Goal: Task Accomplishment & Management: Use online tool/utility

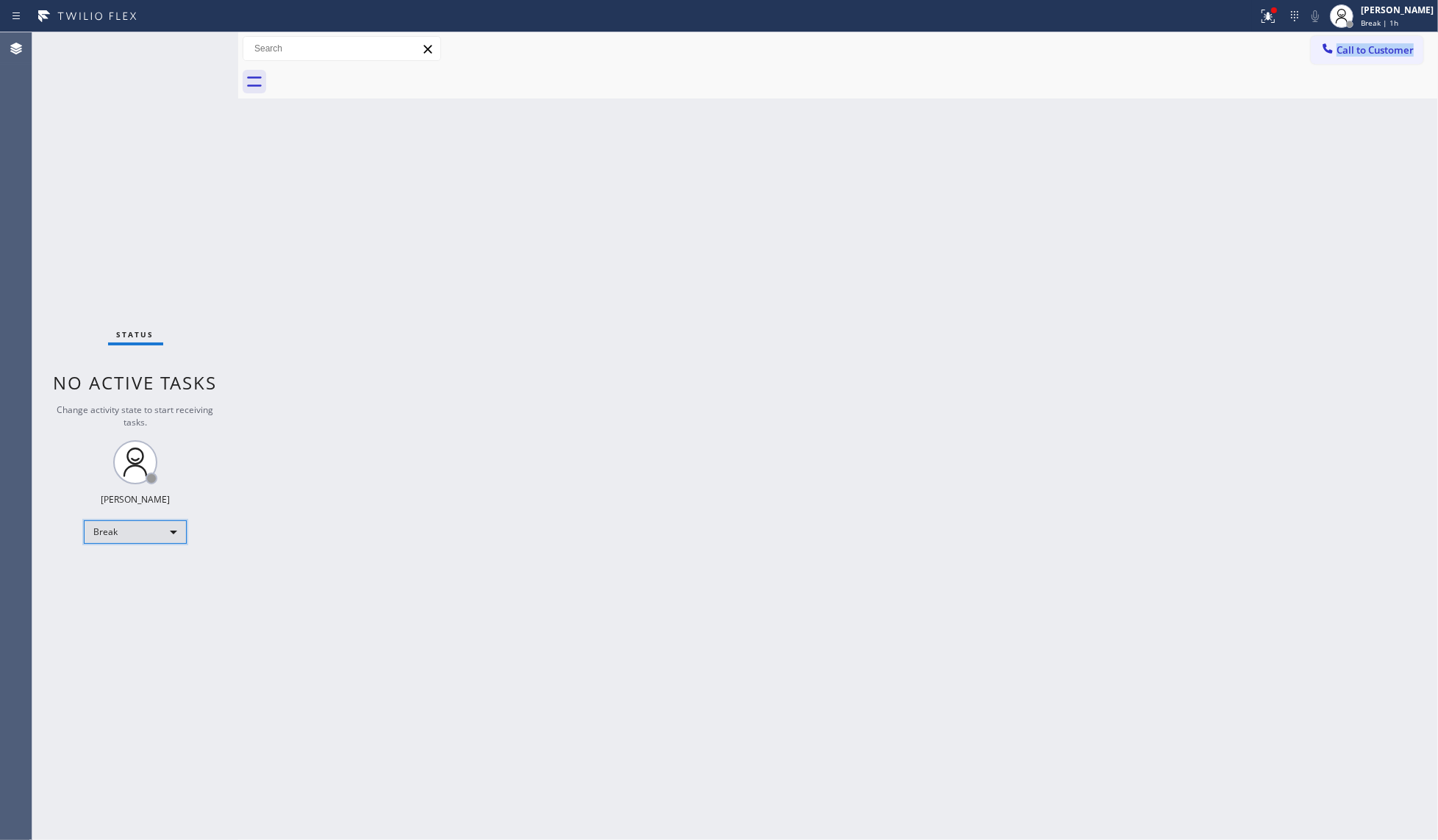
click at [123, 537] on div "Break" at bounding box center [135, 531] width 103 height 24
click at [110, 568] on li "Available" at bounding box center [135, 570] width 100 height 18
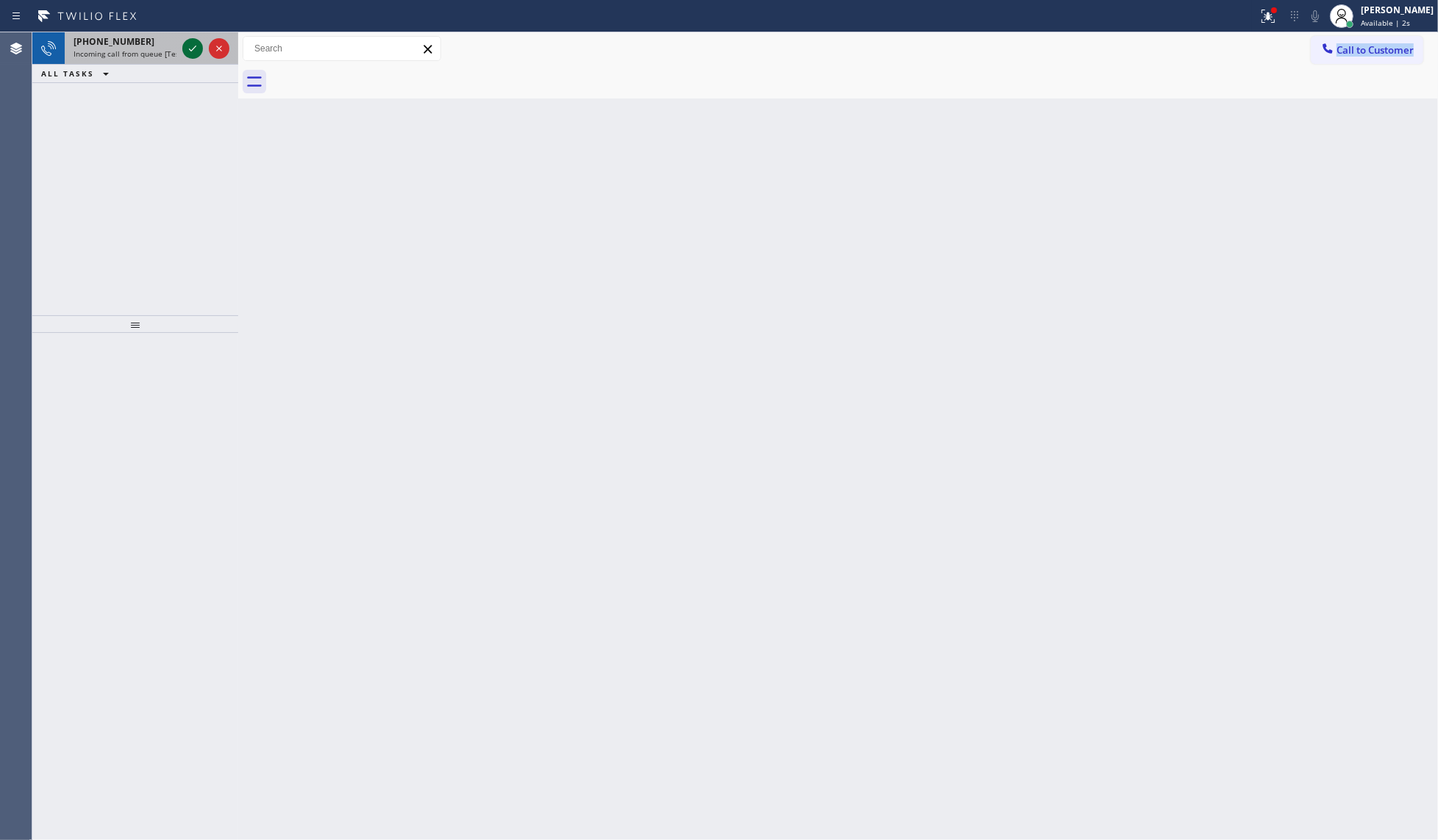
drag, startPoint x: 184, startPoint y: 48, endPoint x: 186, endPoint y: 55, distance: 7.3
click at [185, 55] on div at bounding box center [206, 48] width 53 height 32
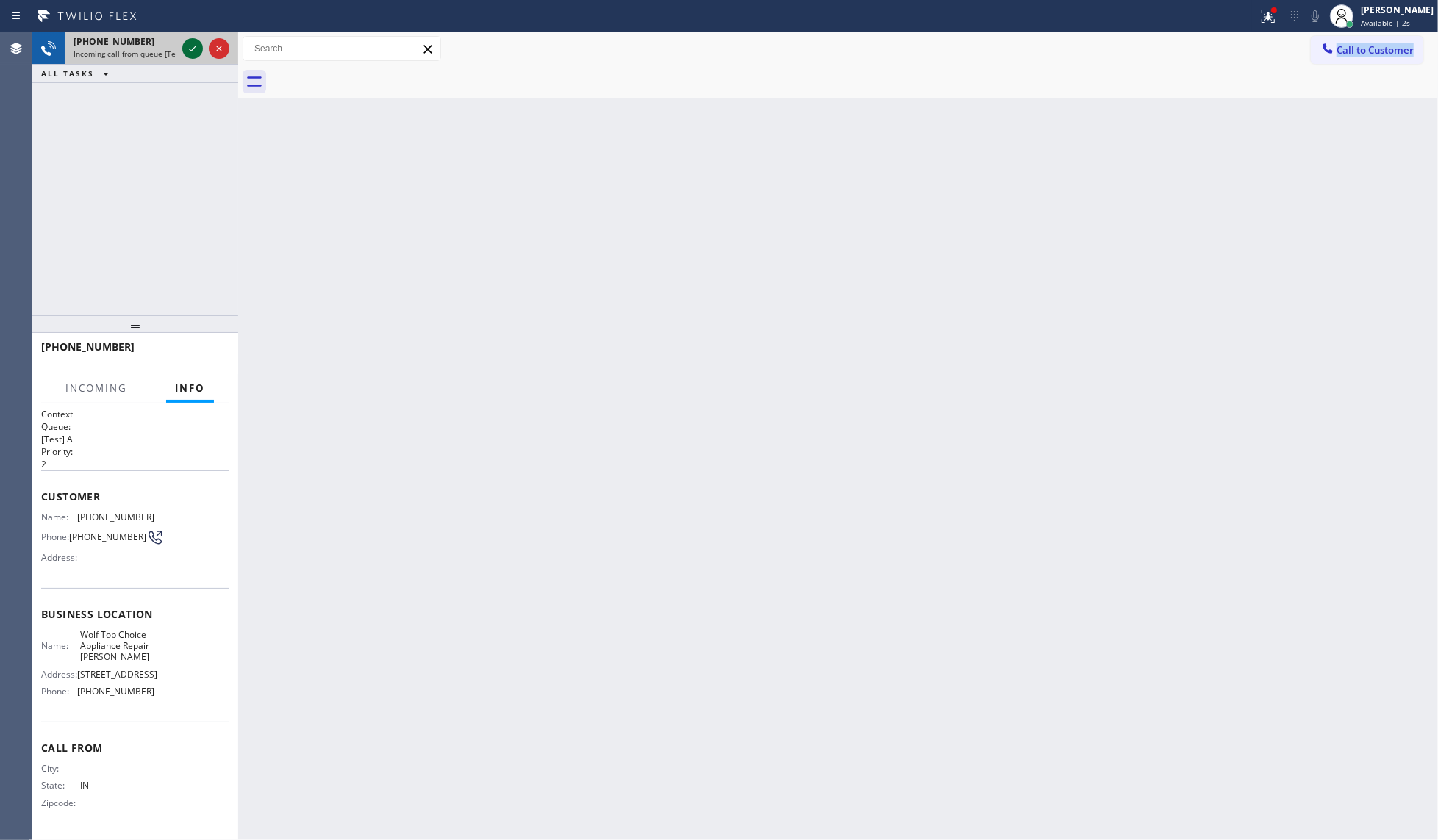
click at [186, 52] on icon at bounding box center [192, 48] width 18 height 18
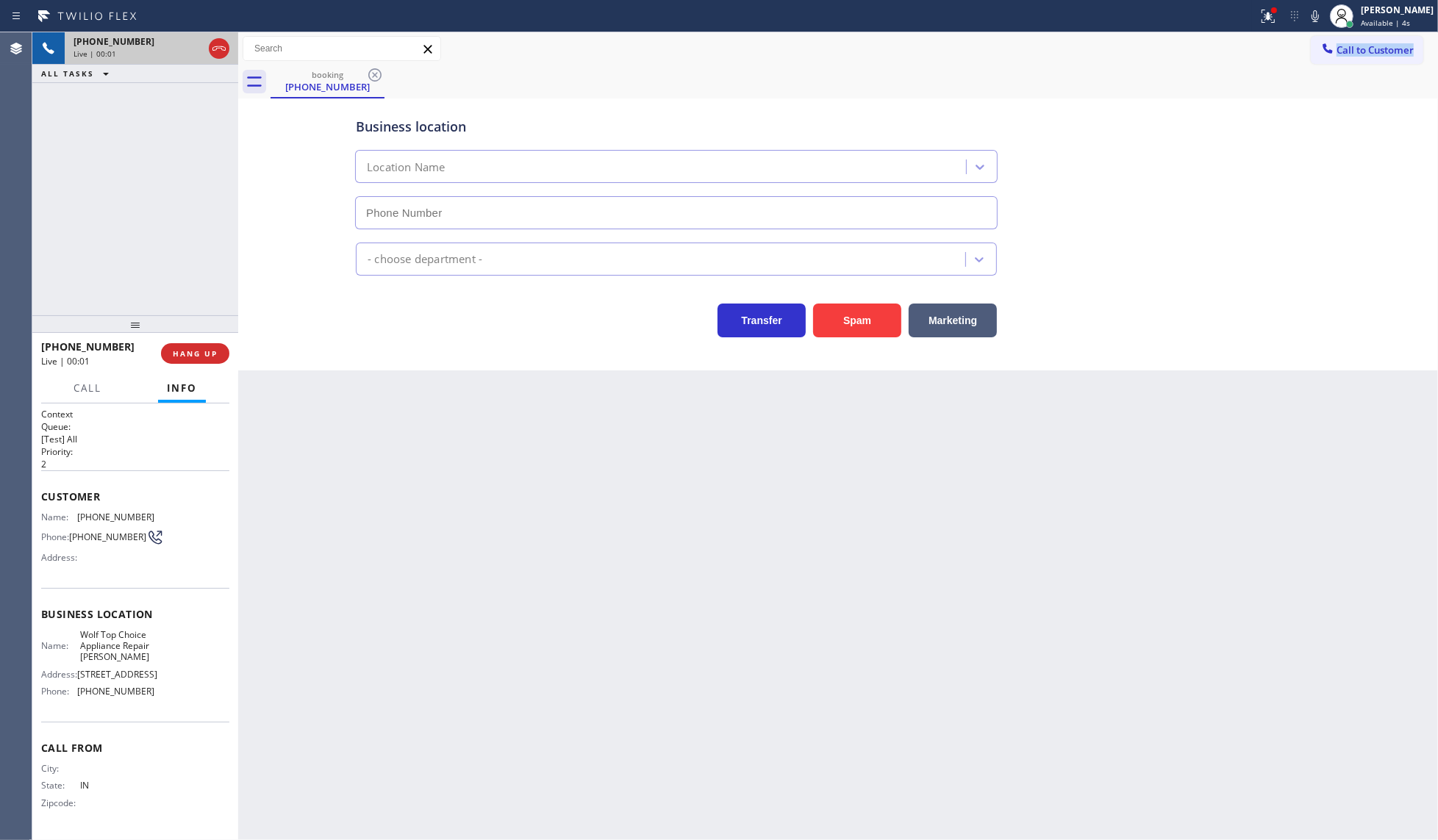
type input "(219) 533-3757"
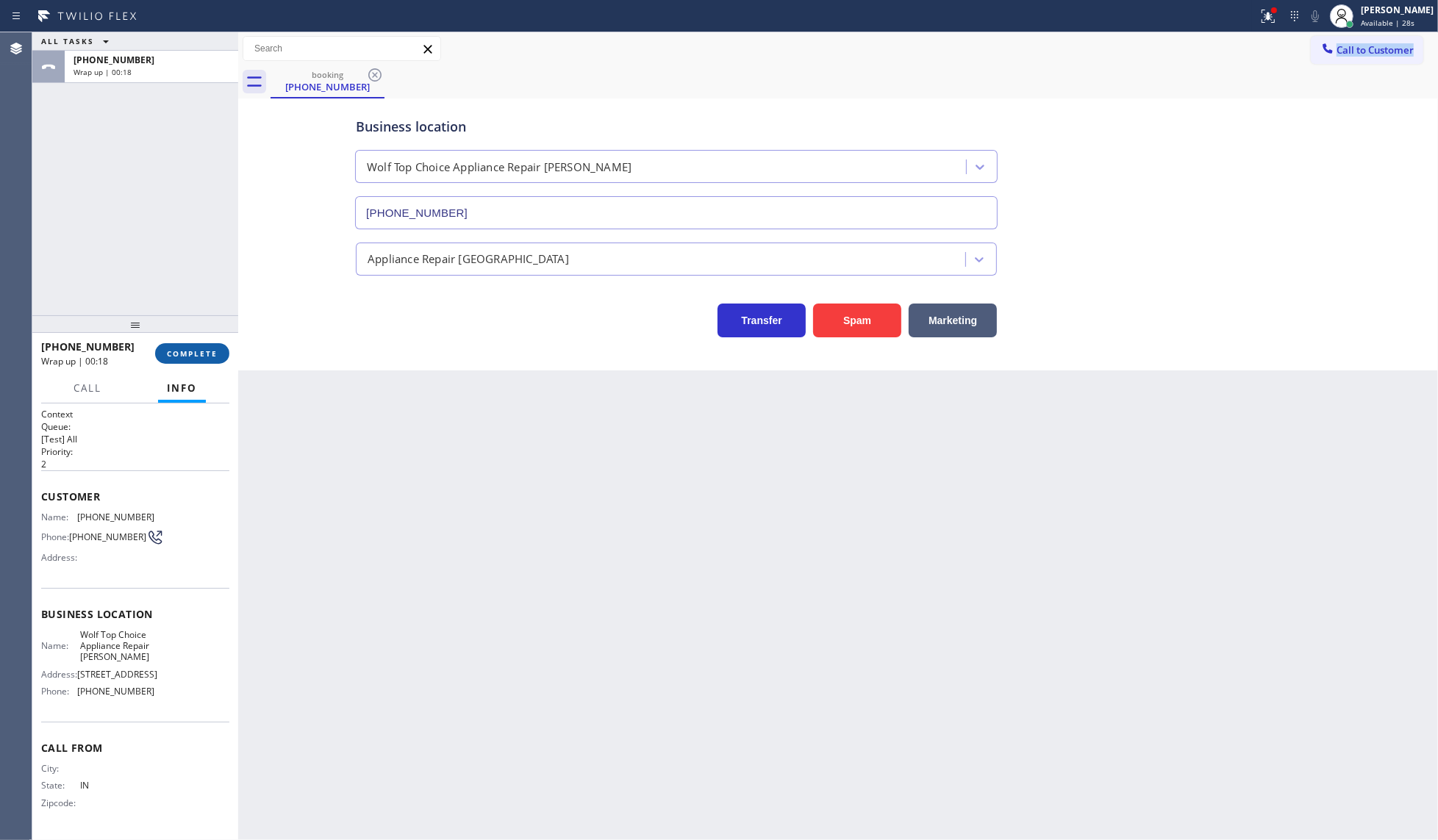
click at [179, 346] on button "COMPLETE" at bounding box center [192, 354] width 74 height 21
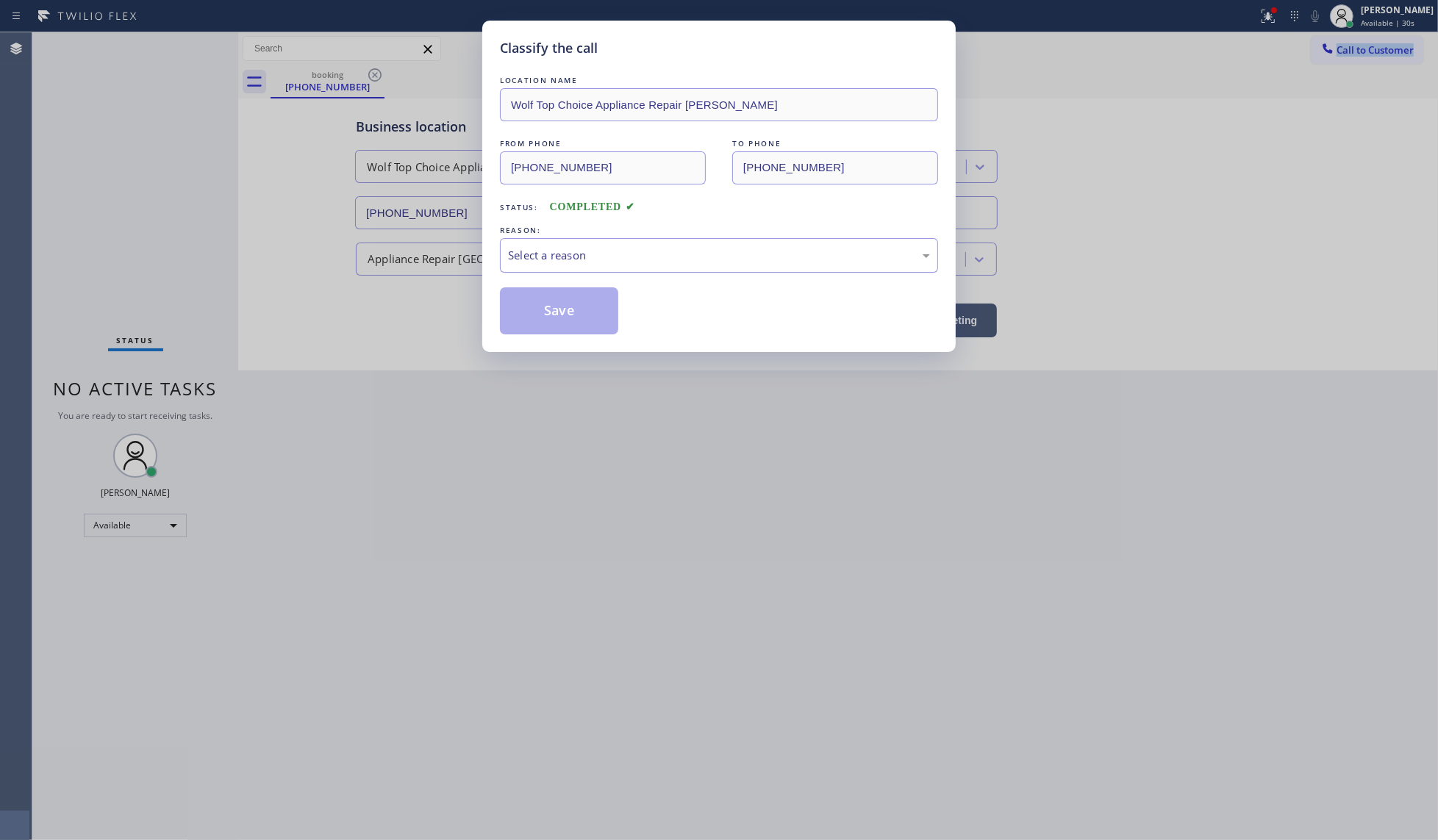
click at [541, 272] on div "Select a reason" at bounding box center [719, 255] width 439 height 35
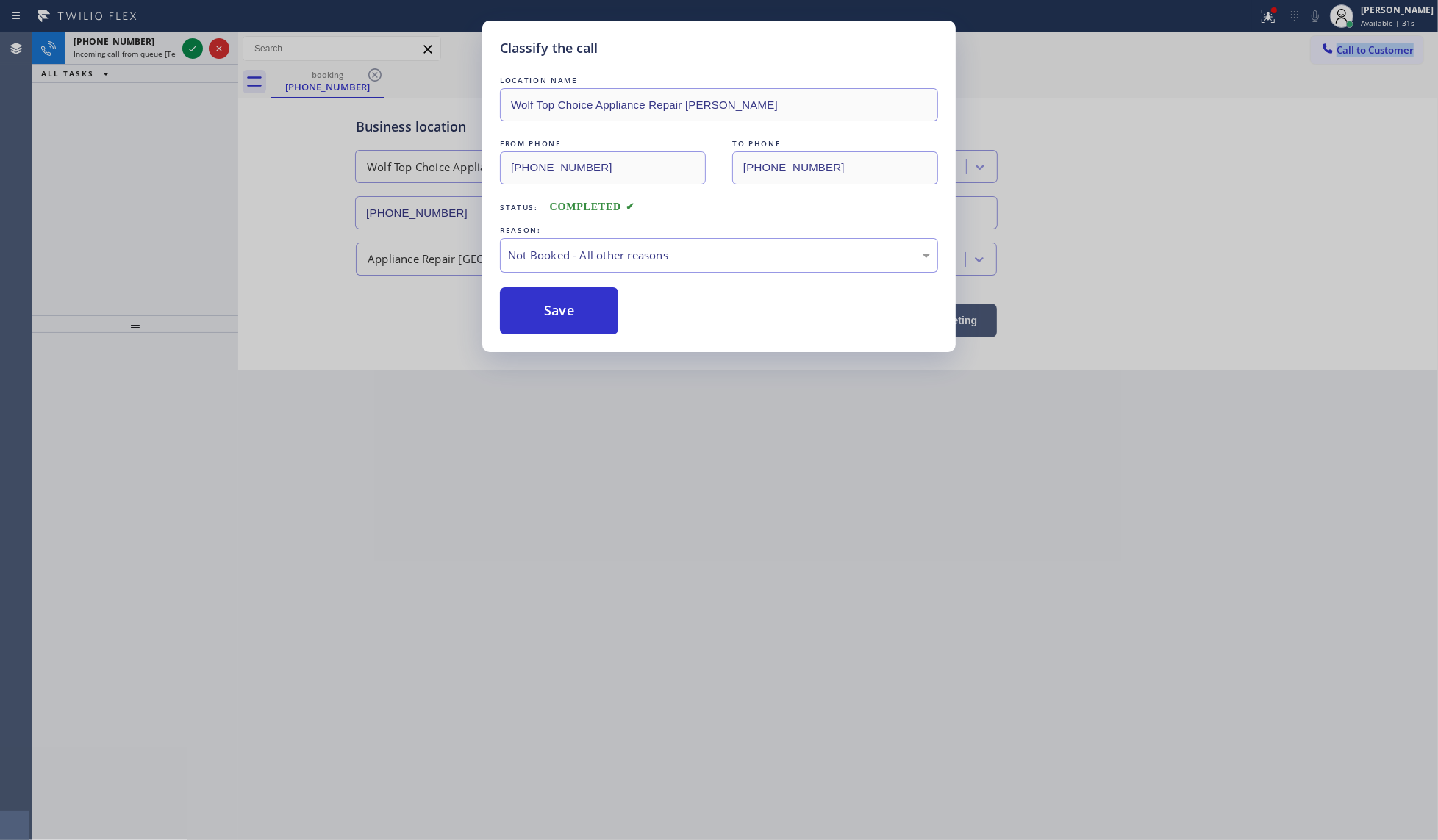
click at [539, 313] on button "Save" at bounding box center [559, 310] width 119 height 47
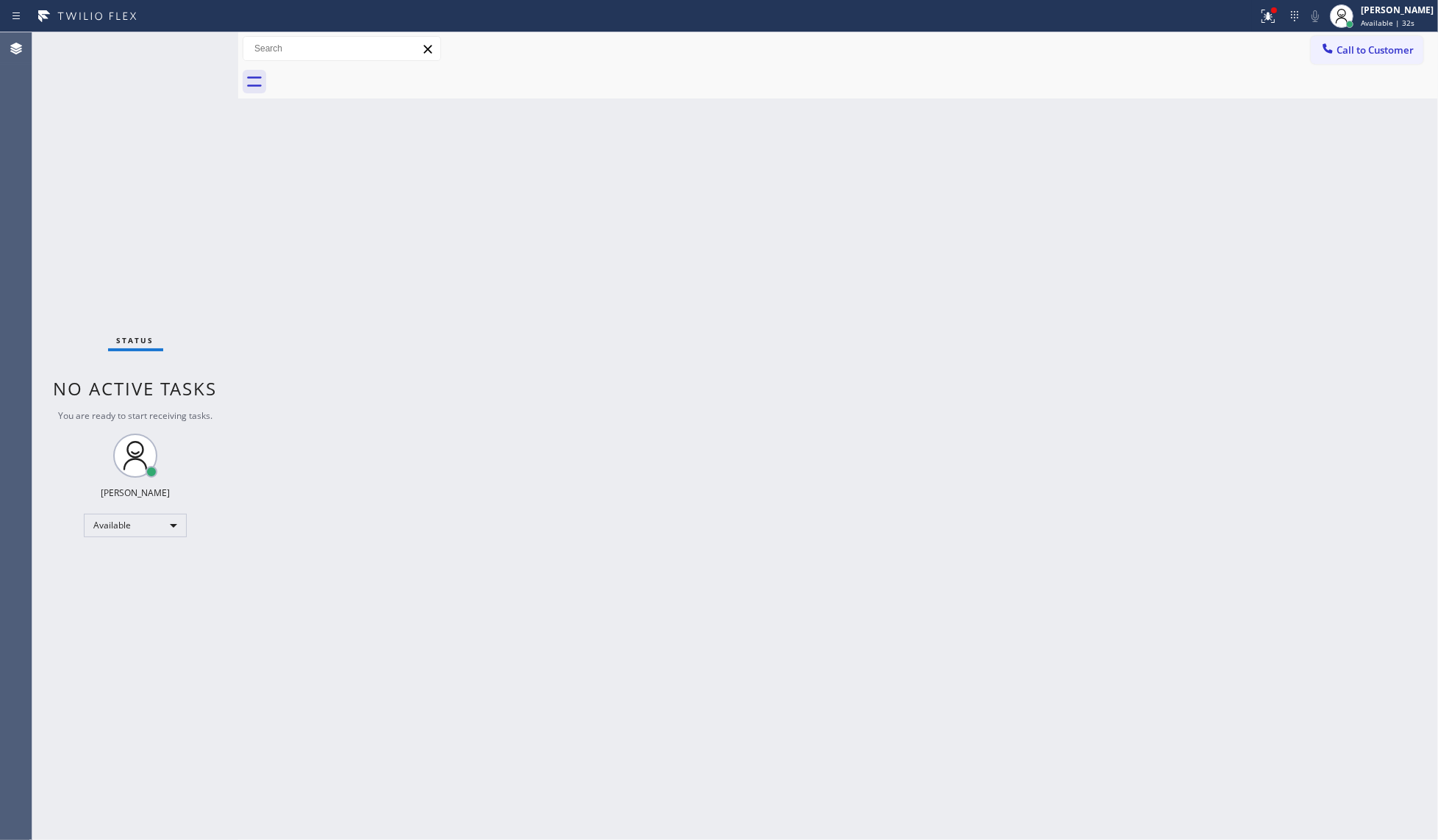
drag, startPoint x: 188, startPoint y: 31, endPoint x: 193, endPoint y: 48, distance: 17.7
click at [193, 48] on div "Status No active tasks You are ready to start receiving tasks. JENIZA ALCAYDE A…" at bounding box center [135, 436] width 206 height 808
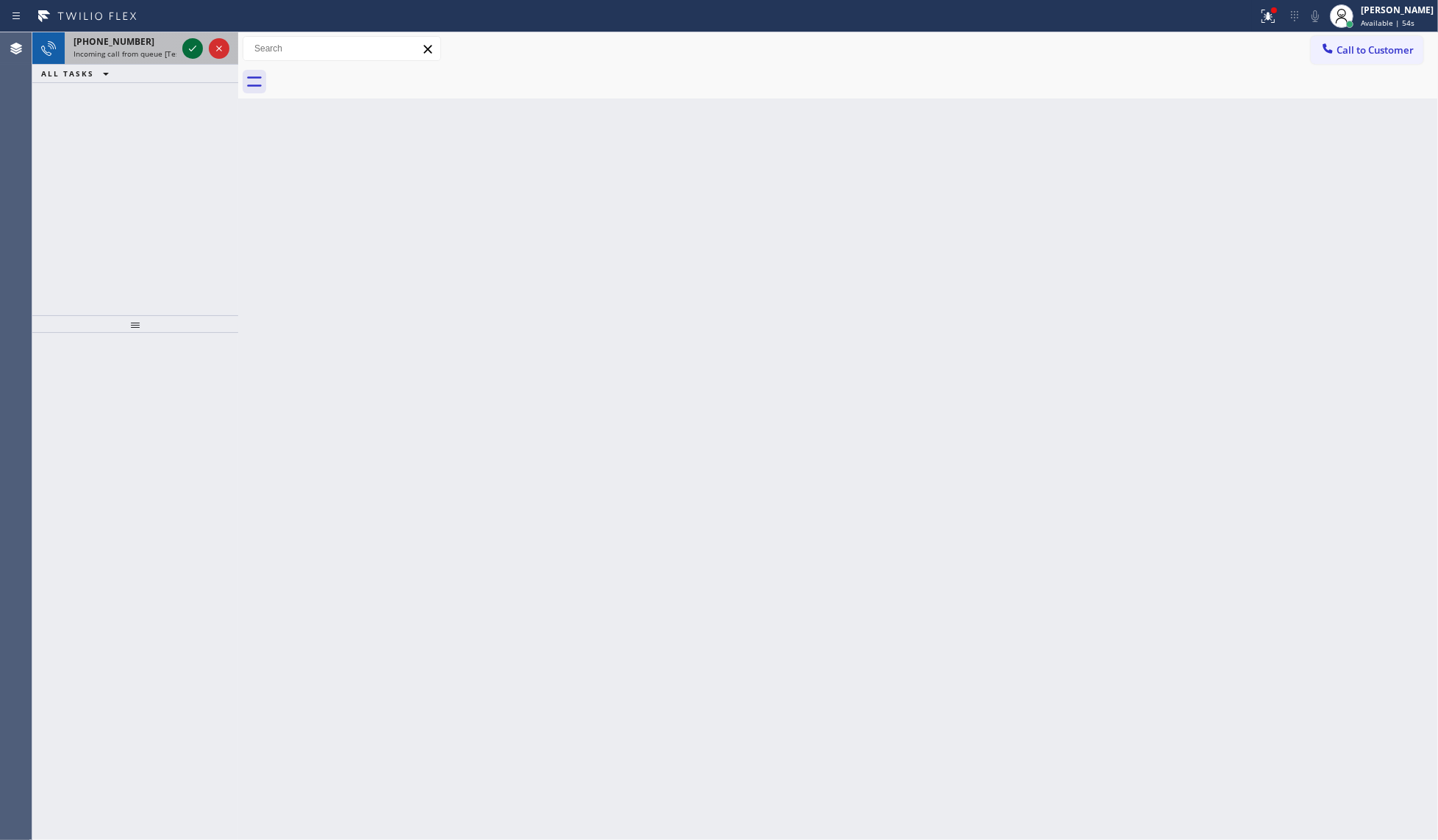
click at [184, 42] on icon at bounding box center [192, 48] width 18 height 18
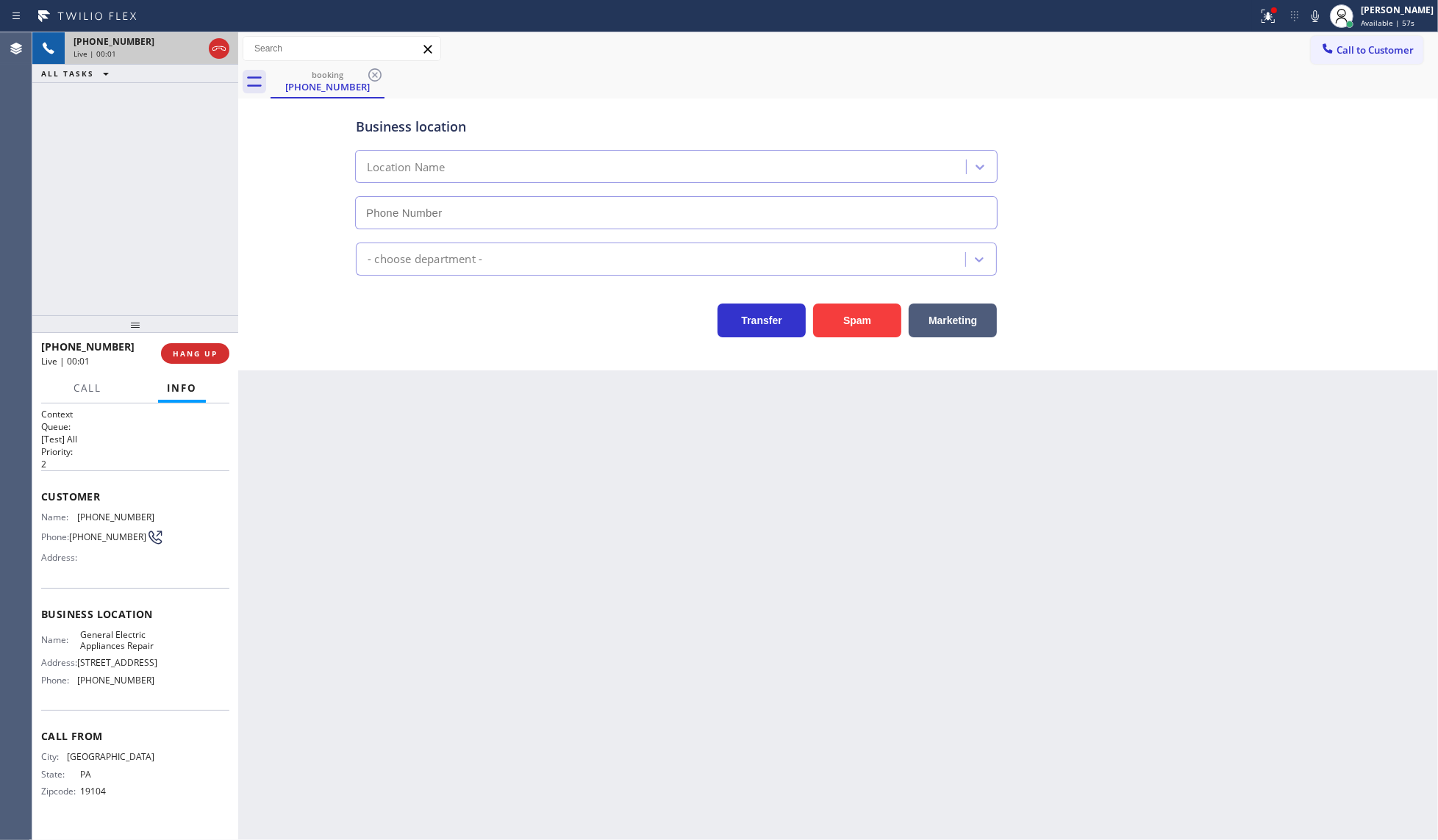
type input "(267) 737-9304"
click at [197, 365] on div "+12675167841 Live | 00:08 HANG UP" at bounding box center [136, 353] width 188 height 39
click at [202, 353] on span "HANG UP" at bounding box center [196, 353] width 45 height 10
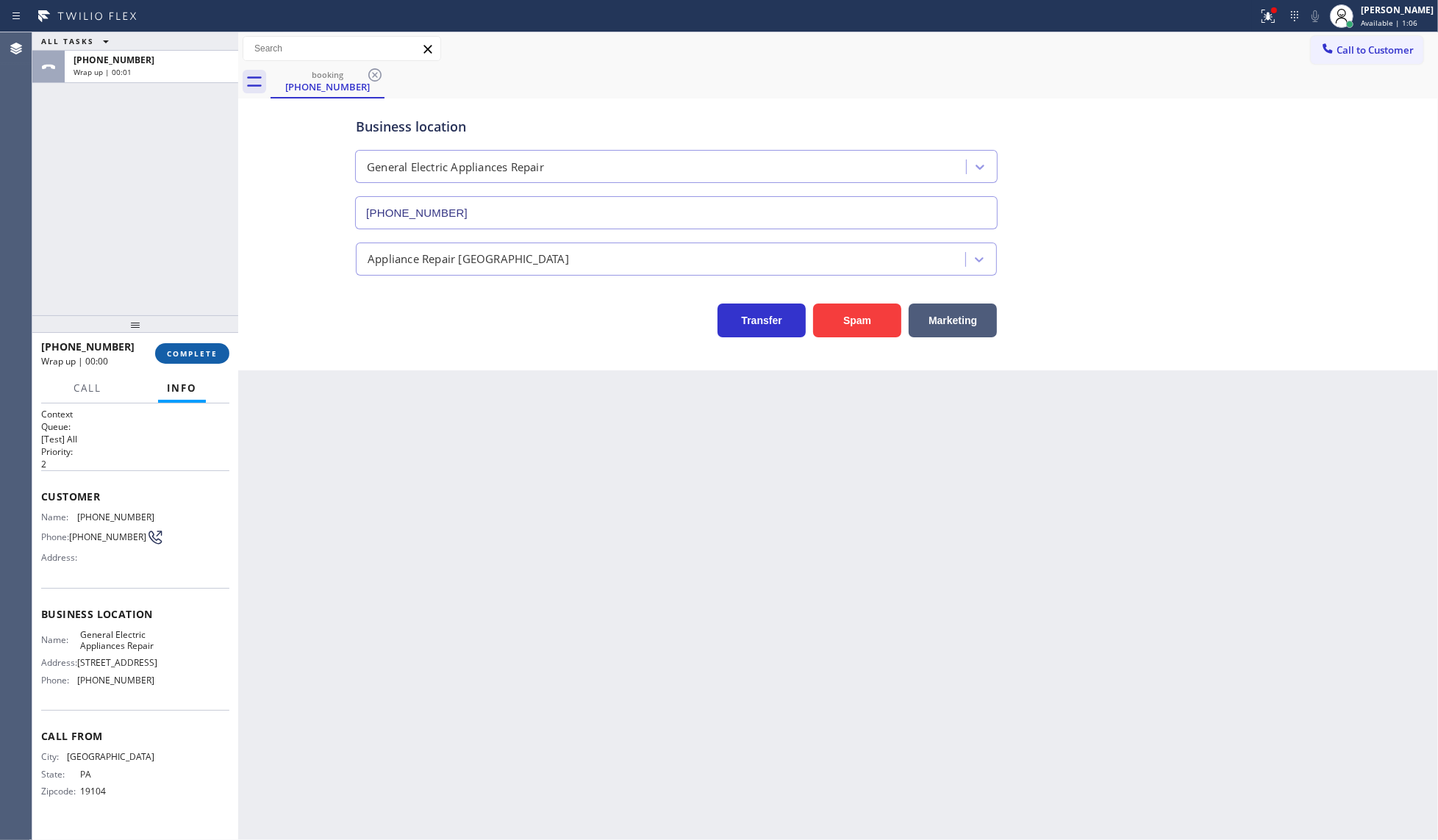
click at [202, 353] on span "COMPLETE" at bounding box center [192, 353] width 51 height 10
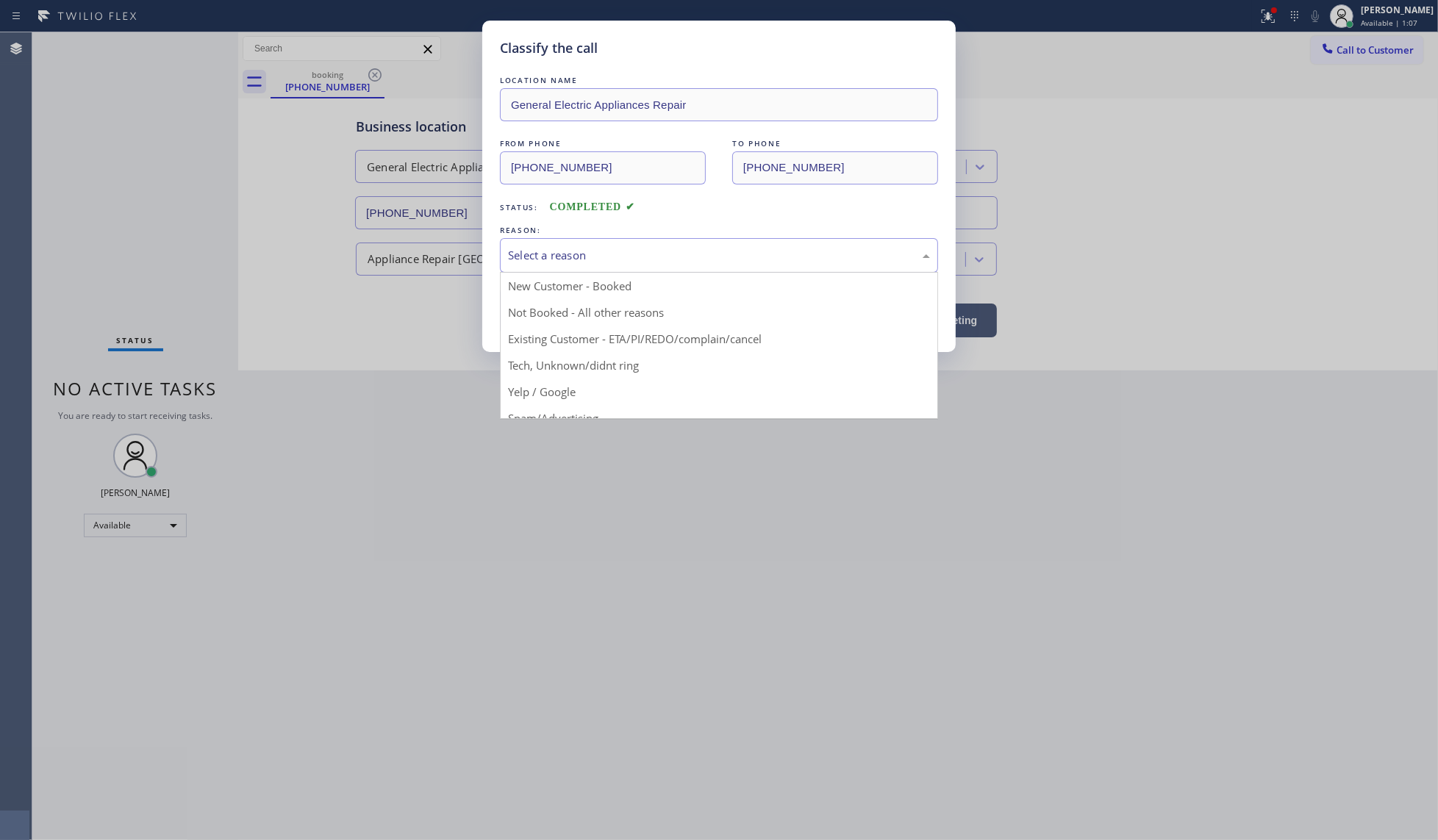
click at [599, 256] on div "Select a reason" at bounding box center [719, 256] width 422 height 17
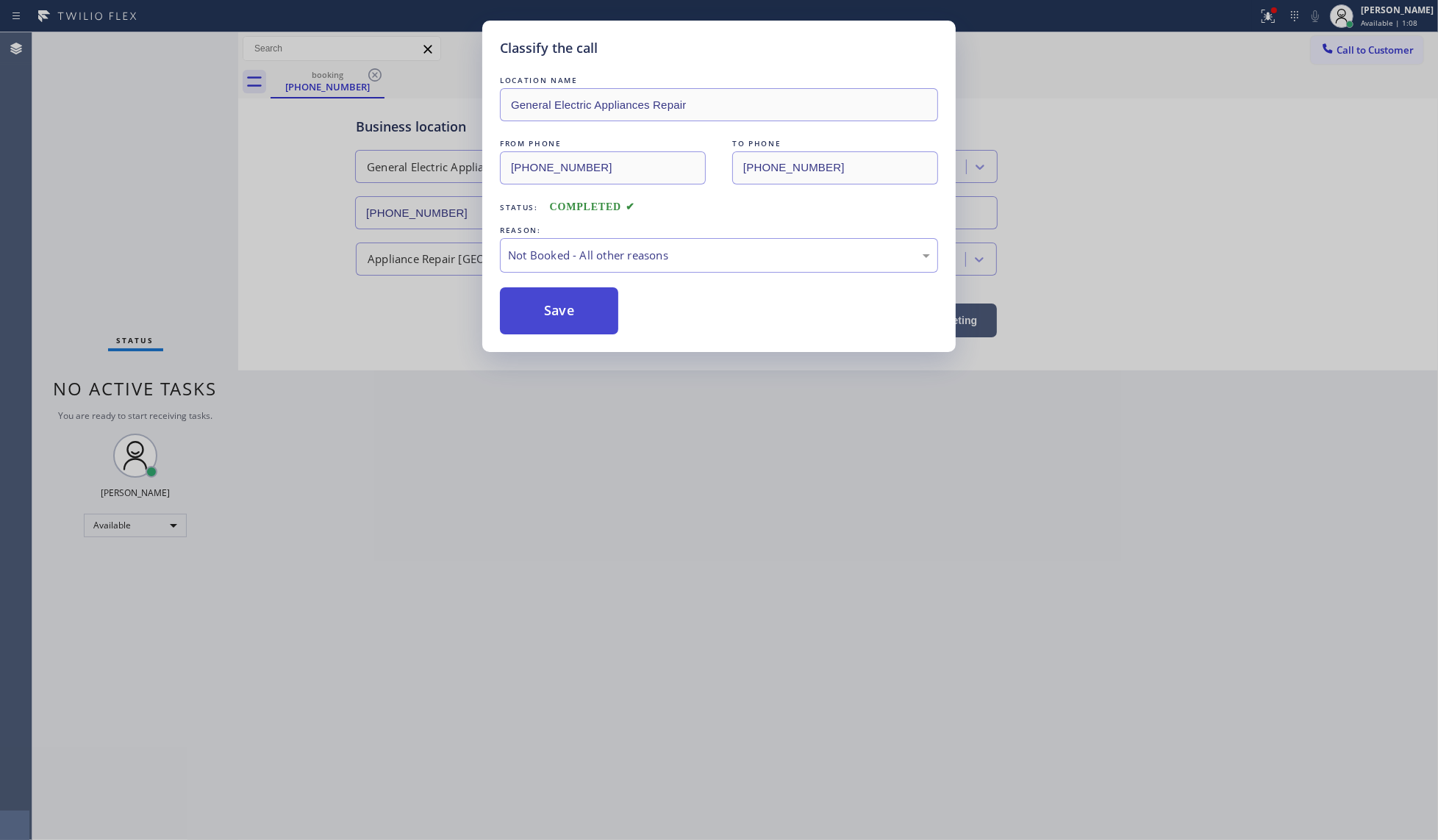
click at [563, 314] on button "Save" at bounding box center [559, 310] width 119 height 47
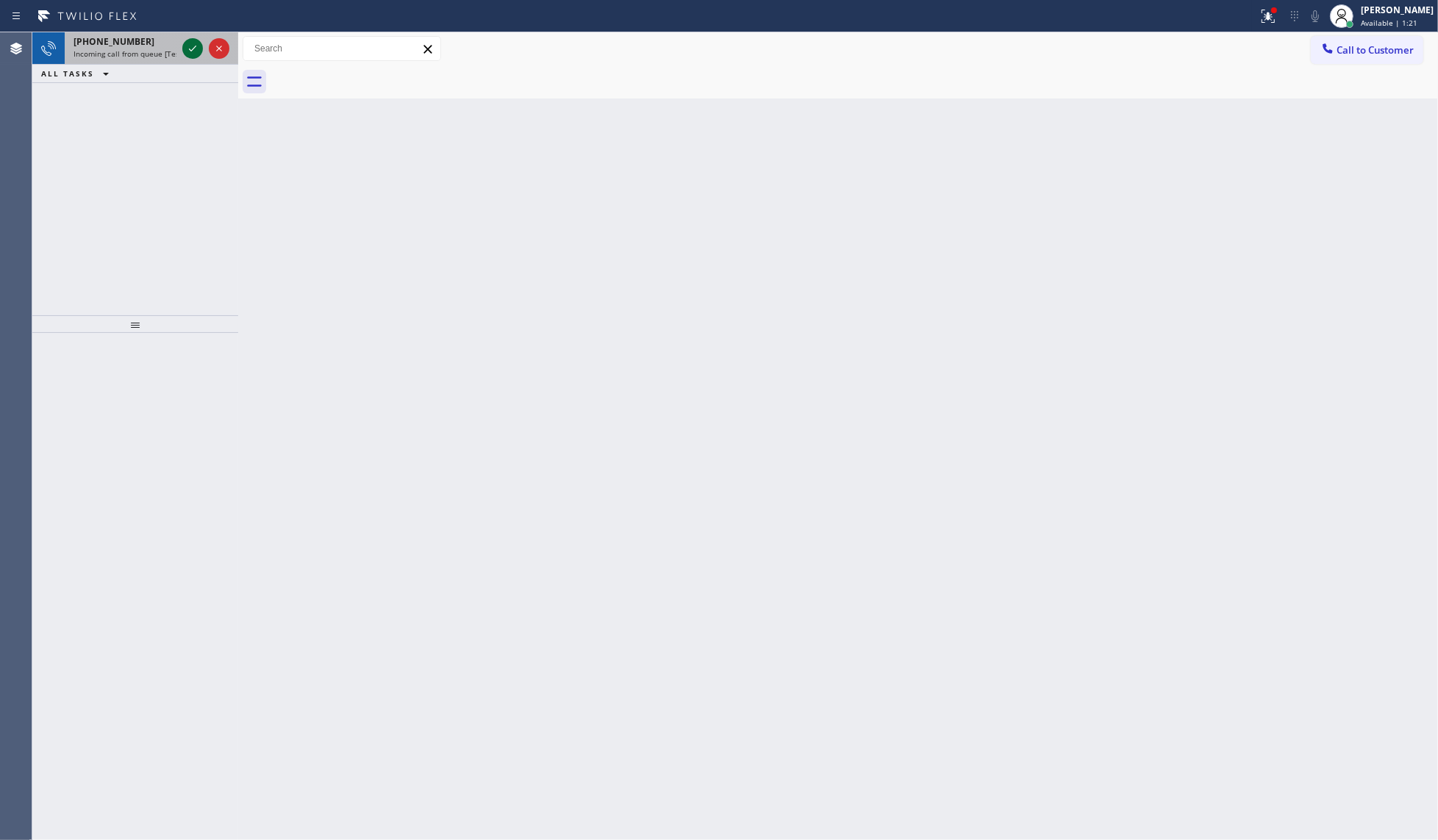
click at [189, 50] on icon at bounding box center [192, 48] width 18 height 18
click at [195, 49] on icon at bounding box center [192, 48] width 18 height 18
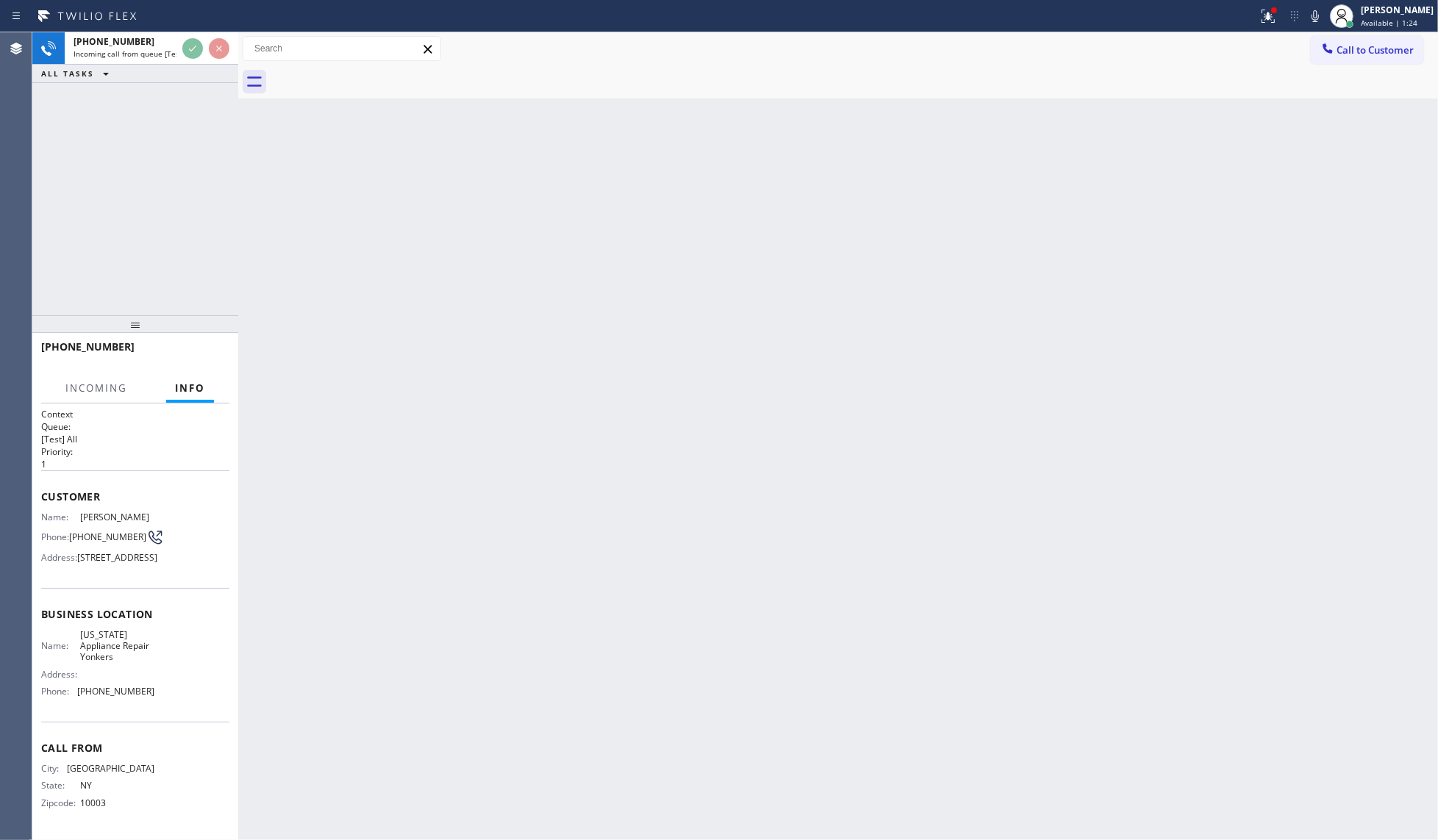
drag, startPoint x: 1276, startPoint y: 15, endPoint x: 1251, endPoint y: 108, distance: 96.3
click at [1276, 15] on icon at bounding box center [1268, 16] width 18 height 18
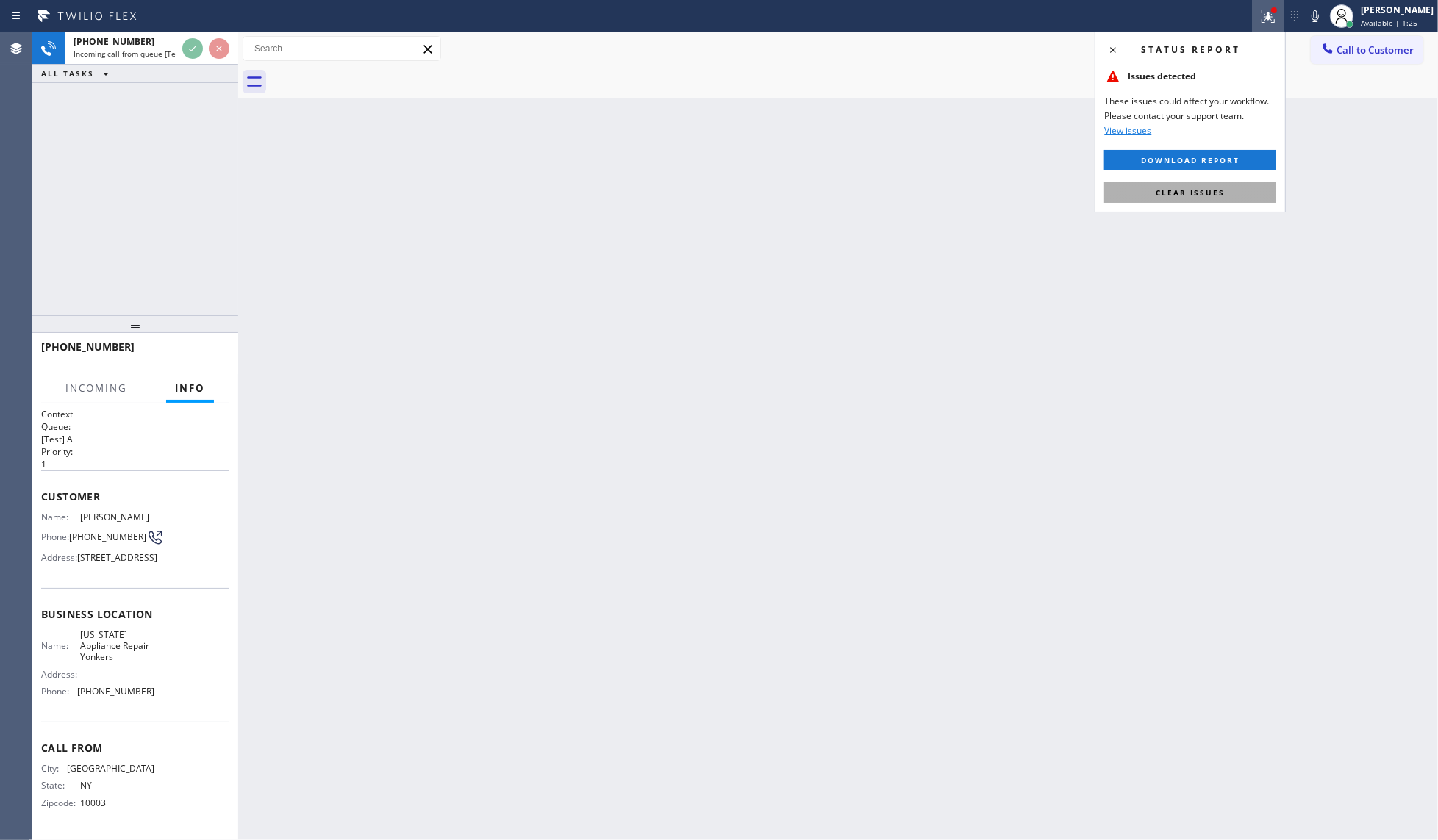
click at [1251, 191] on button "Clear issues" at bounding box center [1190, 193] width 172 height 21
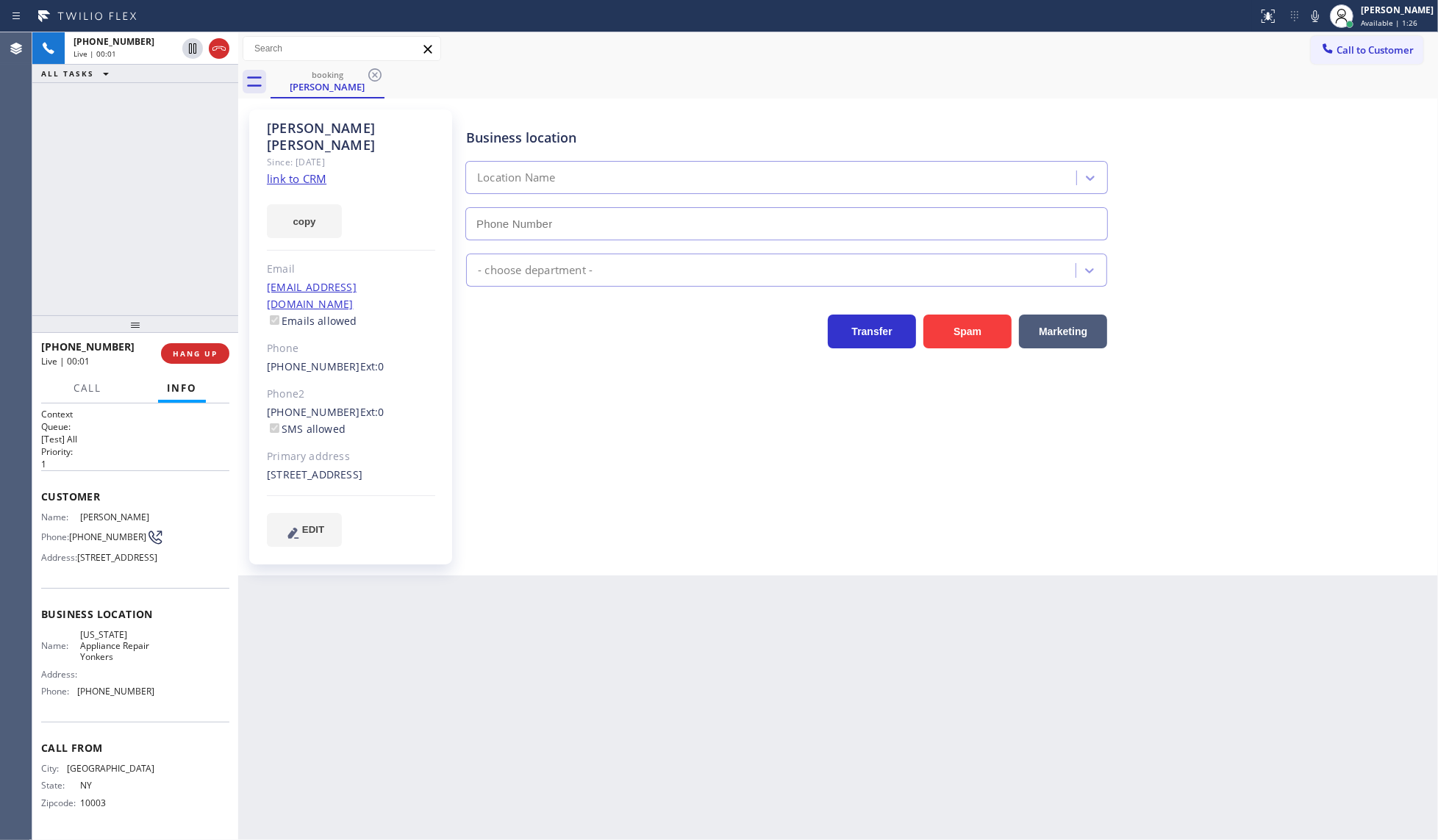
type input "[PHONE_NUMBER]"
click at [298, 171] on link "link to CRM" at bounding box center [296, 179] width 59 height 15
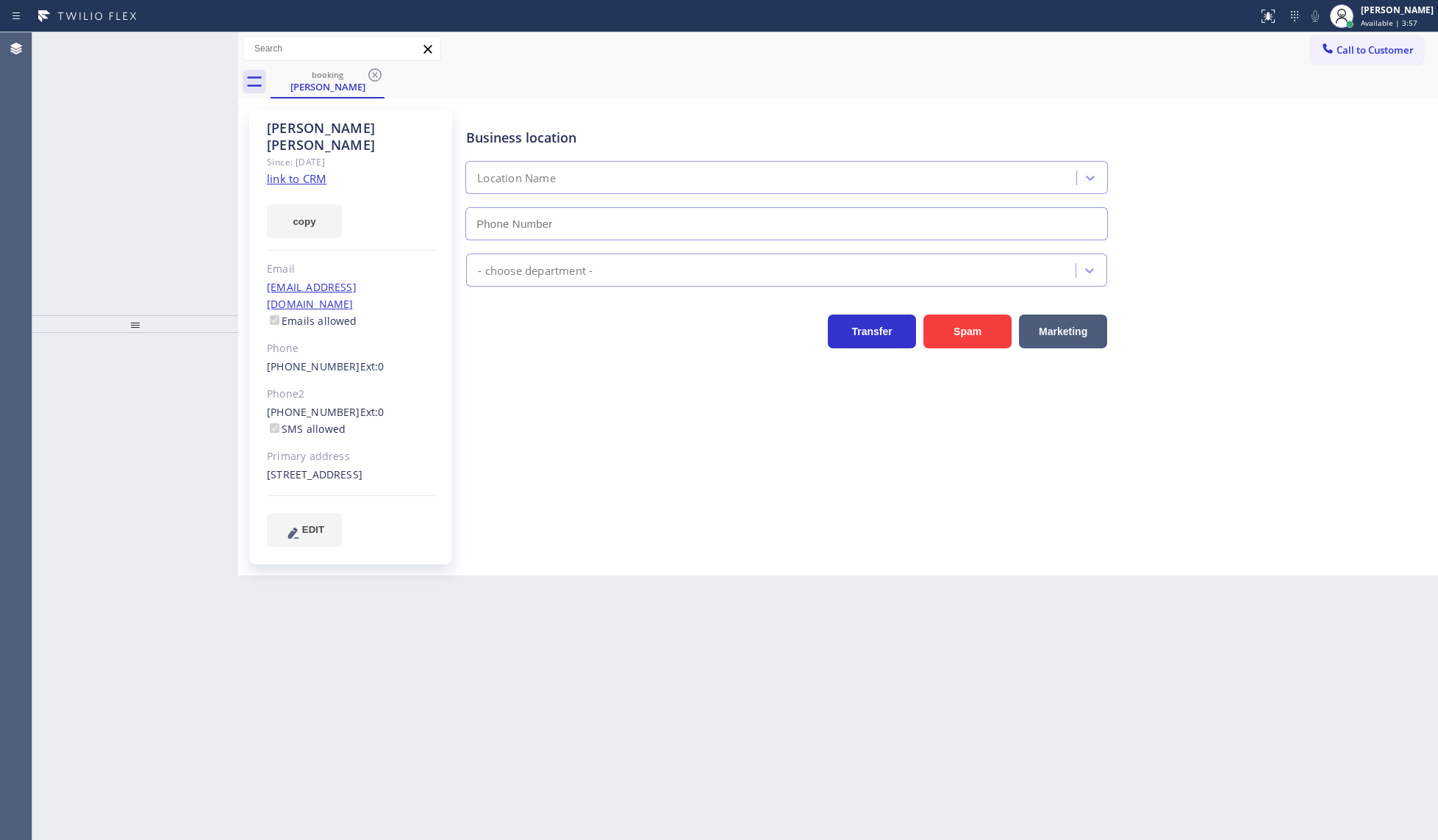
type input "[PHONE_NUMBER]"
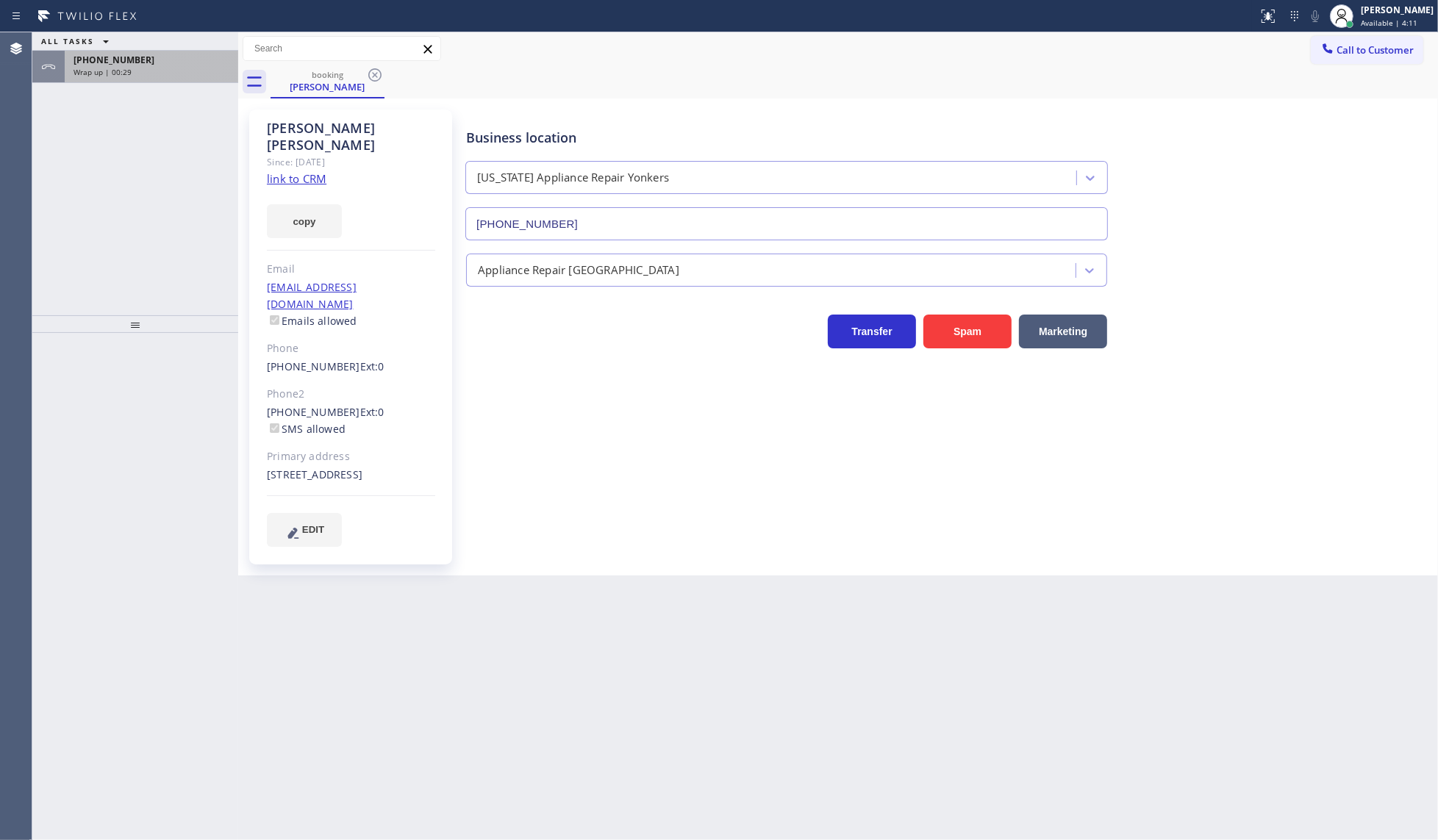
click at [156, 65] on div "[PHONE_NUMBER]" at bounding box center [152, 59] width 156 height 12
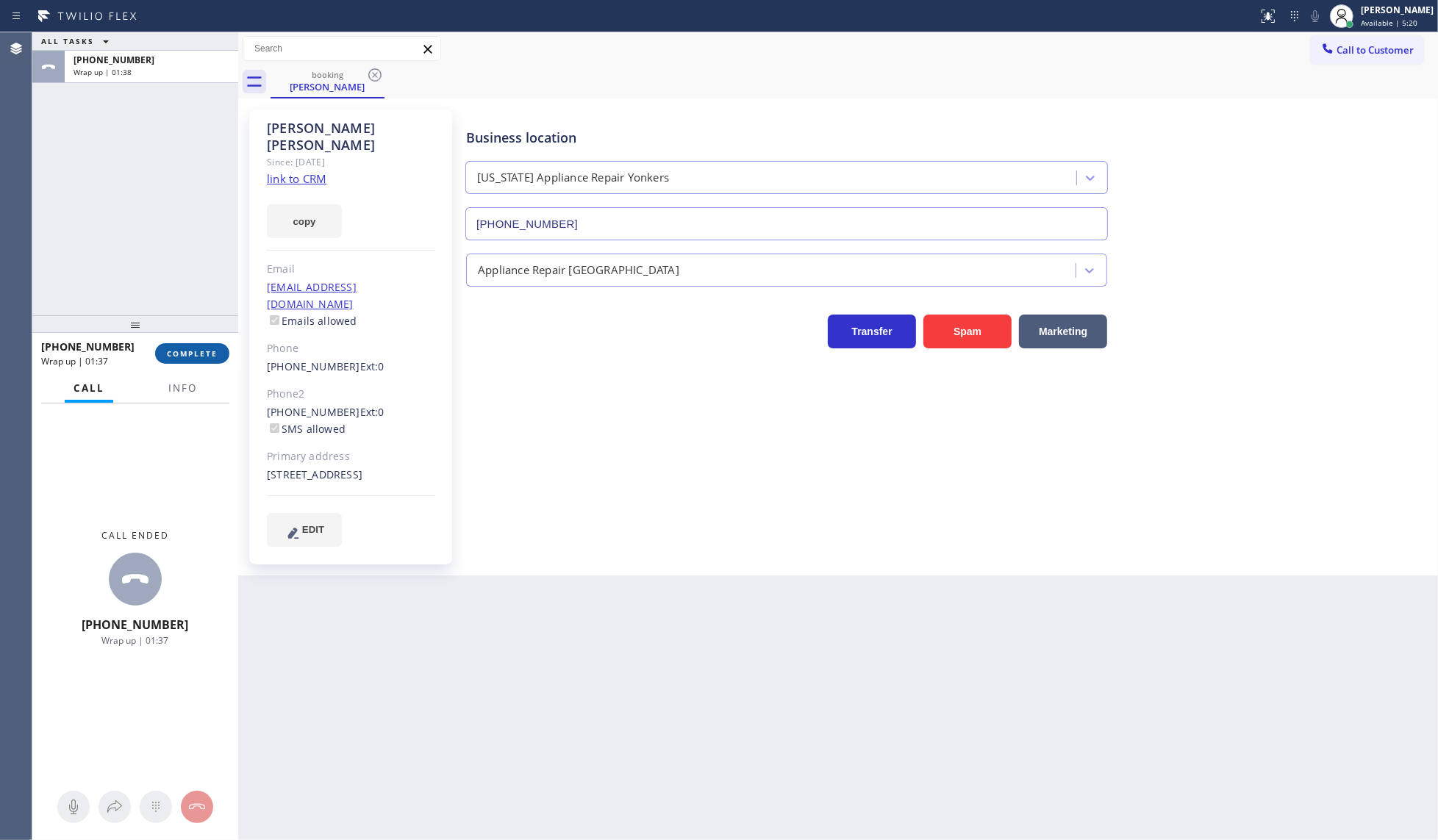
click at [203, 358] on button "COMPLETE" at bounding box center [192, 354] width 74 height 21
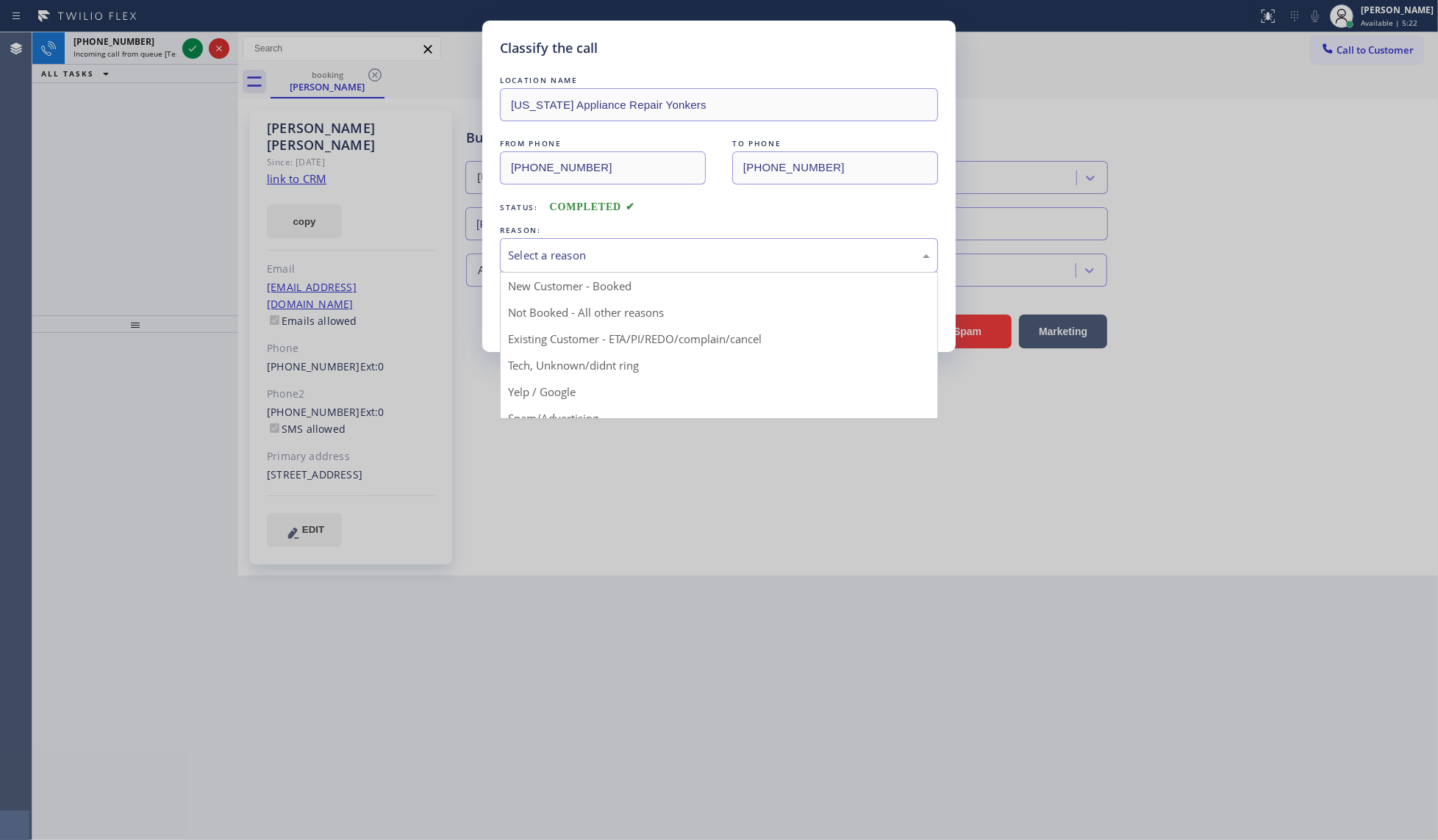
click at [571, 241] on div "Select a reason" at bounding box center [719, 255] width 439 height 35
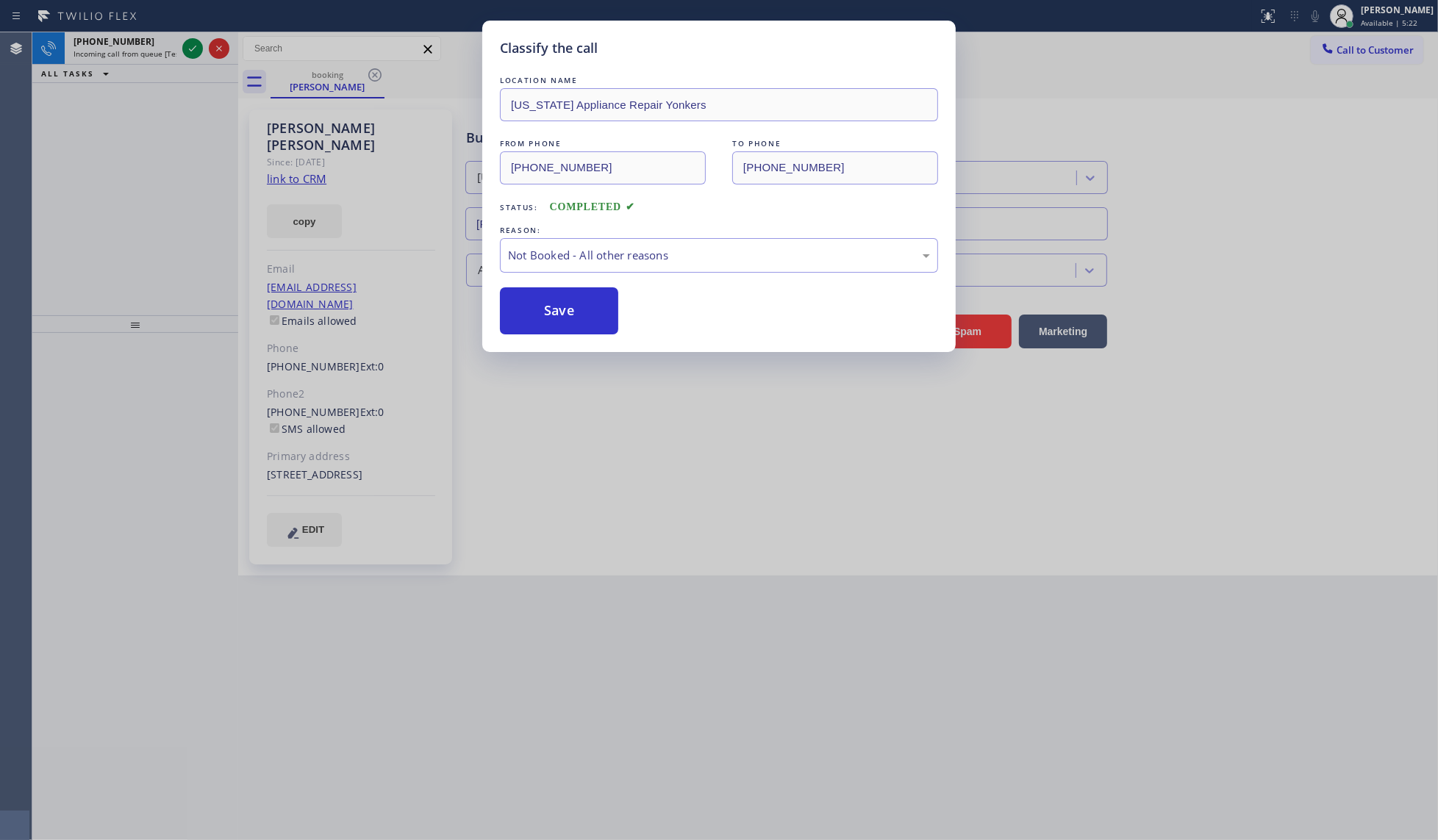
drag, startPoint x: 568, startPoint y: 313, endPoint x: 277, endPoint y: 174, distance: 322.5
click at [557, 310] on button "Save" at bounding box center [559, 310] width 119 height 47
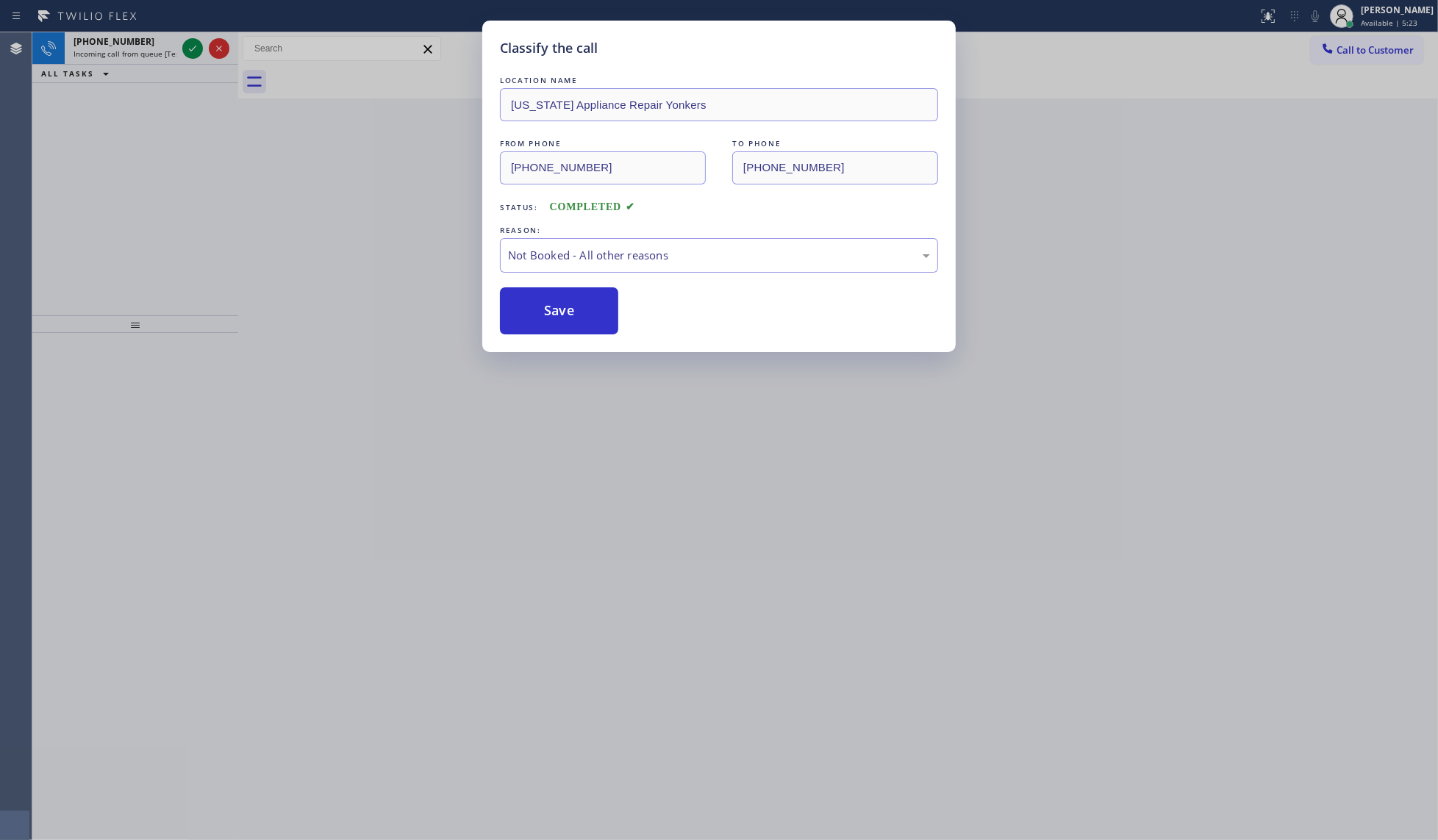
click at [192, 52] on div "Classify the call LOCATION NAME [US_STATE] Appliance Repair Yonkers FROM PHONE …" at bounding box center [719, 420] width 1438 height 840
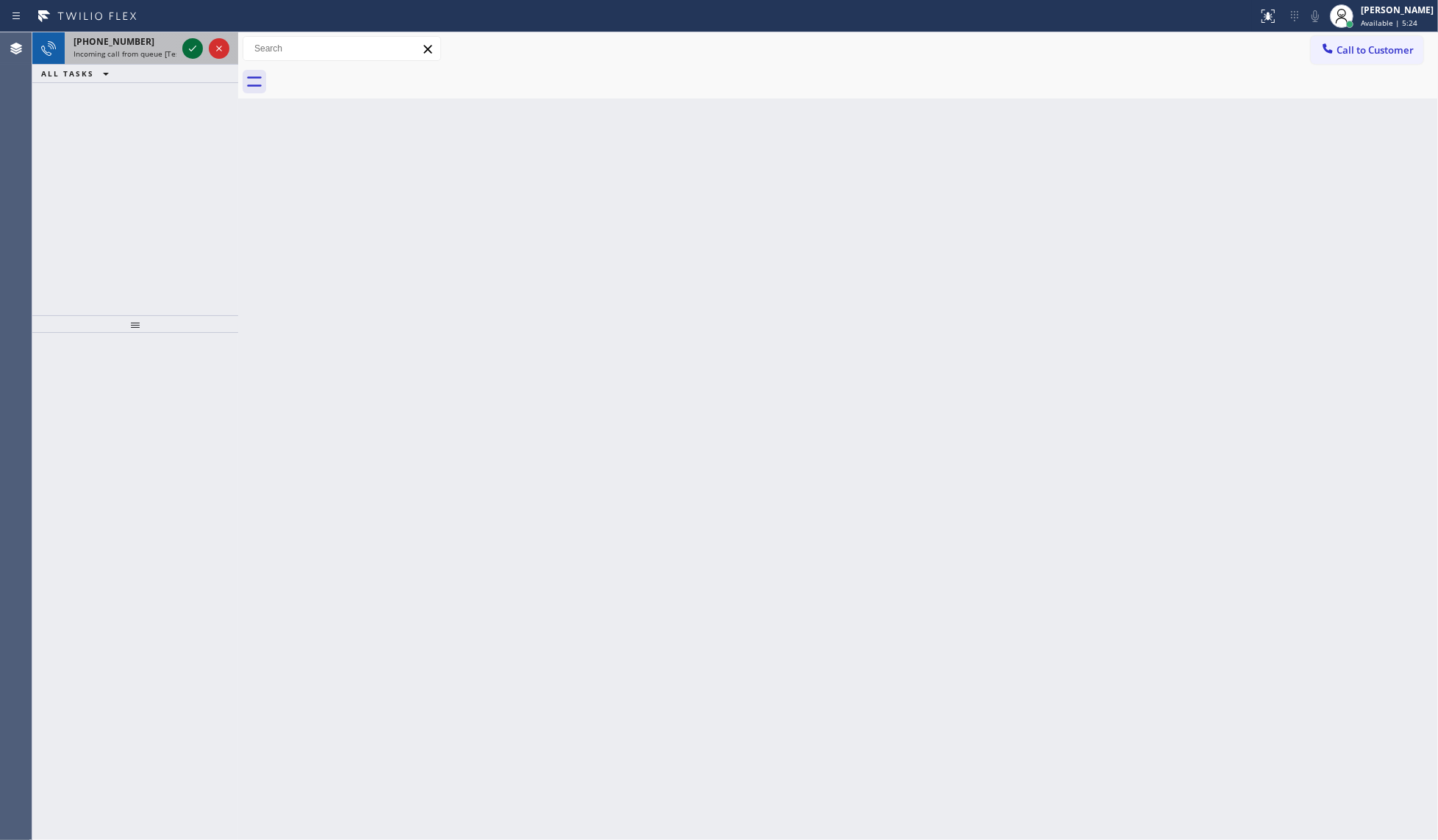
click at [192, 52] on icon at bounding box center [192, 48] width 18 height 18
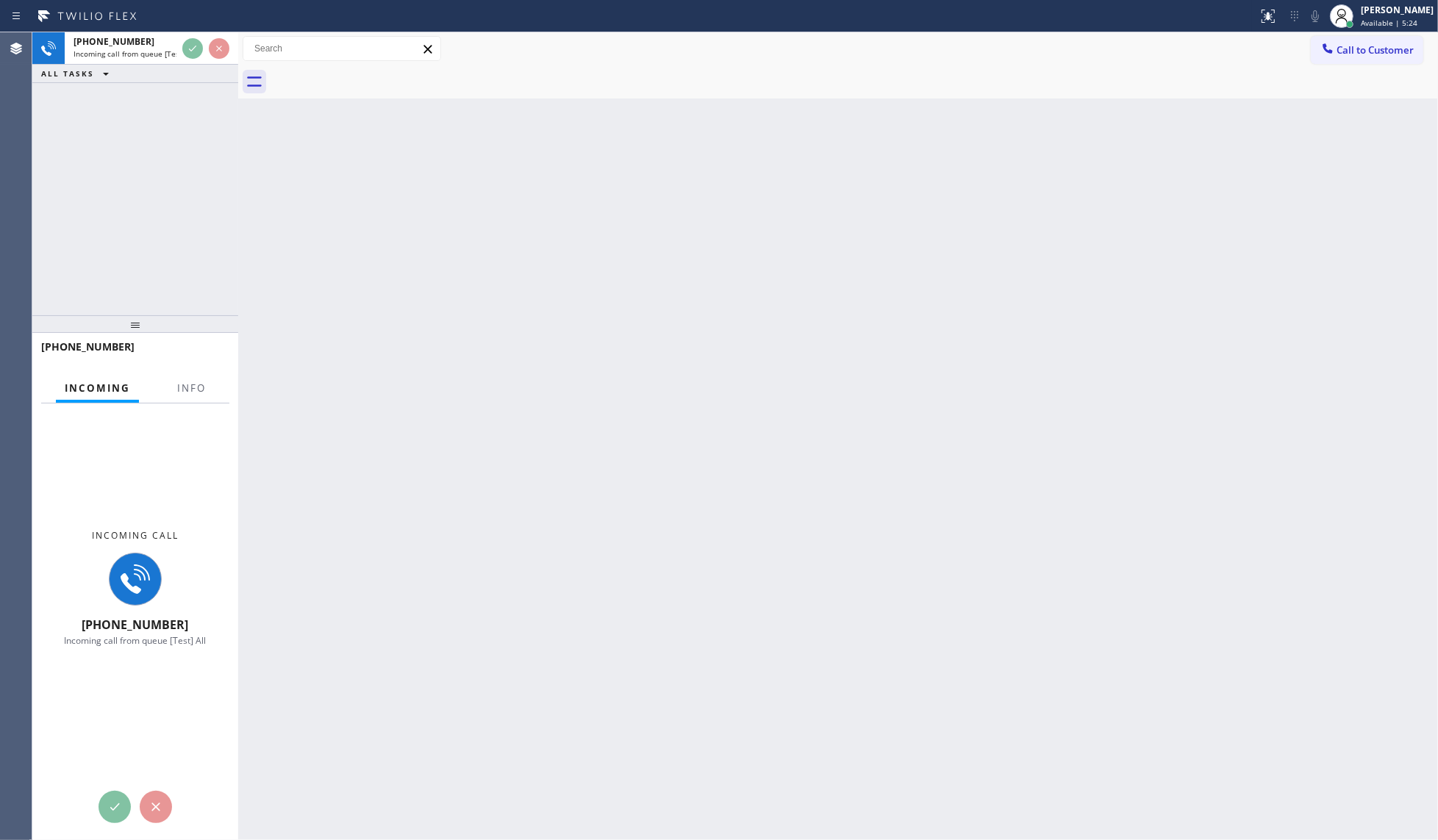
click at [192, 0] on html "Status report No issues detected If you experience an issue, please download th…" at bounding box center [719, 420] width 1438 height 840
click at [186, 389] on span "Info" at bounding box center [191, 388] width 28 height 13
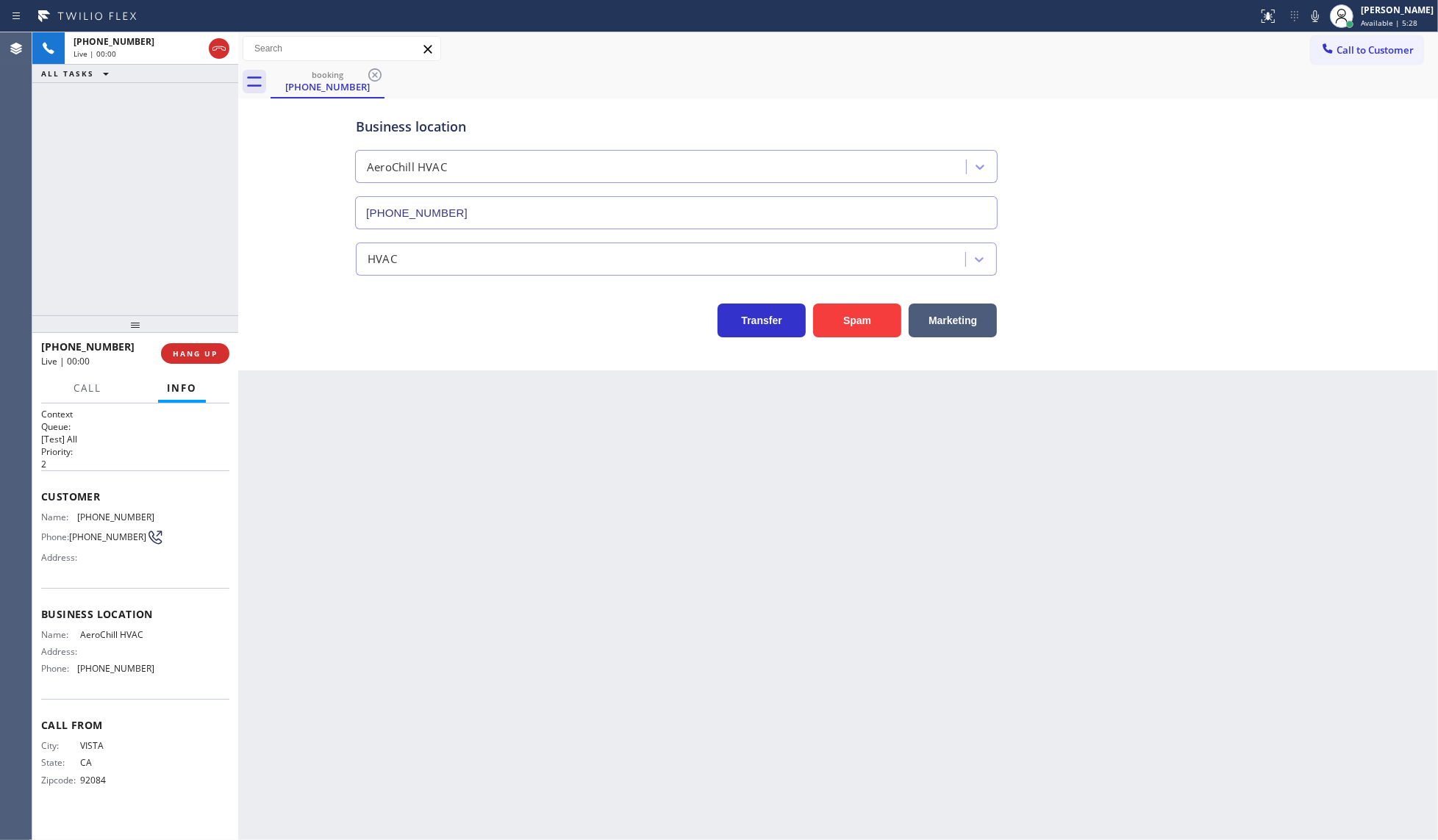
type input "(760) 274-8861"
click at [943, 320] on button "Marketing" at bounding box center [953, 321] width 88 height 34
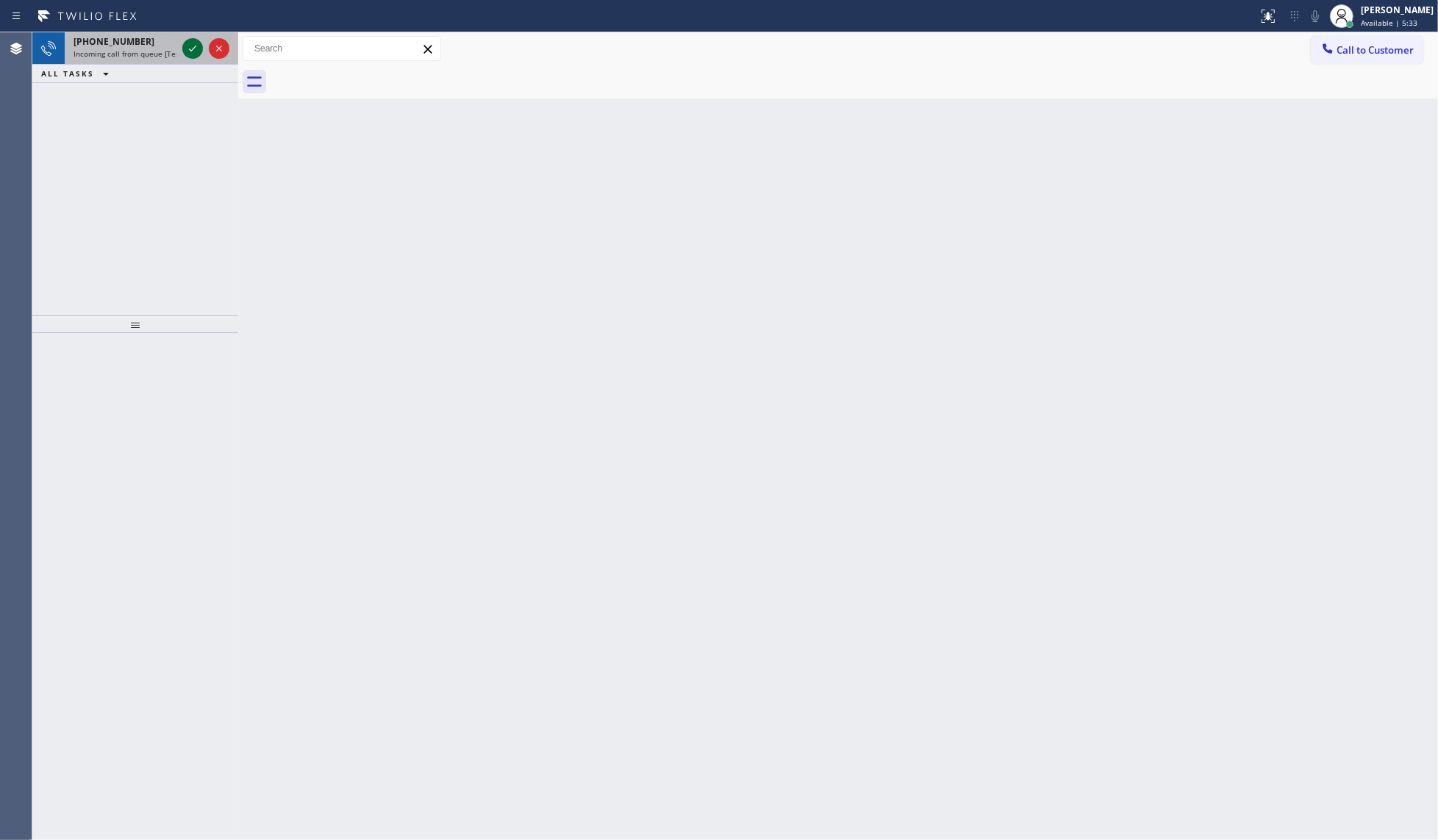
click at [187, 53] on icon at bounding box center [192, 48] width 18 height 18
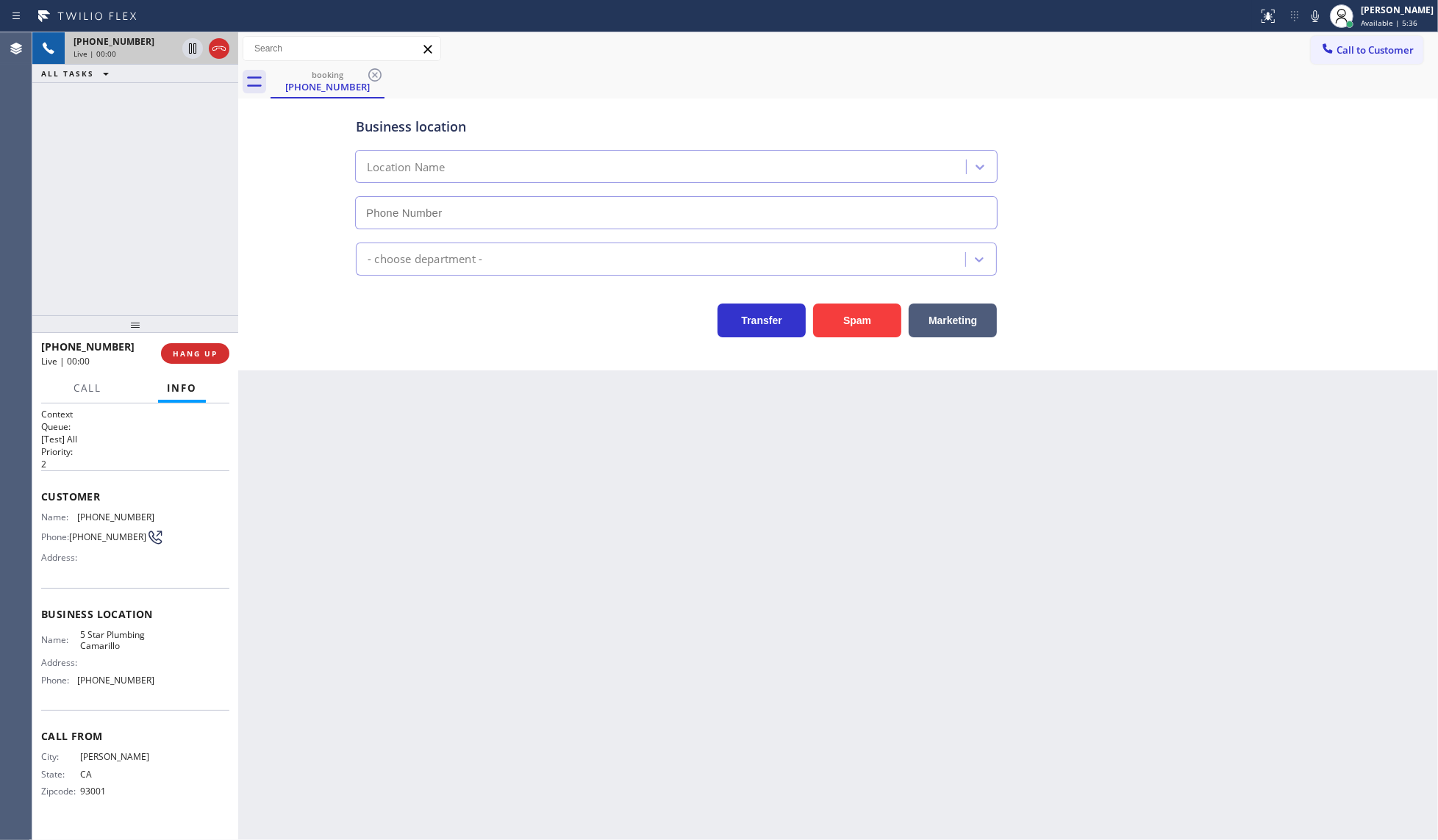
type input "(805) 549-5707"
click at [969, 321] on button "Marketing" at bounding box center [953, 321] width 88 height 34
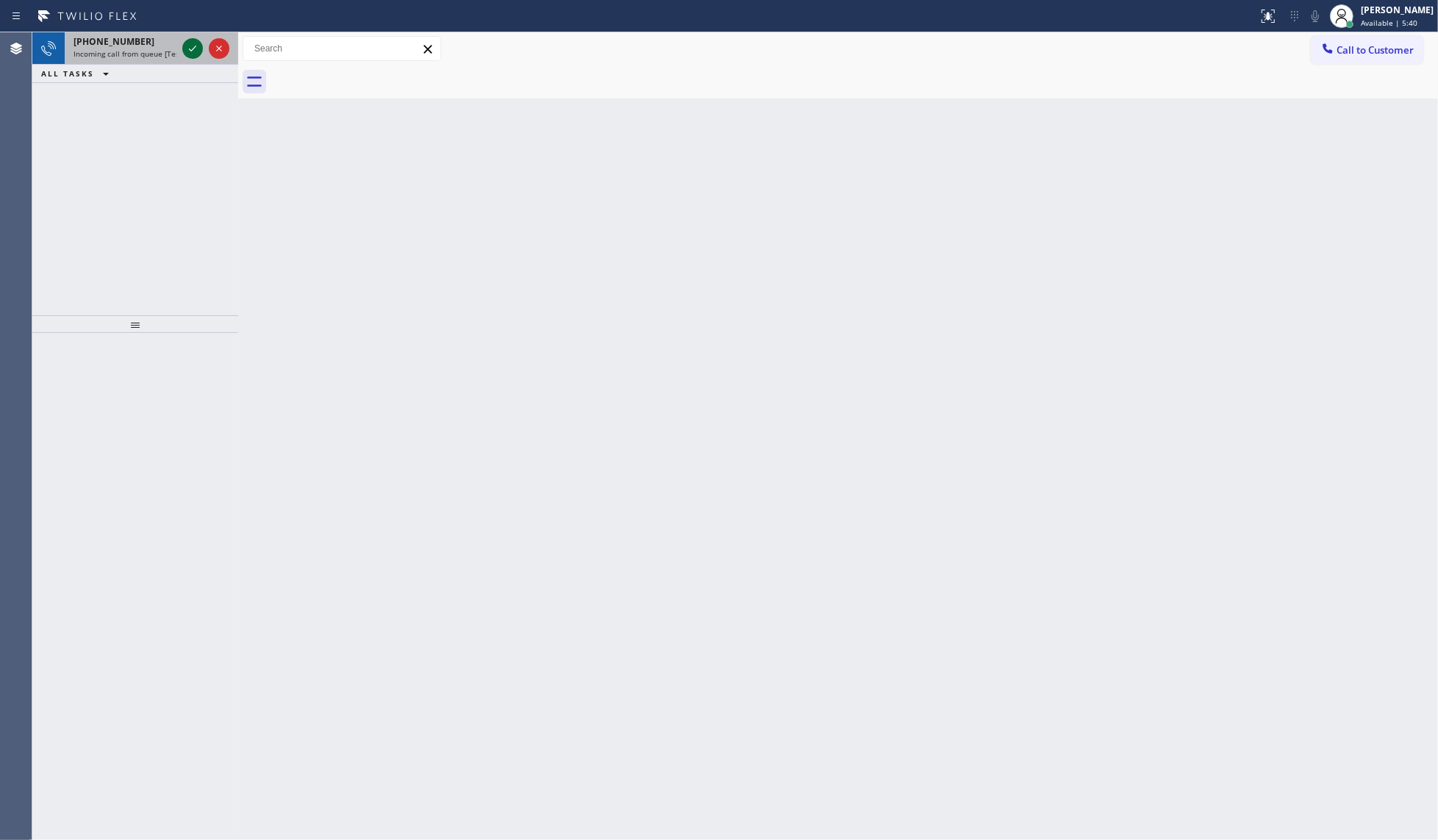
click at [185, 45] on icon at bounding box center [192, 48] width 18 height 18
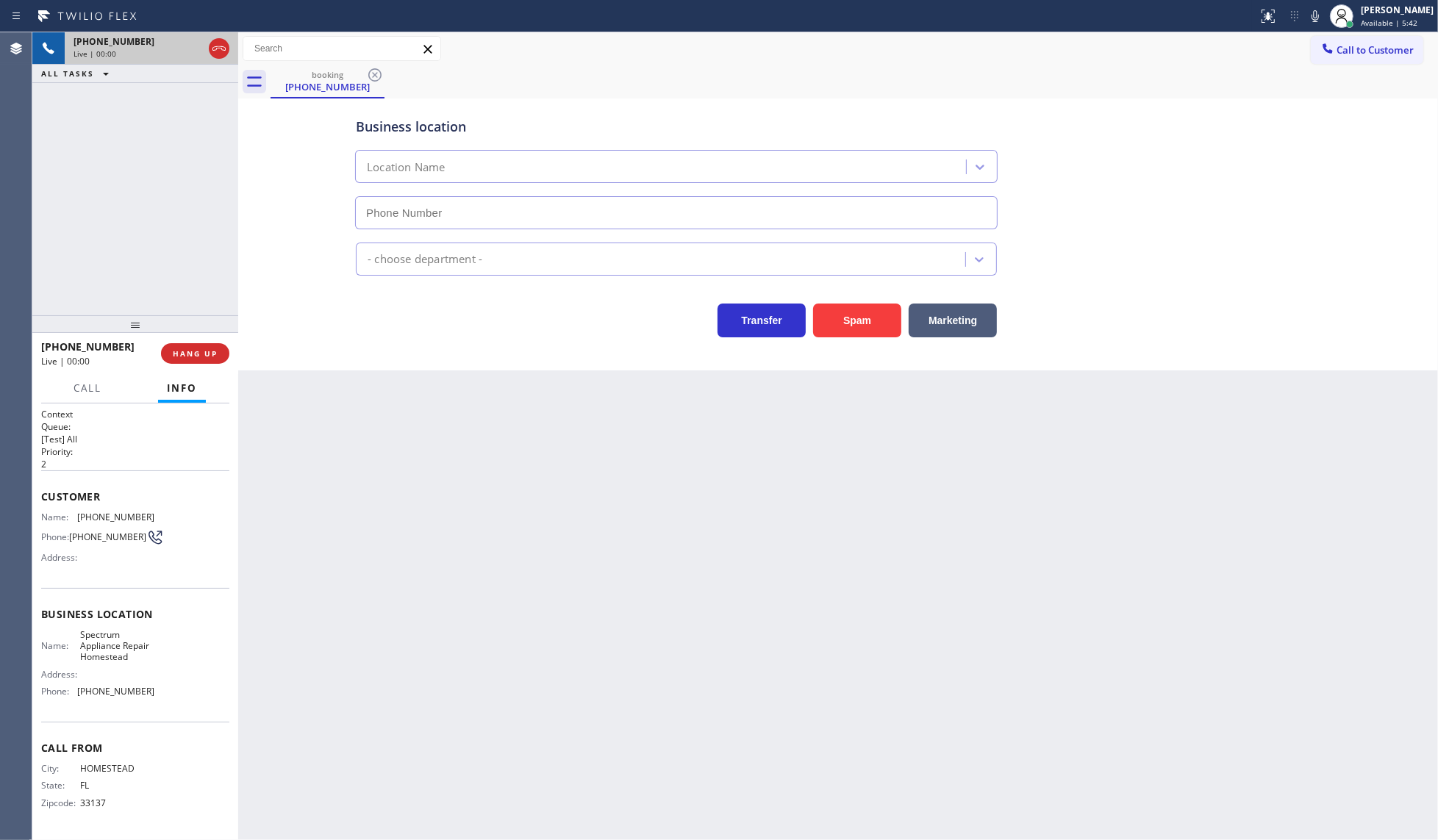
type input "(305) 384-1340"
click at [839, 314] on button "Spam" at bounding box center [857, 321] width 88 height 34
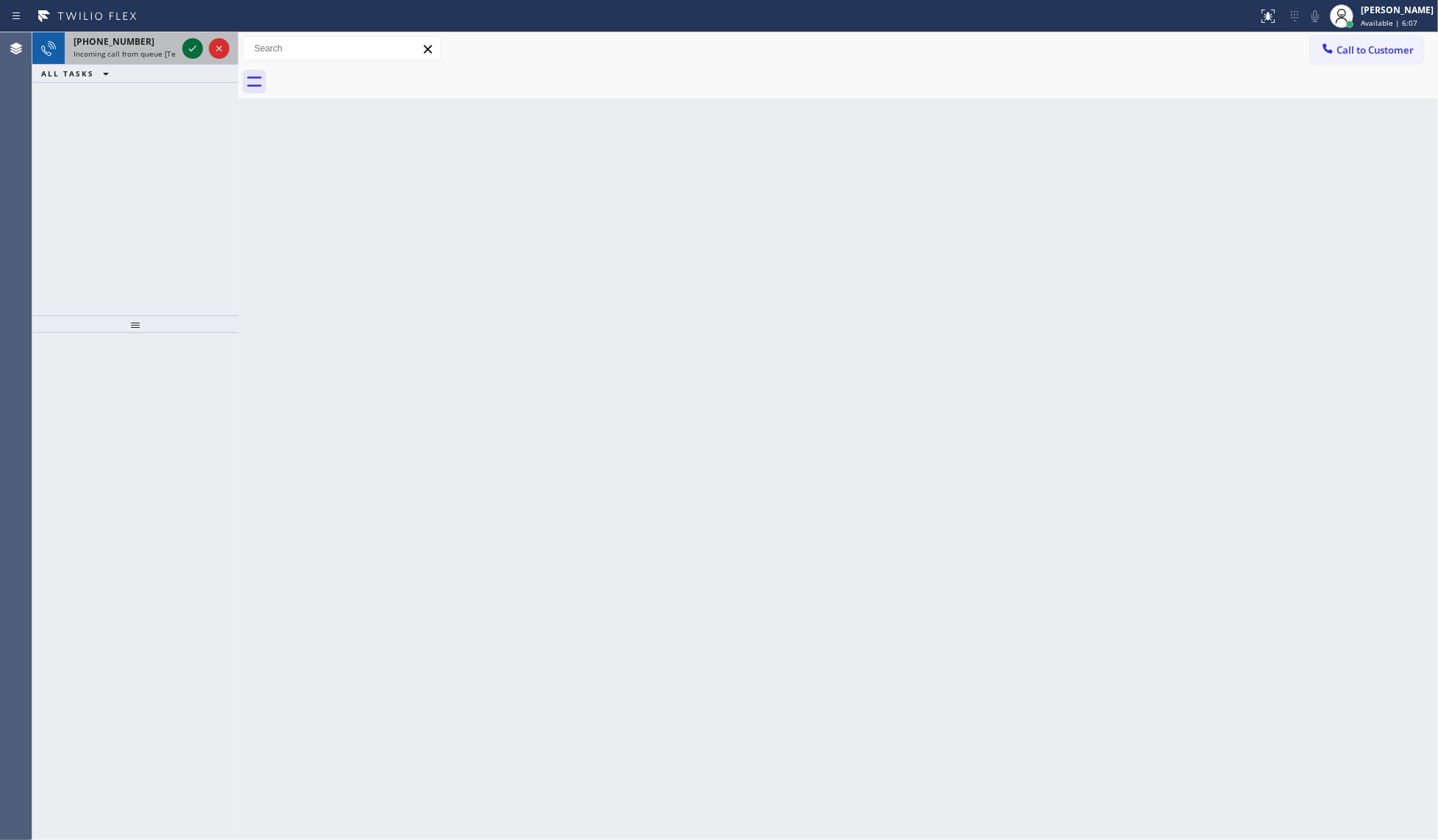
click at [200, 49] on icon at bounding box center [192, 48] width 18 height 18
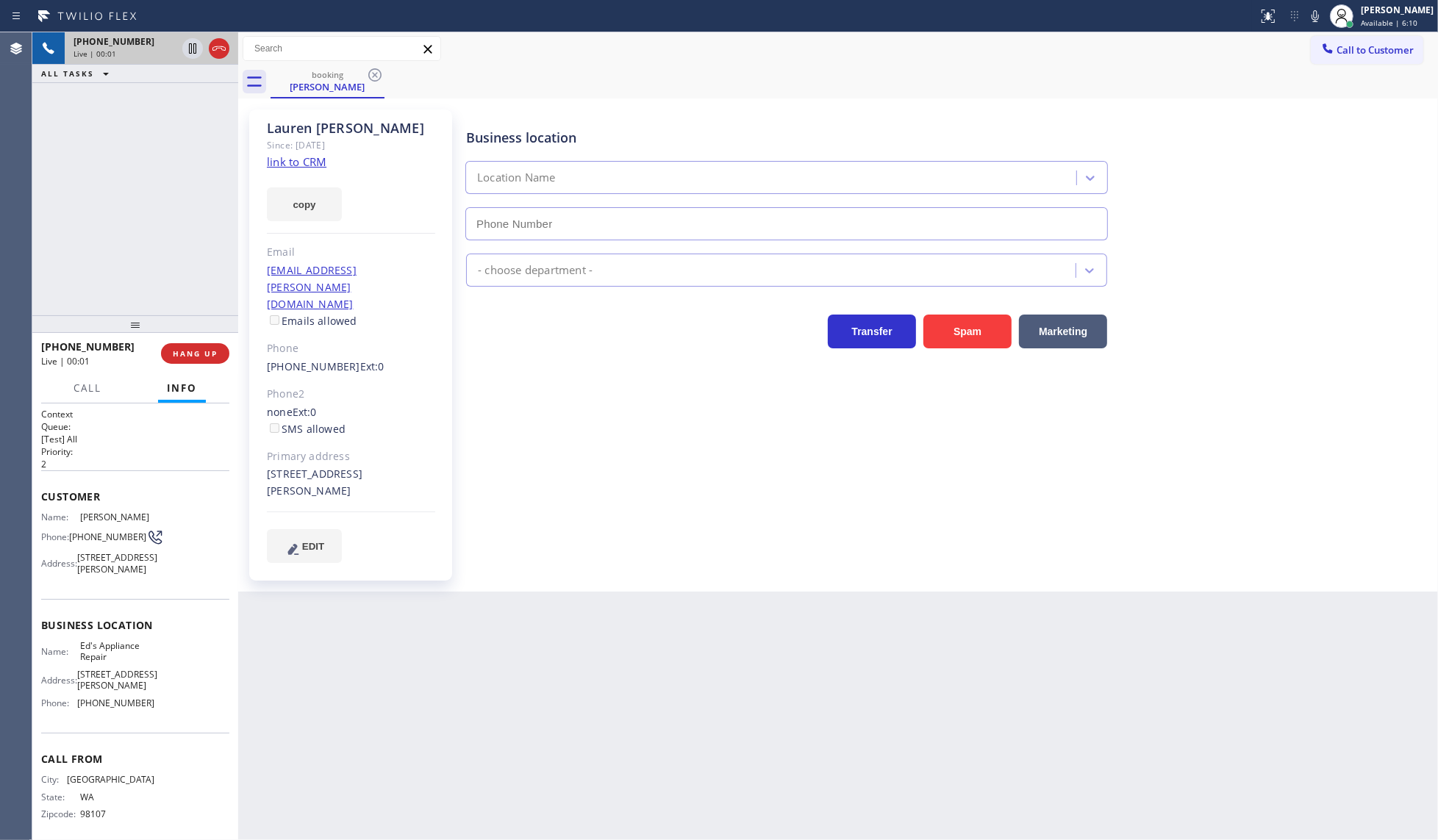
type input "(206) 203-8003"
click at [293, 160] on link "link to CRM" at bounding box center [296, 162] width 59 height 15
click at [1314, 15] on icon at bounding box center [1315, 16] width 18 height 18
click at [1313, 13] on icon at bounding box center [1315, 16] width 18 height 18
drag, startPoint x: 75, startPoint y: 728, endPoint x: 181, endPoint y: 733, distance: 106.1
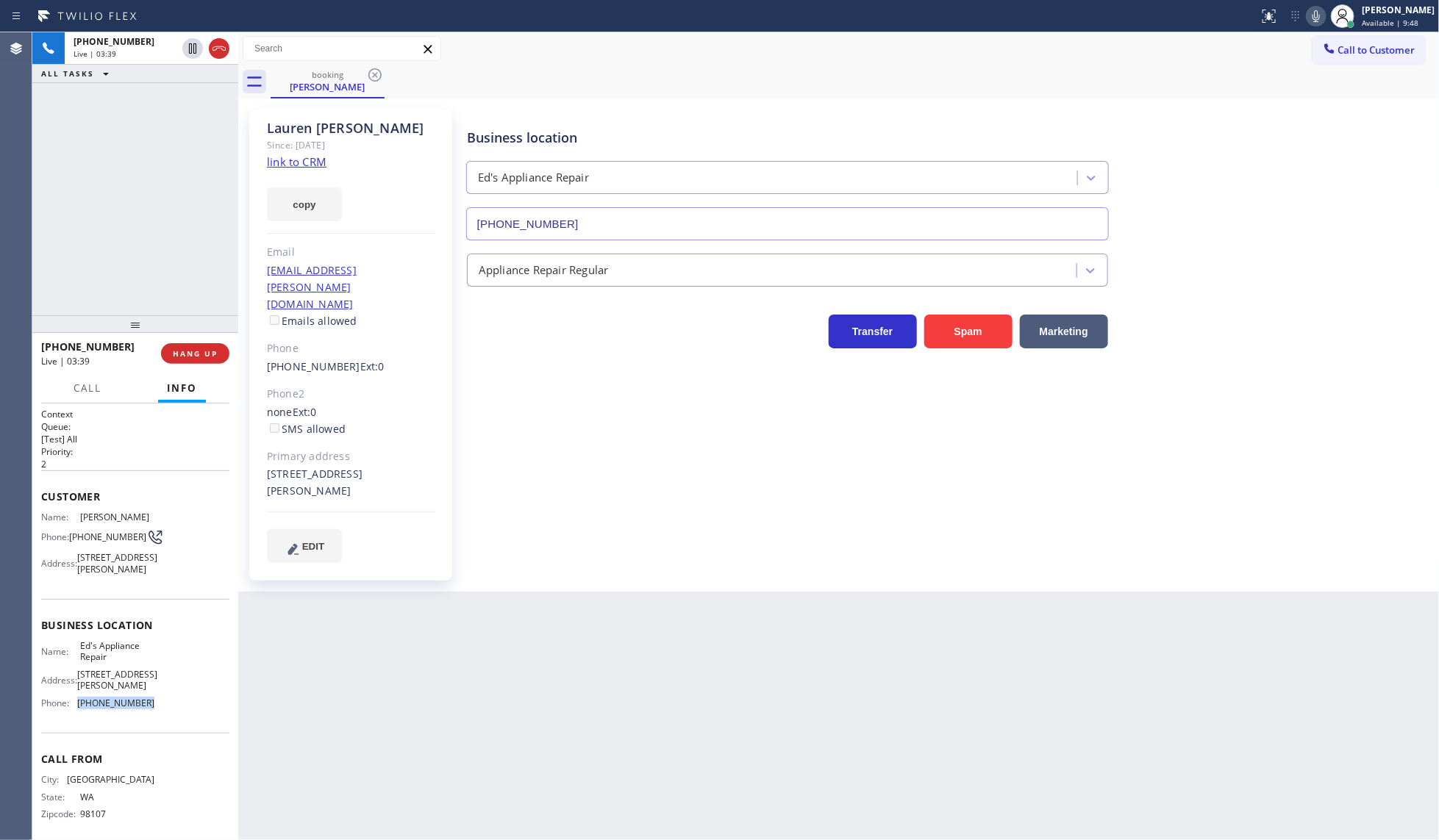
click at [181, 714] on div "Name: Ed's Appliance Repair Address: 1530 Queen Anne Ave N Seattle, WA Phone: (…" at bounding box center [136, 676] width 188 height 74
copy div "(206) 203-8003"
click at [82, 658] on span "Ed's Appliance Repair" at bounding box center [117, 651] width 73 height 23
drag, startPoint x: 77, startPoint y: 658, endPoint x: 112, endPoint y: 674, distance: 38.5
click at [112, 663] on span "Ed's Appliance Repair" at bounding box center [117, 651] width 73 height 23
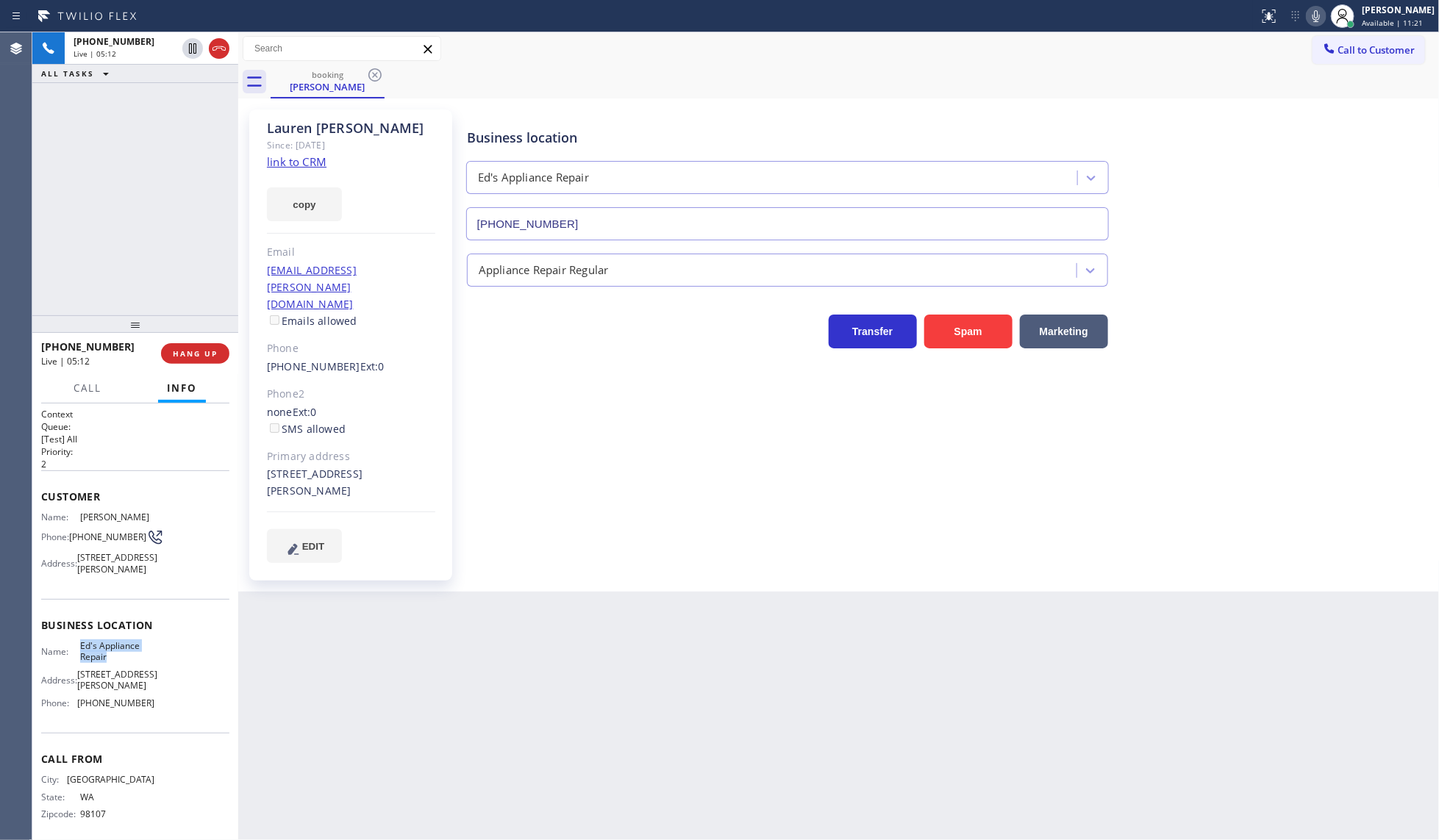
copy span "Ed's Appliance Repair"
click at [104, 175] on div "+12069197927 Live | 06:29 ALL TASKS ALL TASKS ACTIVE TASKS TASKS IN WRAP UP" at bounding box center [135, 173] width 206 height 283
click at [313, 202] on button "copy" at bounding box center [305, 204] width 75 height 34
click at [78, 159] on div "ALL TASKS ALL TASKS ACTIVE TASKS TASKS IN WRAP UP +12069197927 Wrap up | 02:48" at bounding box center [135, 173] width 206 height 283
click at [287, 197] on button "copy" at bounding box center [305, 204] width 75 height 34
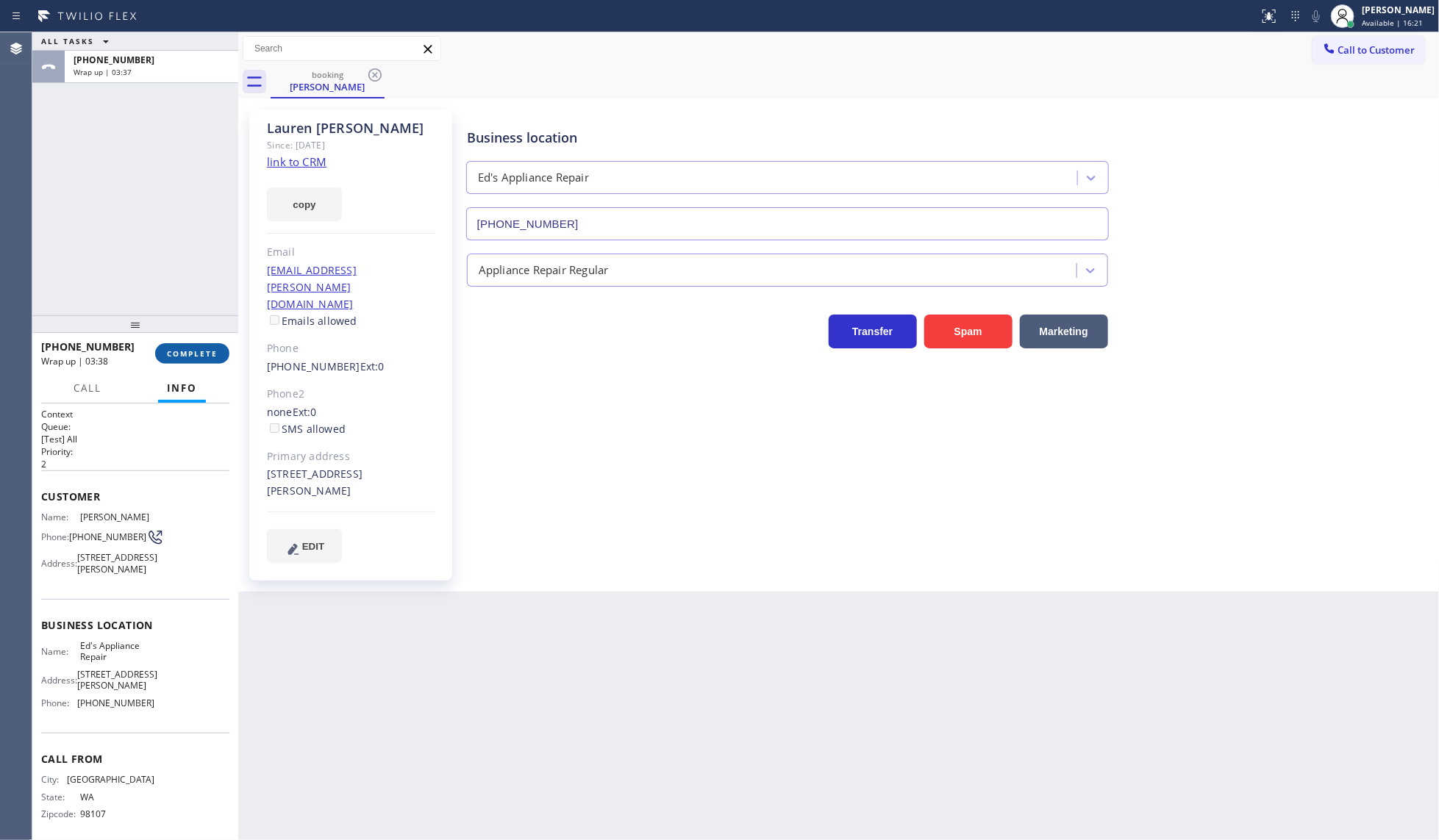
click at [197, 349] on span "COMPLETE" at bounding box center [192, 353] width 51 height 10
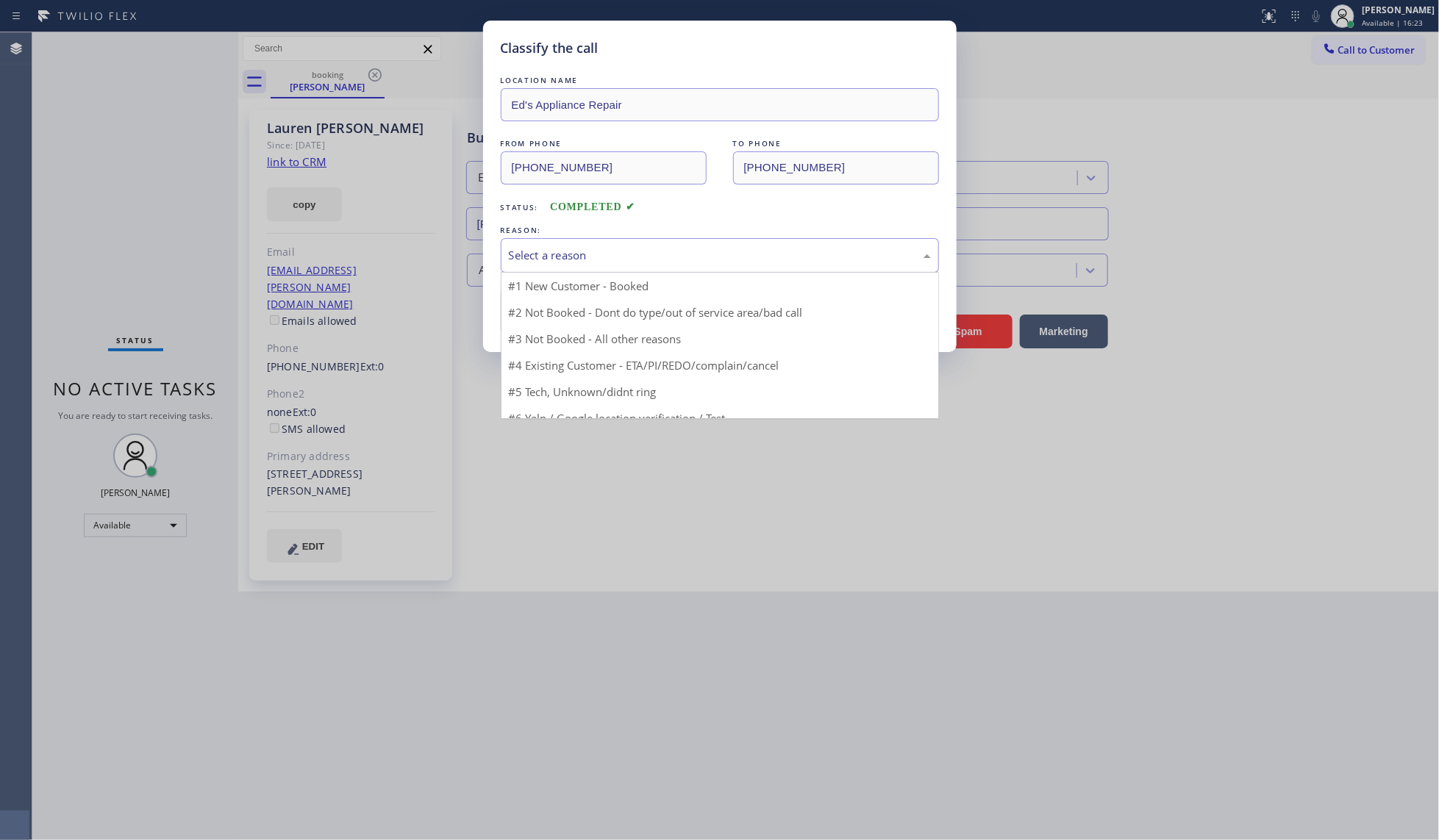
click at [541, 258] on div "Select a reason" at bounding box center [720, 256] width 422 height 17
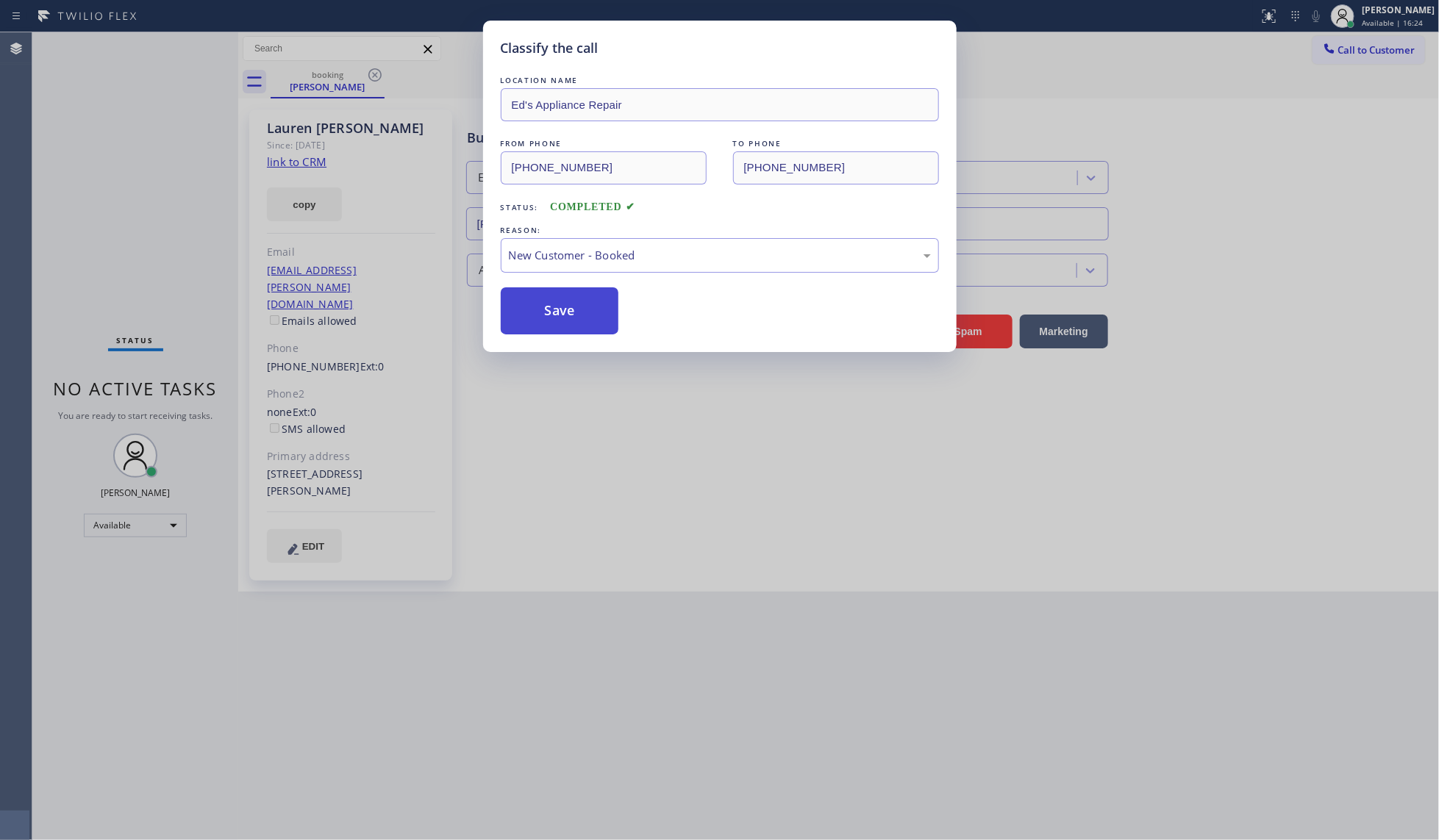
click at [542, 299] on button "Save" at bounding box center [560, 310] width 119 height 47
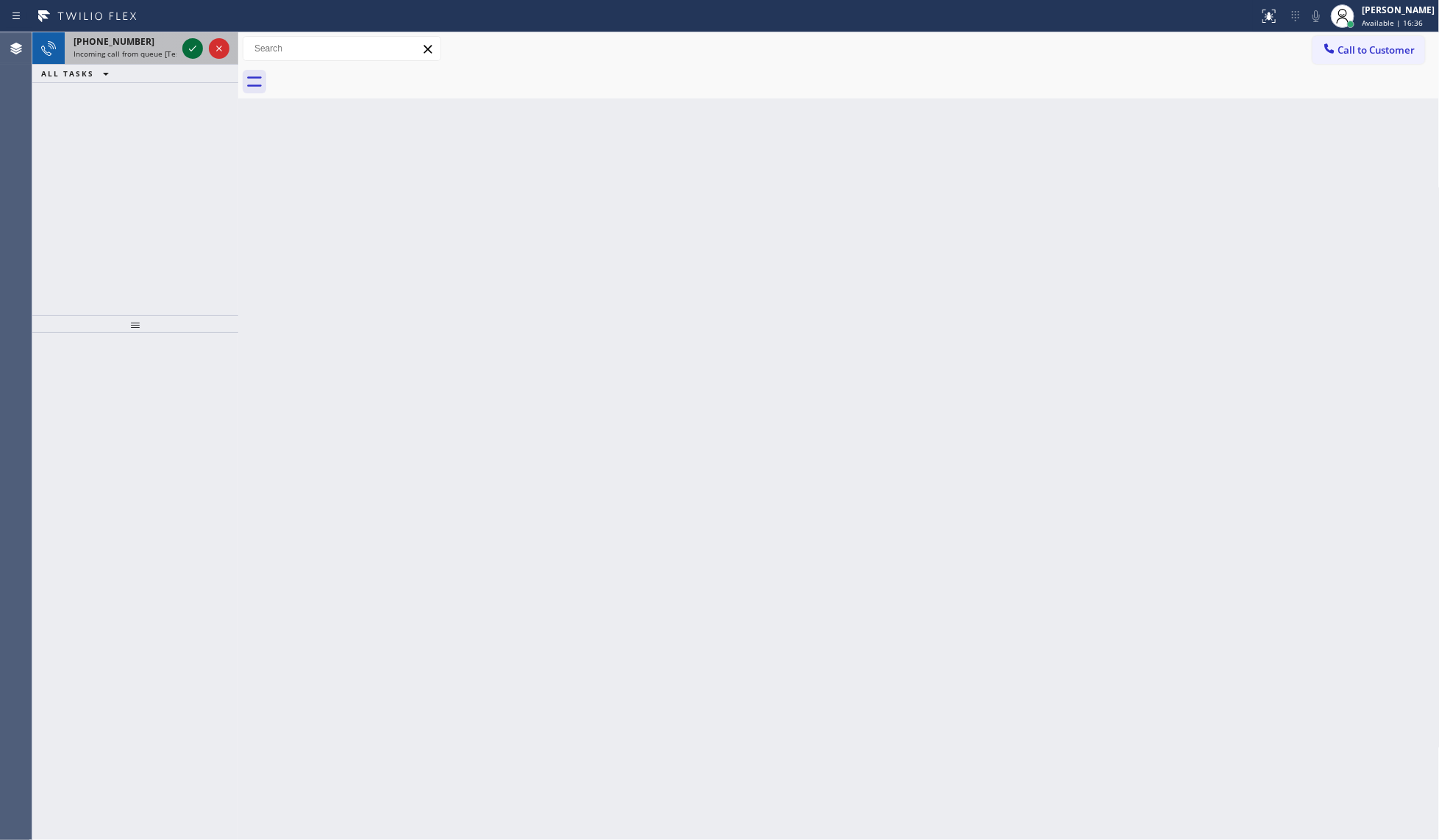
click at [188, 48] on icon at bounding box center [192, 48] width 18 height 18
click at [188, 45] on icon at bounding box center [192, 48] width 18 height 18
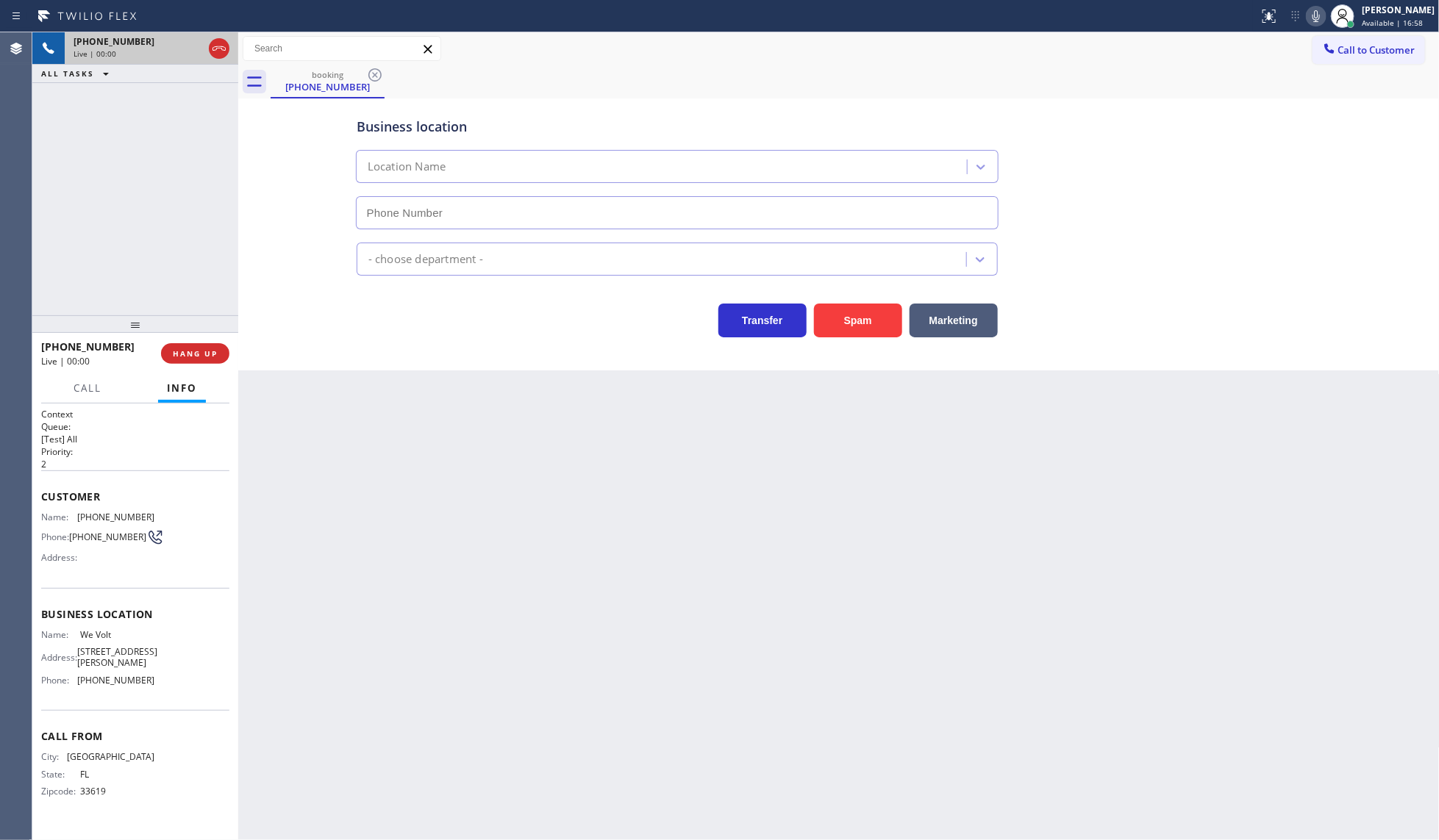
type input "(813) 750-0905"
click at [199, 365] on div "+18134751667 Live | 00:02 HANG UP" at bounding box center [136, 353] width 188 height 39
click at [200, 355] on span "HANG UP" at bounding box center [196, 353] width 45 height 10
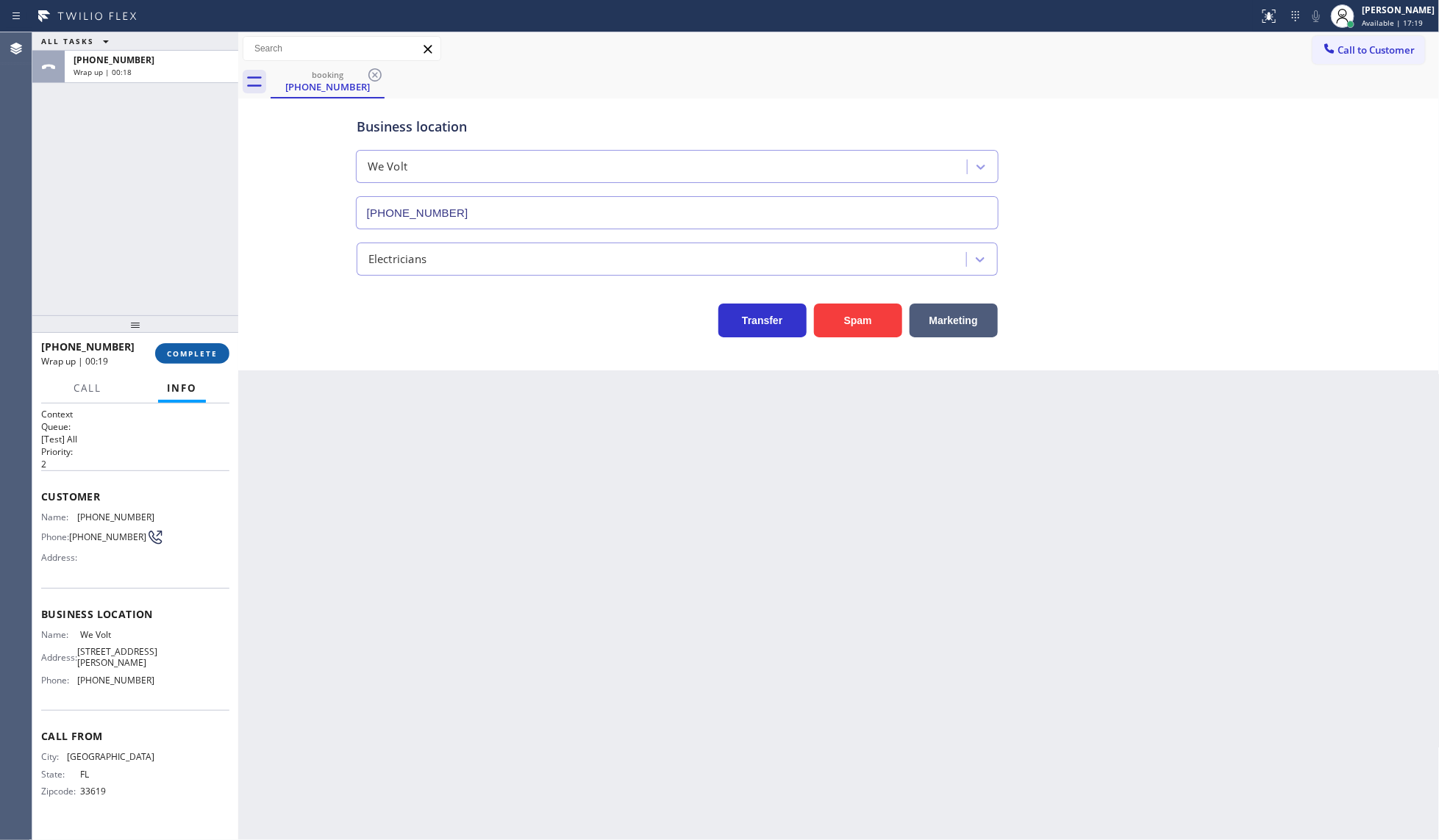
click at [190, 357] on span "COMPLETE" at bounding box center [192, 353] width 51 height 10
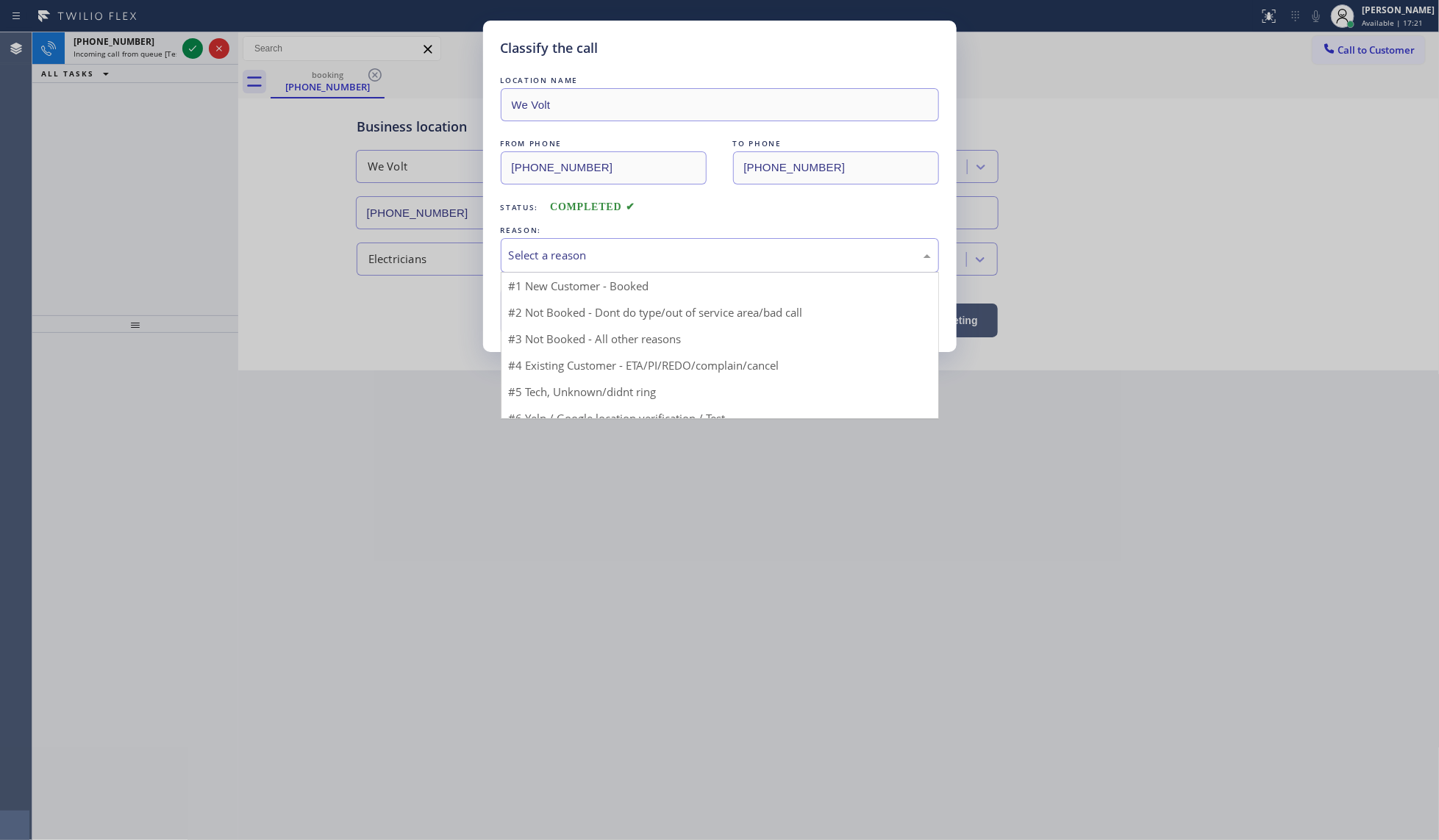
click at [633, 259] on div "Select a reason" at bounding box center [720, 256] width 422 height 17
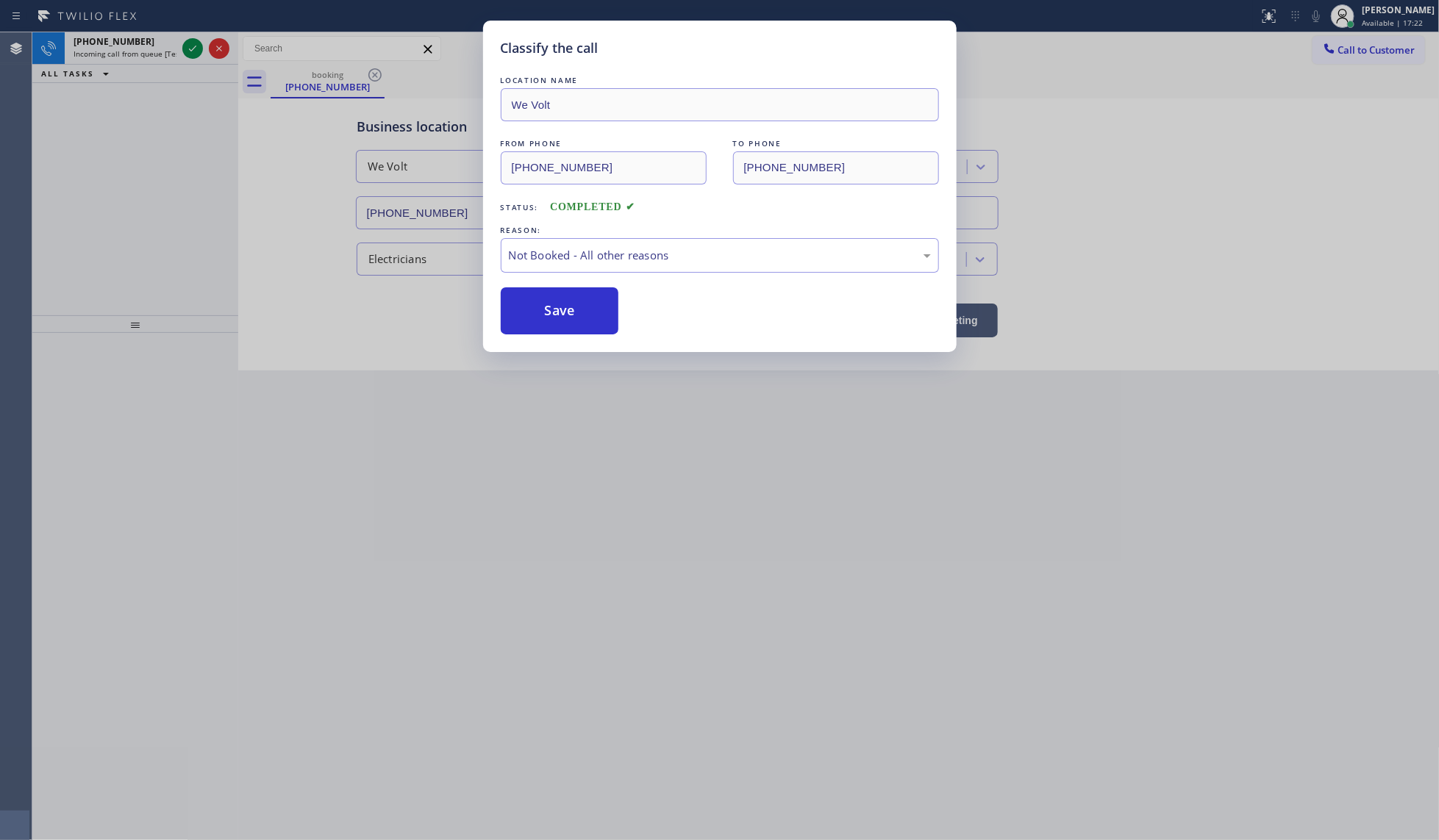
click at [520, 318] on button "Save" at bounding box center [560, 310] width 119 height 47
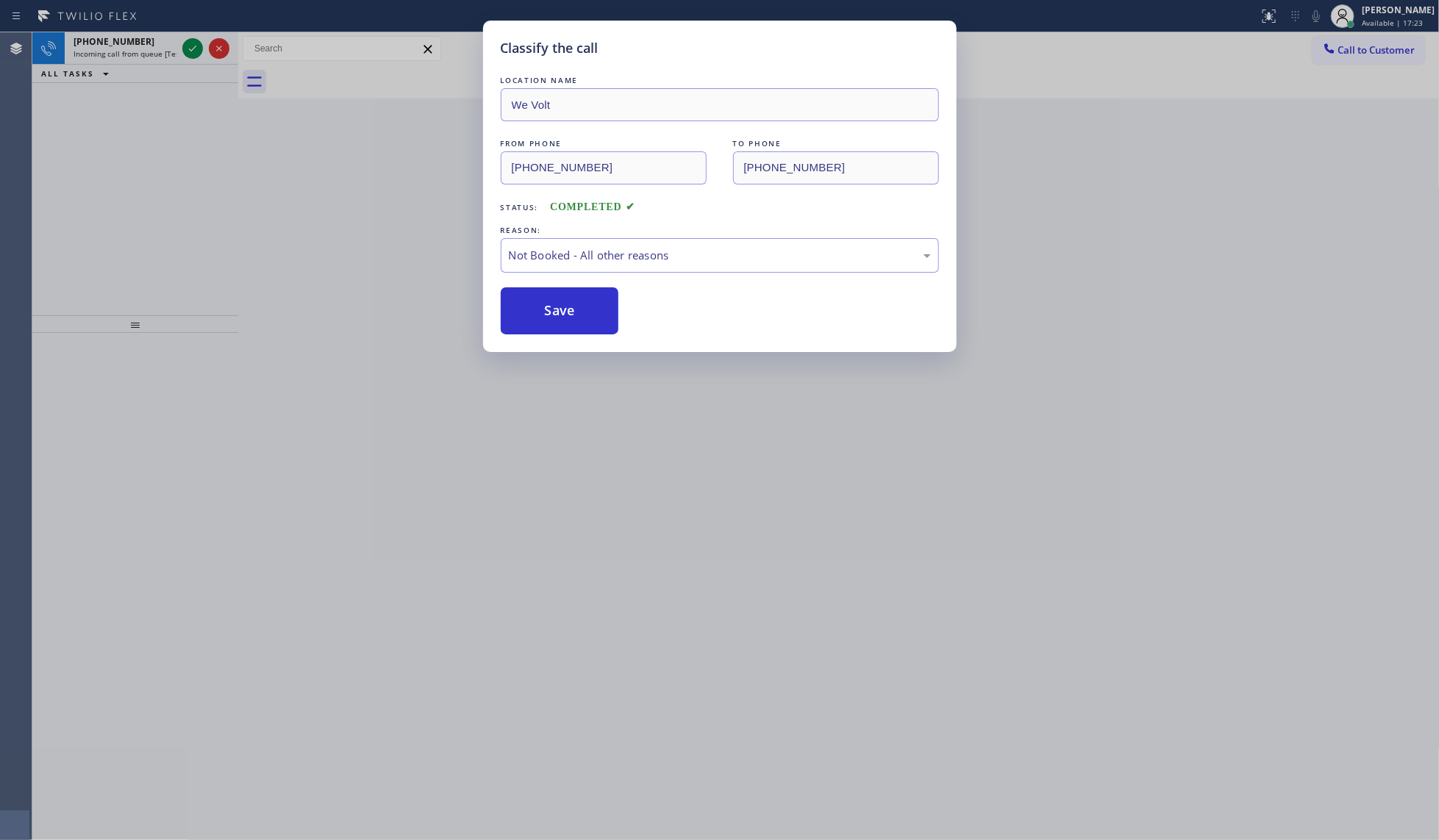
click at [188, 53] on div "Classify the call LOCATION NAME We Volt FROM PHONE (813) 475-1667 TO PHONE (813…" at bounding box center [719, 420] width 1439 height 840
click at [188, 49] on icon at bounding box center [192, 48] width 18 height 18
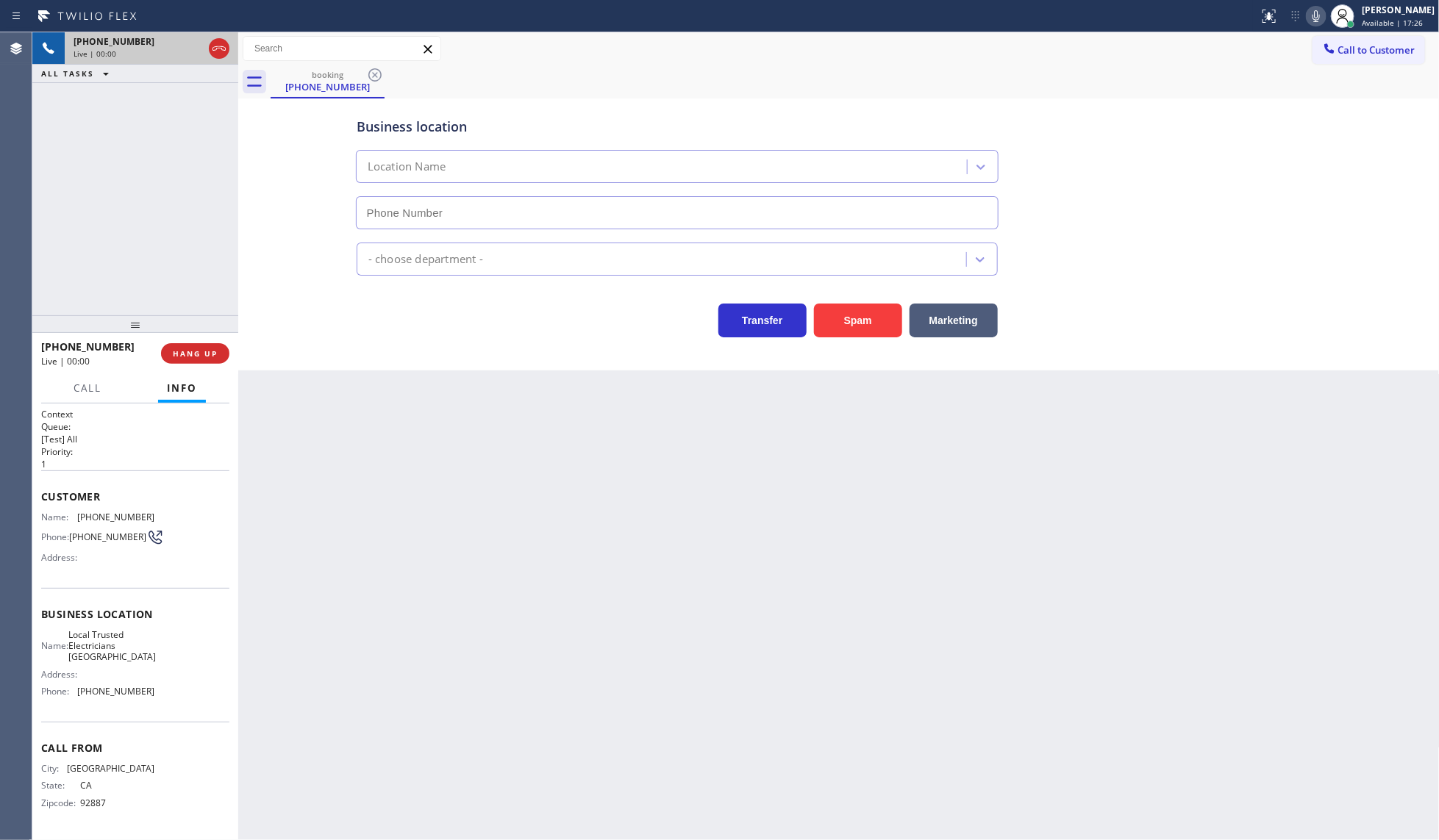
type input "(949) 334-2818"
click at [64, 513] on span "Name:" at bounding box center [59, 517] width 36 height 11
drag, startPoint x: 77, startPoint y: 513, endPoint x: 188, endPoint y: 526, distance: 111.8
click at [188, 526] on div "Name: (714) 390-3717 Phone: (714) 390-3717 Address:" at bounding box center [136, 541] width 188 height 58
drag, startPoint x: 107, startPoint y: 597, endPoint x: 86, endPoint y: 519, distance: 80.8
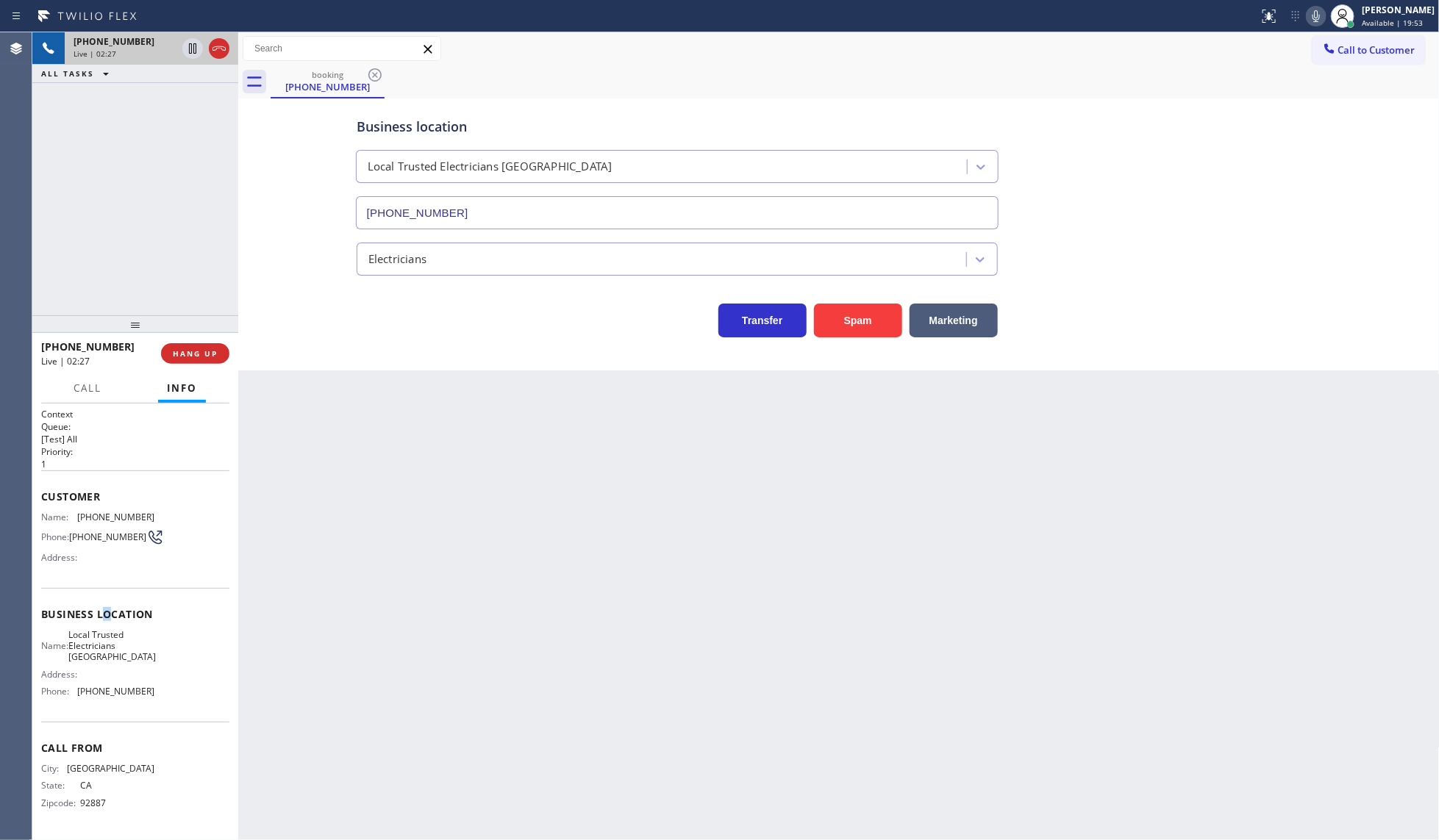
click at [107, 588] on div "Business location Name: Local Trusted Electricians Laguna Niguel Address: Phone…" at bounding box center [136, 655] width 188 height 134
drag, startPoint x: 69, startPoint y: 503, endPoint x: 185, endPoint y: 506, distance: 116.0
click at [185, 506] on div "Customer Name: (714) 390-3717 Phone: (714) 390-3717 Address:" at bounding box center [136, 529] width 188 height 118
drag, startPoint x: 86, startPoint y: 570, endPoint x: 89, endPoint y: 534, distance: 36.1
click at [89, 567] on div "Customer Name: (714) 390-3717 Phone: (714) 390-3717 Address:" at bounding box center [136, 529] width 188 height 118
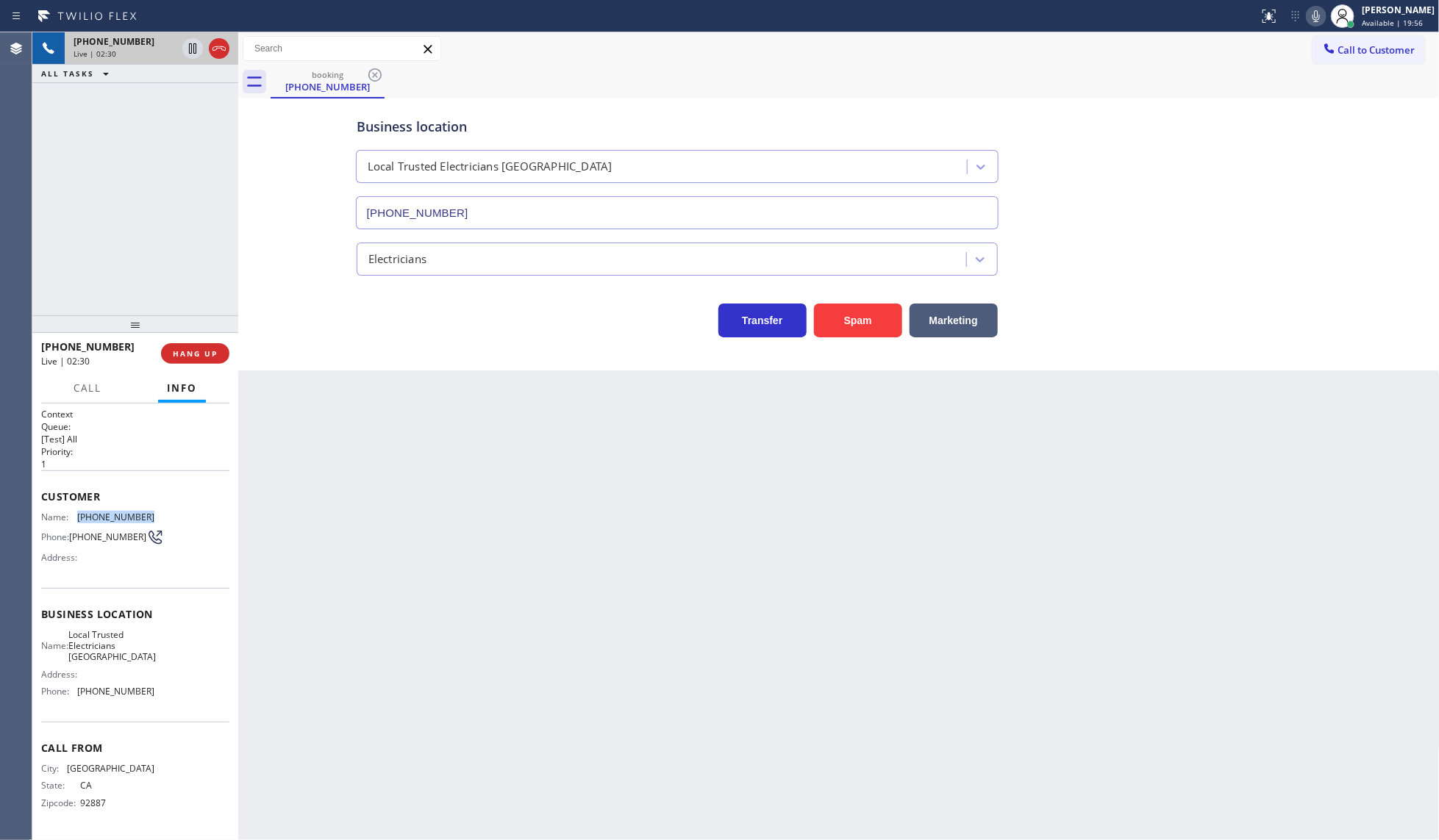
drag, startPoint x: 75, startPoint y: 511, endPoint x: 181, endPoint y: 515, distance: 106.1
click at [181, 515] on div "Name: (714) 390-3717 Phone: (714) 390-3717 Address:" at bounding box center [136, 541] width 188 height 58
copy div "(714) 390-3717"
click at [1314, 13] on icon at bounding box center [1316, 16] width 18 height 18
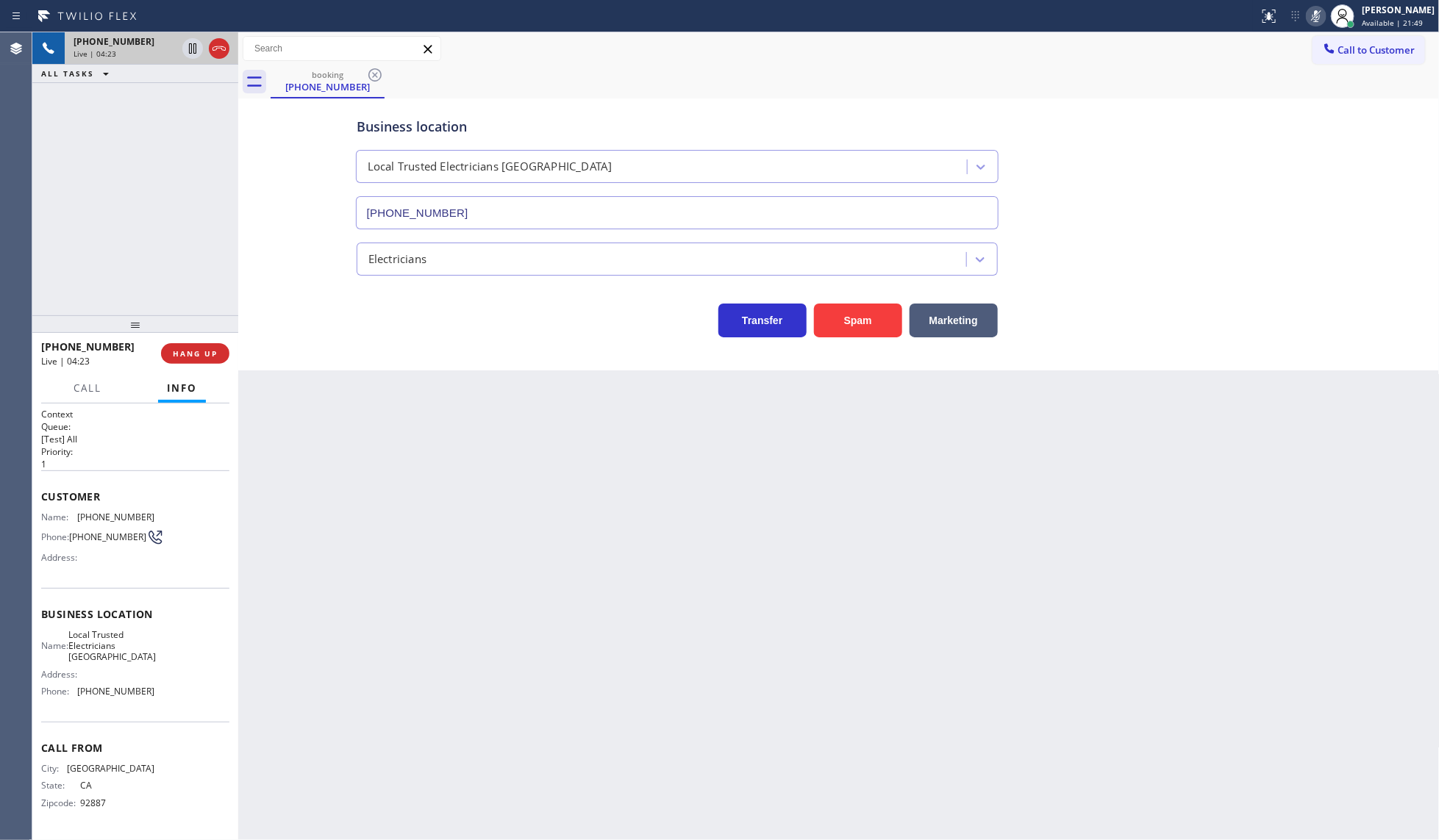
click at [220, 182] on div "+17143903717 Live | 04:23 ALL TASKS ALL TASKS ACTIVE TASKS TASKS IN WRAP UP" at bounding box center [135, 173] width 206 height 283
click at [1319, 17] on icon at bounding box center [1317, 16] width 8 height 12
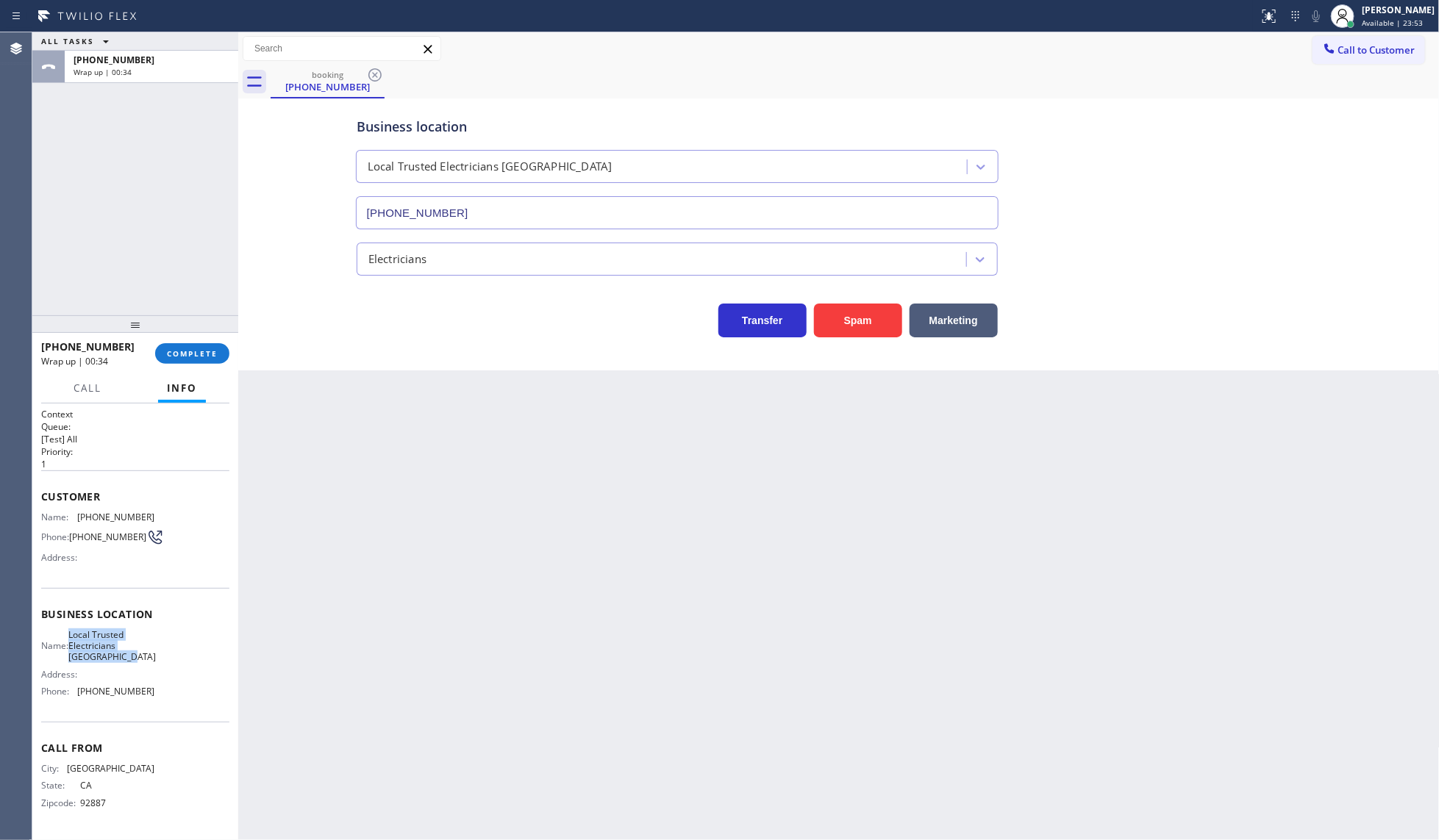
drag, startPoint x: 72, startPoint y: 628, endPoint x: 179, endPoint y: 657, distance: 110.9
click at [179, 657] on div "Name: Local Trusted Electricians Laguna Niguel Address: Phone: (949) 334-2818" at bounding box center [136, 666] width 188 height 74
copy span "Local Trusted Electricians Laguna Niguel"
drag, startPoint x: 85, startPoint y: 508, endPoint x: 182, endPoint y: 515, distance: 97.3
click at [182, 515] on div "Name: (714) 390-3717 Phone: (714) 390-3717 Address:" at bounding box center [136, 541] width 188 height 58
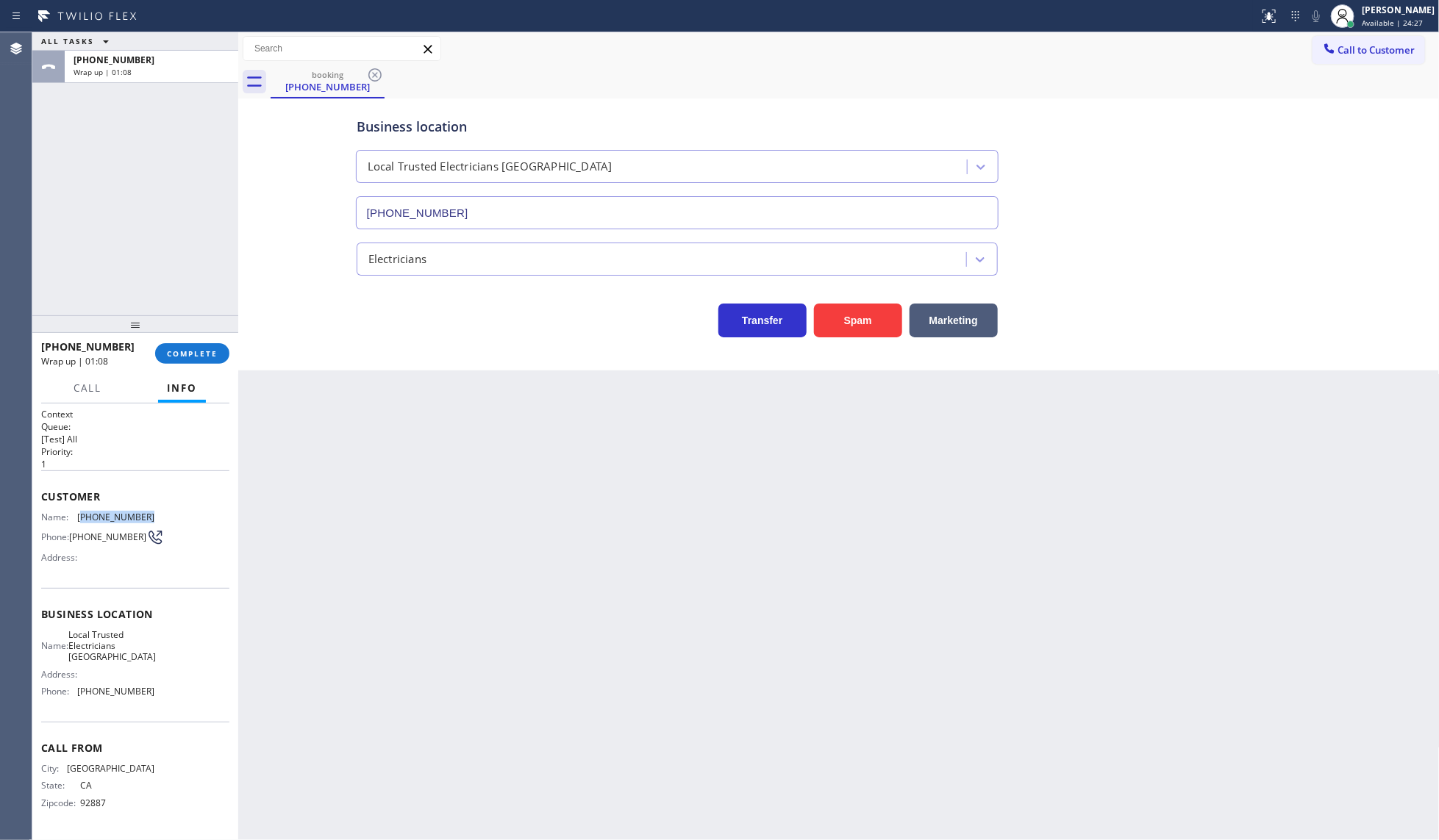
copy span "714) 390-3717"
drag, startPoint x: 83, startPoint y: 692, endPoint x: 174, endPoint y: 697, distance: 91.1
click at [173, 707] on div "Business location Name: Local Trusted Electricians Laguna Niguel Address: Phone…" at bounding box center [136, 655] width 188 height 134
copy span "(949) 334-2818"
click at [196, 355] on span "COMPLETE" at bounding box center [192, 353] width 51 height 10
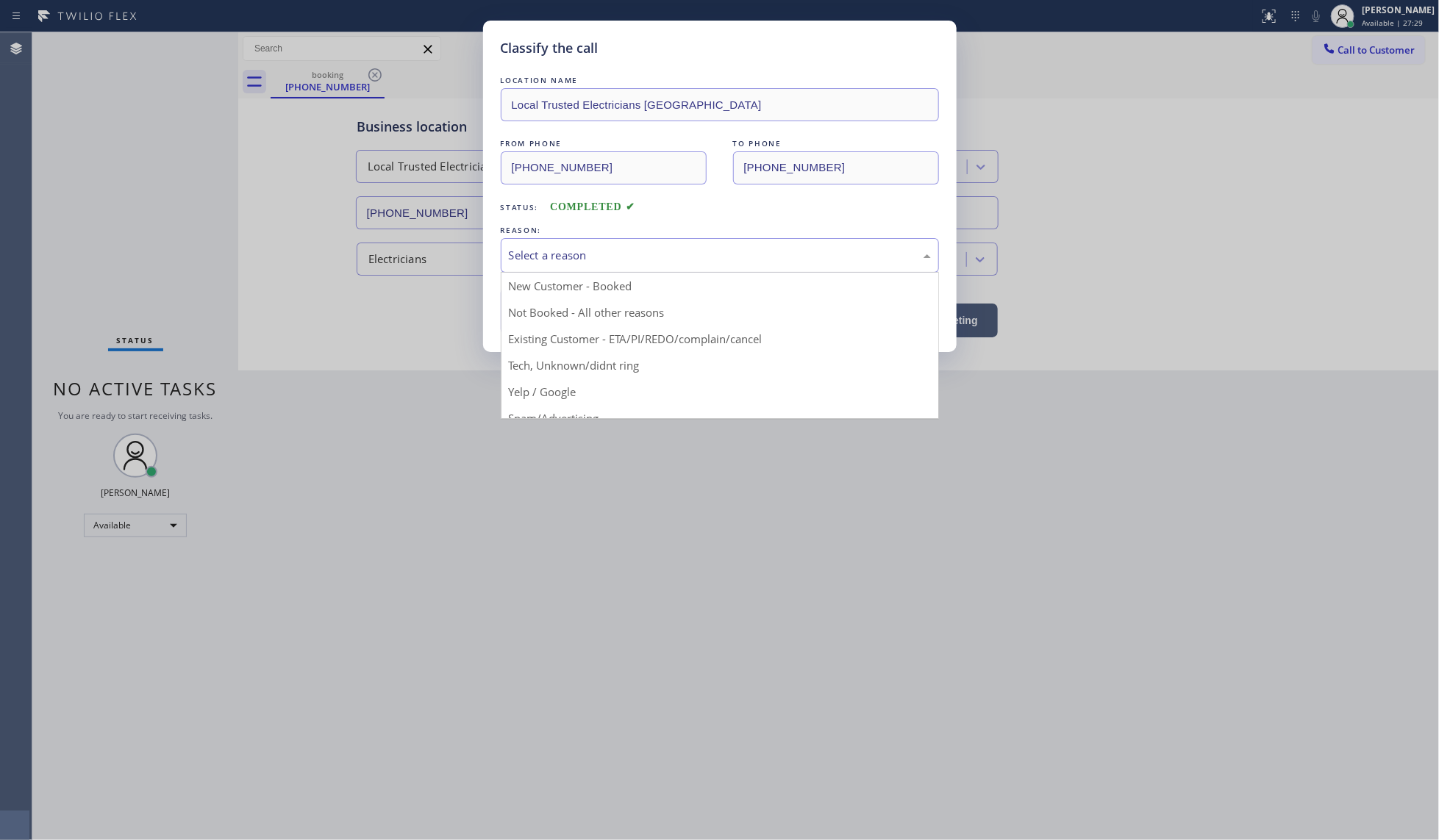
drag, startPoint x: 555, startPoint y: 247, endPoint x: 550, endPoint y: 254, distance: 8.6
click at [556, 247] on div "Select a reason" at bounding box center [720, 256] width 422 height 17
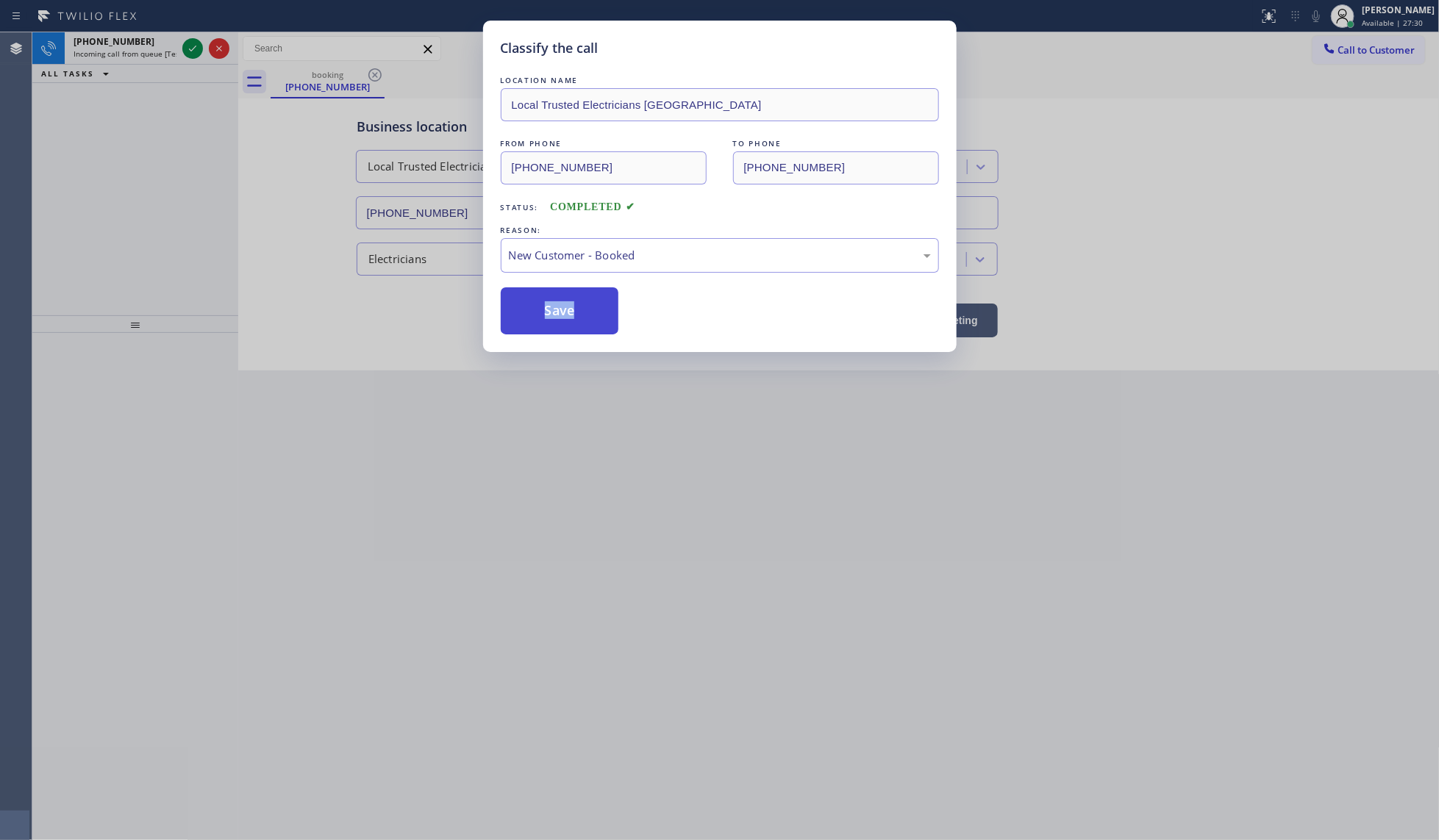
click at [546, 288] on div "LOCATION NAME Local Trusted Electricians Laguna Niguel FROM PHONE (714) 390-371…" at bounding box center [720, 203] width 439 height 262
click at [544, 313] on button "Save" at bounding box center [560, 310] width 119 height 47
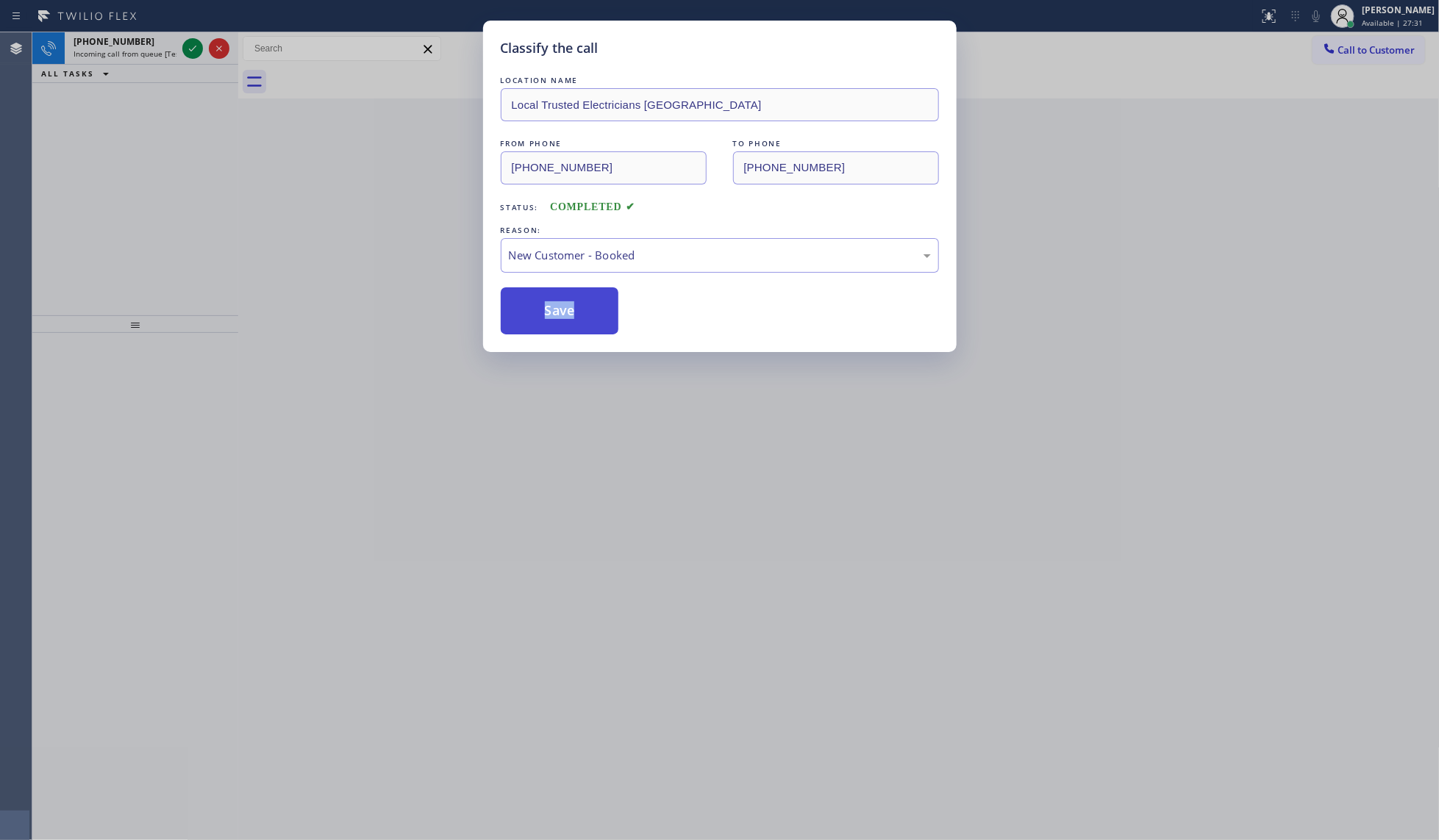
click at [544, 313] on button "Save" at bounding box center [560, 310] width 119 height 47
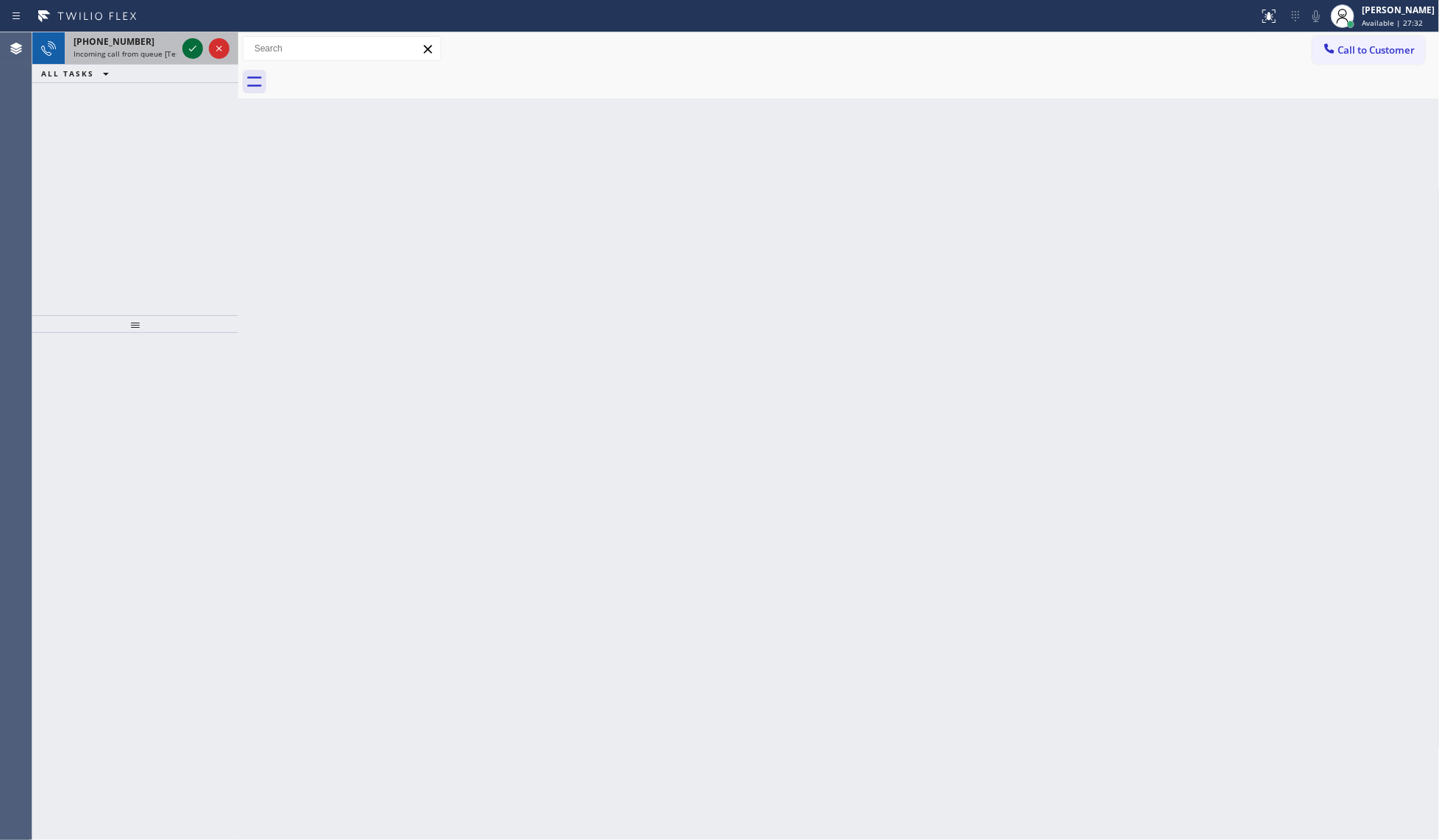
click at [193, 52] on icon at bounding box center [192, 48] width 18 height 18
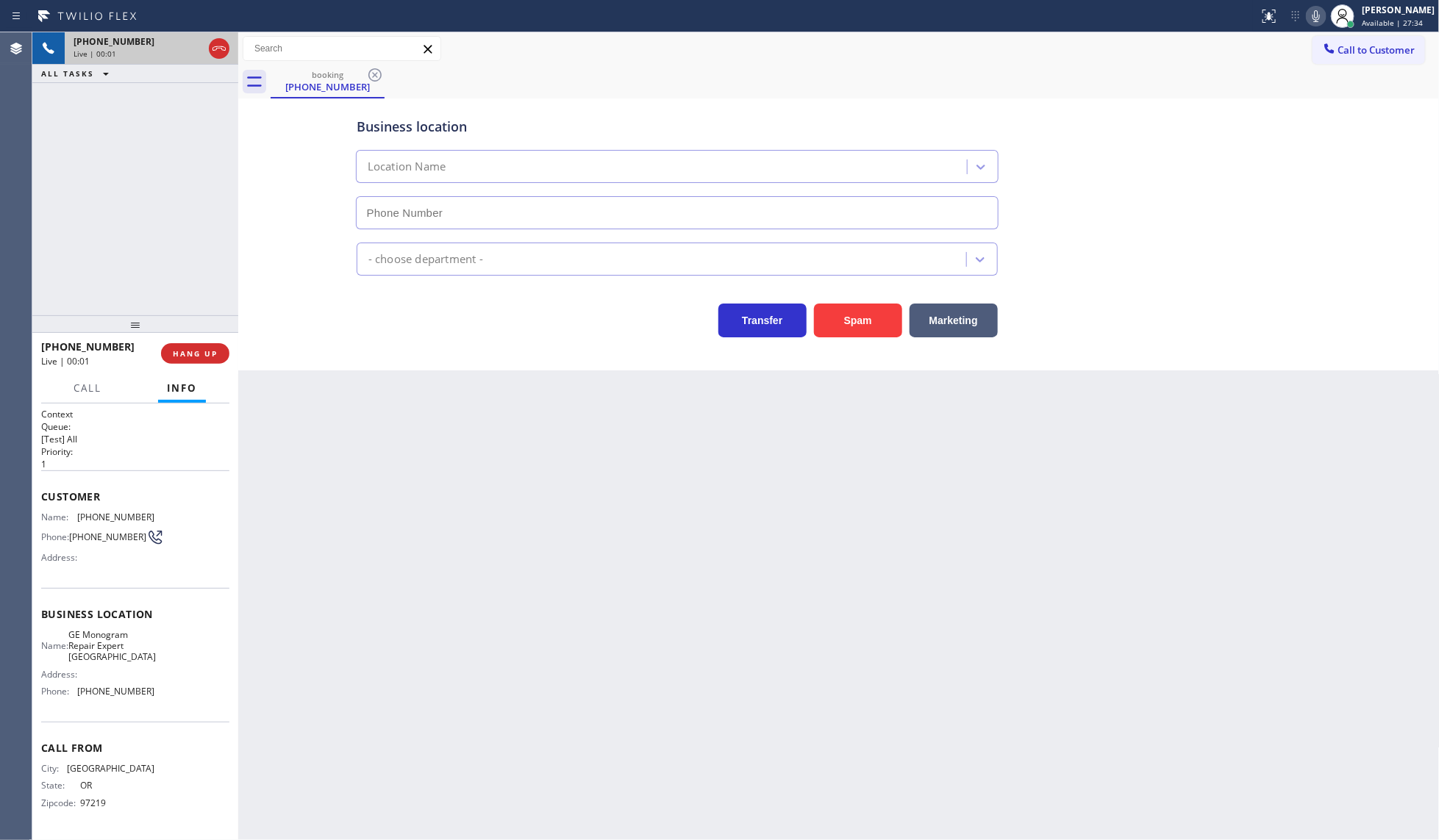
type input "(206) 203-6067"
click at [148, 210] on div "+15037532250 Live | 01:12 ALL TASKS ALL TASKS ACTIVE TASKS TASKS IN WRAP UP" at bounding box center [135, 173] width 206 height 283
click at [1322, 19] on icon at bounding box center [1316, 16] width 18 height 18
click at [1323, 11] on icon at bounding box center [1316, 16] width 18 height 18
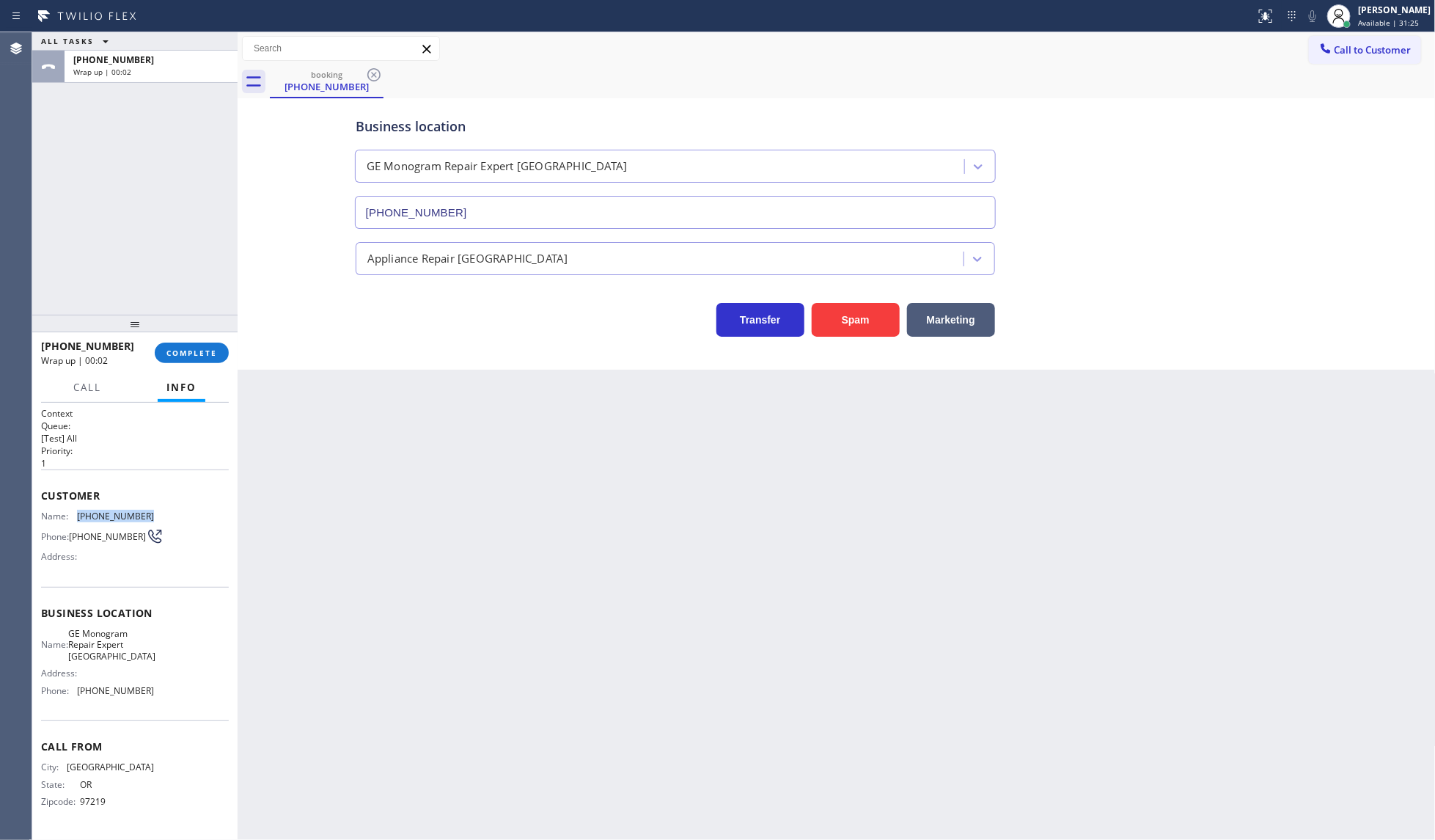
drag, startPoint x: 70, startPoint y: 511, endPoint x: 166, endPoint y: 519, distance: 96.3
click at [166, 519] on div "Name: (503) 753-2250 Phone: (503) 753-2250 Address:" at bounding box center [135, 540] width 188 height 58
copy div "(503) 753-2250"
drag, startPoint x: 83, startPoint y: 689, endPoint x: 194, endPoint y: 709, distance: 112.8
click at [194, 709] on div "Business location Name: GE Monogram Repair Expert Kirkland Address: Phone: (206…" at bounding box center [135, 653] width 188 height 133
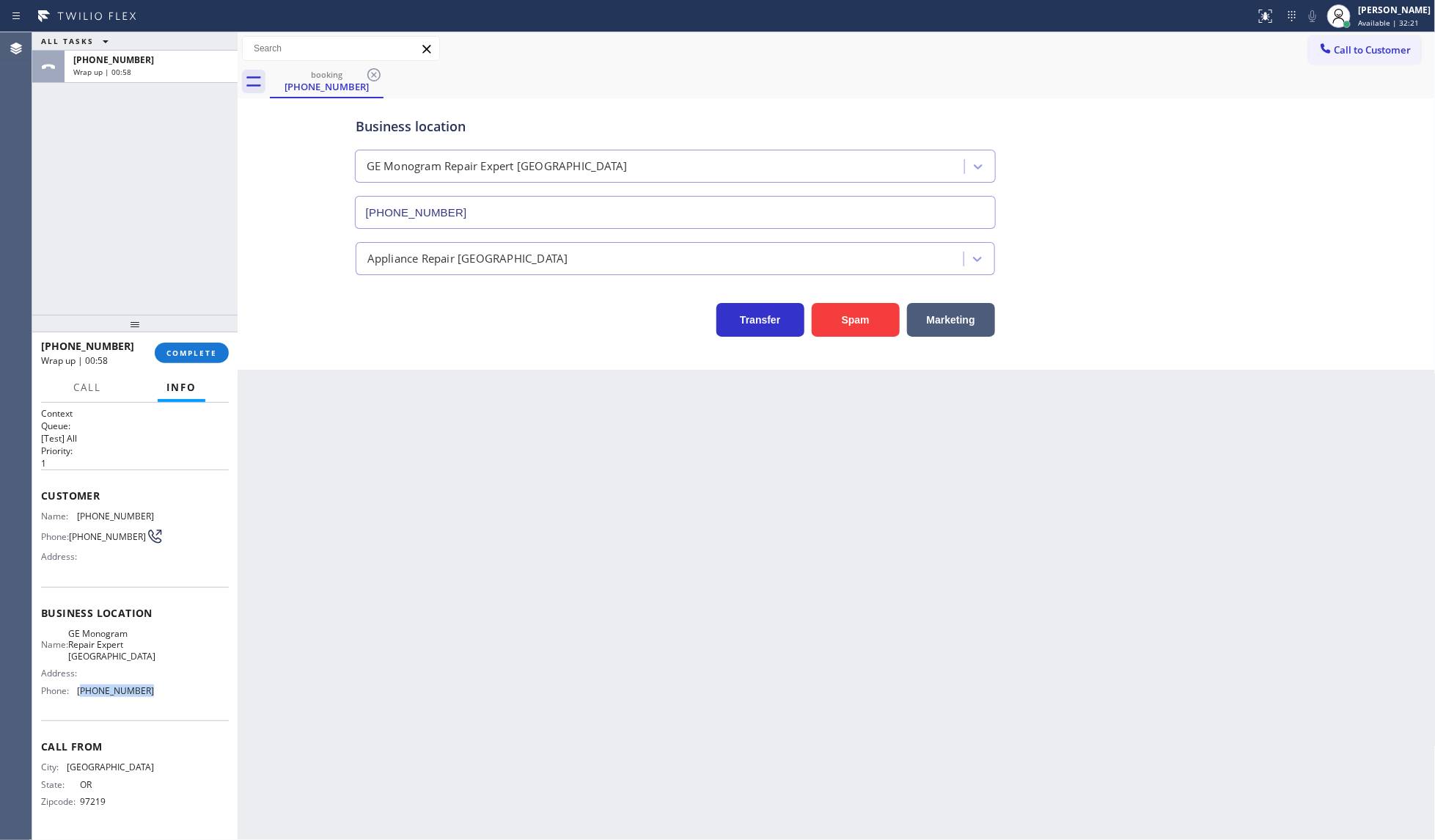
copy span "206) 203-6067"
click at [213, 348] on span "COMPLETE" at bounding box center [191, 352] width 51 height 10
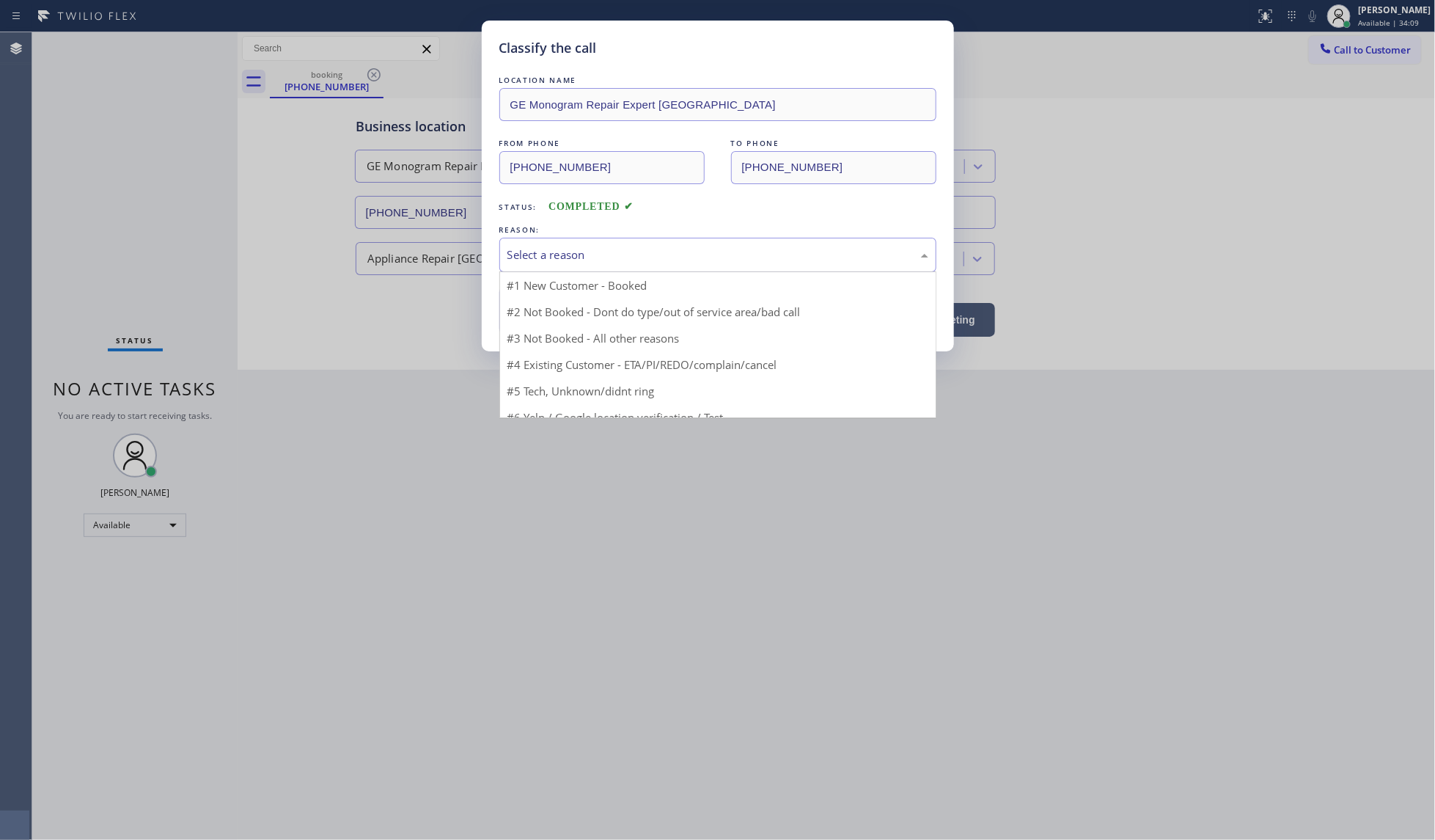
click at [572, 255] on div "Select a reason" at bounding box center [718, 255] width 420 height 17
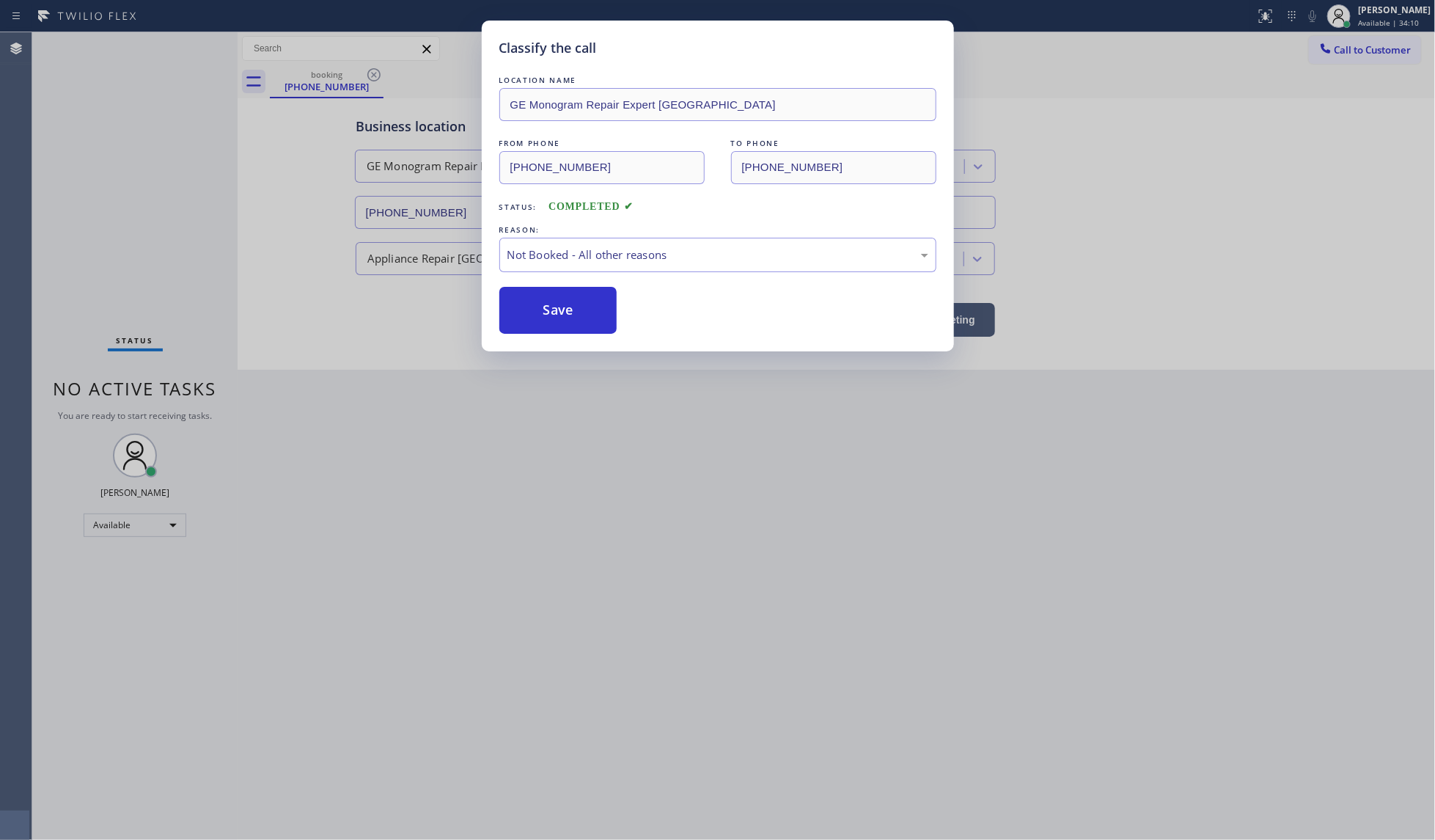
click at [573, 309] on button "Save" at bounding box center [558, 310] width 118 height 47
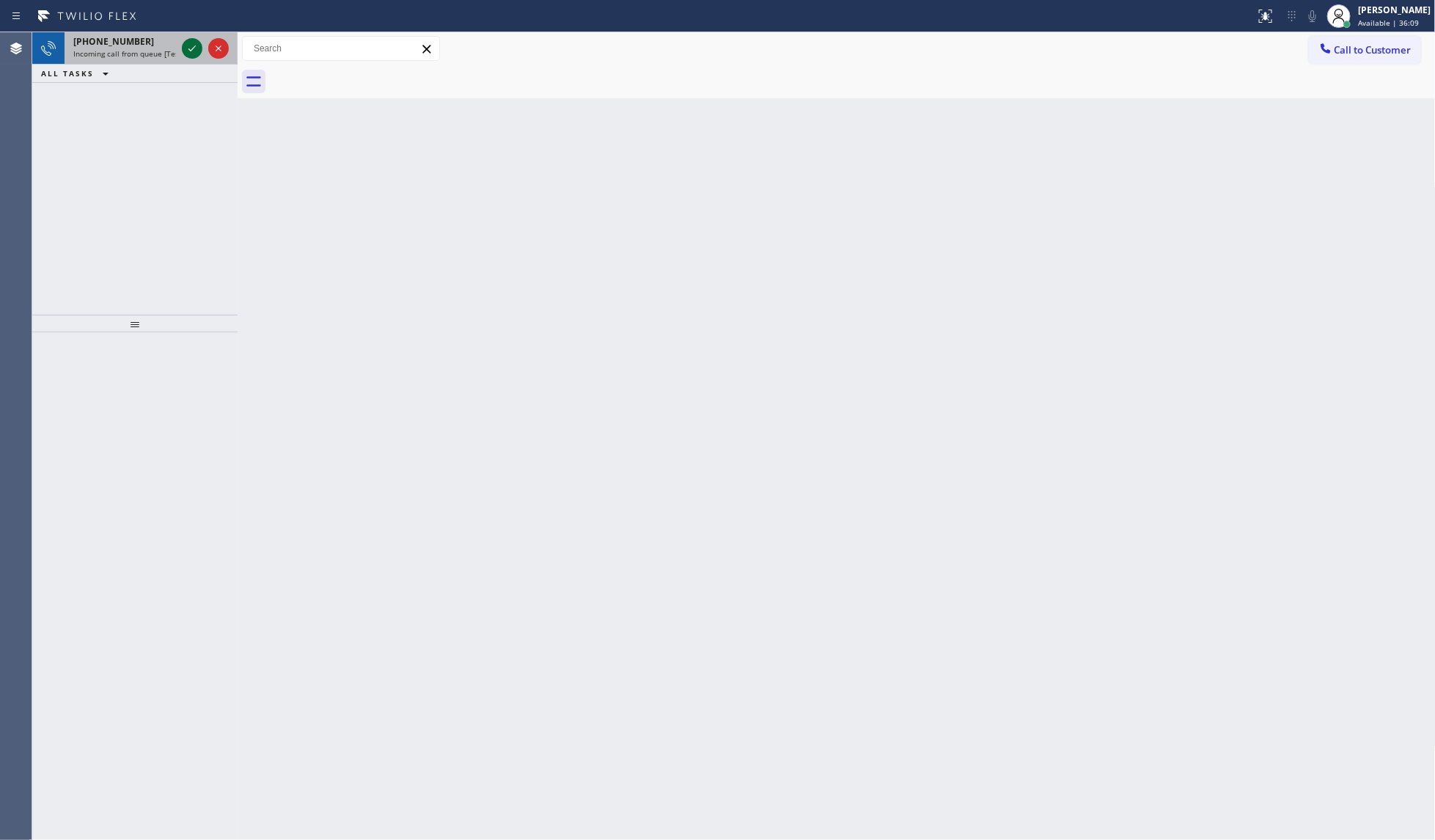
click at [189, 45] on icon at bounding box center [191, 48] width 18 height 18
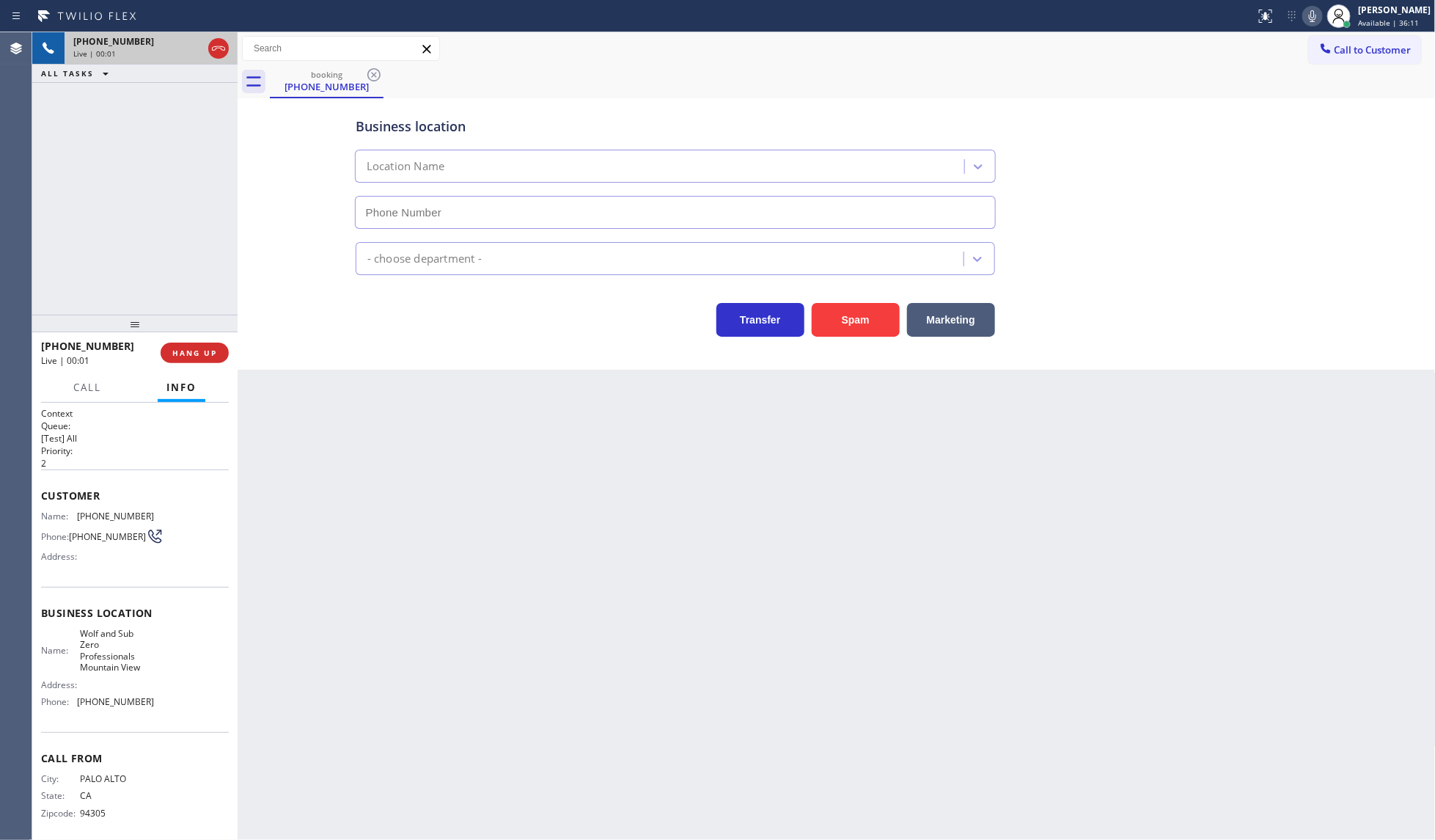
type input "(650) 699-6939"
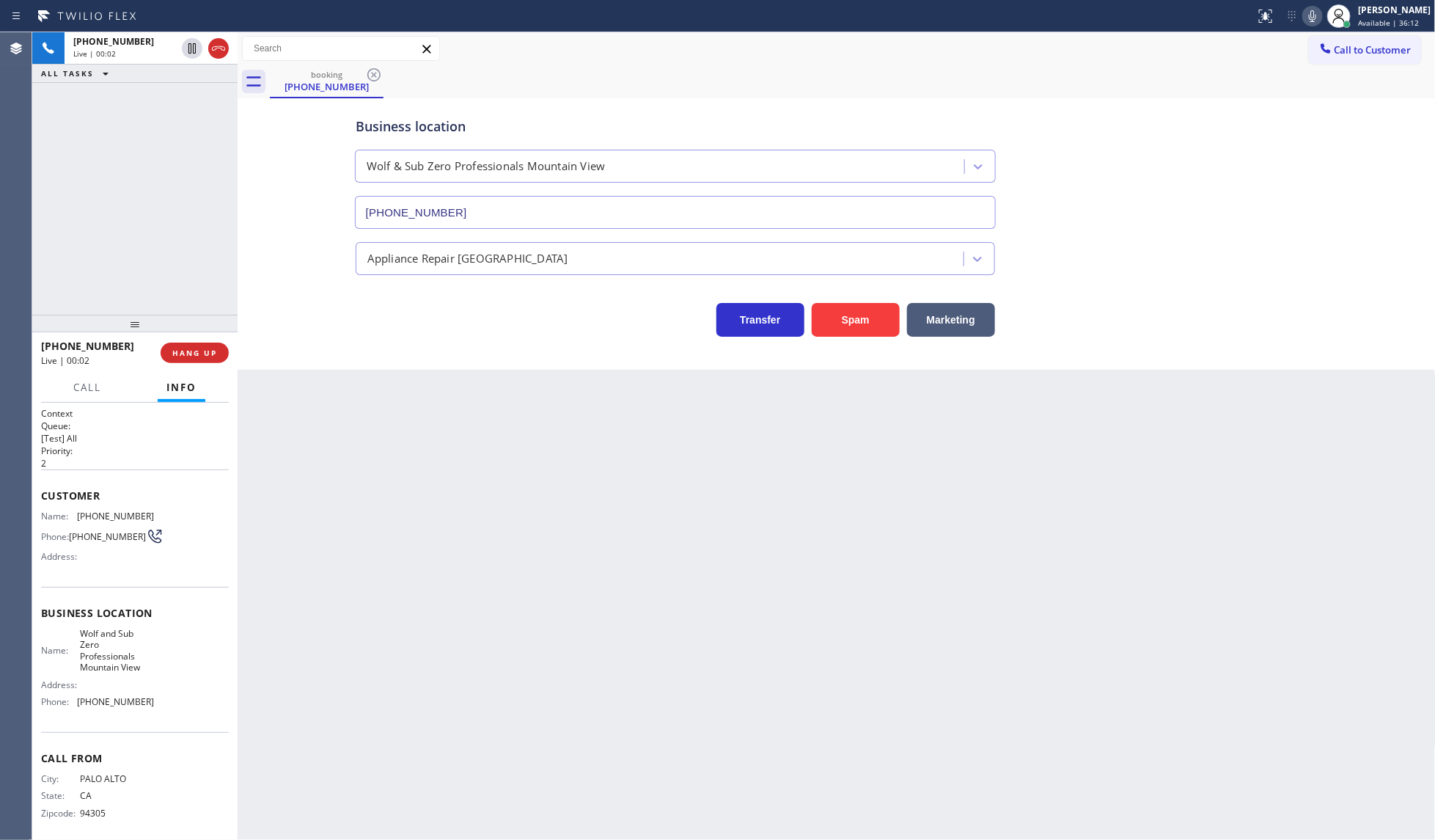
click at [176, 341] on div "+16502133407 Live | 00:02 HANG UP" at bounding box center [135, 352] width 188 height 38
click at [191, 354] on span "HANG UP" at bounding box center [195, 352] width 45 height 10
drag, startPoint x: 209, startPoint y: 310, endPoint x: 206, endPoint y: 324, distance: 14.3
click at [207, 321] on div at bounding box center [134, 323] width 206 height 18
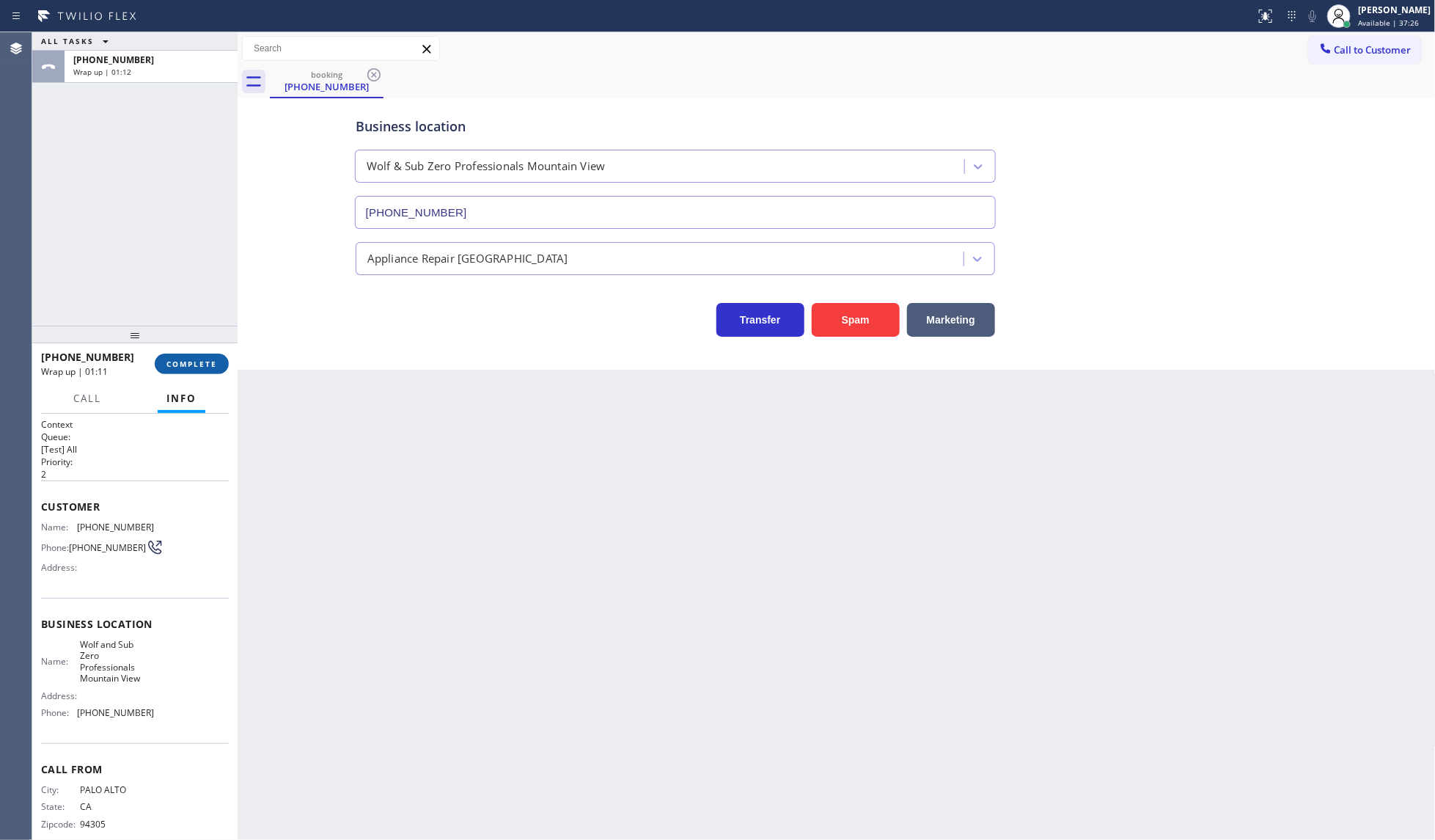
click at [209, 371] on button "COMPLETE" at bounding box center [191, 364] width 74 height 21
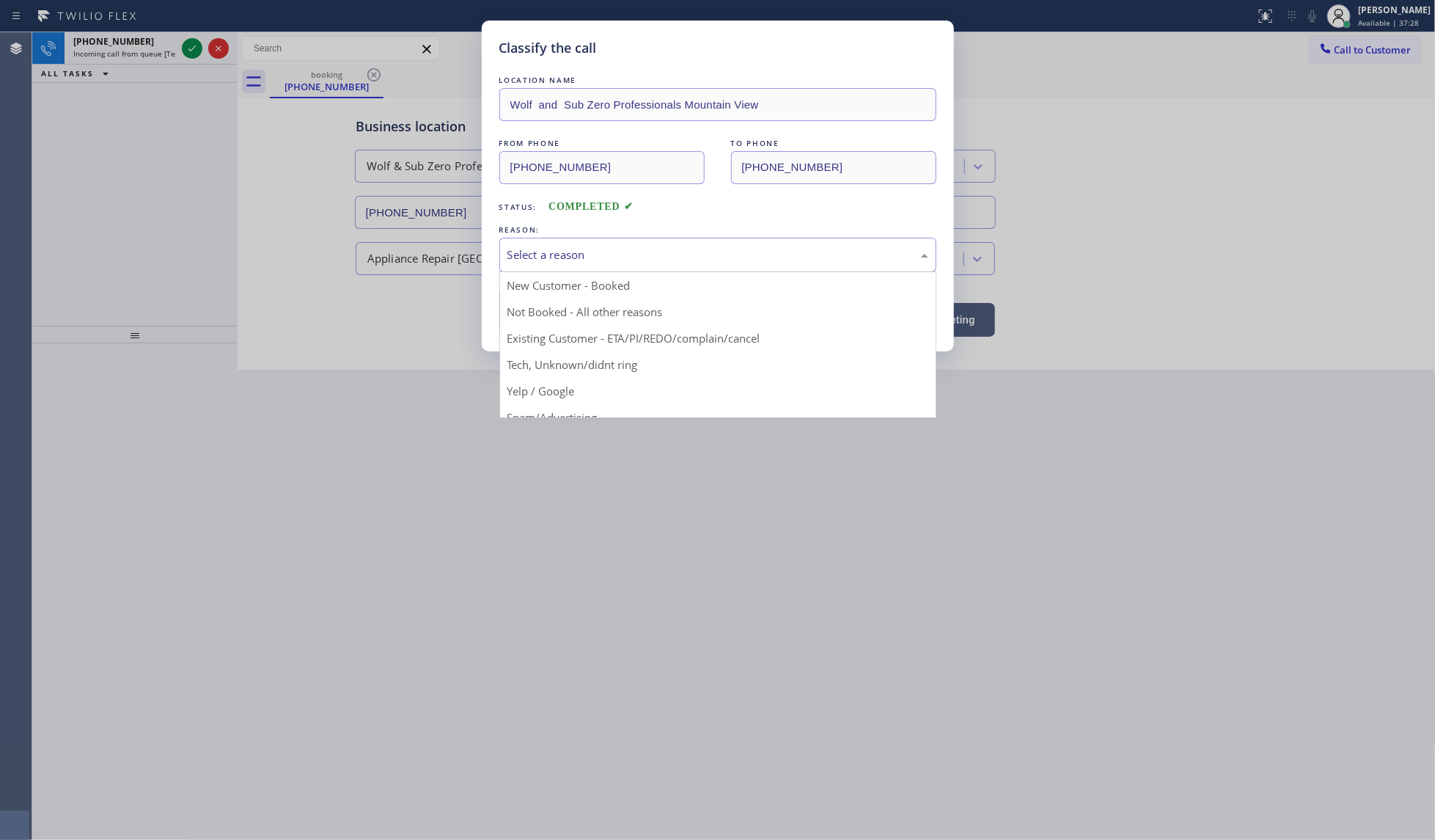
click at [544, 253] on div "Select a reason" at bounding box center [718, 255] width 420 height 17
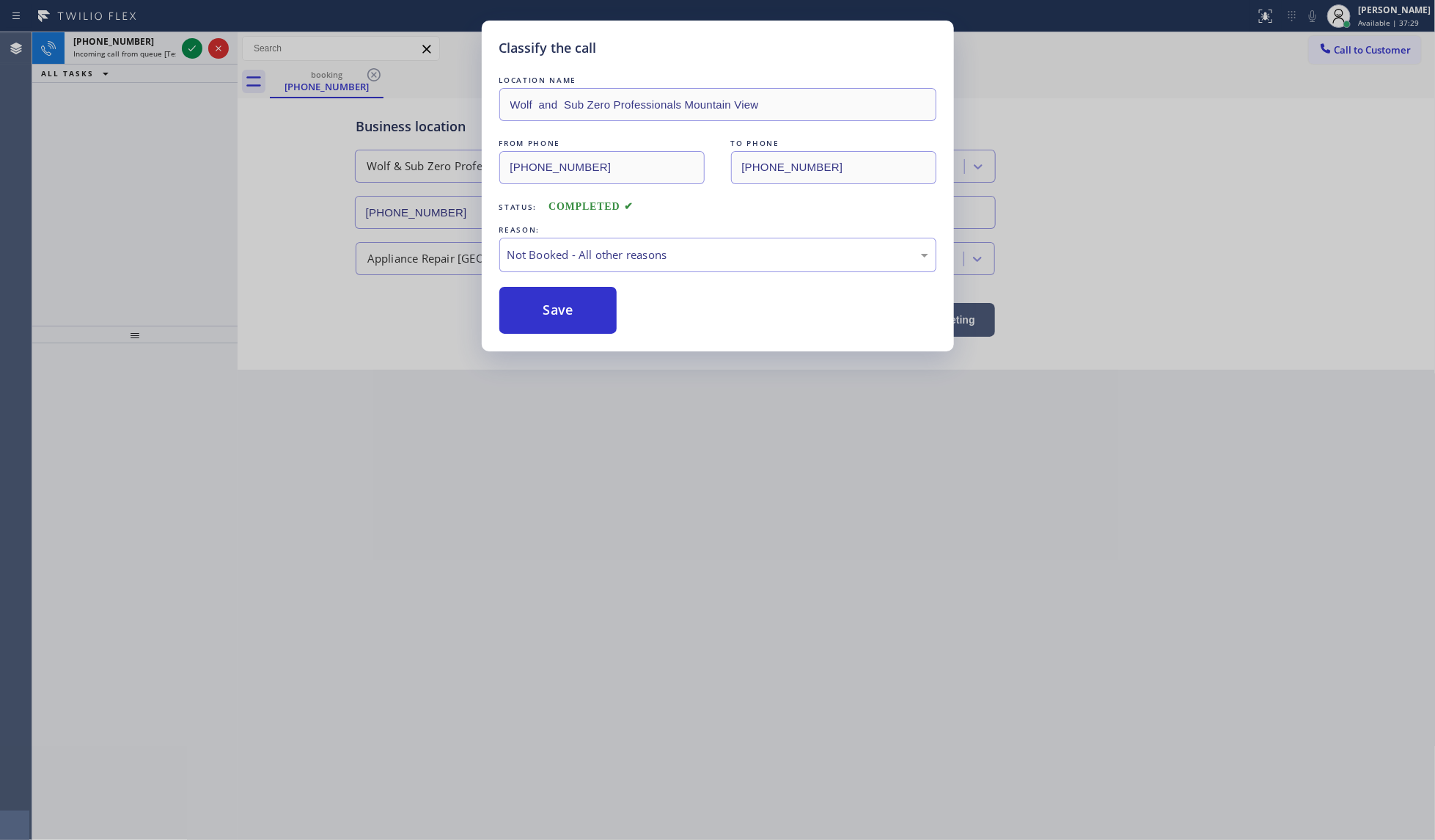
click at [543, 306] on button "Save" at bounding box center [558, 310] width 118 height 47
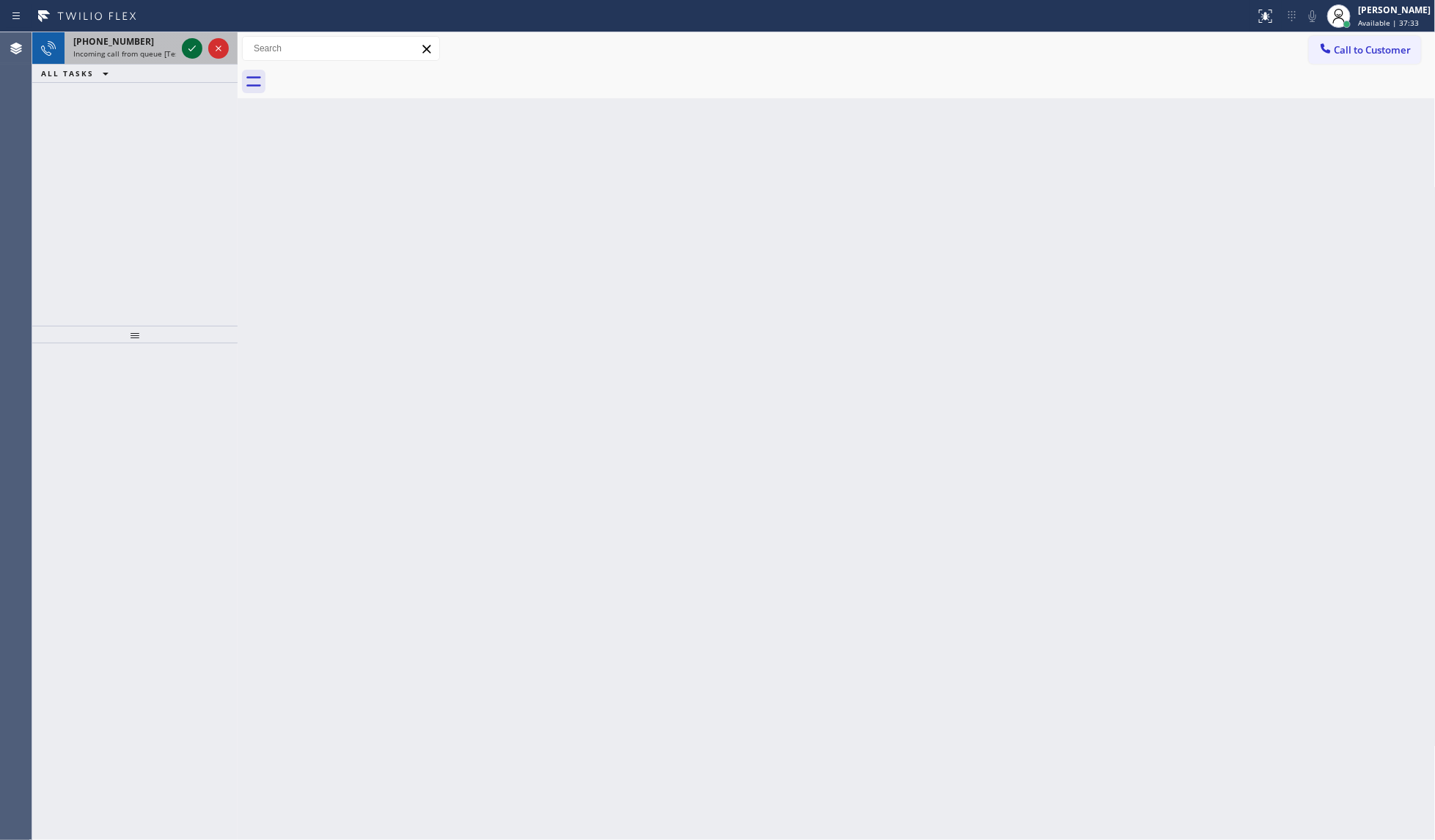
click at [182, 45] on div at bounding box center [192, 48] width 21 height 18
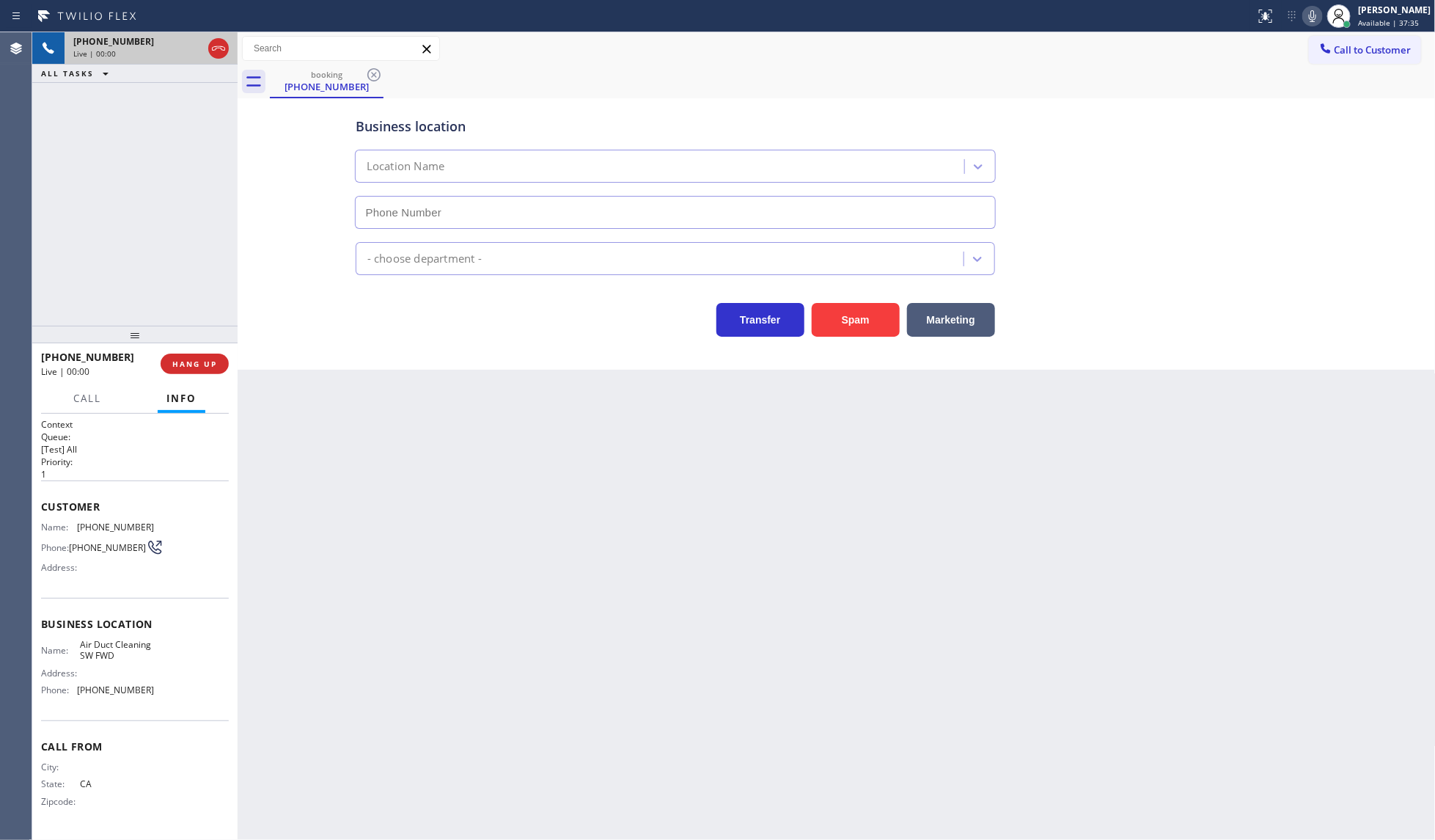
type input "(213) 344-0607"
click at [191, 356] on button "HANG UP" at bounding box center [194, 364] width 69 height 21
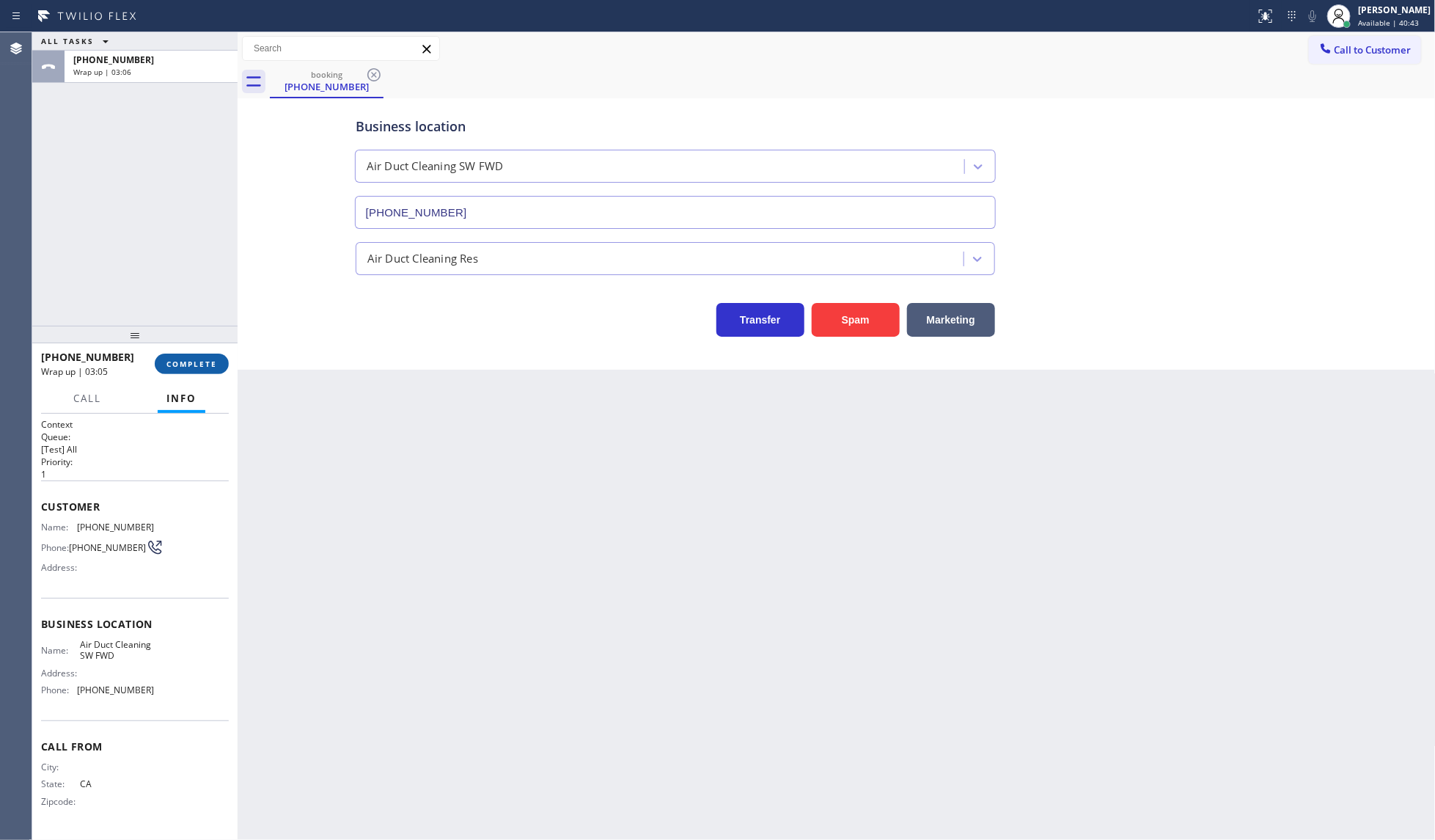
click at [200, 364] on span "COMPLETE" at bounding box center [191, 363] width 51 height 10
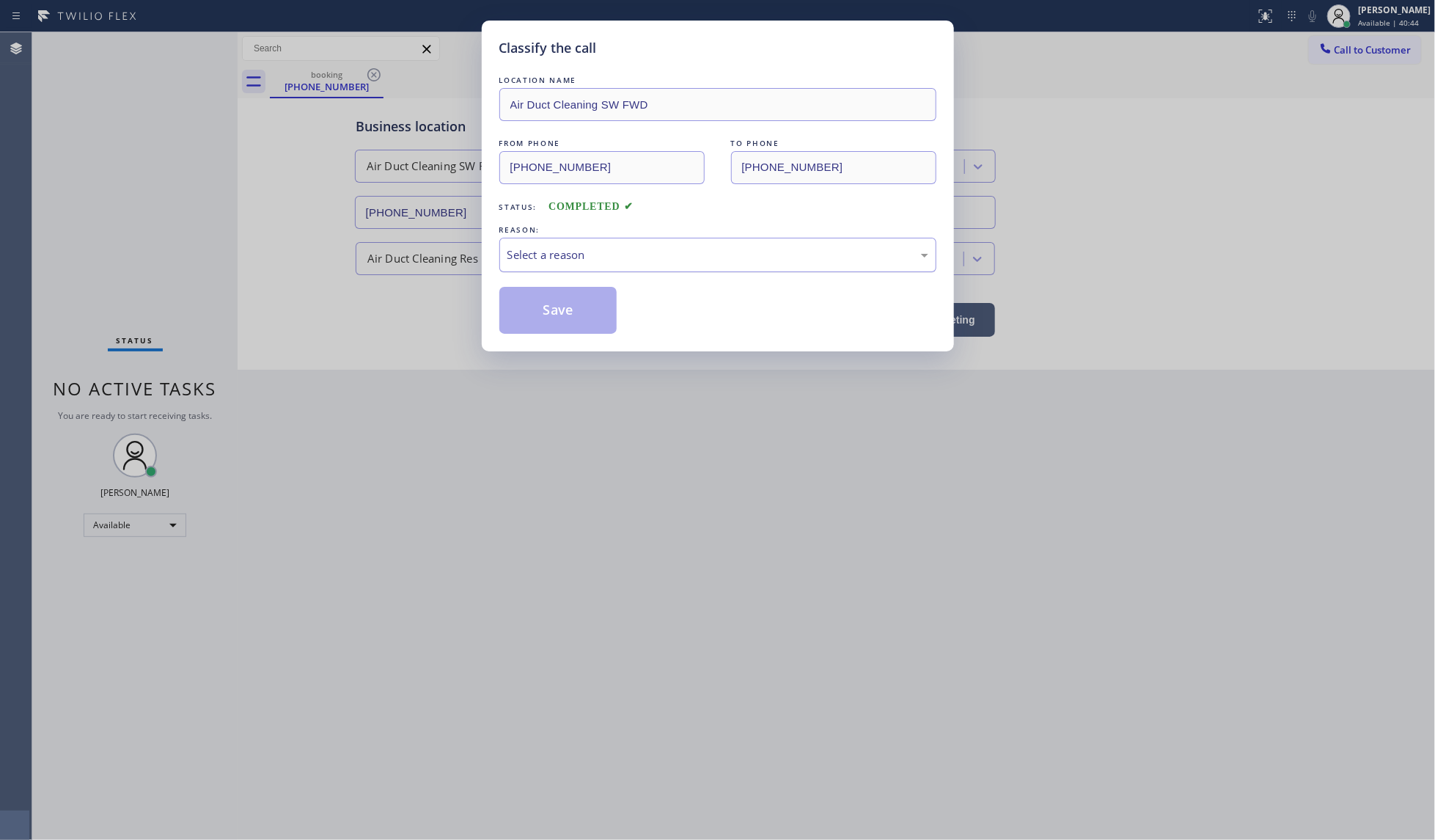
click at [522, 251] on div "Select a reason" at bounding box center [718, 255] width 420 height 17
click at [548, 320] on button "Save" at bounding box center [558, 310] width 118 height 47
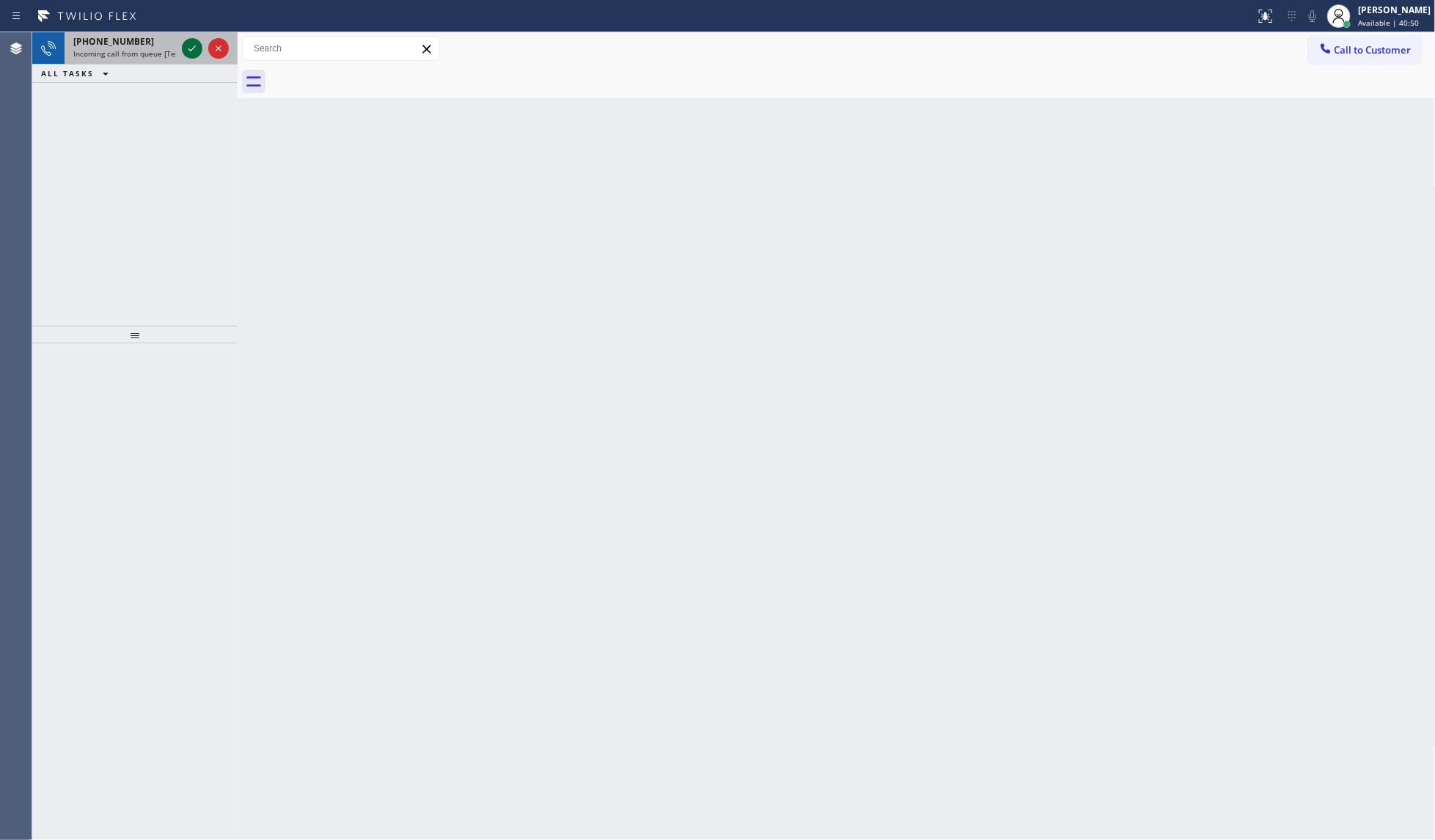
click at [199, 49] on icon at bounding box center [191, 48] width 18 height 18
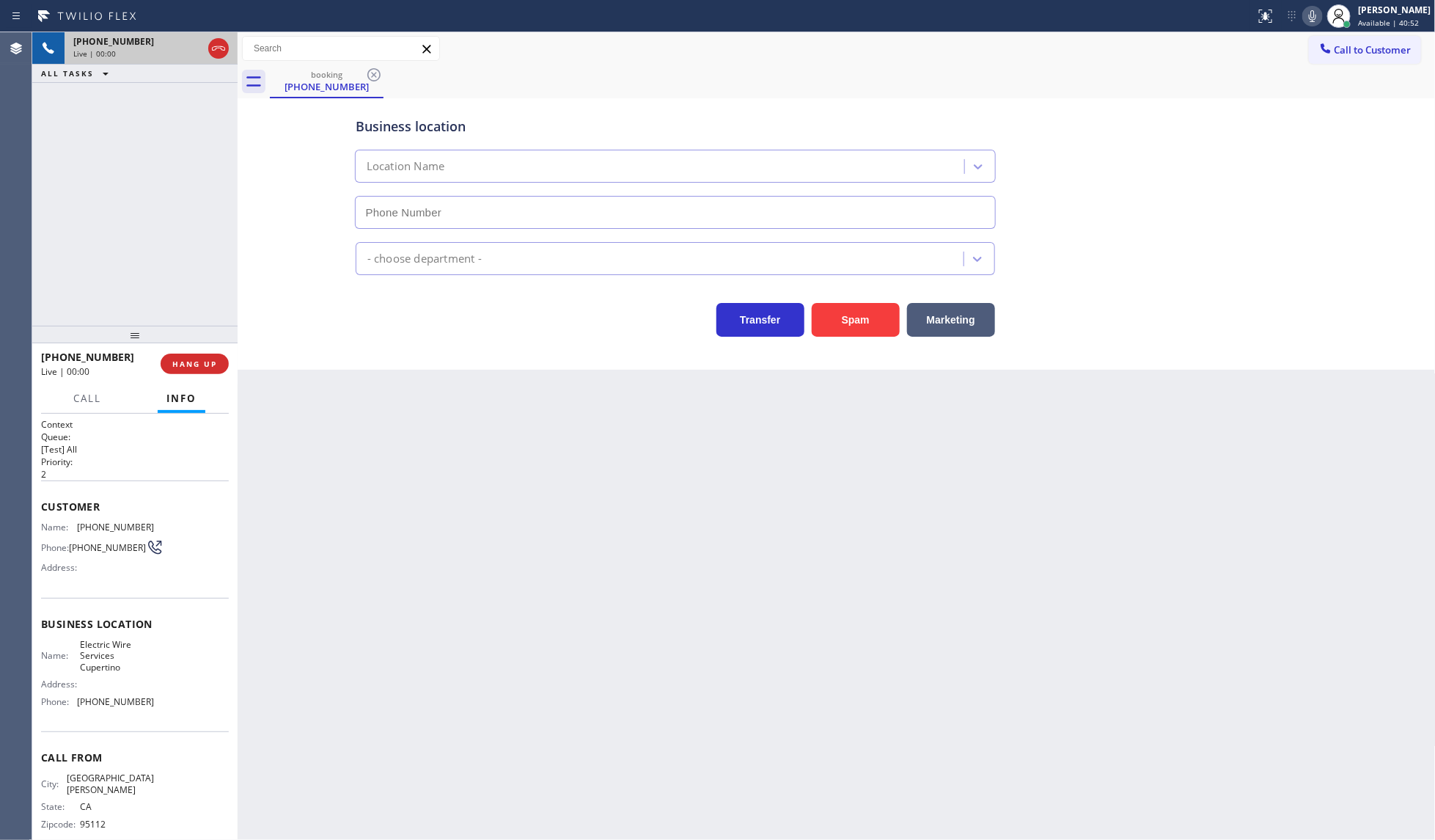
type input "(408) 549-7996"
click at [206, 364] on span "HANG UP" at bounding box center [195, 363] width 45 height 10
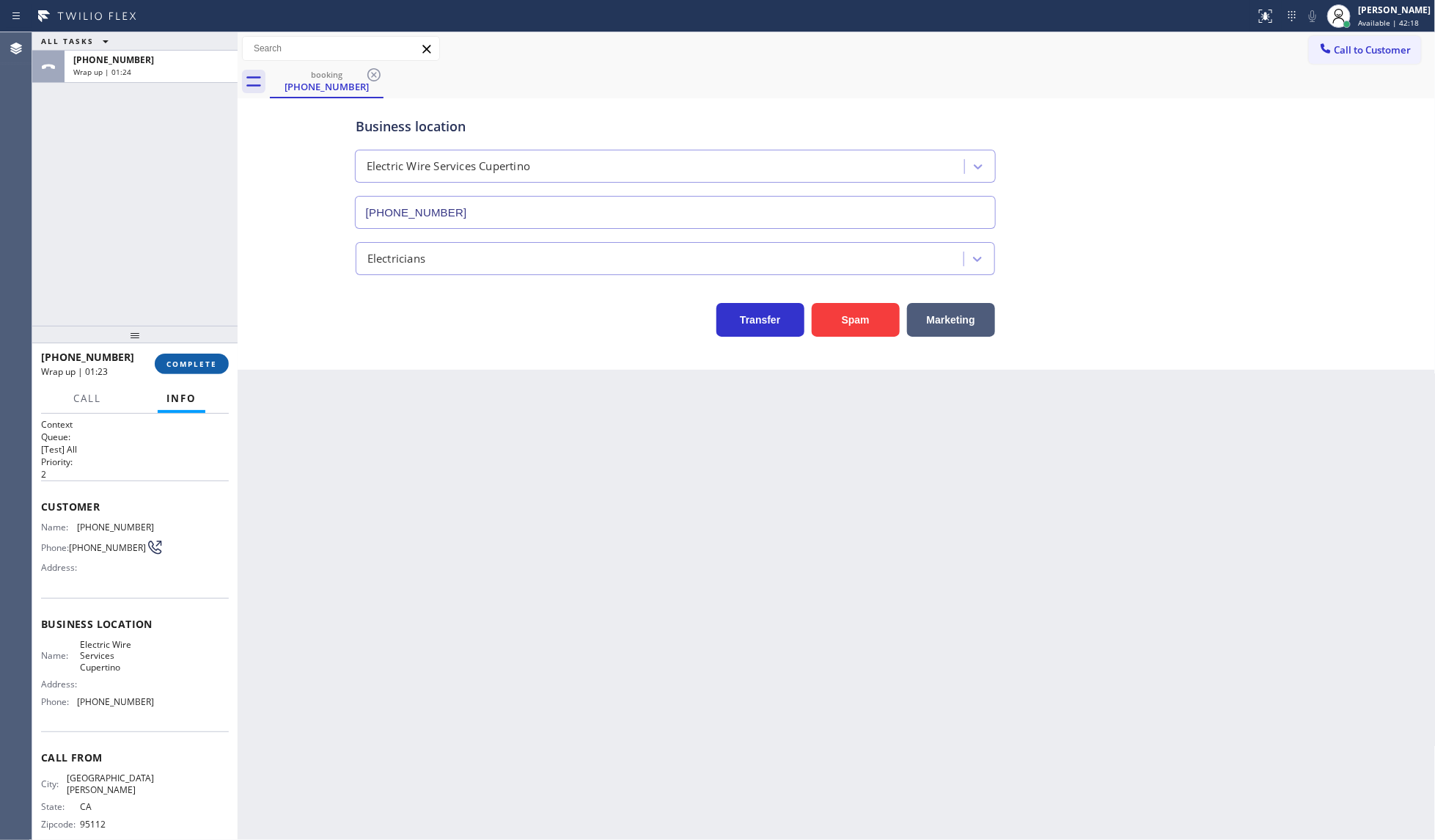
click at [194, 359] on span "COMPLETE" at bounding box center [191, 363] width 51 height 10
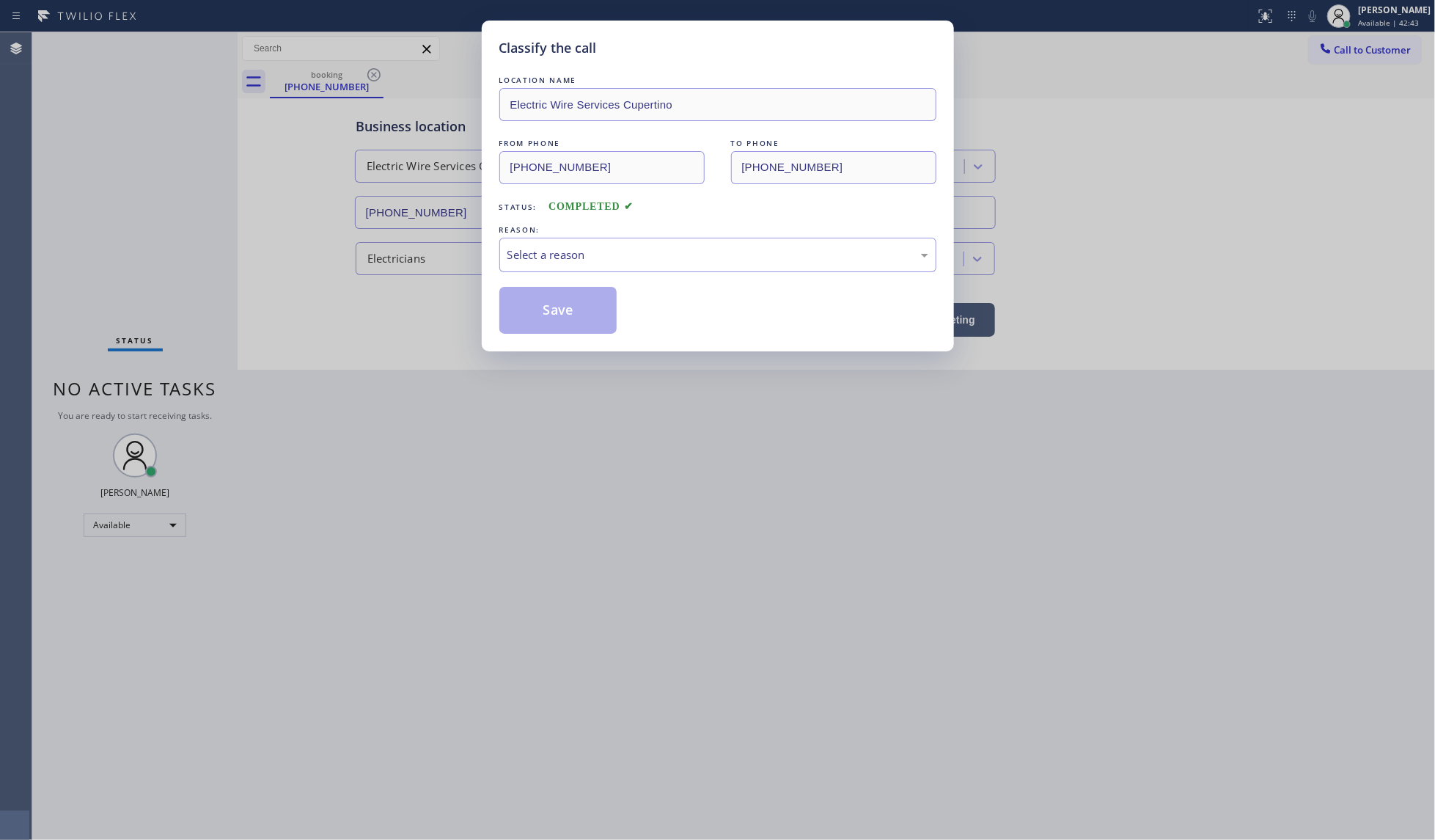
drag, startPoint x: 580, startPoint y: 223, endPoint x: 577, endPoint y: 233, distance: 10.4
click at [577, 224] on div "REASON:" at bounding box center [718, 230] width 437 height 15
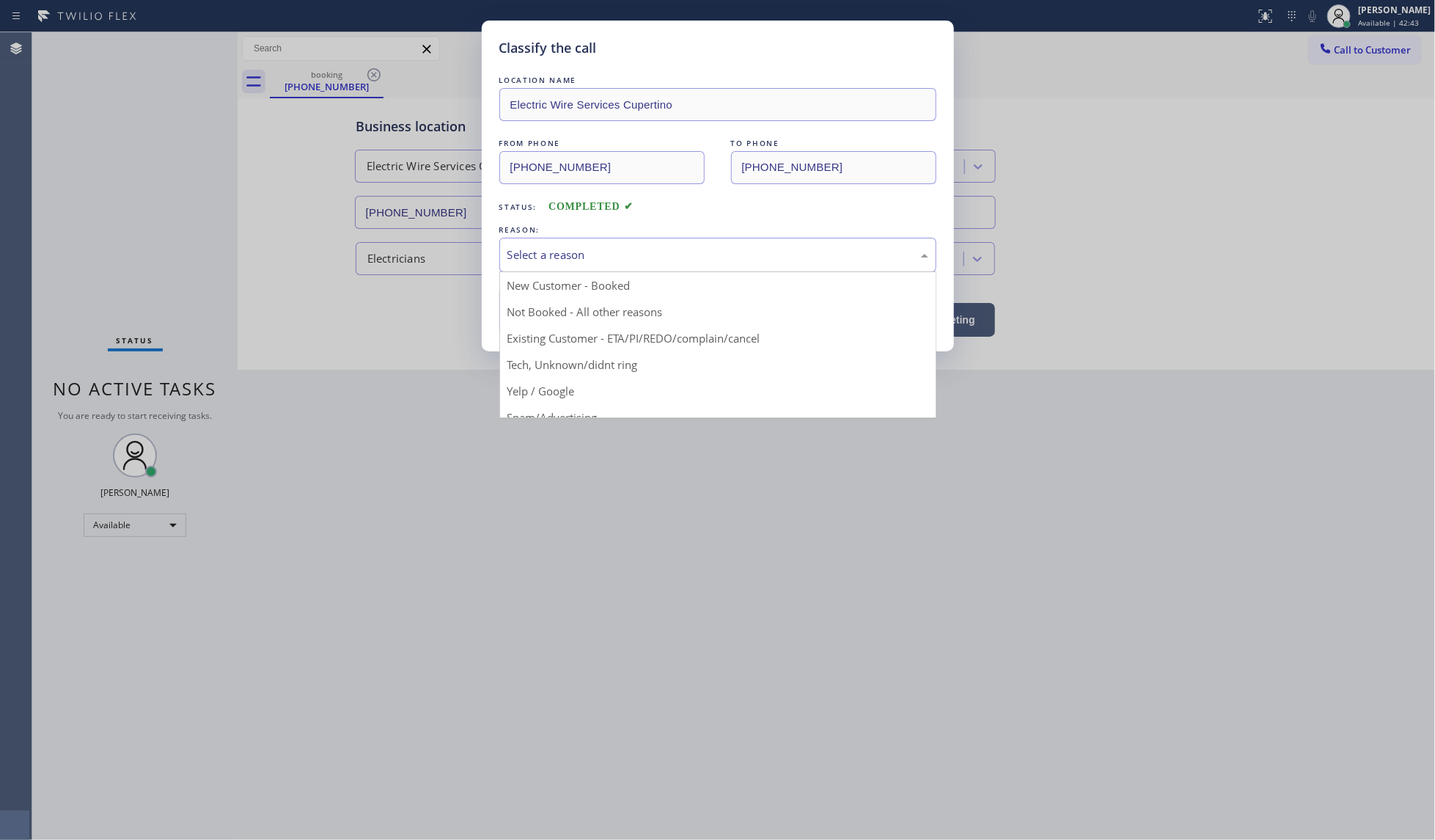
click at [574, 250] on div "Select a reason" at bounding box center [718, 255] width 420 height 17
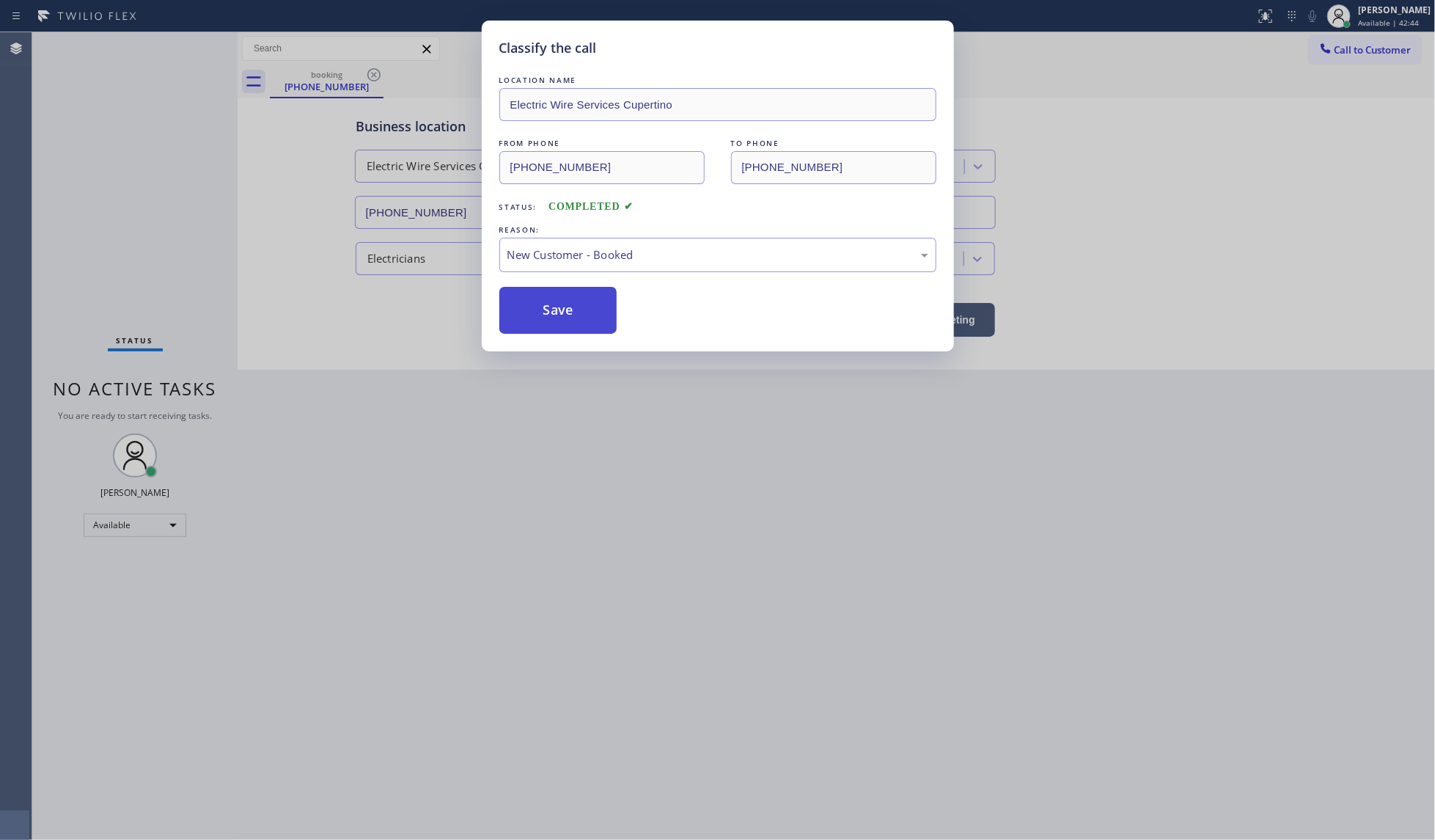
drag, startPoint x: 536, startPoint y: 301, endPoint x: 538, endPoint y: 310, distance: 9.2
click at [538, 310] on button "Save" at bounding box center [558, 310] width 118 height 47
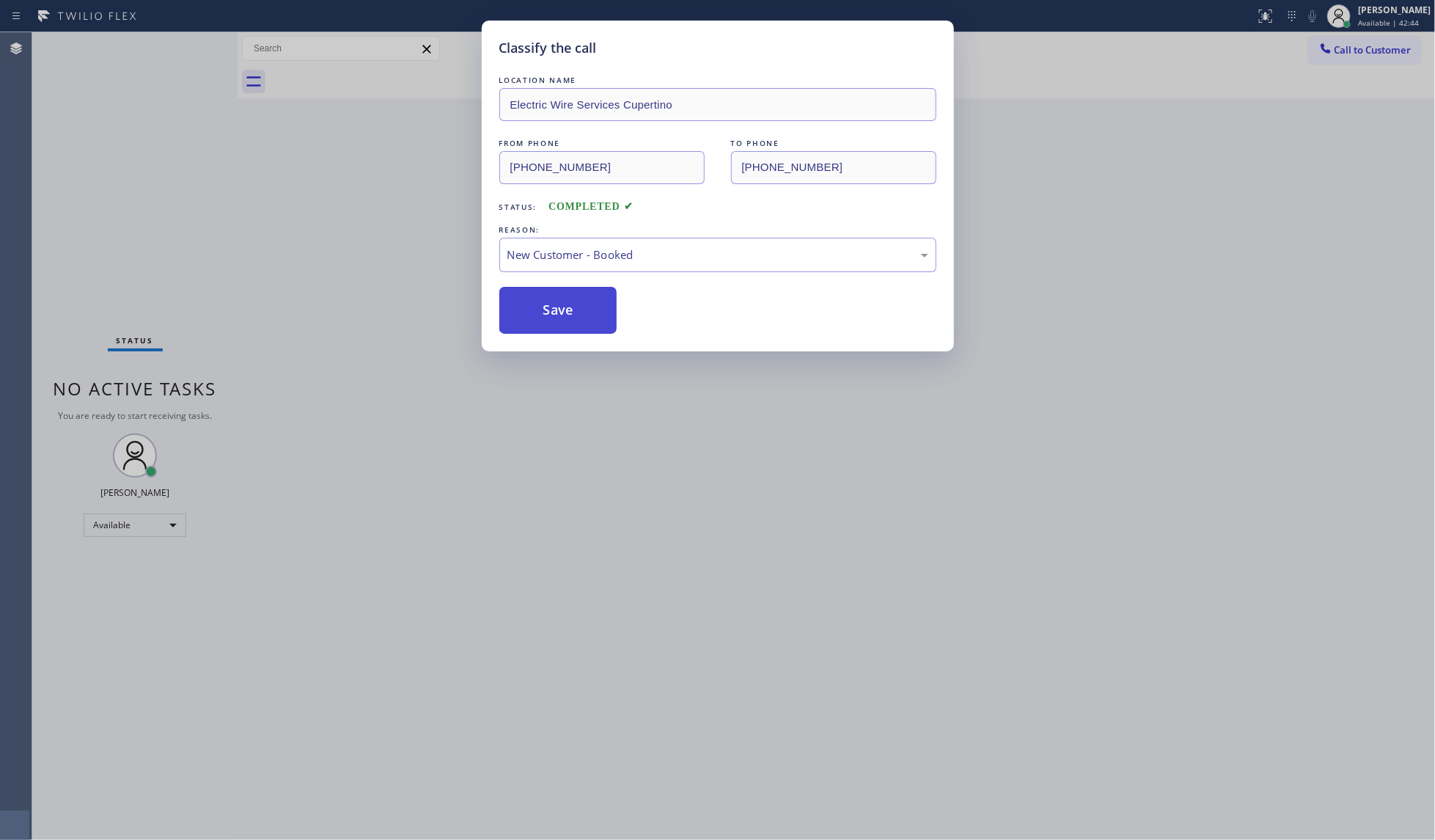
click at [538, 310] on button "Save" at bounding box center [558, 310] width 118 height 47
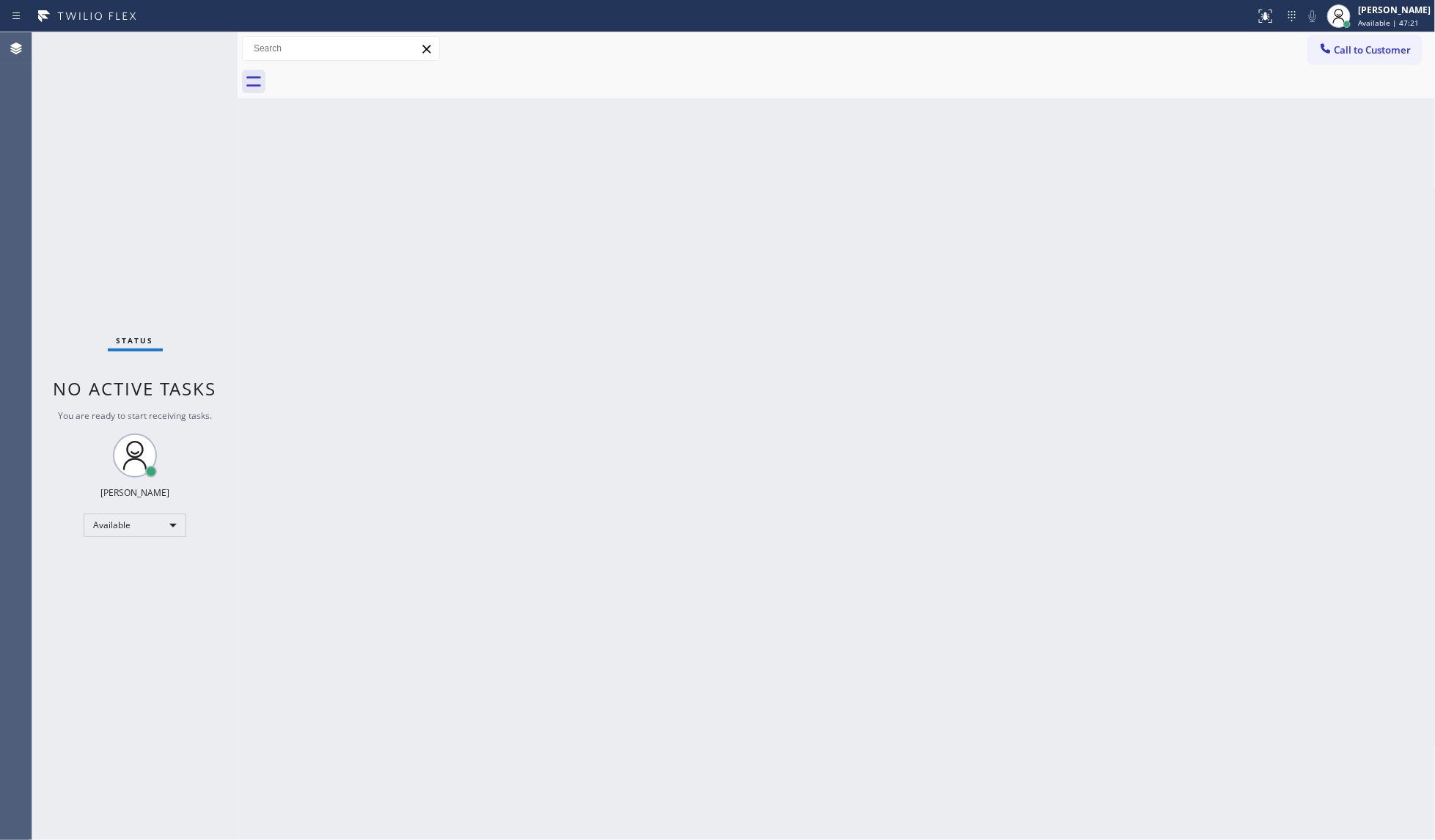
click at [191, 45] on div "Status No active tasks You are ready to start receiving tasks. JENIZA ALCAYDE A…" at bounding box center [134, 435] width 206 height 807
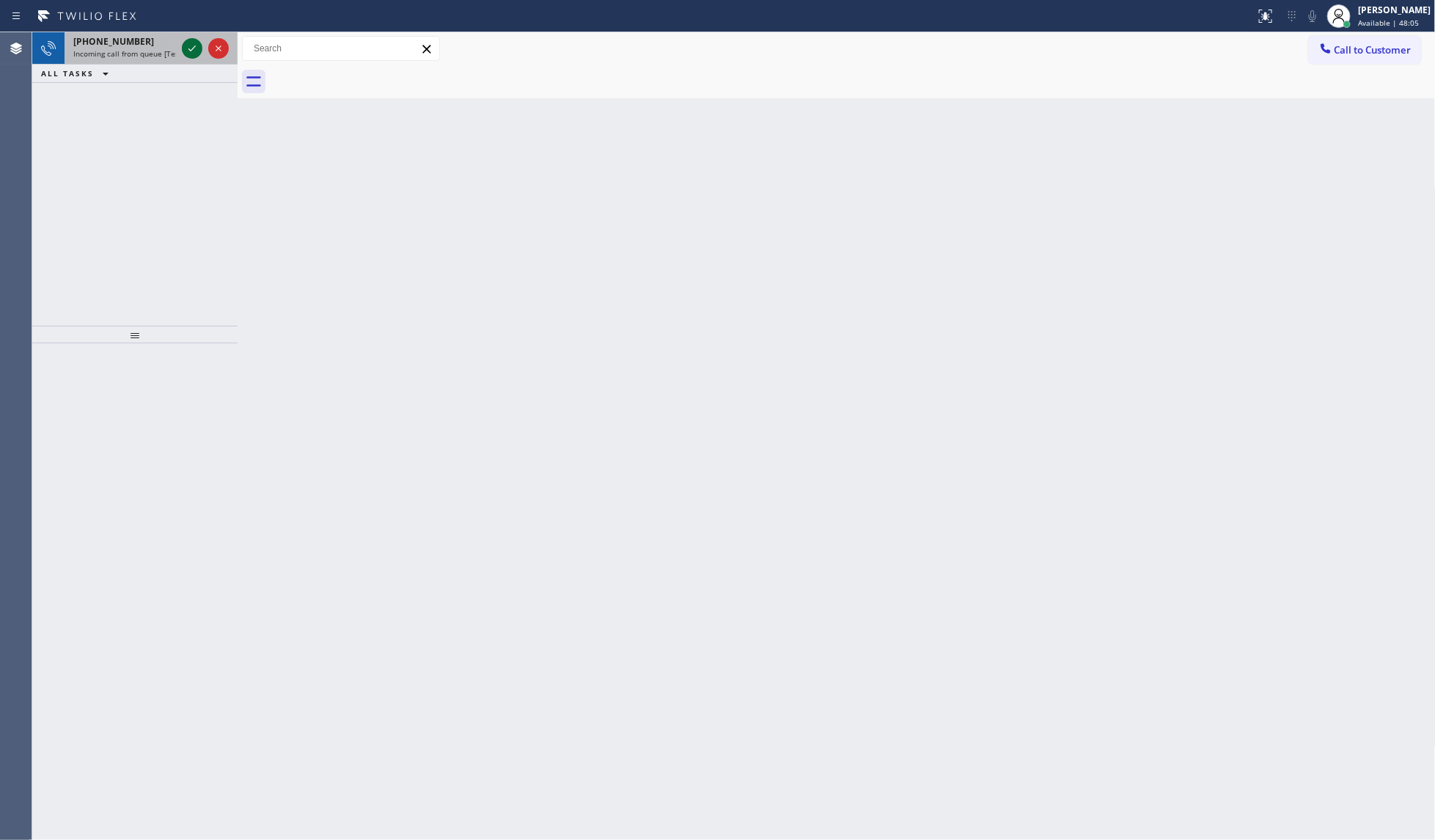
click at [191, 49] on icon at bounding box center [191, 48] width 18 height 18
drag, startPoint x: 194, startPoint y: 40, endPoint x: 189, endPoint y: 53, distance: 13.9
click at [192, 44] on icon at bounding box center [191, 48] width 18 height 18
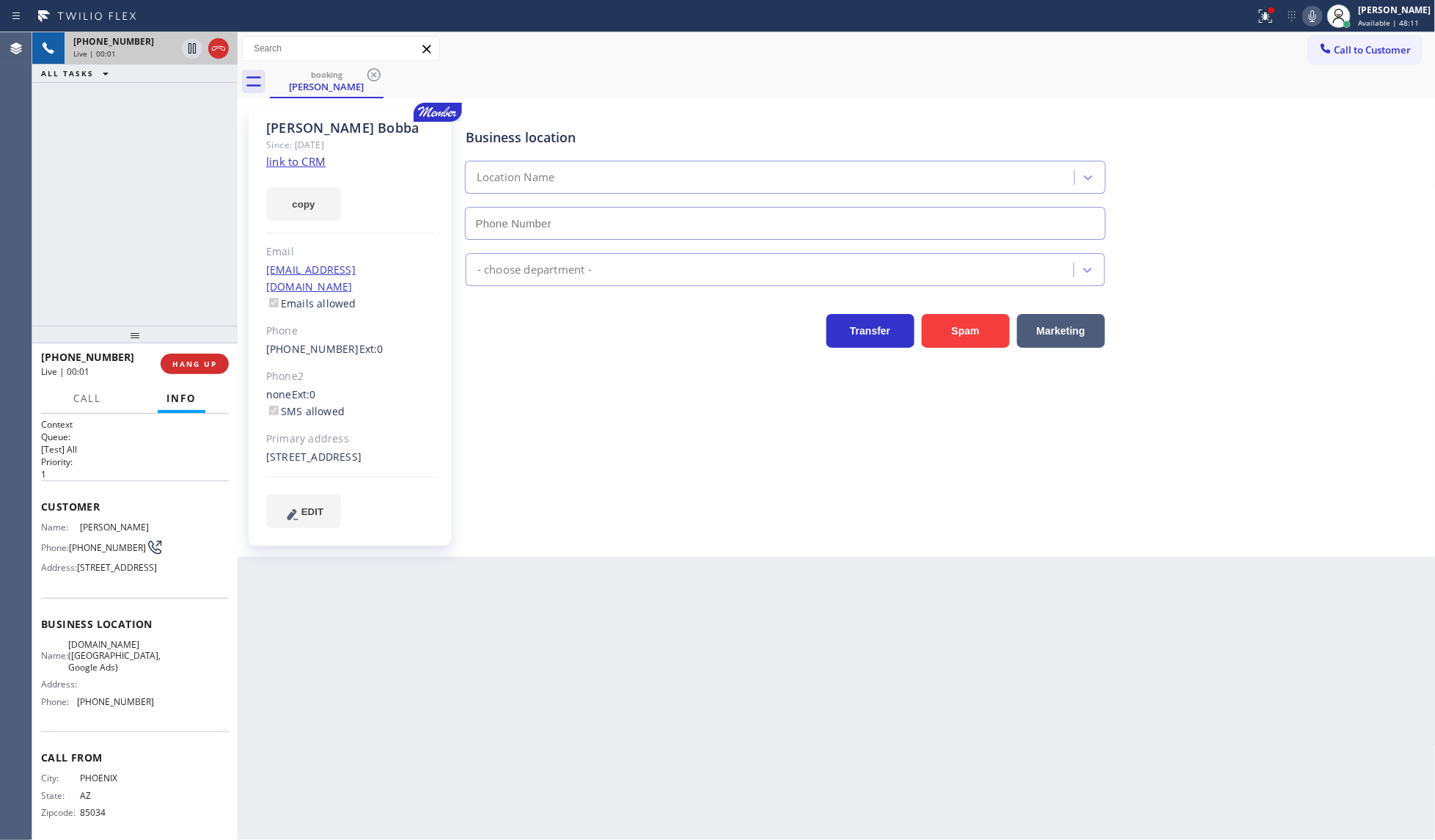
type input "(602) 806-7936"
click at [203, 350] on div "+14803898388 Live | 00:01 HANG UP" at bounding box center [135, 363] width 188 height 38
click at [301, 165] on link "link to CRM" at bounding box center [296, 161] width 59 height 15
click at [191, 50] on icon at bounding box center [191, 48] width 18 height 18
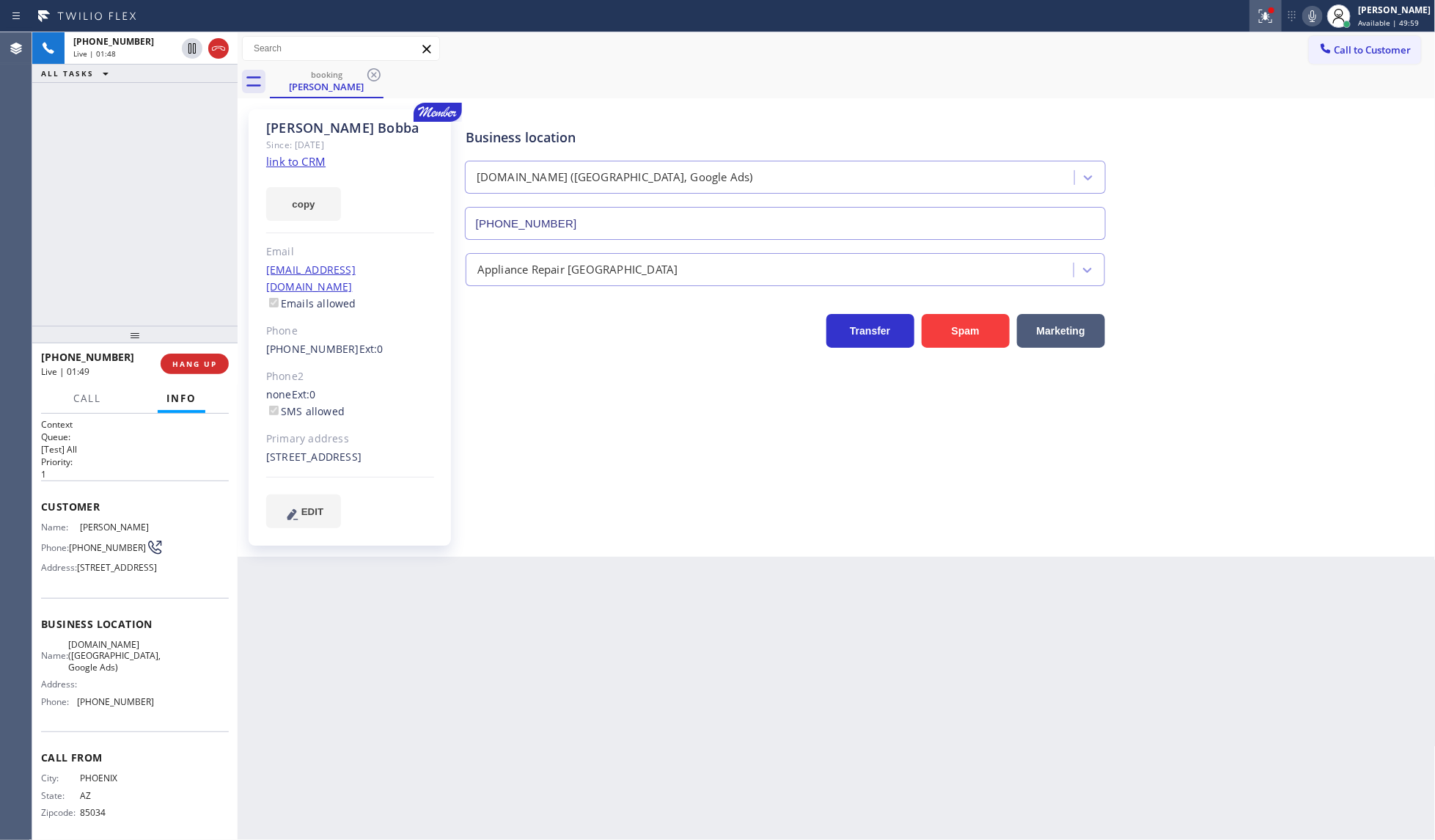
click at [1265, 15] on icon at bounding box center [1265, 16] width 13 height 13
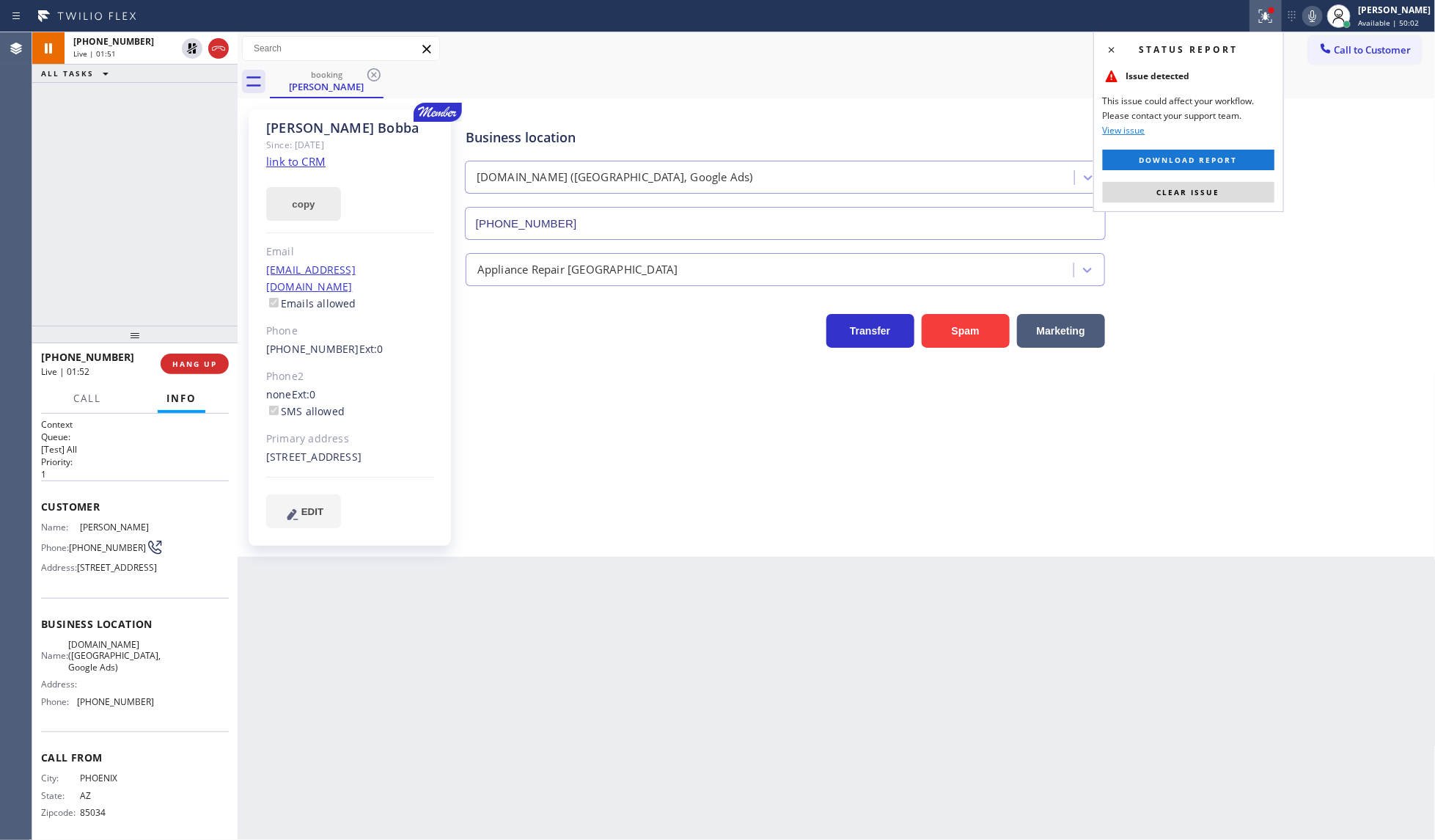
click at [315, 200] on button "copy" at bounding box center [304, 204] width 75 height 34
click at [302, 206] on button "copy" at bounding box center [304, 204] width 75 height 34
click at [1325, 9] on div at bounding box center [1338, 16] width 32 height 32
click at [1309, 12] on icon at bounding box center [1312, 16] width 18 height 18
click at [1154, 191] on button "Clear issue" at bounding box center [1188, 192] width 172 height 21
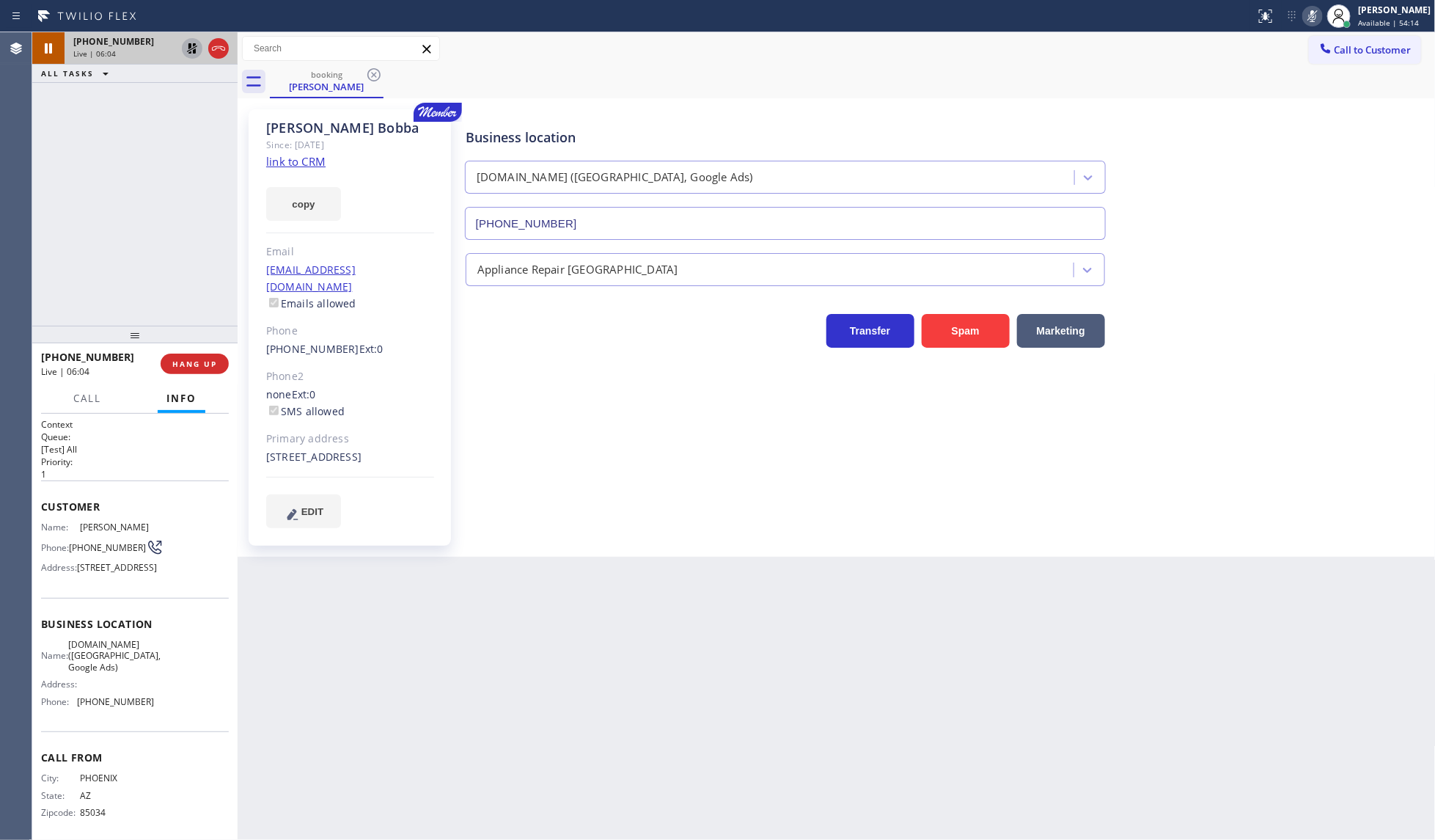
click at [192, 50] on icon at bounding box center [191, 48] width 18 height 18
click at [1312, 15] on icon at bounding box center [1312, 16] width 18 height 18
click at [171, 367] on span "COMPLETE" at bounding box center [191, 363] width 51 height 10
click at [594, 273] on div "Classify the call LOCATION NAME New York Appliance Repair Yonkers FROM PHONE (7…" at bounding box center [733, 435] width 1403 height 807
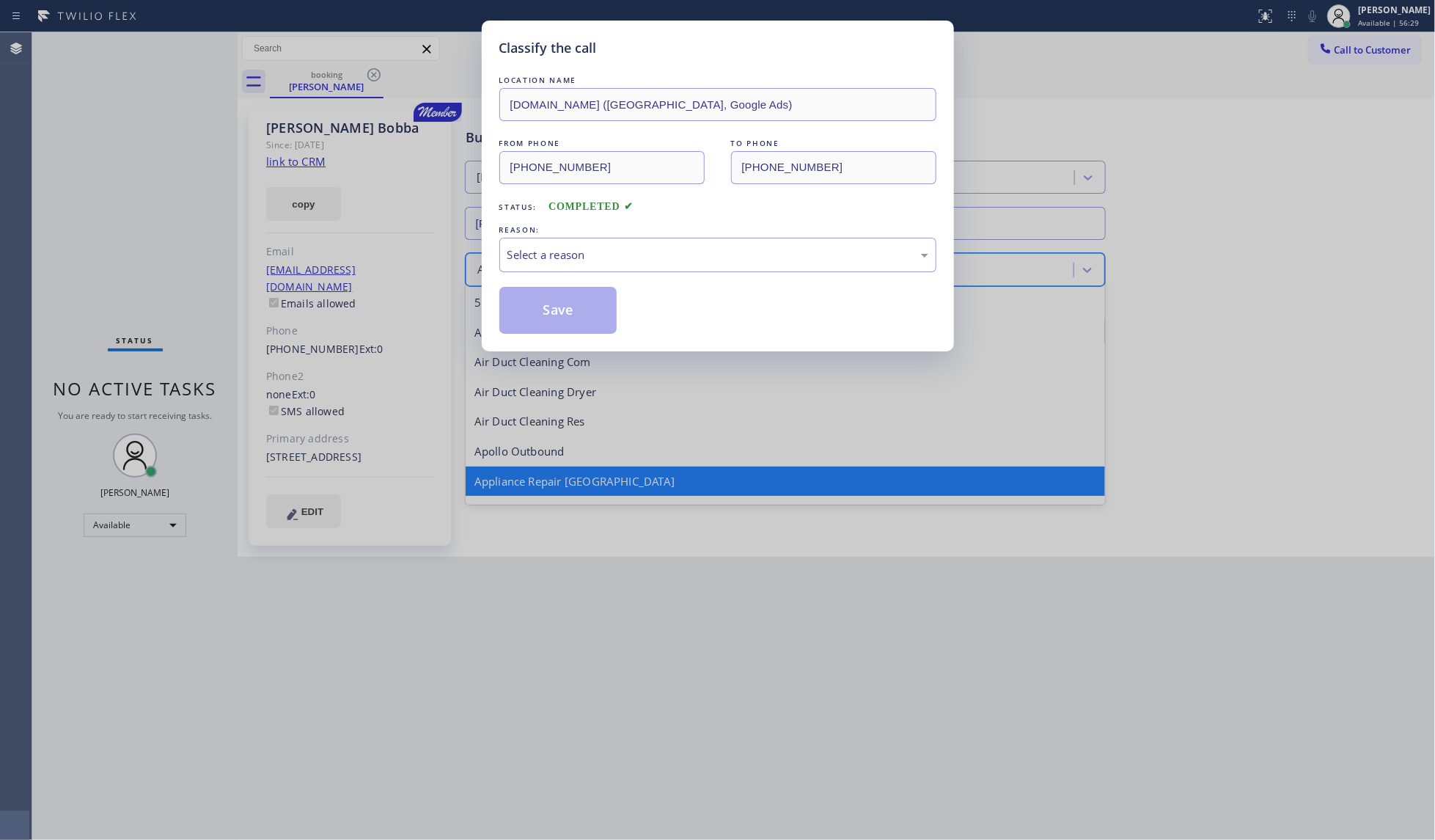
scroll to position [1, 0]
drag, startPoint x: 521, startPoint y: 235, endPoint x: 521, endPoint y: 243, distance: 8.0
click at [521, 236] on div "REASON:" at bounding box center [718, 230] width 437 height 15
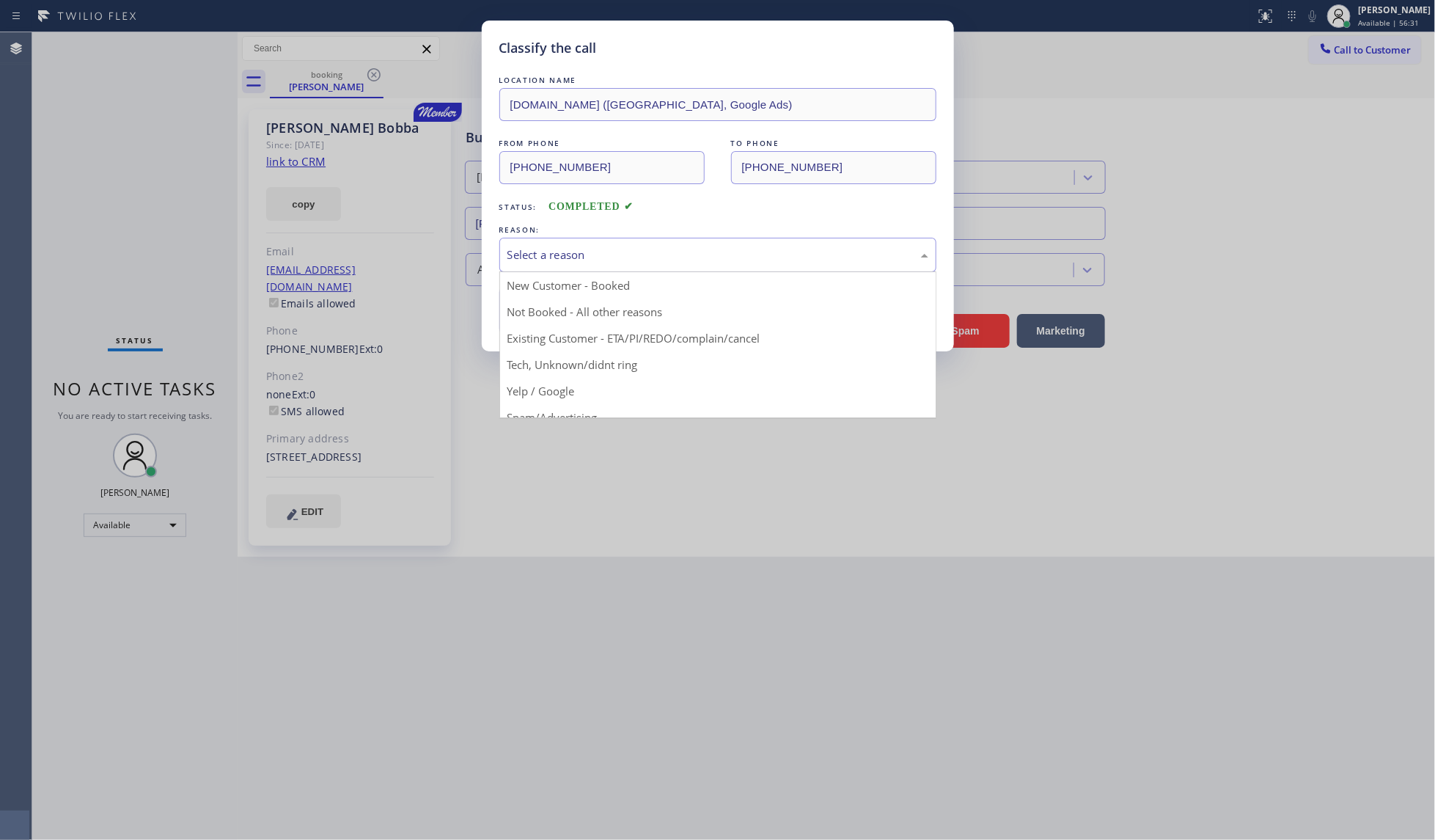
click at [521, 253] on div "Select a reason" at bounding box center [718, 255] width 420 height 17
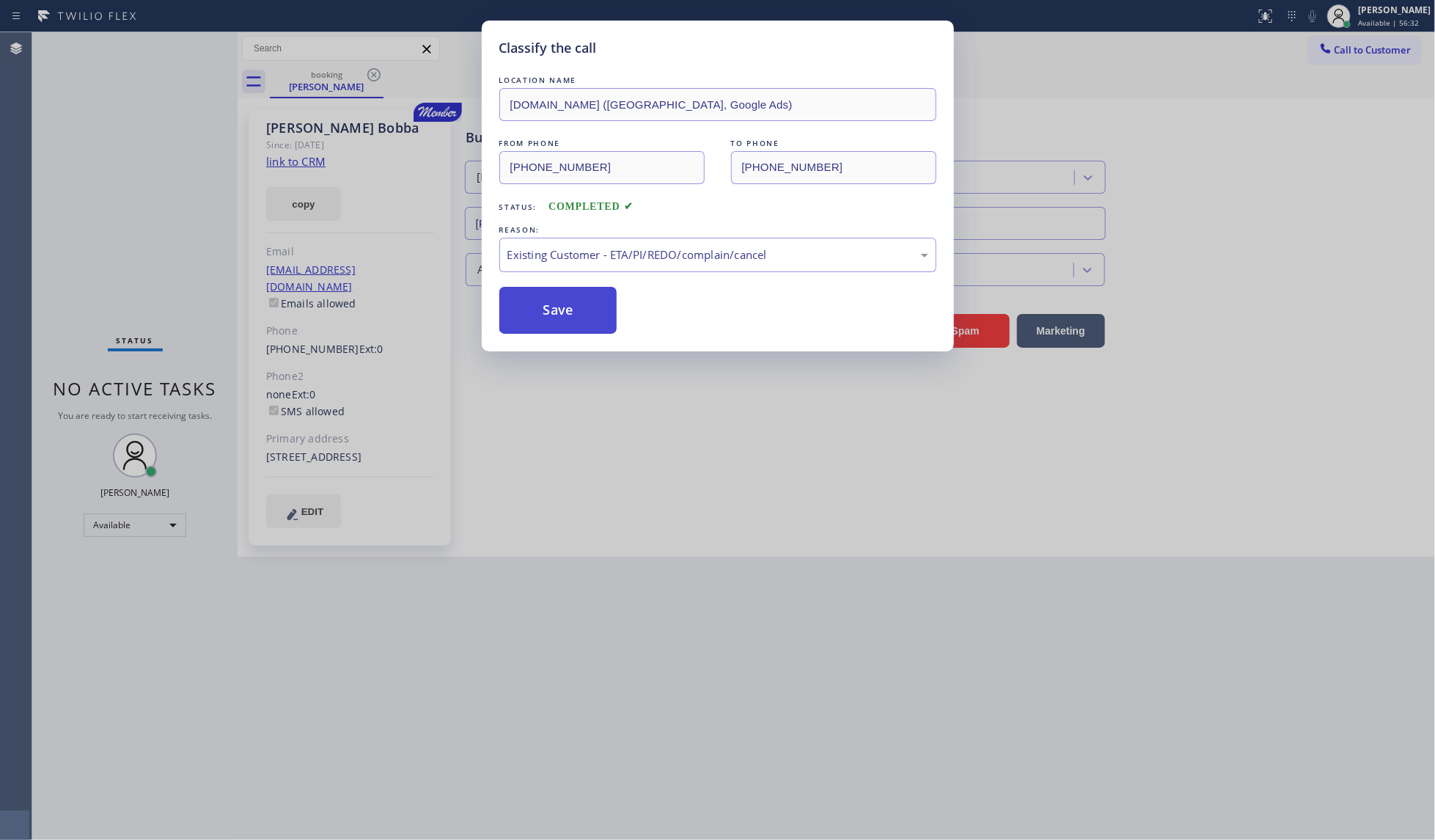
click at [528, 301] on button "Save" at bounding box center [558, 310] width 118 height 47
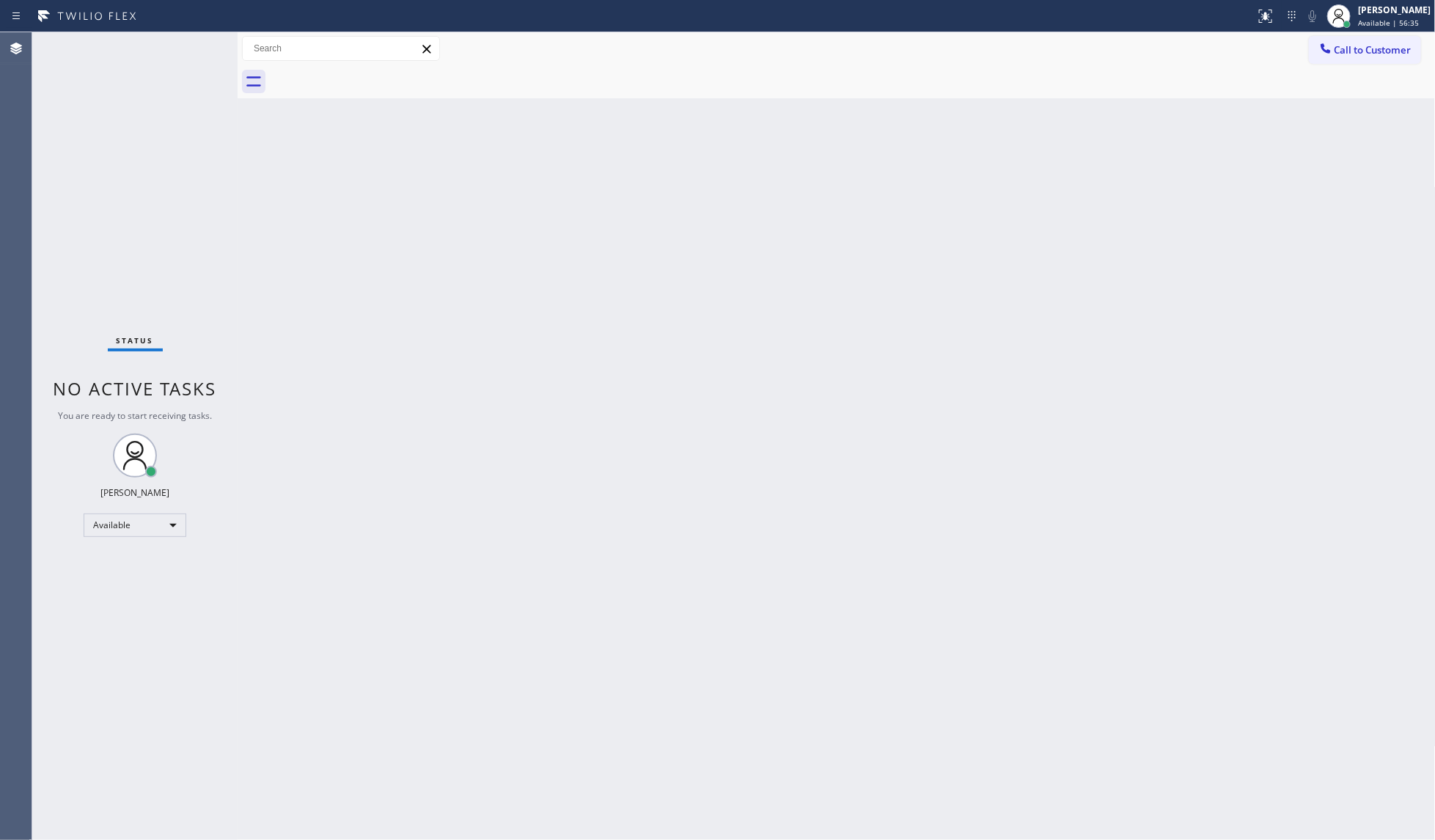
click at [502, 635] on div "Back to Dashboard Change Sender ID Customers Technicians Select a contact Outbo…" at bounding box center [836, 435] width 1198 height 807
click at [183, 46] on div "Status No active tasks You are ready to start receiving tasks. JENIZA ALCAYDE A…" at bounding box center [134, 435] width 206 height 807
click at [187, 55] on div "Status No active tasks You are ready to start receiving tasks. JENIZA ALCAYDE A…" at bounding box center [134, 435] width 206 height 807
click at [639, 512] on div "Back to Dashboard Change Sender ID Customers Technicians Select a contact Outbo…" at bounding box center [836, 435] width 1198 height 807
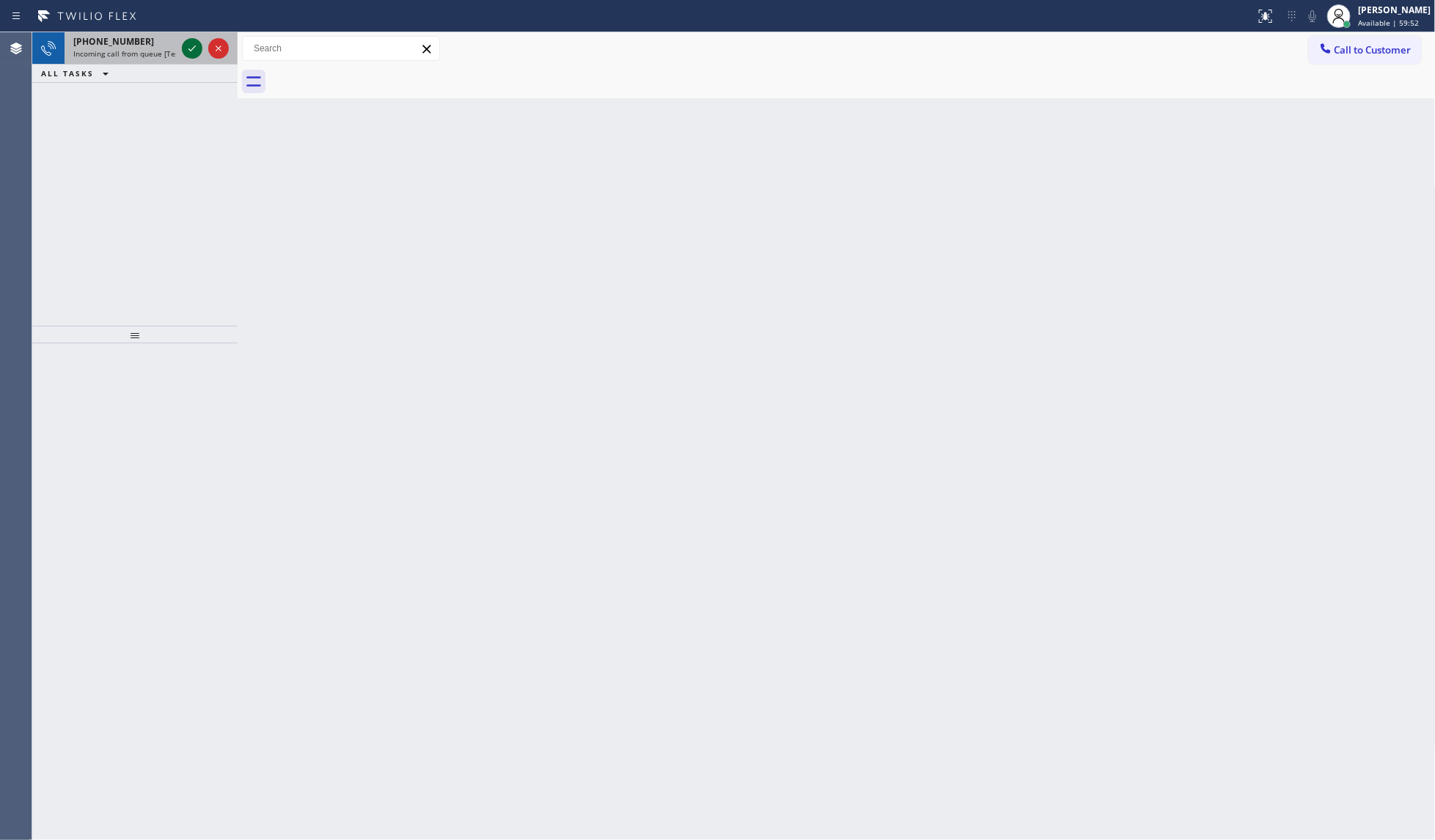
click at [187, 44] on icon at bounding box center [191, 48] width 18 height 18
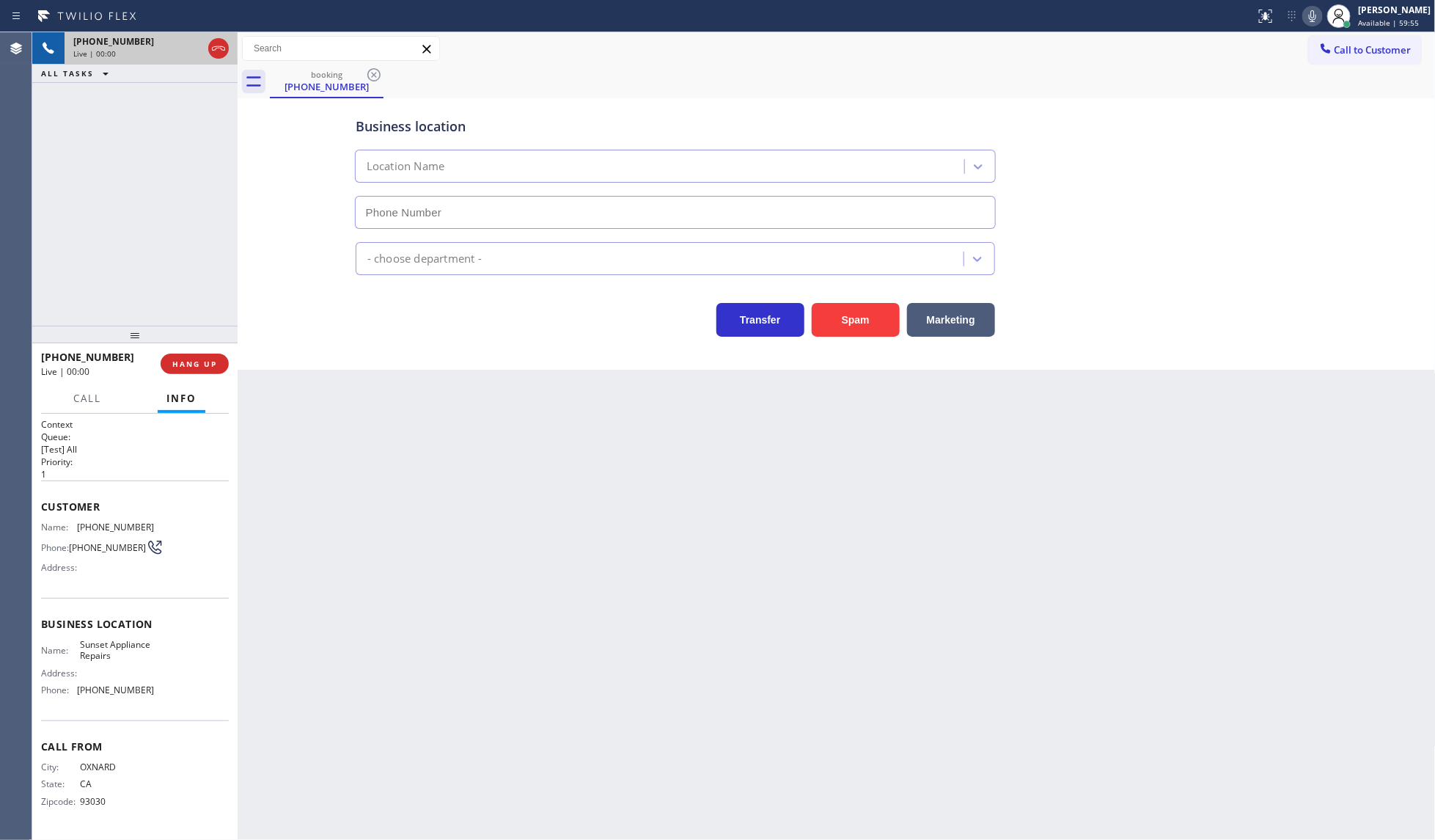
type input "(310) 550-7462"
click at [944, 334] on button "Marketing" at bounding box center [951, 320] width 88 height 34
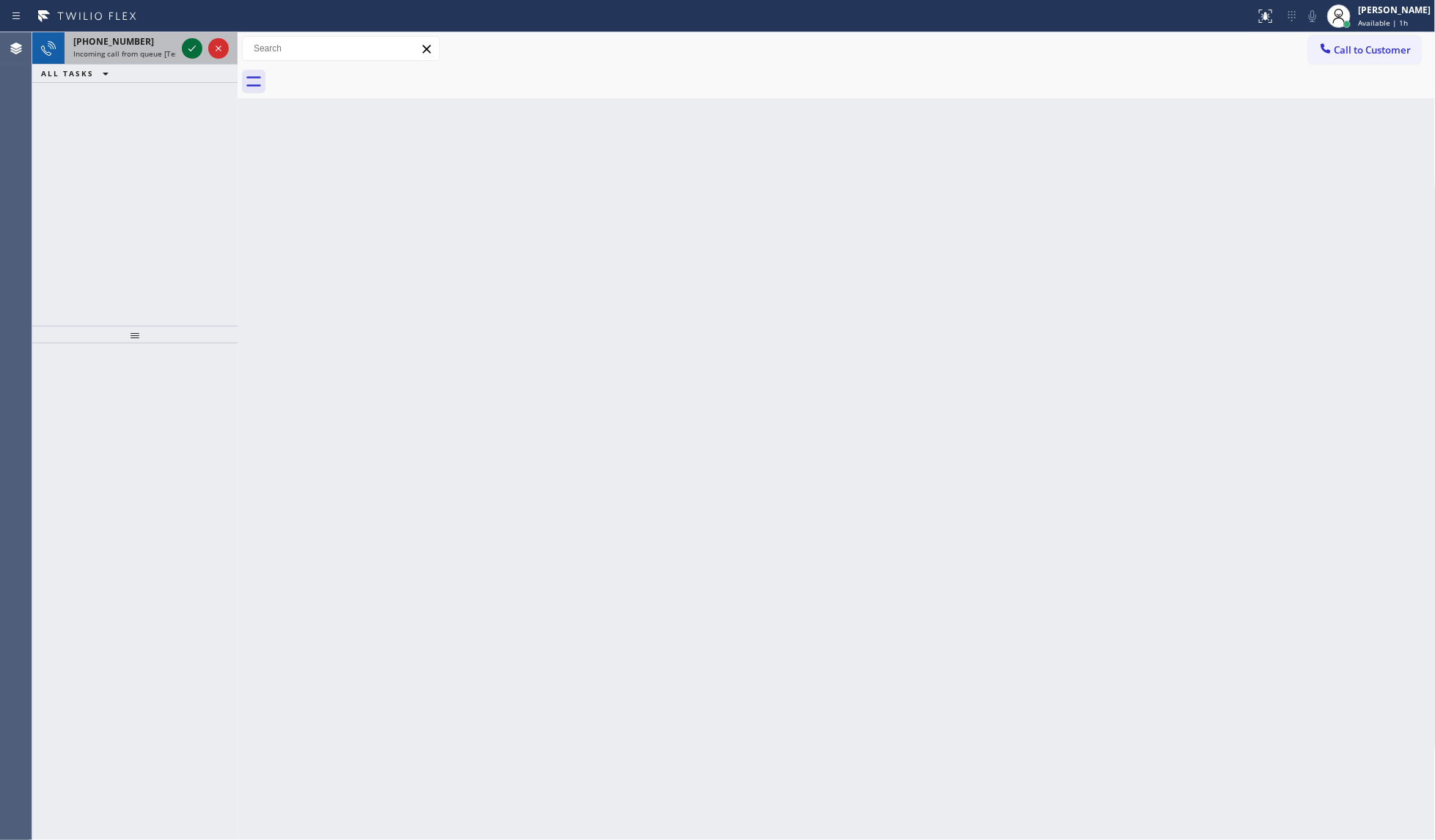
click at [189, 44] on icon at bounding box center [191, 48] width 18 height 18
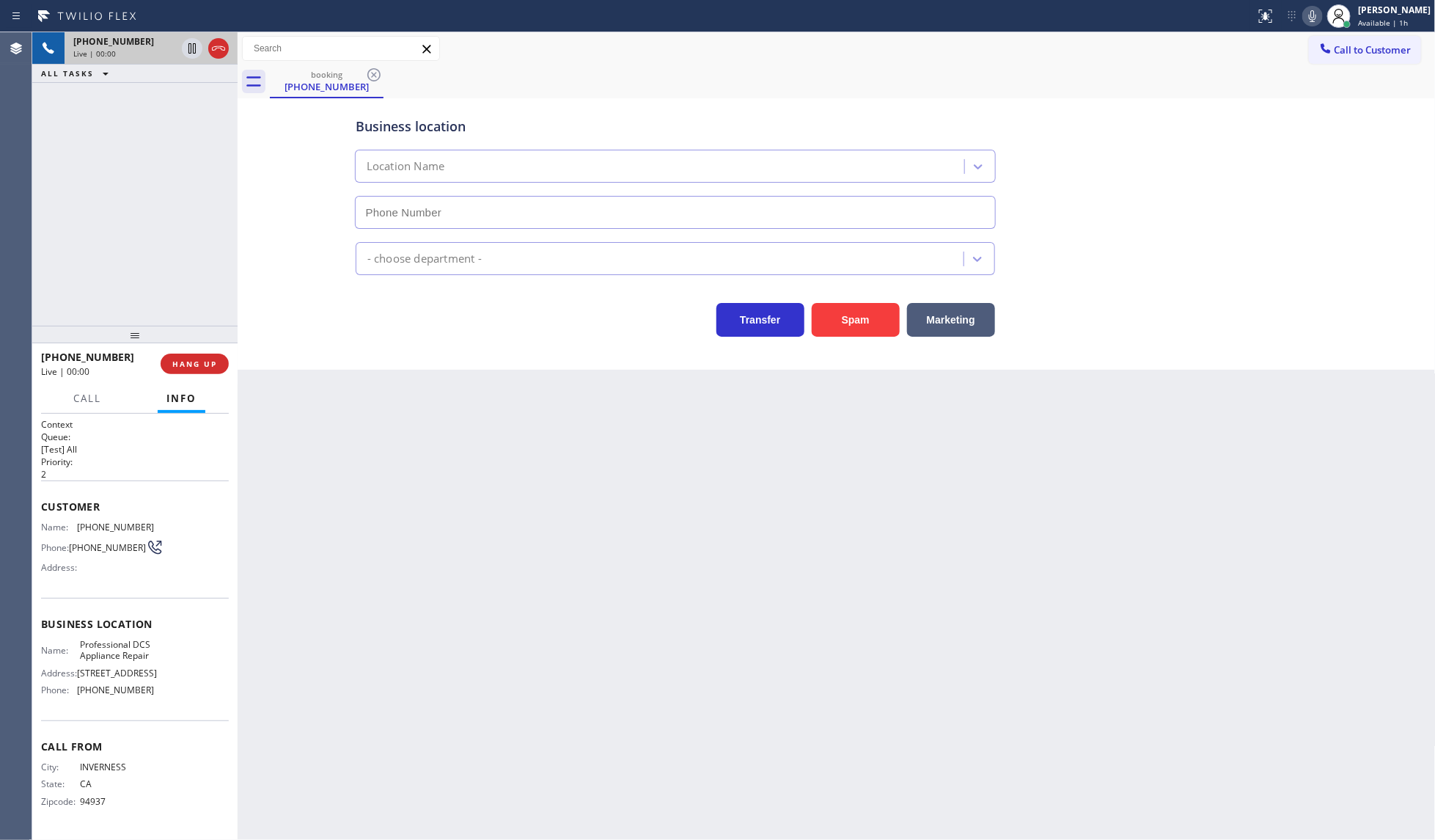
type input "(415) 650-2656"
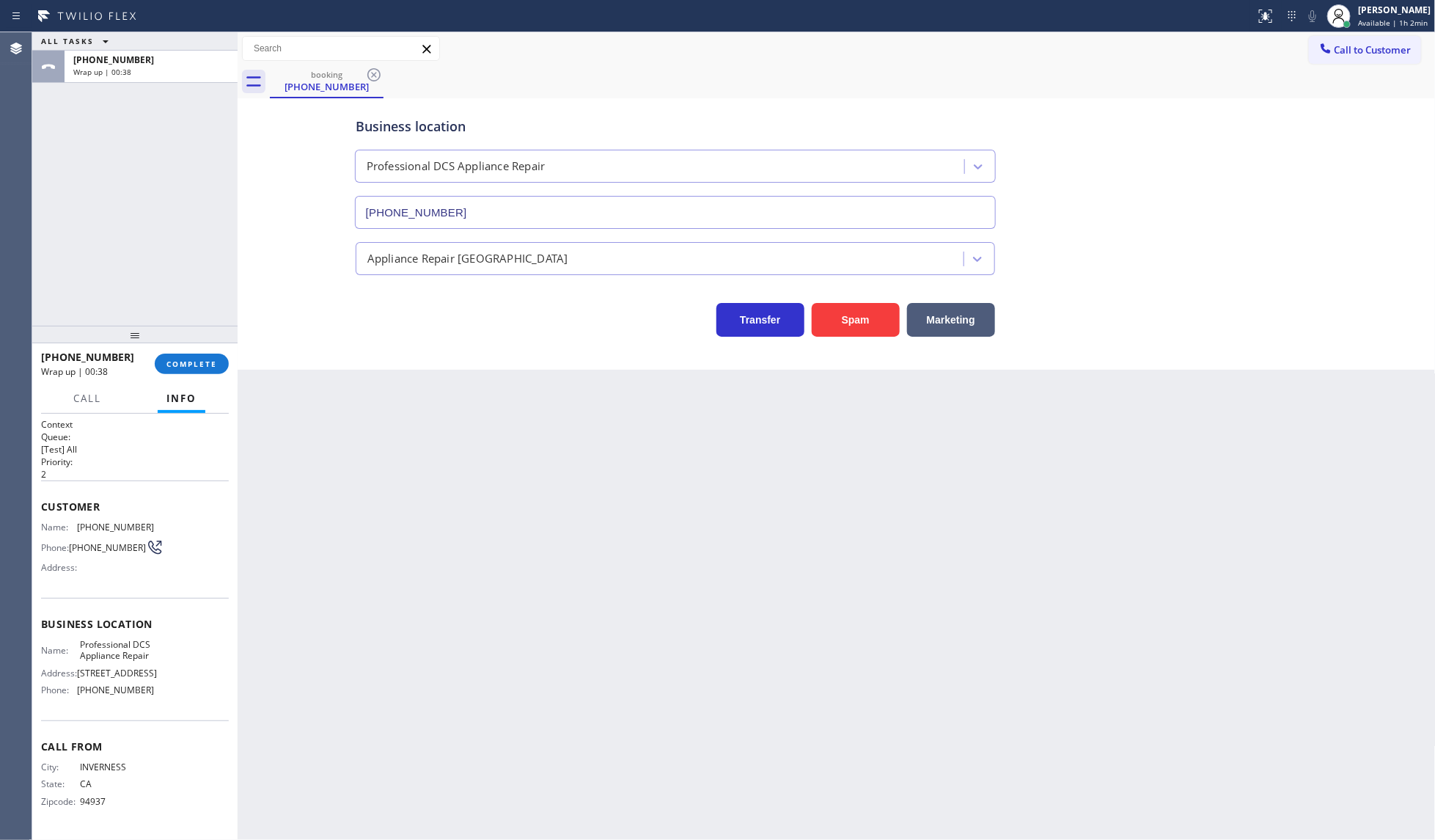
drag, startPoint x: 237, startPoint y: 350, endPoint x: 176, endPoint y: 386, distance: 70.8
click at [177, 389] on div "ALL TASKS ALL TASKS ACTIVE TASKS TASKS IN WRAP UP +14154812776 Wrap up | 00:38 …" at bounding box center [733, 435] width 1403 height 807
click at [188, 375] on div "+14154812776 Wrap up | 00:38 COMPLETE" at bounding box center [133, 363] width 185 height 38
click at [192, 359] on span "COMPLETE" at bounding box center [189, 363] width 51 height 10
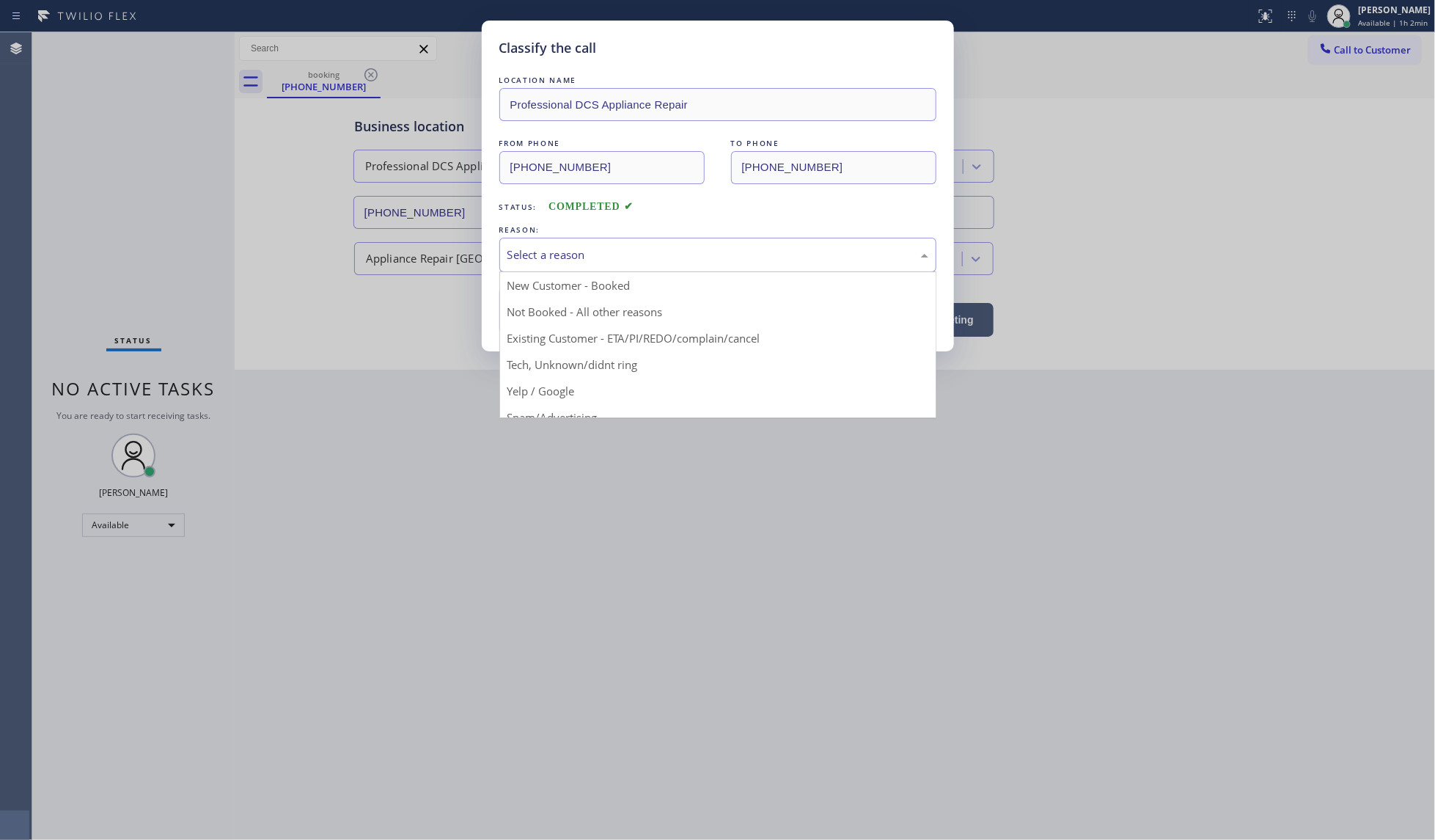
click at [533, 258] on div "Select a reason" at bounding box center [718, 255] width 420 height 17
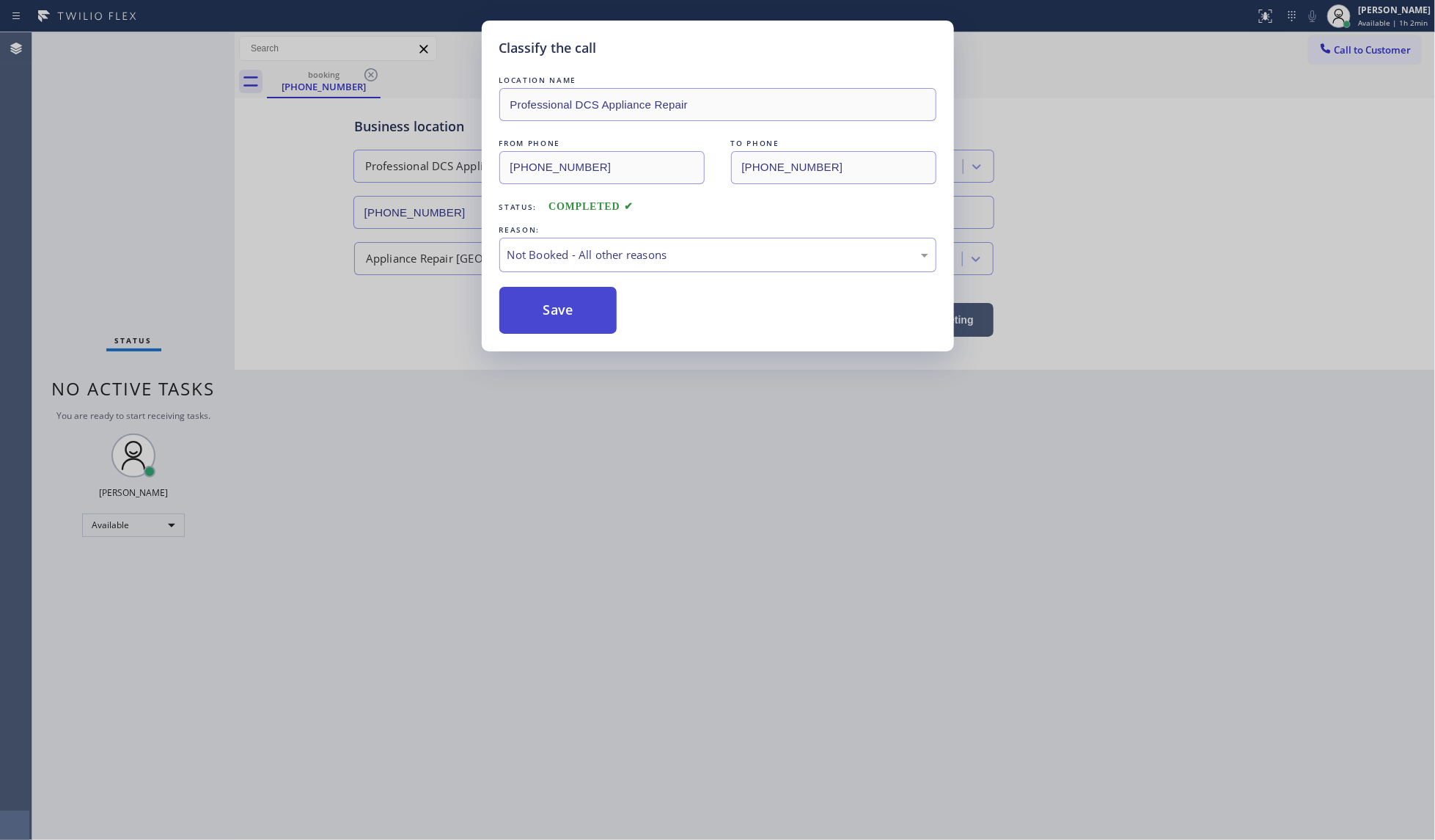
click at [557, 320] on button "Save" at bounding box center [558, 310] width 118 height 47
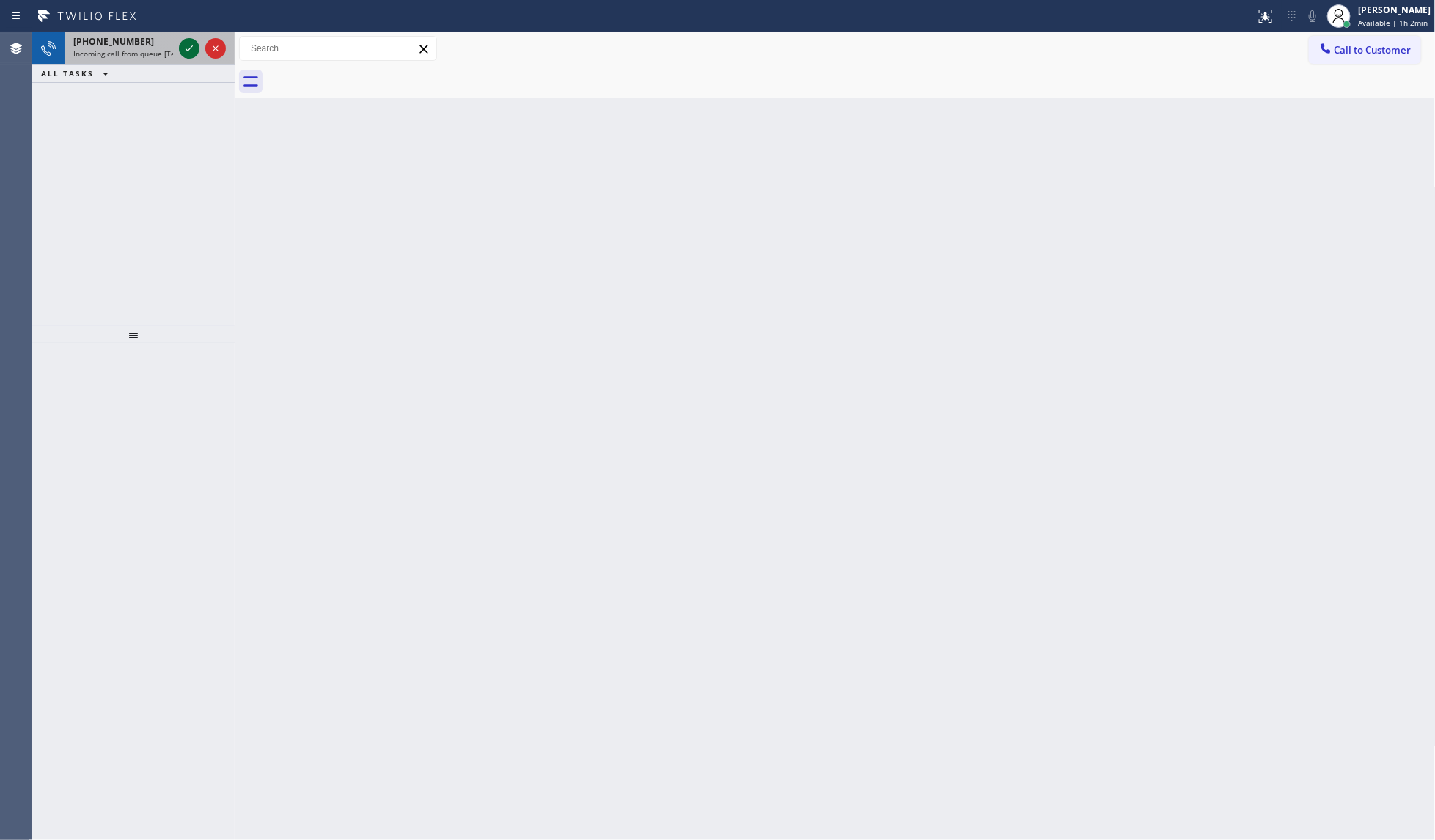
click at [194, 49] on icon at bounding box center [189, 48] width 18 height 18
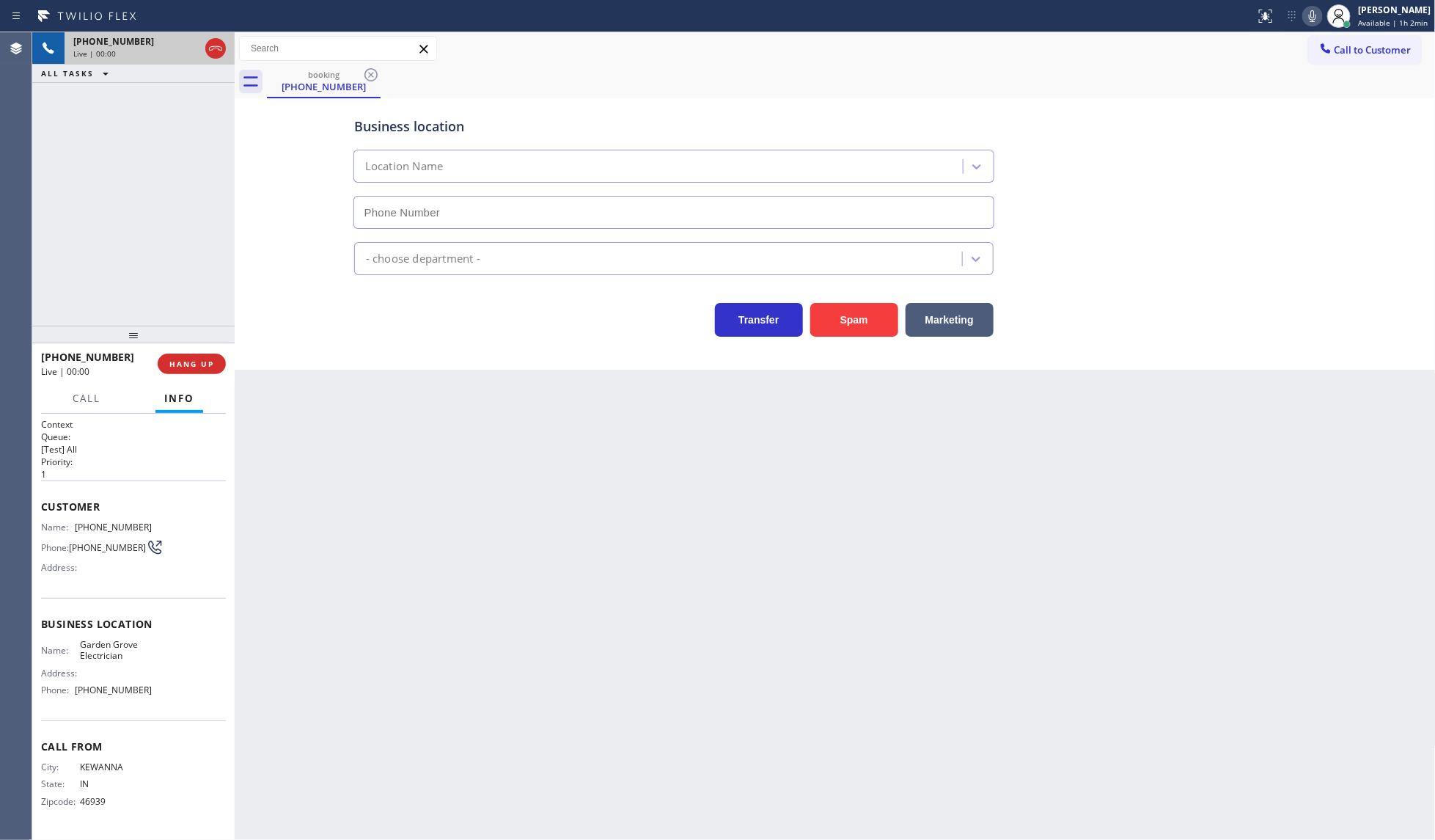
type input "(657) 341-1796"
click at [186, 371] on button "HANG UP" at bounding box center [191, 364] width 69 height 21
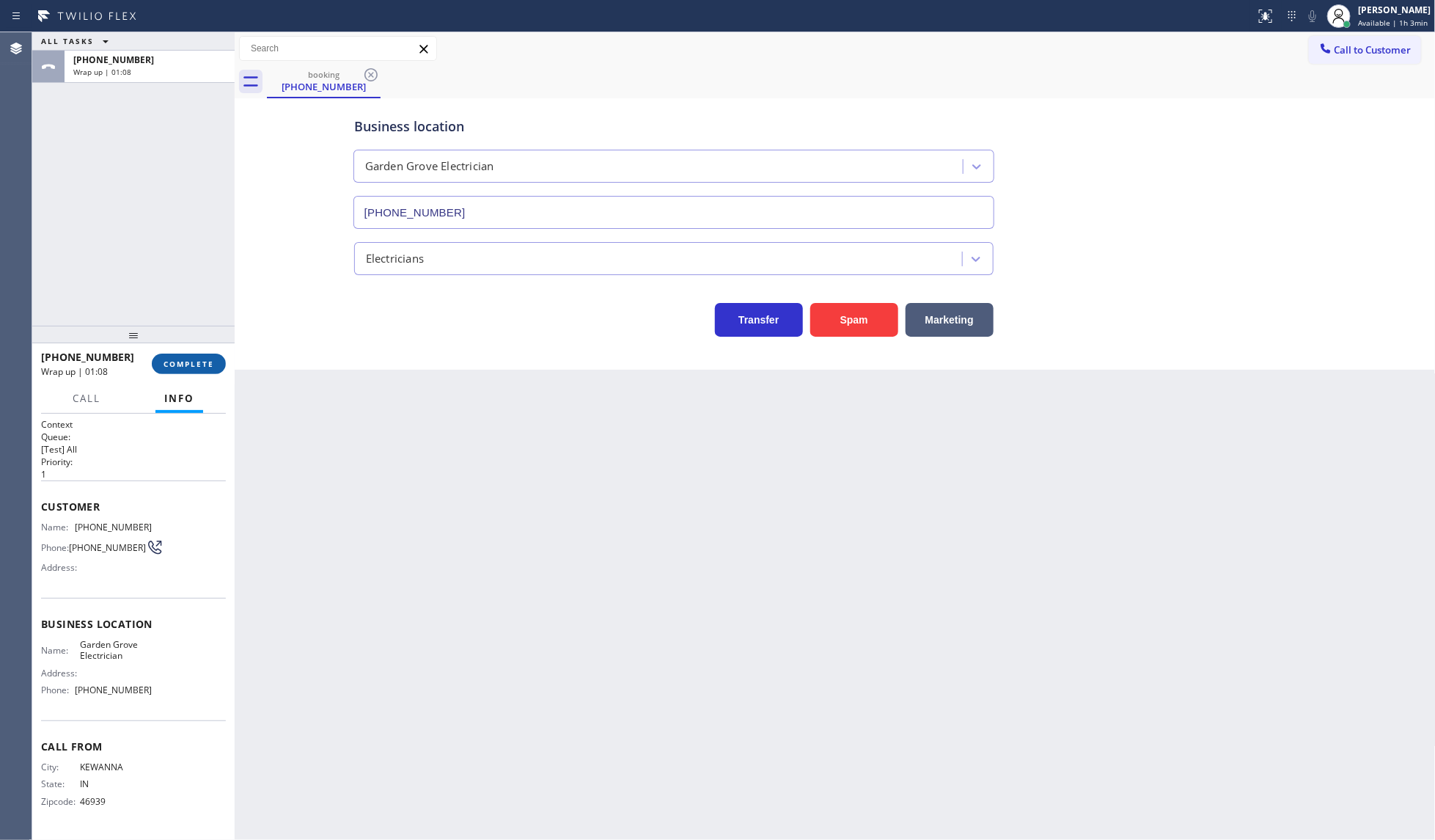
click at [198, 365] on span "COMPLETE" at bounding box center [189, 363] width 51 height 10
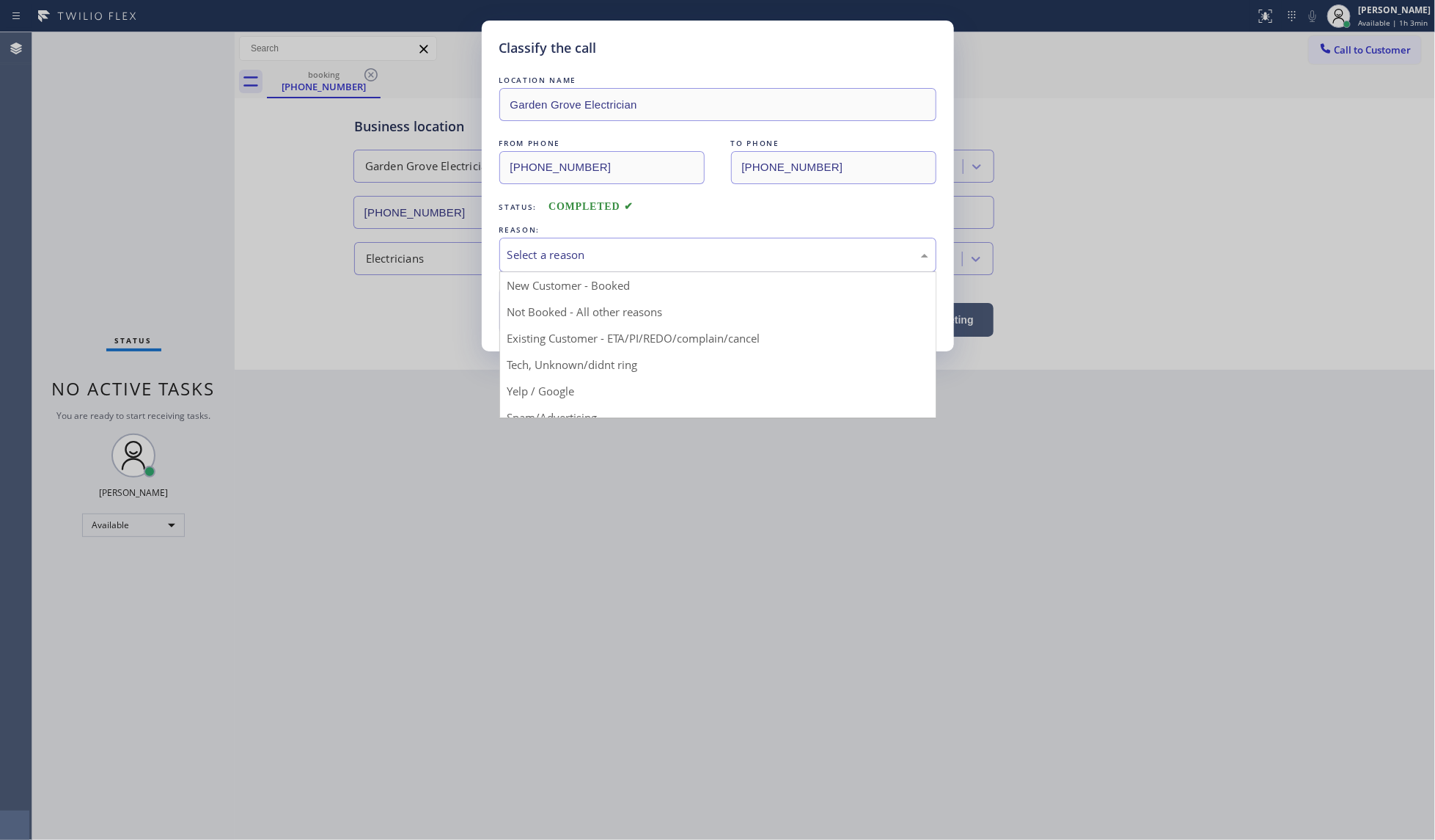
click at [573, 239] on div "Select a reason" at bounding box center [718, 254] width 437 height 35
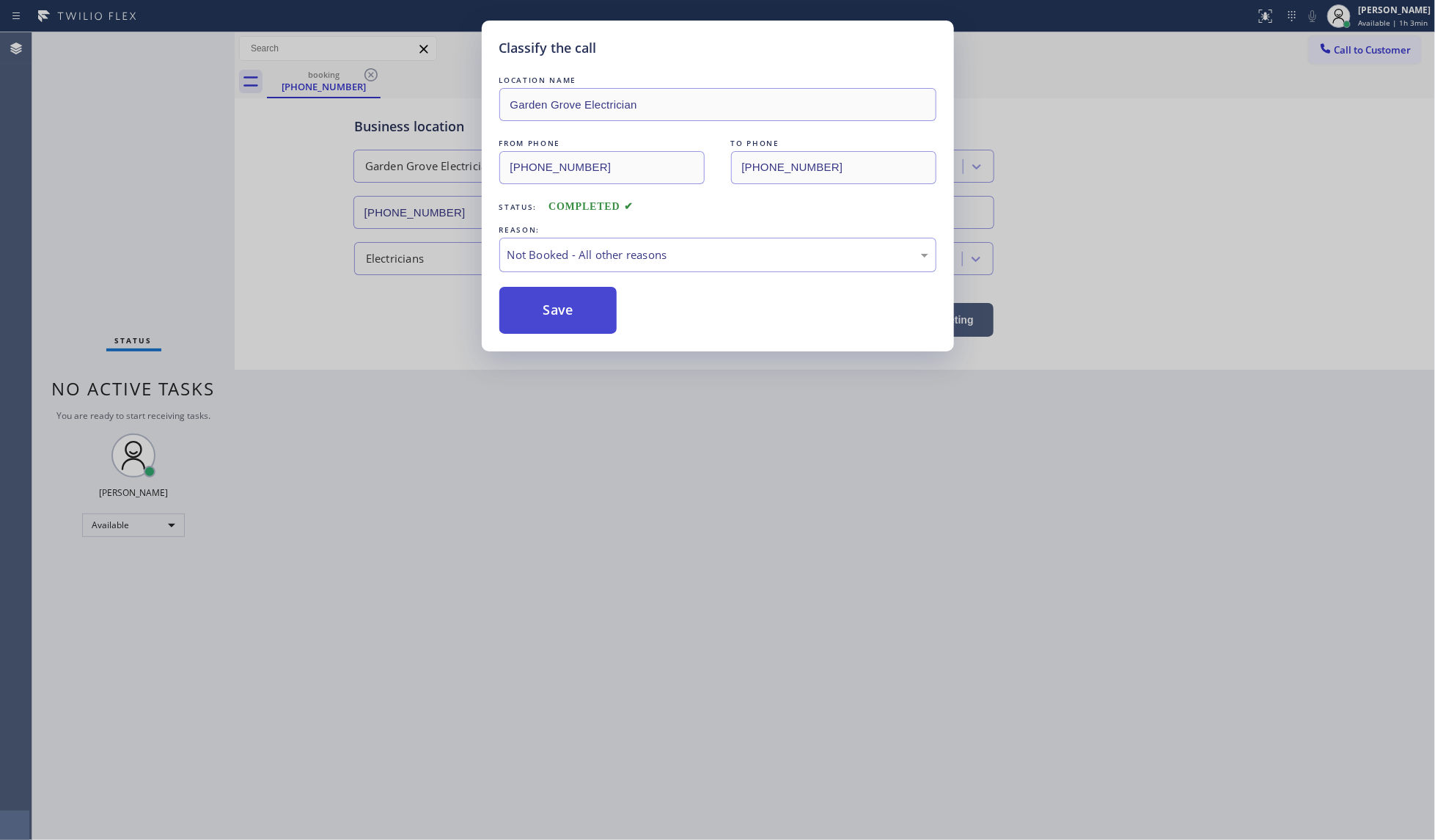
click at [539, 315] on button "Save" at bounding box center [558, 310] width 118 height 47
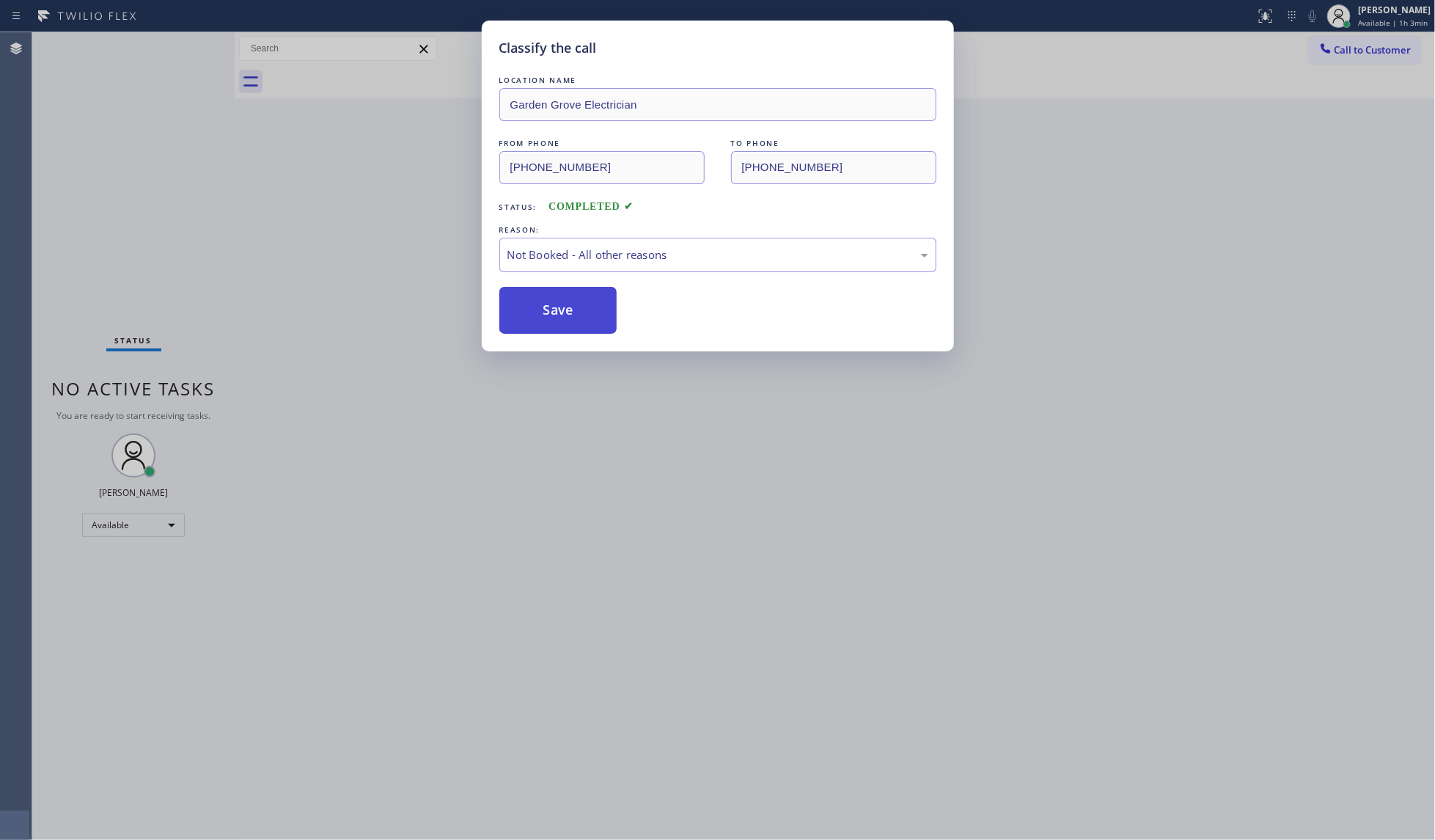
click at [539, 315] on button "Save" at bounding box center [558, 310] width 118 height 47
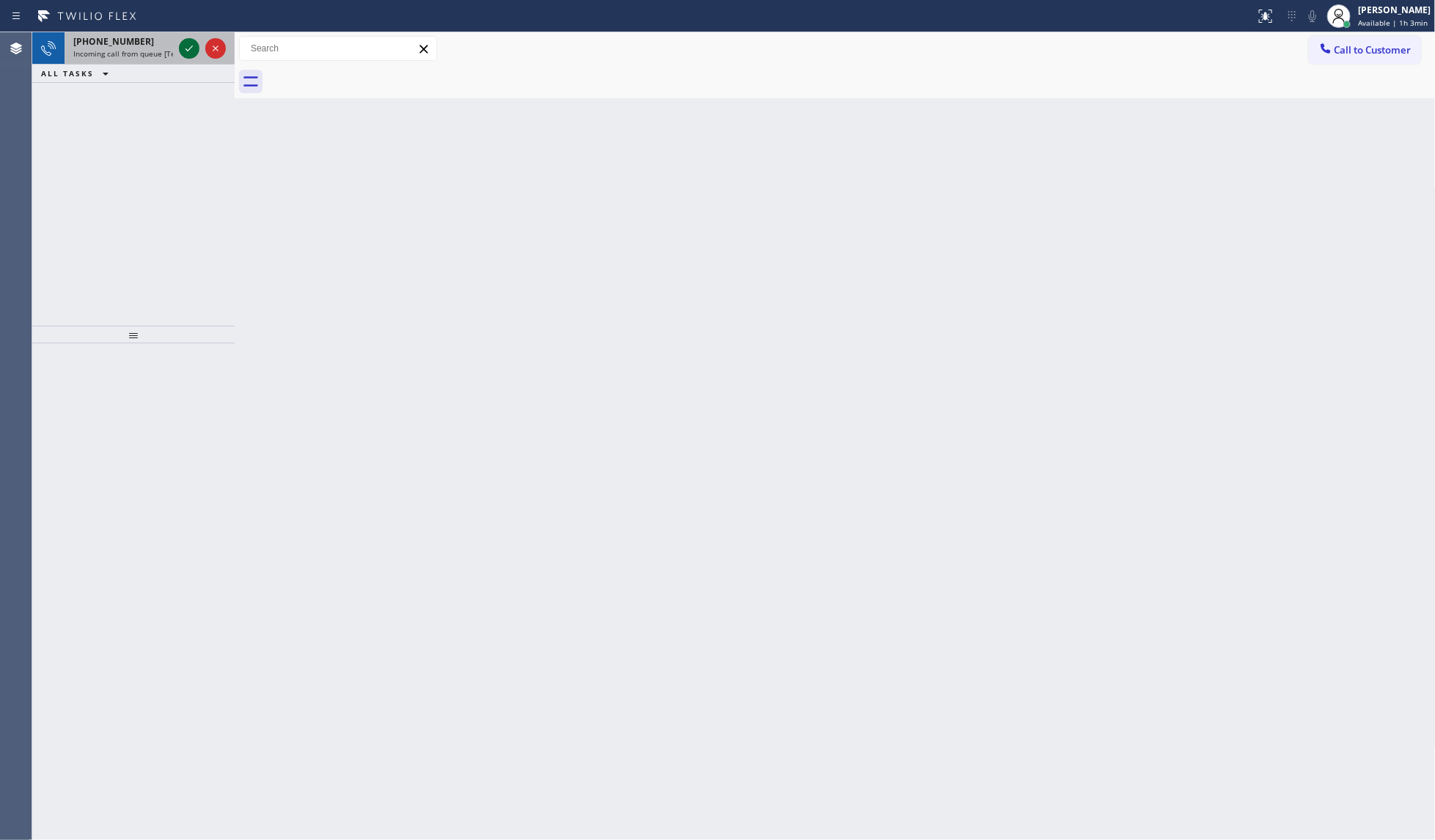
drag, startPoint x: 204, startPoint y: 55, endPoint x: 191, endPoint y: 50, distance: 13.9
click at [198, 55] on div at bounding box center [203, 48] width 53 height 32
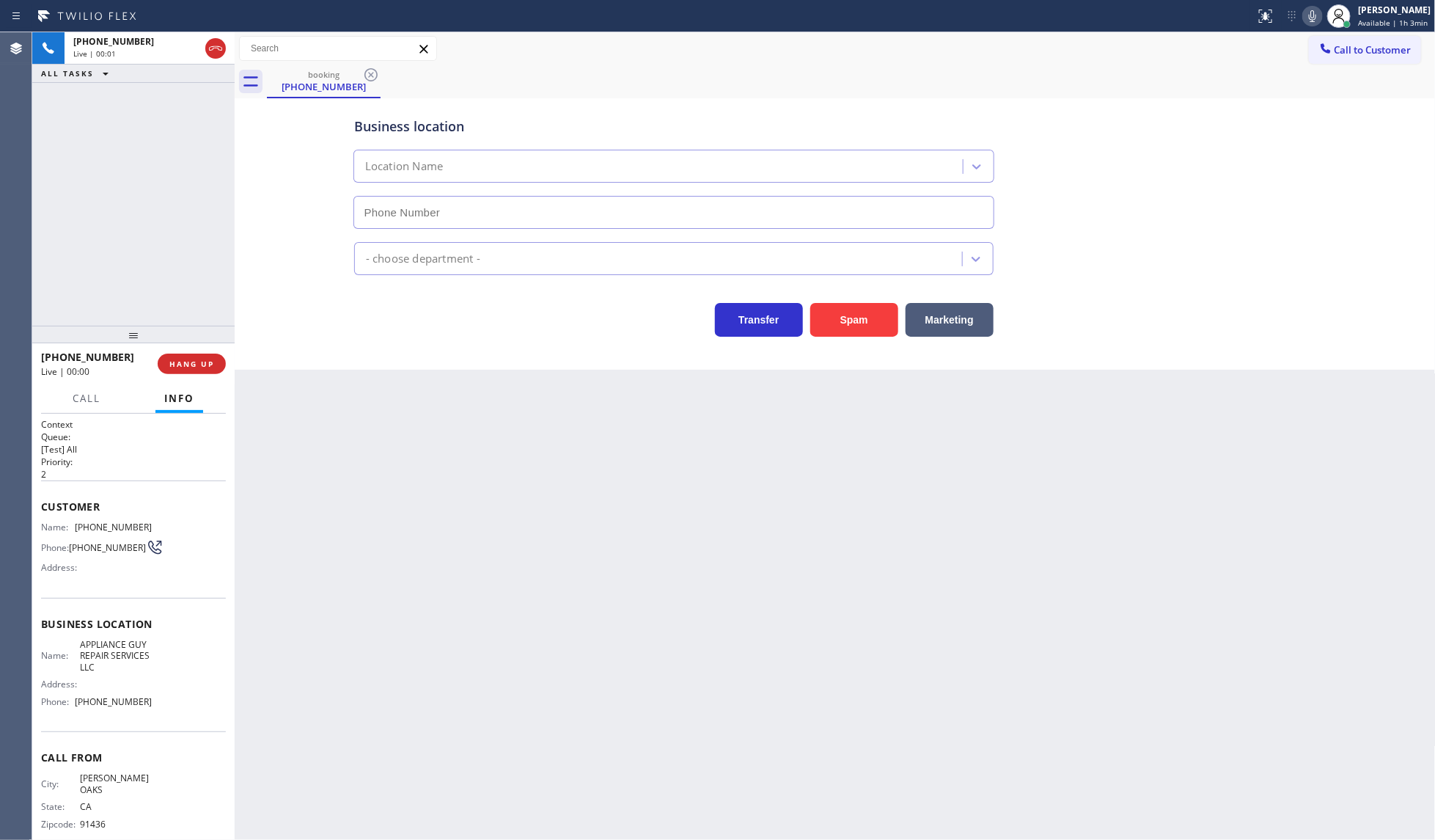
type input "(818) 869-2697"
click at [863, 306] on button "Spam" at bounding box center [854, 320] width 88 height 34
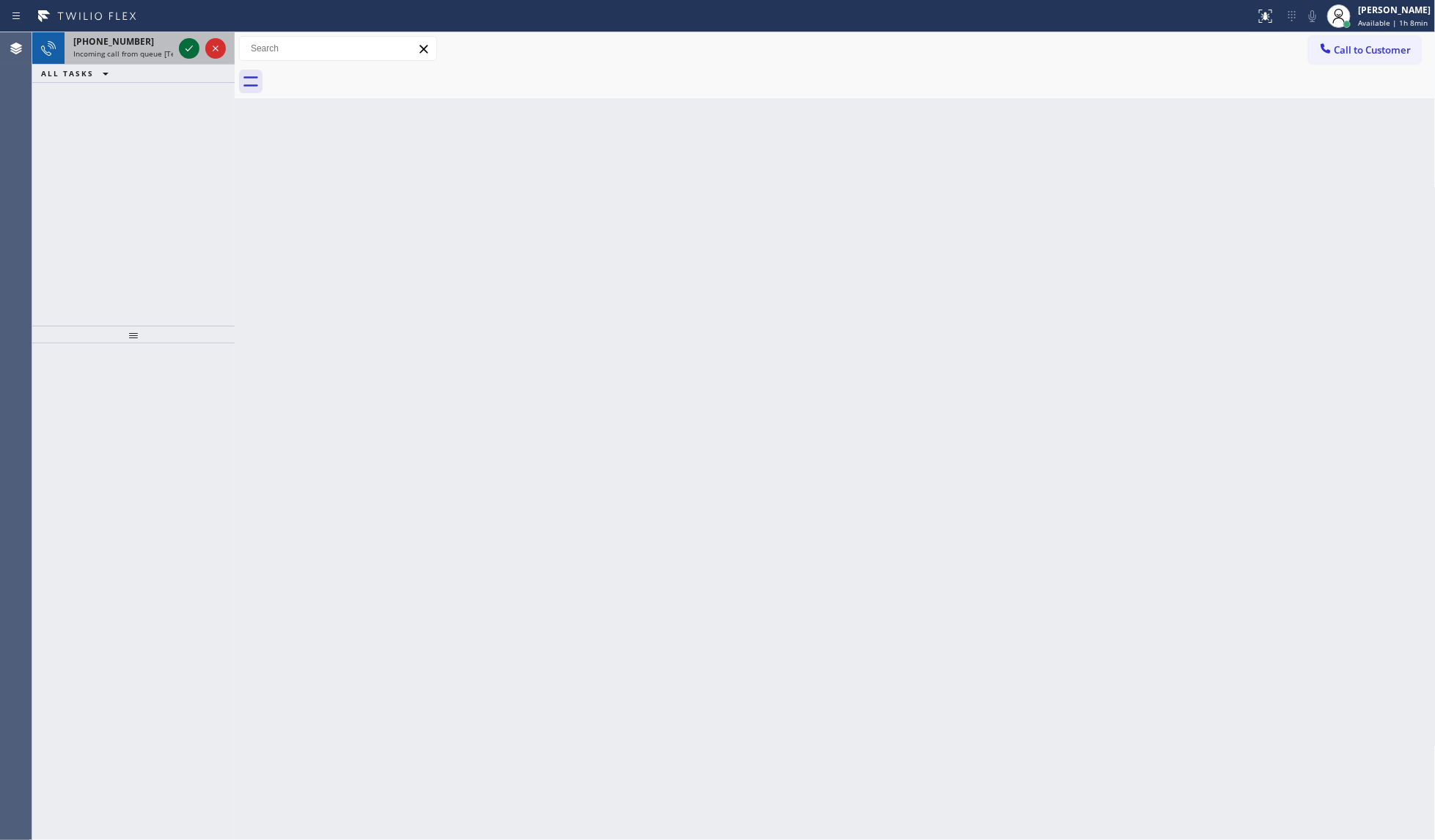
click at [187, 44] on icon at bounding box center [189, 48] width 18 height 18
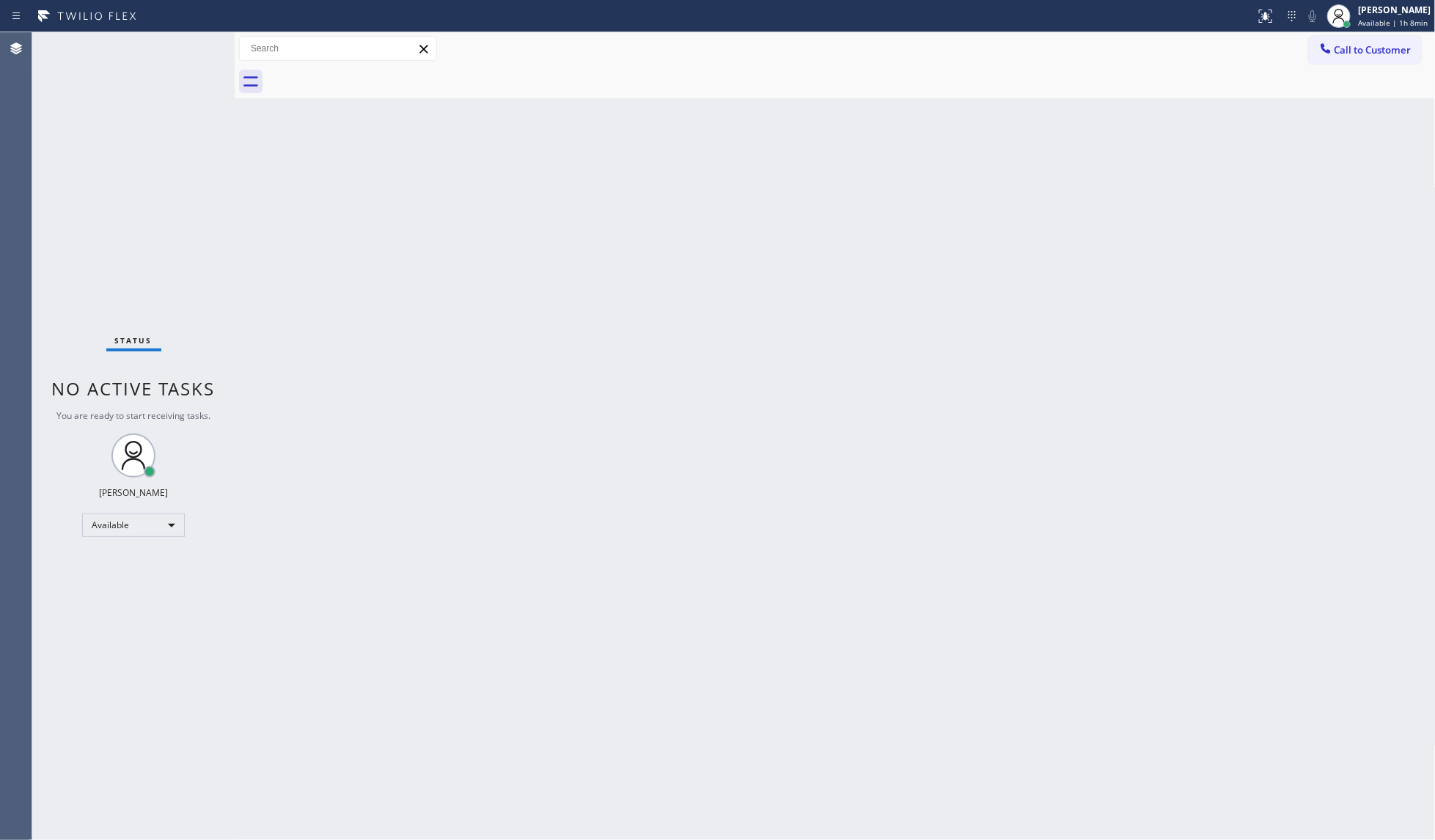
click at [189, 53] on div "Status No active tasks You are ready to start receiving tasks. JENIZA ALCAYDE A…" at bounding box center [133, 435] width 203 height 807
click at [1267, 12] on icon at bounding box center [1265, 14] width 8 height 5
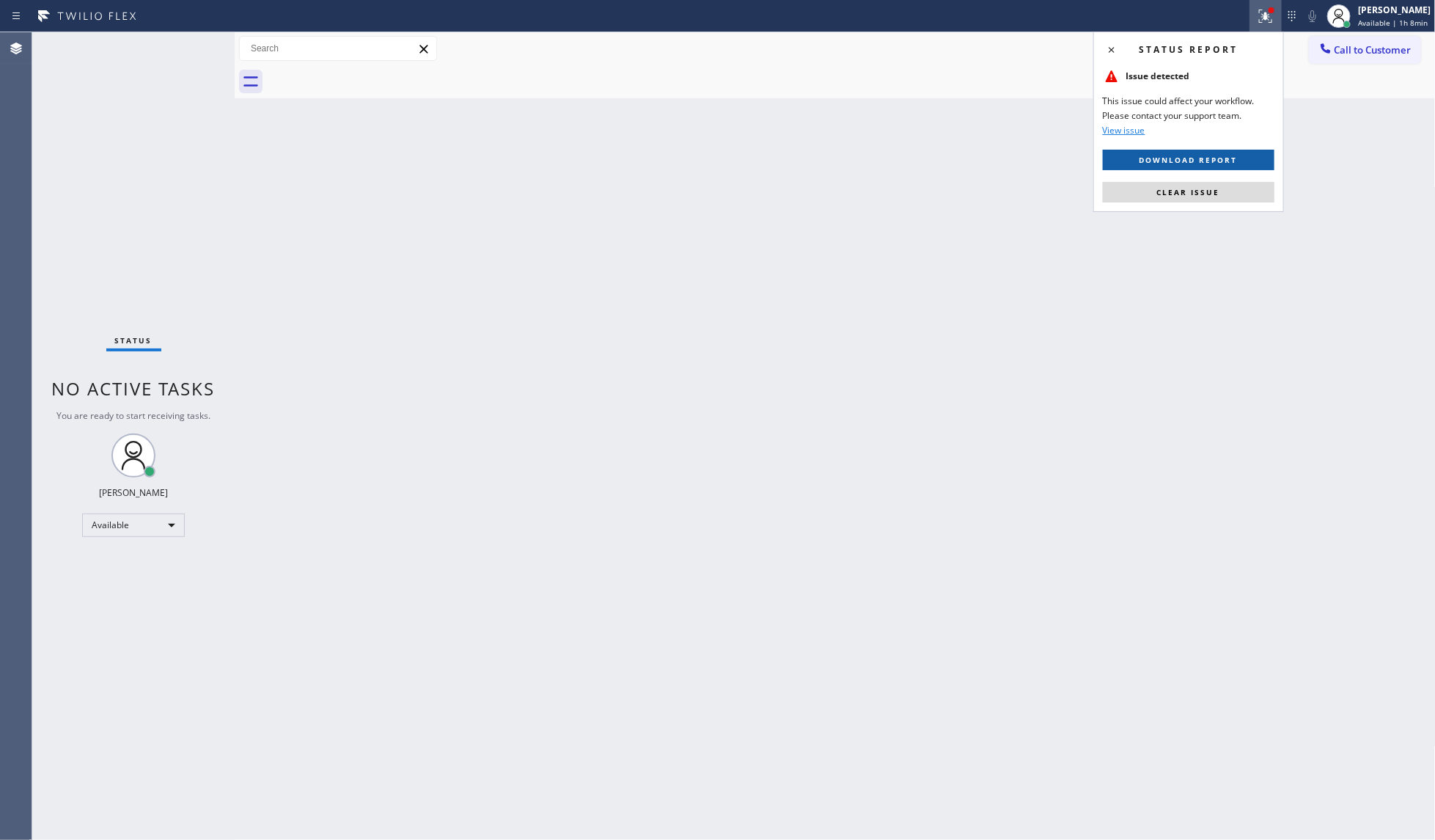
click at [1256, 156] on button "Download report" at bounding box center [1188, 160] width 172 height 21
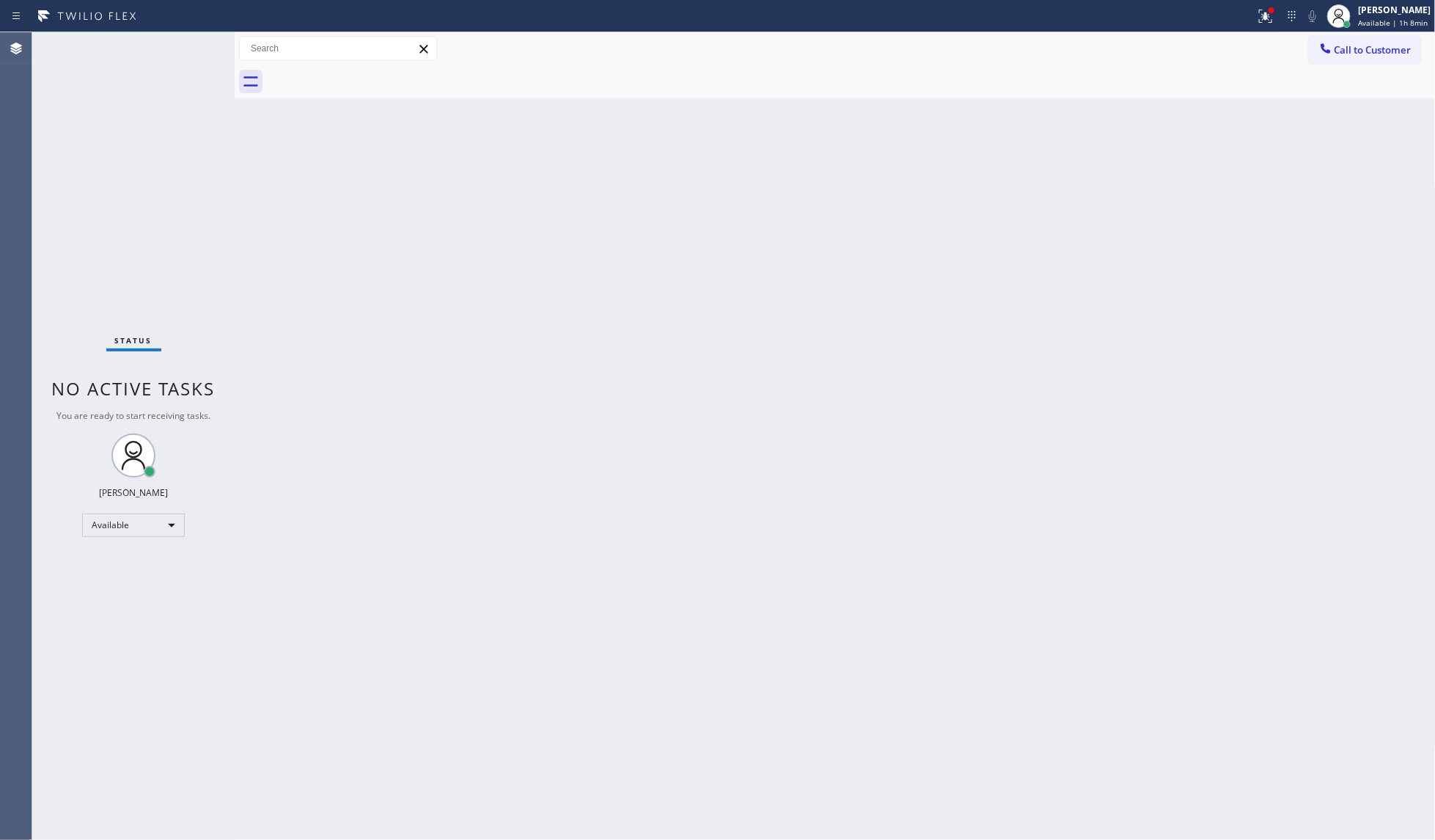
click at [870, 344] on div "Back to Dashboard Change Sender ID Customers Technicians Select a contact Outbo…" at bounding box center [835, 435] width 1201 height 807
click at [180, 34] on div "Status No active tasks You are ready to start receiving tasks. JENIZA ALCAYDE A…" at bounding box center [133, 435] width 203 height 807
click at [182, 44] on div "Status No active tasks You are ready to start receiving tasks. JENIZA ALCAYDE A…" at bounding box center [133, 435] width 203 height 807
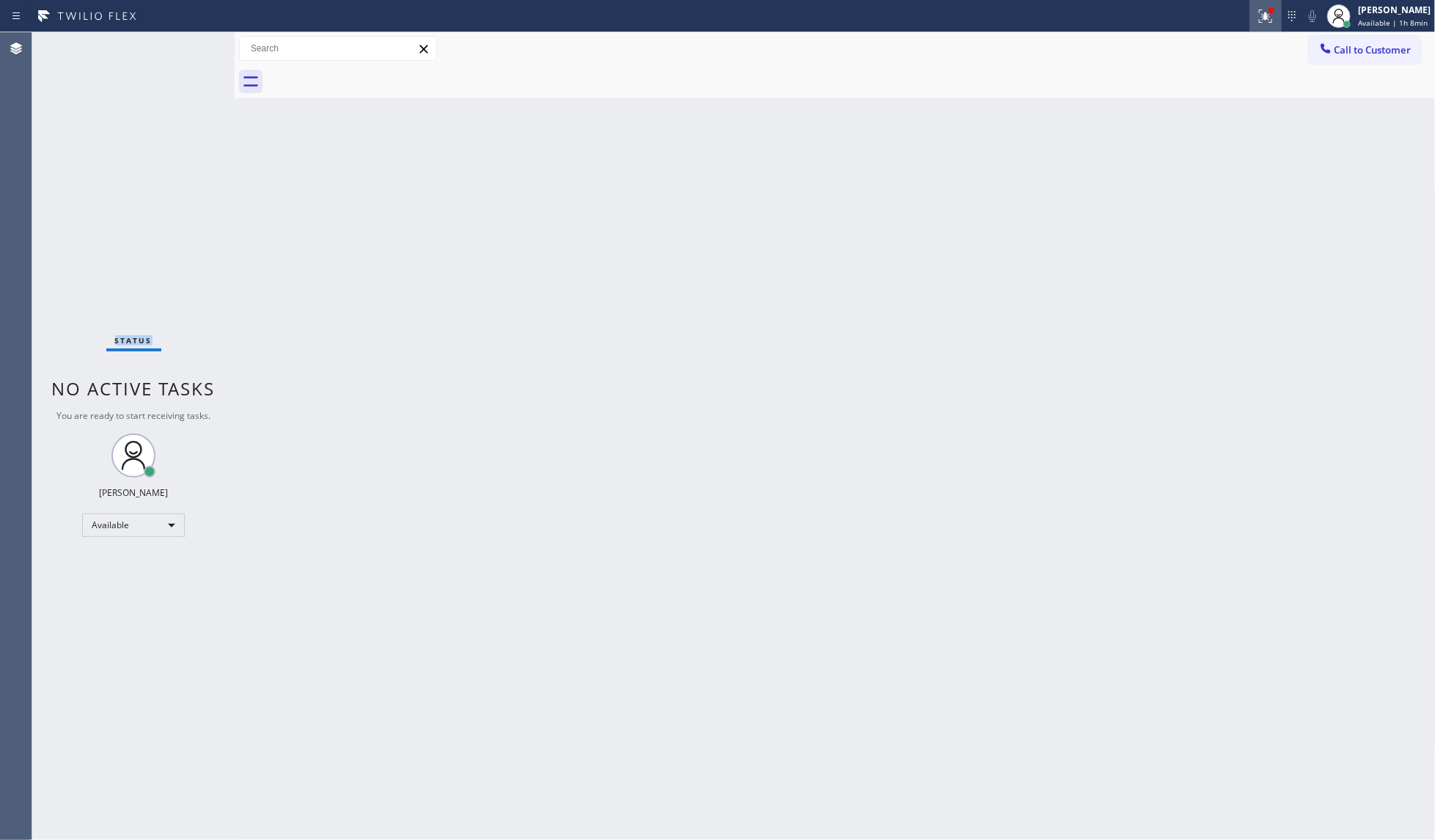
click at [1261, 23] on icon at bounding box center [1265, 16] width 18 height 18
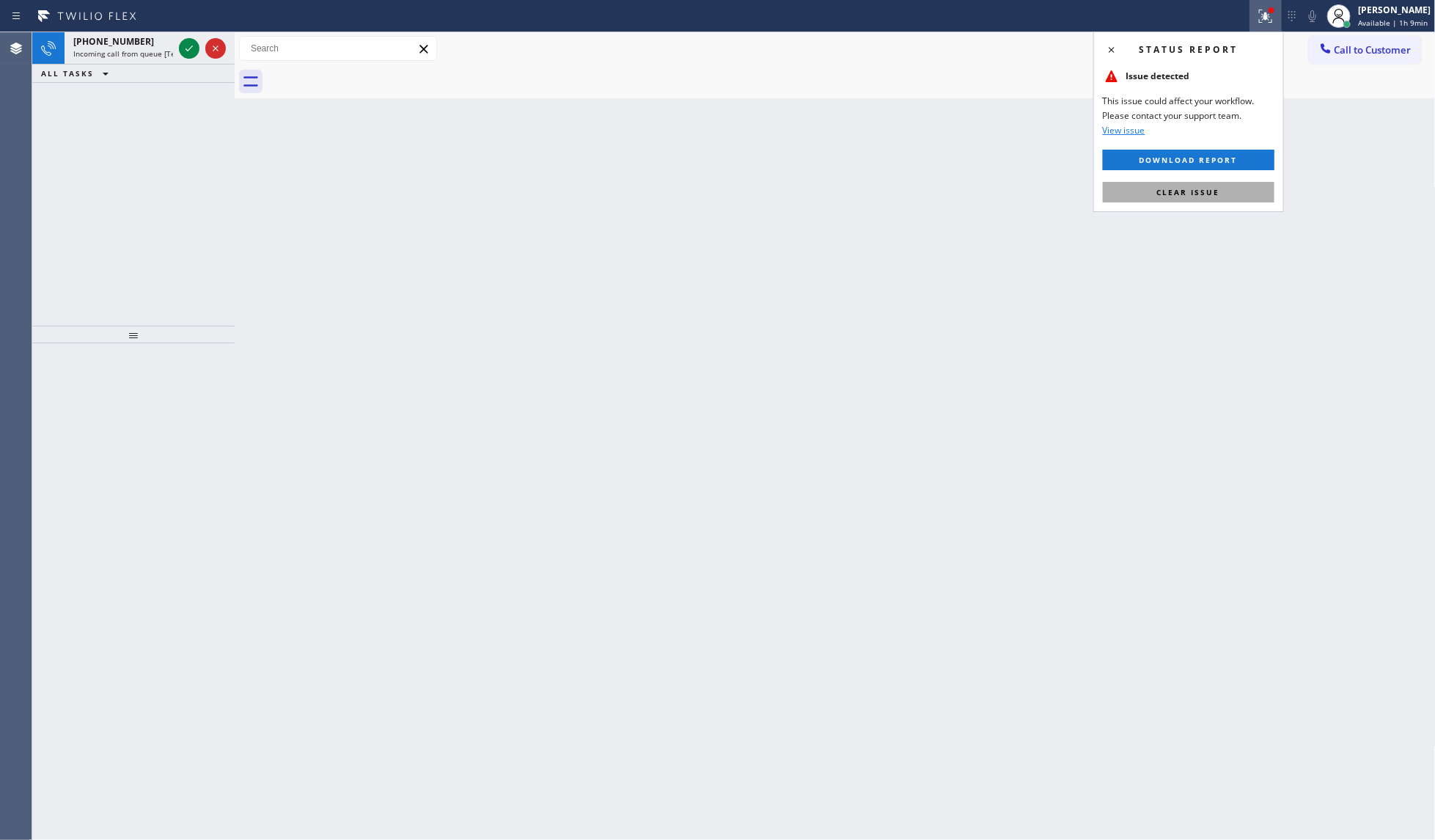
click at [1248, 191] on button "Clear issue" at bounding box center [1188, 192] width 172 height 21
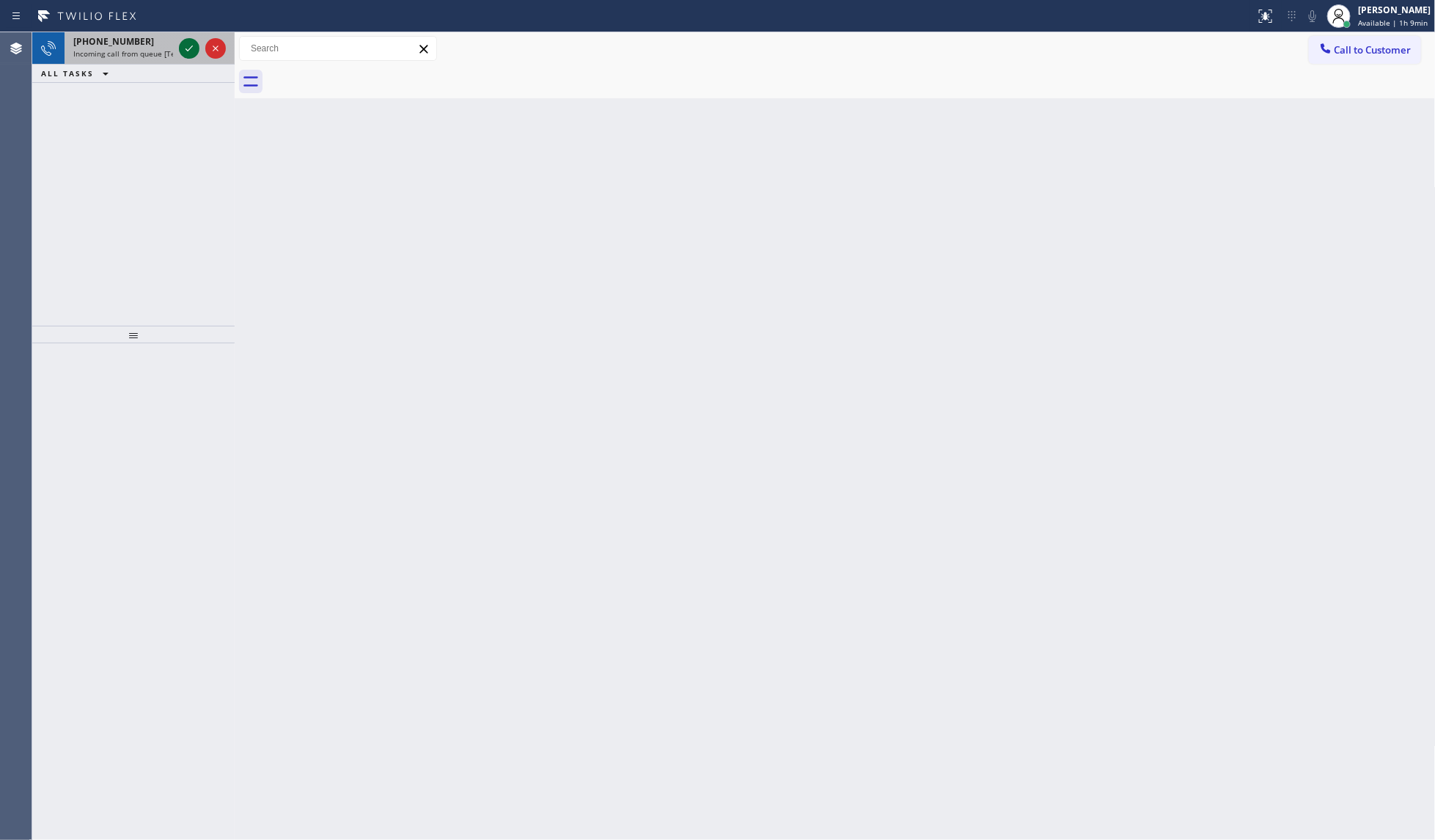
click at [199, 52] on div at bounding box center [190, 48] width 21 height 18
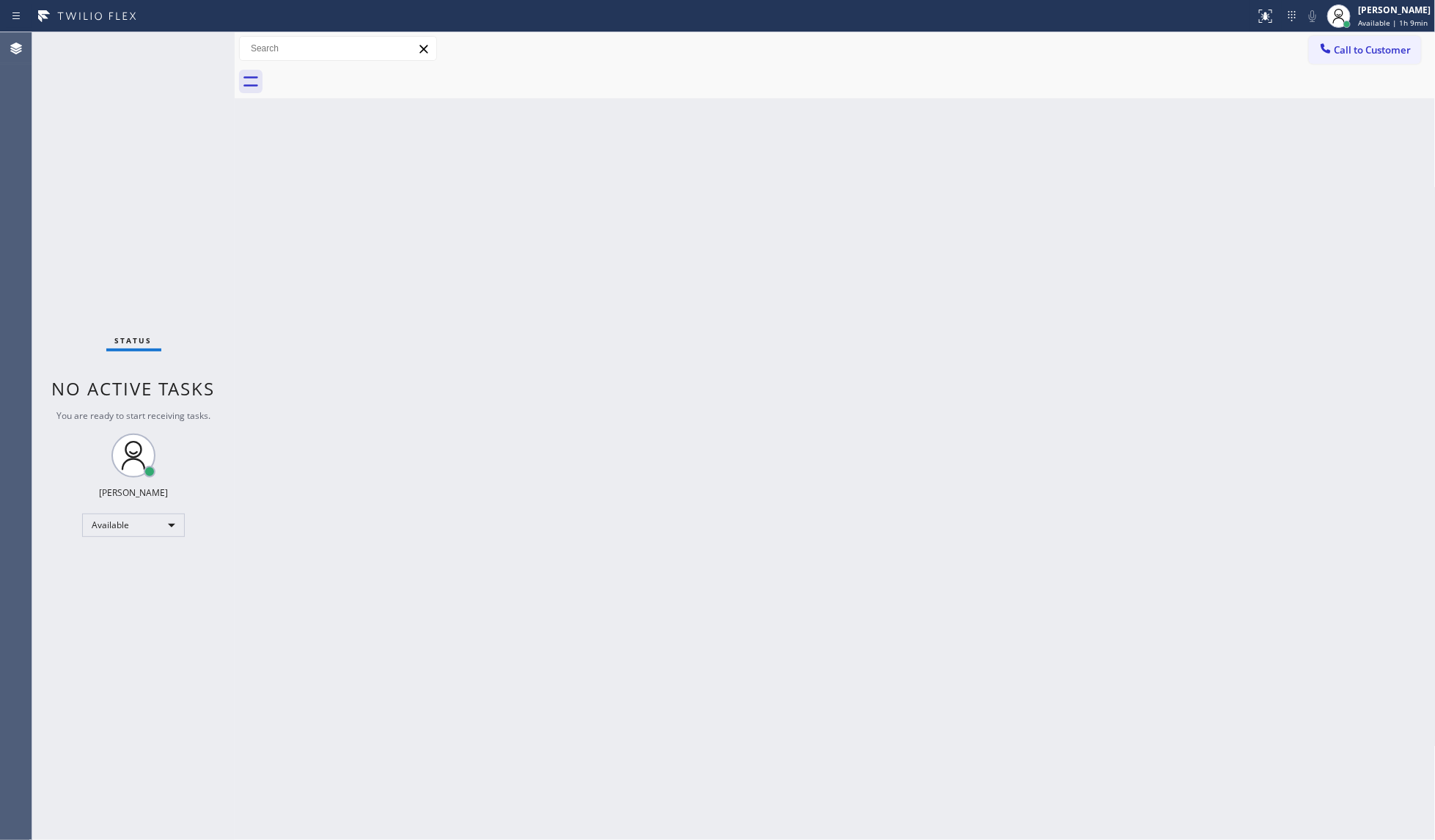
click at [194, 45] on div "Status No active tasks You are ready to start receiving tasks. JENIZA ALCAYDE A…" at bounding box center [133, 435] width 203 height 807
click at [191, 49] on div "Status No active tasks You are ready to start receiving tasks. JENIZA ALCAYDE A…" at bounding box center [133, 435] width 203 height 807
click at [192, 49] on div "Status No active tasks You are ready to start receiving tasks. JENIZA ALCAYDE A…" at bounding box center [133, 435] width 203 height 807
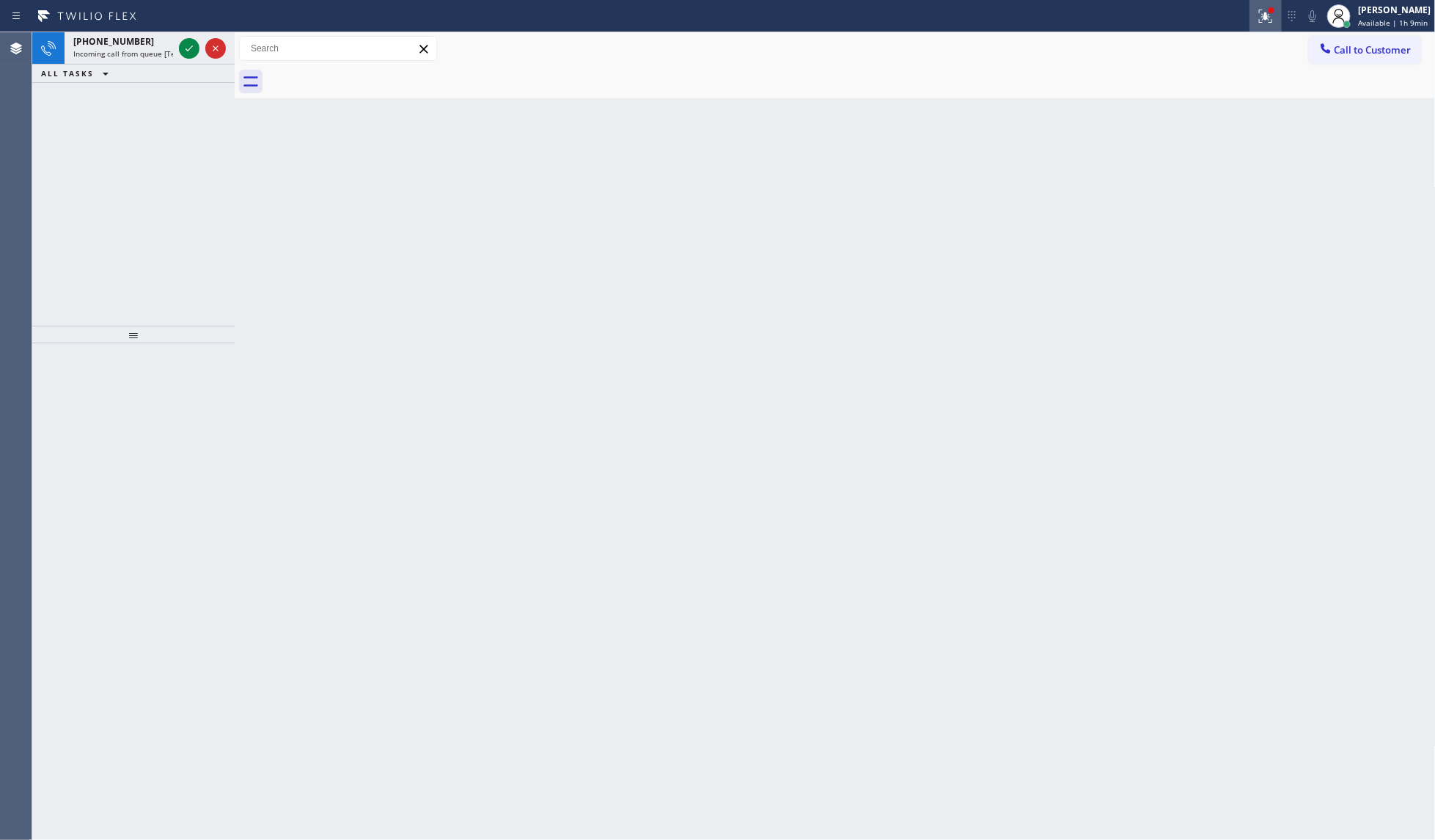
click at [1278, 8] on div at bounding box center [1265, 16] width 32 height 18
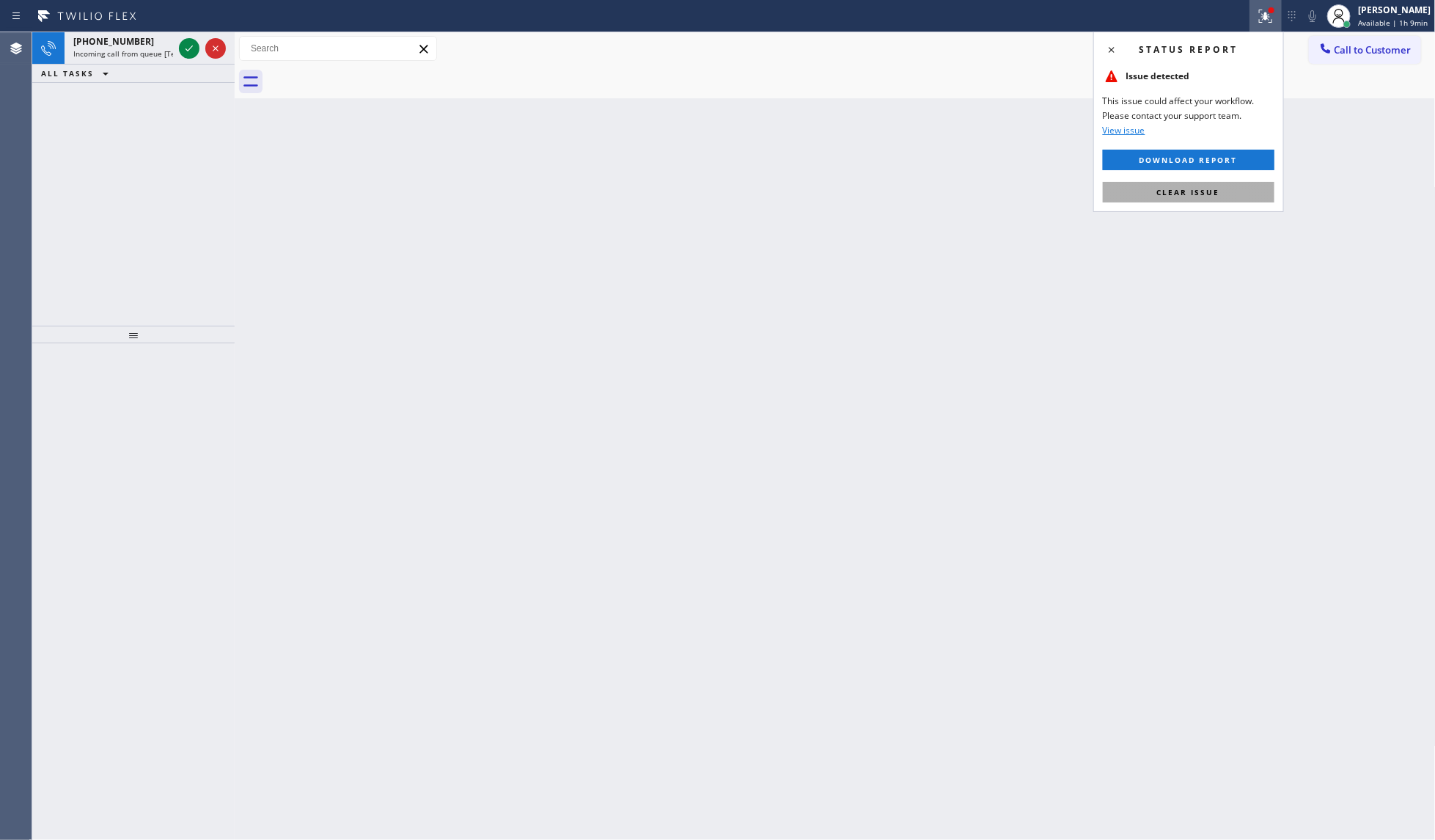
drag, startPoint x: 1194, startPoint y: 218, endPoint x: 1193, endPoint y: 203, distance: 15.0
click at [1194, 211] on div "Status report Issue detected This issue could affect your workflow. Please cont…" at bounding box center [717, 420] width 1435 height 840
click at [1190, 191] on span "Clear issue" at bounding box center [1188, 191] width 63 height 10
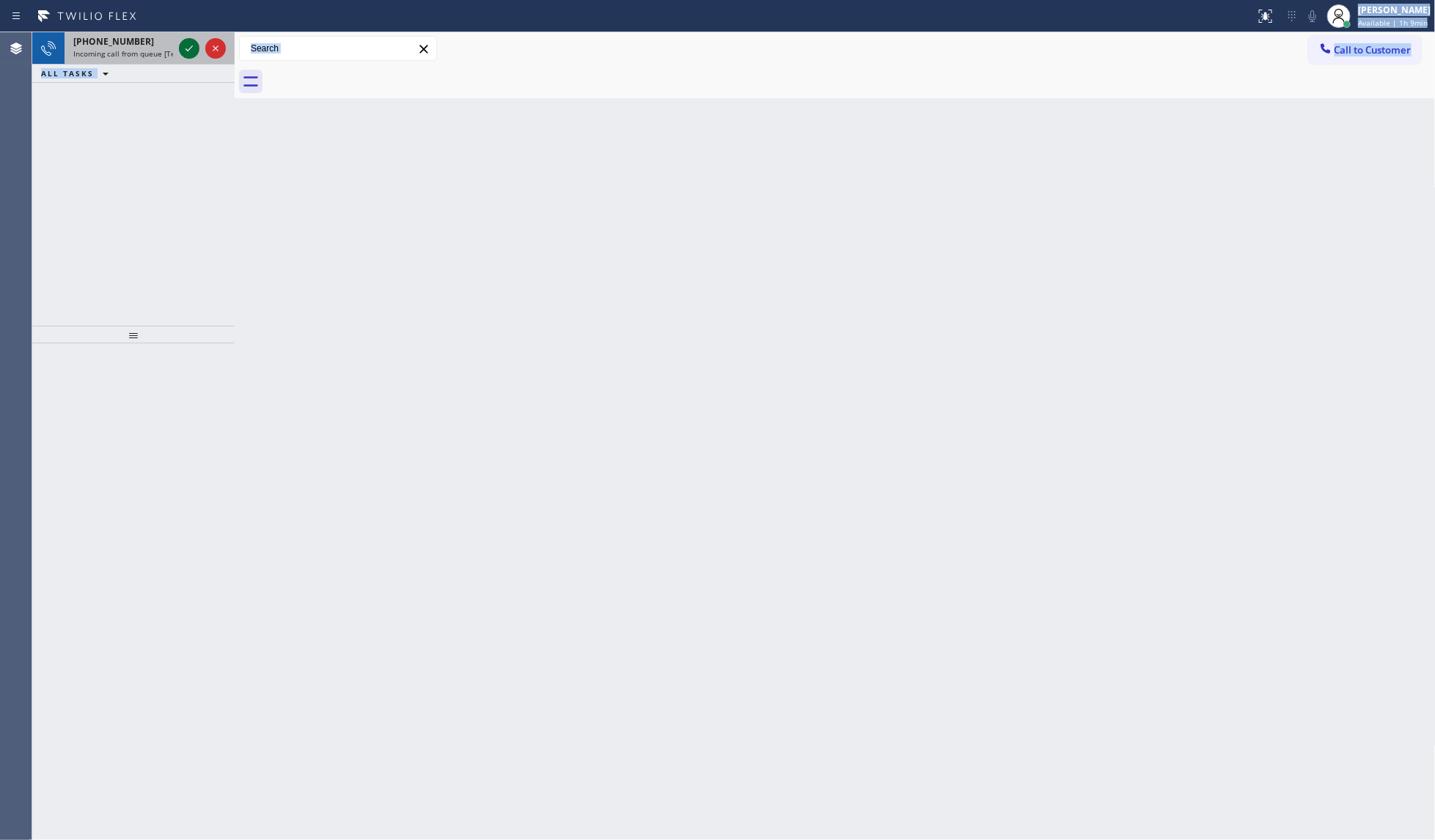
click at [194, 45] on icon at bounding box center [189, 48] width 18 height 18
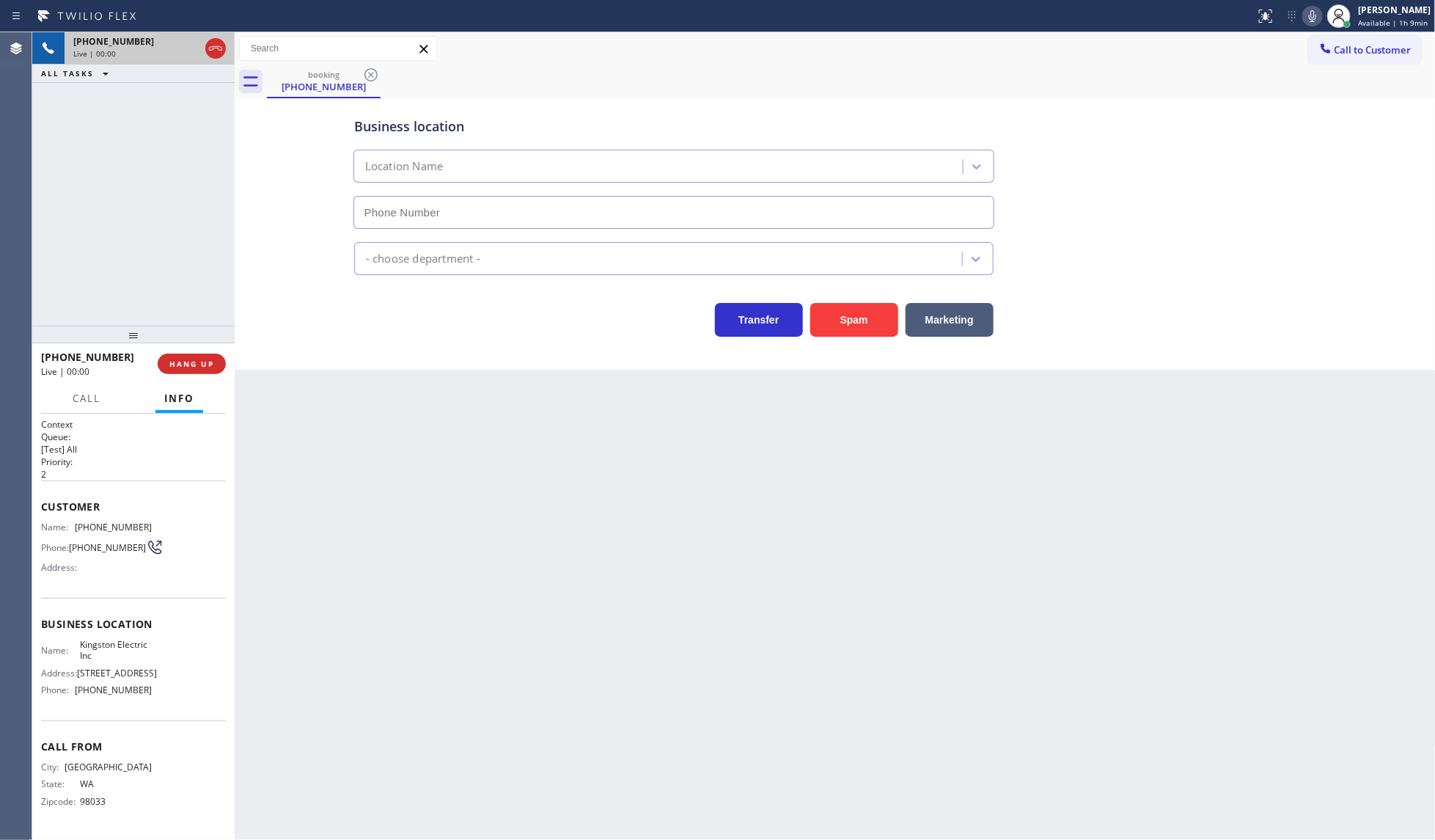
click at [336, 236] on div "Business location Location Name - choose department - Transfer Spam Marketing" at bounding box center [835, 220] width 1194 height 235
type input "(425) 517-1088"
click at [336, 236] on div "Business location Kingston Electric Inc (425) 517-1088 Electricians Transfer Sp…" at bounding box center [835, 220] width 1194 height 235
click at [823, 321] on button "Spam" at bounding box center [854, 320] width 88 height 34
click at [826, 320] on button "Spam" at bounding box center [854, 320] width 88 height 34
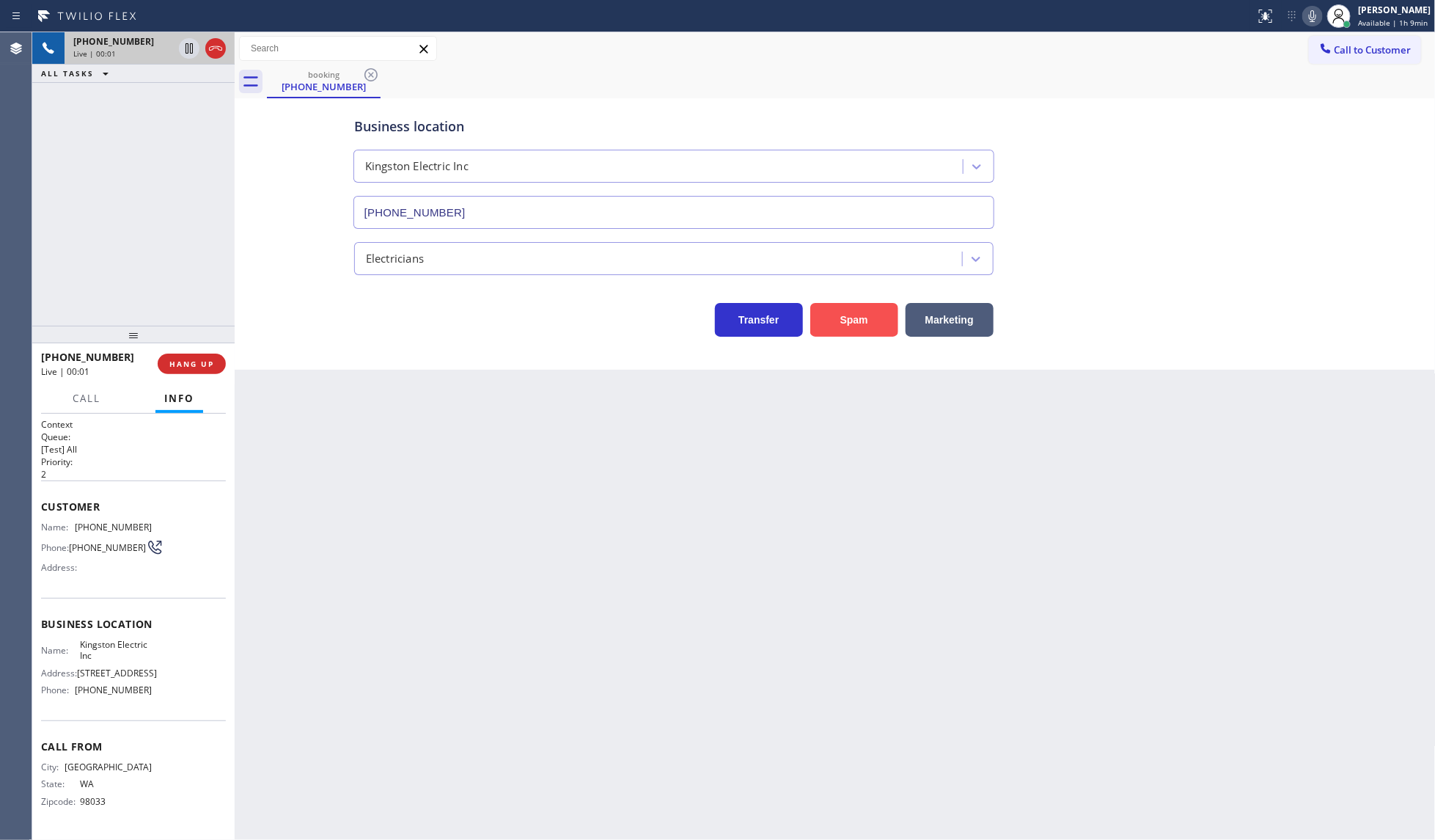
click at [826, 320] on button "Spam" at bounding box center [854, 320] width 88 height 34
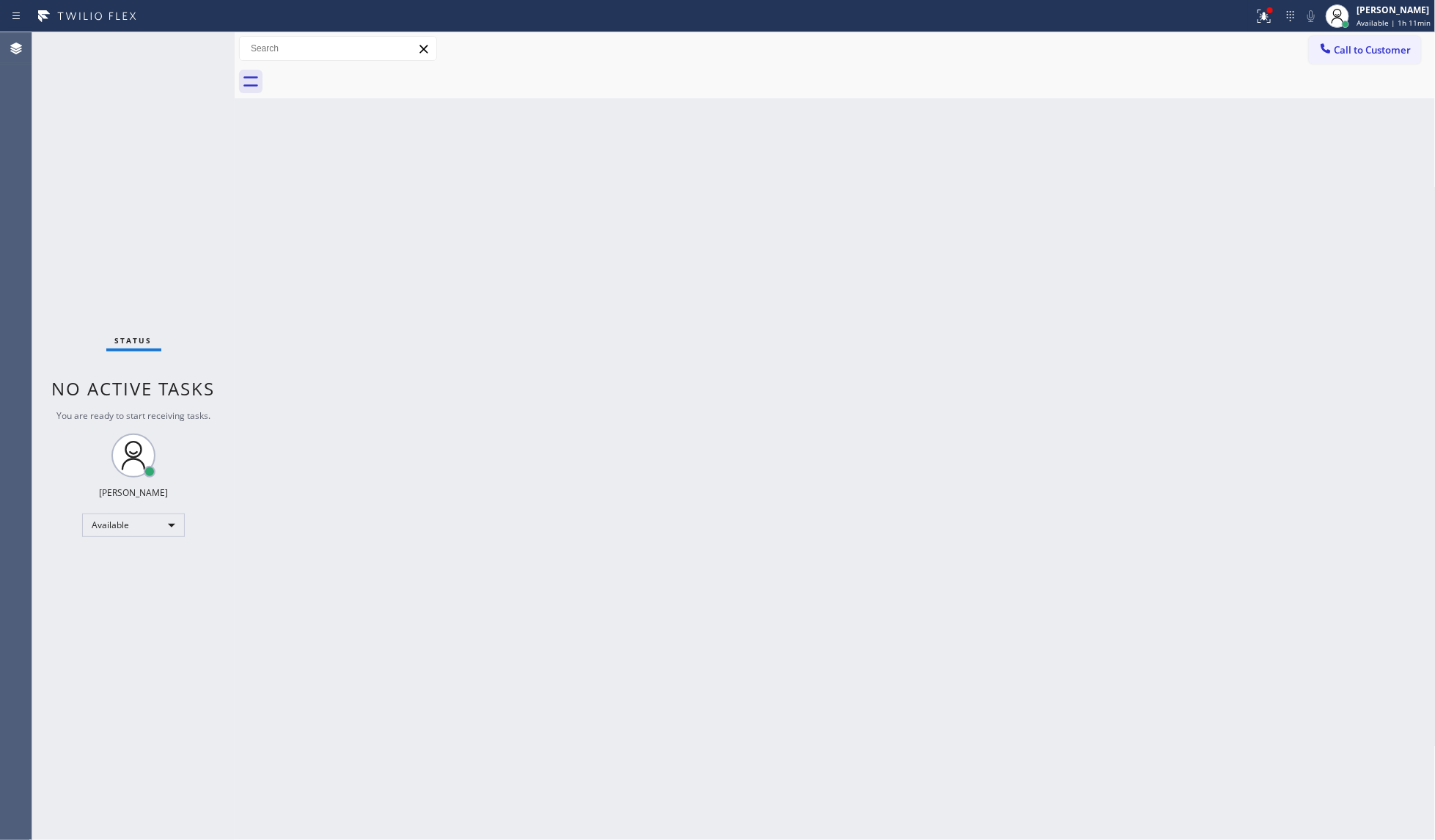
click at [185, 42] on div "Status No active tasks You are ready to start receiving tasks. JENIZA ALCAYDE A…" at bounding box center [133, 435] width 203 height 807
click at [187, 48] on div "Status No active tasks You are ready to start receiving tasks. JENIZA ALCAYDE A…" at bounding box center [133, 435] width 203 height 807
drag, startPoint x: 187, startPoint y: 48, endPoint x: 230, endPoint y: 67, distance: 47.0
click at [191, 62] on div "Status No active tasks You are ready to start receiving tasks. JENIZA ALCAYDE A…" at bounding box center [133, 435] width 203 height 807
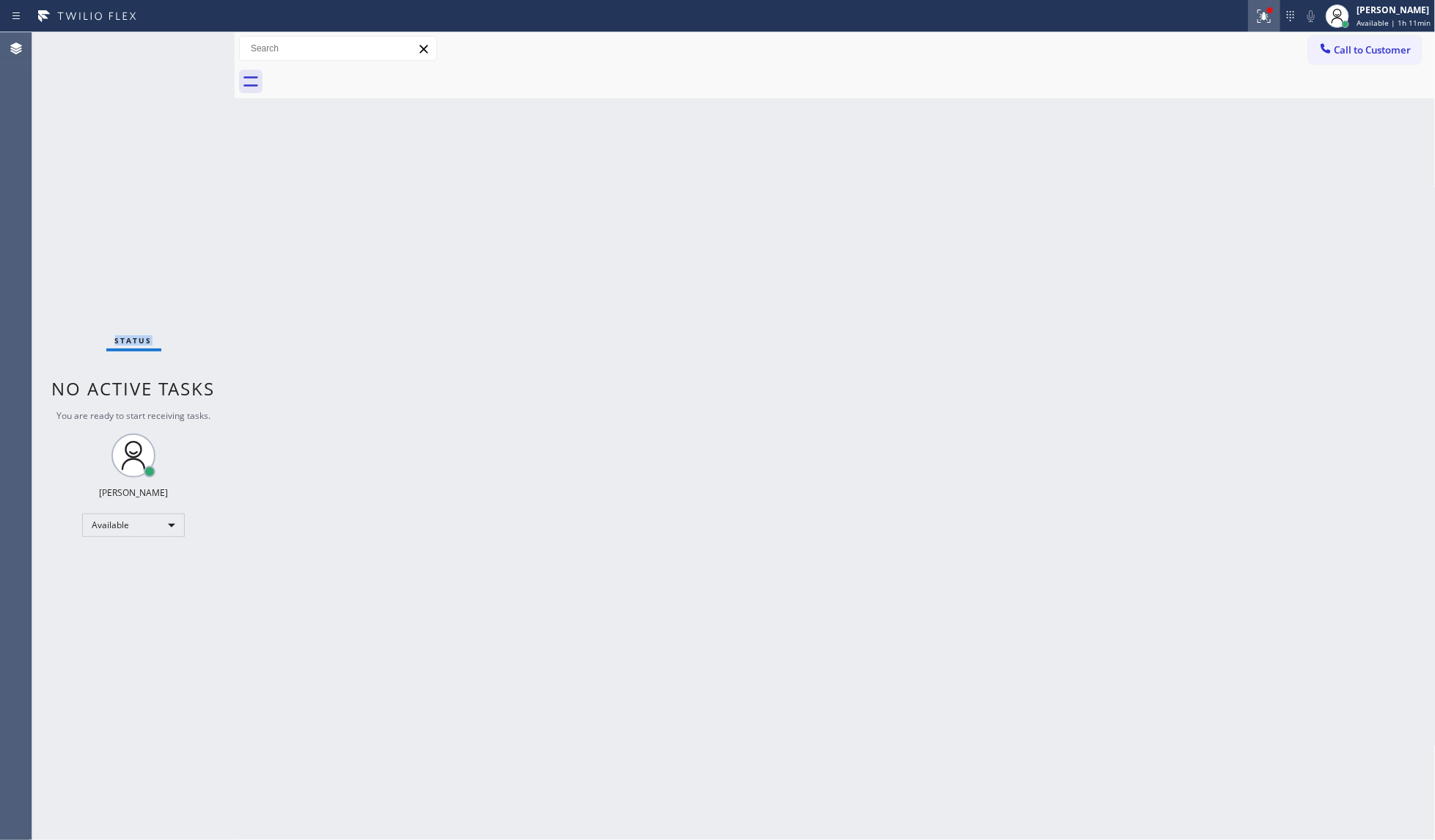
click at [1265, 15] on icon at bounding box center [1264, 16] width 18 height 18
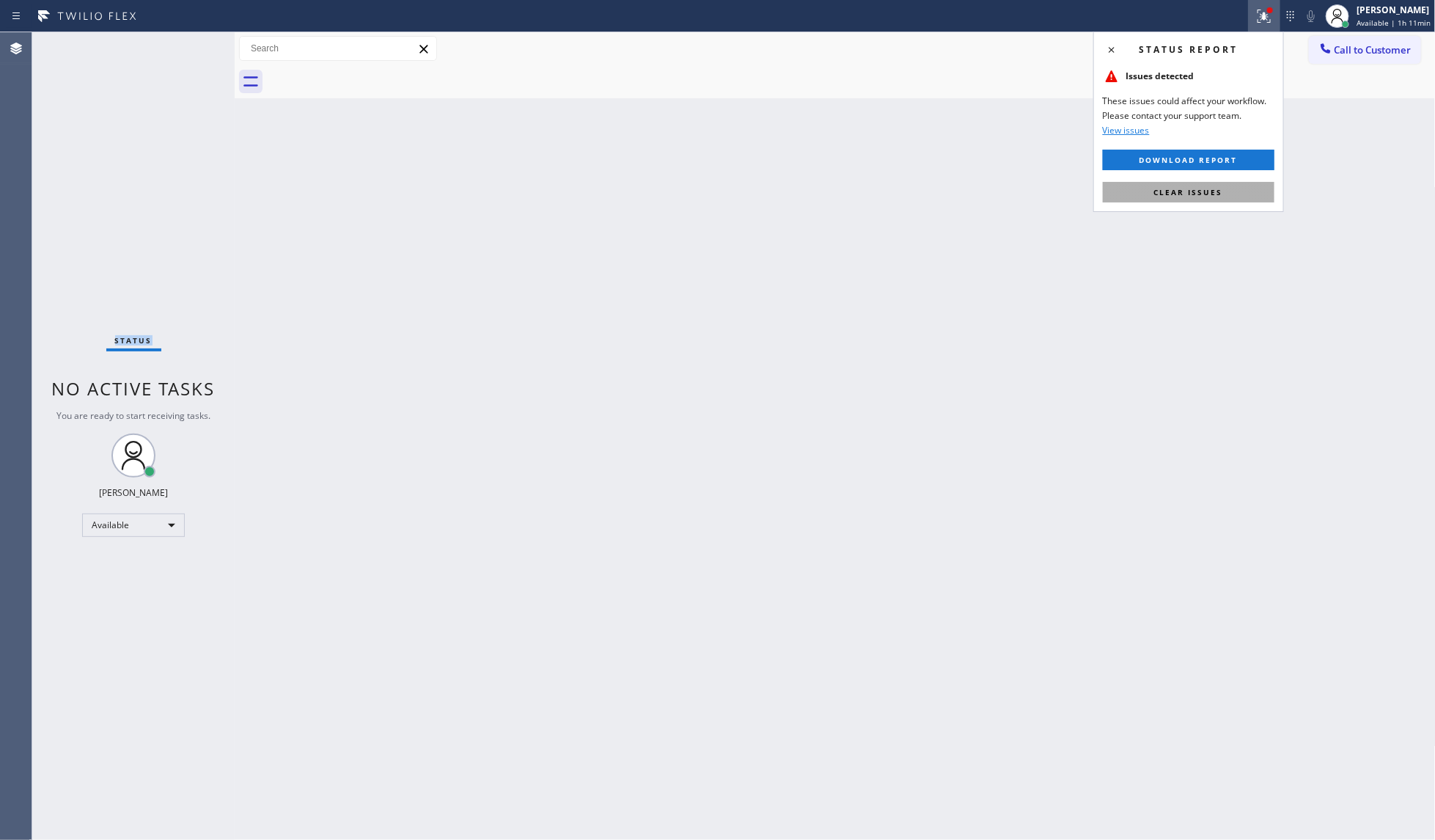
click at [1234, 183] on button "Clear issues" at bounding box center [1188, 192] width 172 height 21
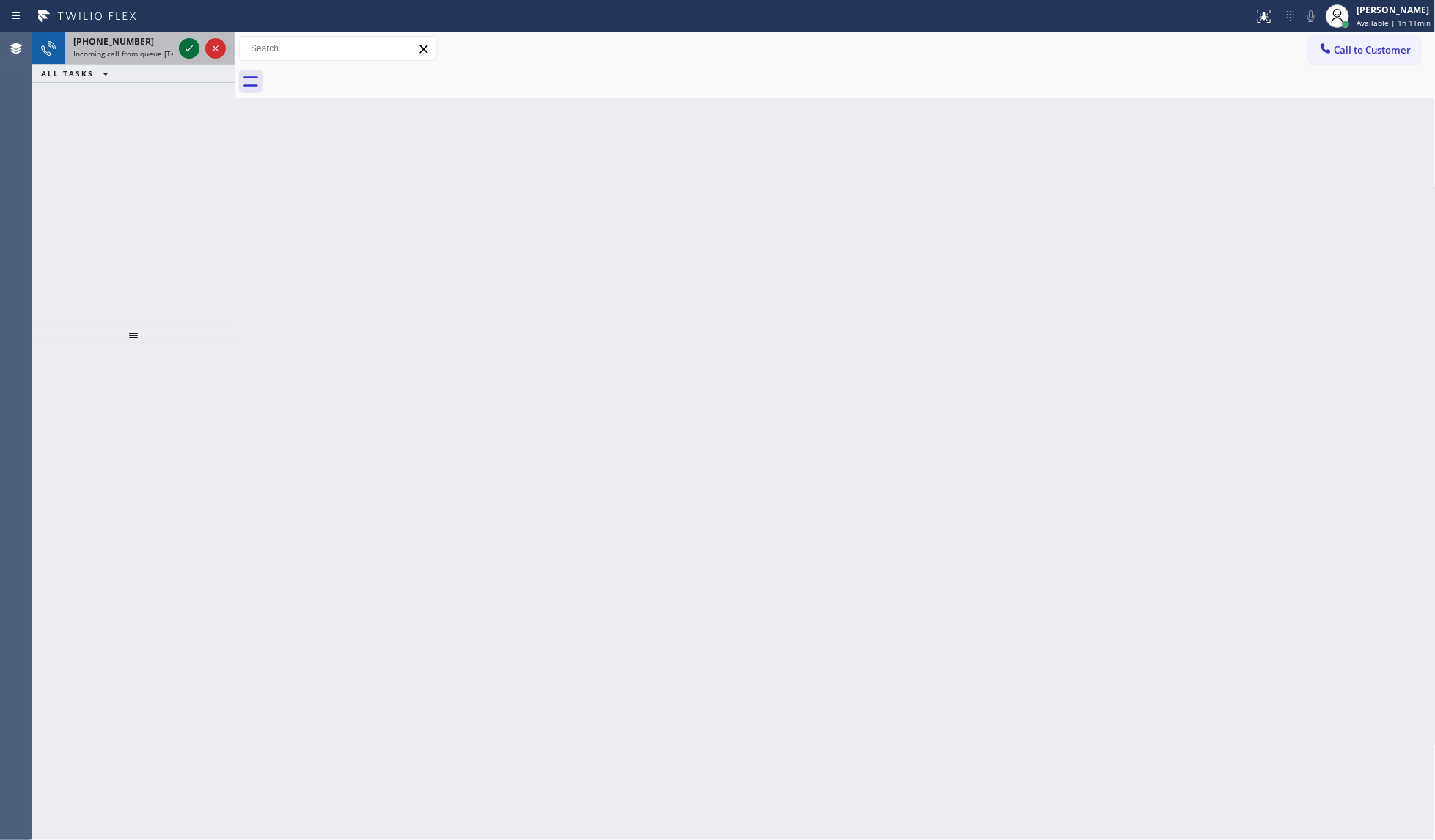
click at [194, 52] on icon at bounding box center [189, 48] width 18 height 18
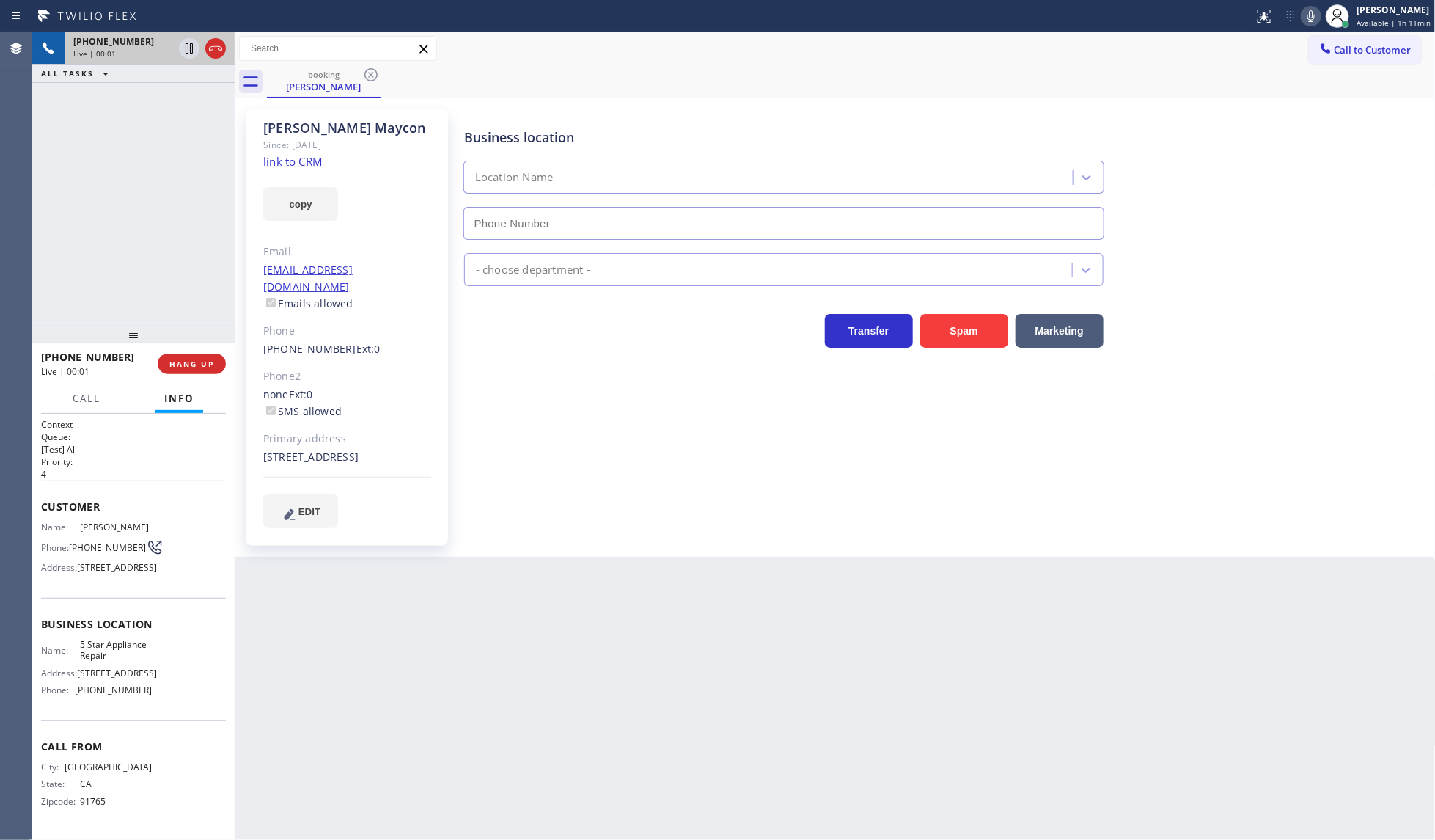
type input "(855) 731-4952"
click at [195, 360] on span "HANG UP" at bounding box center [191, 363] width 45 height 10
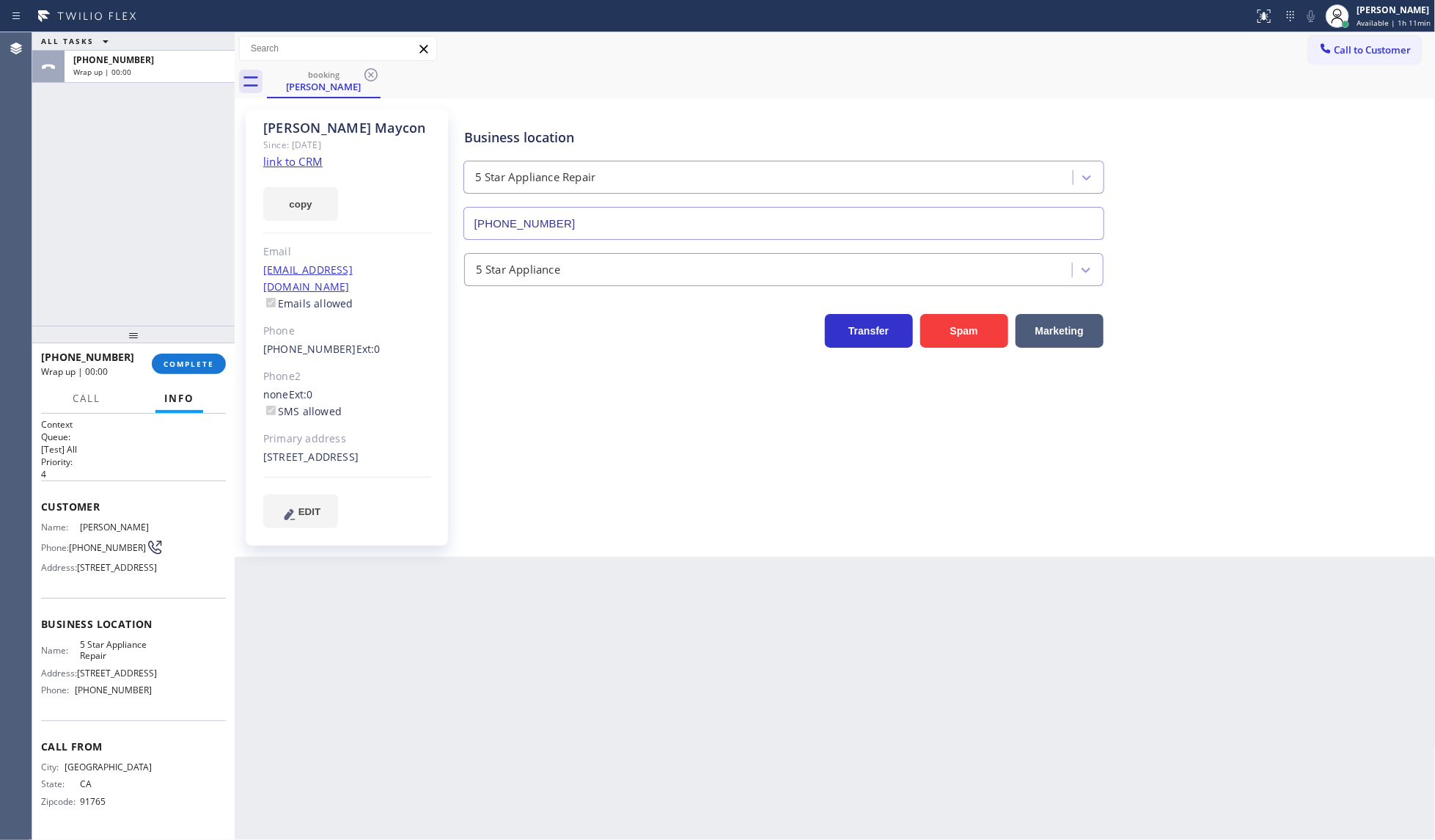
click at [290, 154] on link "link to CRM" at bounding box center [292, 161] width 59 height 15
click at [180, 365] on span "COMPLETE" at bounding box center [189, 363] width 51 height 10
click at [194, 342] on div at bounding box center [133, 334] width 203 height 18
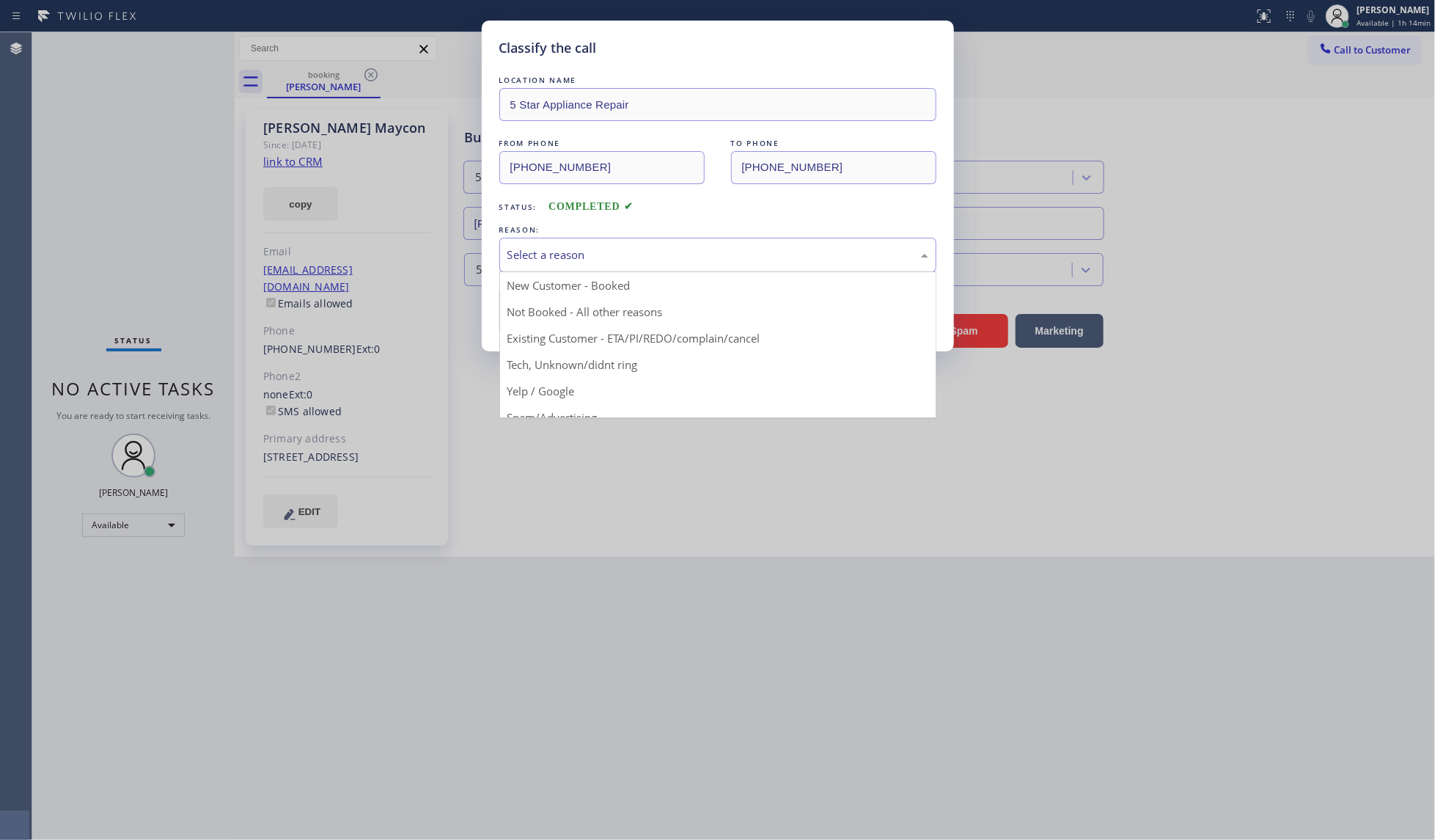
click at [603, 251] on div "Select a reason" at bounding box center [718, 255] width 420 height 17
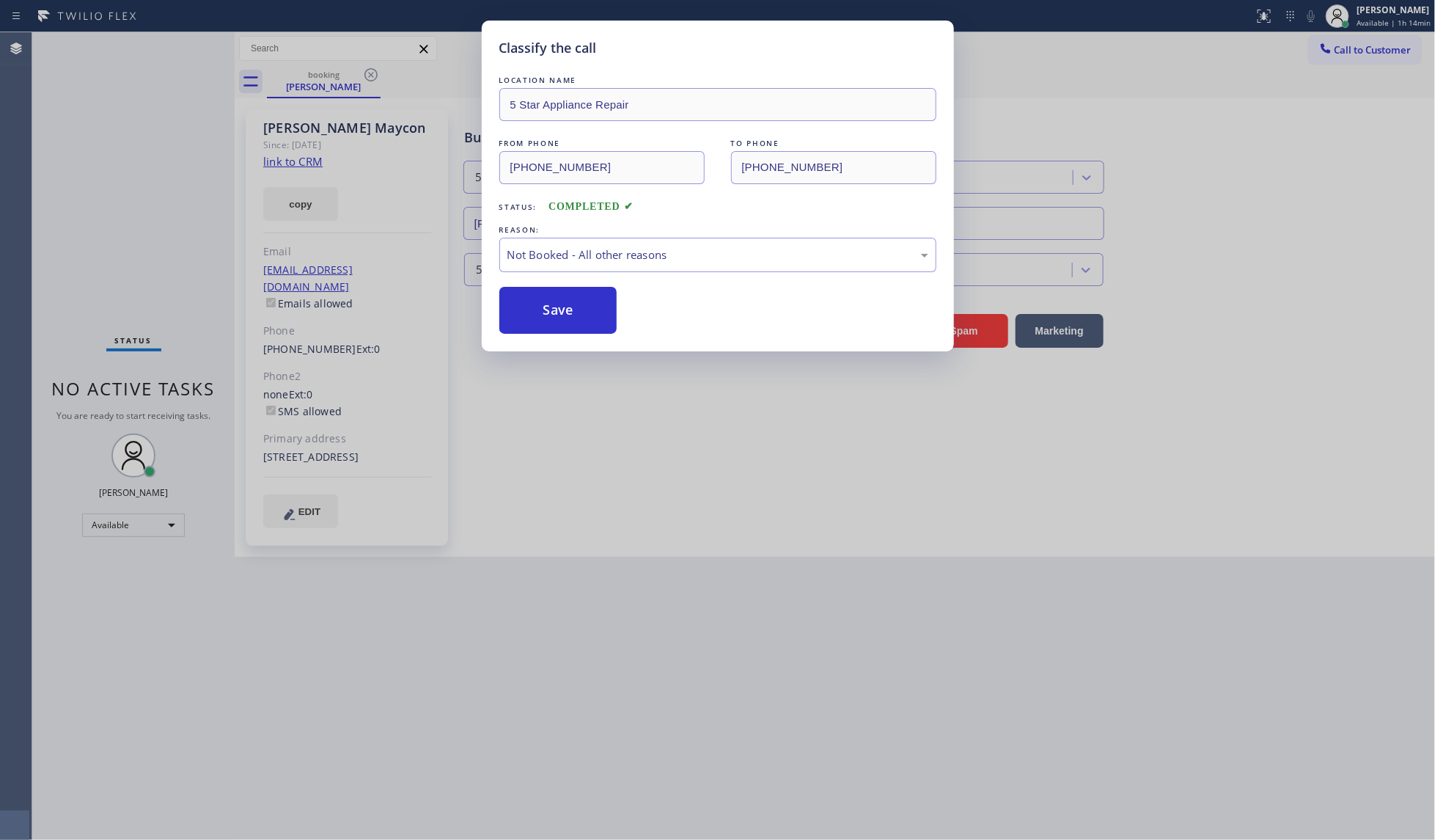
click at [572, 313] on button "Save" at bounding box center [558, 310] width 118 height 47
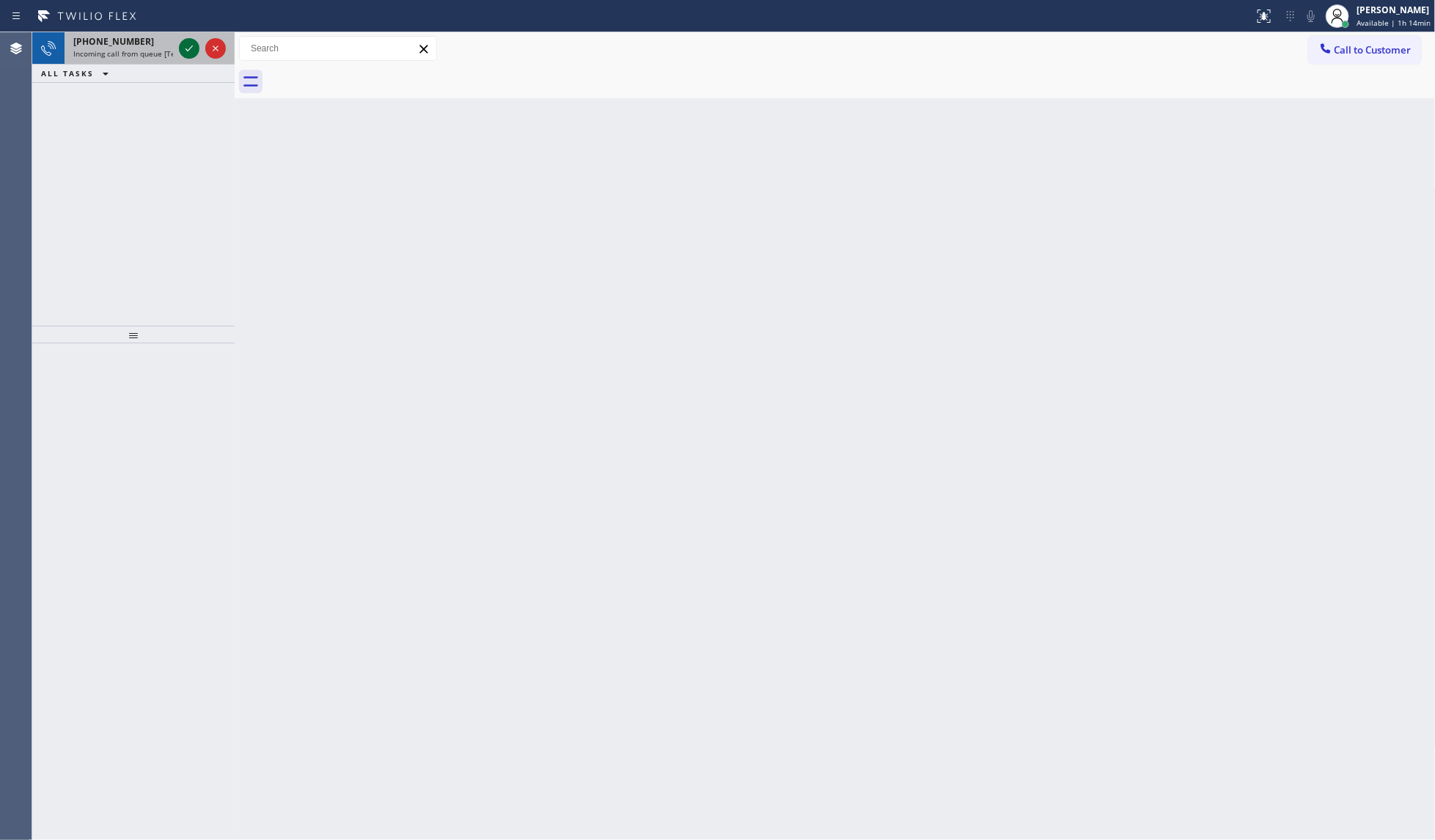
click at [187, 42] on icon at bounding box center [189, 48] width 18 height 18
drag, startPoint x: 192, startPoint y: 86, endPoint x: 188, endPoint y: 61, distance: 25.3
click at [191, 78] on div "+14152601735 Incoming call from queue [Test] All ALL TASKS ALL TASKS ACTIVE TAS…" at bounding box center [133, 178] width 203 height 294
click at [187, 49] on icon at bounding box center [189, 48] width 18 height 18
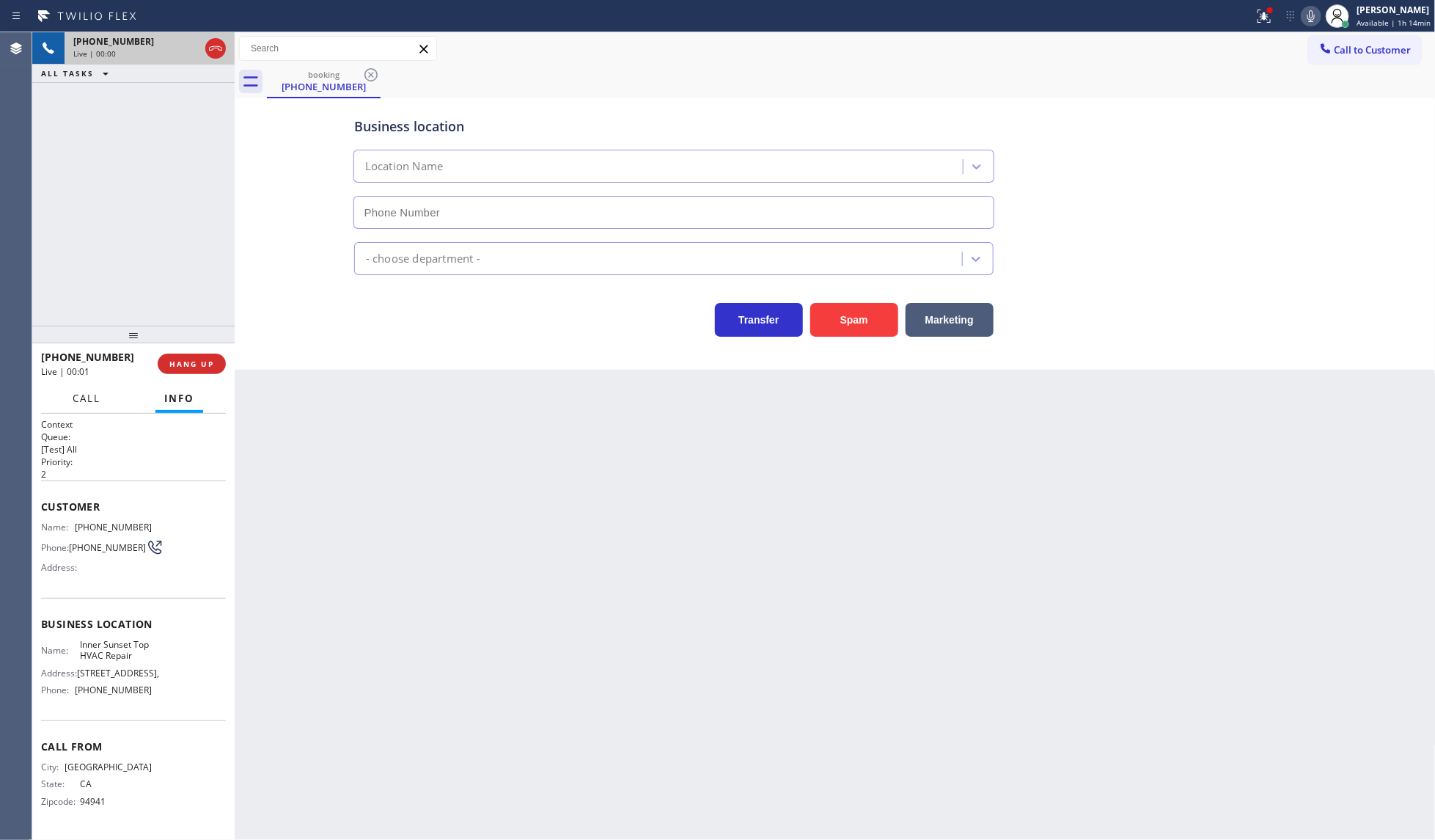
type input "(415) 592-6313"
click at [210, 359] on span "HANG UP" at bounding box center [191, 363] width 45 height 10
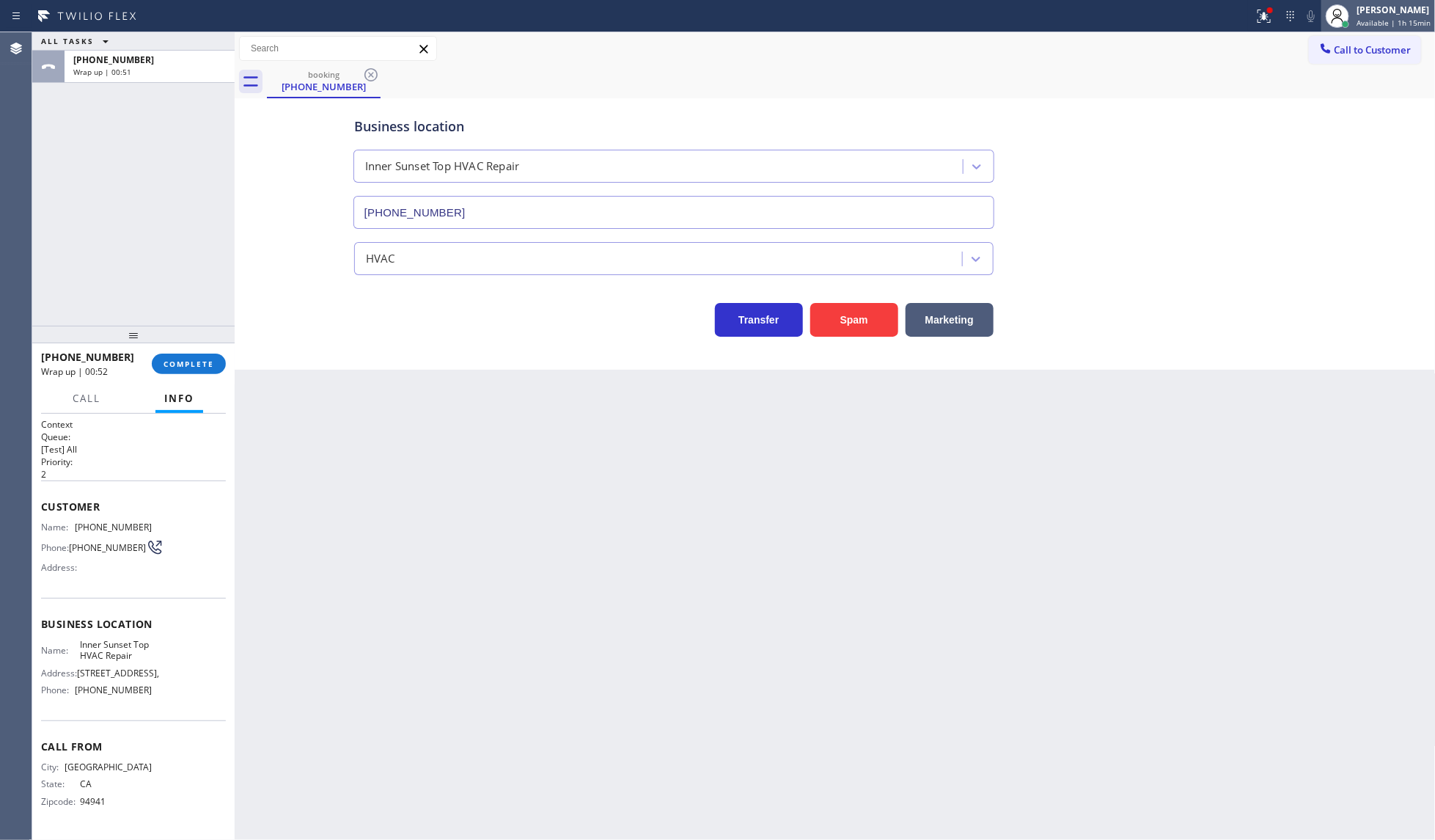
click at [1383, 8] on div "[PERSON_NAME]" at bounding box center [1393, 9] width 74 height 12
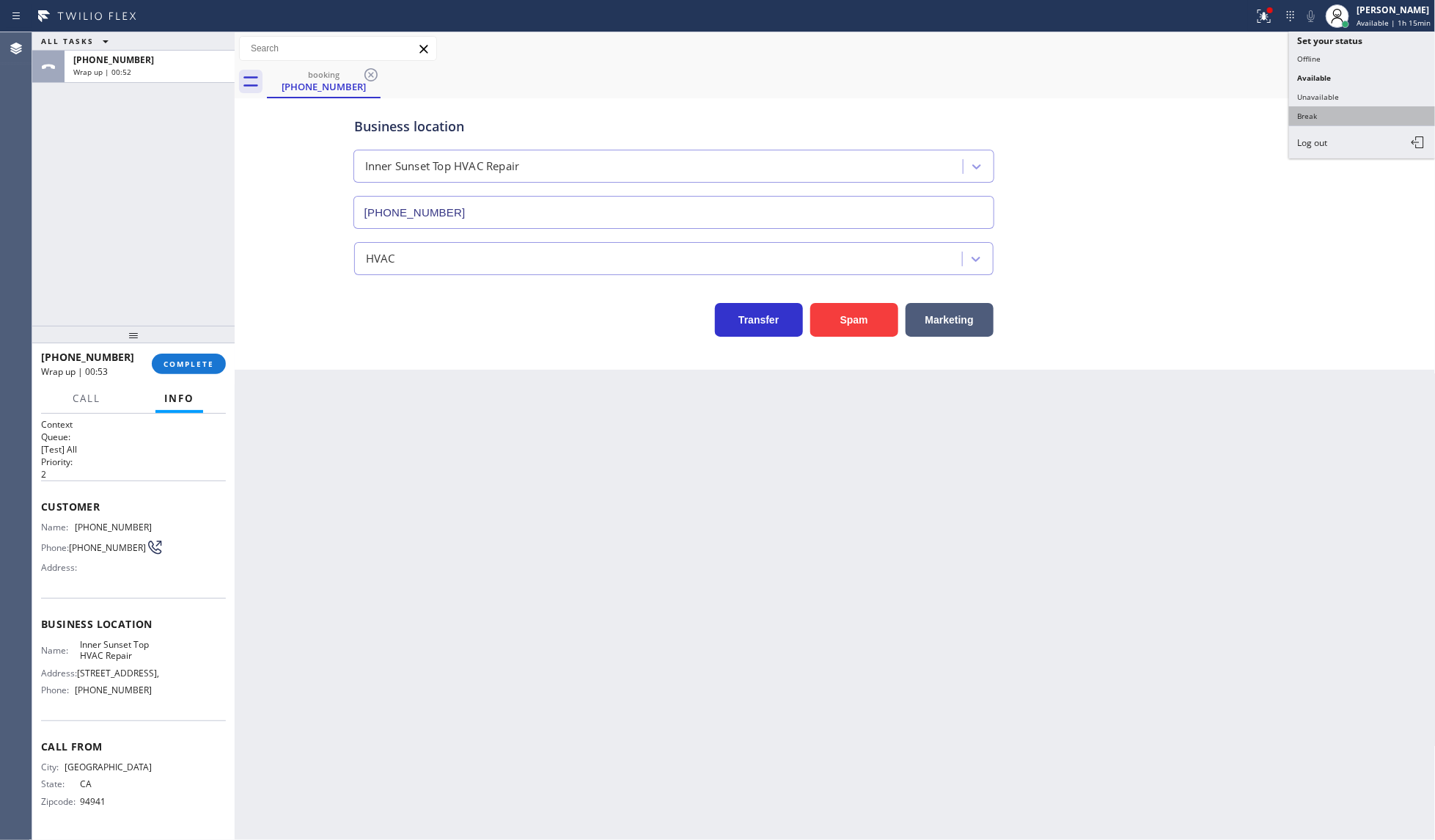
click at [1328, 114] on button "Break" at bounding box center [1362, 115] width 146 height 19
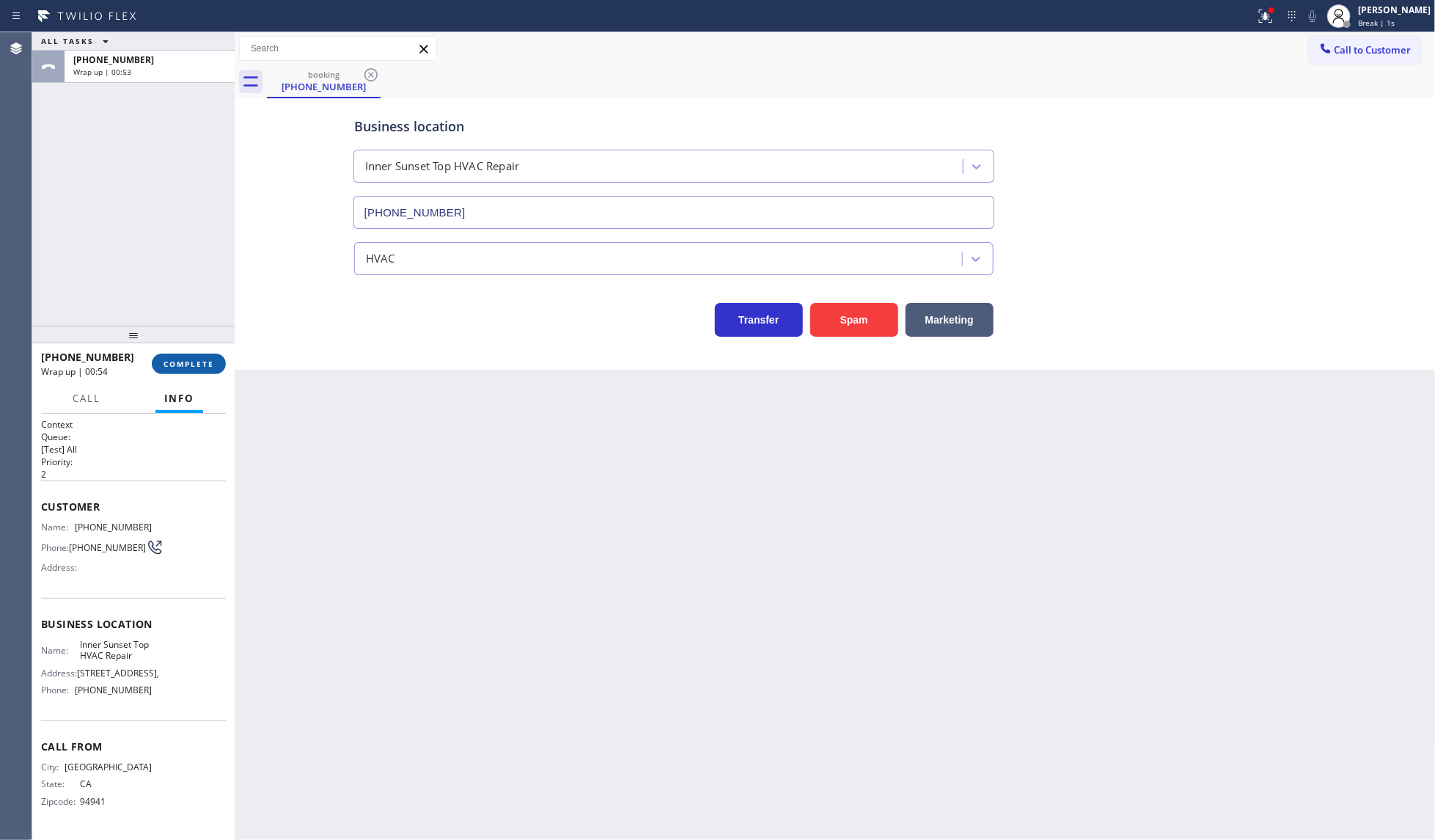
click at [203, 363] on span "COMPLETE" at bounding box center [189, 363] width 51 height 10
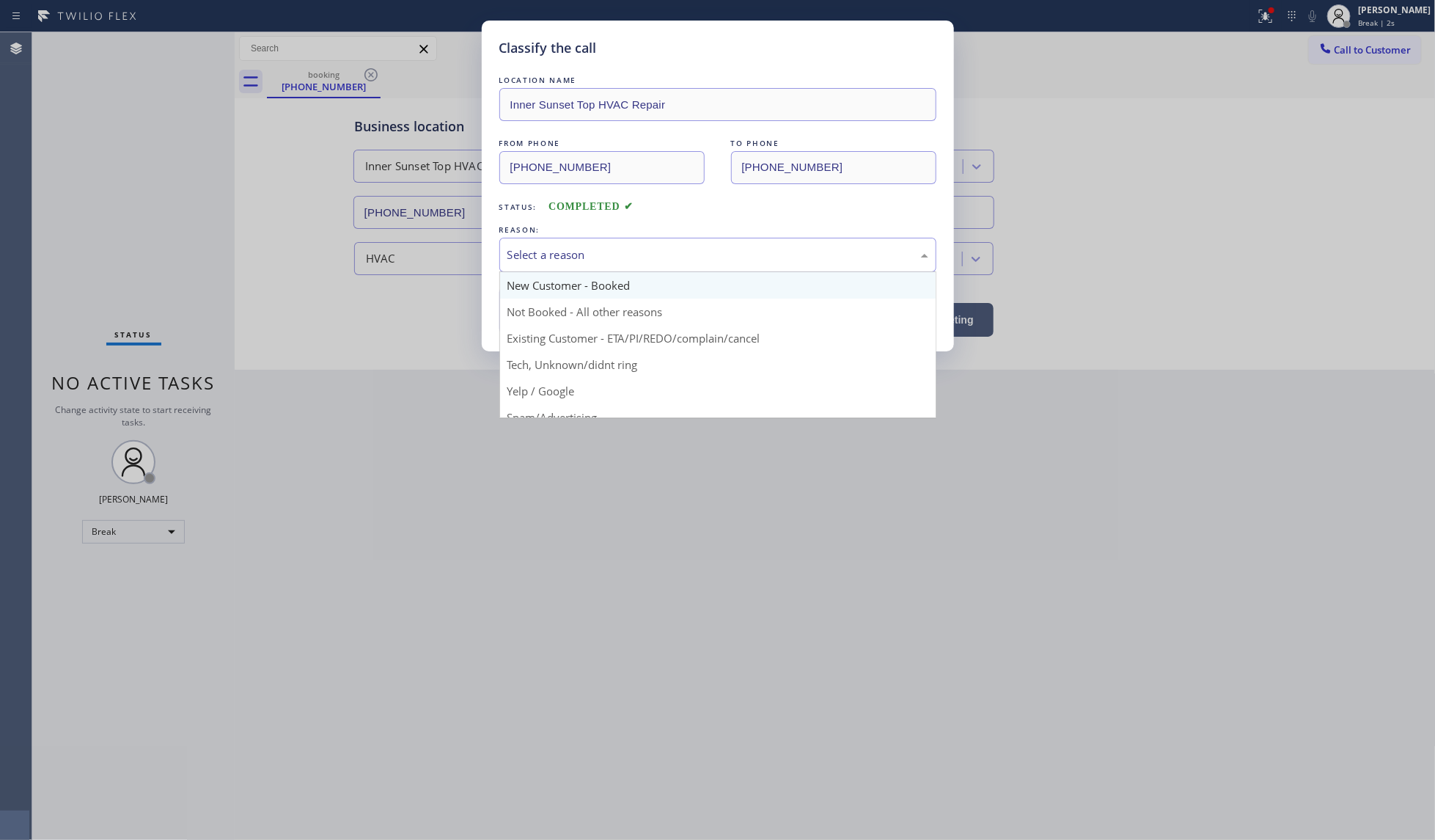
drag, startPoint x: 536, startPoint y: 251, endPoint x: 525, endPoint y: 294, distance: 44.4
click at [531, 260] on div "Select a reason" at bounding box center [718, 255] width 420 height 17
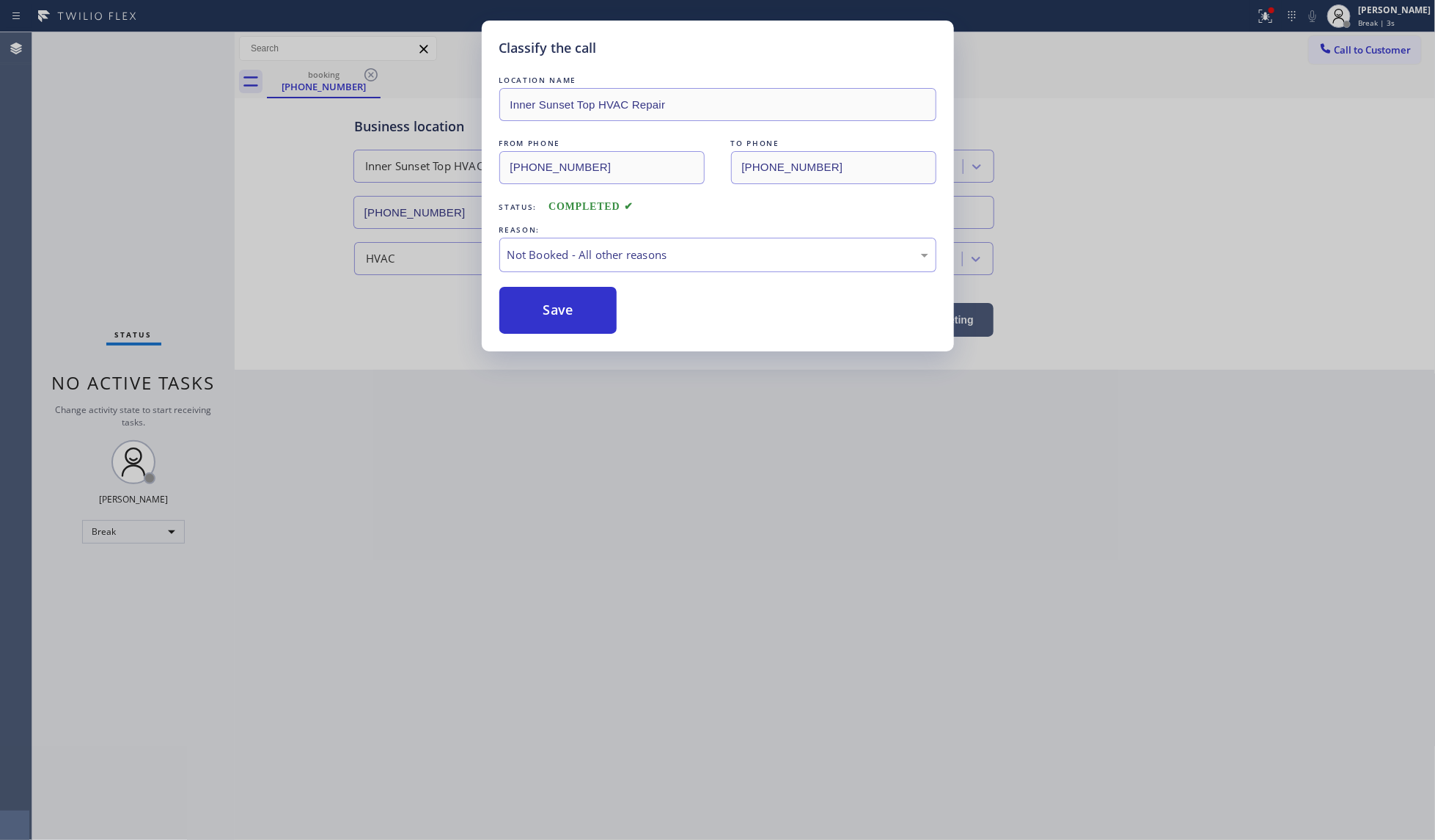
click at [523, 317] on button "Save" at bounding box center [558, 310] width 118 height 47
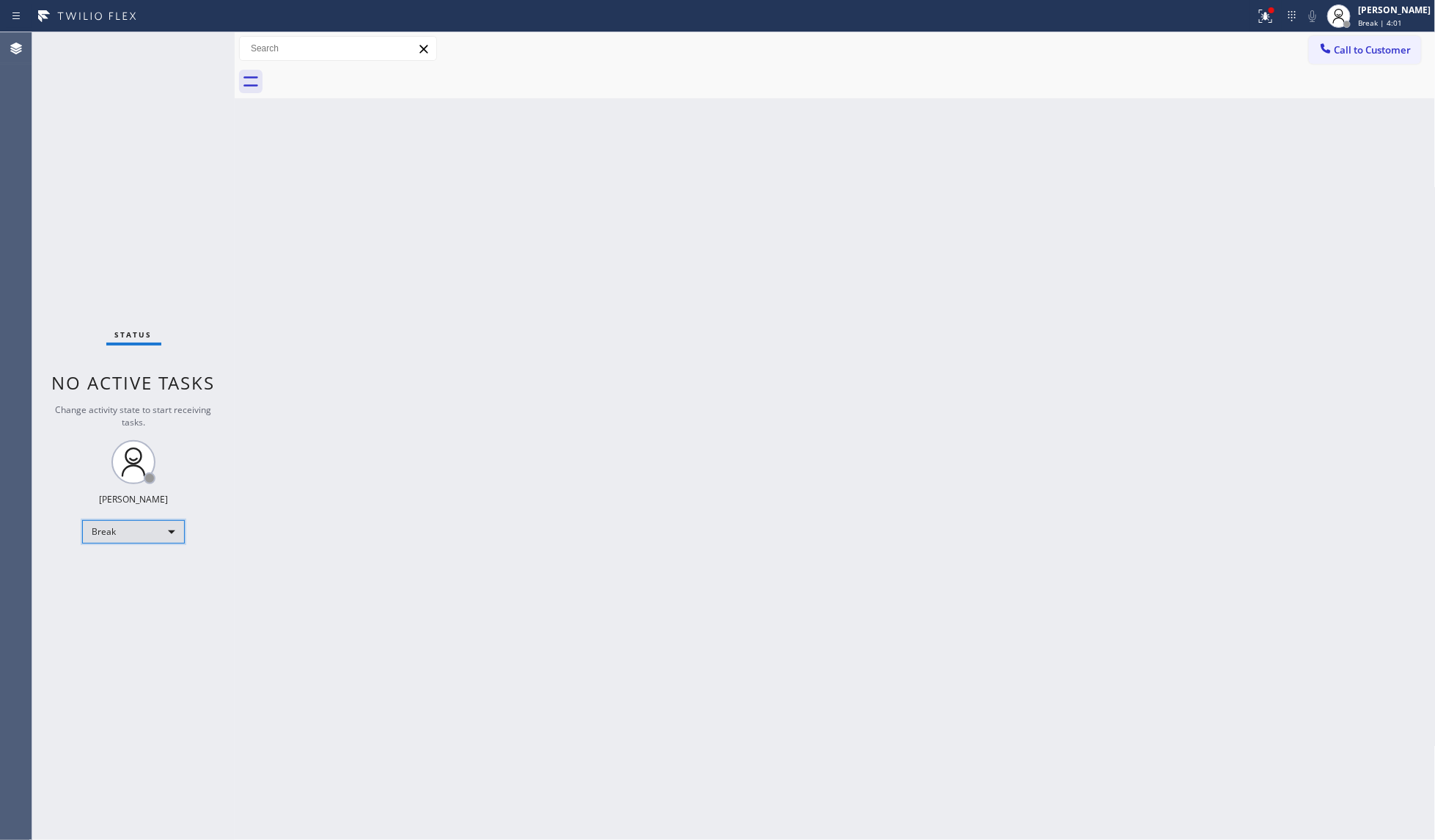
click at [97, 525] on div "Break" at bounding box center [133, 531] width 102 height 23
drag, startPoint x: 106, startPoint y: 555, endPoint x: 108, endPoint y: 561, distance: 6.3
click at [106, 555] on li "Offline" at bounding box center [132, 551] width 99 height 18
drag, startPoint x: 119, startPoint y: 514, endPoint x: 117, endPoint y: 527, distance: 13.2
click at [118, 518] on div "Status No active tasks Change activity state to start receiving tasks. JENIZA A…" at bounding box center [133, 435] width 203 height 807
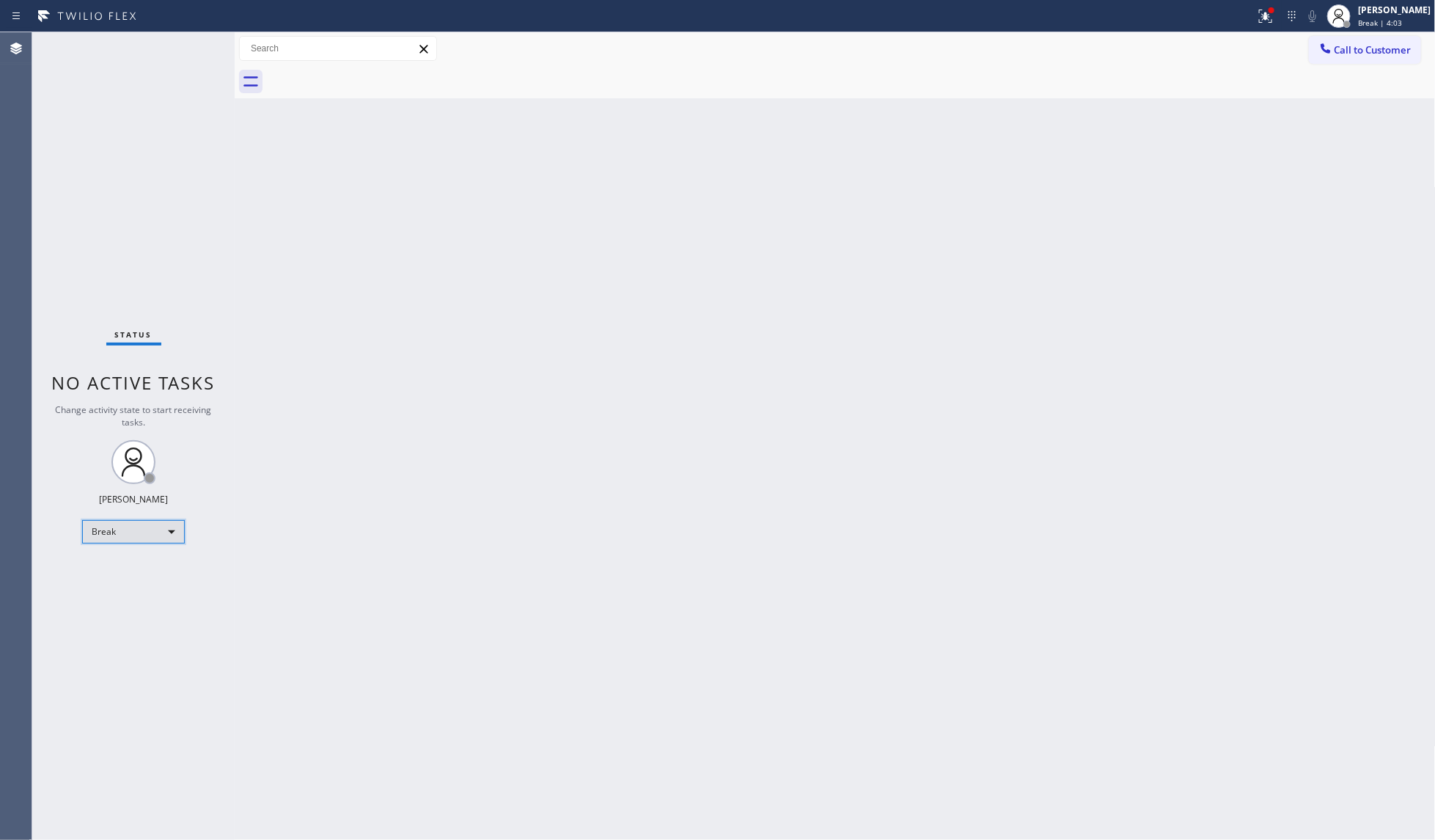
click at [115, 530] on div "Break" at bounding box center [133, 531] width 102 height 23
click at [114, 574] on li "Available" at bounding box center [132, 570] width 99 height 18
click at [17, 142] on div "Agent Desktop" at bounding box center [16, 435] width 32 height 807
click at [411, 279] on div "Back to Dashboard Change Sender ID Customers Technicians Select a contact Outbo…" at bounding box center [835, 435] width 1201 height 807
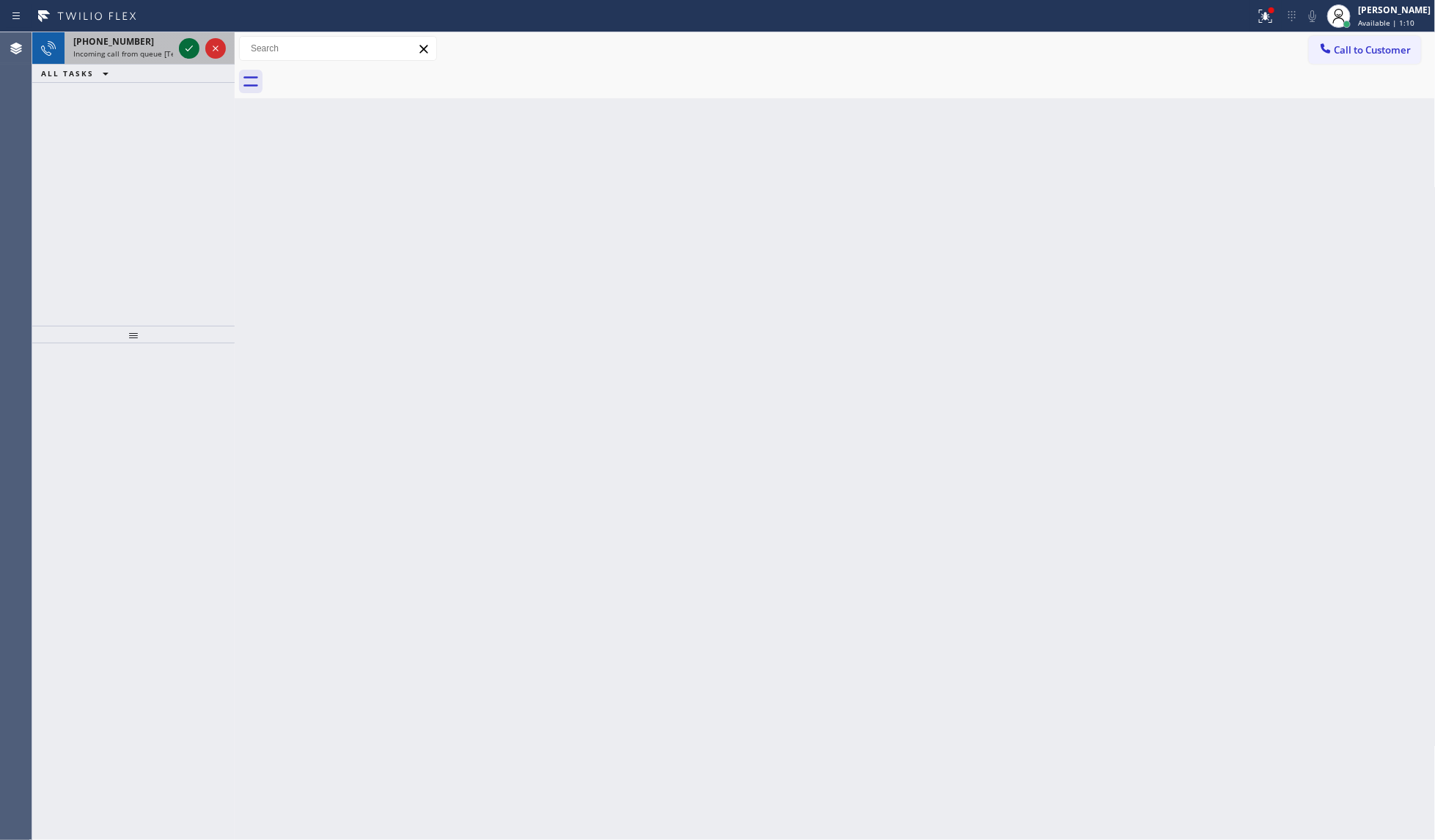
click at [188, 44] on icon at bounding box center [189, 48] width 18 height 18
click at [187, 42] on icon at bounding box center [189, 48] width 18 height 18
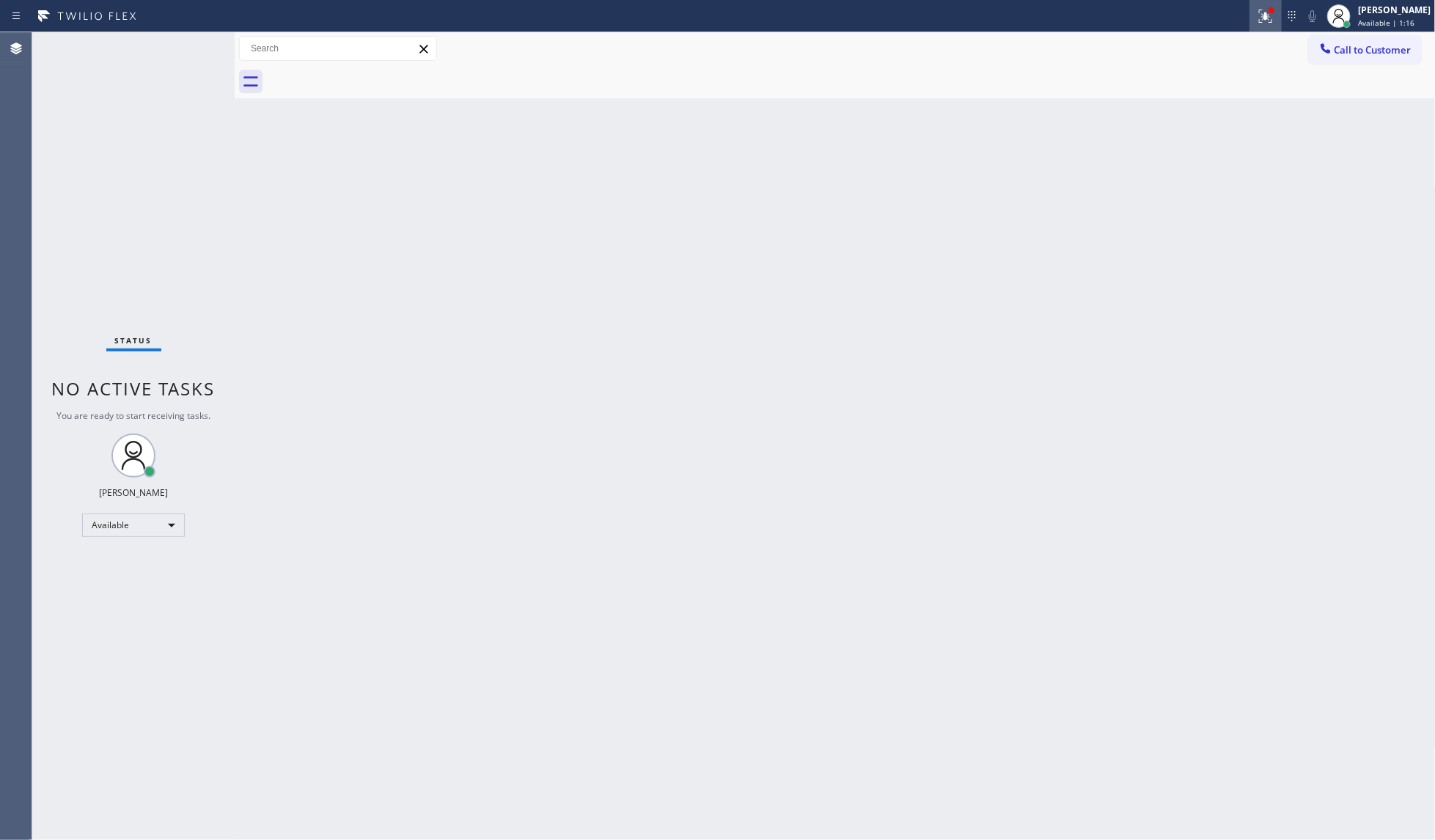
click at [1281, 12] on div at bounding box center [1265, 16] width 32 height 18
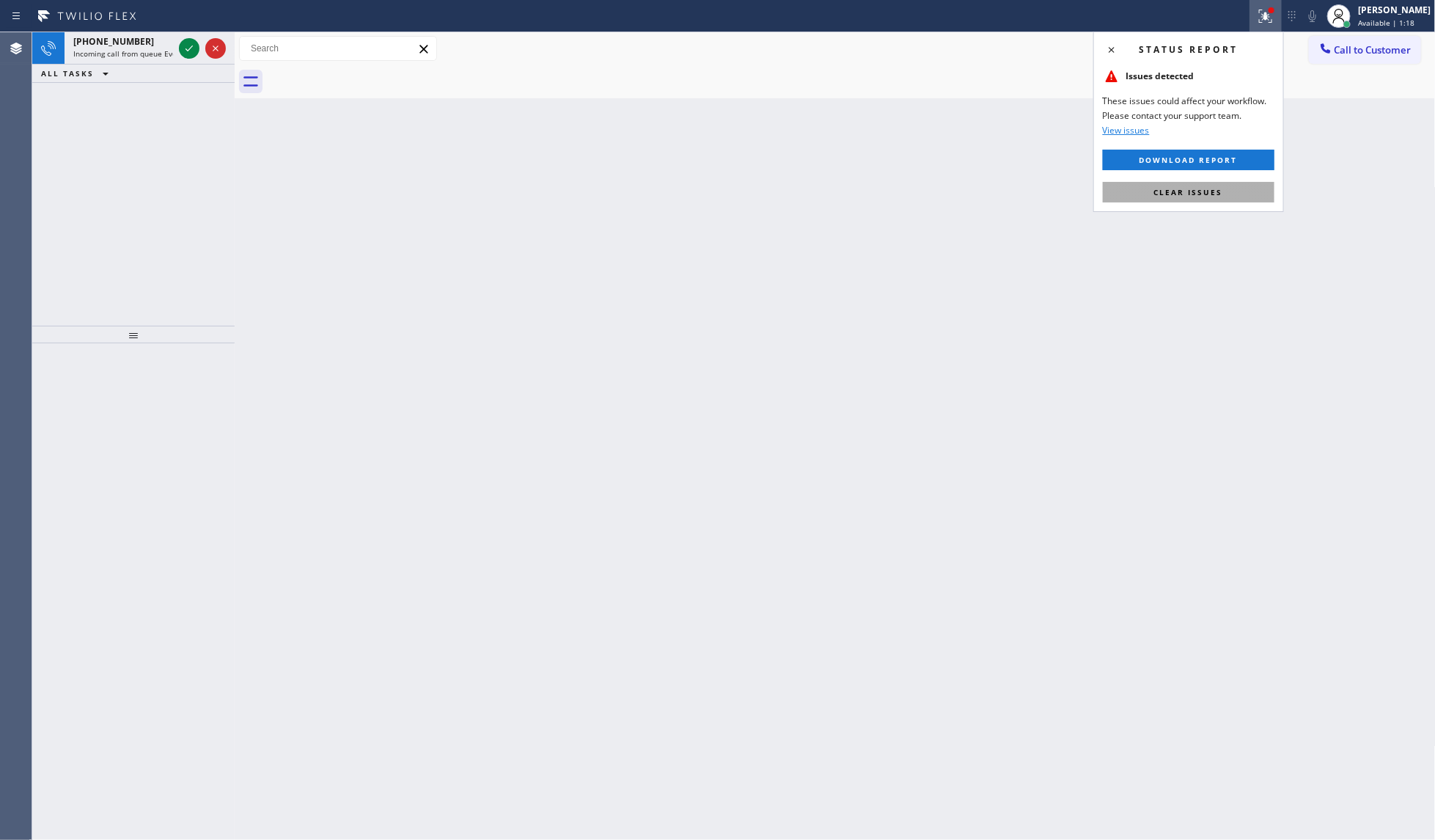
click at [1238, 196] on button "Clear issues" at bounding box center [1188, 192] width 172 height 21
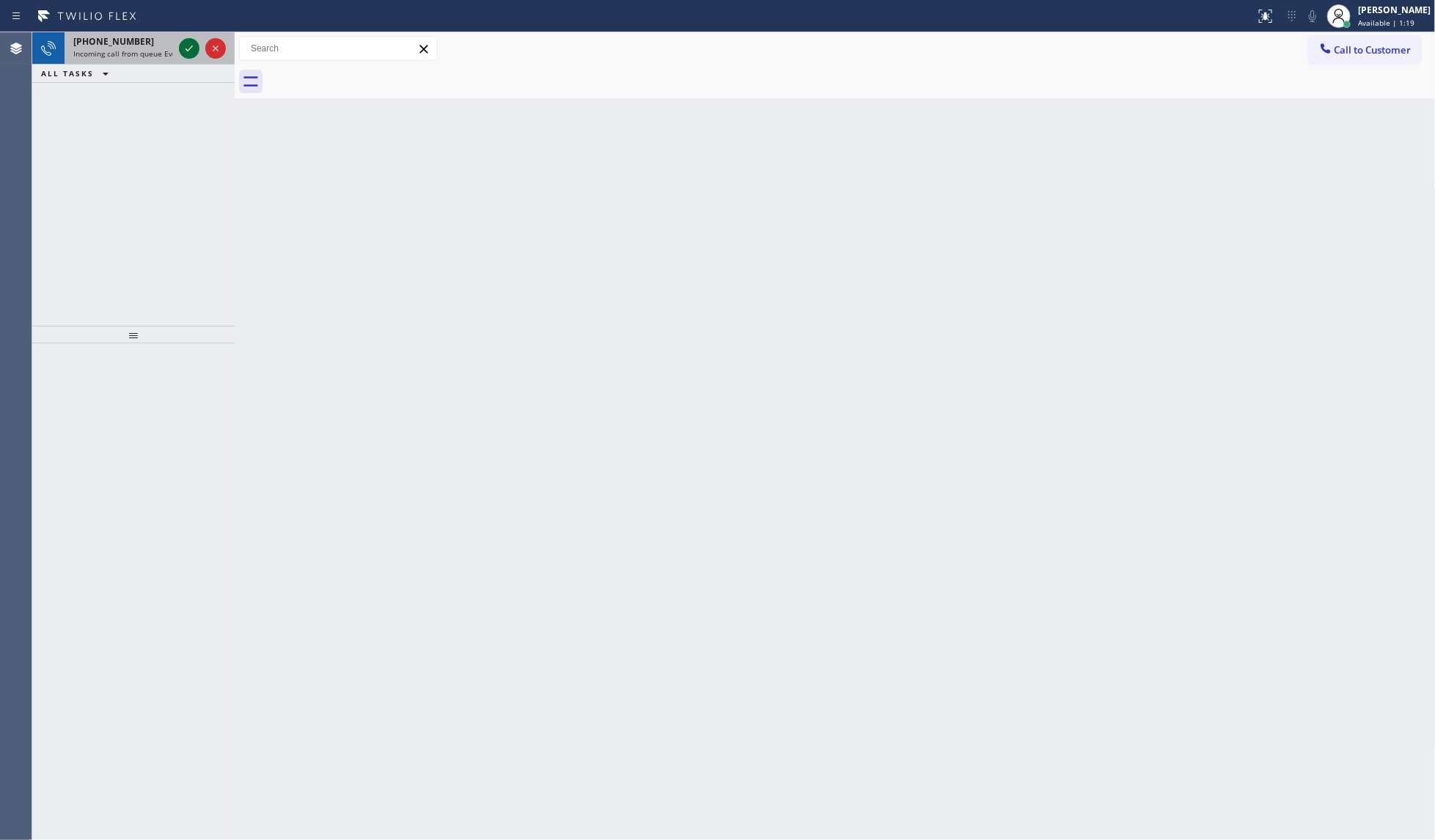
click at [185, 49] on icon at bounding box center [189, 48] width 18 height 18
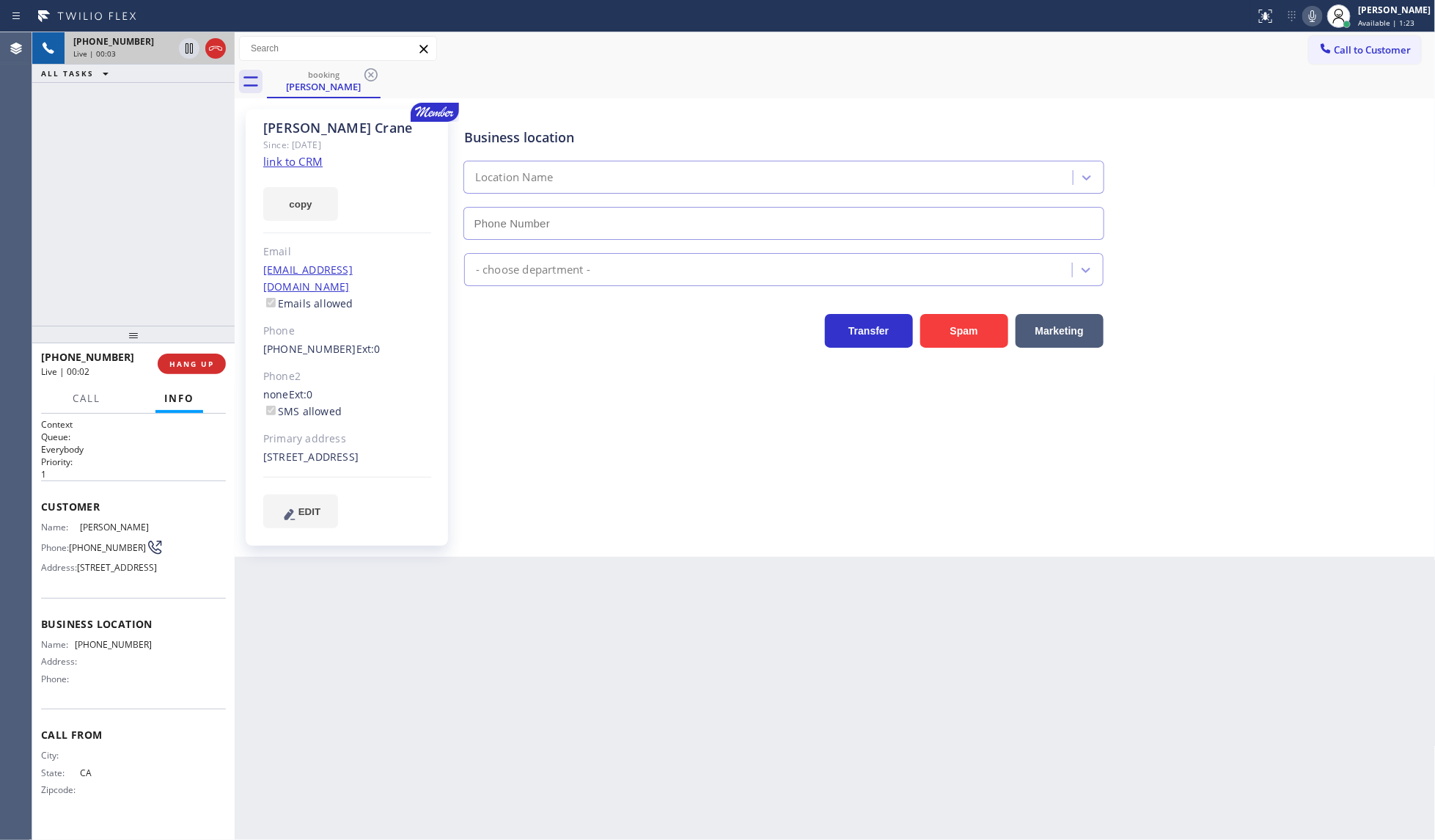
click at [290, 159] on link "link to CRM" at bounding box center [292, 161] width 59 height 15
click at [178, 354] on button "COMPLETE" at bounding box center [189, 364] width 74 height 21
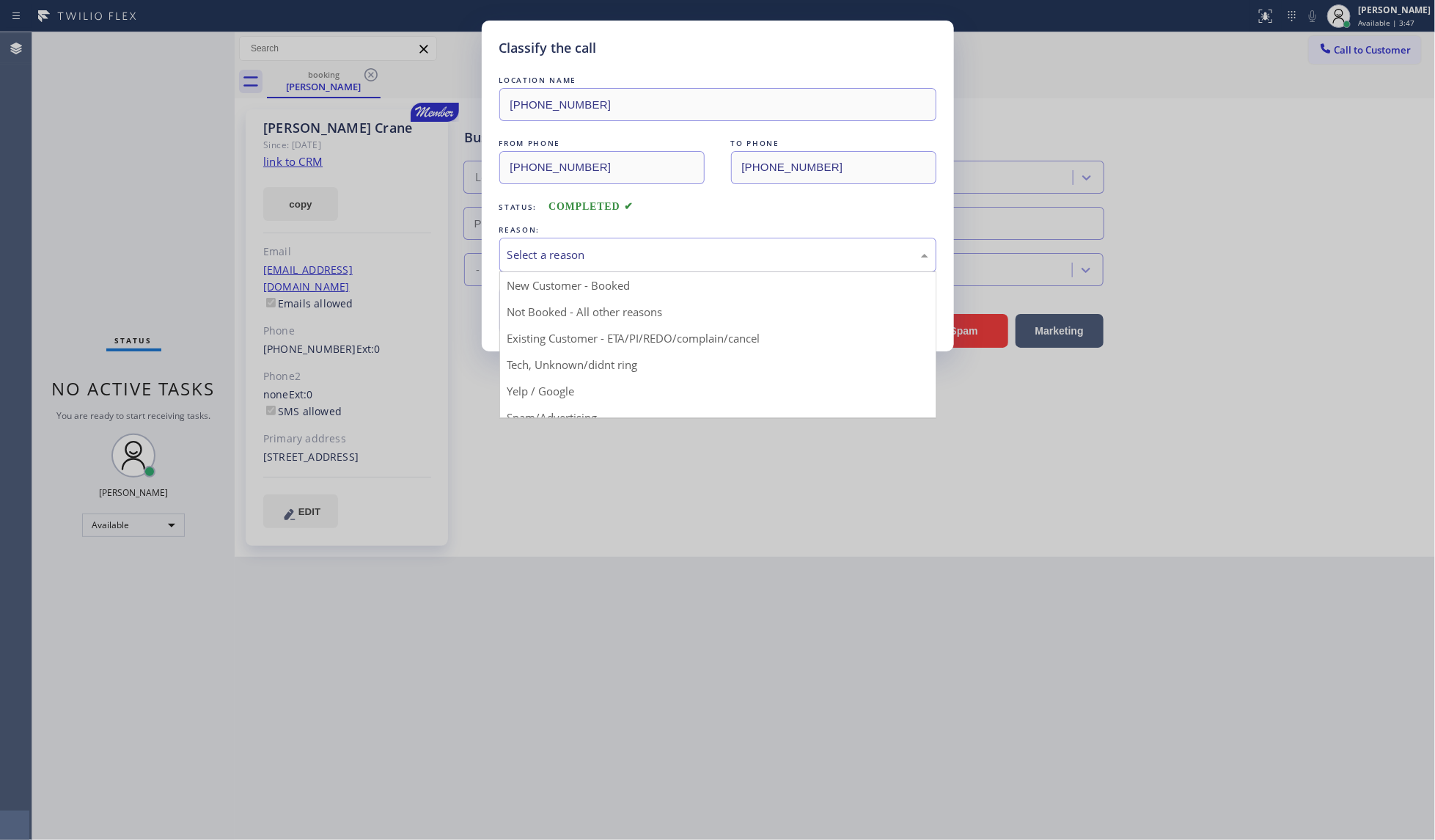
click at [517, 257] on div "Select a reason" at bounding box center [718, 255] width 420 height 17
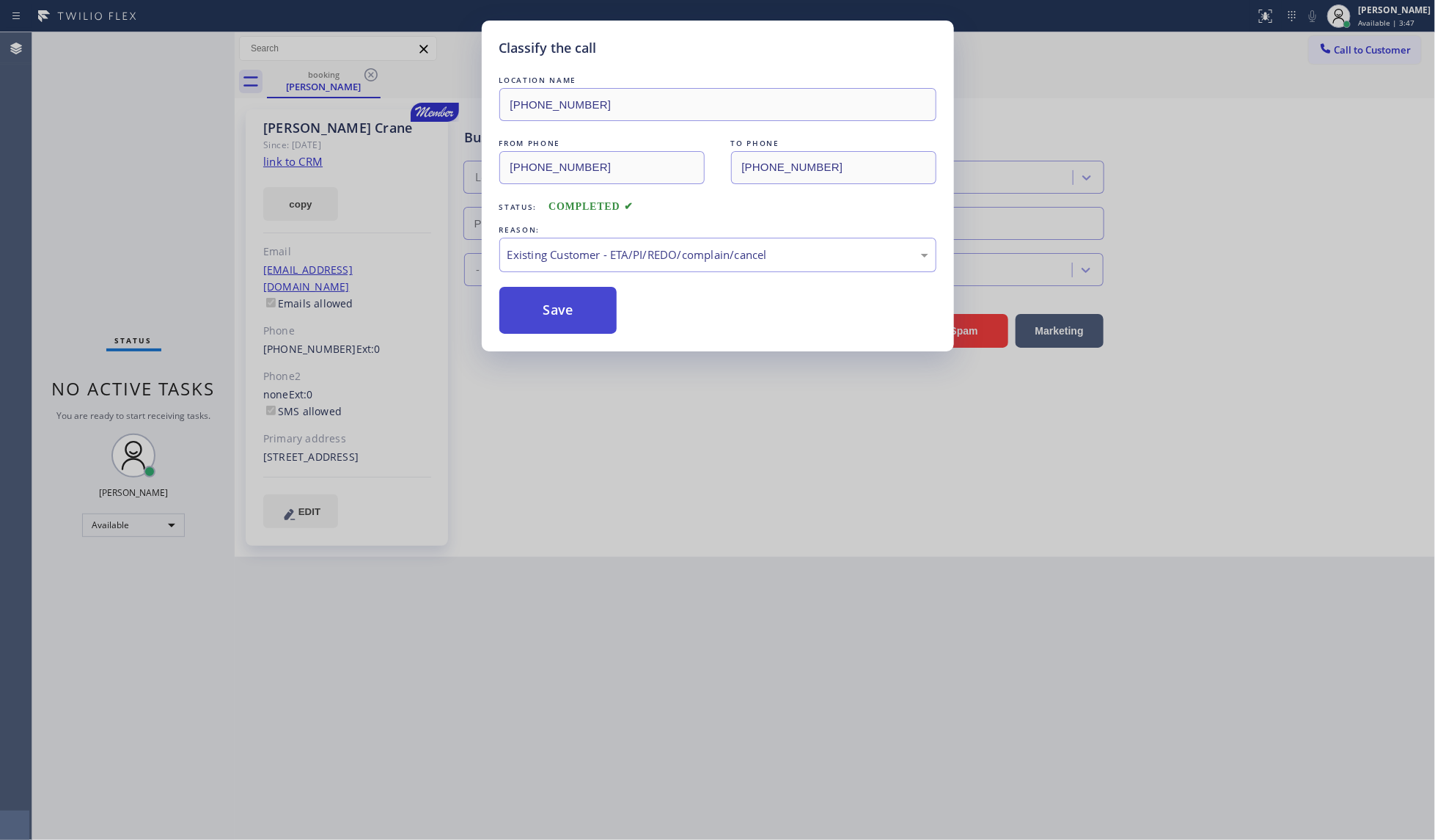
click at [532, 313] on button "Save" at bounding box center [558, 310] width 118 height 47
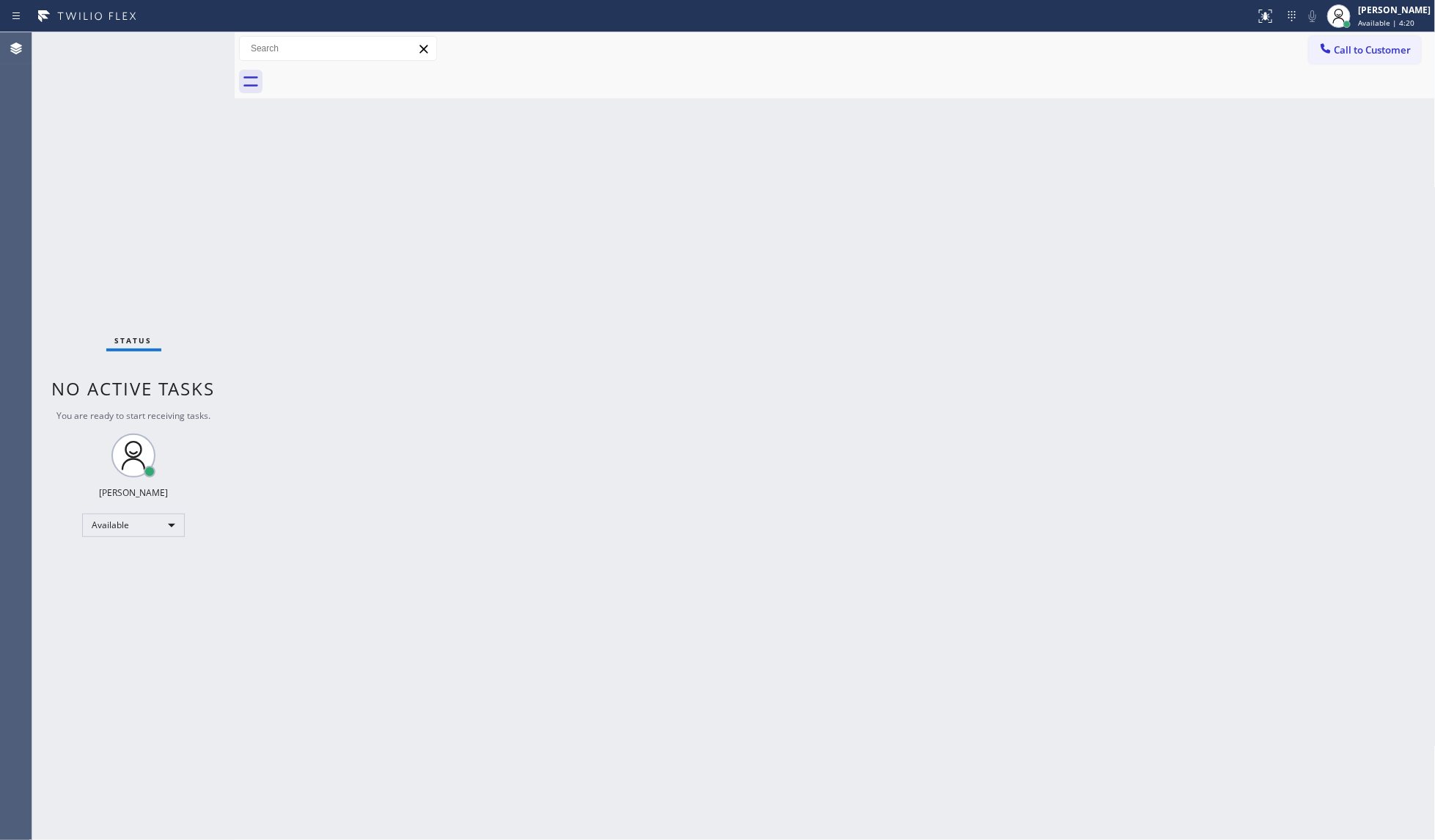
click at [204, 68] on div "Status No active tasks You are ready to start receiving tasks. JENIZA ALCAYDE A…" at bounding box center [133, 435] width 203 height 807
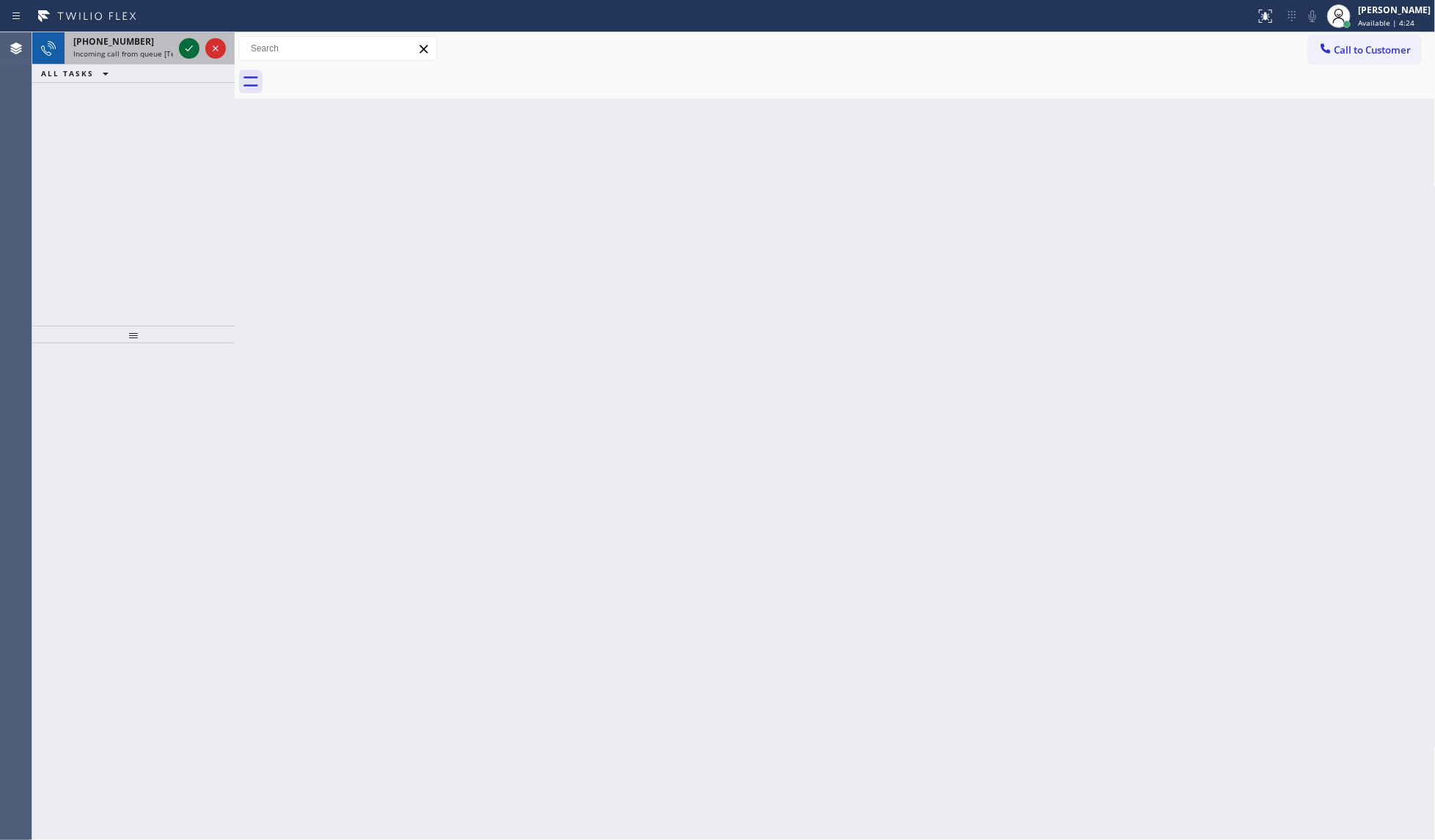
click at [189, 44] on div at bounding box center [203, 48] width 53 height 32
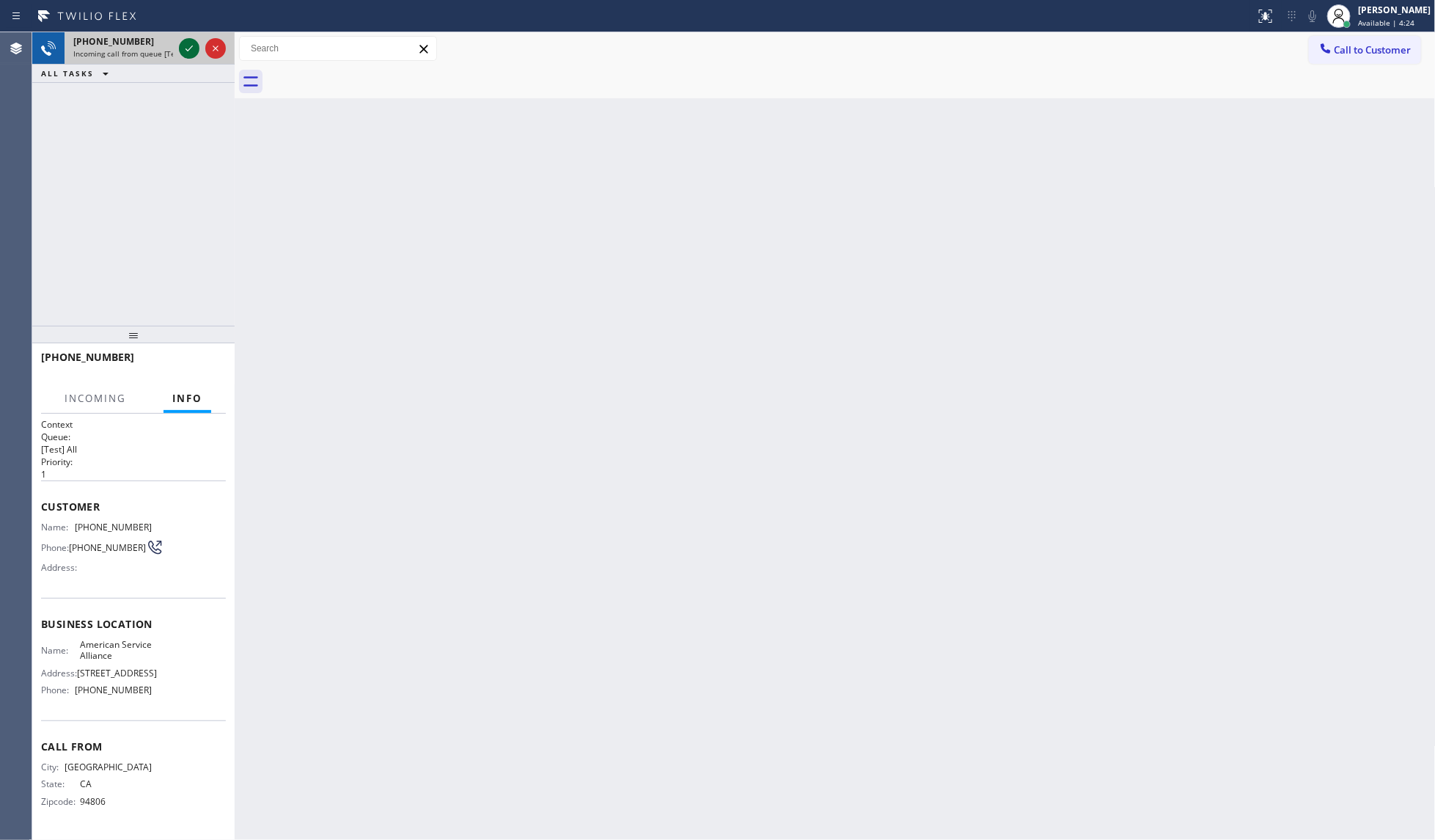
click at [189, 44] on icon at bounding box center [189, 48] width 18 height 18
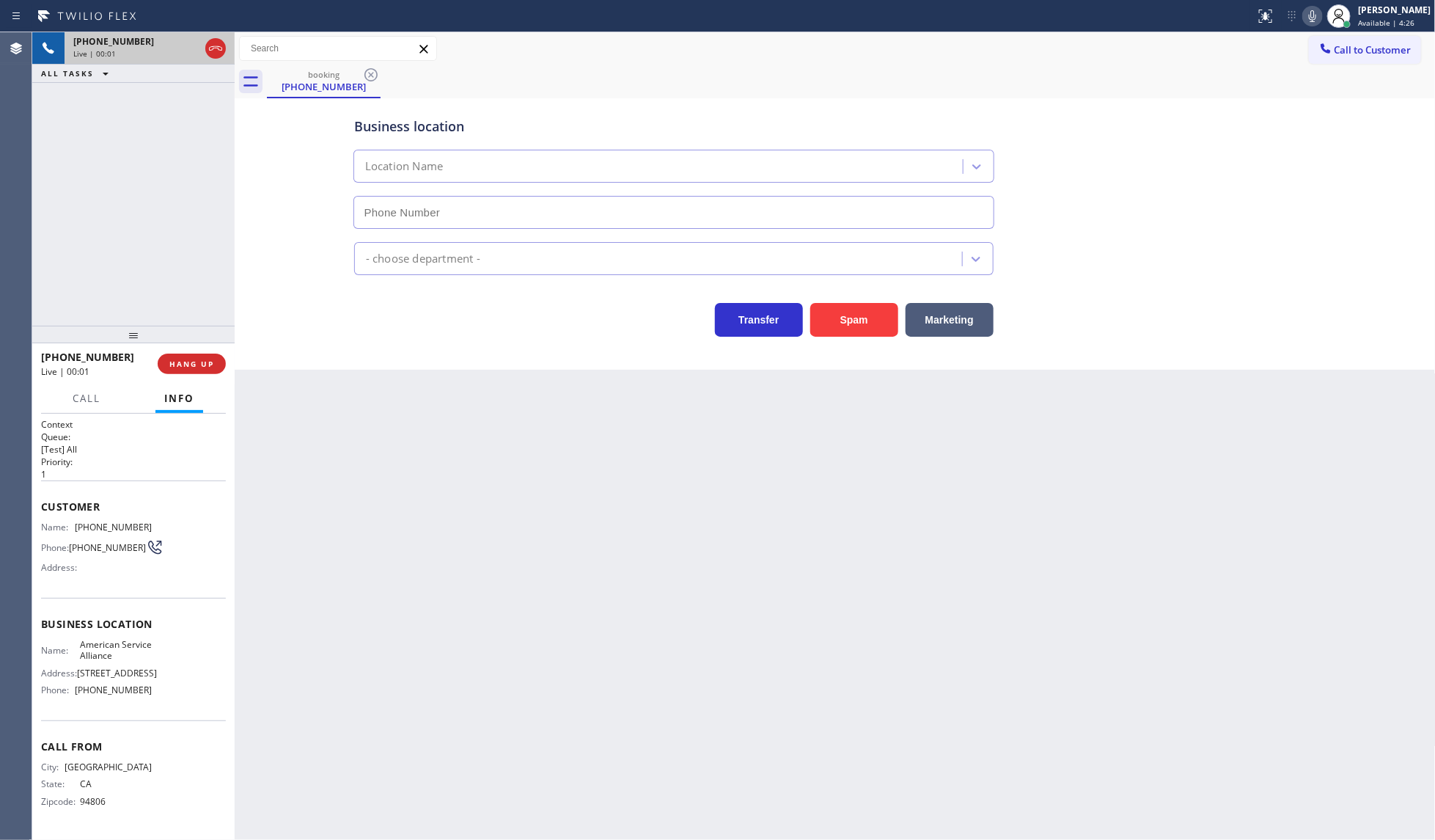
type input "(888) 859-4448"
click at [190, 98] on icon at bounding box center [189, 99] width 18 height 18
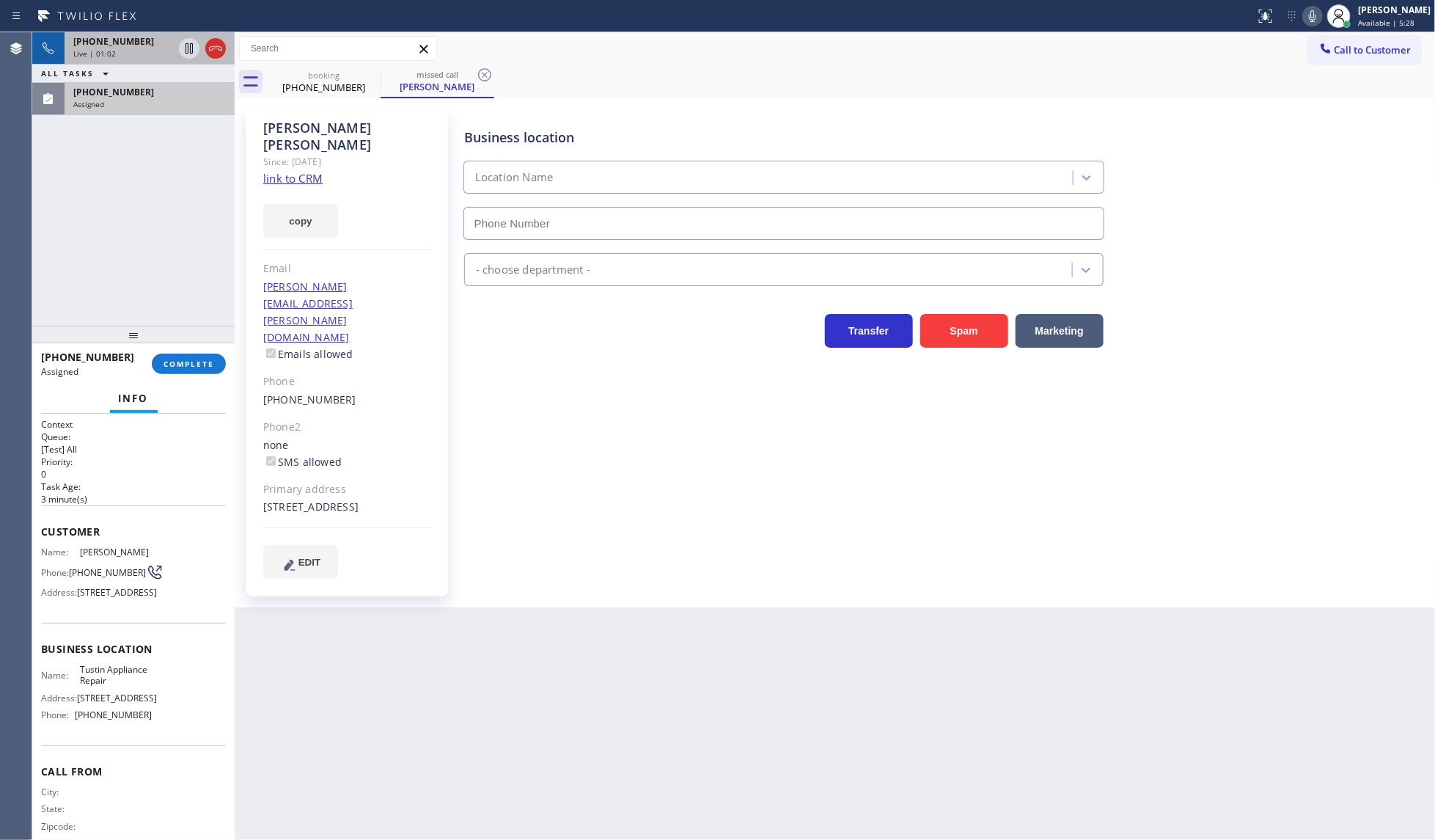
type input "(714) 248-8176"
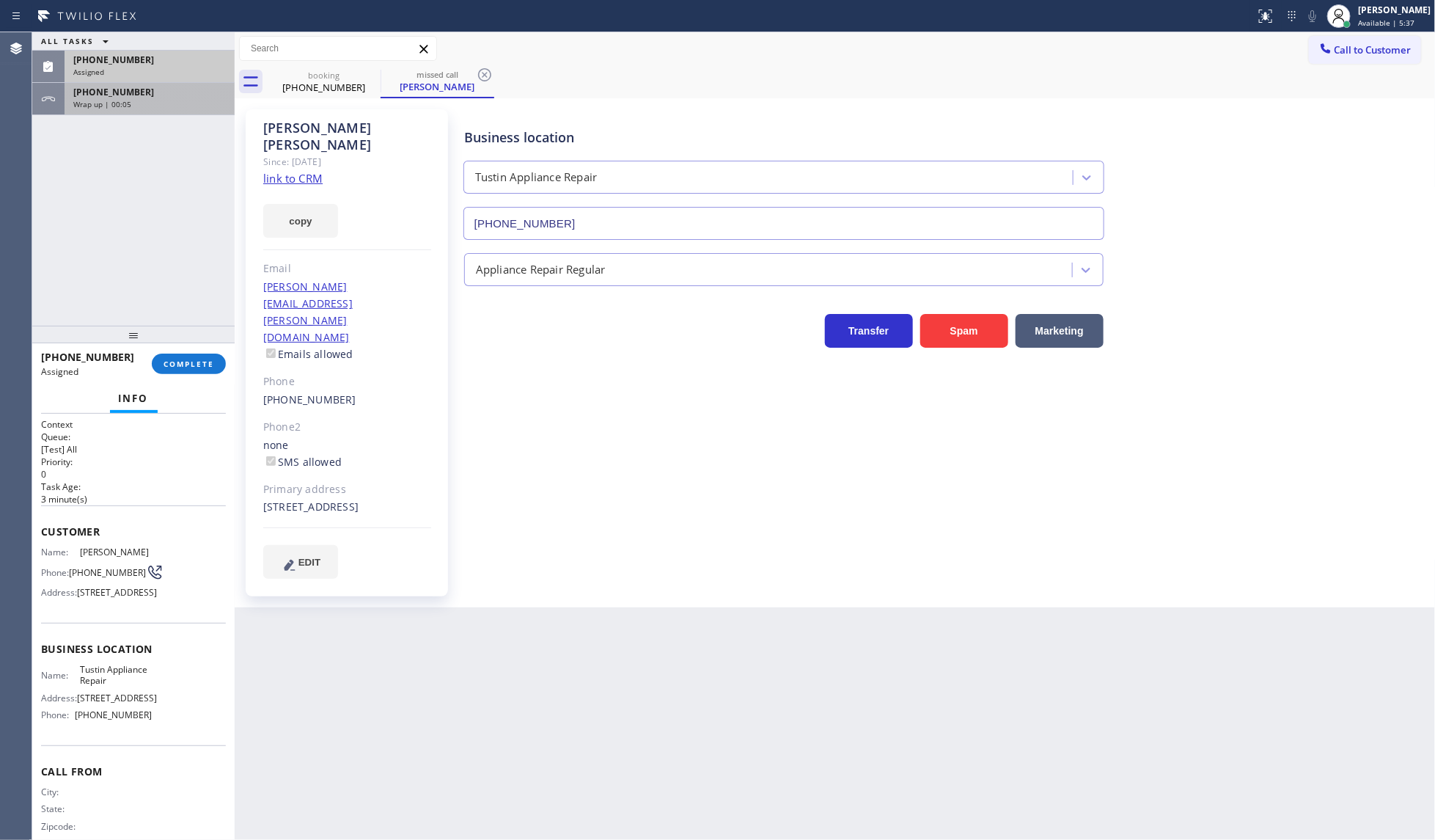
click at [101, 99] on span "Wrap up | 00:05" at bounding box center [102, 103] width 58 height 10
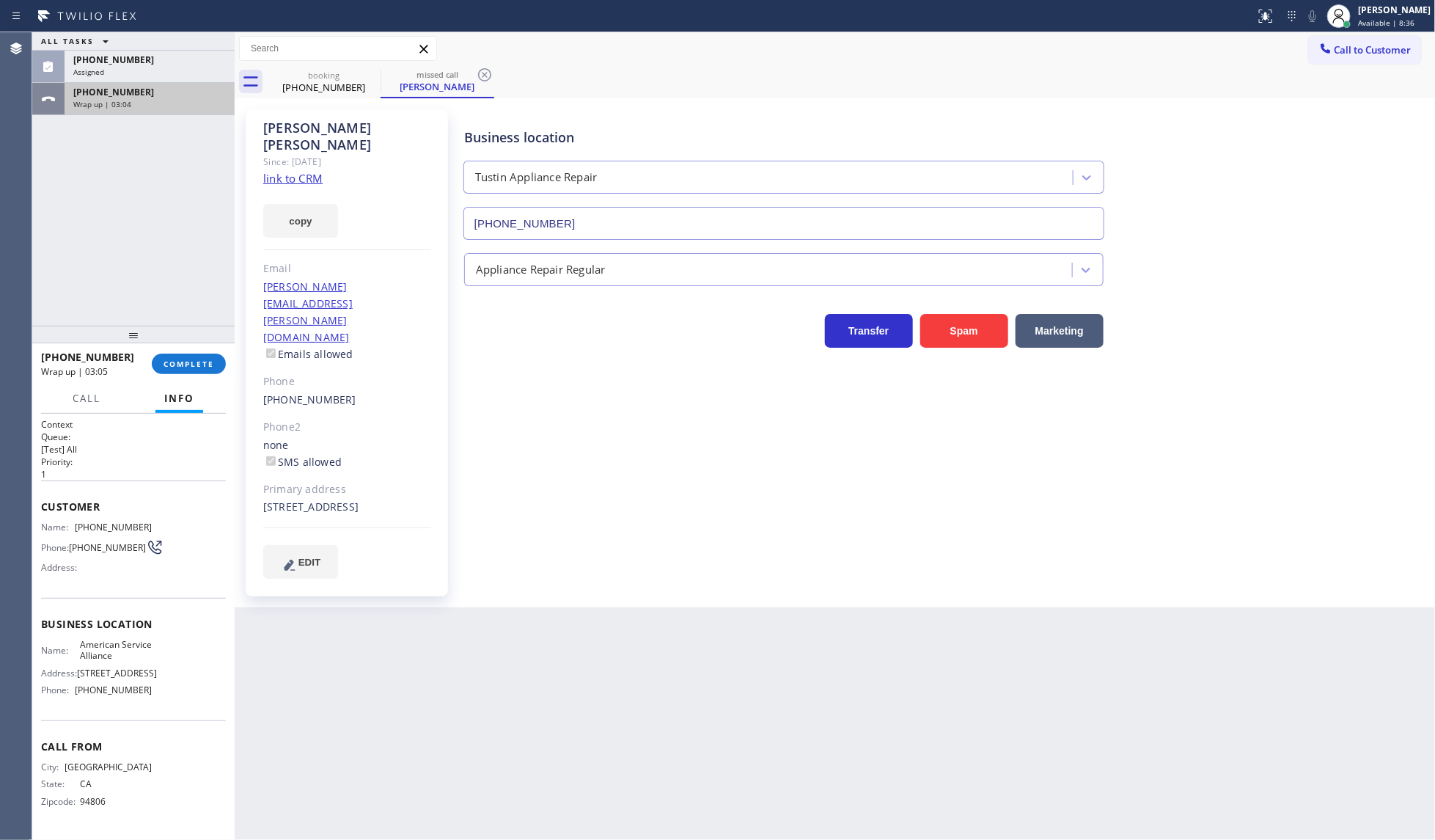
drag, startPoint x: 206, startPoint y: 72, endPoint x: 189, endPoint y: 113, distance: 44.4
click at [203, 75] on div "Assigned" at bounding box center [149, 71] width 153 height 10
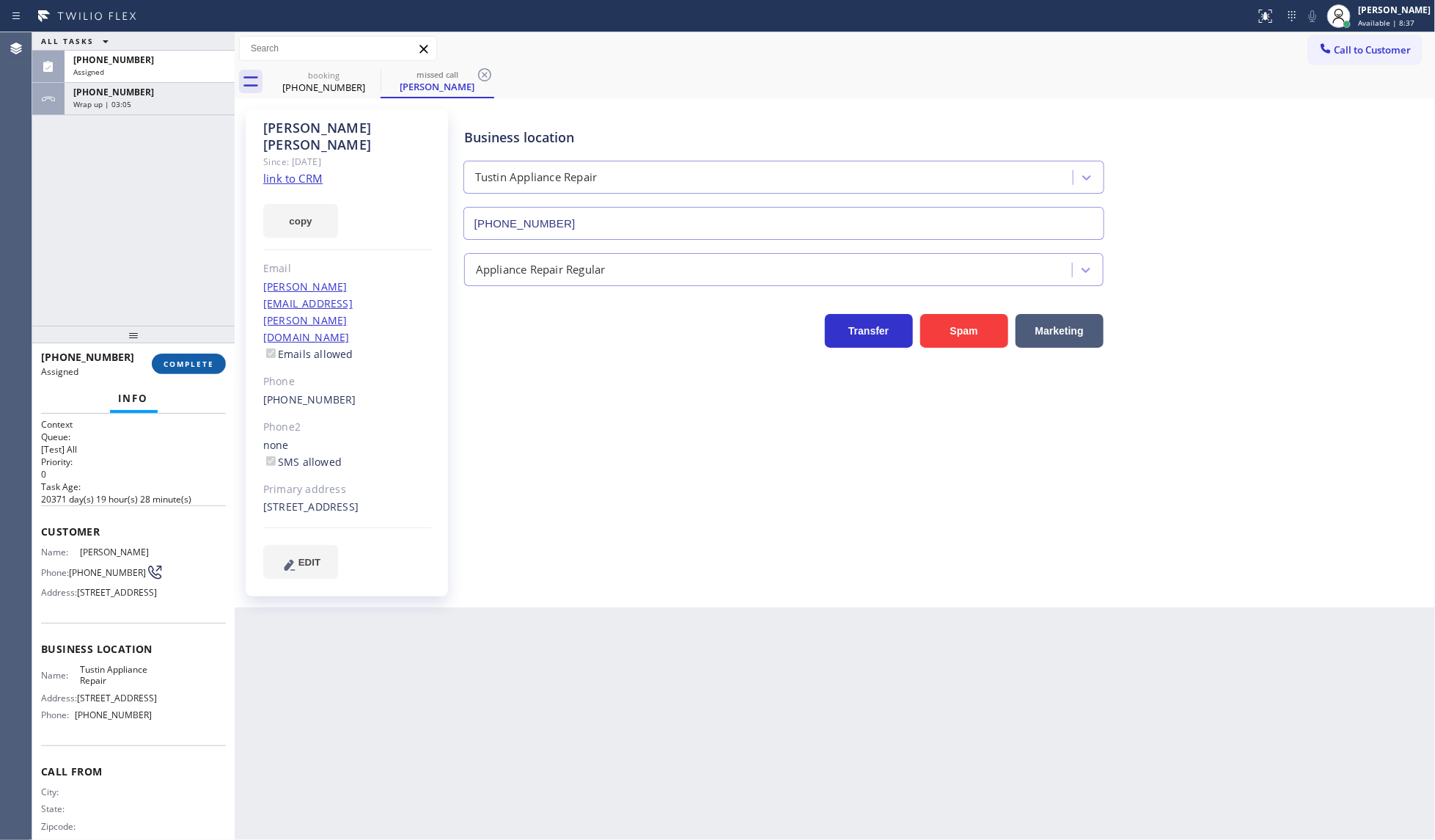
click at [162, 371] on button "COMPLETE" at bounding box center [189, 364] width 74 height 21
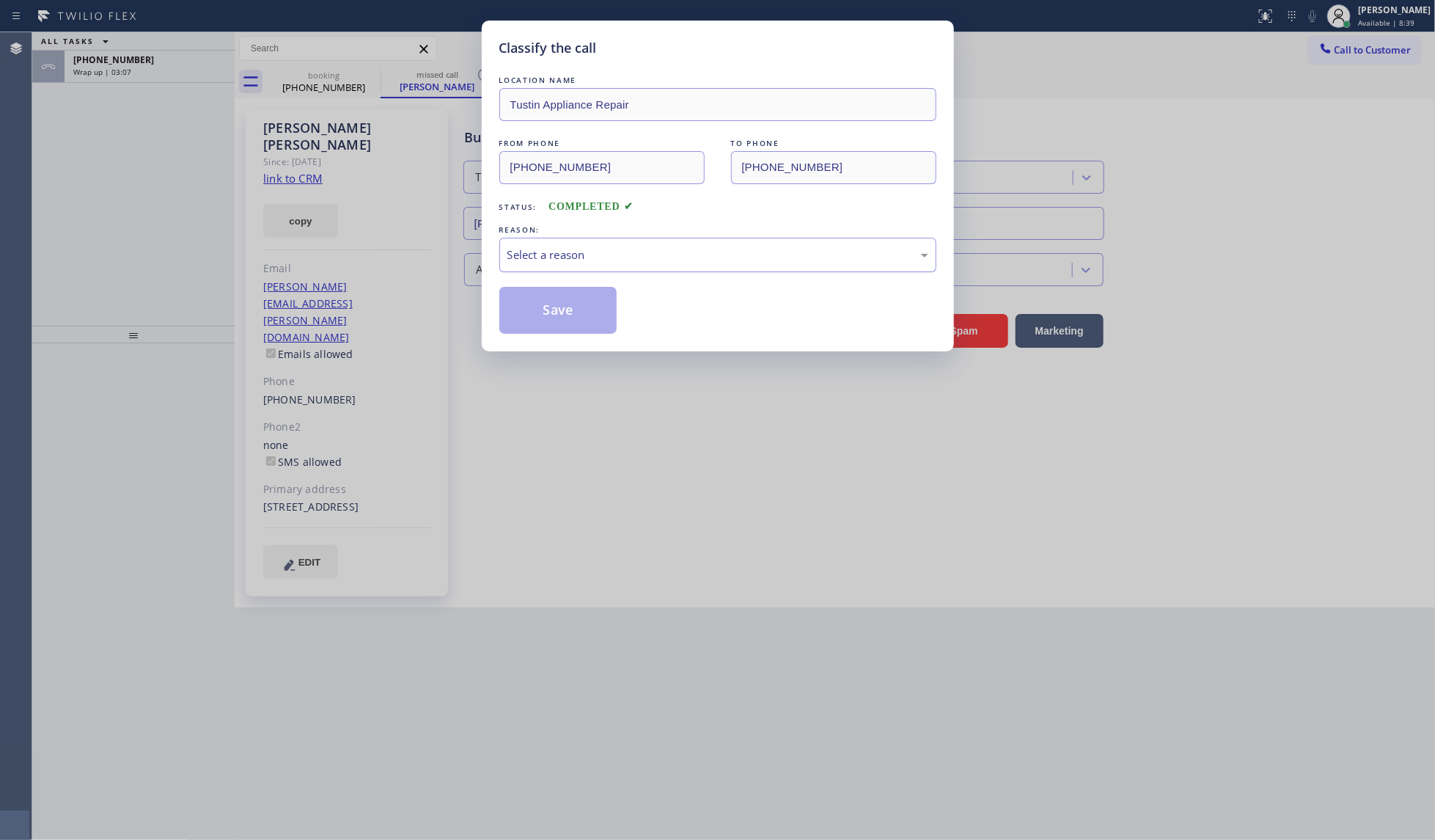
click at [568, 260] on div "Select a reason" at bounding box center [718, 255] width 420 height 17
click at [557, 315] on button "Save" at bounding box center [558, 310] width 118 height 47
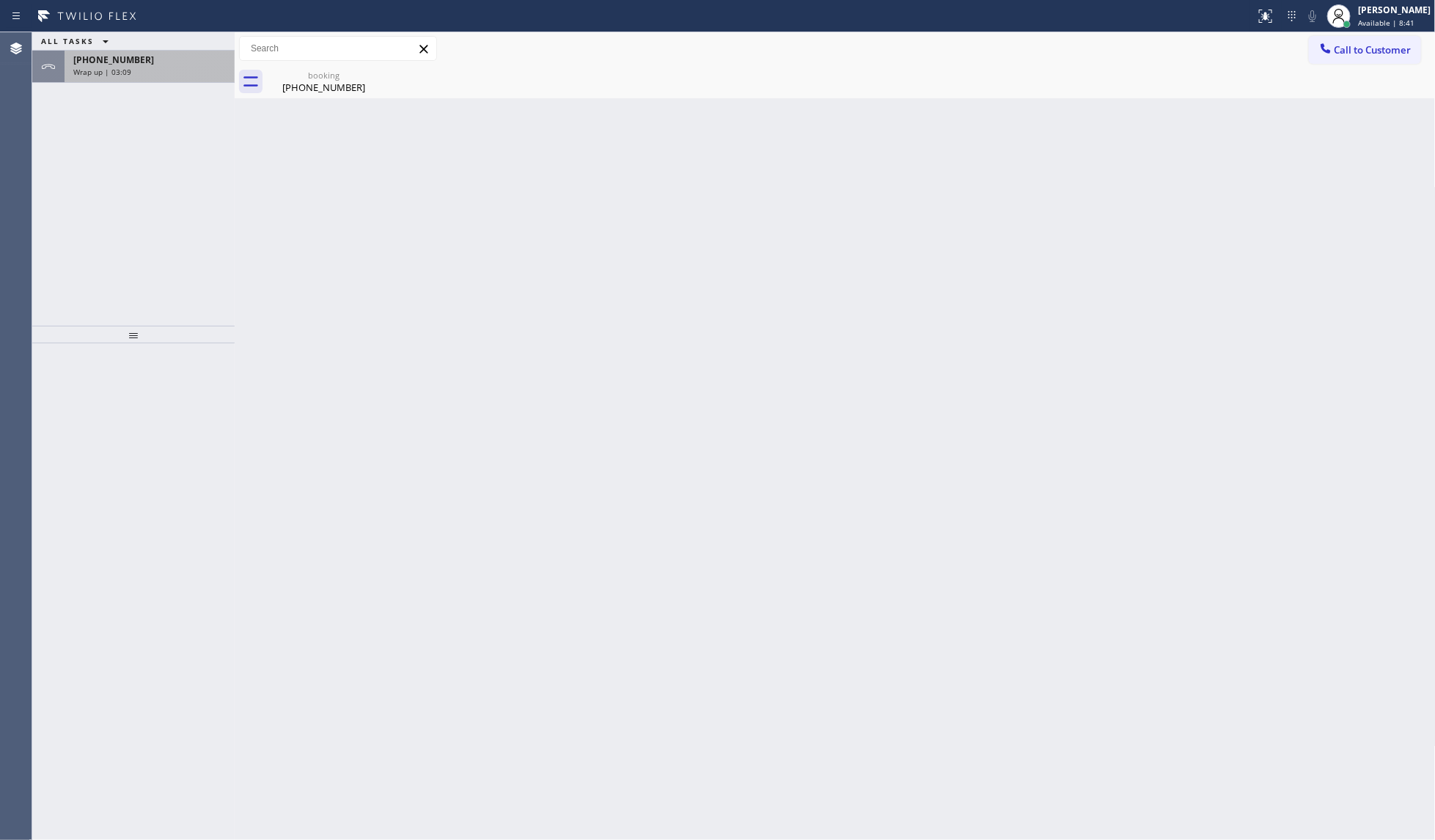
click at [115, 59] on span "+15109675963" at bounding box center [114, 59] width 81 height 12
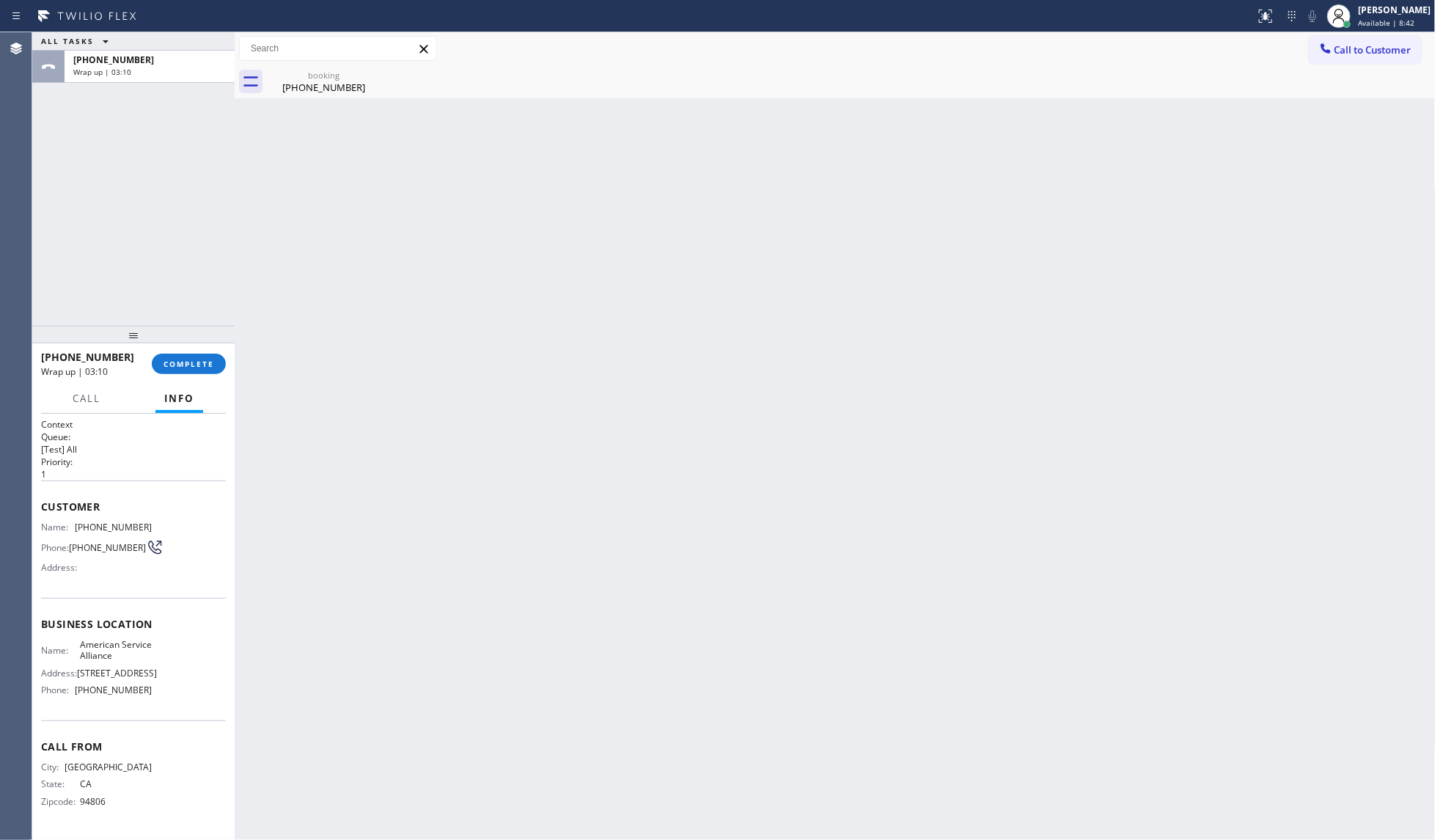
click at [195, 379] on div "+15109675963 Wrap up | 03:10 COMPLETE" at bounding box center [133, 363] width 185 height 38
click at [188, 371] on button "COMPLETE" at bounding box center [189, 364] width 74 height 21
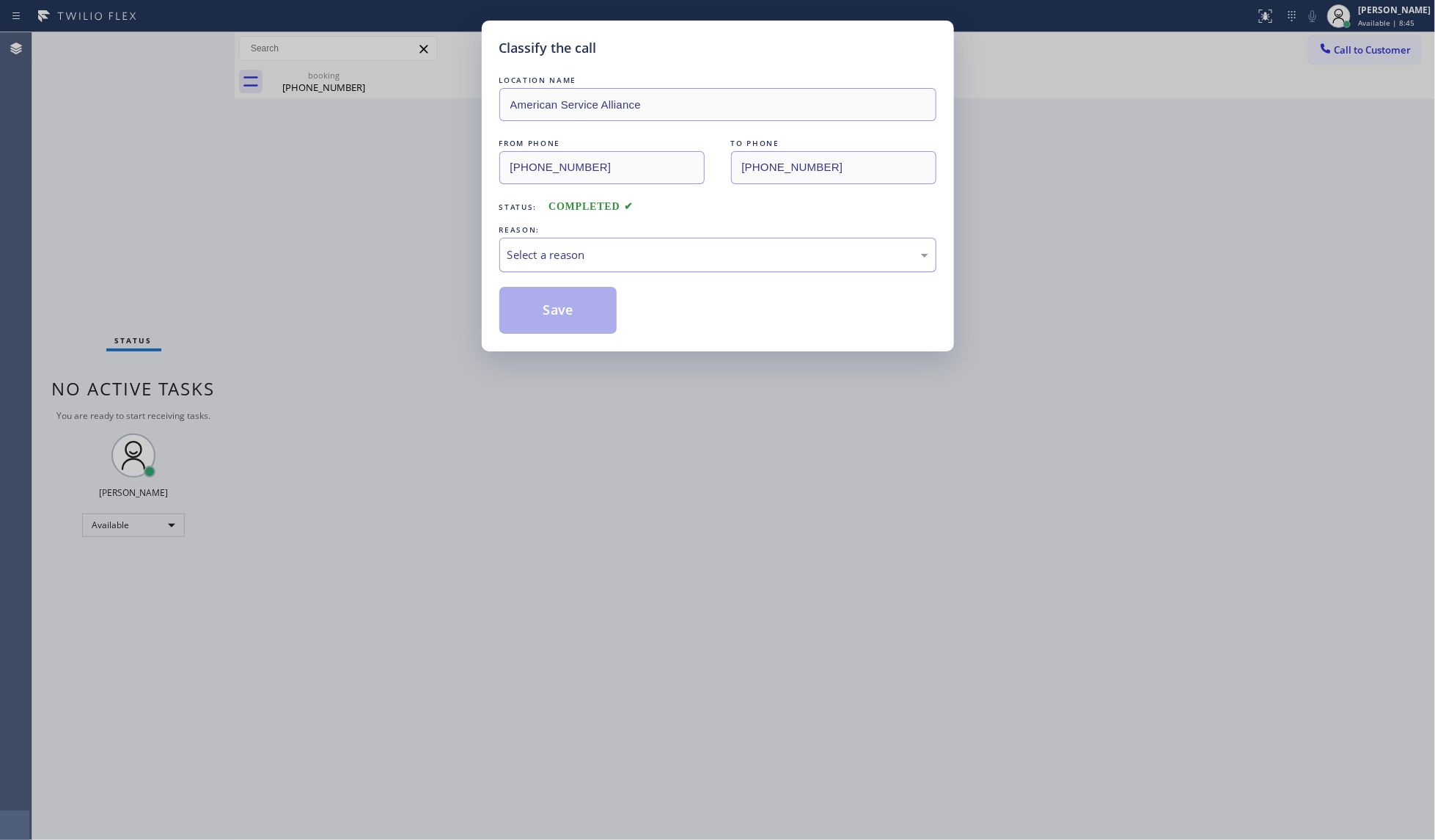
click at [571, 243] on div "Select a reason" at bounding box center [718, 254] width 437 height 35
click at [551, 306] on button "Save" at bounding box center [558, 310] width 118 height 47
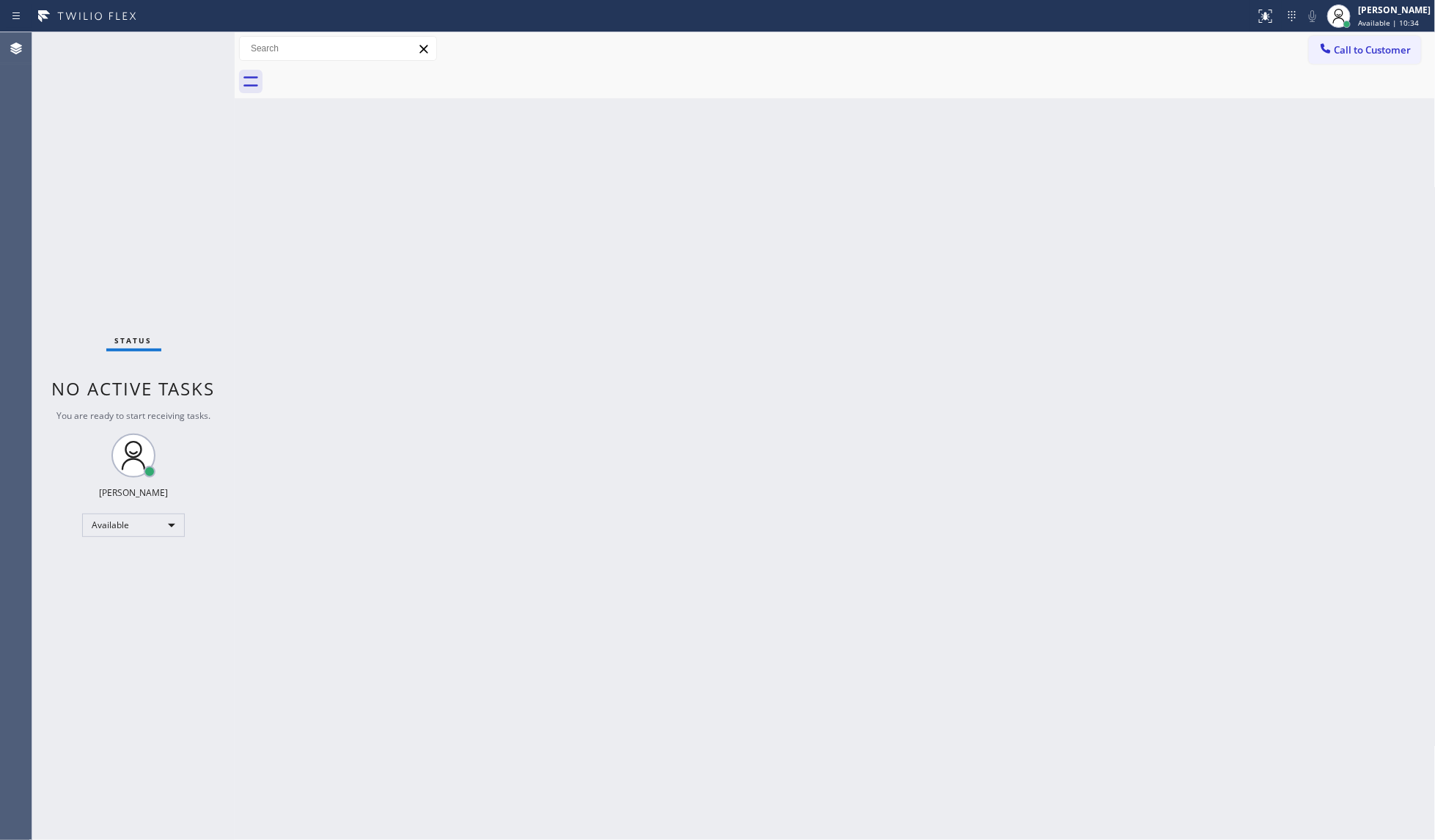
drag, startPoint x: 206, startPoint y: 46, endPoint x: 191, endPoint y: 49, distance: 15.3
click at [191, 49] on div "Status No active tasks You are ready to start receiving tasks. JENIZA ALCAYDE A…" at bounding box center [133, 435] width 203 height 807
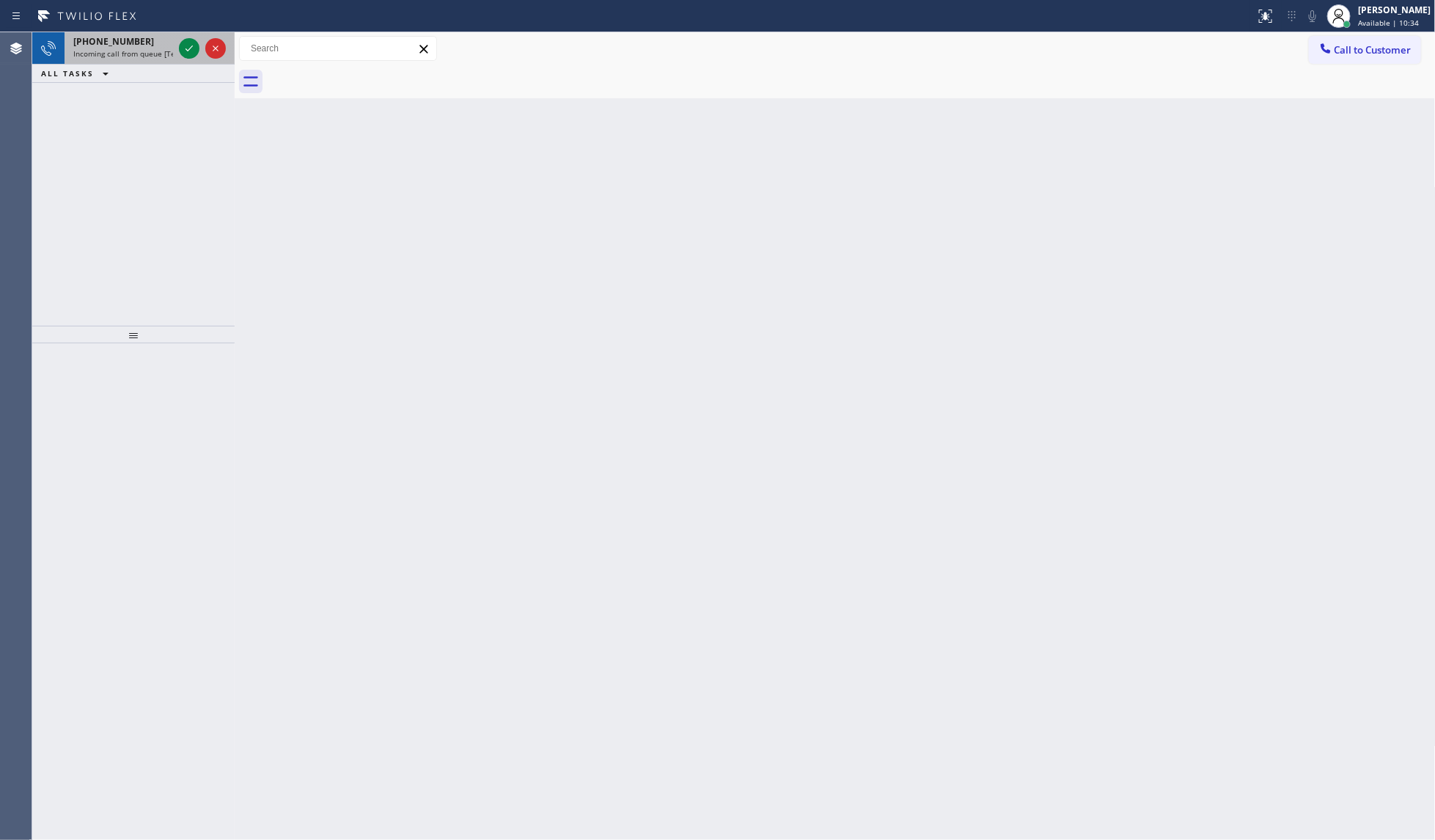
drag, startPoint x: 191, startPoint y: 49, endPoint x: 176, endPoint y: 49, distance: 15.0
click at [176, 49] on div at bounding box center [203, 48] width 53 height 32
drag, startPoint x: 178, startPoint y: 49, endPoint x: 187, endPoint y: 52, distance: 9.5
click at [187, 52] on div at bounding box center [190, 48] width 21 height 18
click at [192, 52] on icon at bounding box center [189, 48] width 18 height 18
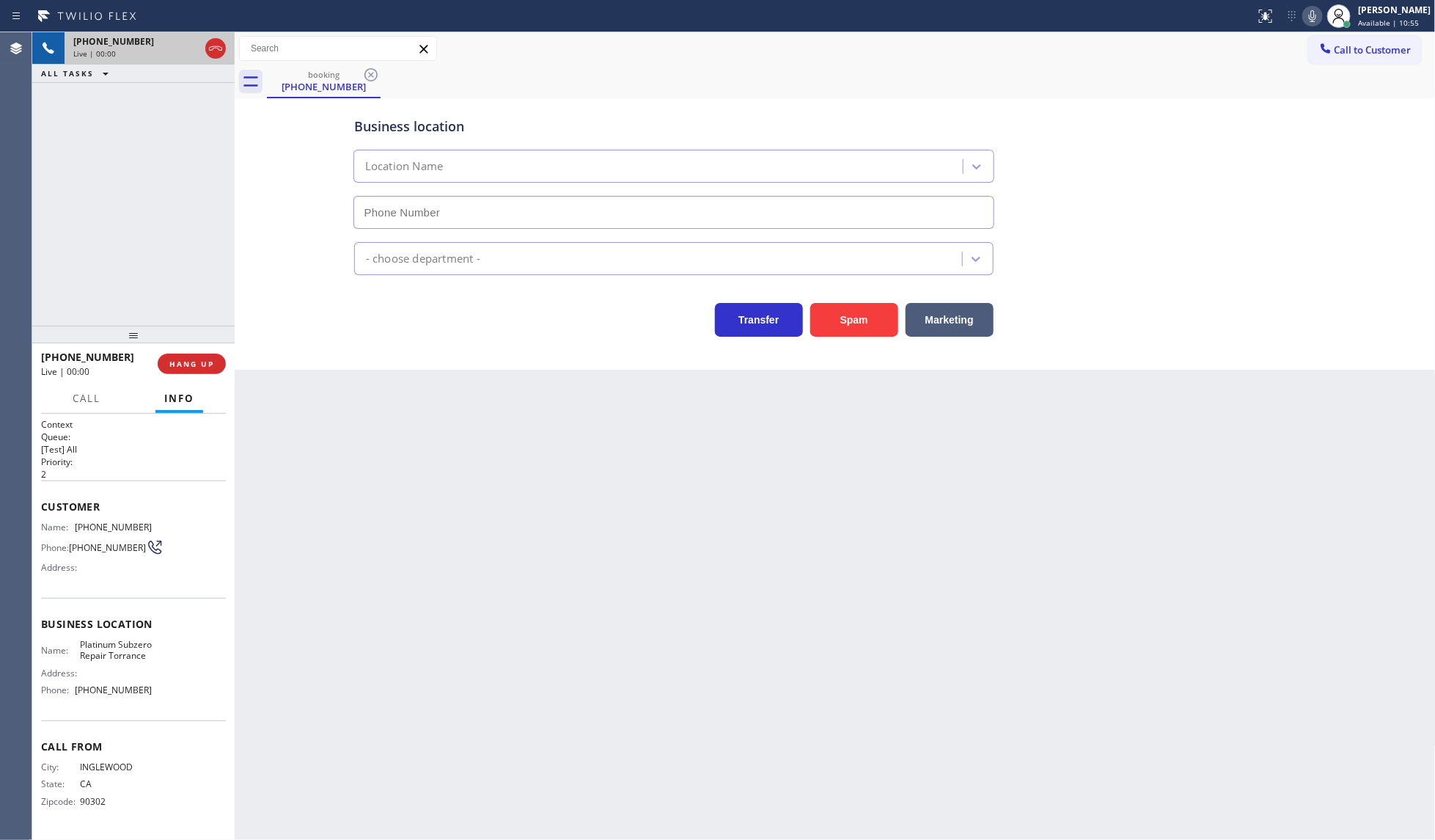
type input "(310) 361-5010"
drag, startPoint x: 883, startPoint y: 295, endPoint x: 875, endPoint y: 313, distance: 19.7
click at [881, 298] on div "Transfer Spam Marketing" at bounding box center [834, 313] width 968 height 47
click at [875, 313] on button "Spam" at bounding box center [854, 320] width 88 height 34
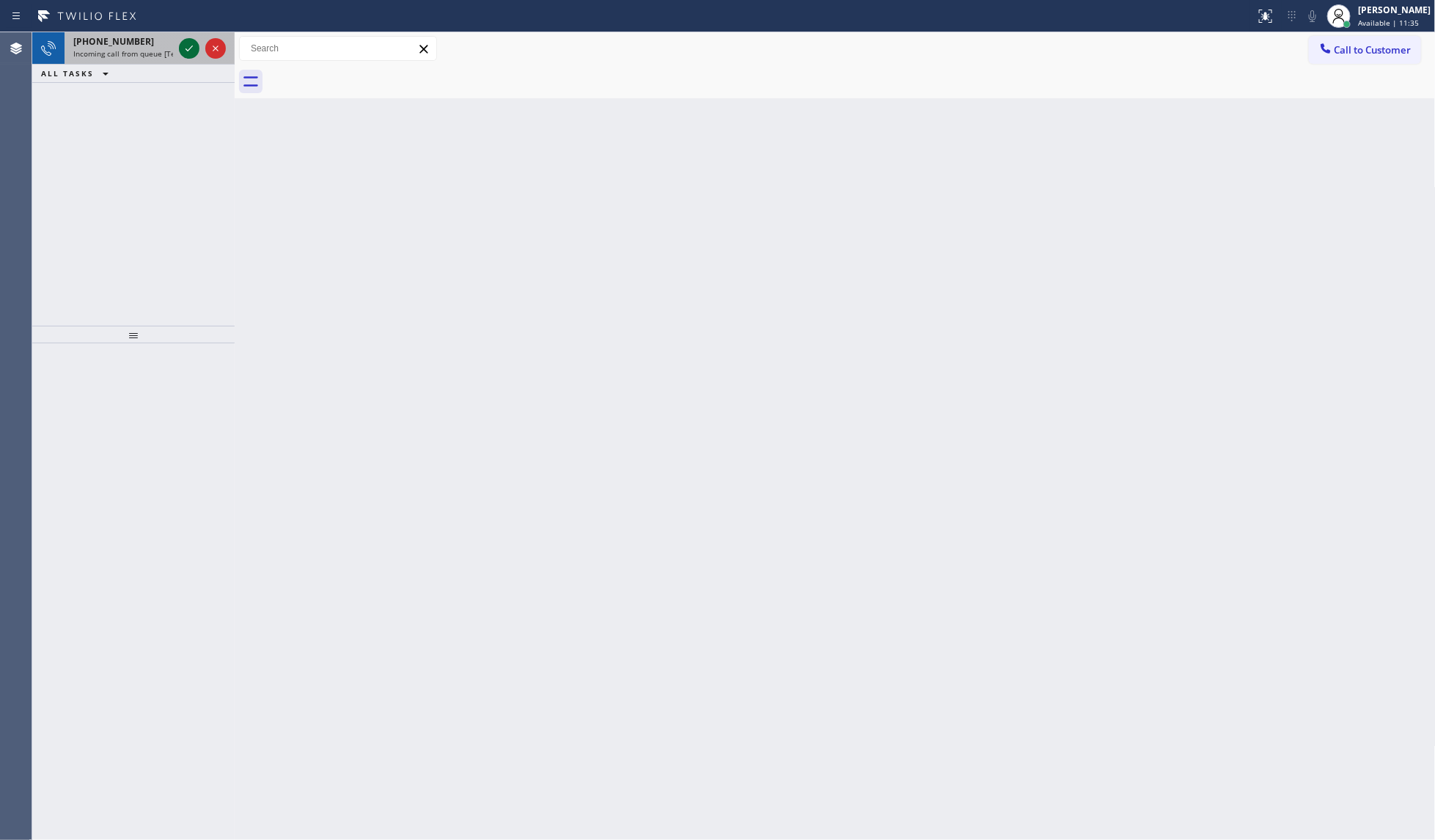
click at [185, 48] on icon at bounding box center [189, 48] width 18 height 18
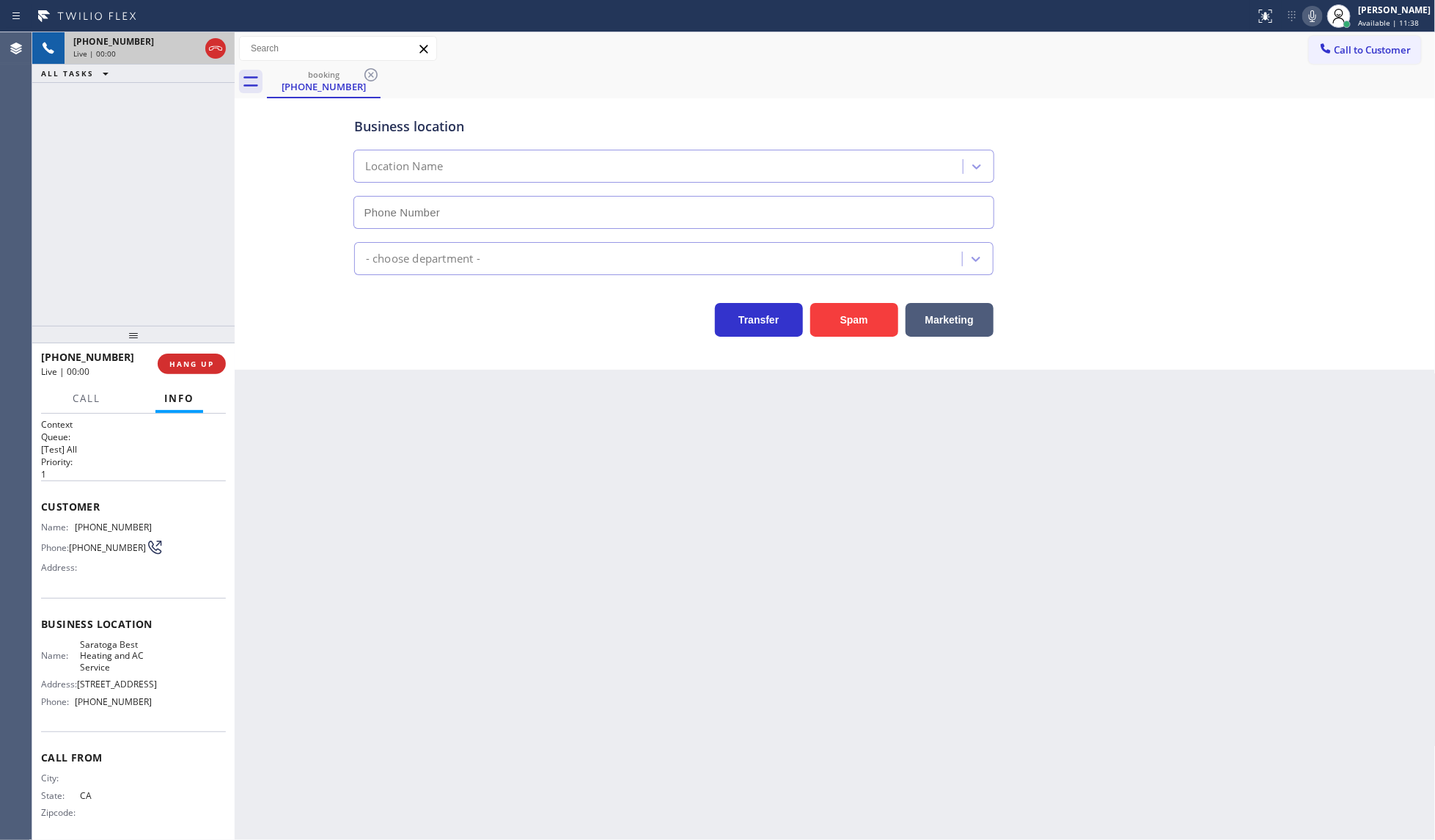
type input "(408) 741-9903"
click at [176, 367] on span "HANG UP" at bounding box center [191, 363] width 45 height 10
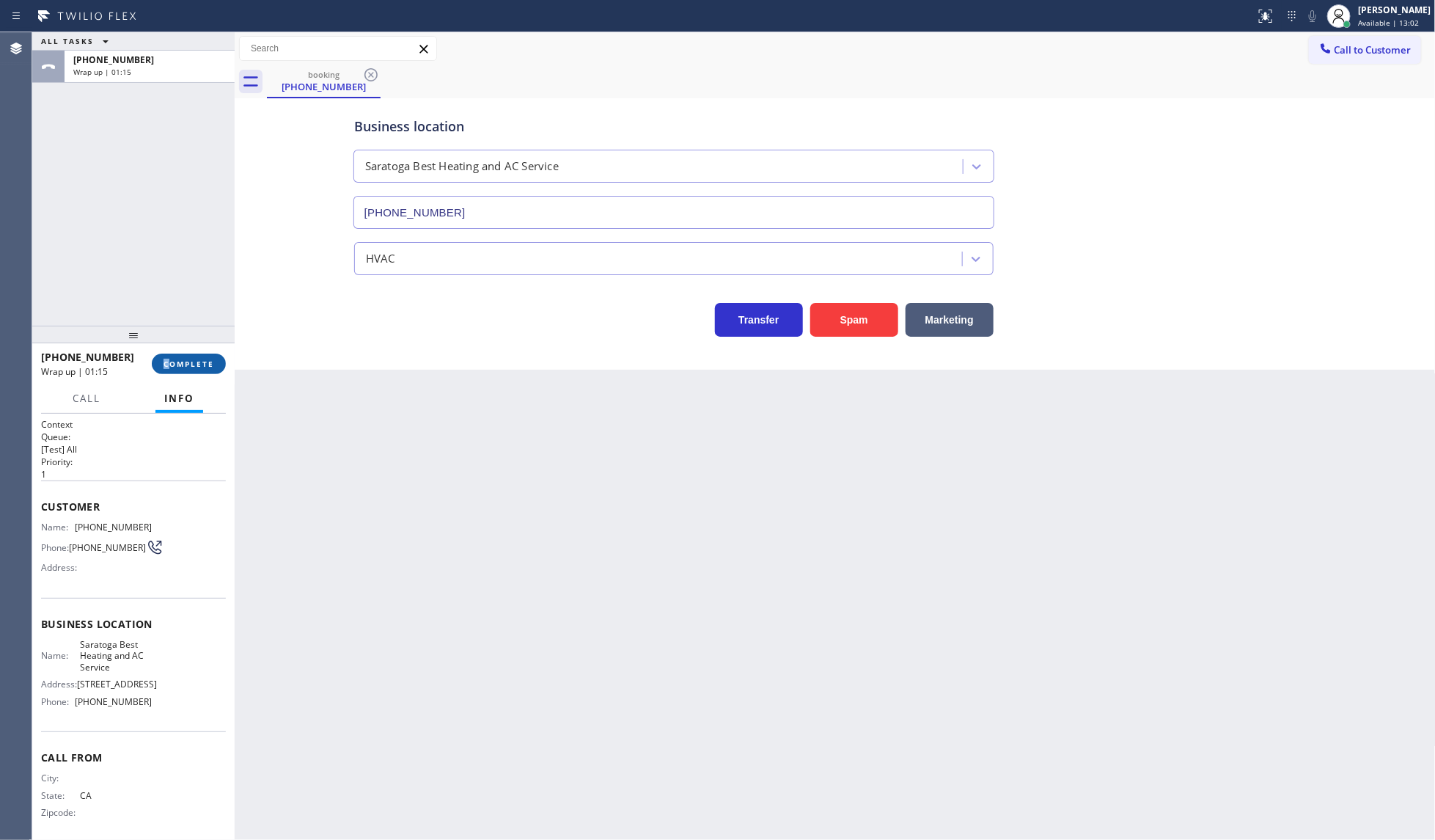
drag, startPoint x: 170, startPoint y: 358, endPoint x: 173, endPoint y: 372, distance: 14.3
click at [170, 361] on div "+16693144191 Wrap up | 01:15 COMPLETE" at bounding box center [133, 363] width 185 height 38
click at [177, 354] on button "COMPLETE" at bounding box center [189, 364] width 74 height 21
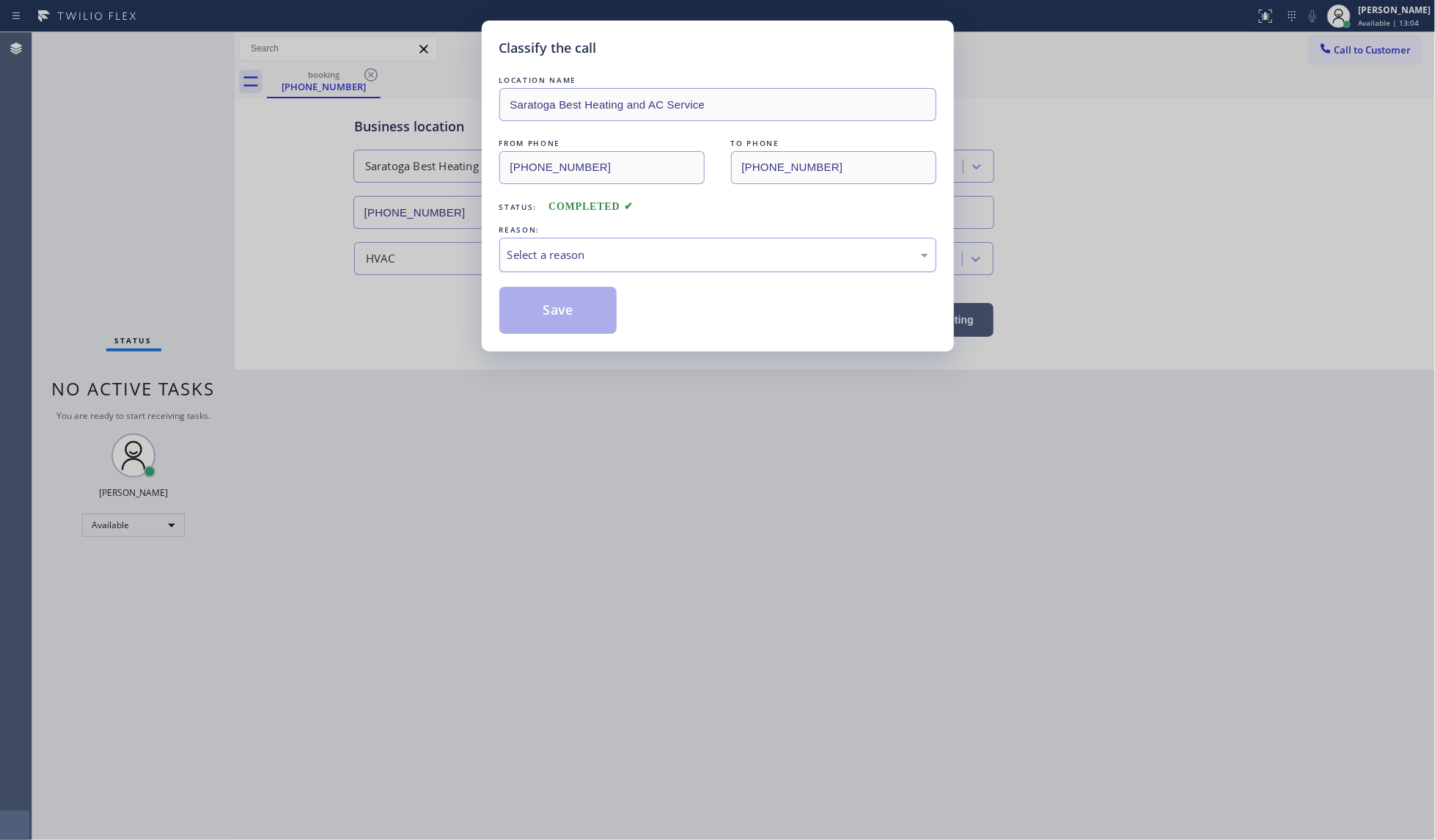
drag, startPoint x: 700, startPoint y: 277, endPoint x: 695, endPoint y: 259, distance: 18.7
click at [700, 279] on div "LOCATION NAME Saratoga Best Heating and AC Service FROM PHONE (669) 314-4191 TO…" at bounding box center [718, 203] width 437 height 261
drag, startPoint x: 693, startPoint y: 250, endPoint x: 684, endPoint y: 265, distance: 17.5
click at [688, 257] on div "Select a reason" at bounding box center [718, 255] width 420 height 17
click at [565, 313] on button "Save" at bounding box center [558, 310] width 118 height 47
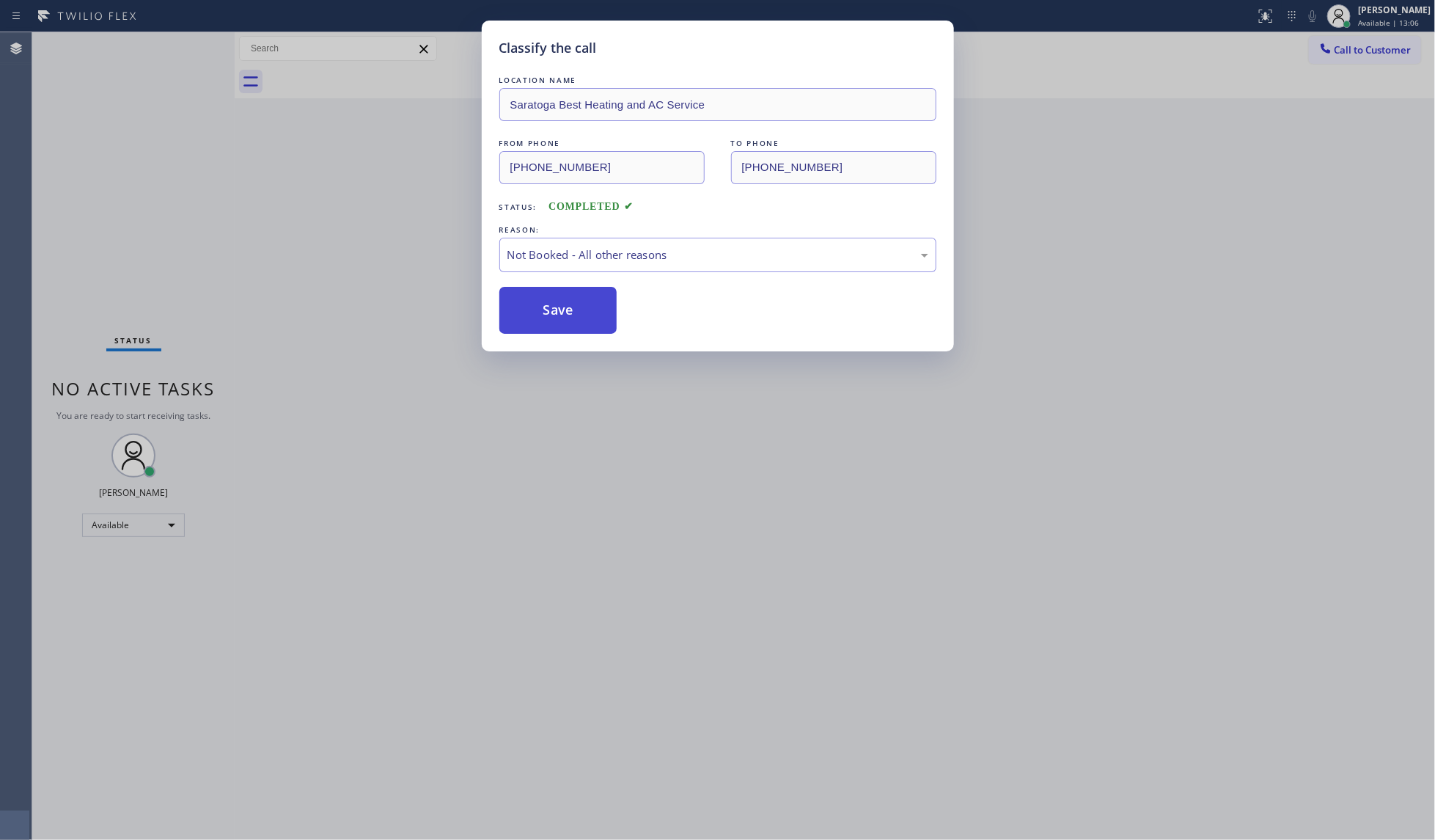
click at [565, 313] on button "Save" at bounding box center [558, 310] width 118 height 47
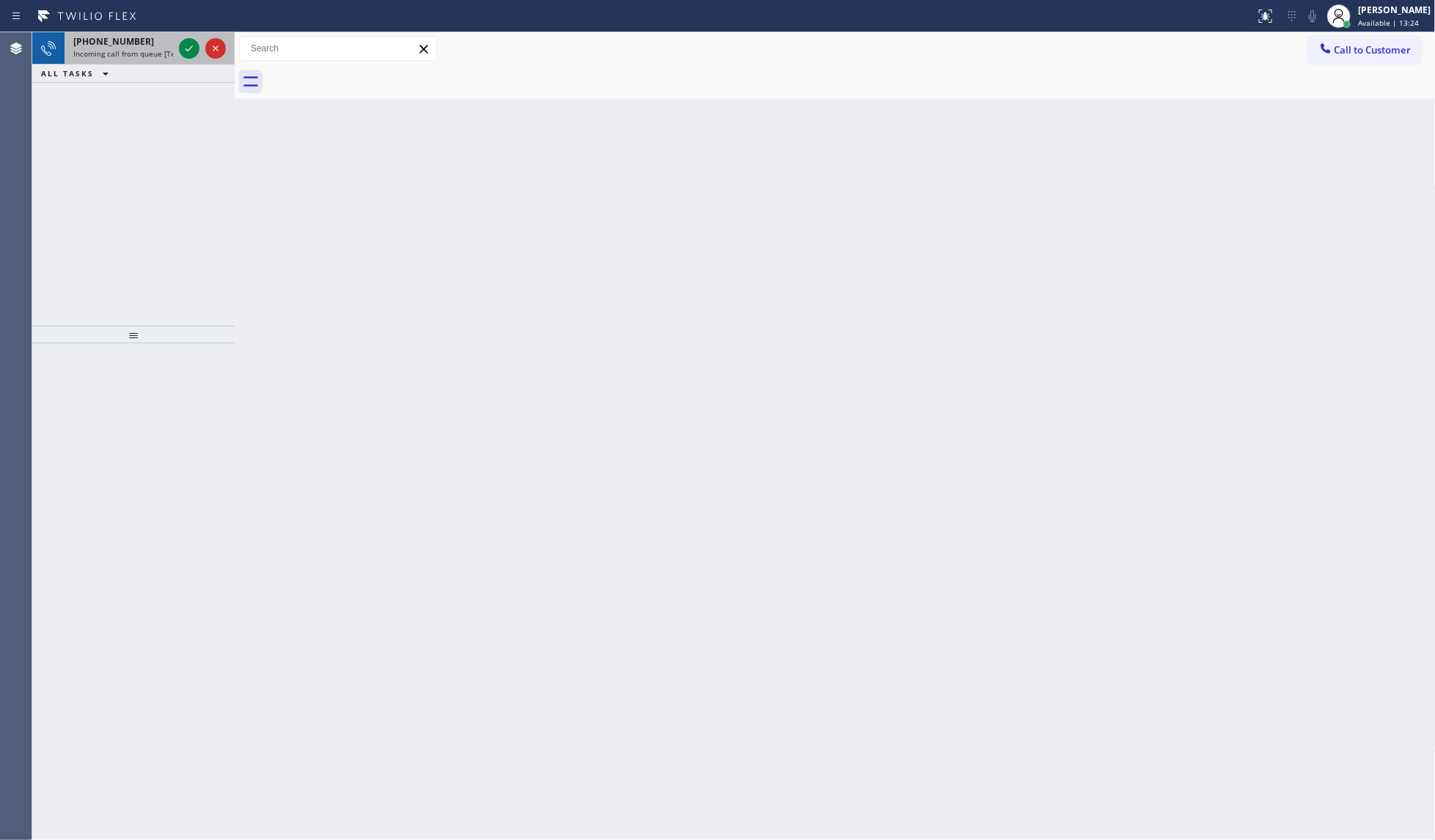
click at [169, 45] on div "+17602229887" at bounding box center [123, 41] width 99 height 12
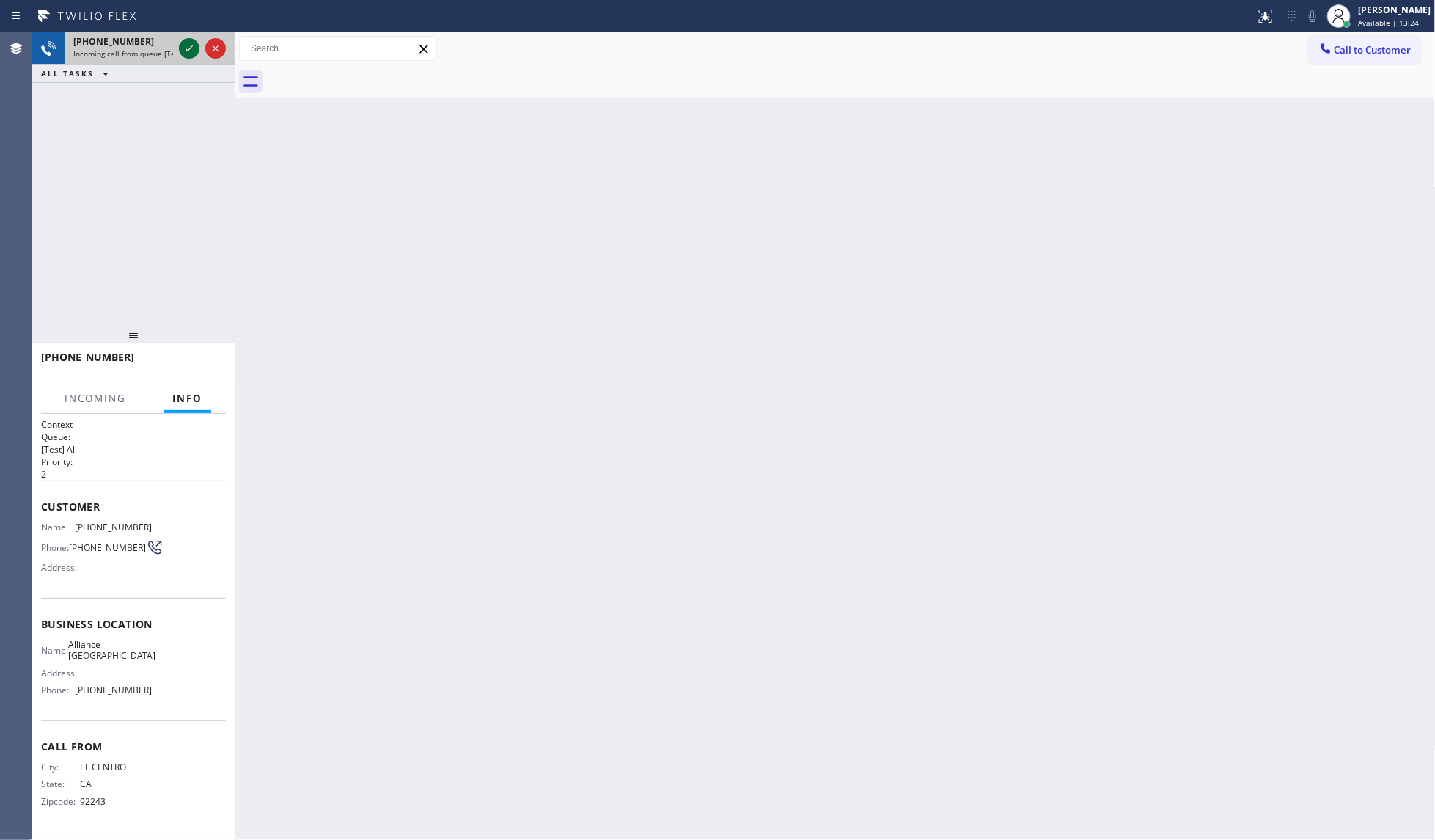
click at [199, 49] on div at bounding box center [190, 48] width 21 height 18
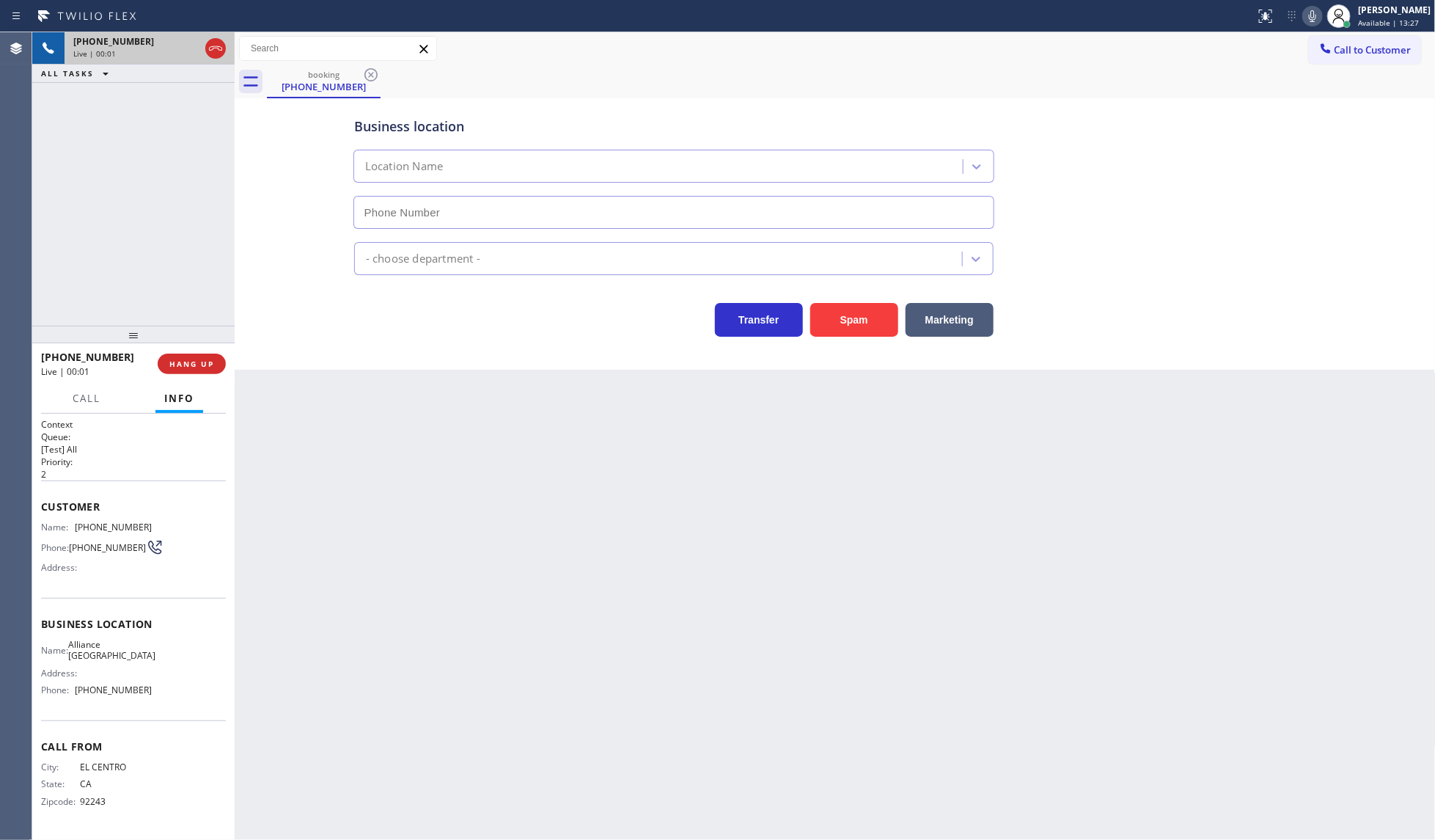
type input "(760) 452-3787"
drag, startPoint x: 182, startPoint y: 368, endPoint x: 202, endPoint y: 372, distance: 20.4
click at [183, 368] on span "HANG UP" at bounding box center [191, 363] width 45 height 10
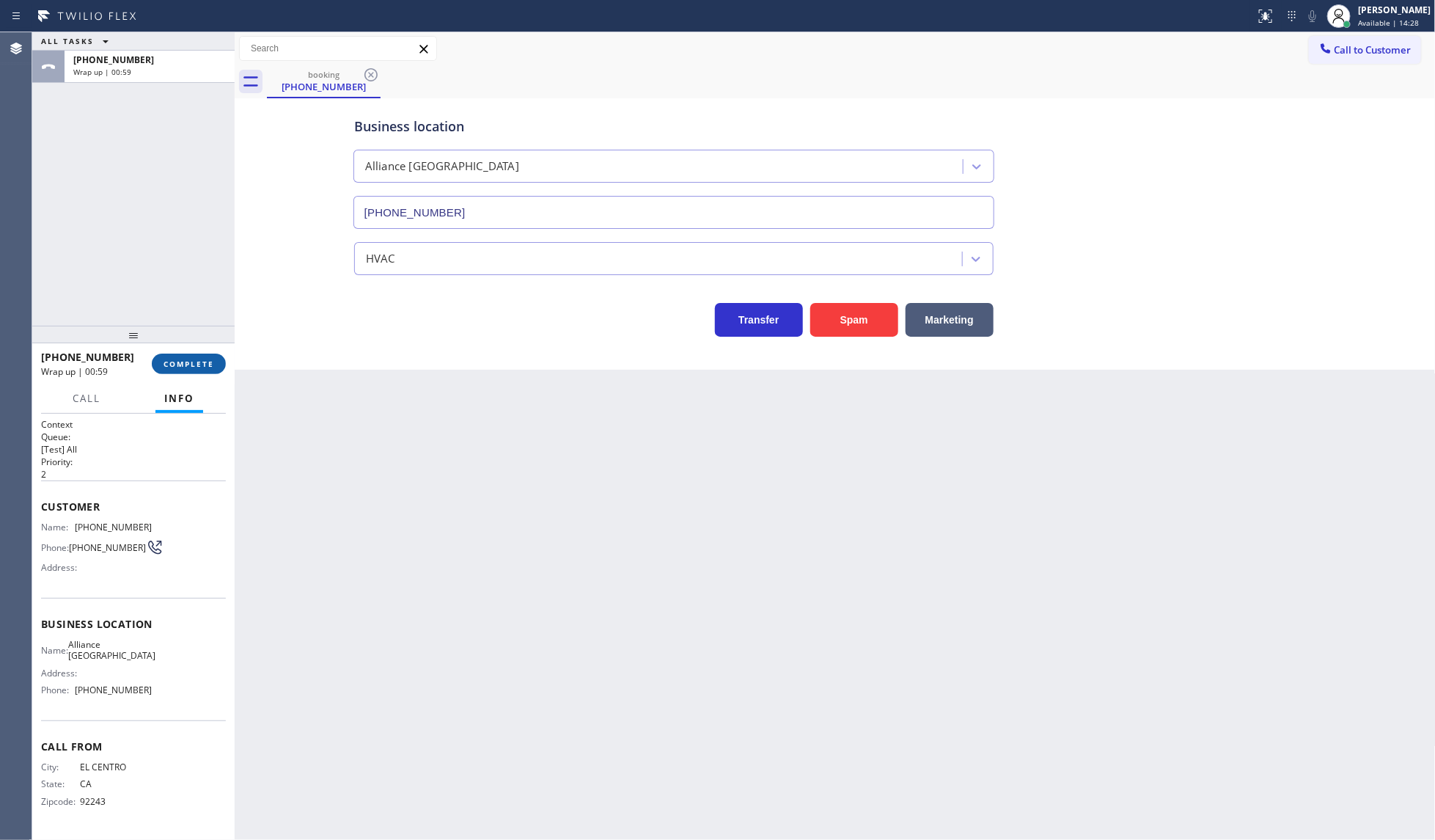
click at [198, 357] on button "COMPLETE" at bounding box center [189, 364] width 74 height 21
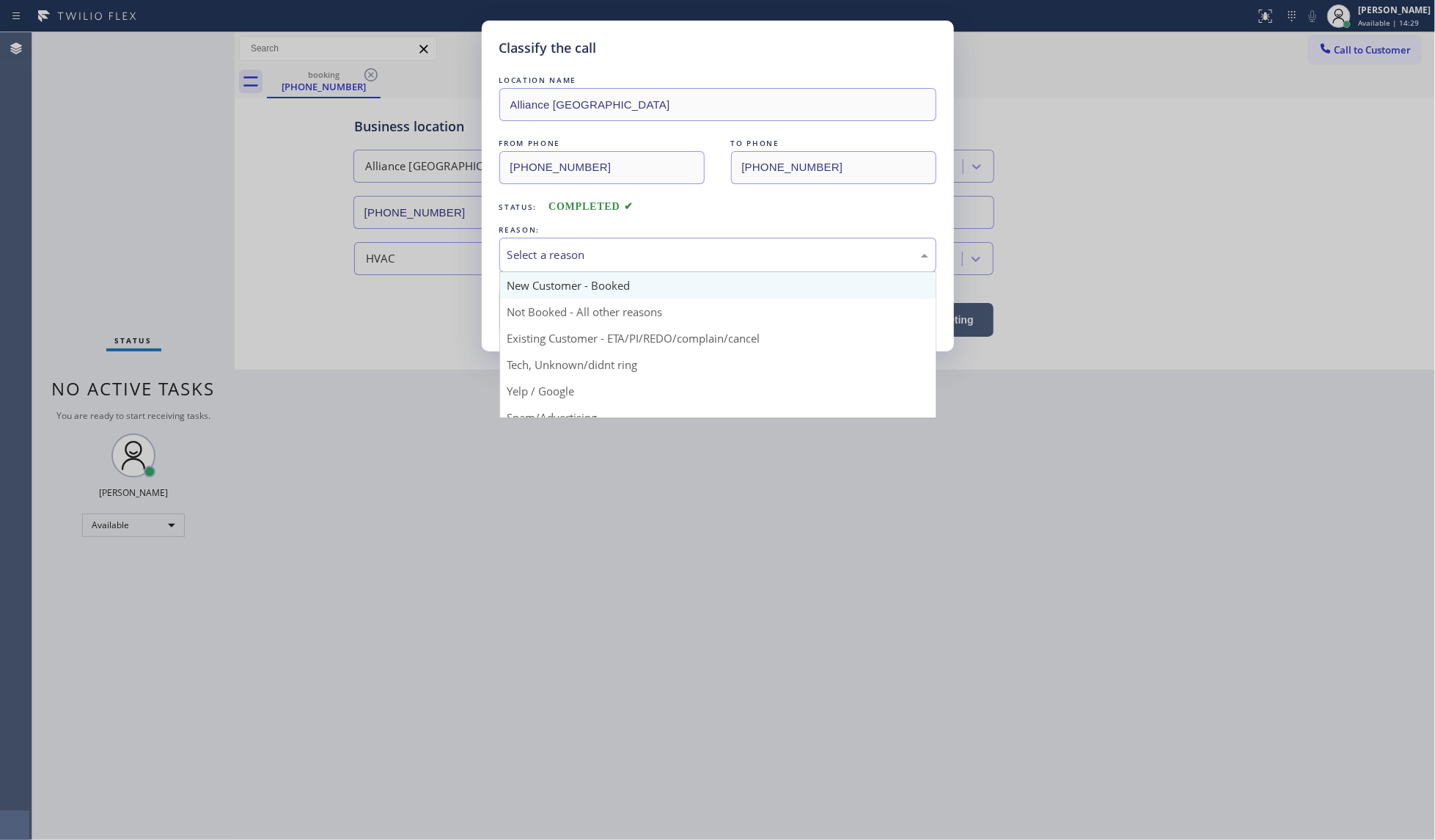
drag, startPoint x: 610, startPoint y: 254, endPoint x: 595, endPoint y: 288, distance: 37.2
click at [608, 259] on div "Select a reason" at bounding box center [718, 255] width 420 height 17
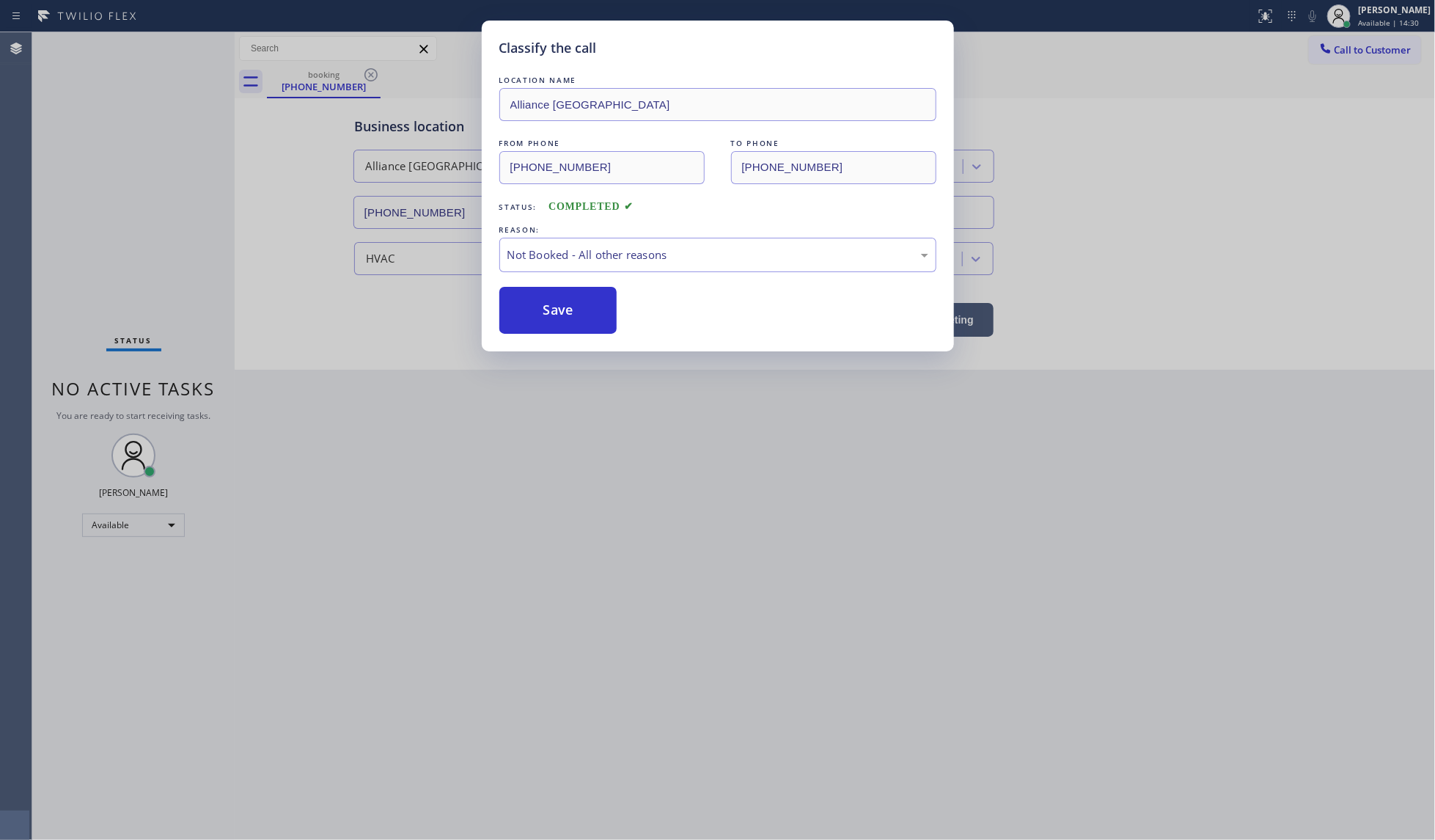
click at [585, 304] on button "Save" at bounding box center [558, 310] width 118 height 47
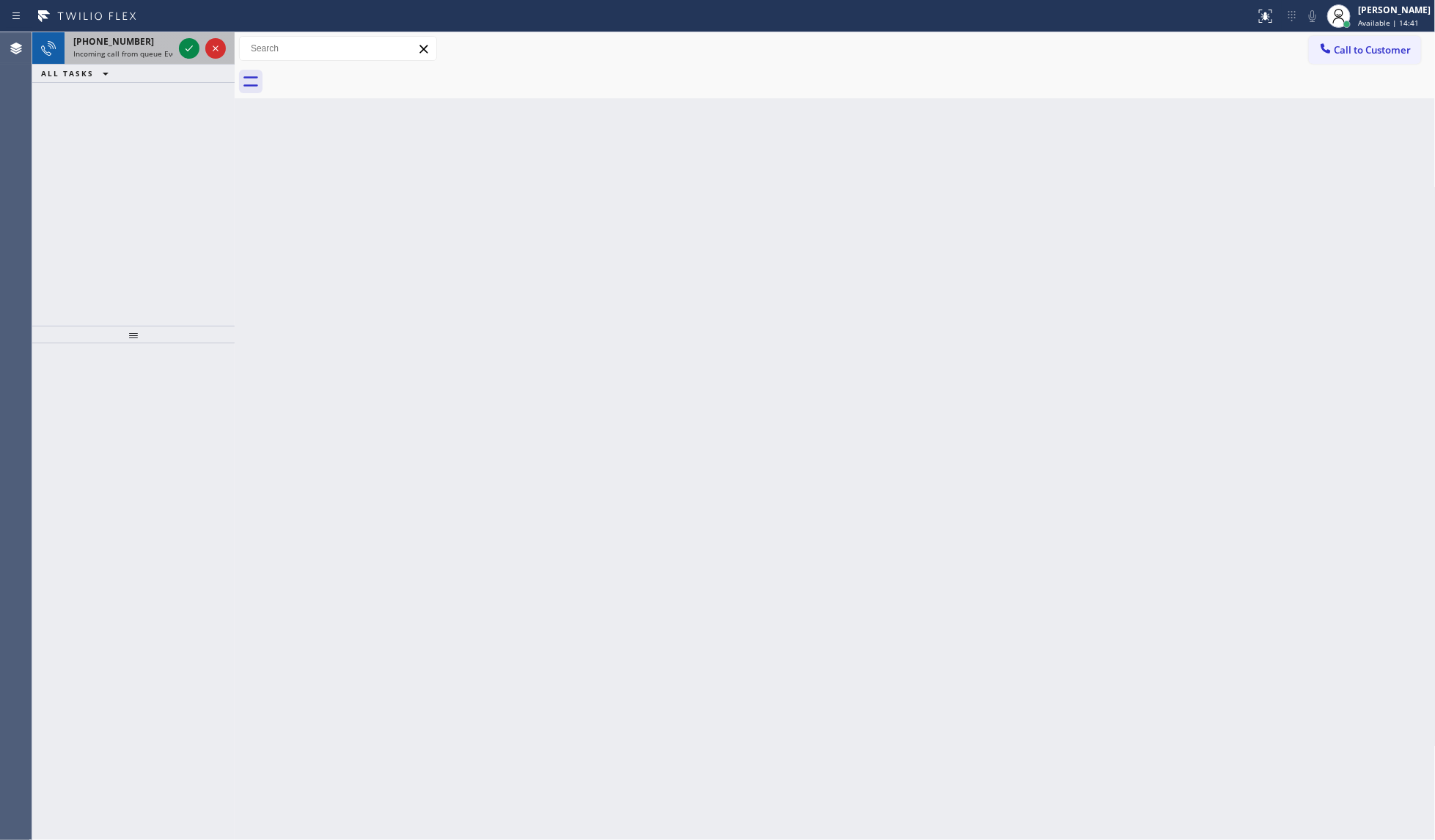
click at [182, 32] on div at bounding box center [203, 48] width 53 height 32
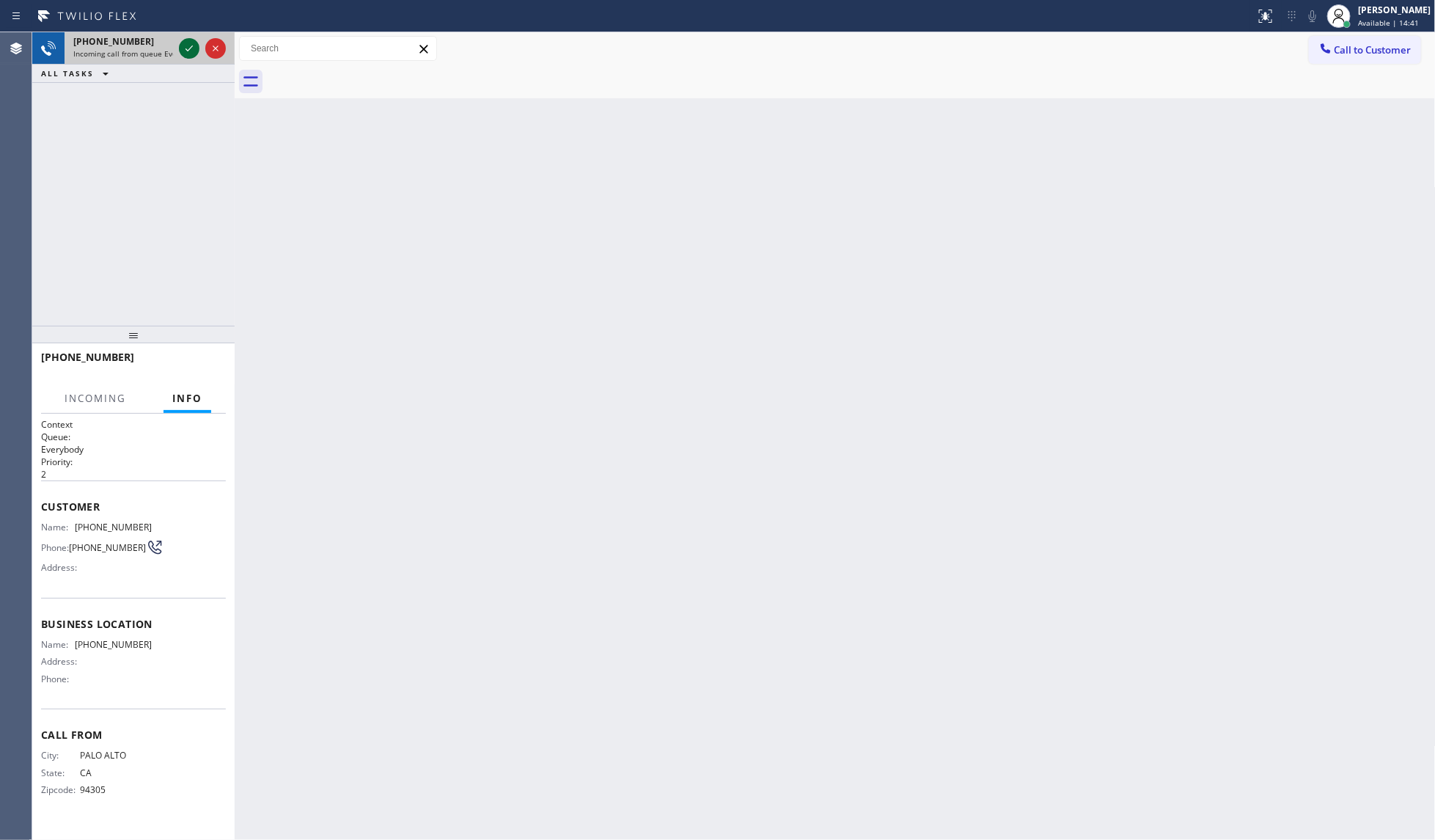
click at [189, 44] on icon at bounding box center [189, 48] width 18 height 18
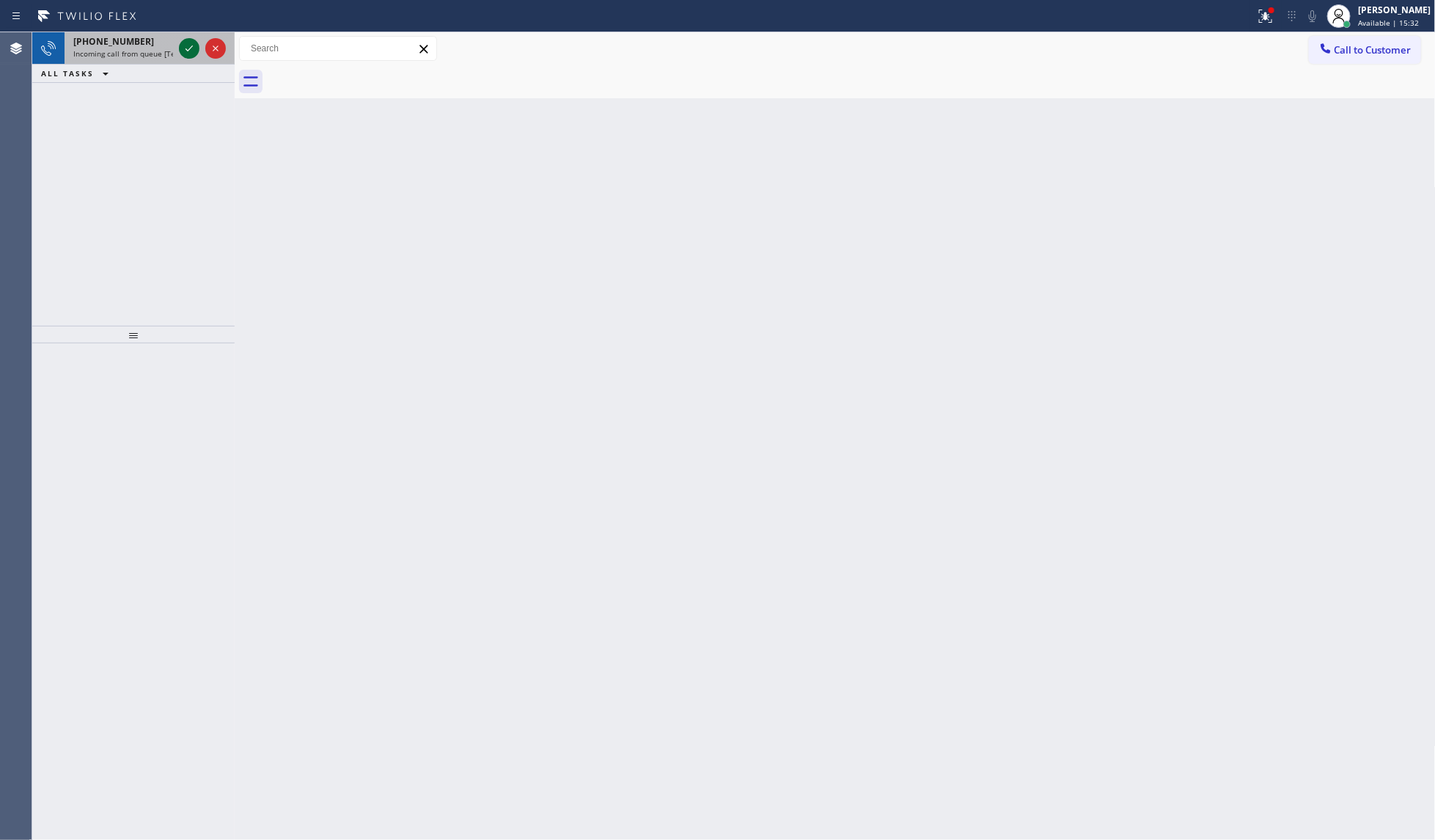
click at [187, 49] on icon at bounding box center [189, 48] width 18 height 18
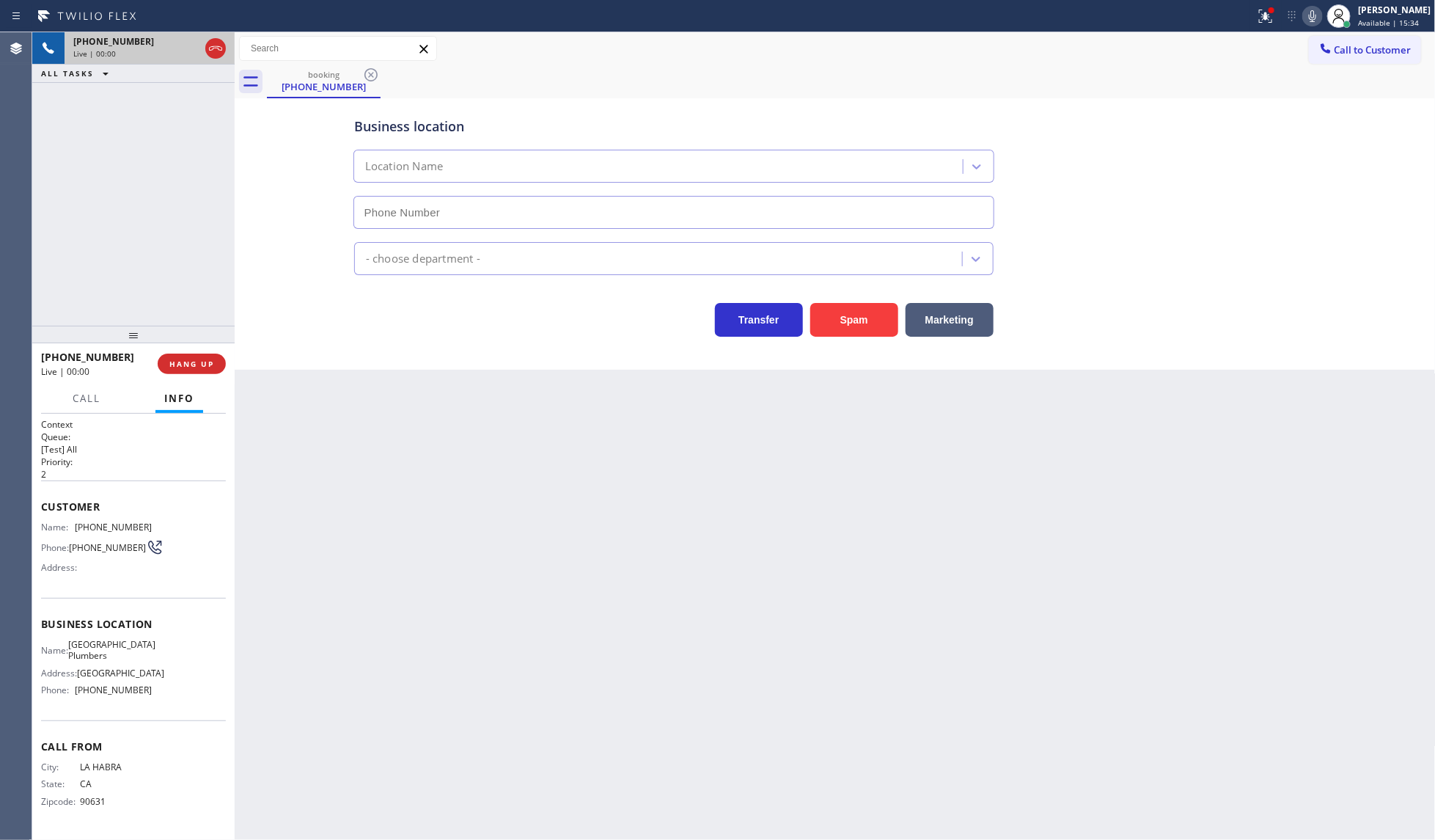
type input "(562) 414-6833"
click at [211, 356] on button "HANG UP" at bounding box center [191, 364] width 69 height 21
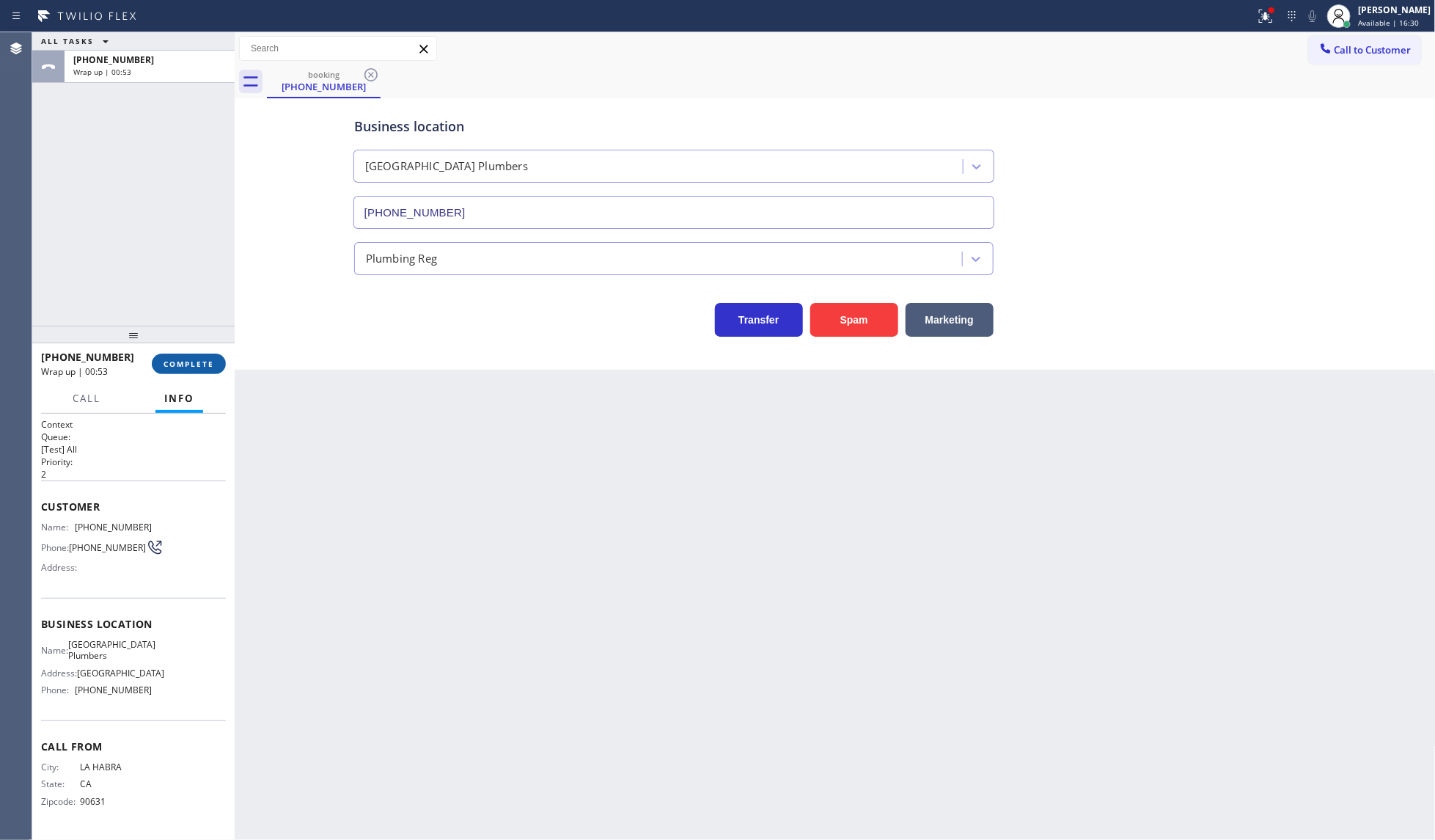
click at [177, 364] on span "COMPLETE" at bounding box center [189, 363] width 51 height 10
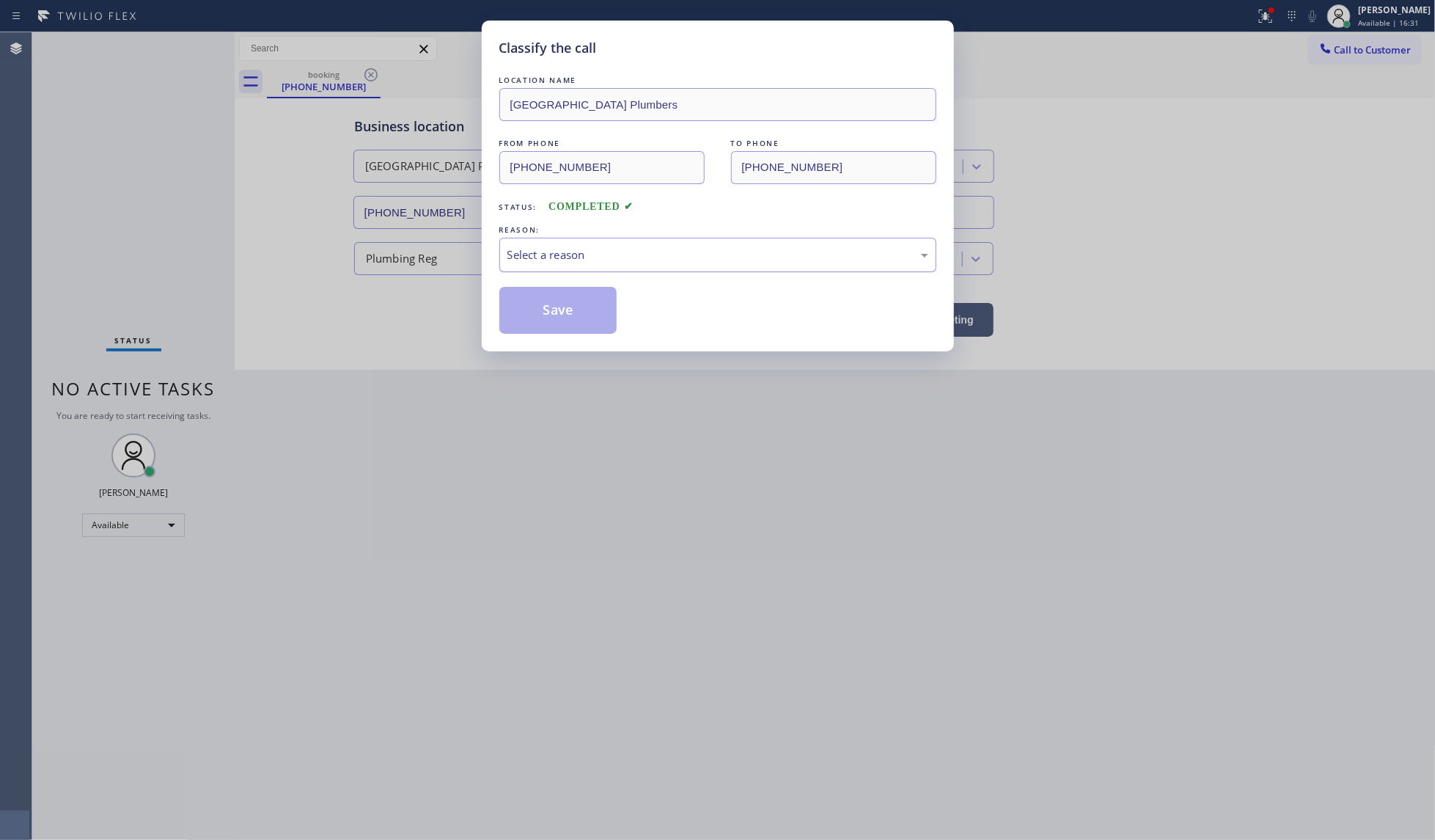
click at [542, 248] on div "Select a reason" at bounding box center [718, 255] width 420 height 17
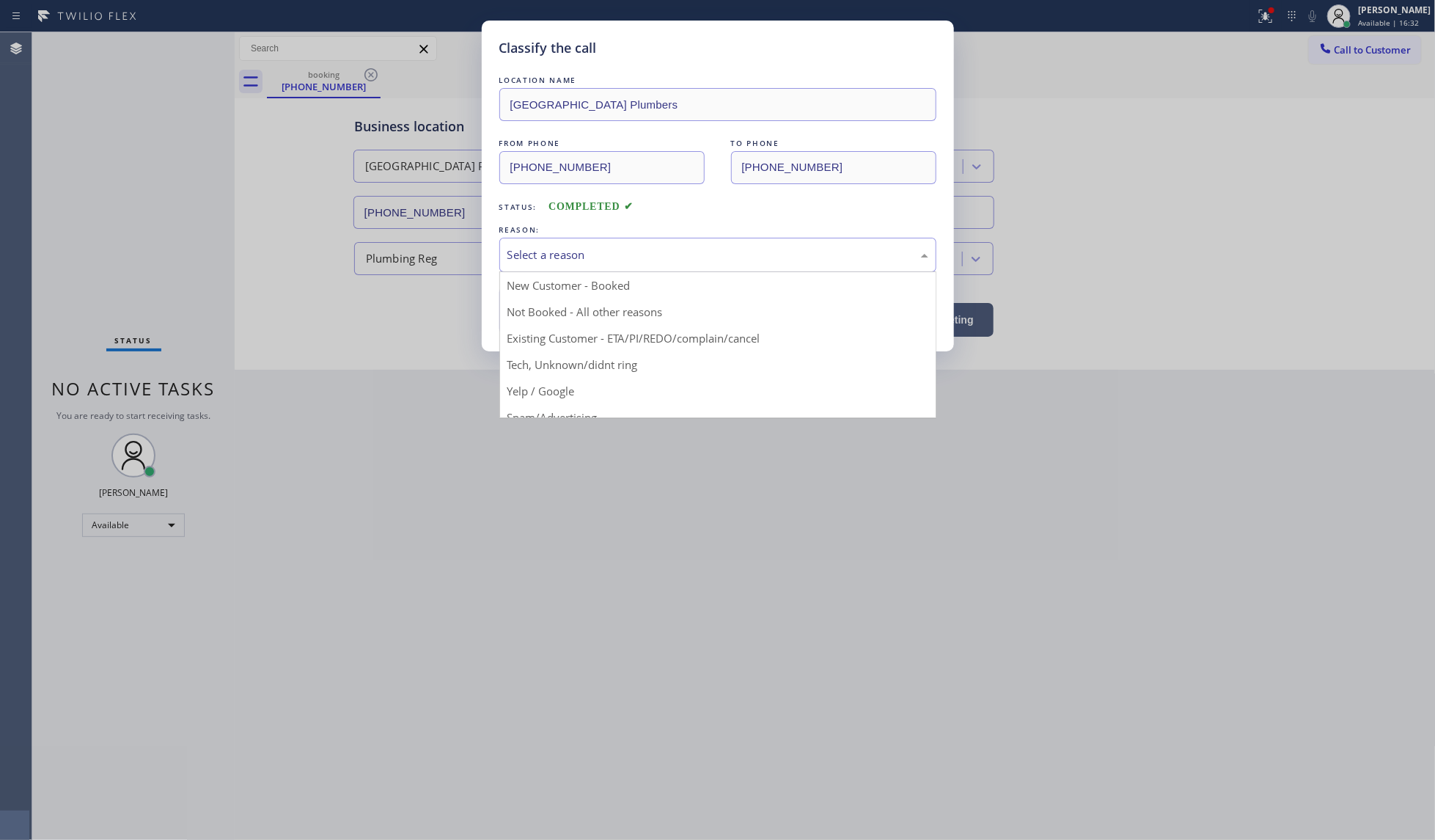
drag, startPoint x: 530, startPoint y: 300, endPoint x: 529, endPoint y: 310, distance: 10.0
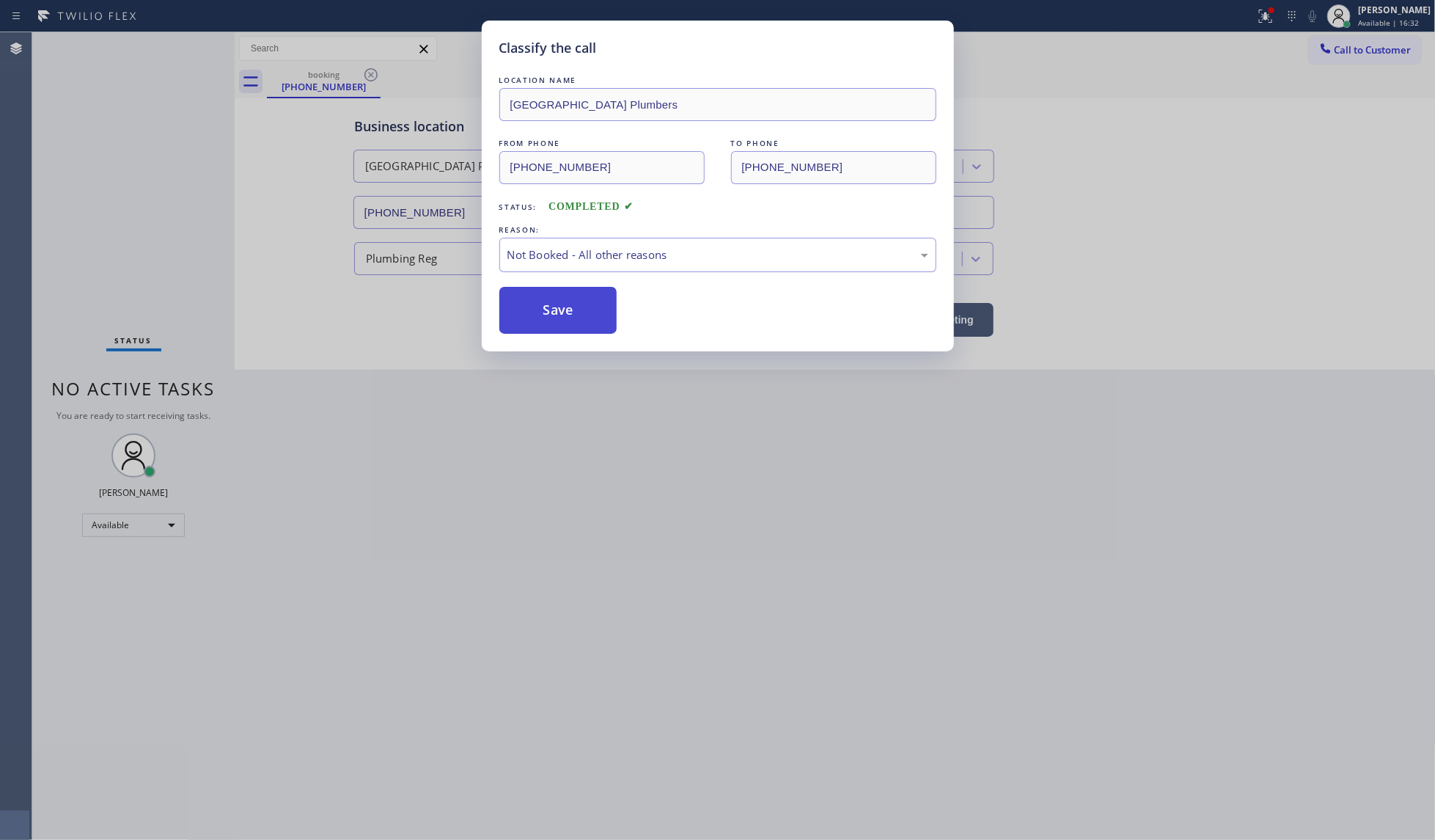
click at [529, 310] on button "Save" at bounding box center [558, 310] width 118 height 47
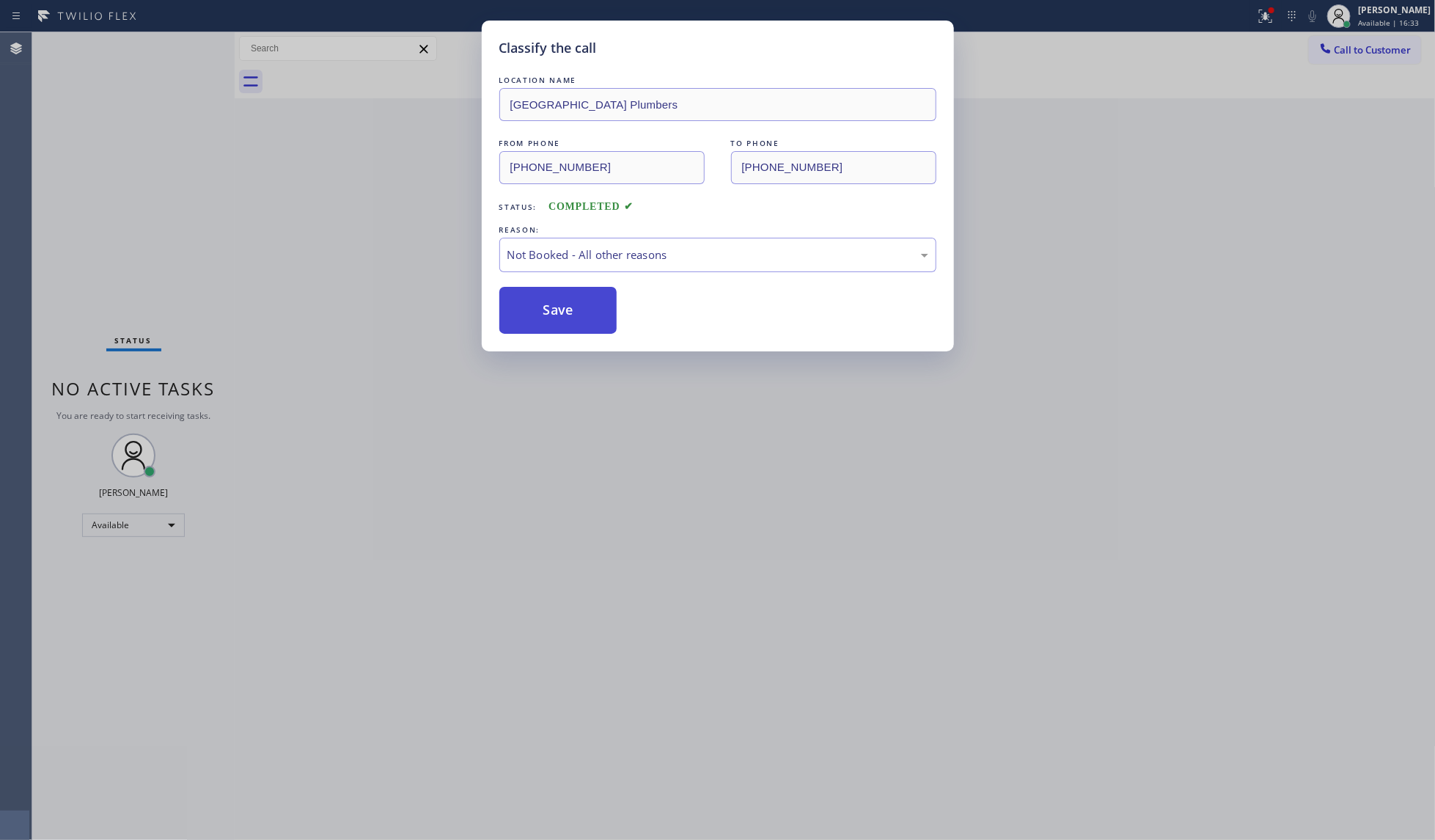
click at [529, 310] on button "Save" at bounding box center [558, 310] width 118 height 47
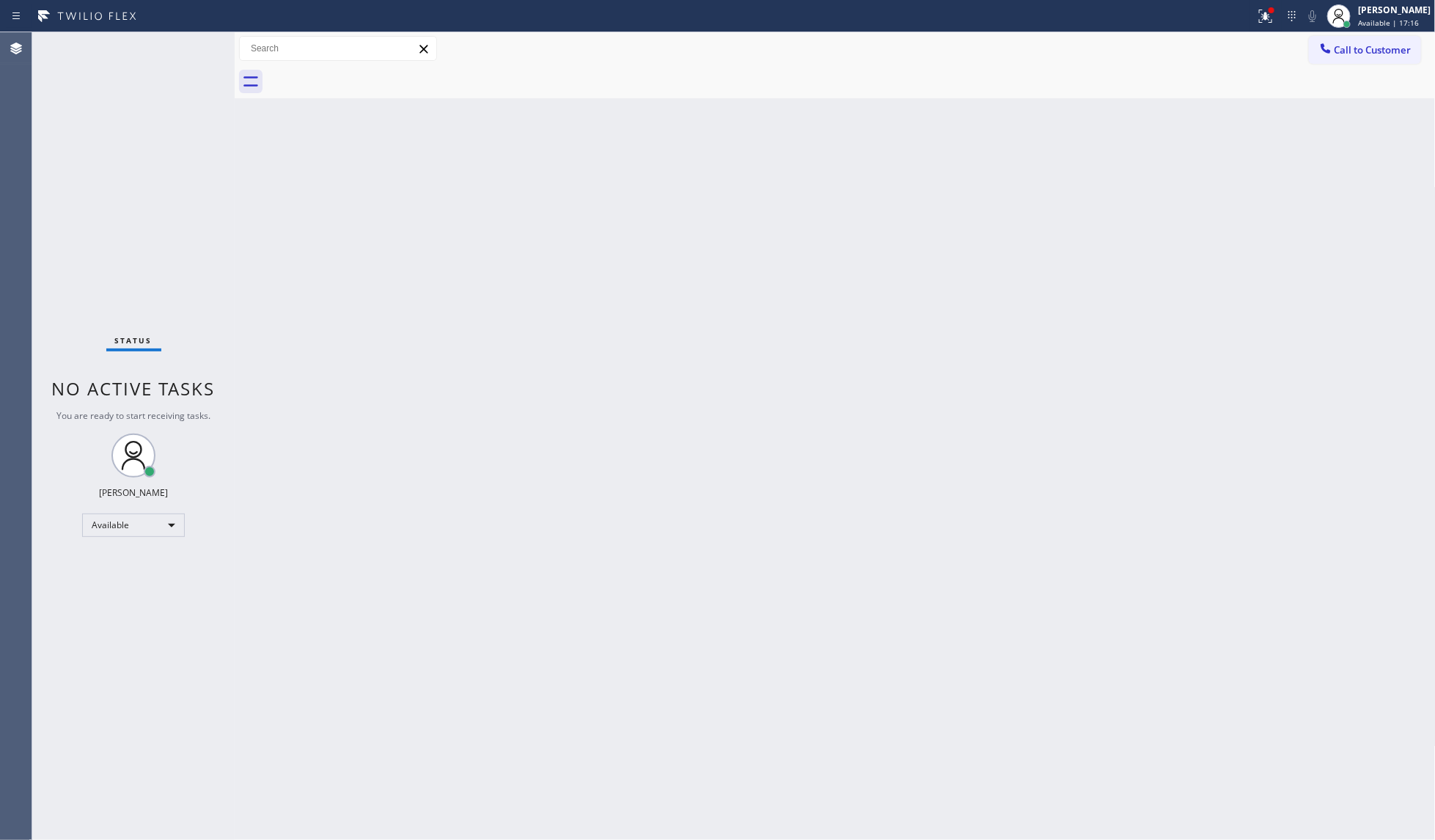
click at [1245, 15] on div at bounding box center [627, 16] width 1244 height 23
click at [1272, 12] on div at bounding box center [1271, 9] width 8 height 8
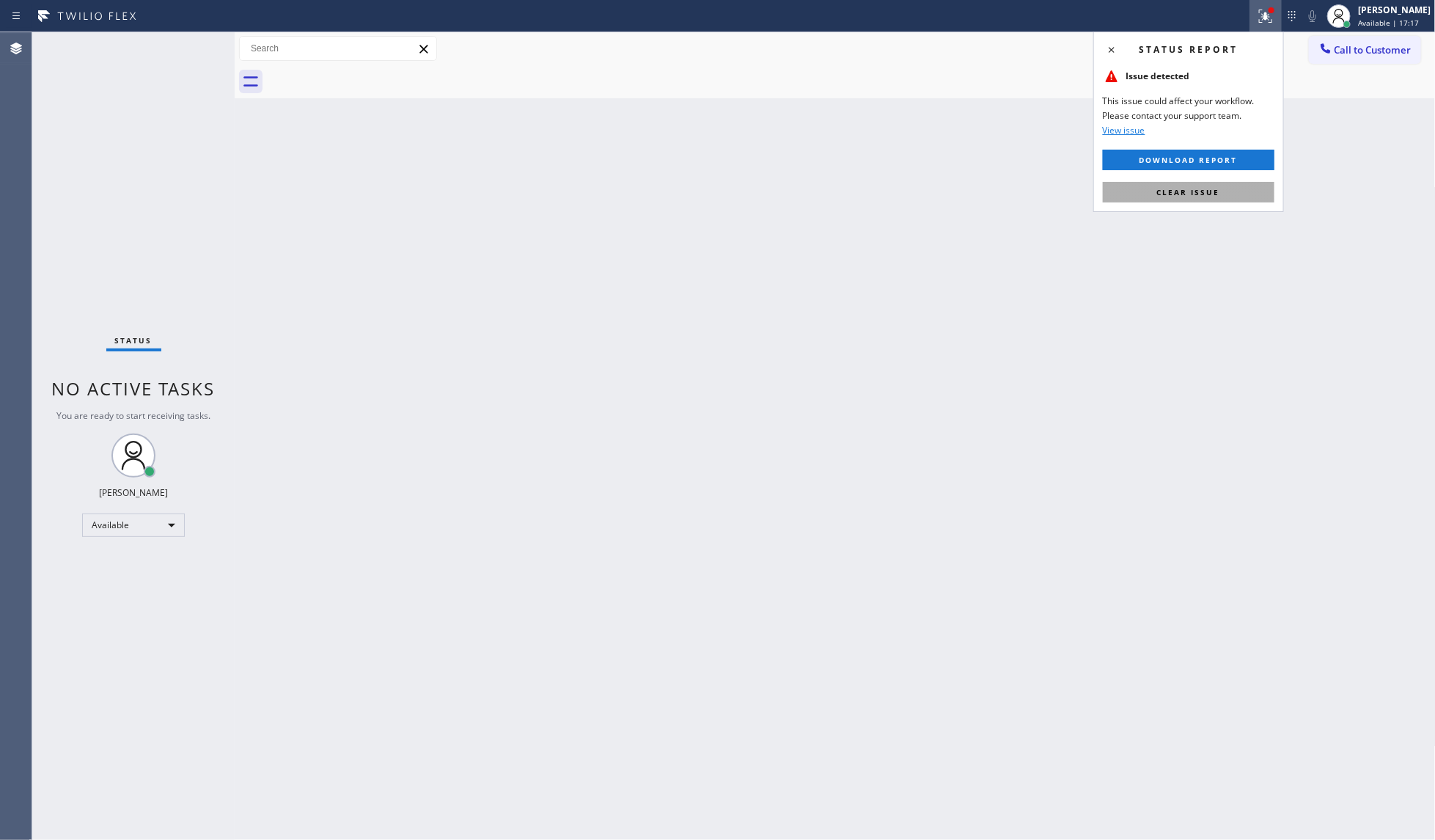
click at [1223, 203] on button "Clear issue" at bounding box center [1188, 192] width 172 height 21
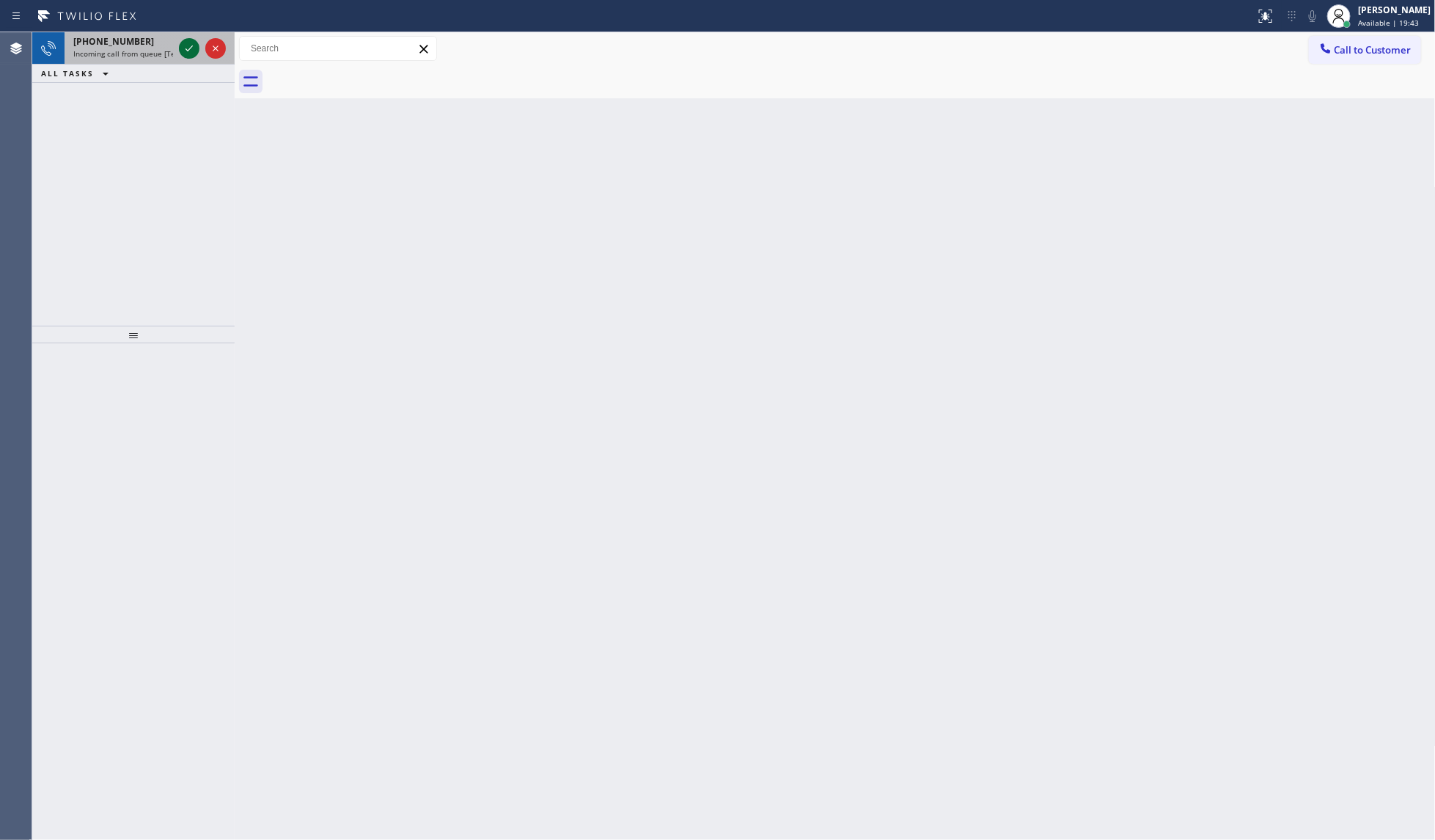
click at [192, 52] on icon at bounding box center [189, 48] width 18 height 18
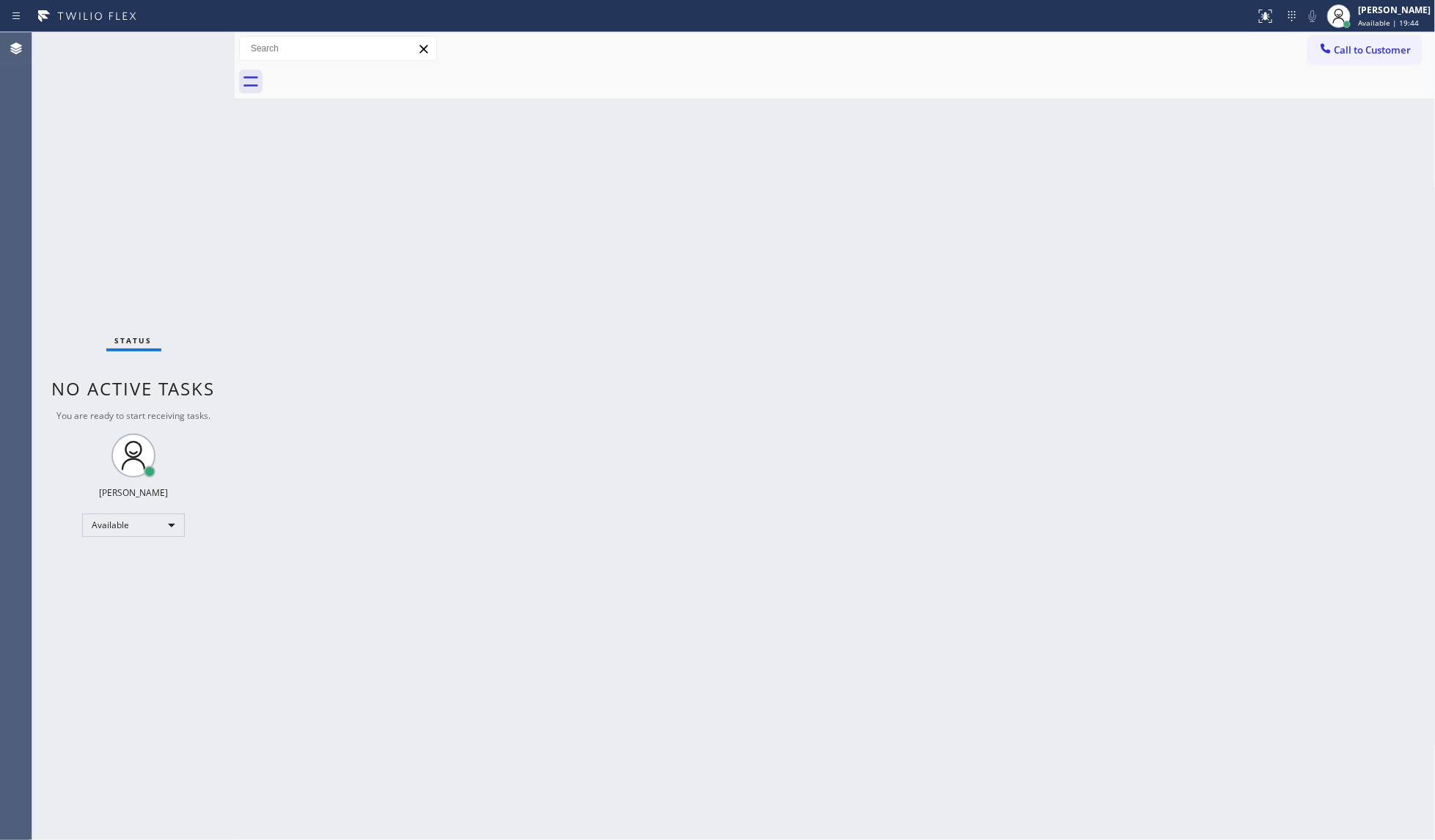
click at [192, 52] on div "Status No active tasks You are ready to start receiving tasks. JENIZA ALCAYDE A…" at bounding box center [133, 435] width 203 height 807
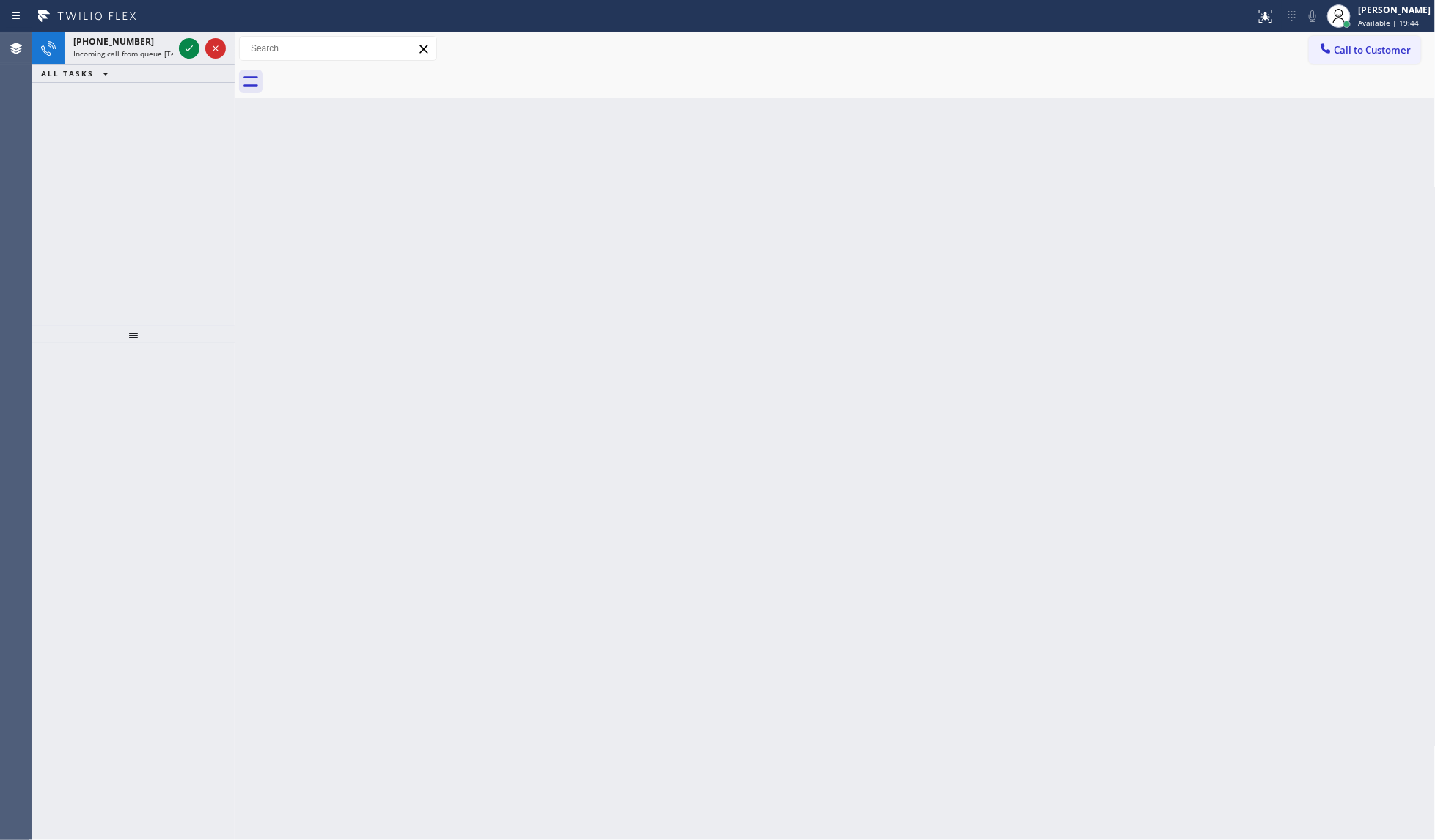
click at [192, 52] on icon at bounding box center [189, 48] width 18 height 18
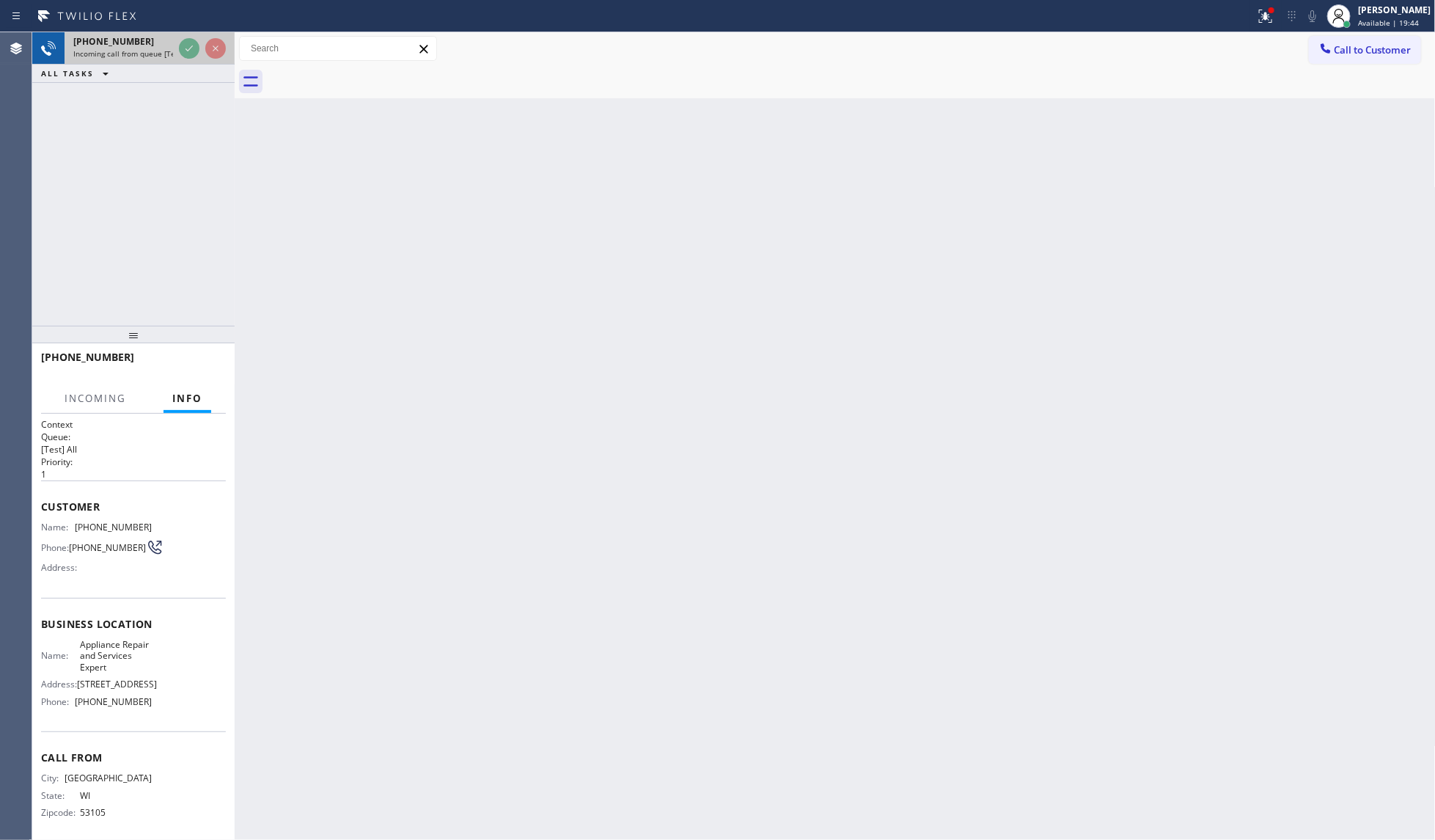
click at [191, 59] on div at bounding box center [203, 48] width 53 height 32
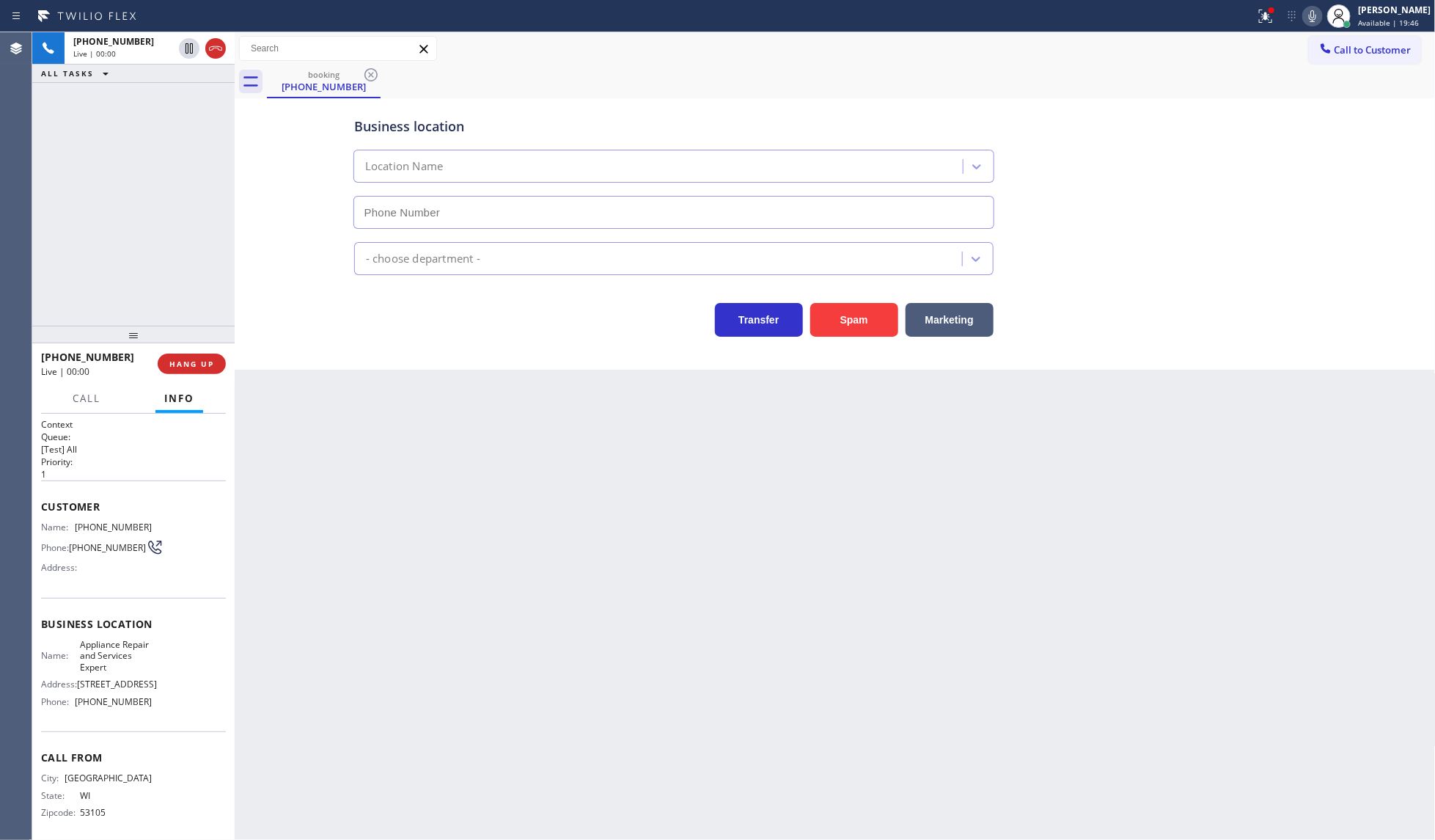
type input "(312) 818-3950"
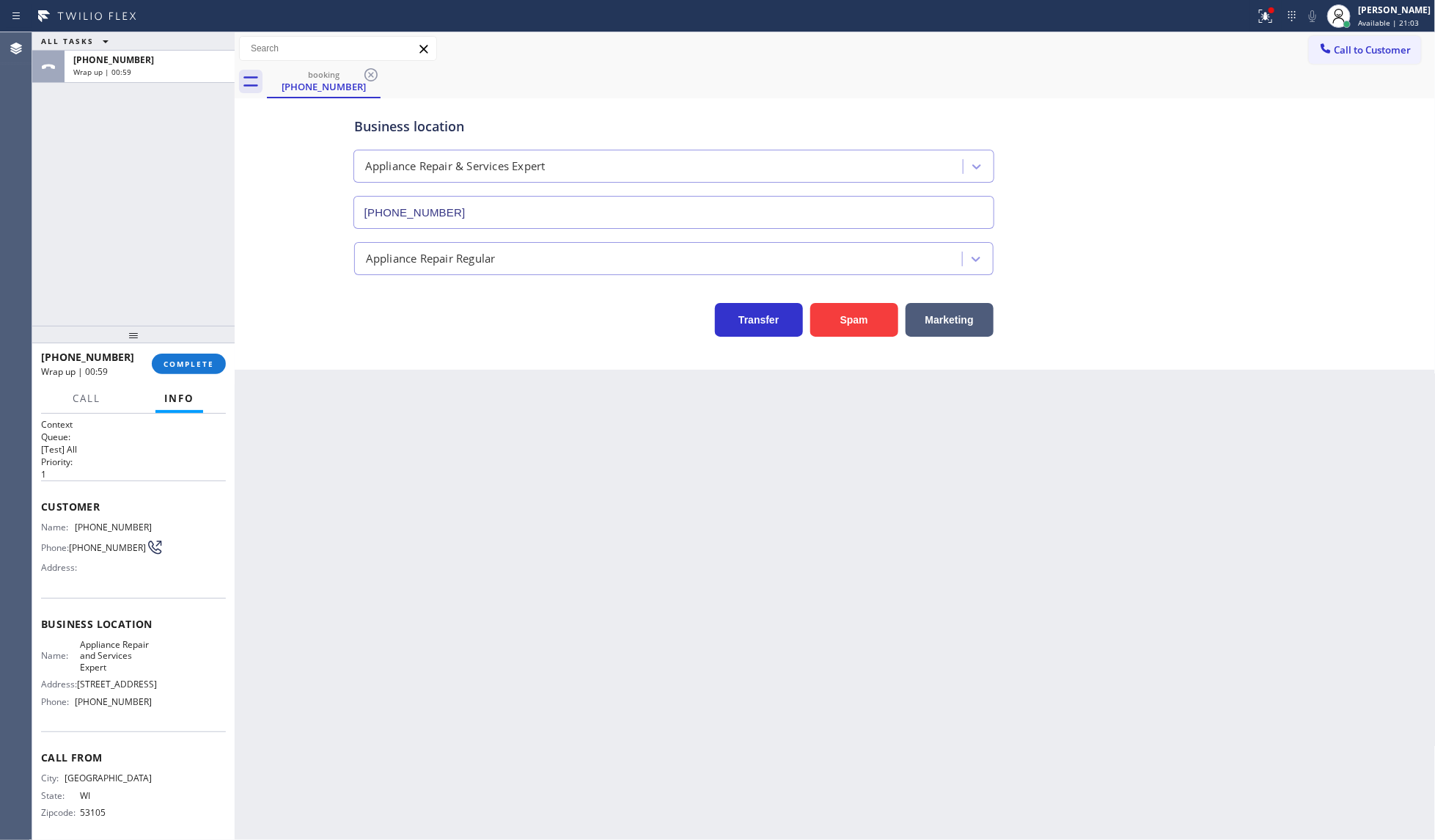
click at [204, 333] on div at bounding box center [133, 334] width 203 height 18
click at [207, 371] on button "COMPLETE" at bounding box center [189, 364] width 74 height 21
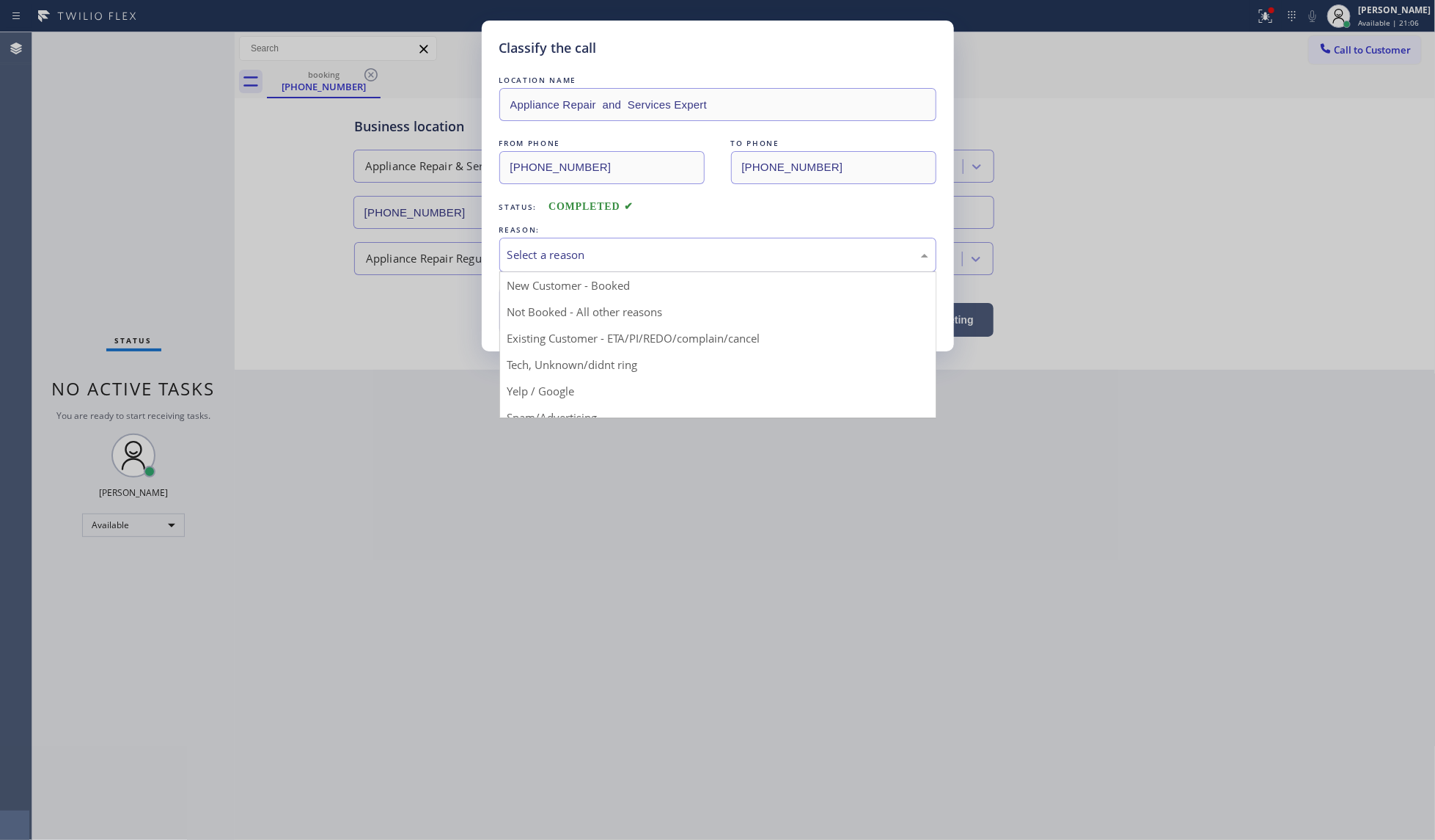
click at [565, 250] on div "Select a reason" at bounding box center [718, 255] width 420 height 17
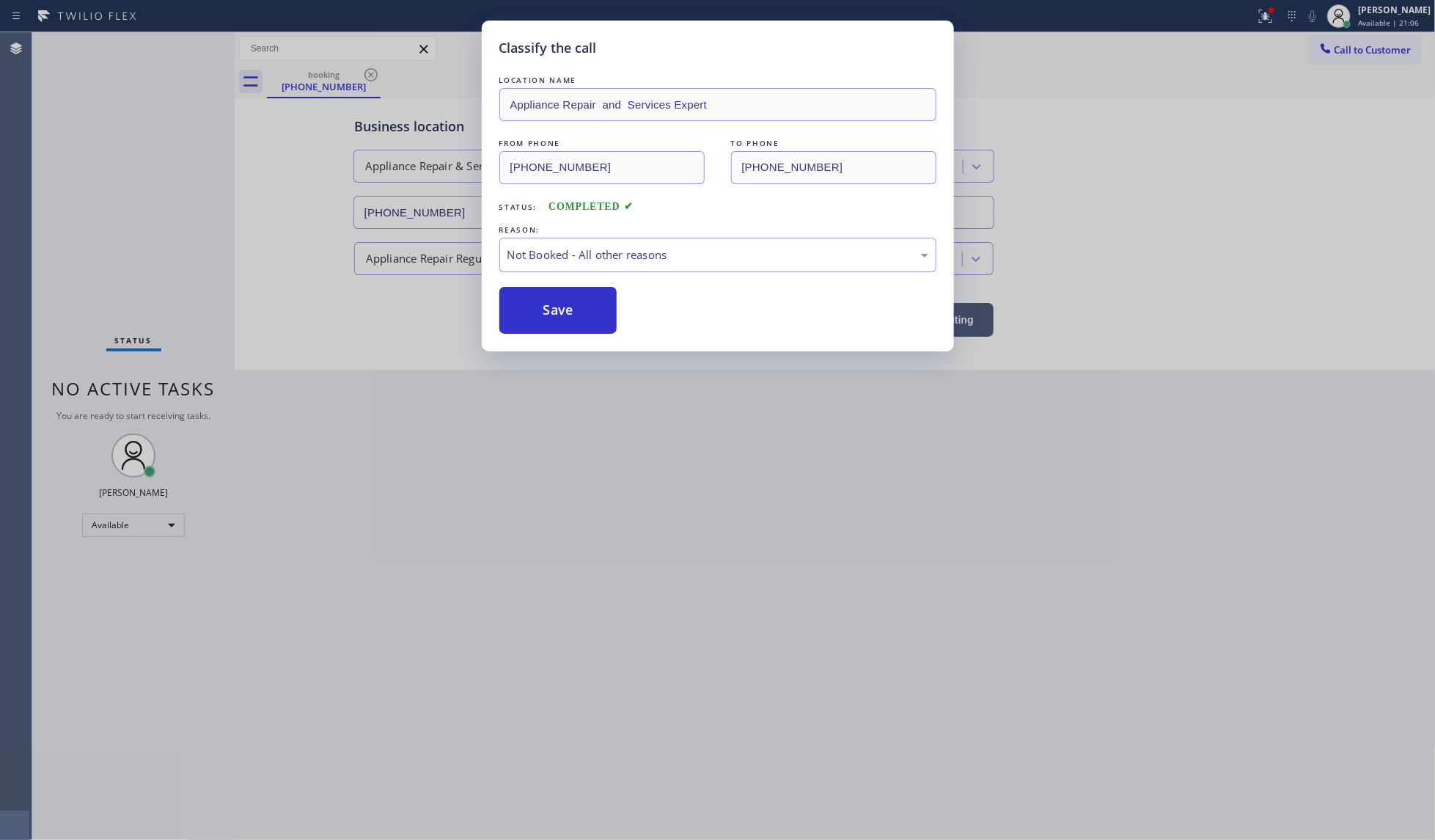
click at [544, 308] on button "Save" at bounding box center [558, 310] width 118 height 47
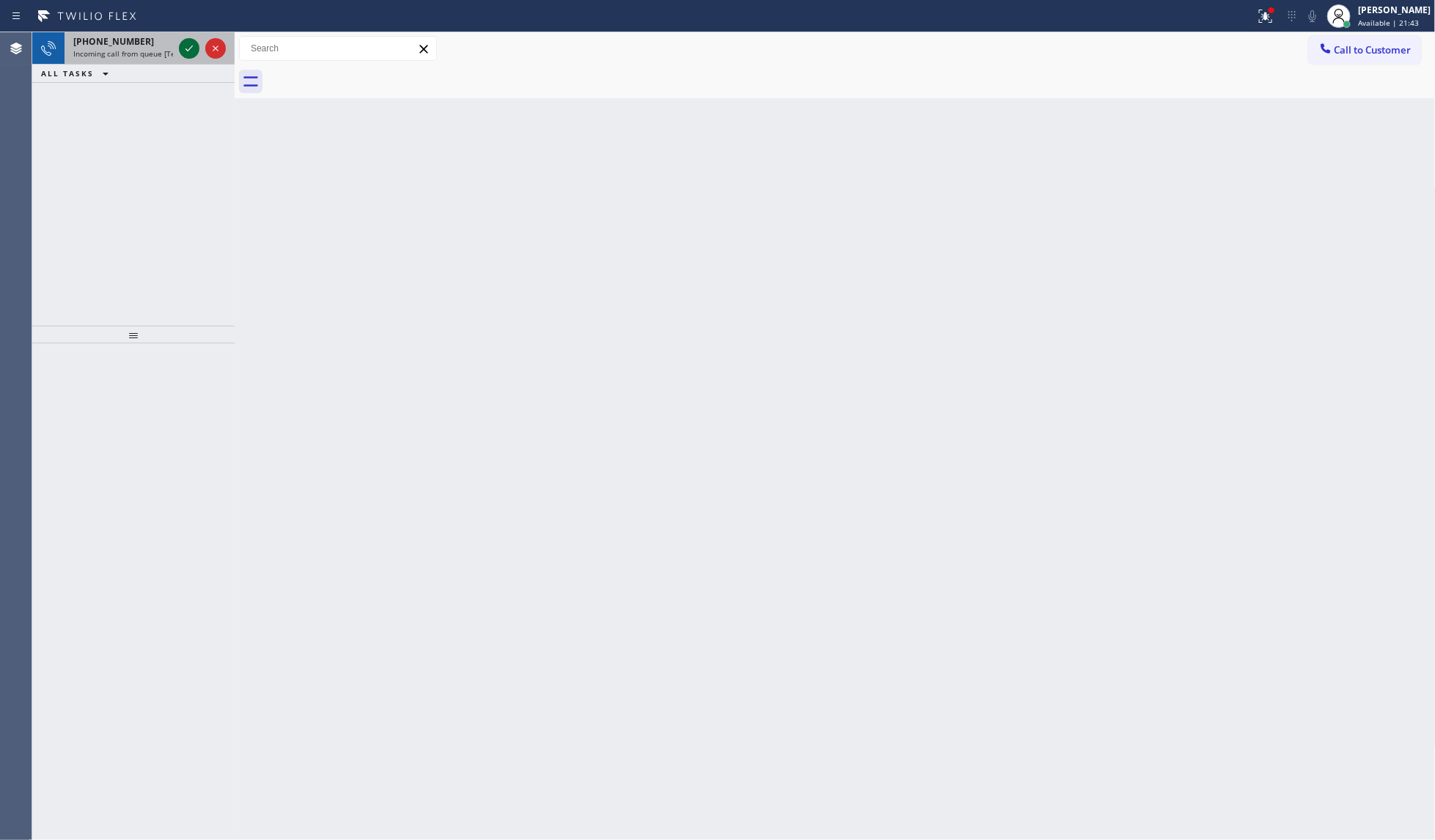
click at [187, 52] on icon at bounding box center [189, 48] width 18 height 18
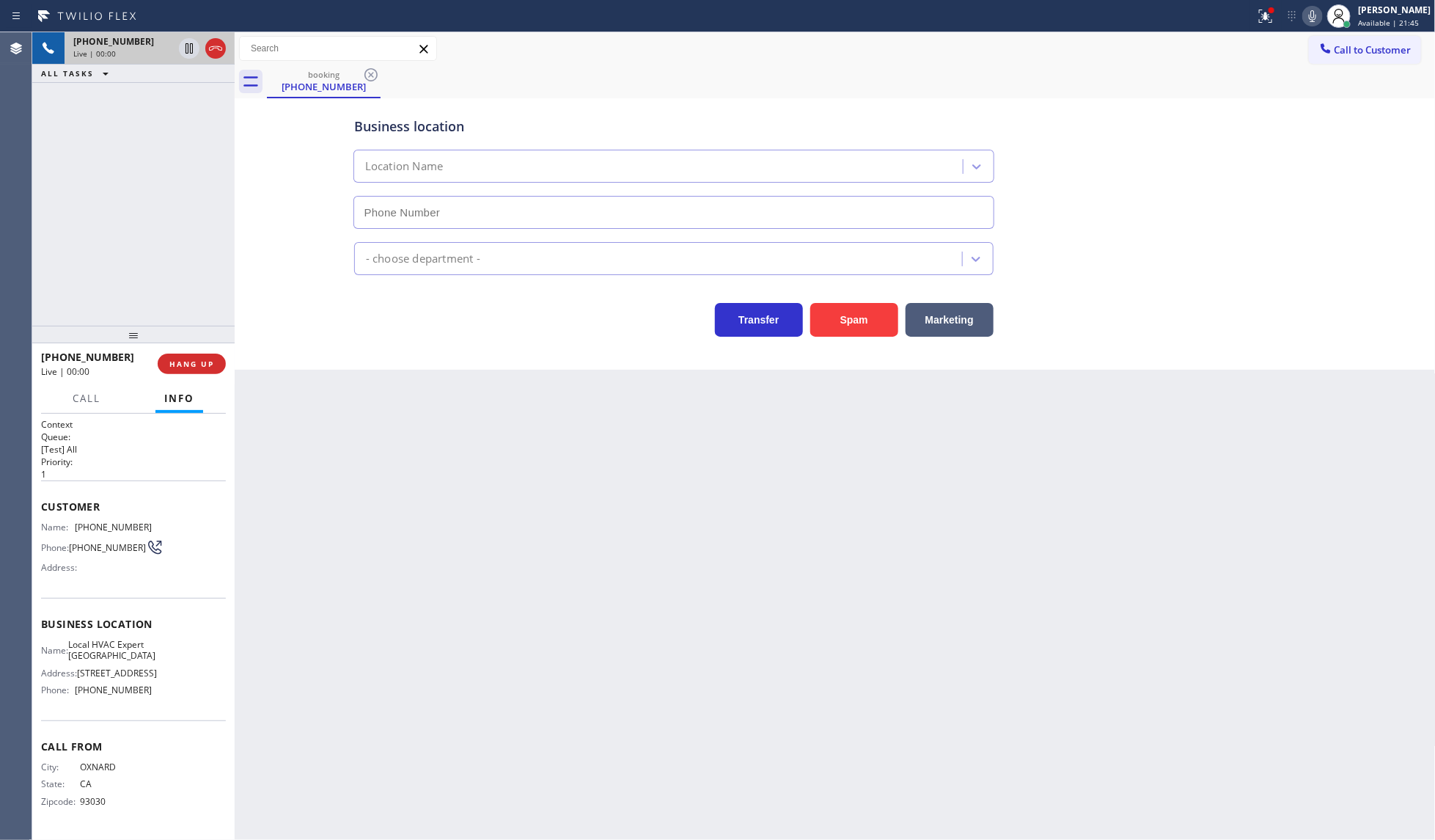
type input "(657) 888-9747"
click at [195, 368] on span "HANG UP" at bounding box center [191, 363] width 45 height 10
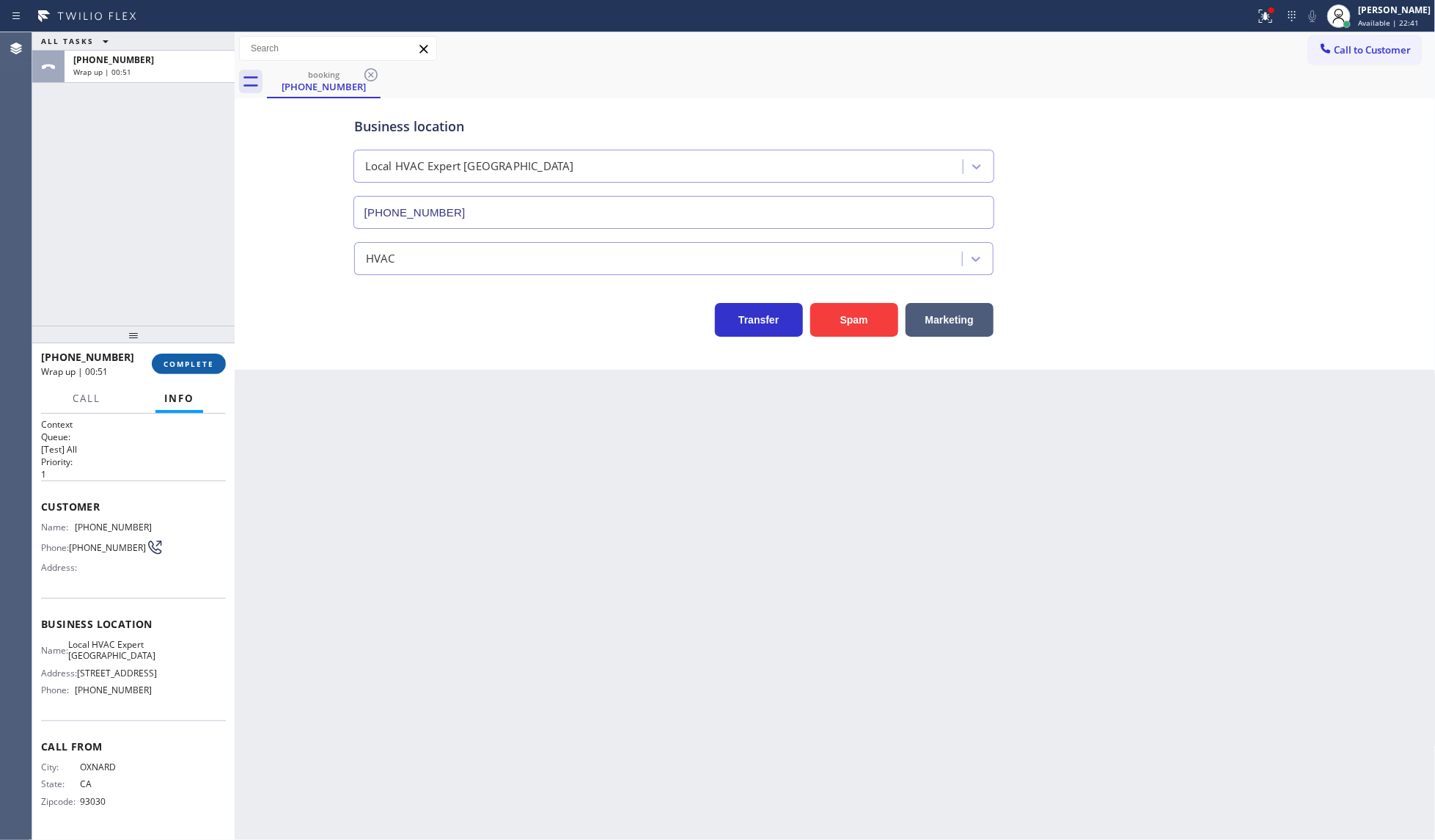
click at [200, 356] on button "COMPLETE" at bounding box center [189, 364] width 74 height 21
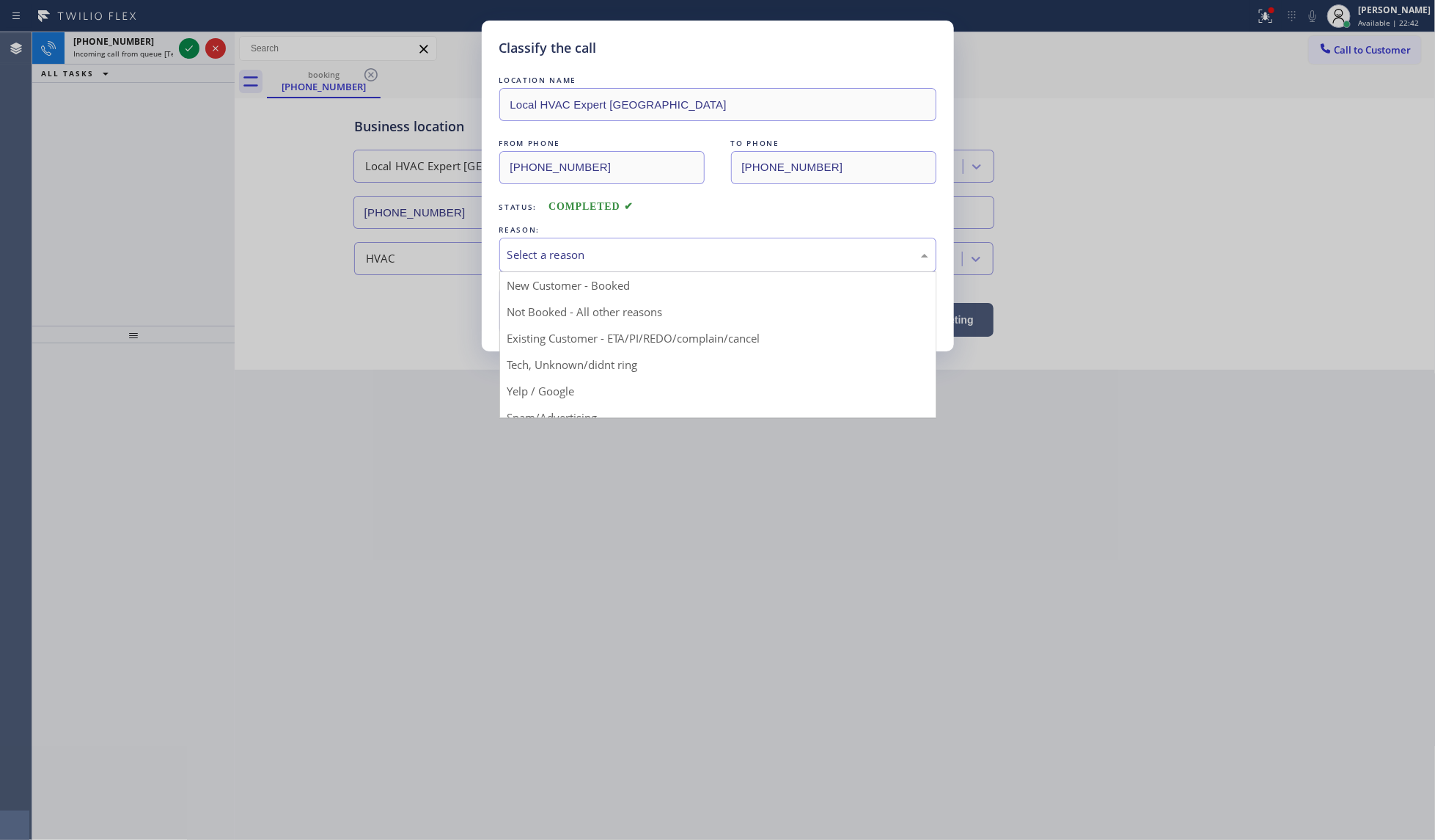
drag, startPoint x: 598, startPoint y: 251, endPoint x: 598, endPoint y: 260, distance: 9.0
click at [598, 260] on div "Select a reason" at bounding box center [718, 255] width 420 height 17
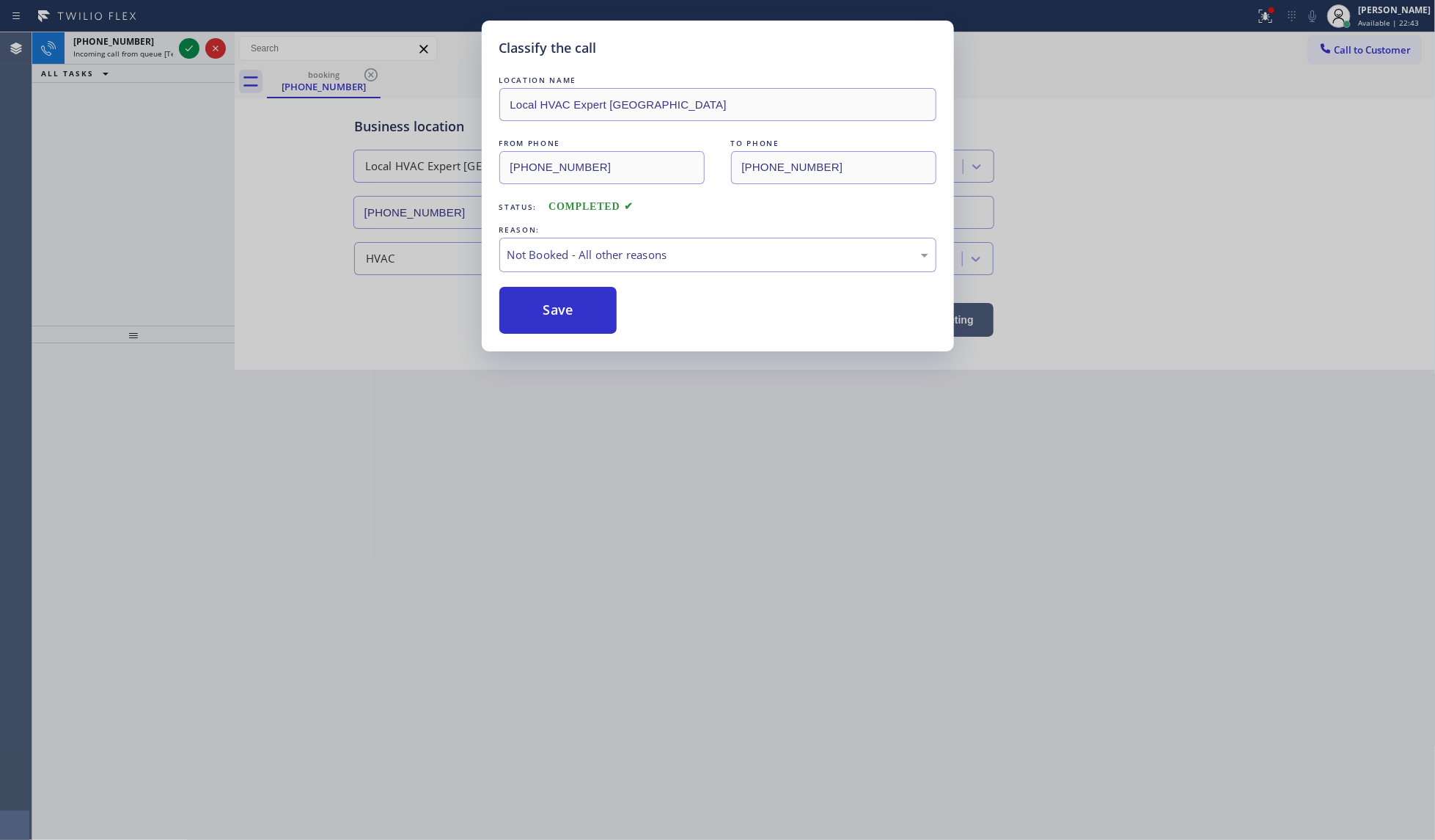
click at [542, 304] on button "Save" at bounding box center [558, 310] width 118 height 47
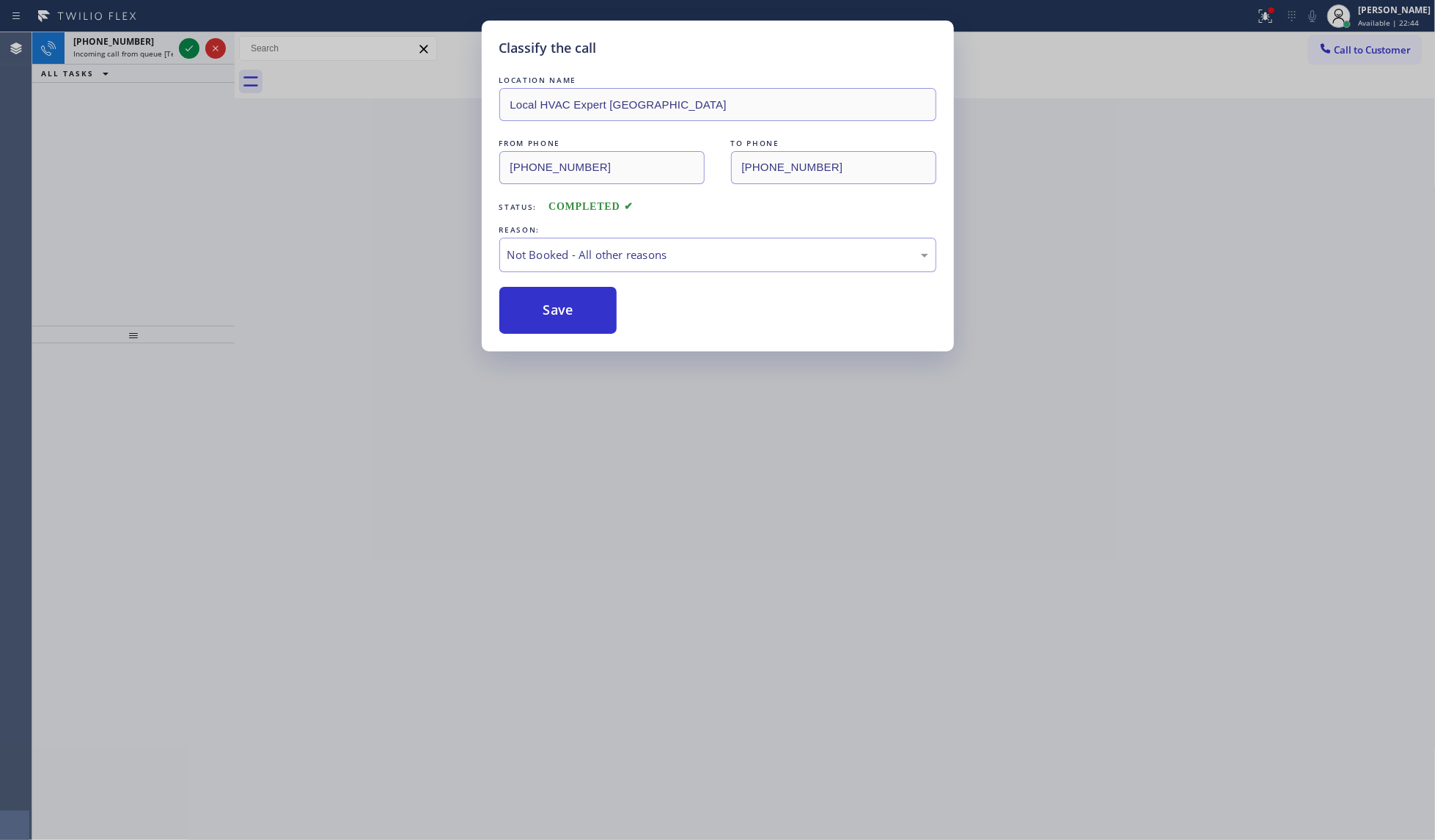
click at [209, 49] on div "Classify the call LOCATION NAME Local HVAC Expert Orange County FROM PHONE (805…" at bounding box center [717, 420] width 1435 height 840
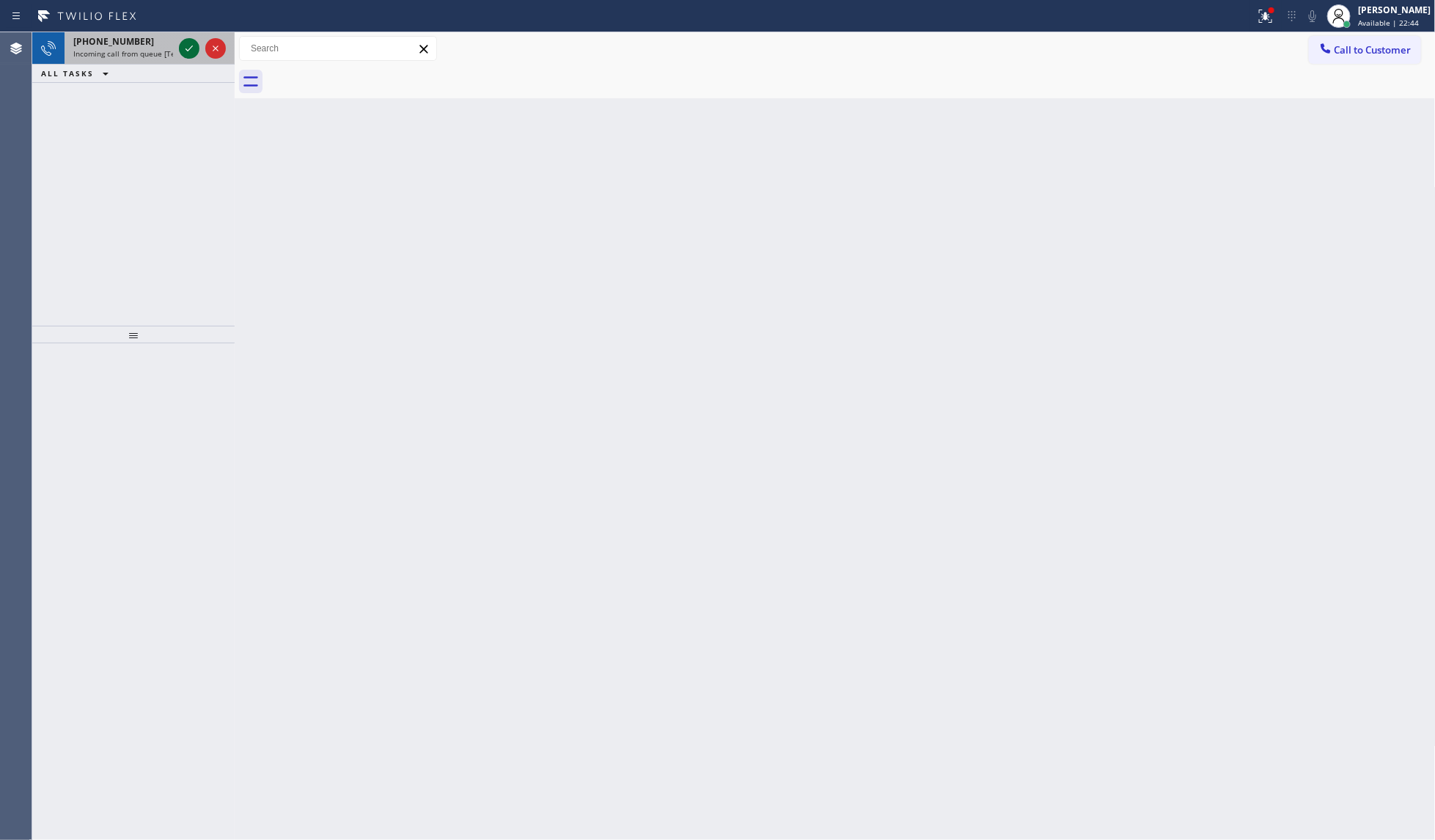
click at [191, 45] on icon at bounding box center [189, 48] width 18 height 18
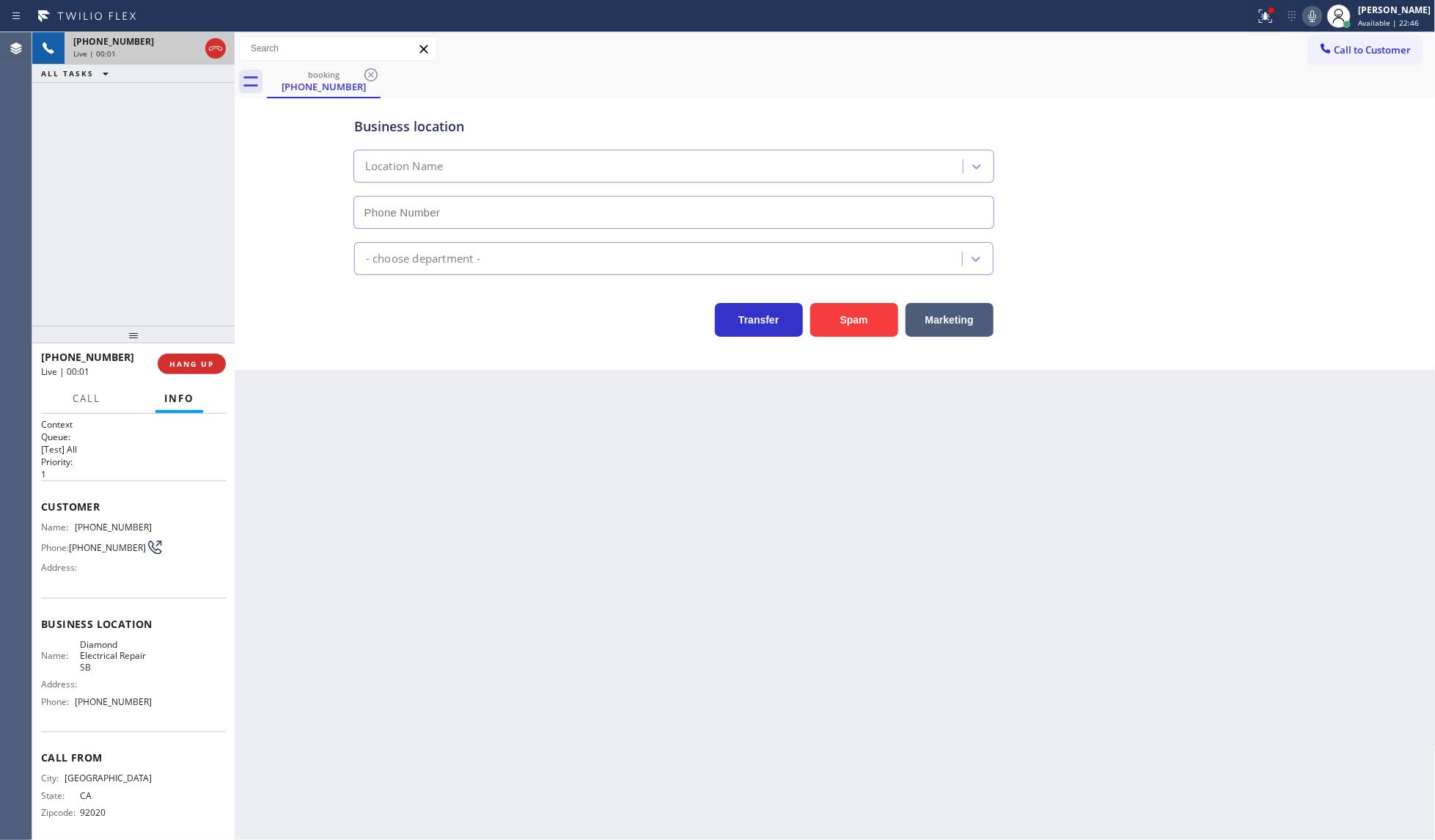
type input "(909) 442-4276"
click at [179, 363] on span "HANG UP" at bounding box center [191, 363] width 45 height 10
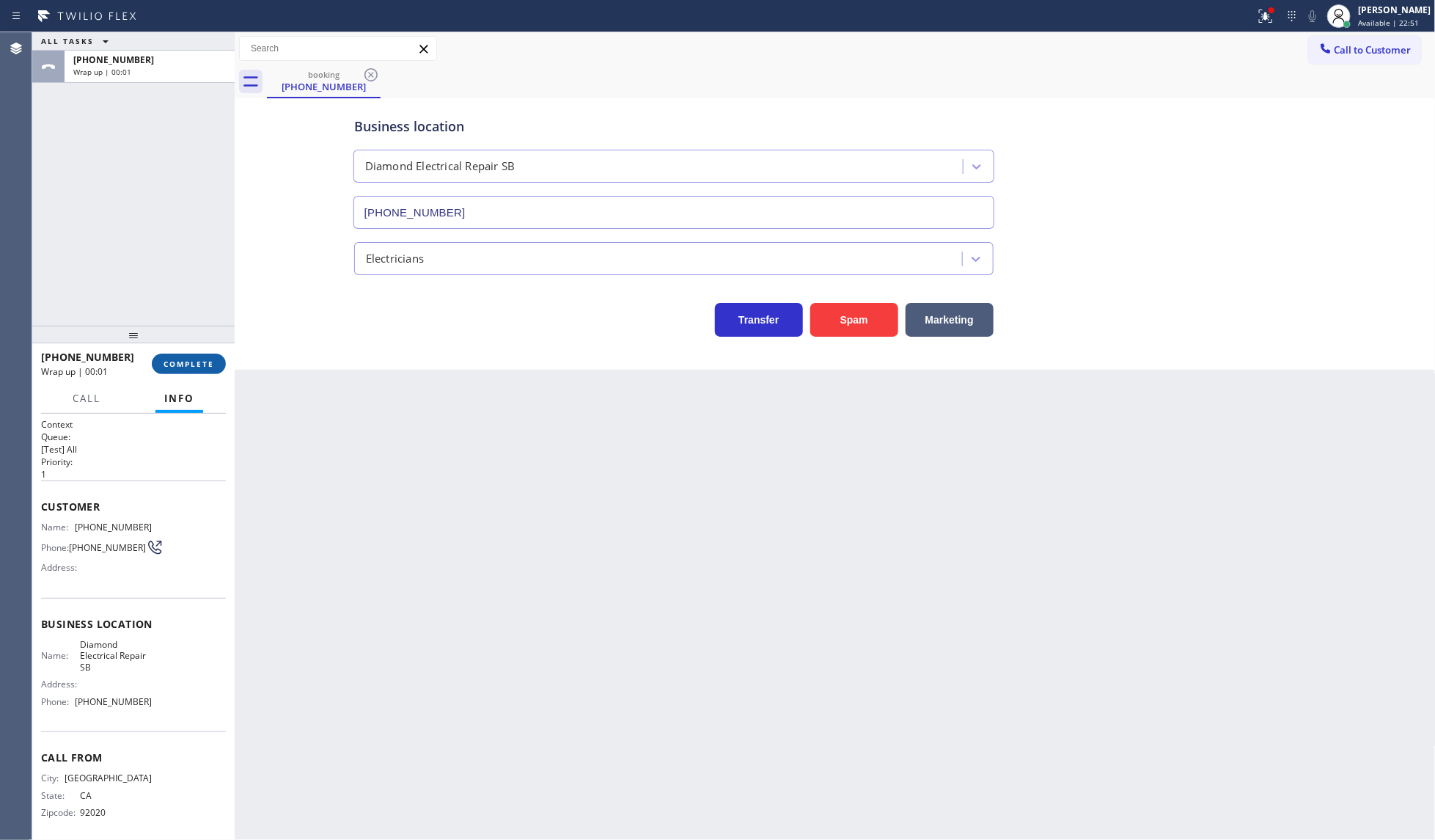
drag, startPoint x: 173, startPoint y: 357, endPoint x: 214, endPoint y: 360, distance: 41.1
click at [176, 358] on button "COMPLETE" at bounding box center [189, 364] width 74 height 21
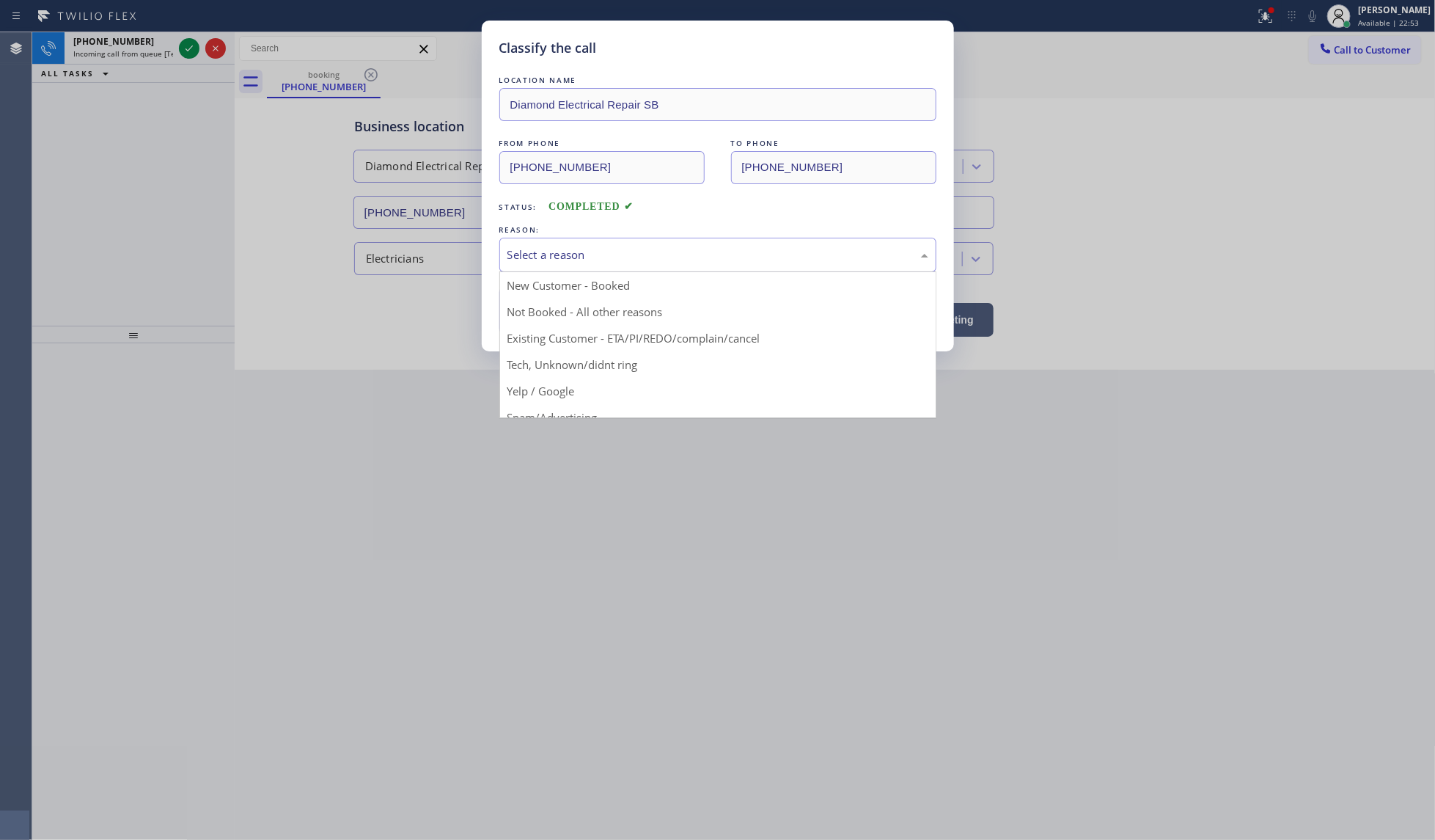
click at [541, 263] on div "Select a reason" at bounding box center [718, 255] width 420 height 17
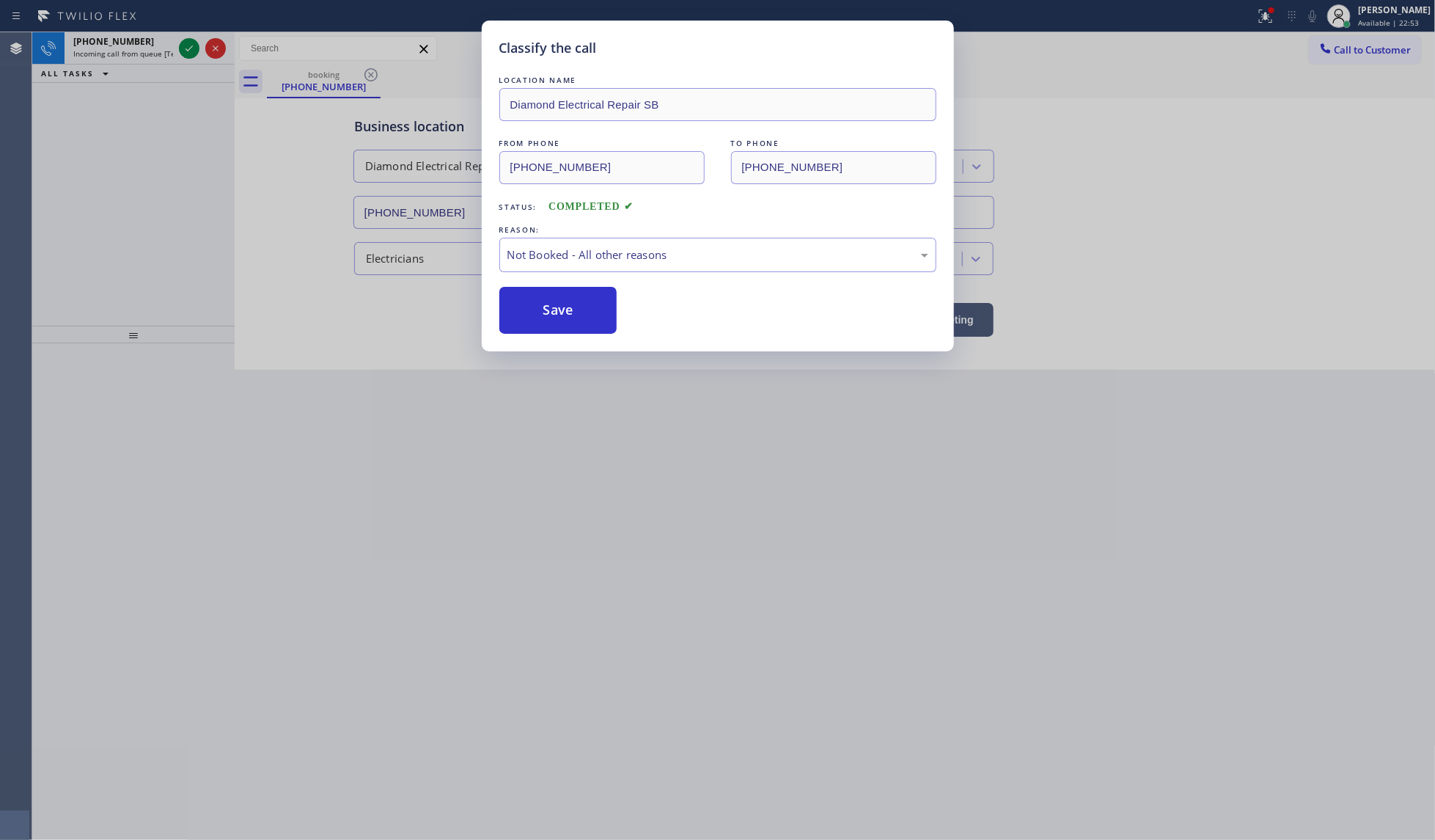
click at [538, 306] on button "Save" at bounding box center [558, 310] width 118 height 47
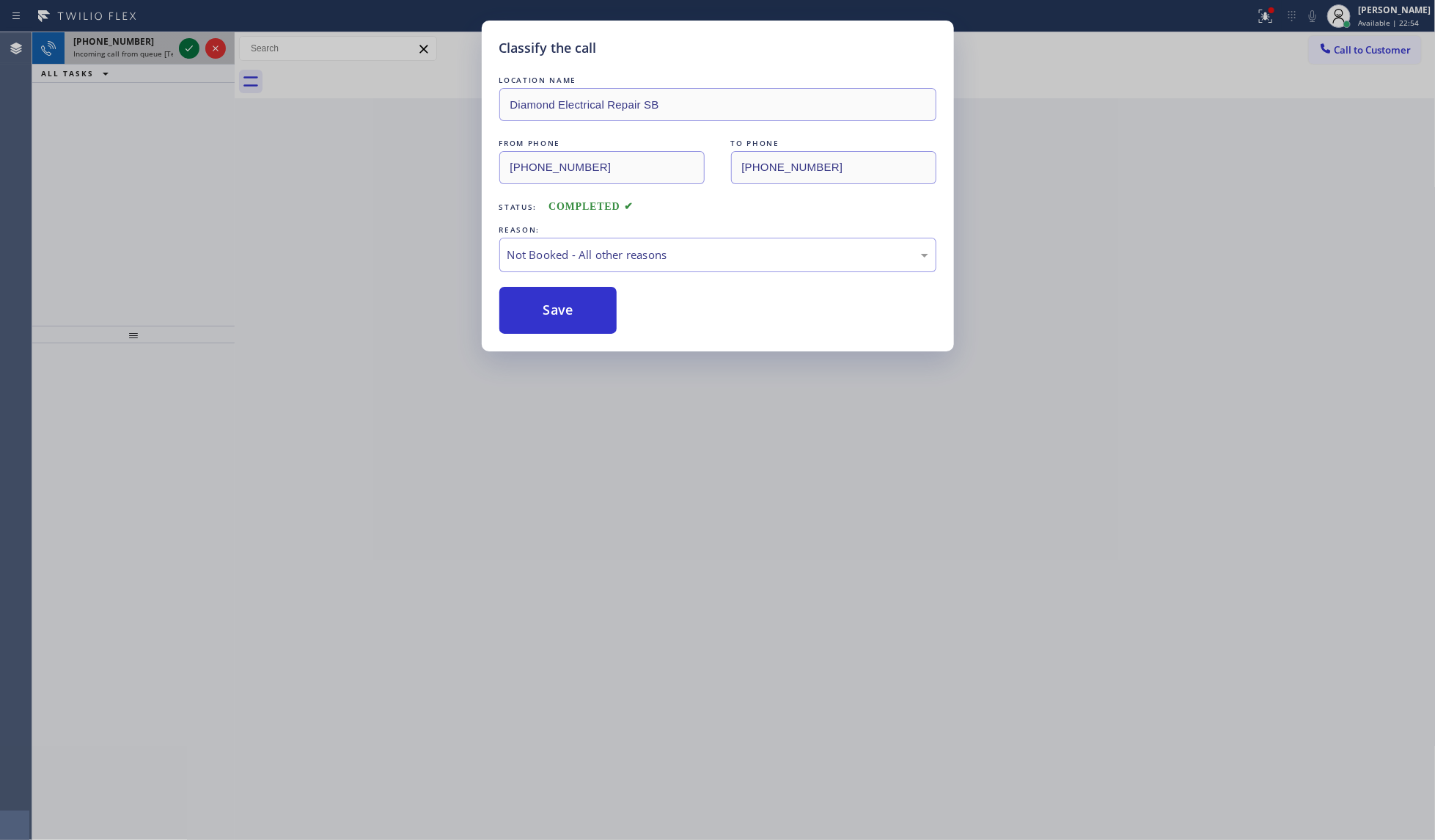
drag, startPoint x: 206, startPoint y: 67, endPoint x: 194, endPoint y: 49, distance: 21.6
click at [213, 45] on div "Classify the call LOCATION NAME Diamond Electrical Repair SB FROM PHONE (619) 2…" at bounding box center [717, 420] width 1435 height 840
click at [206, 45] on div "Classify the call LOCATION NAME New York Appliance Repair Yonkers FROM PHONE (7…" at bounding box center [733, 435] width 1403 height 807
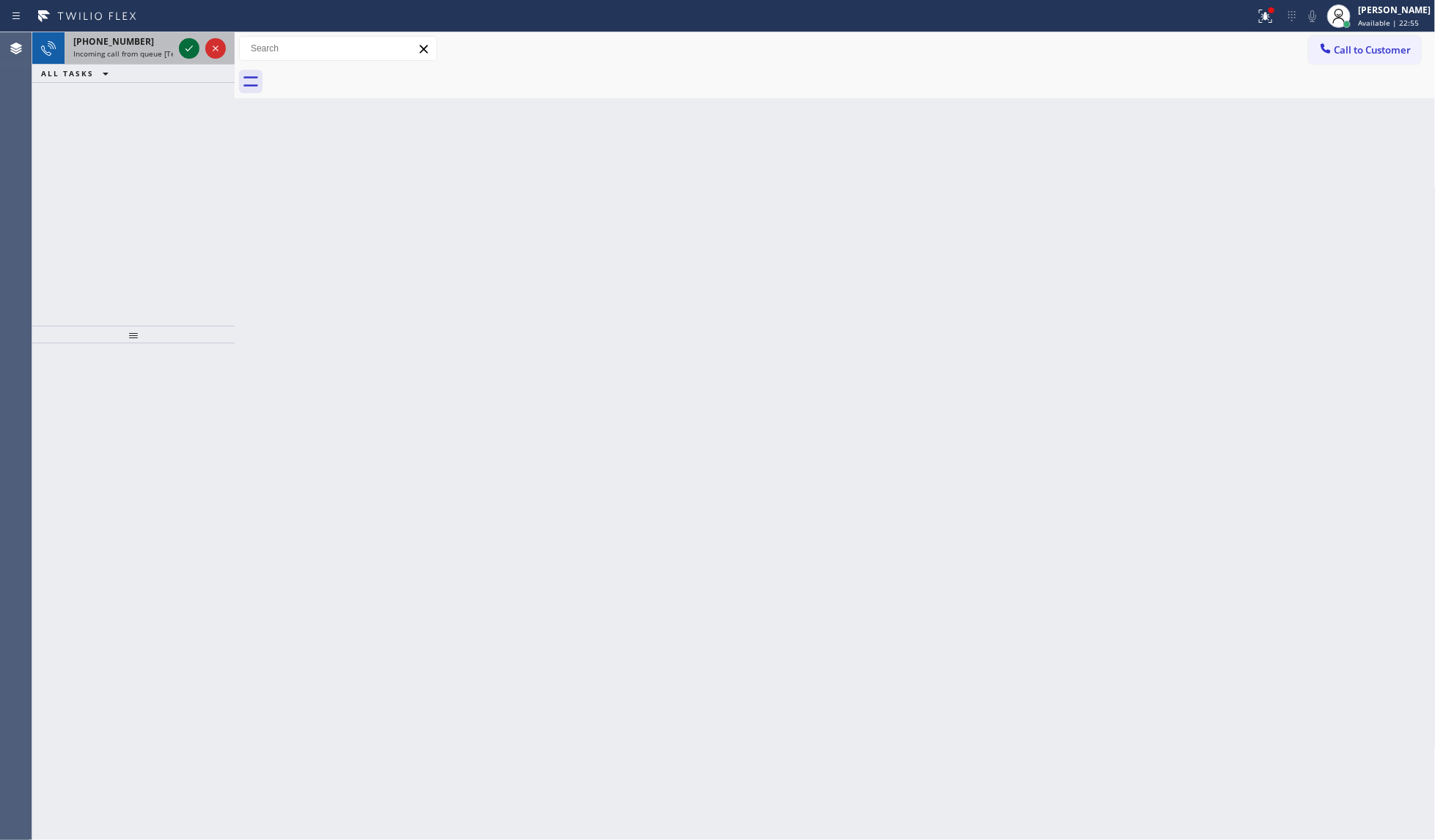
click at [191, 52] on icon at bounding box center [189, 48] width 18 height 18
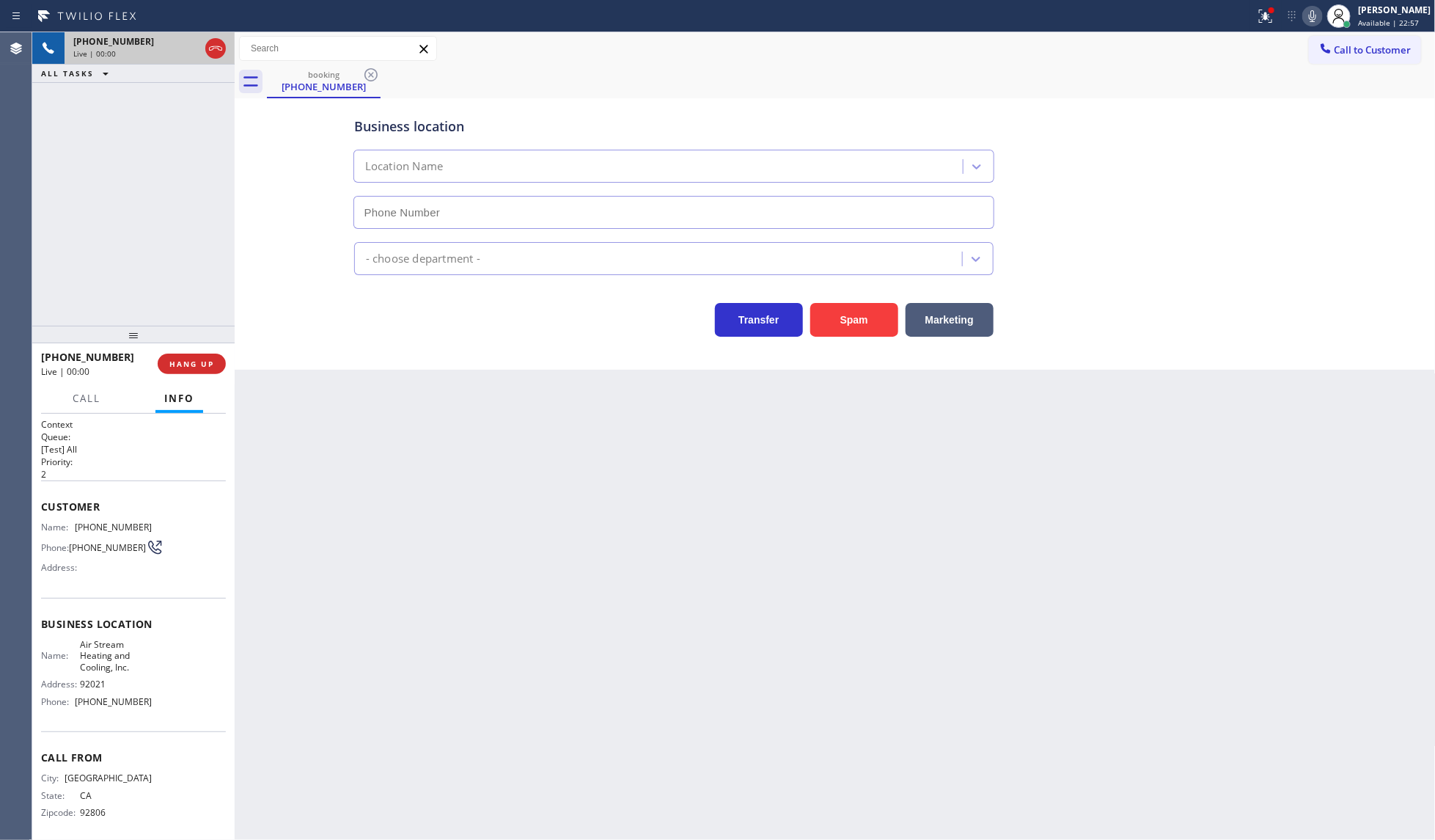
type input "(619) 673-9634"
click at [834, 340] on div "Business location Air Stream Heating & Cooling, Inc. (619) 673-9634 HVAC Transf…" at bounding box center [835, 234] width 1201 height 271
click at [836, 324] on button "Spam" at bounding box center [854, 320] width 88 height 34
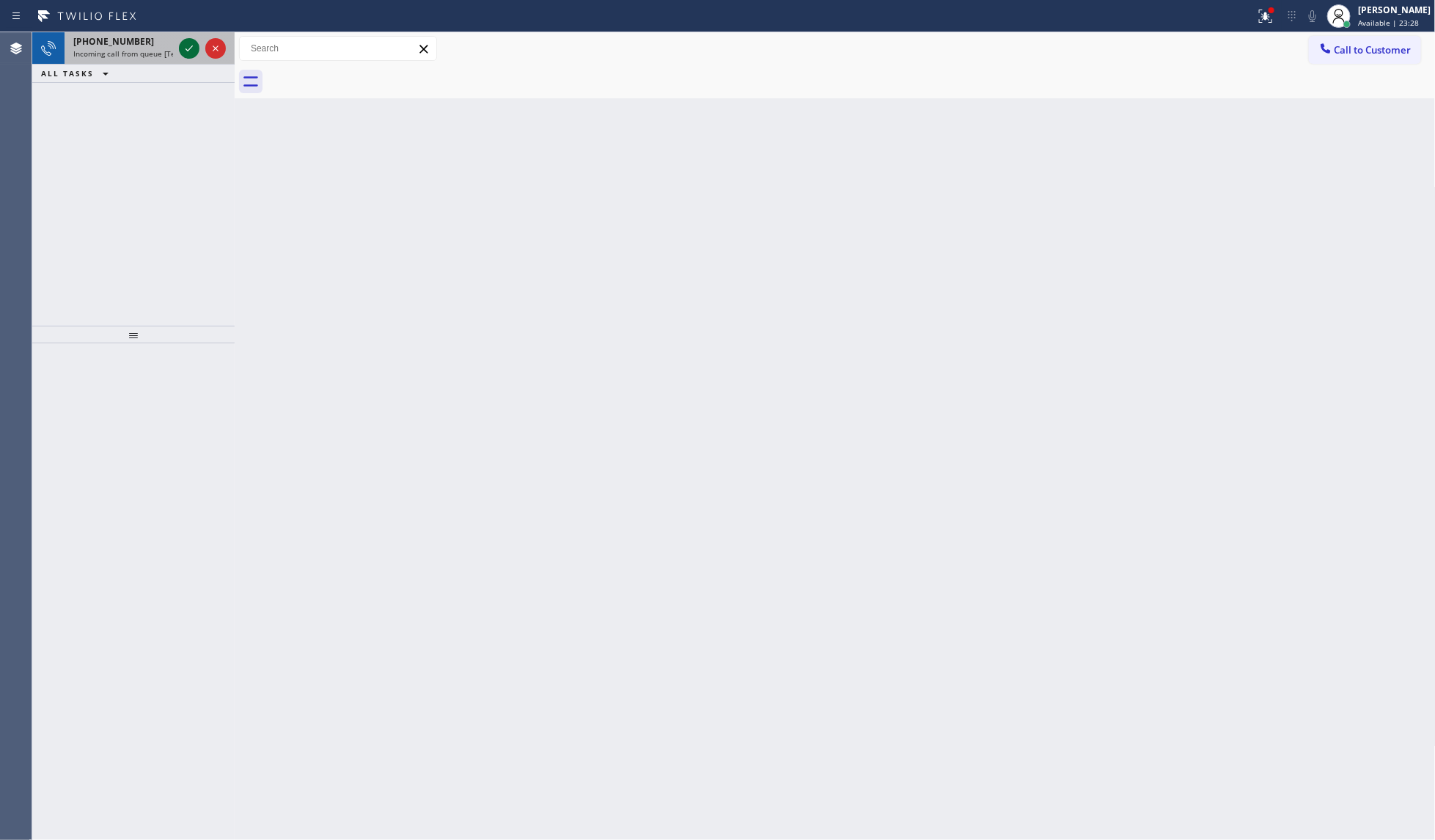
click at [196, 45] on icon at bounding box center [189, 48] width 18 height 18
click at [189, 55] on icon at bounding box center [189, 48] width 18 height 18
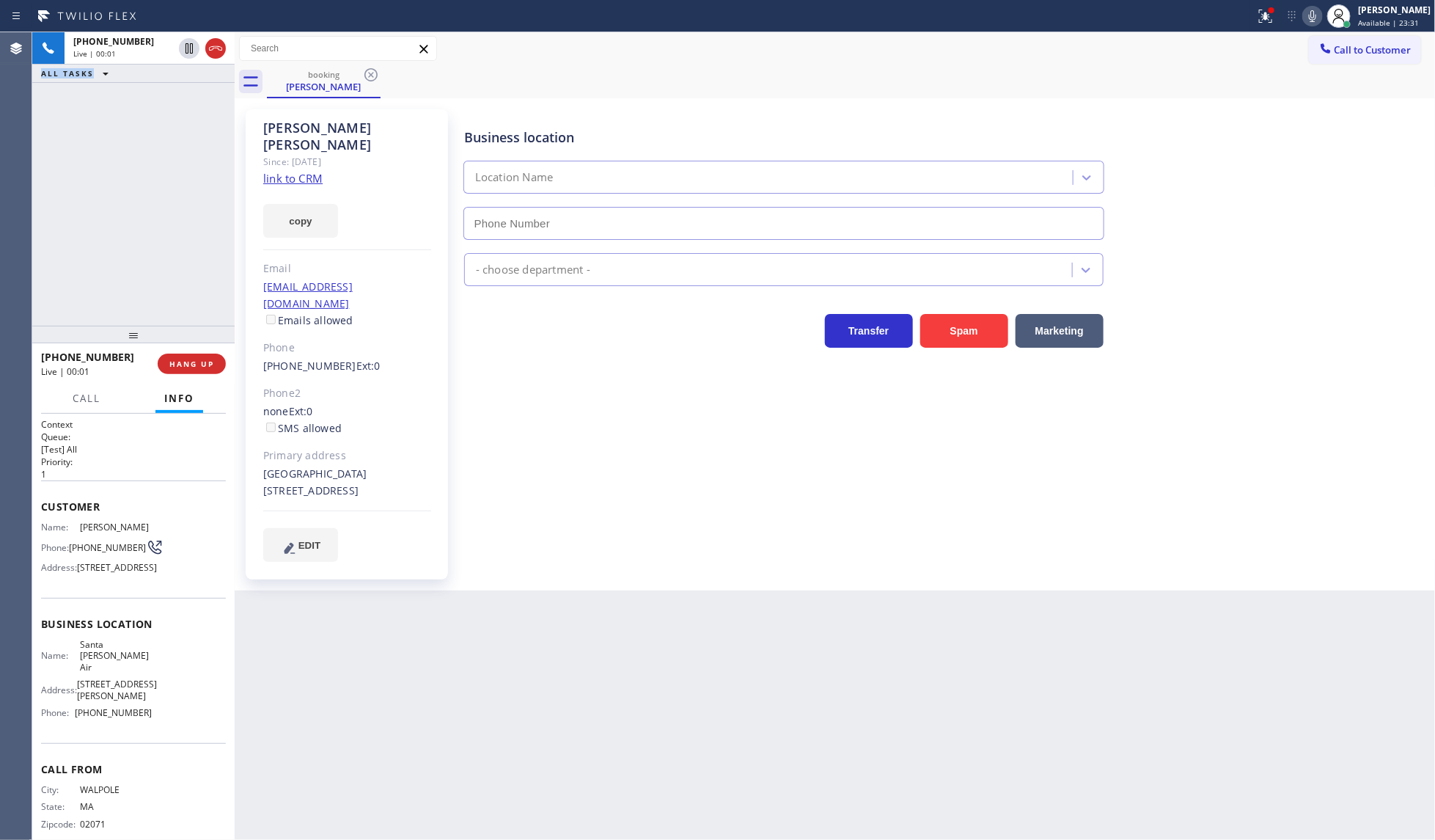
type input "(424) 772-3921"
click at [267, 171] on link "link to CRM" at bounding box center [292, 178] width 59 height 15
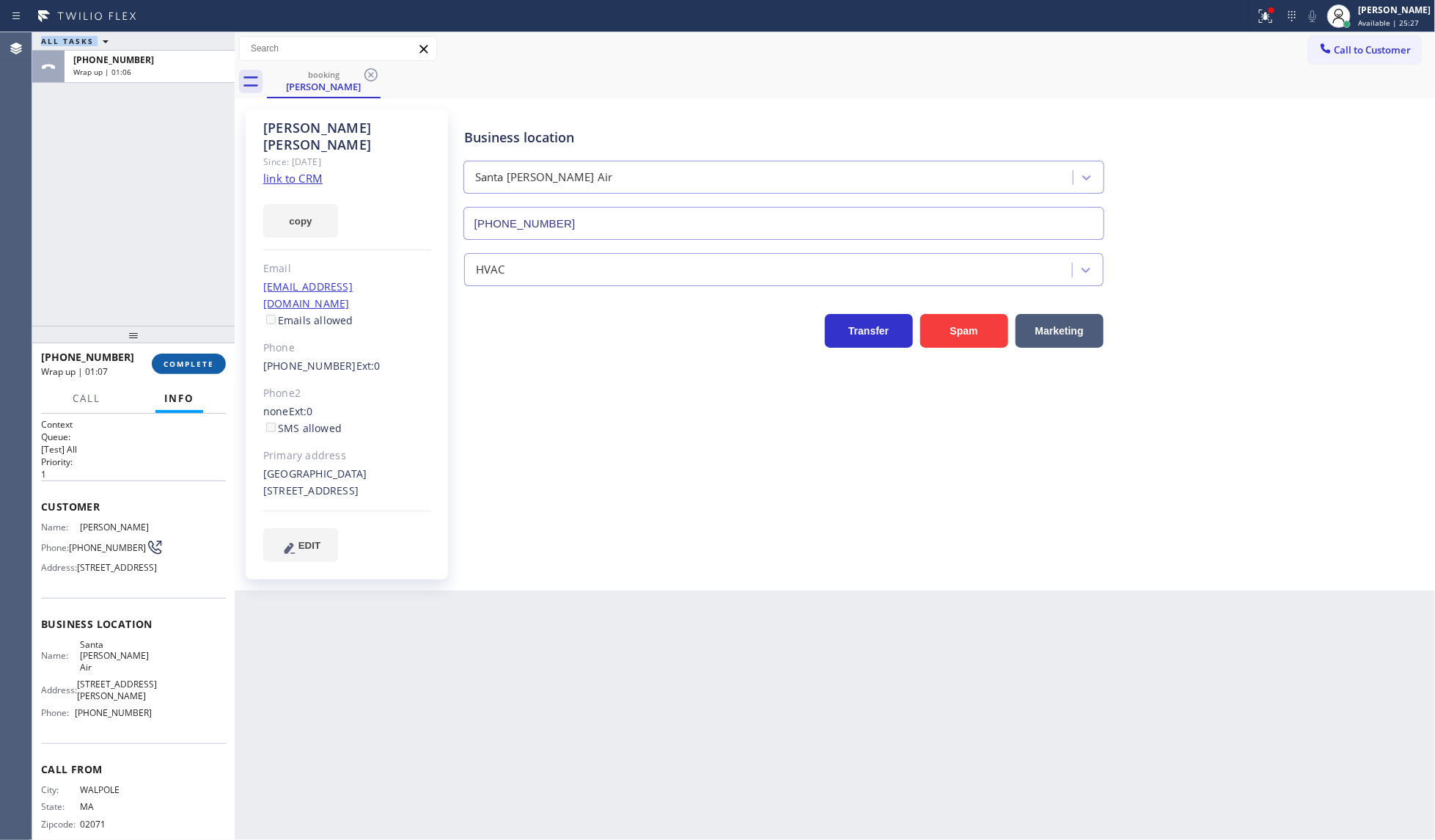
click at [176, 364] on span "COMPLETE" at bounding box center [189, 363] width 51 height 10
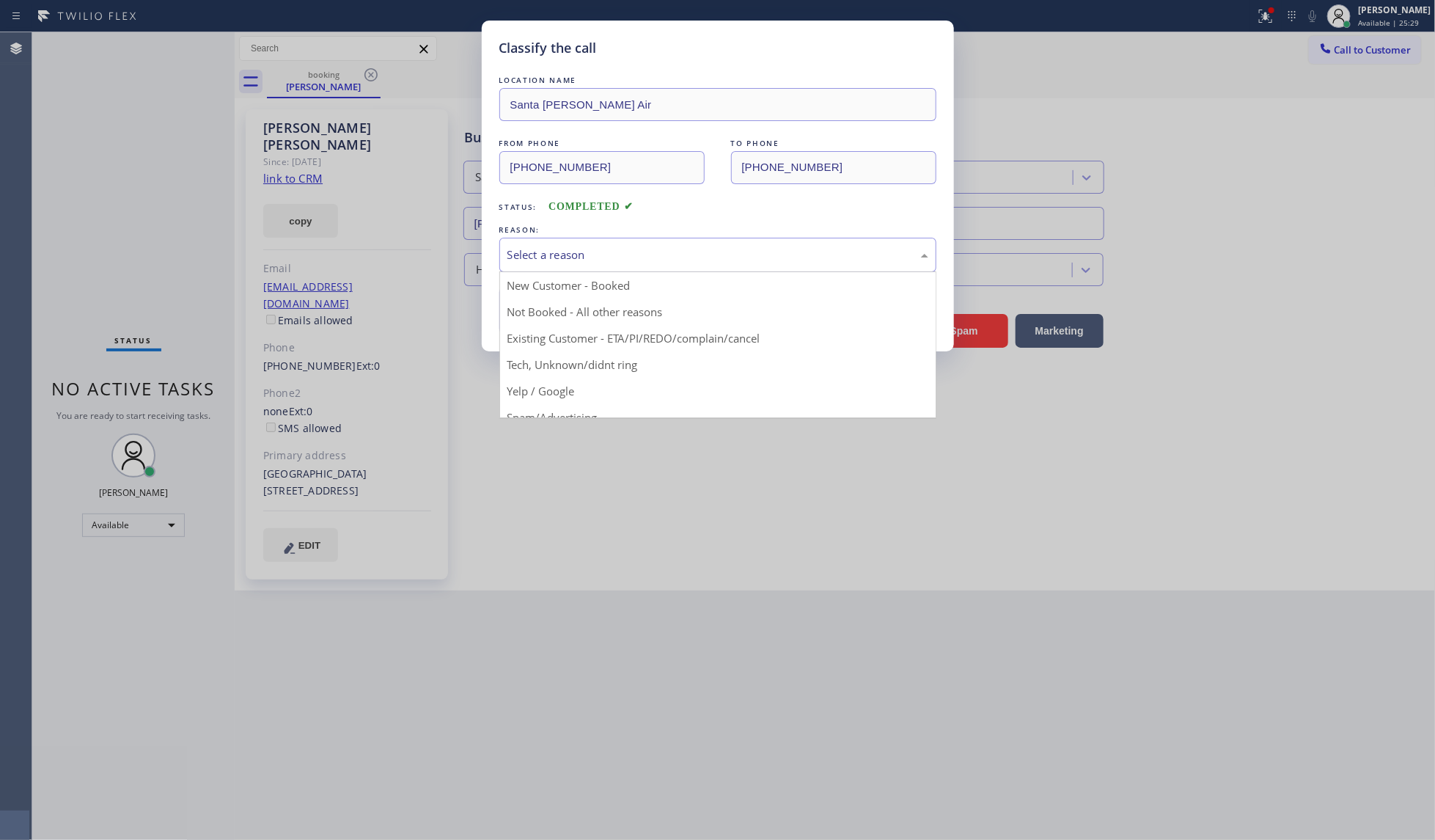
click at [552, 239] on div "Select a reason" at bounding box center [718, 254] width 437 height 35
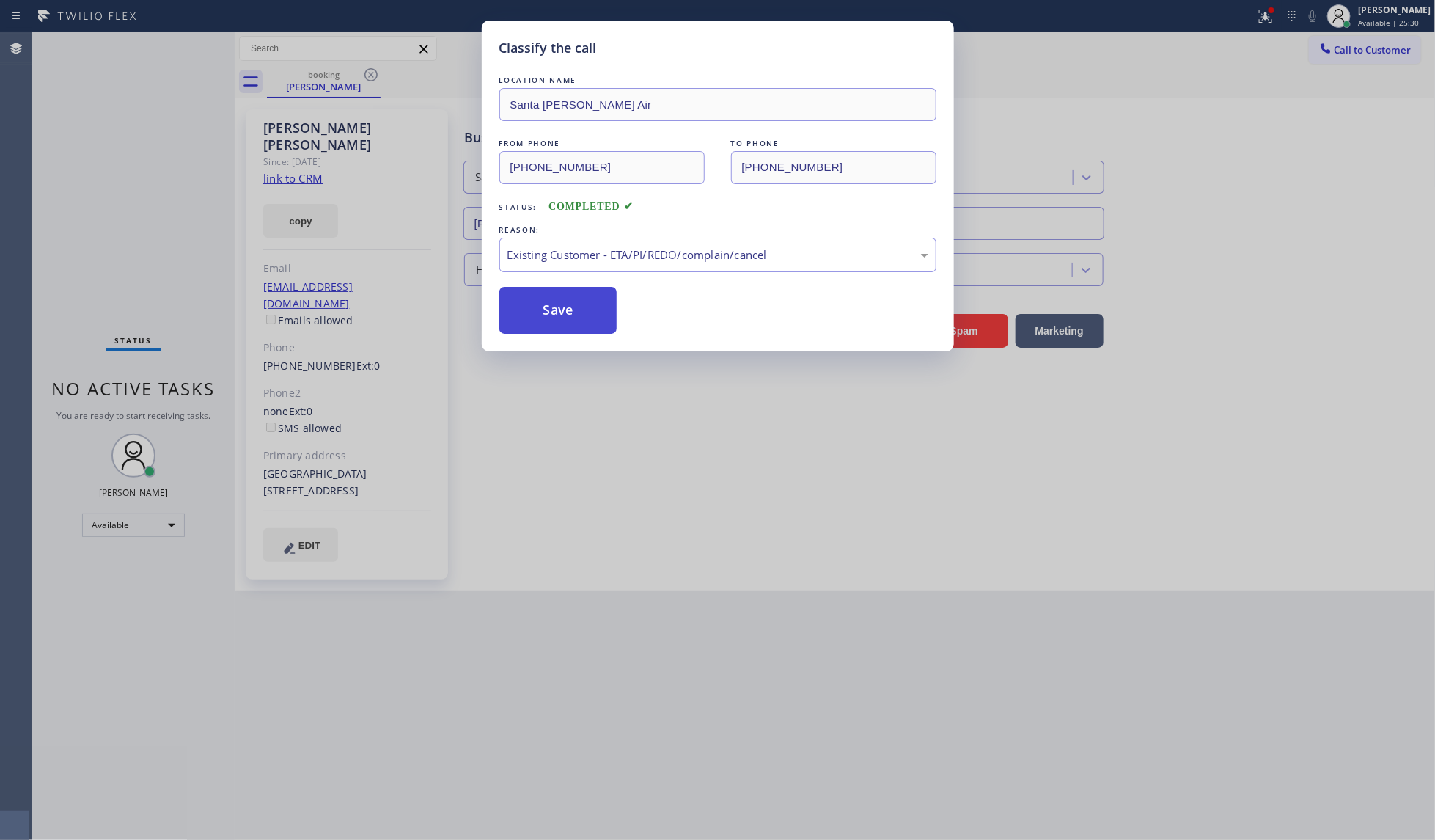
drag, startPoint x: 541, startPoint y: 344, endPoint x: 542, endPoint y: 313, distance: 31.0
click at [542, 313] on button "Save" at bounding box center [558, 310] width 118 height 47
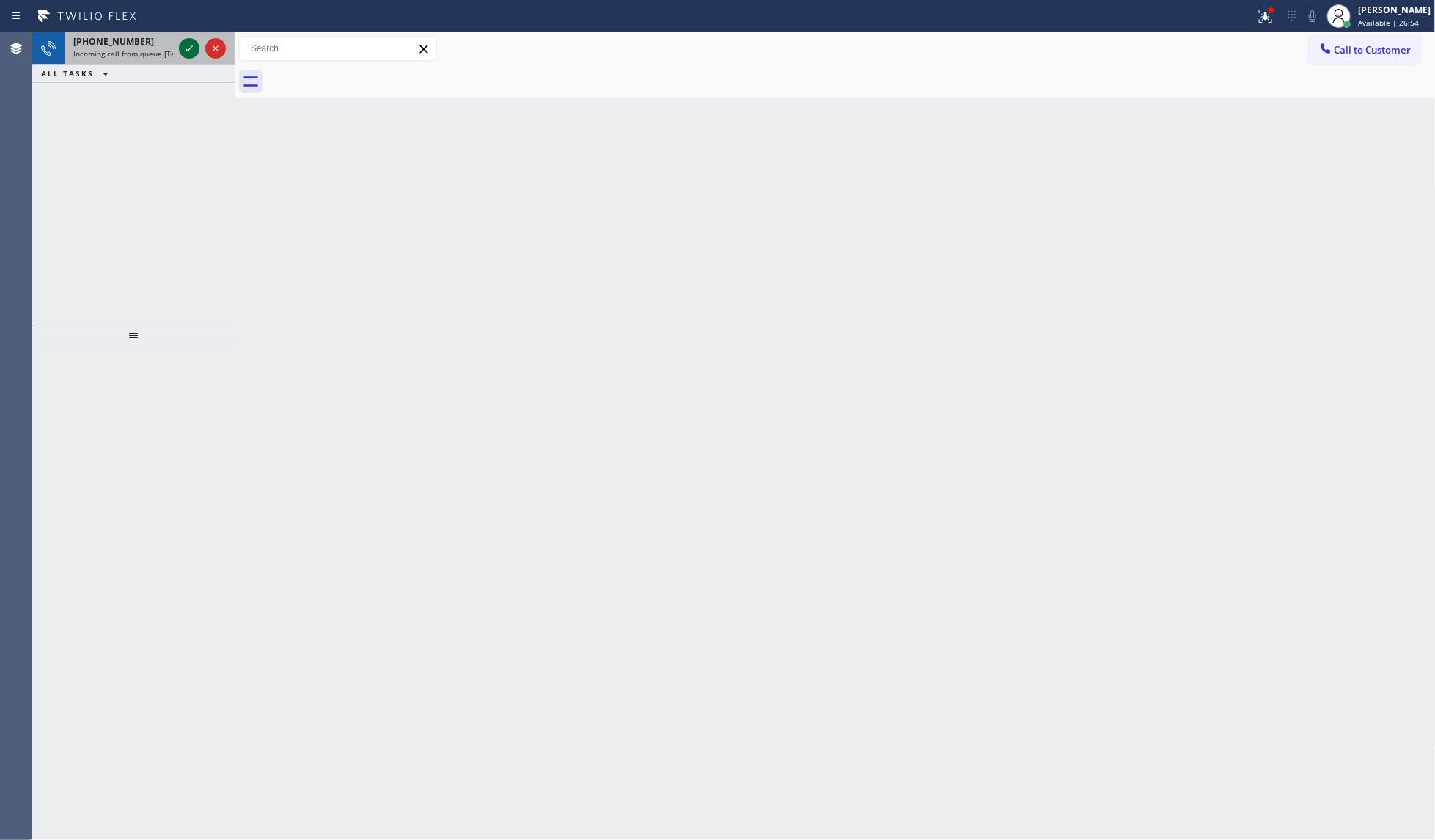
click at [189, 45] on icon at bounding box center [189, 48] width 18 height 18
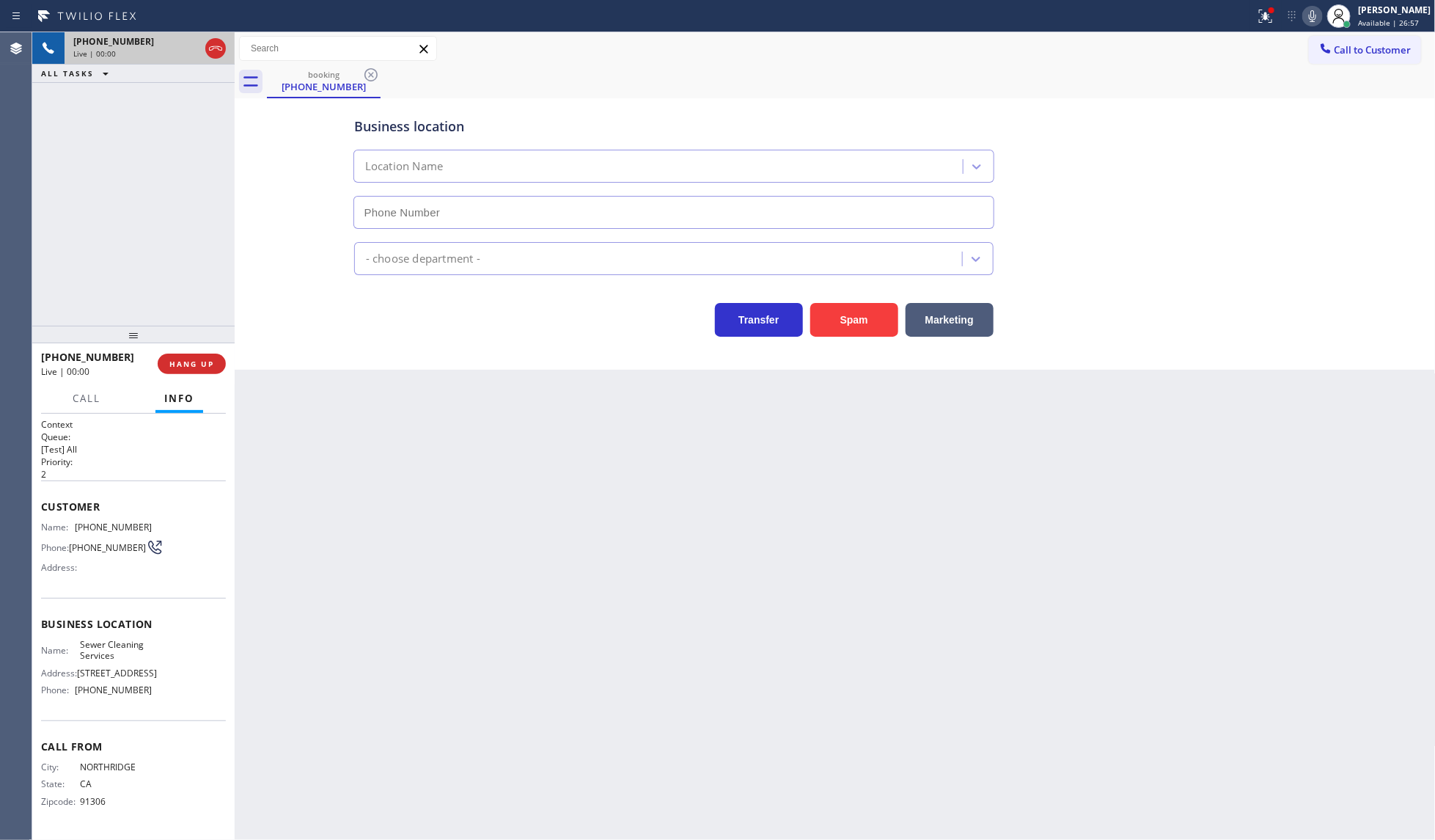
type input "(818) 210-4574"
drag, startPoint x: 1276, startPoint y: 17, endPoint x: 1255, endPoint y: 79, distance: 65.5
click at [1275, 17] on div at bounding box center [1265, 16] width 32 height 18
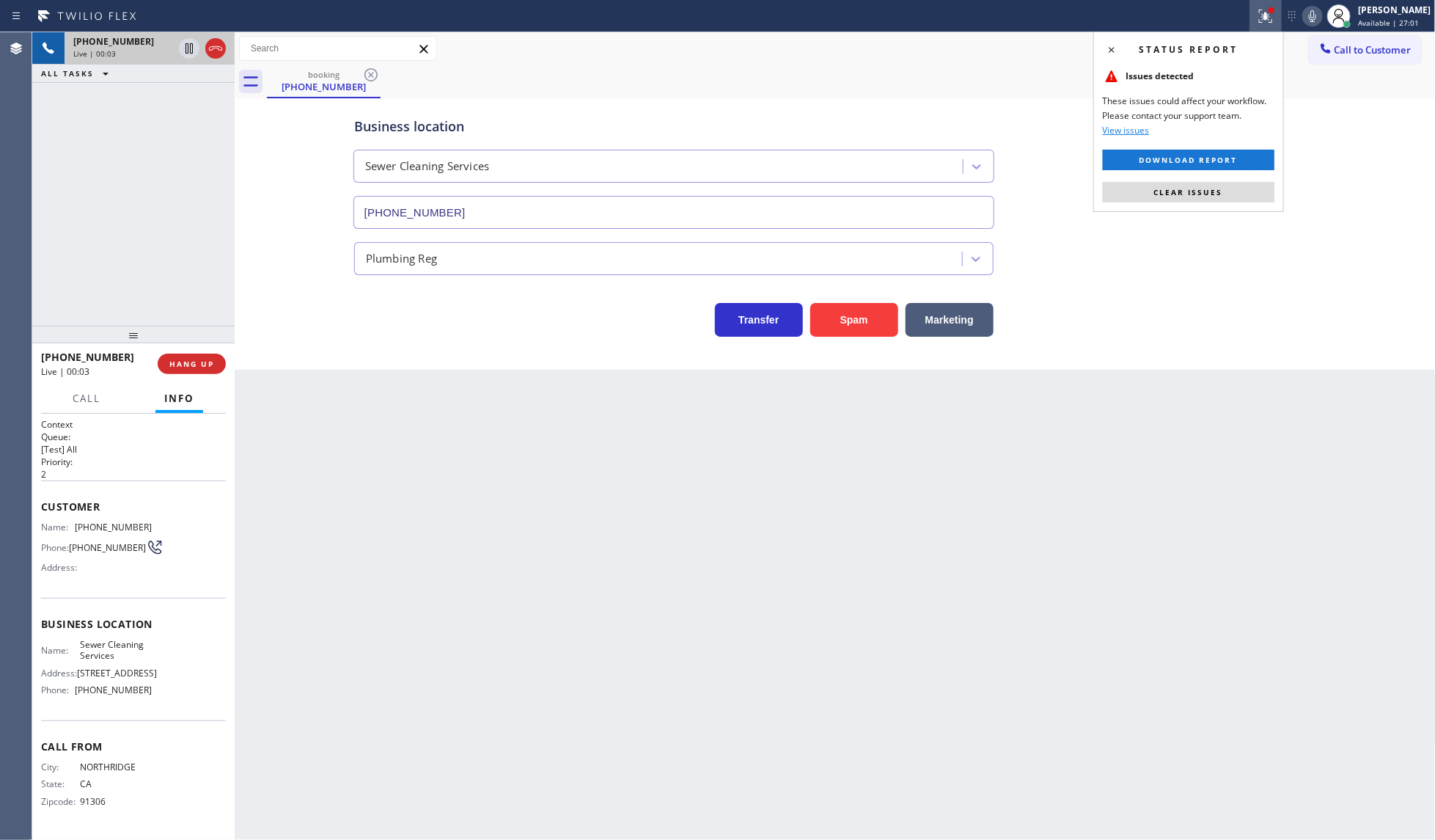
drag, startPoint x: 1232, startPoint y: 206, endPoint x: 1115, endPoint y: 209, distance: 117.0
click at [1233, 200] on div "Status report Issues detected These issues could affect your workflow. Please c…" at bounding box center [1188, 122] width 191 height 180
click at [830, 332] on button "Spam" at bounding box center [854, 320] width 88 height 34
click at [1164, 203] on div "Status report Issues detected These issues could affect your workflow. Please c…" at bounding box center [1188, 122] width 191 height 180
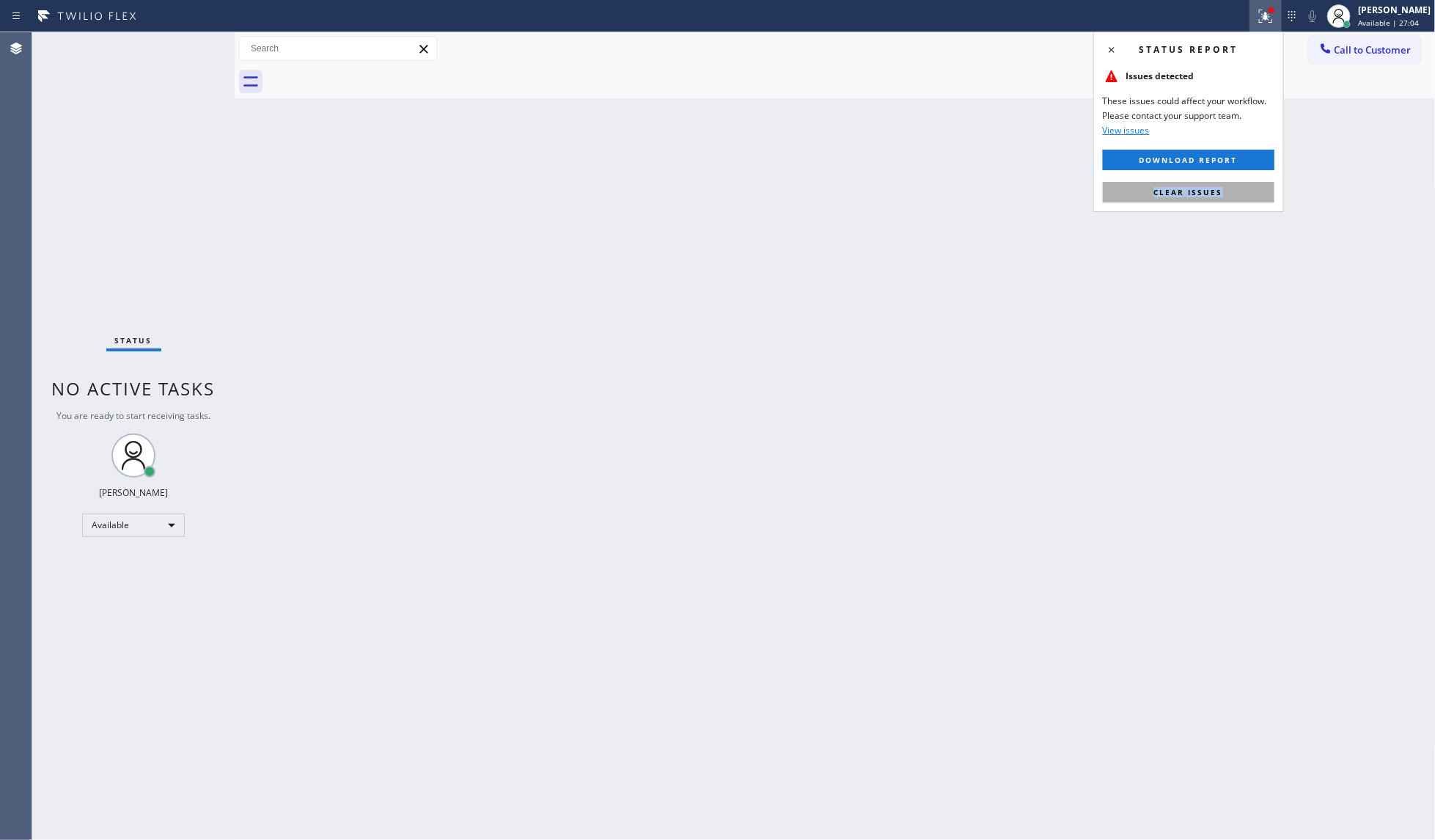
click at [1164, 202] on button "Clear issues" at bounding box center [1188, 192] width 172 height 21
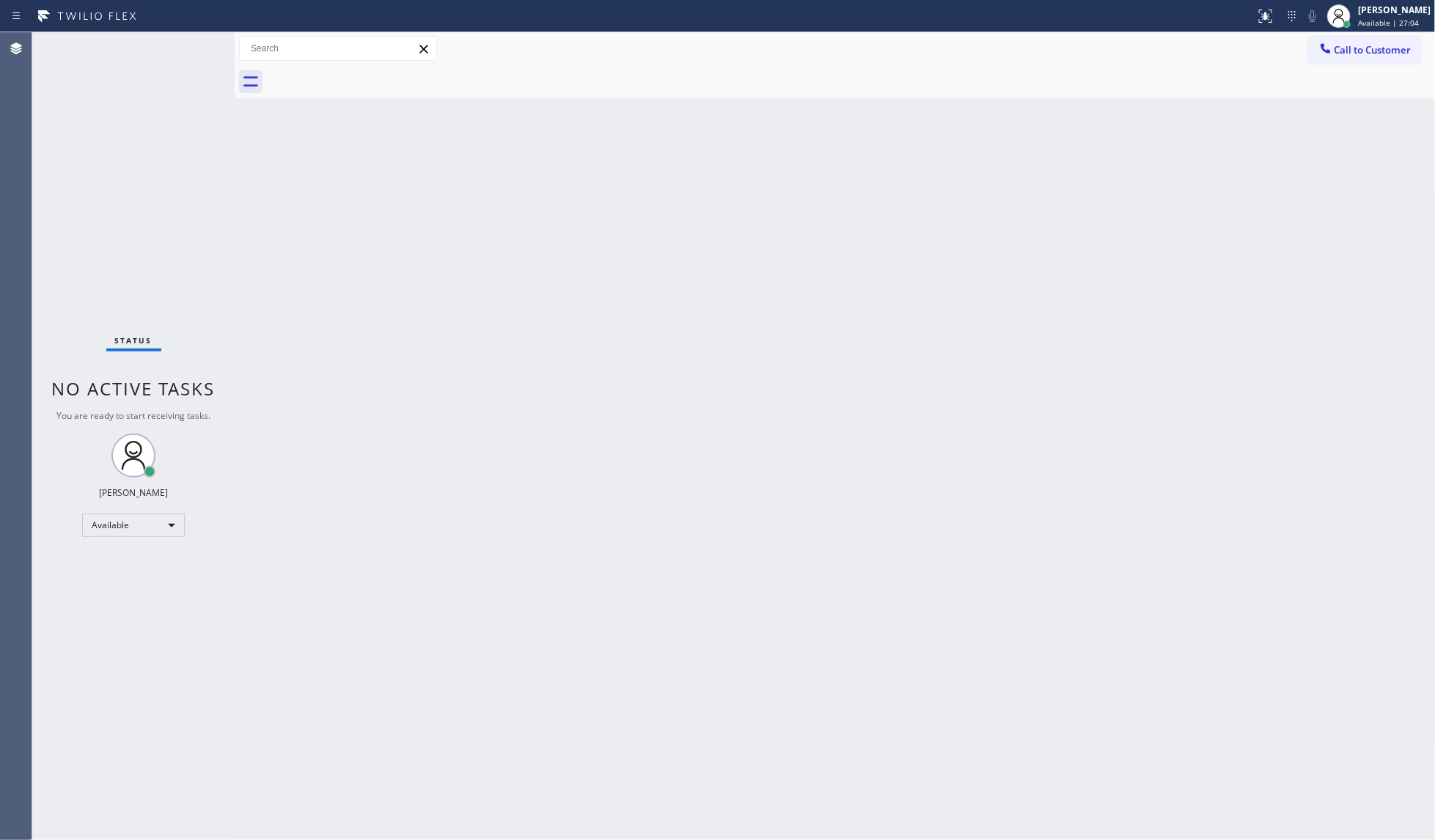
click at [1164, 192] on div "Back to Dashboard Change Sender ID Customers Technicians Select a contact Outbo…" at bounding box center [835, 435] width 1201 height 807
click at [1164, 186] on div "Back to Dashboard Change Sender ID Customers Technicians Select a contact Outbo…" at bounding box center [835, 435] width 1201 height 807
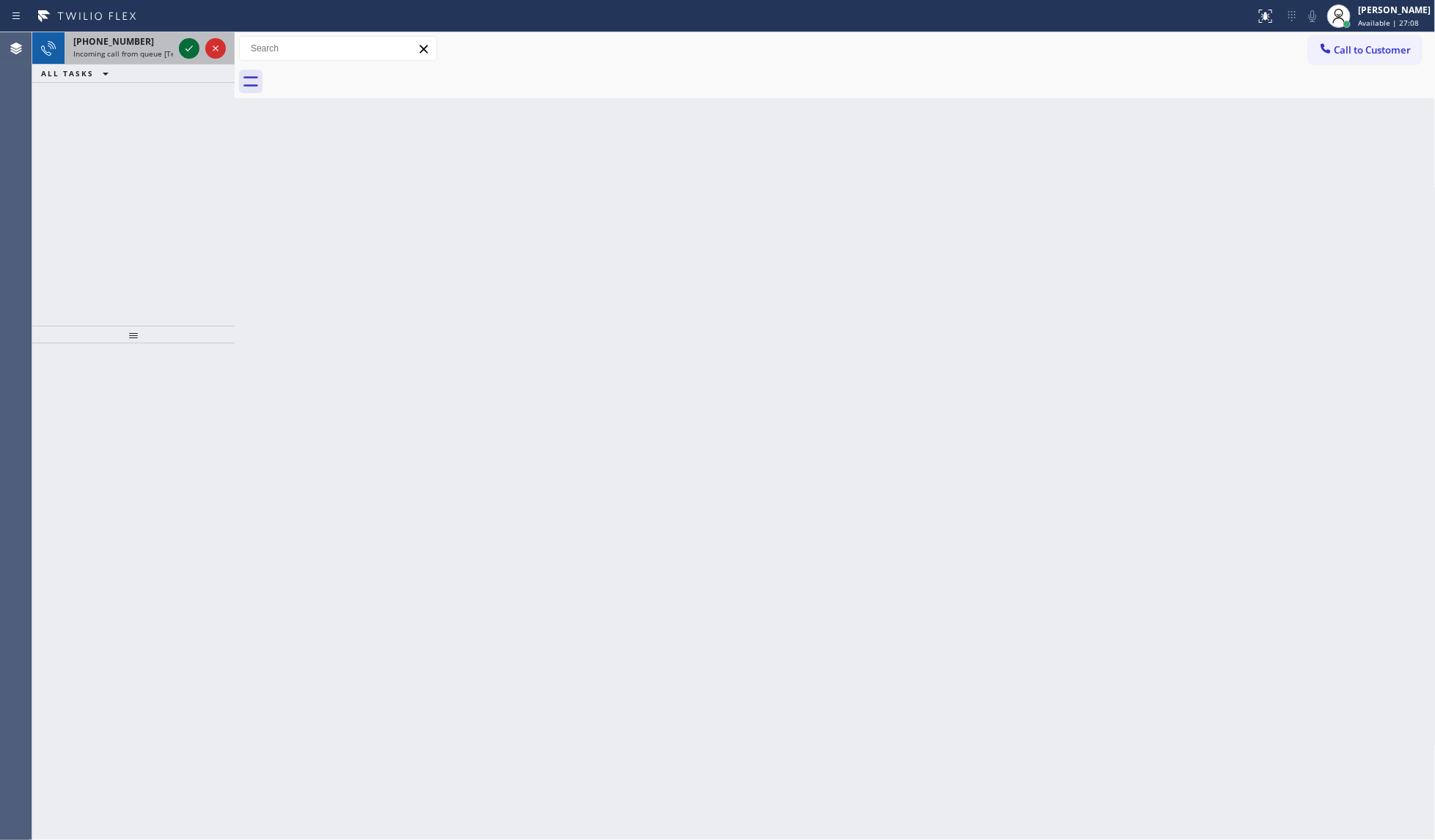
click at [189, 45] on icon at bounding box center [189, 48] width 18 height 18
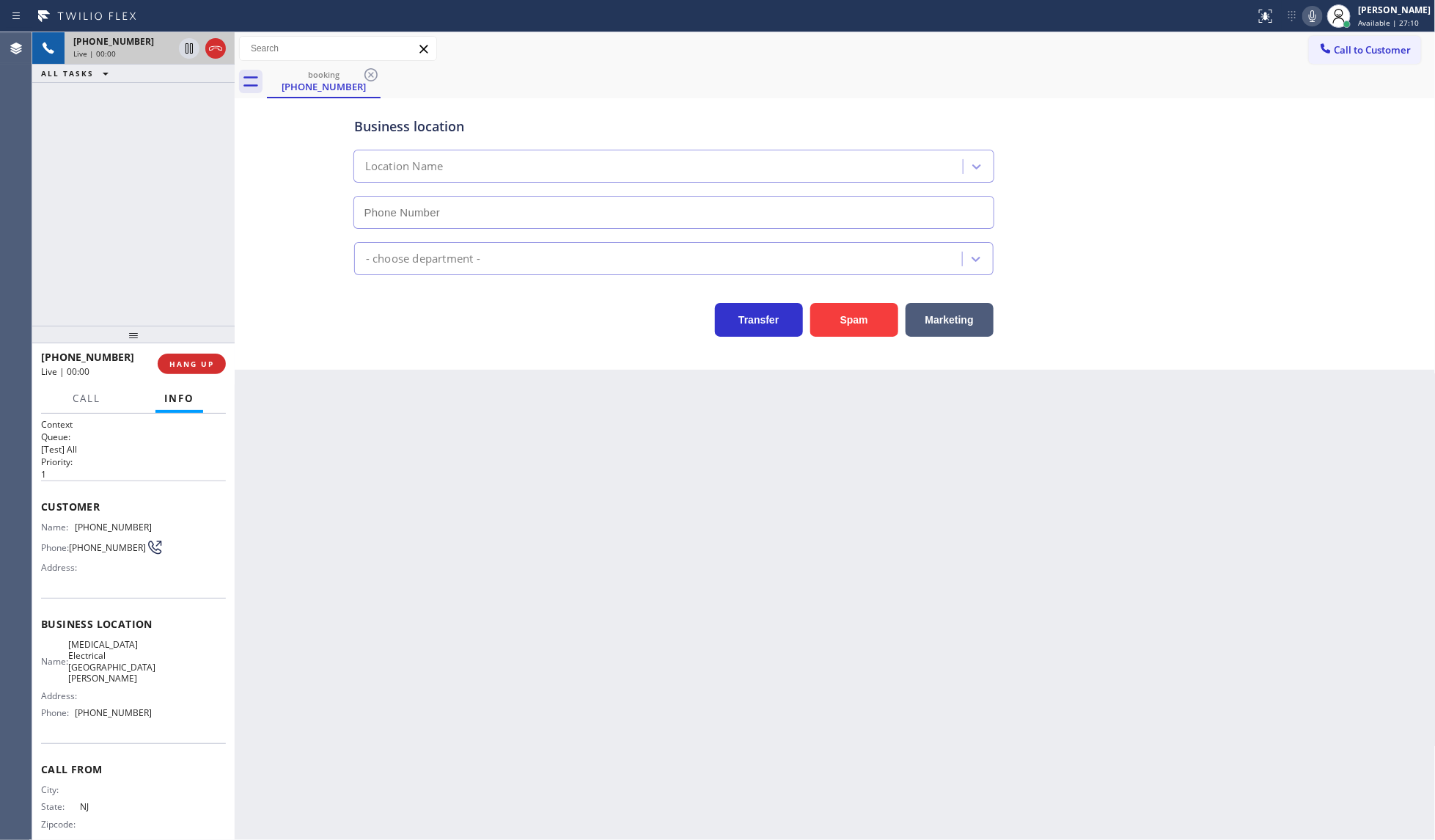
type input "(714) 581-9367"
click at [192, 367] on span "HANG UP" at bounding box center [191, 363] width 45 height 10
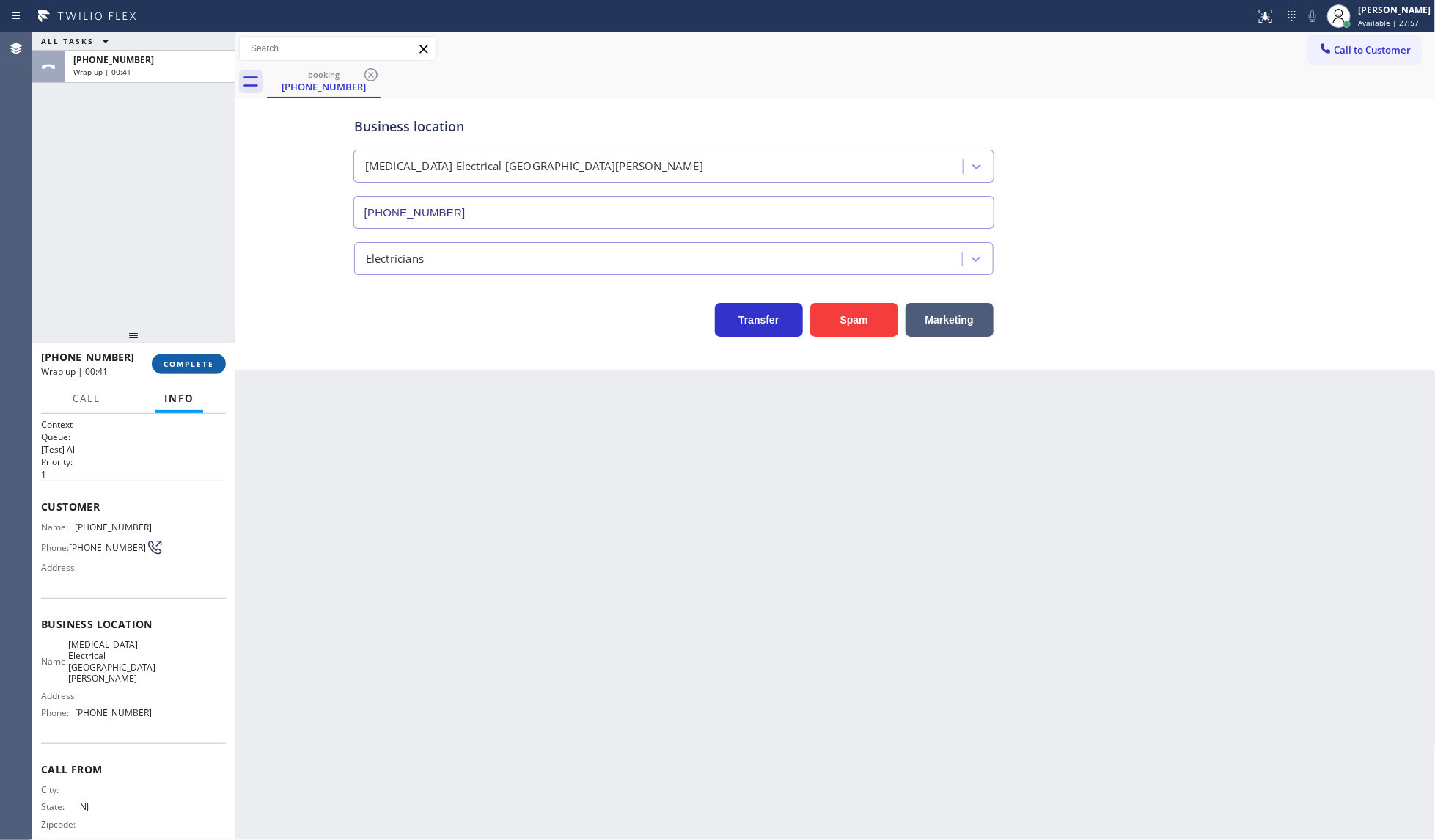
click at [192, 365] on span "COMPLETE" at bounding box center [189, 363] width 51 height 10
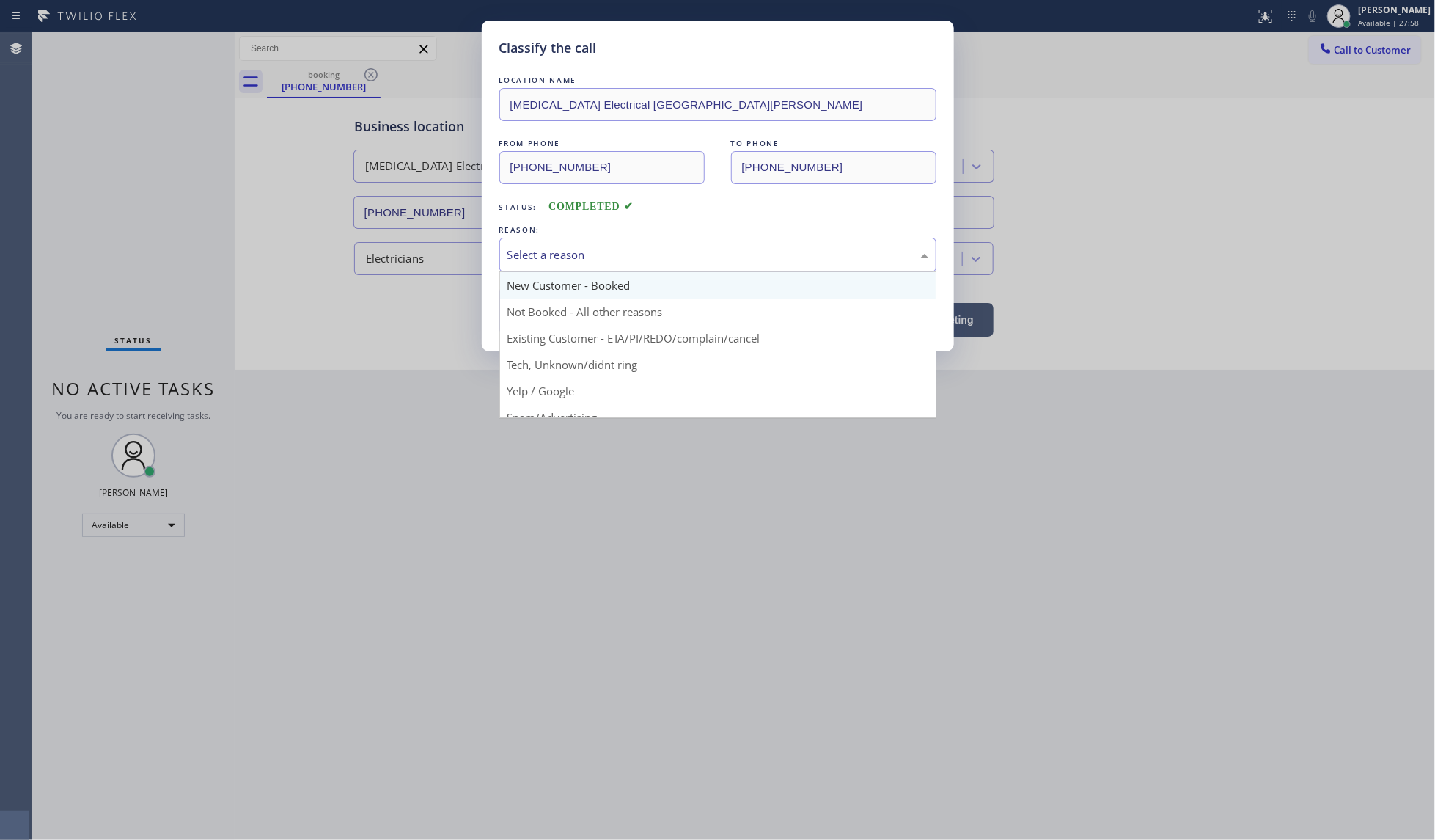
drag, startPoint x: 588, startPoint y: 244, endPoint x: 562, endPoint y: 296, distance: 58.1
click at [585, 250] on div "Select a reason" at bounding box center [718, 254] width 437 height 35
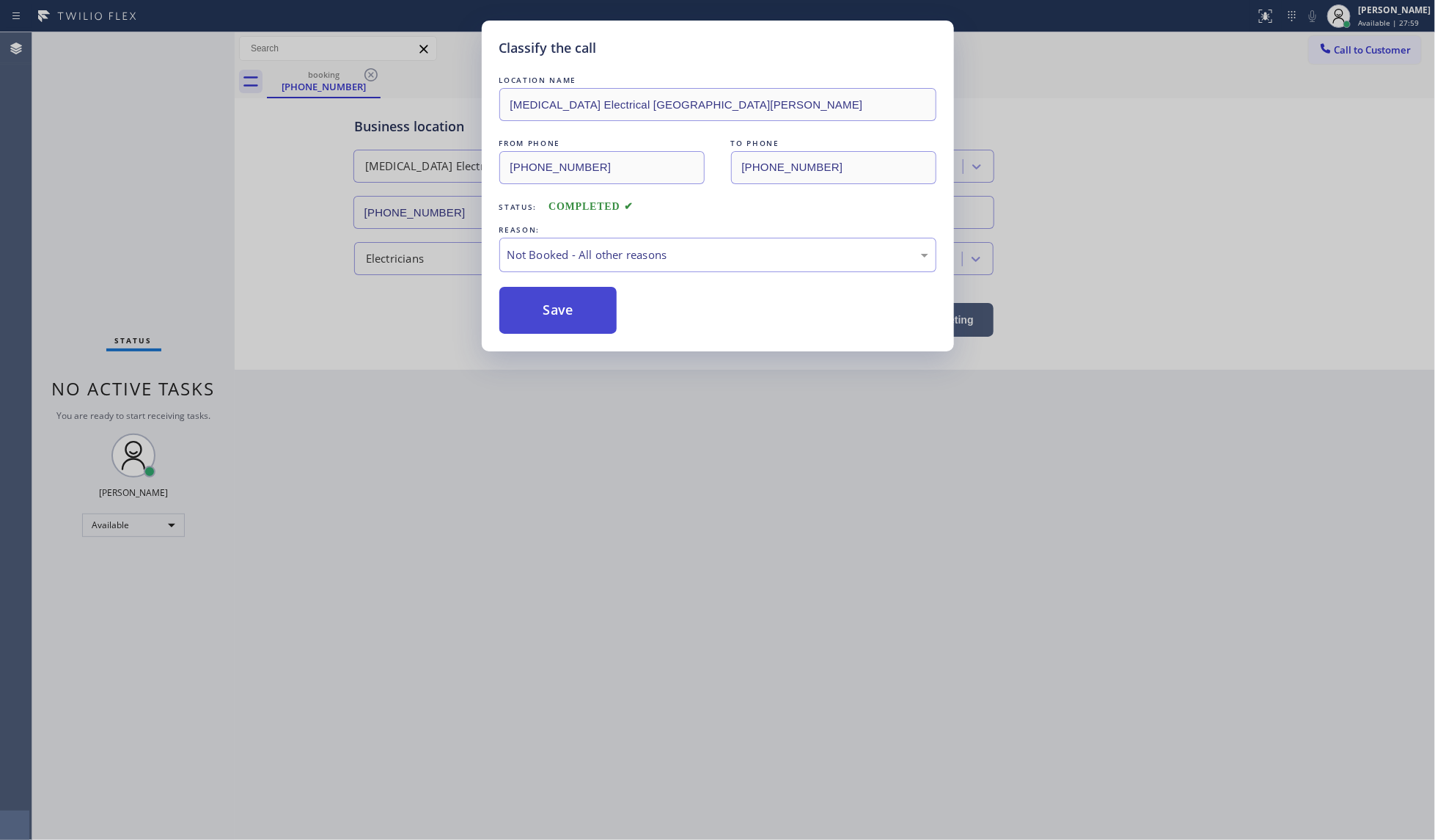
click at [566, 313] on button "Save" at bounding box center [558, 310] width 118 height 47
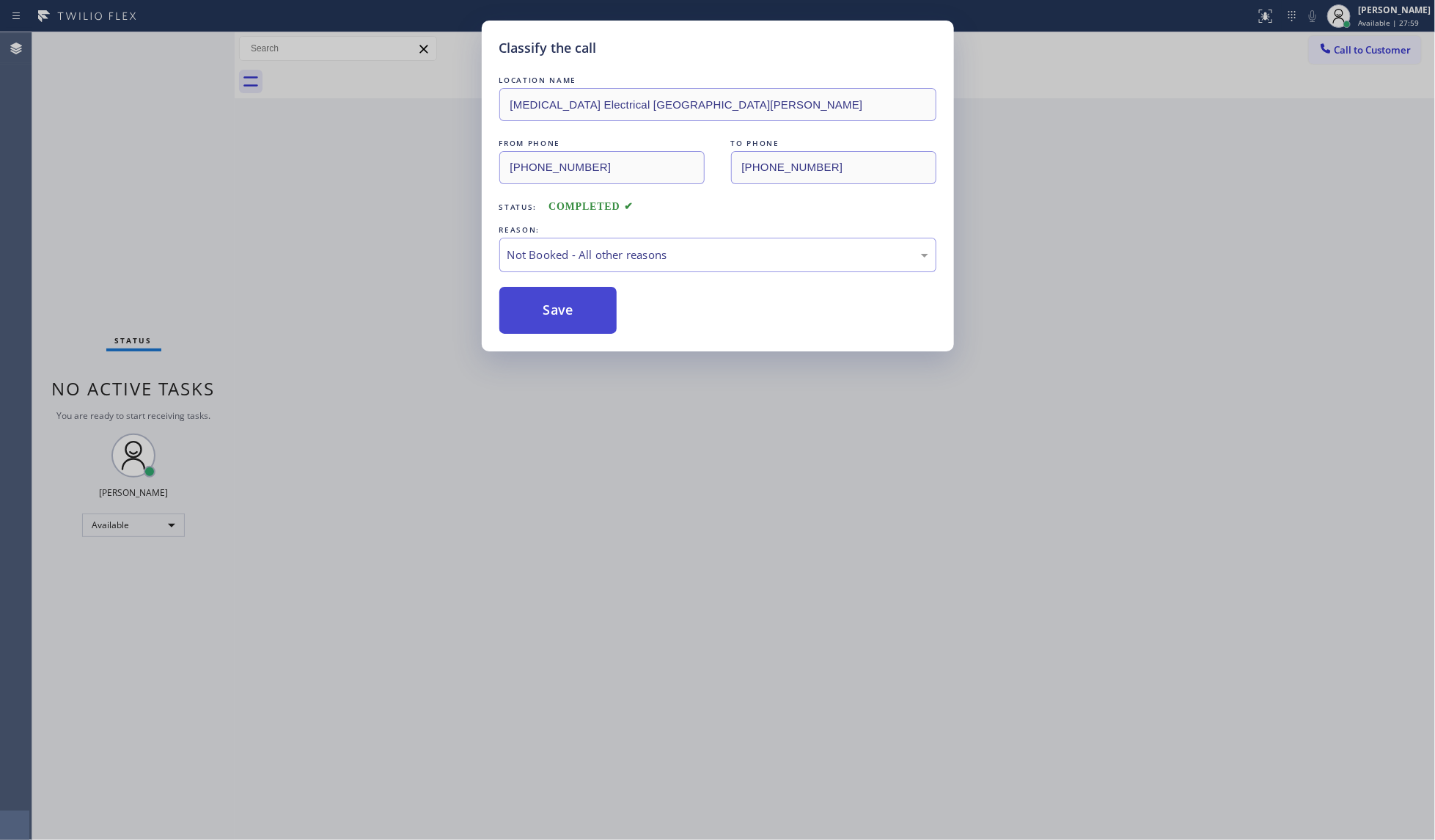
click at [566, 313] on button "Save" at bounding box center [558, 310] width 118 height 47
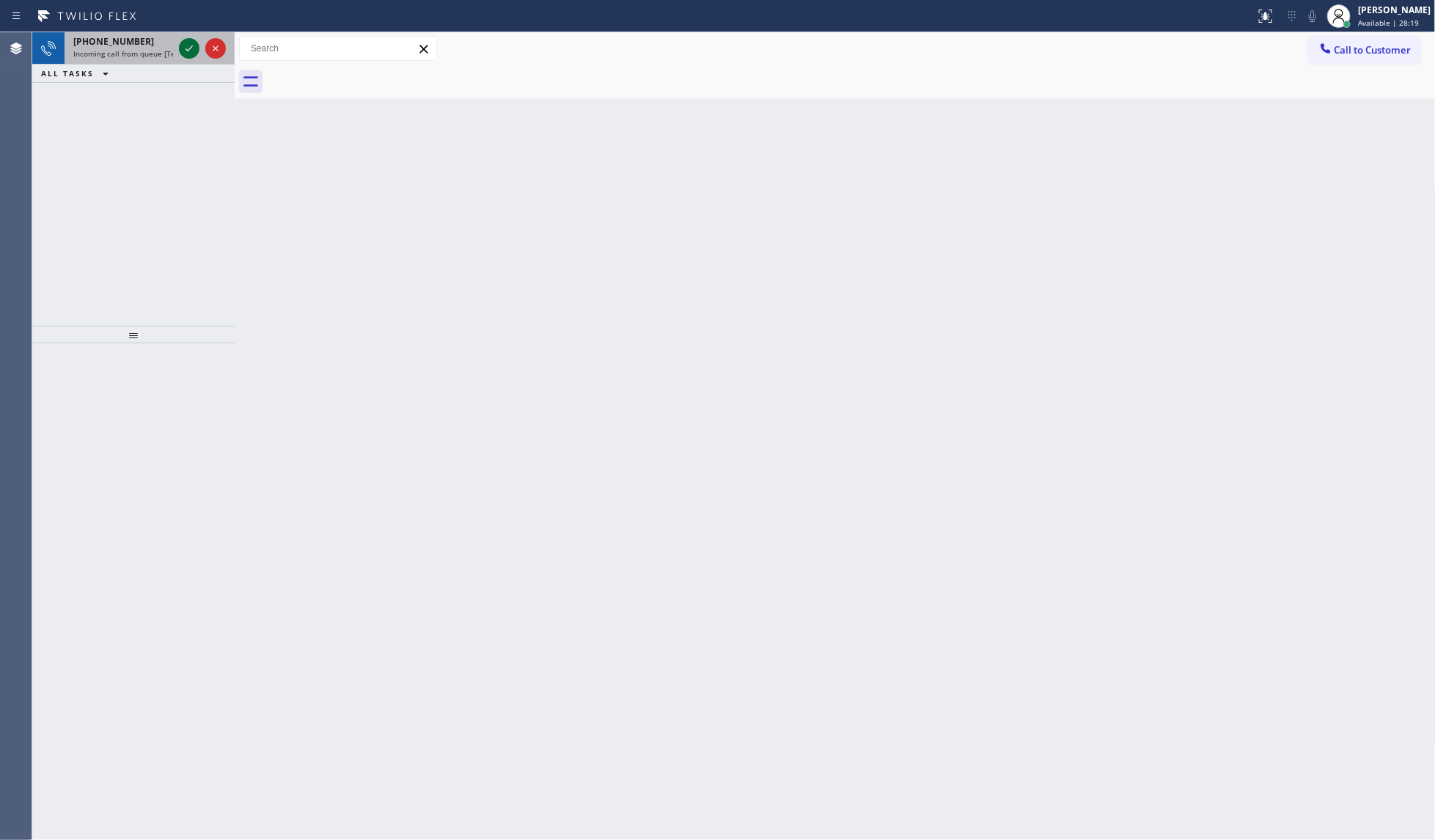
drag, startPoint x: 171, startPoint y: 46, endPoint x: 178, endPoint y: 45, distance: 7.1
click at [178, 45] on div "+17142022715 Incoming call from queue [Test] All" at bounding box center [133, 48] width 203 height 32
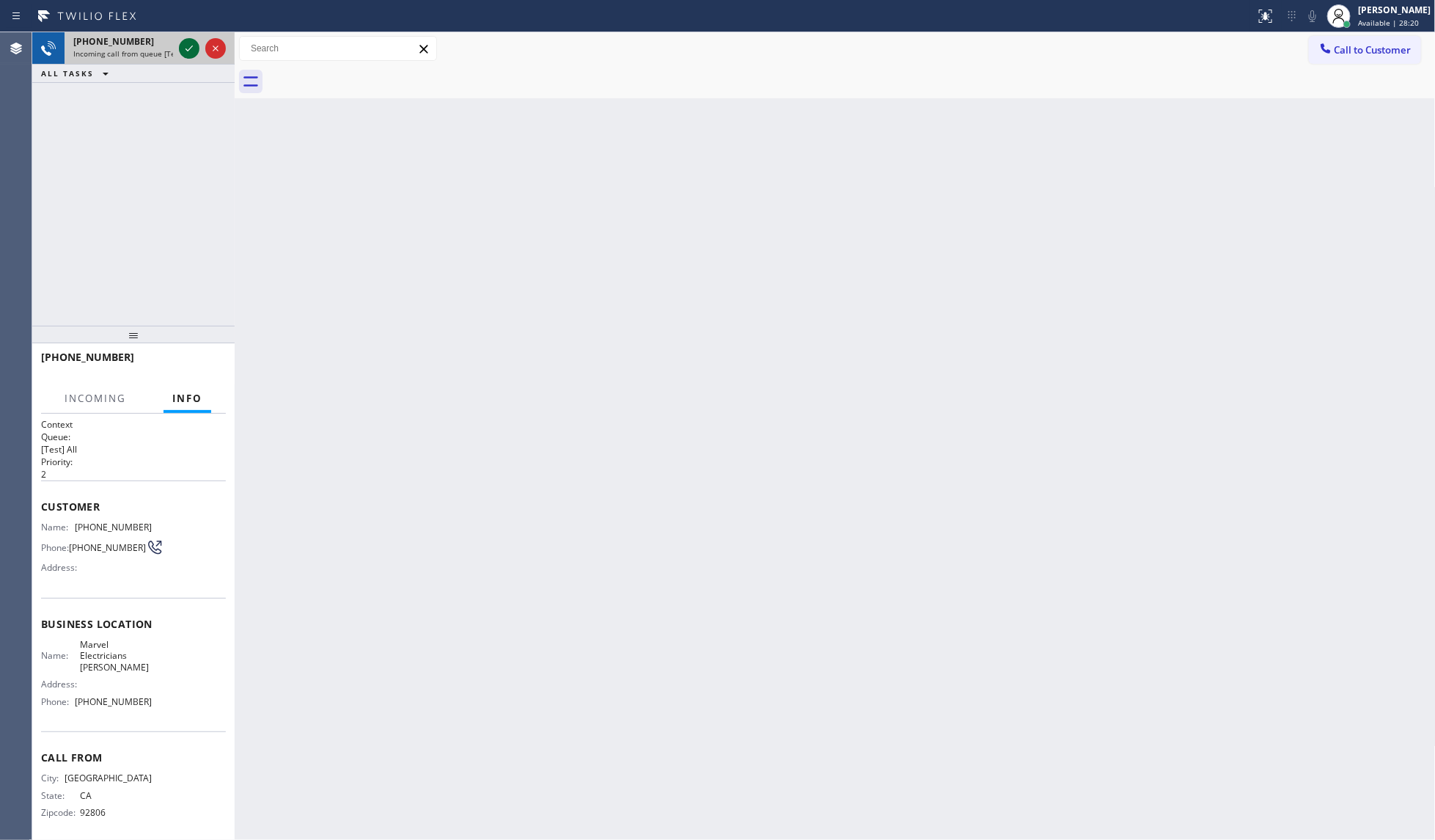
click at [186, 45] on div at bounding box center [190, 48] width 21 height 18
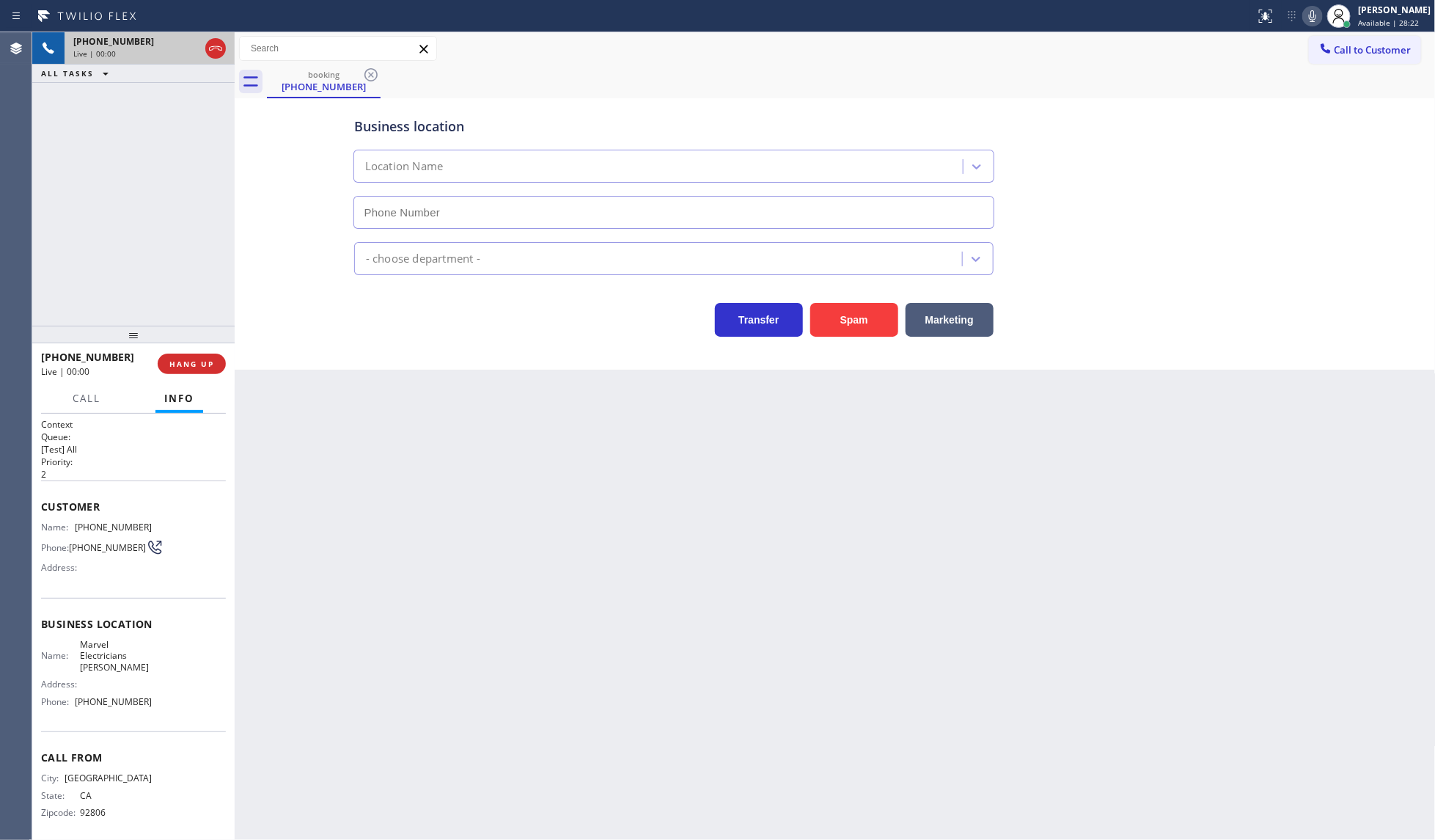
type input "(714) 364-0805"
drag, startPoint x: 770, startPoint y: 354, endPoint x: 823, endPoint y: 317, distance: 64.6
click at [812, 352] on div "Business location Marvel Electricians Yorba Linda (714) 364-0805 Electricians T…" at bounding box center [835, 234] width 1201 height 271
click at [826, 317] on button "Spam" at bounding box center [854, 320] width 88 height 34
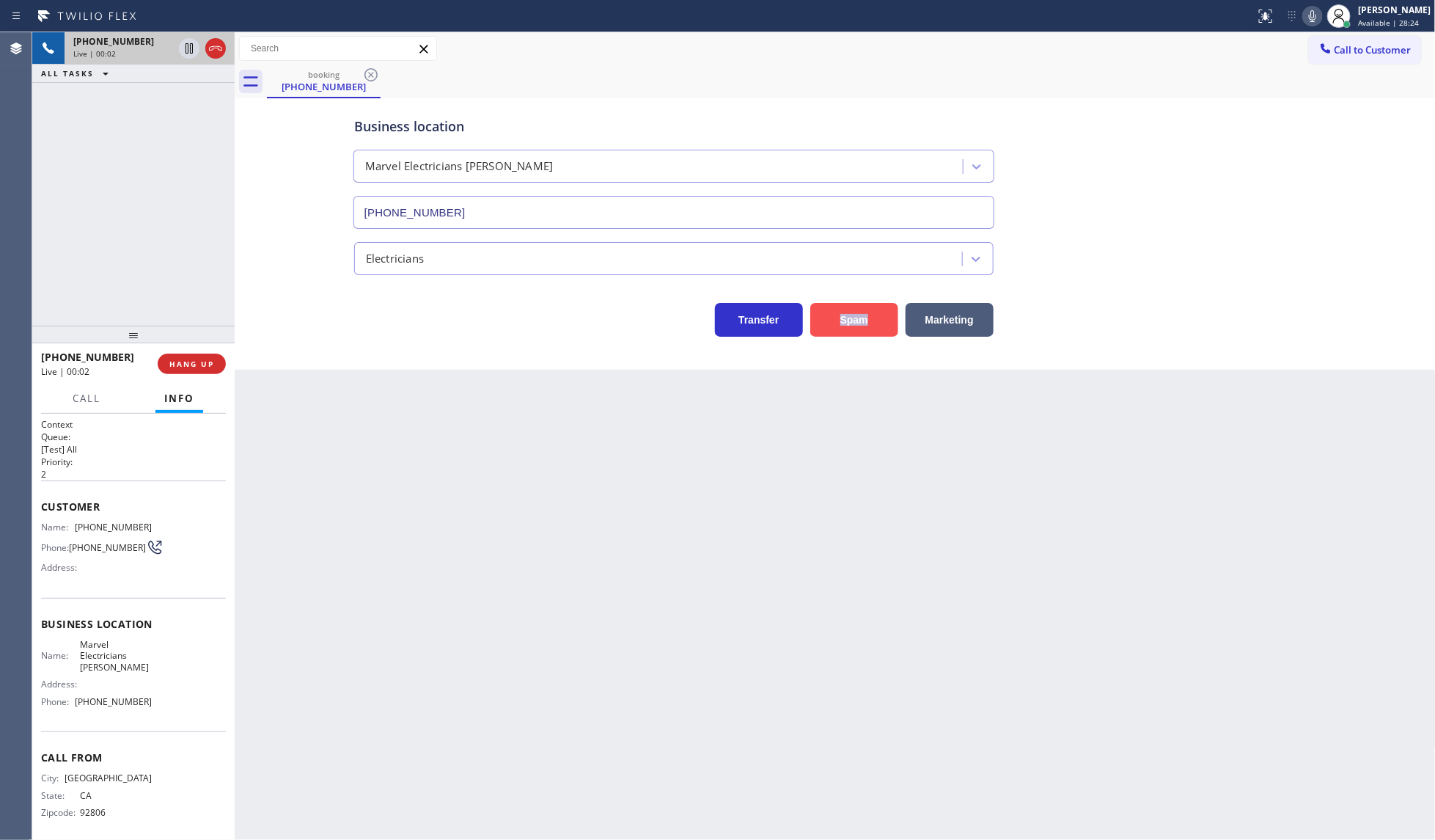
click at [826, 316] on button "Spam" at bounding box center [854, 320] width 88 height 34
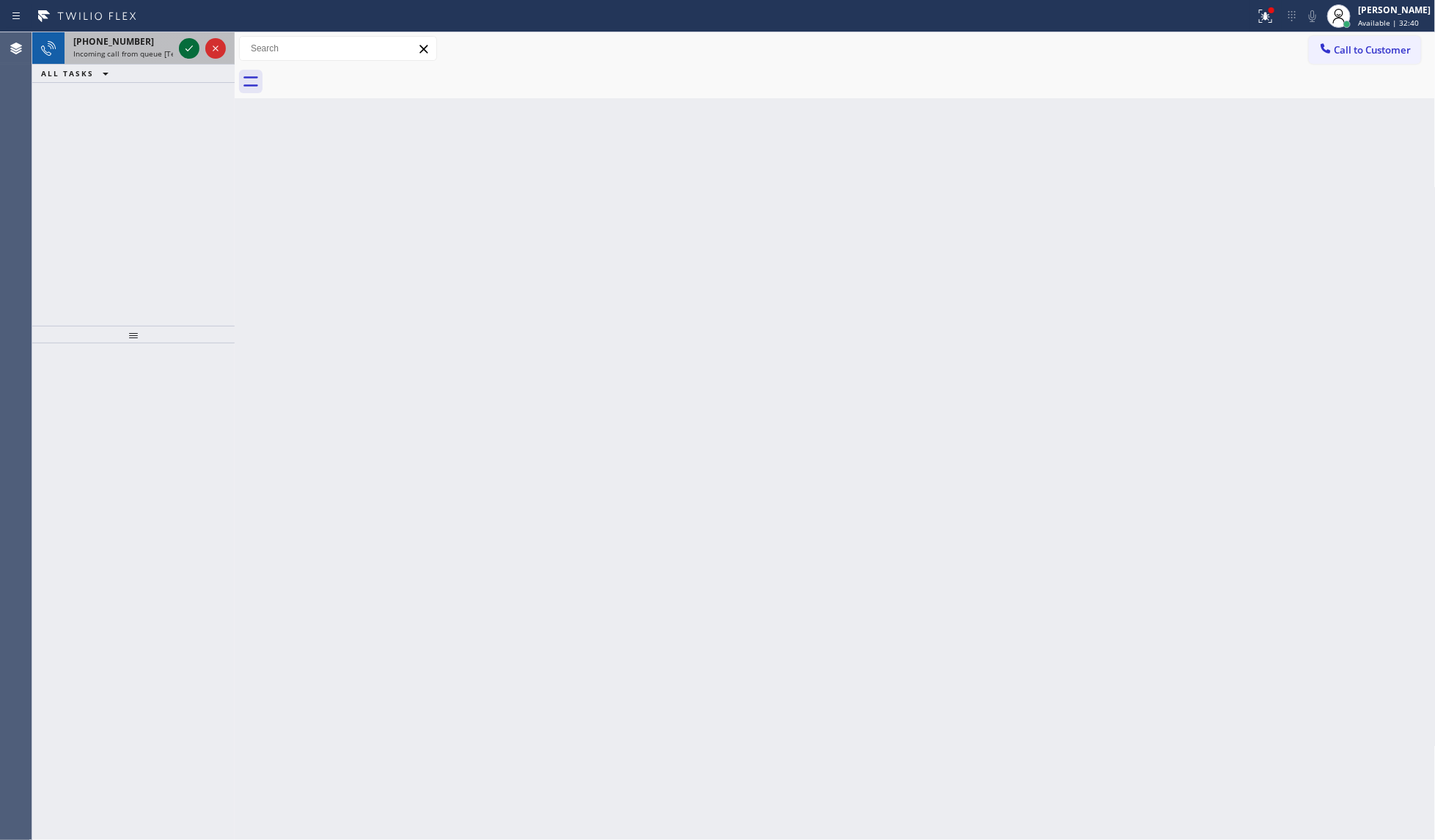
click at [186, 52] on icon at bounding box center [189, 48] width 18 height 18
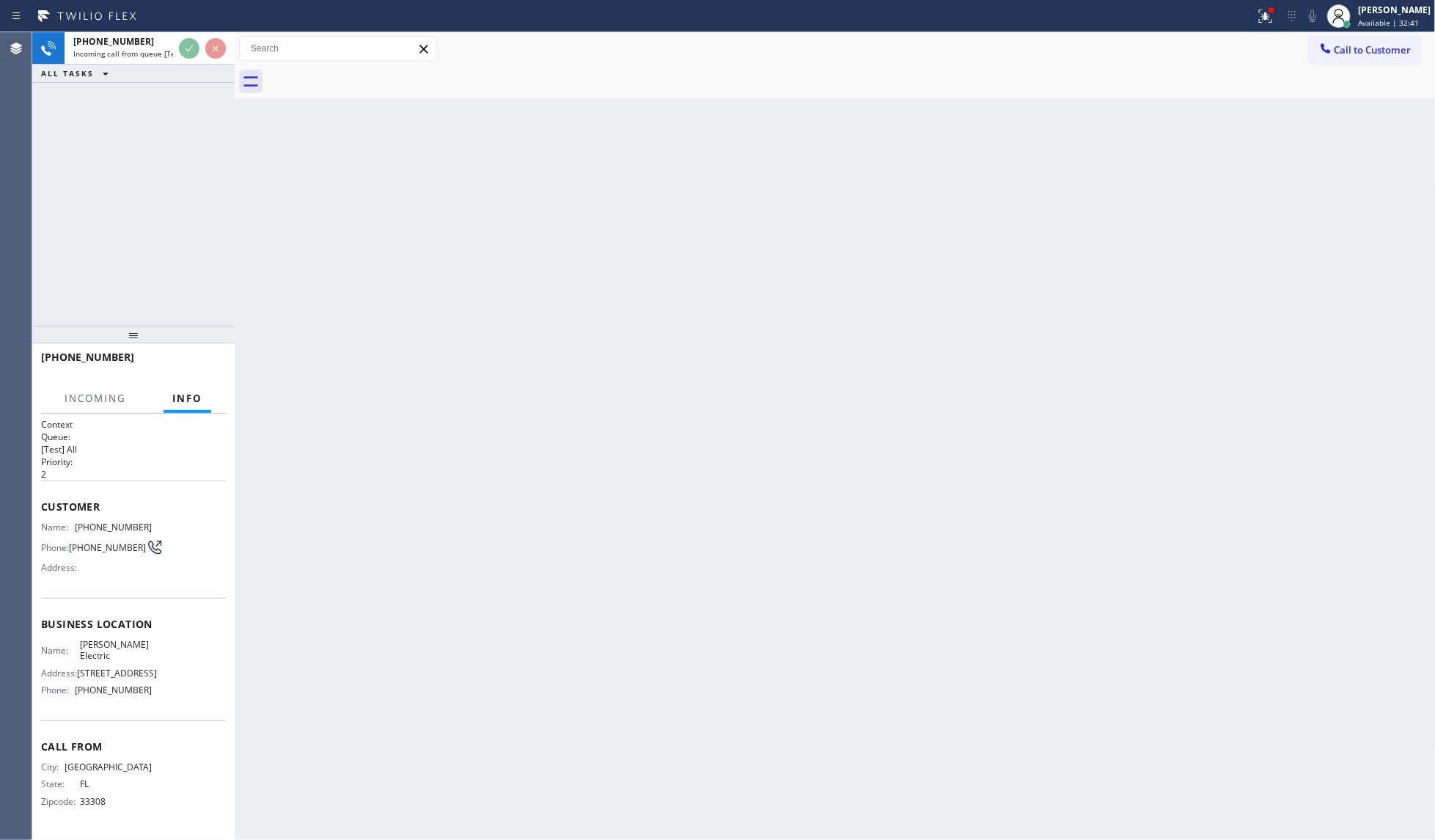
click at [202, 67] on div "+19543807431 Incoming call from queue [Test] All ALL TASKS ALL TASKS ACTIVE TAS…" at bounding box center [133, 57] width 203 height 51
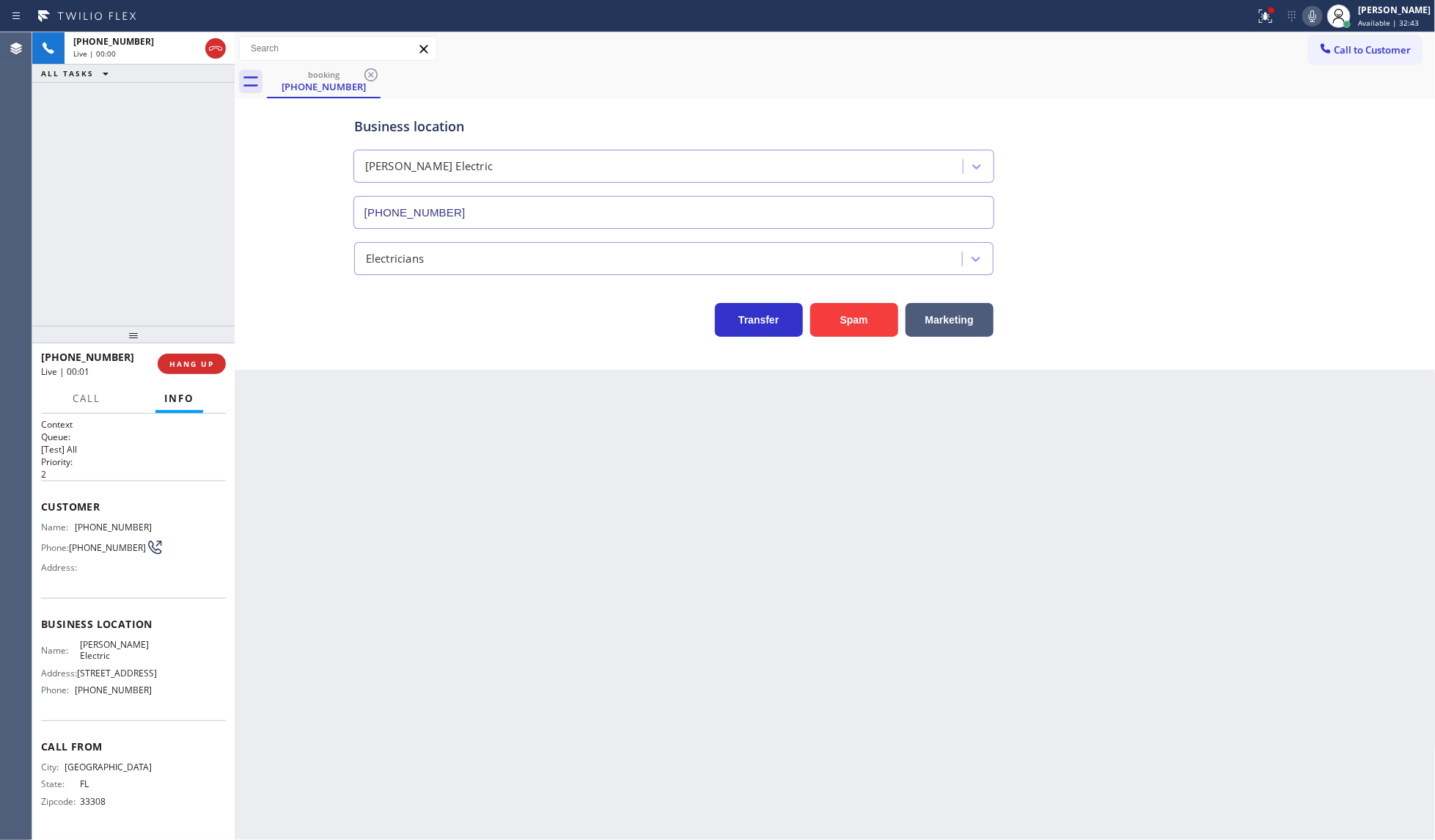
type input "(954) 738-7814"
click at [190, 364] on span "COMPLETE" at bounding box center [189, 363] width 51 height 10
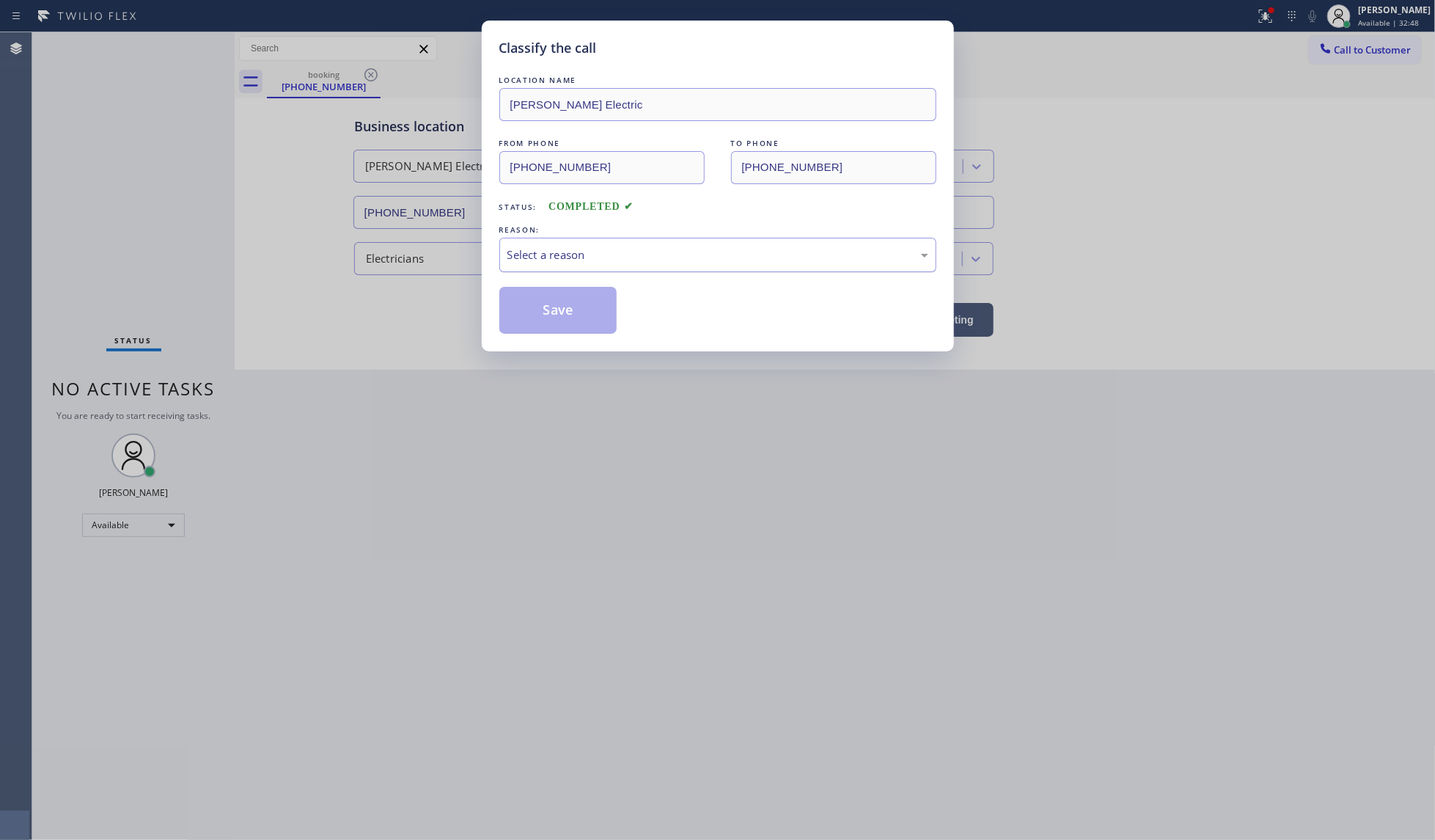
click at [518, 247] on div "Select a reason" at bounding box center [718, 255] width 420 height 17
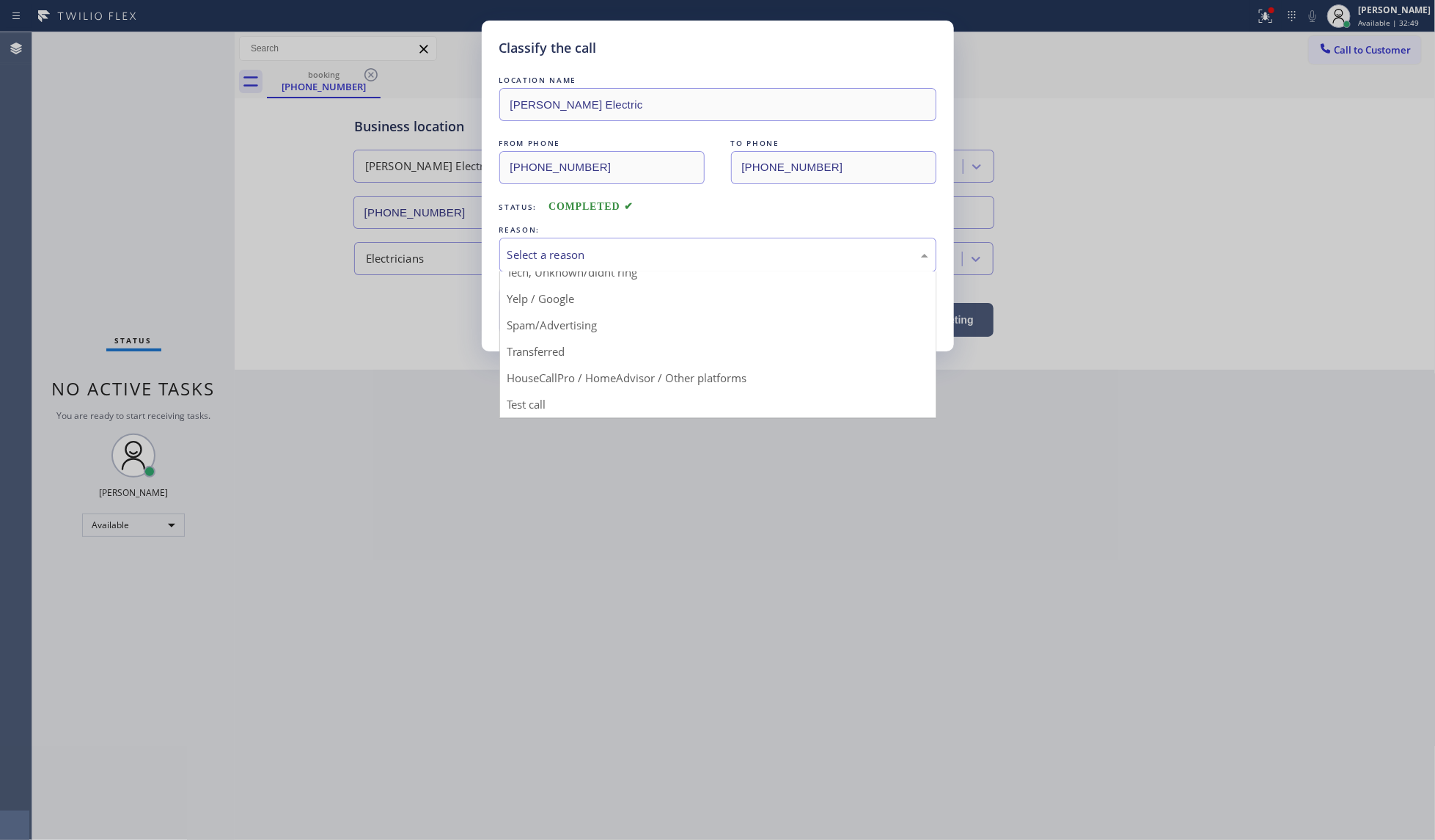
scroll to position [100, 0]
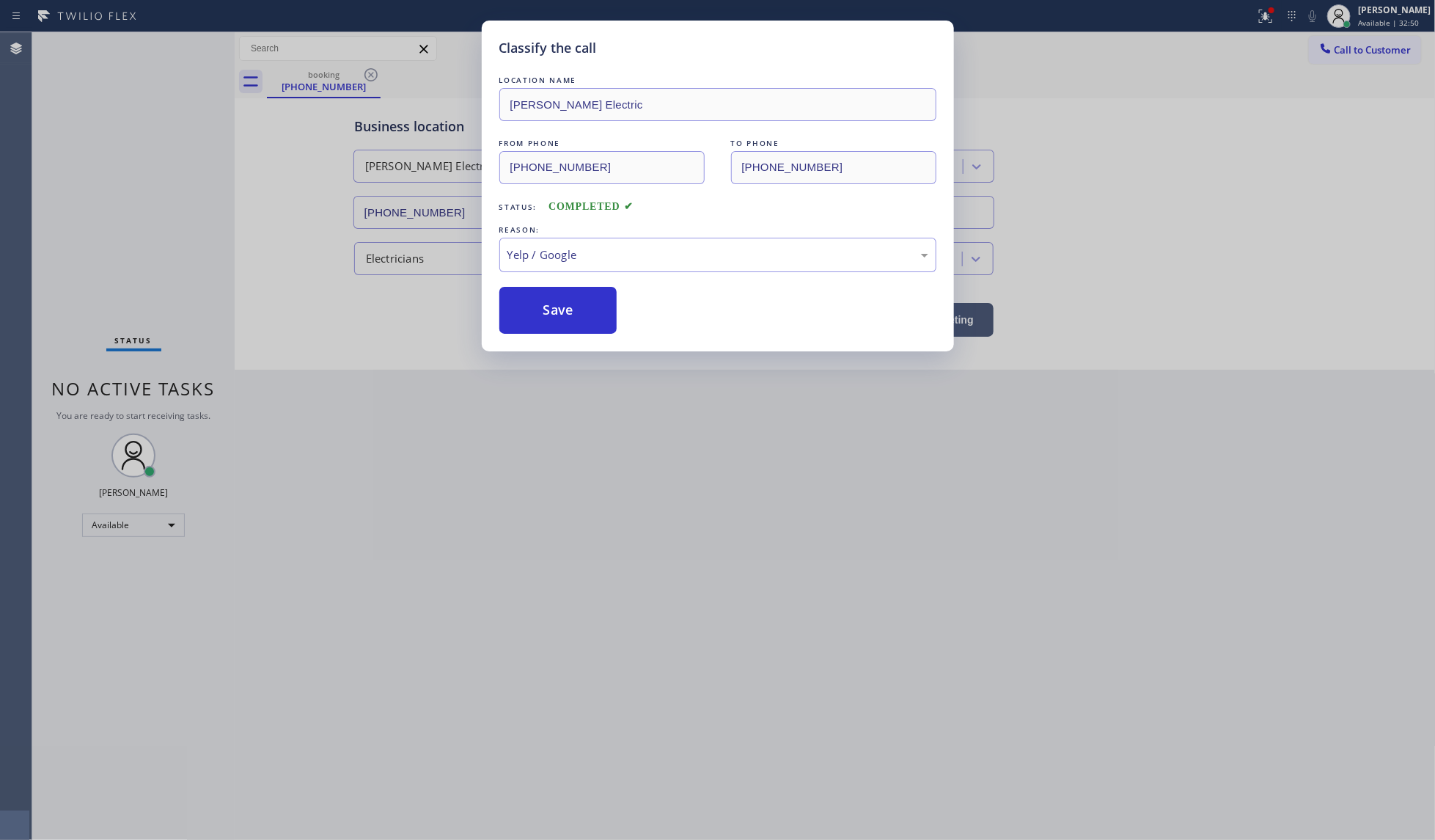
click at [558, 297] on button "Save" at bounding box center [558, 310] width 118 height 47
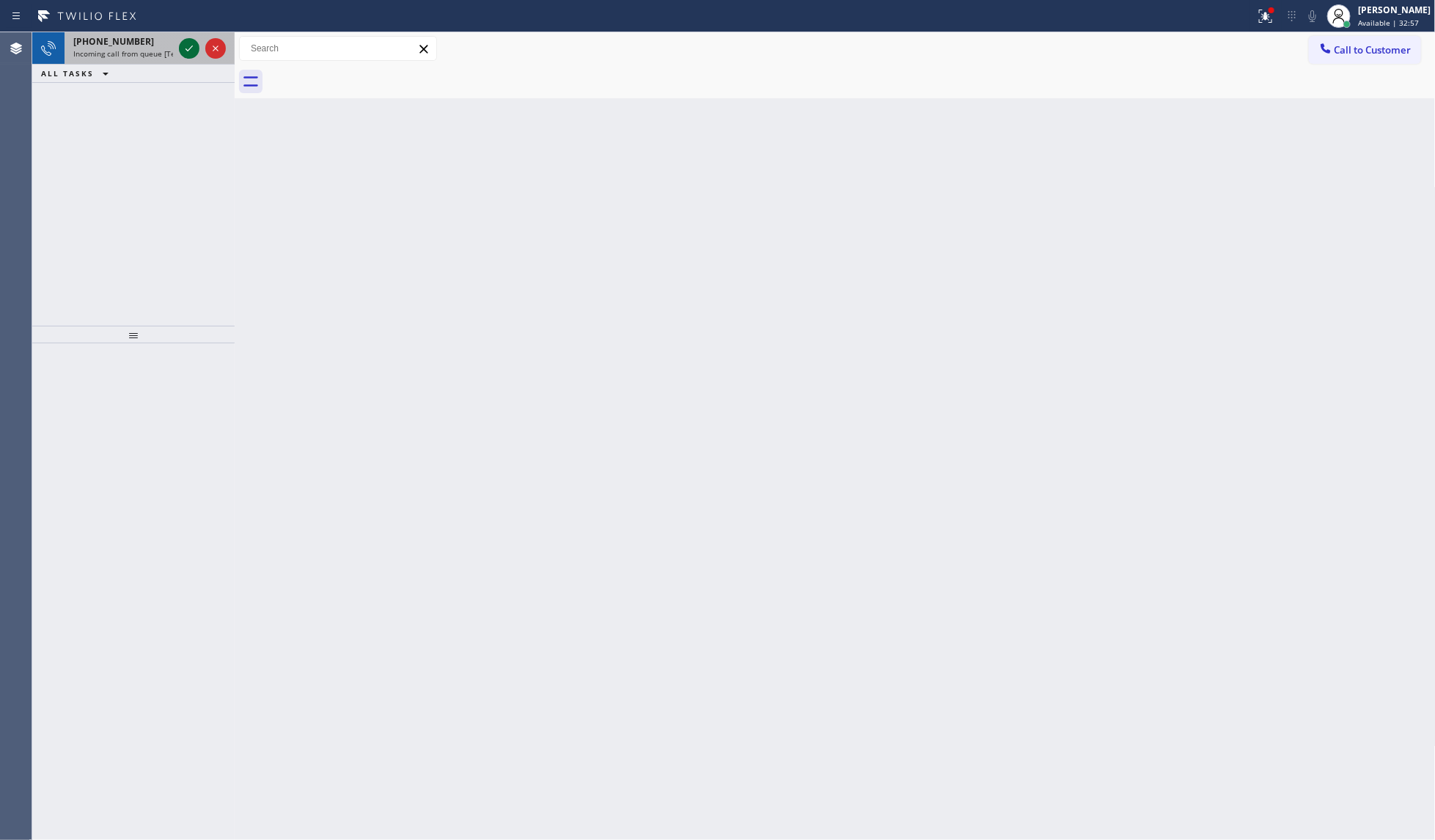
click at [191, 49] on icon at bounding box center [189, 48] width 18 height 18
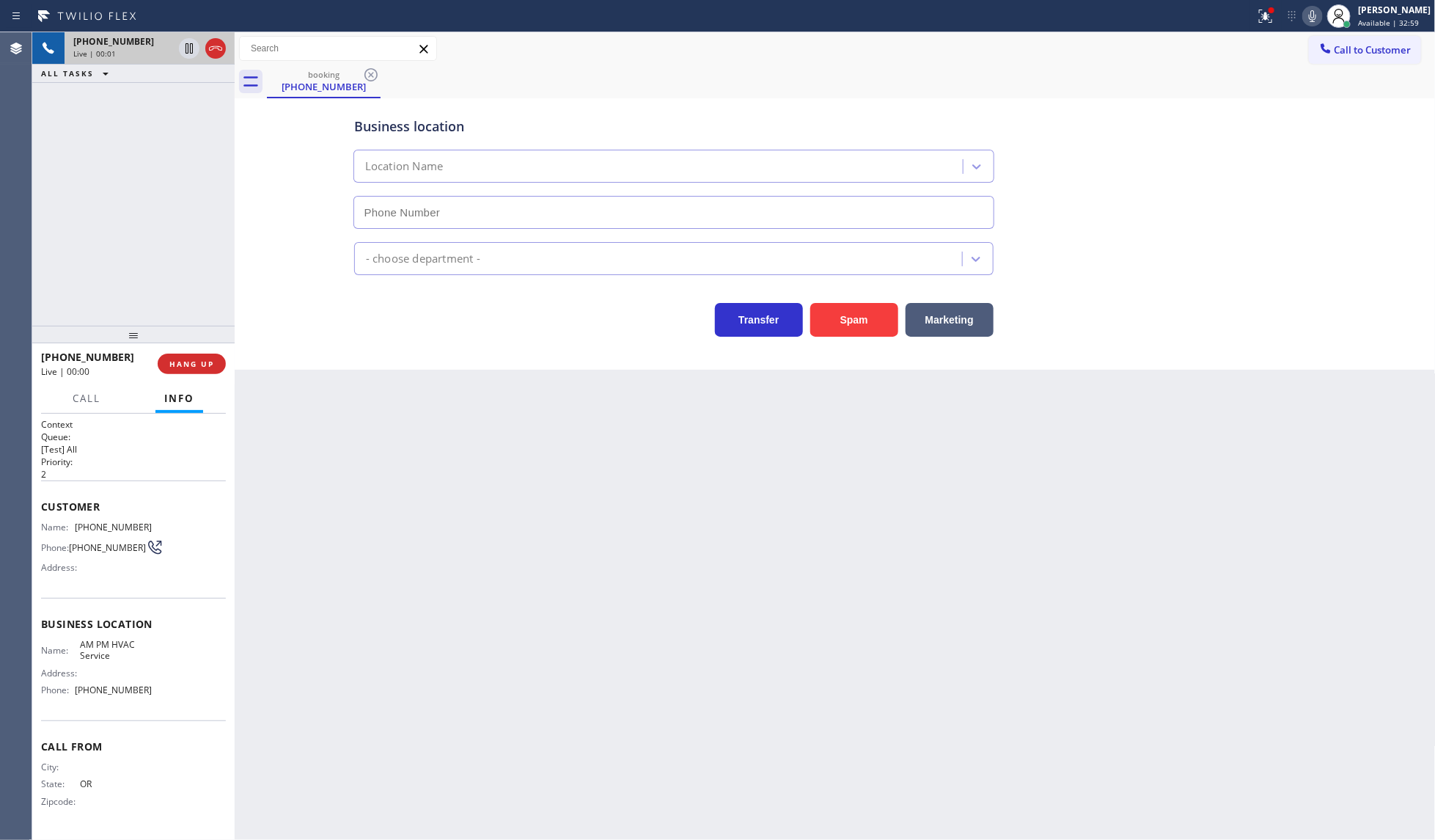
type input "(844) 410-1125"
click at [200, 360] on span "HANG UP" at bounding box center [191, 363] width 45 height 10
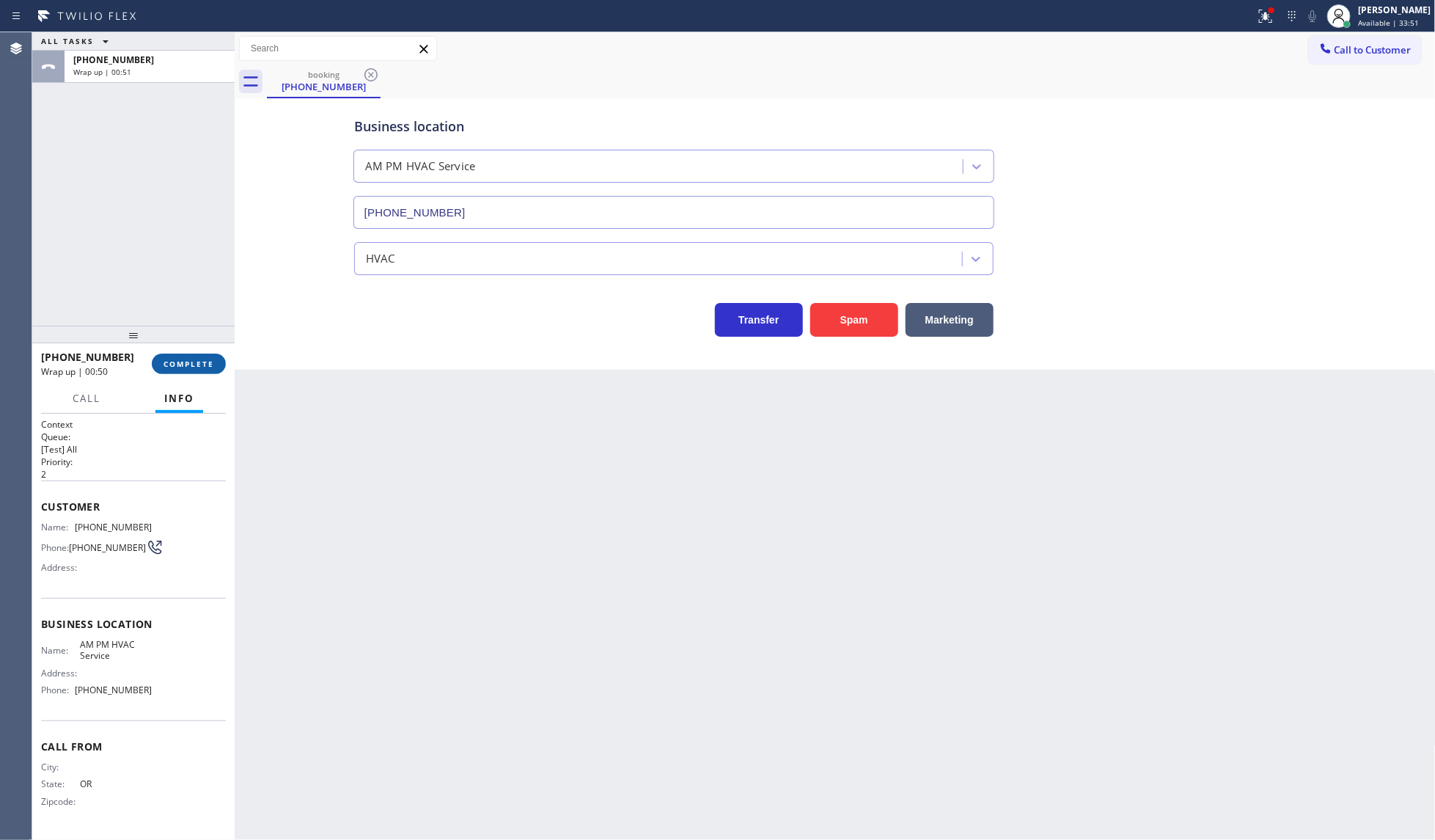
click at [200, 360] on span "COMPLETE" at bounding box center [189, 363] width 51 height 10
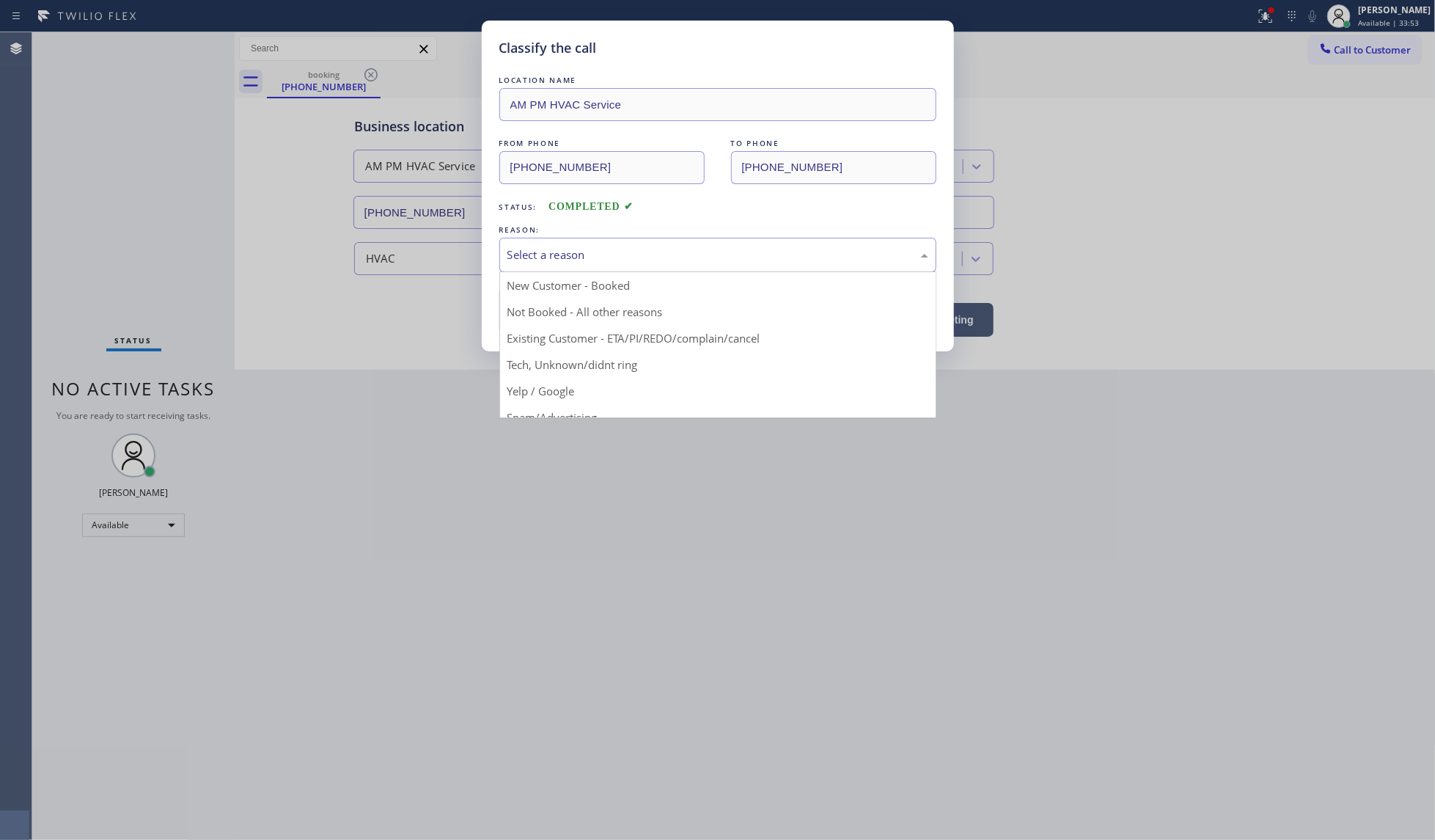
click at [548, 256] on div "Select a reason" at bounding box center [718, 255] width 420 height 17
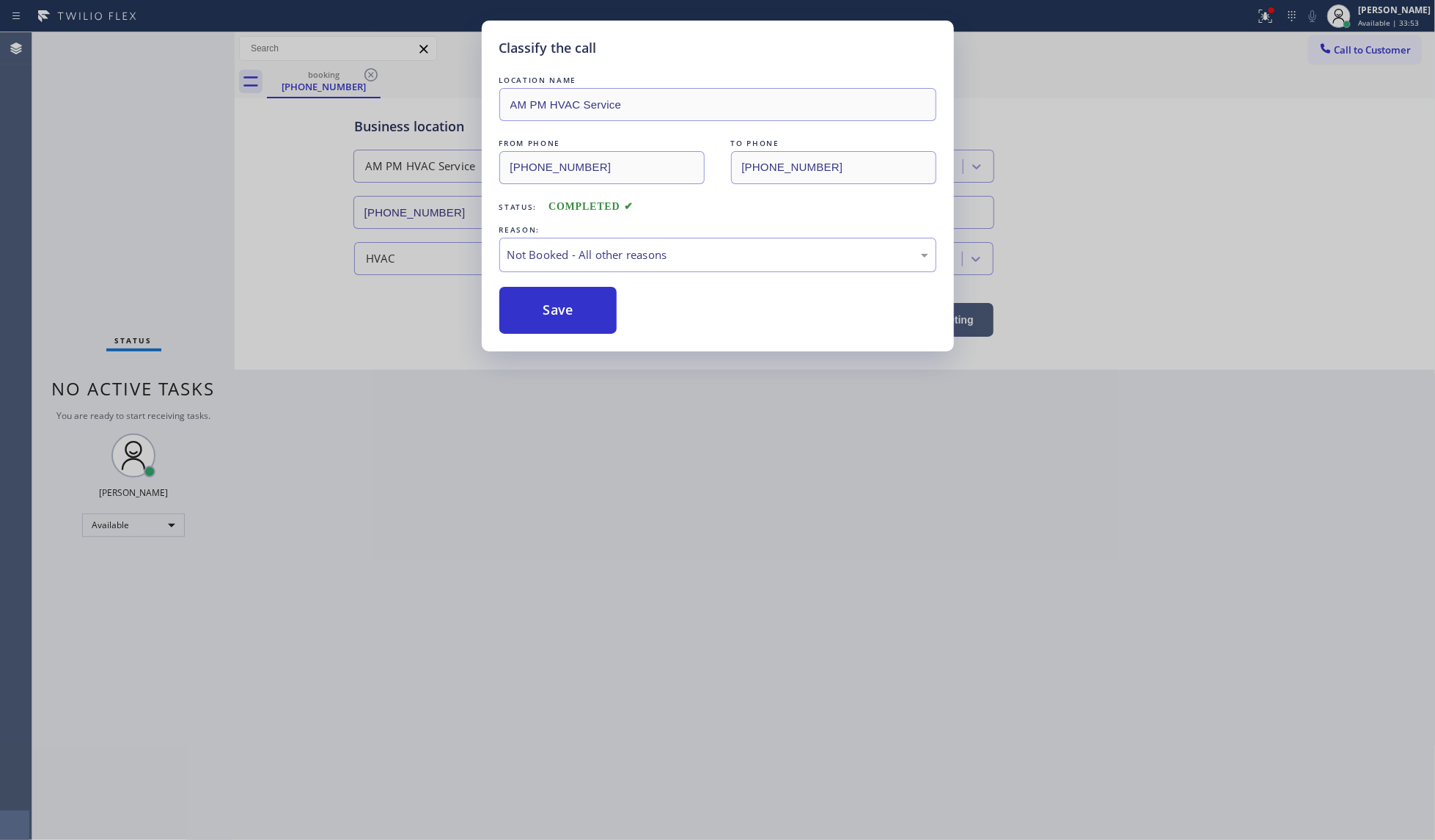
click at [546, 313] on button "Save" at bounding box center [558, 310] width 118 height 47
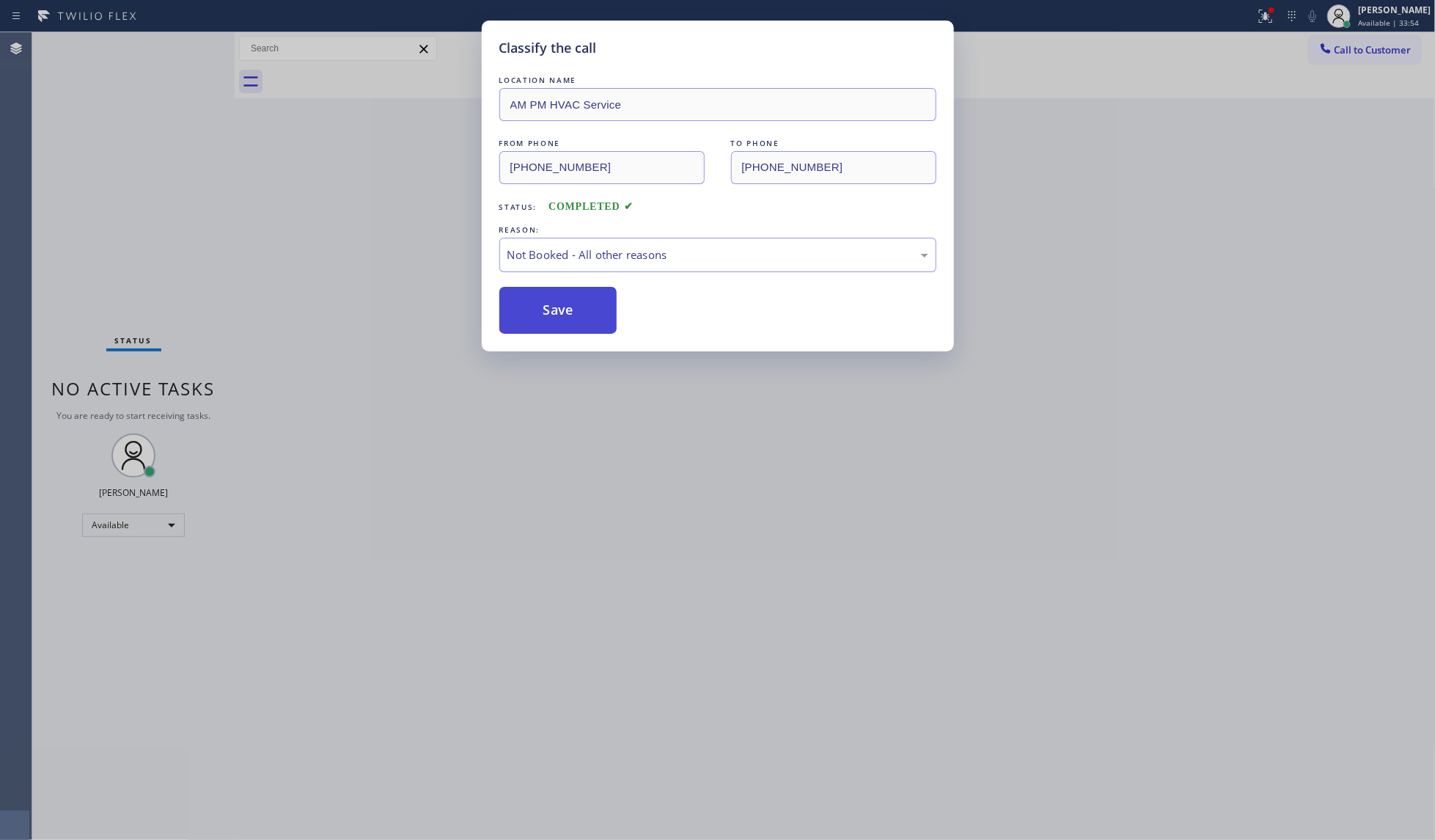
click at [551, 303] on button "Save" at bounding box center [558, 310] width 118 height 47
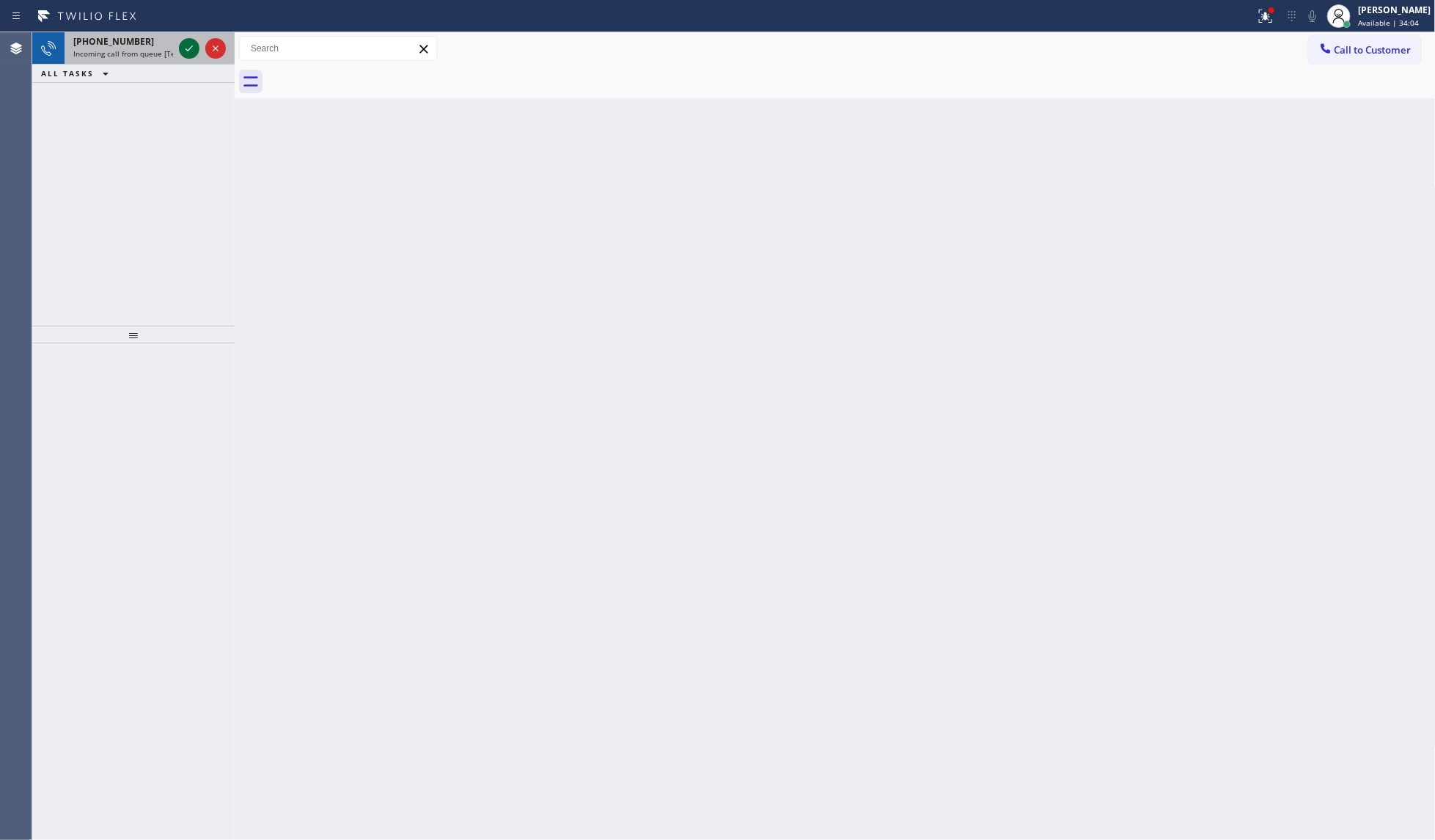
click at [180, 45] on div at bounding box center [190, 48] width 21 height 18
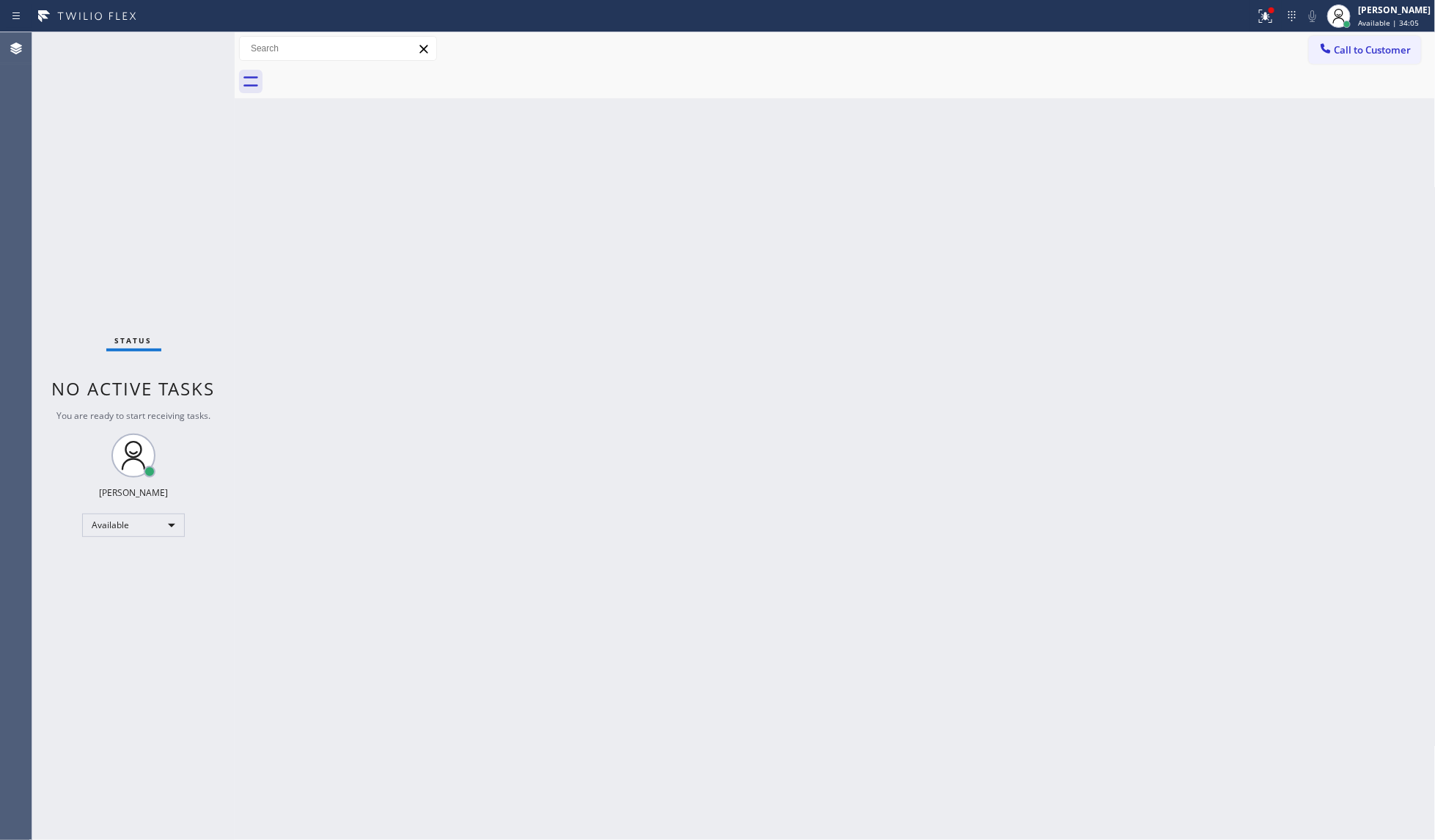
drag, startPoint x: 182, startPoint y: 45, endPoint x: 187, endPoint y: 52, distance: 8.6
click at [187, 52] on div "Status No active tasks You are ready to start receiving tasks. JENIZA ALCAYDE A…" at bounding box center [133, 435] width 203 height 807
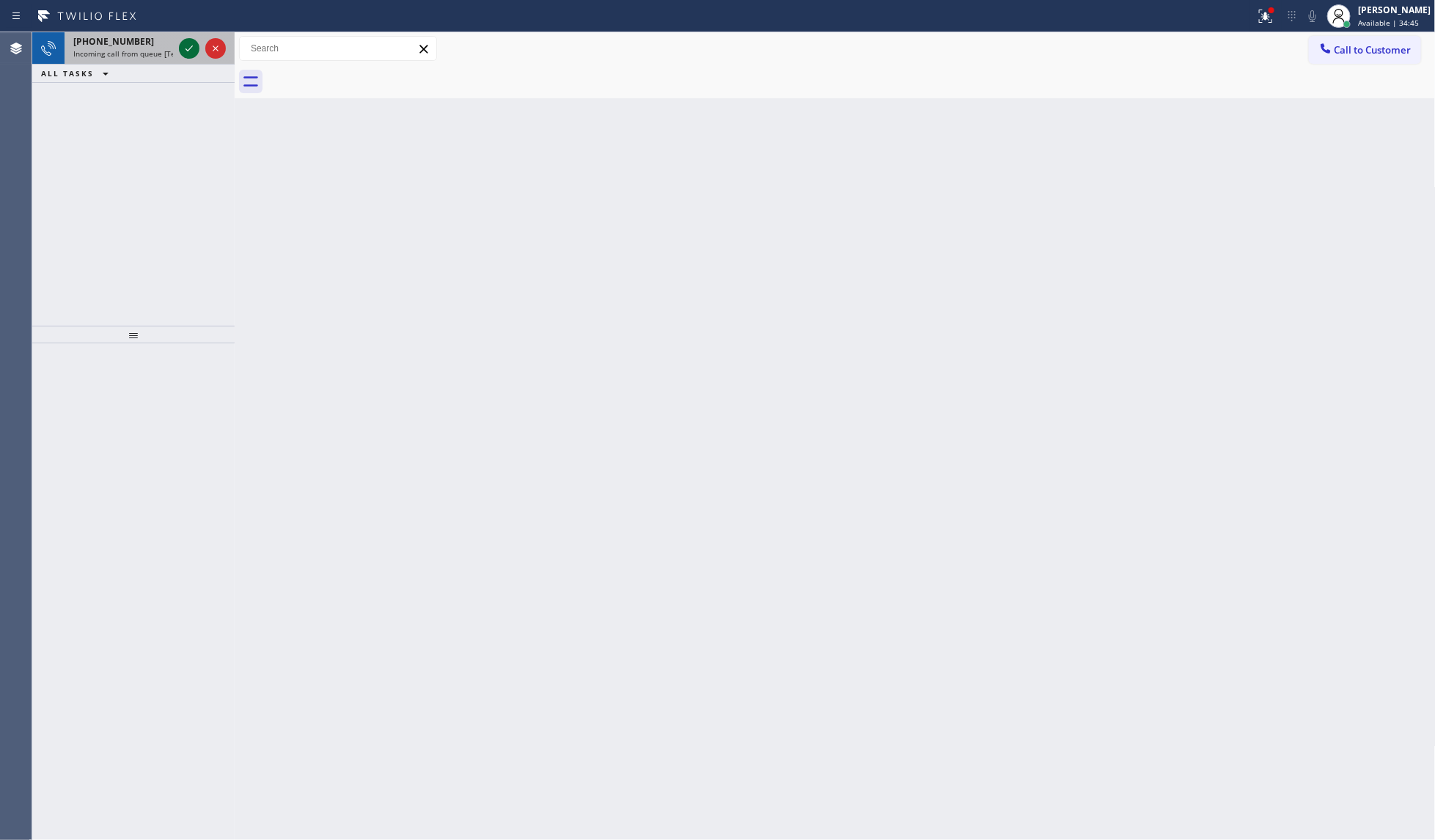
click at [189, 49] on icon at bounding box center [189, 48] width 18 height 18
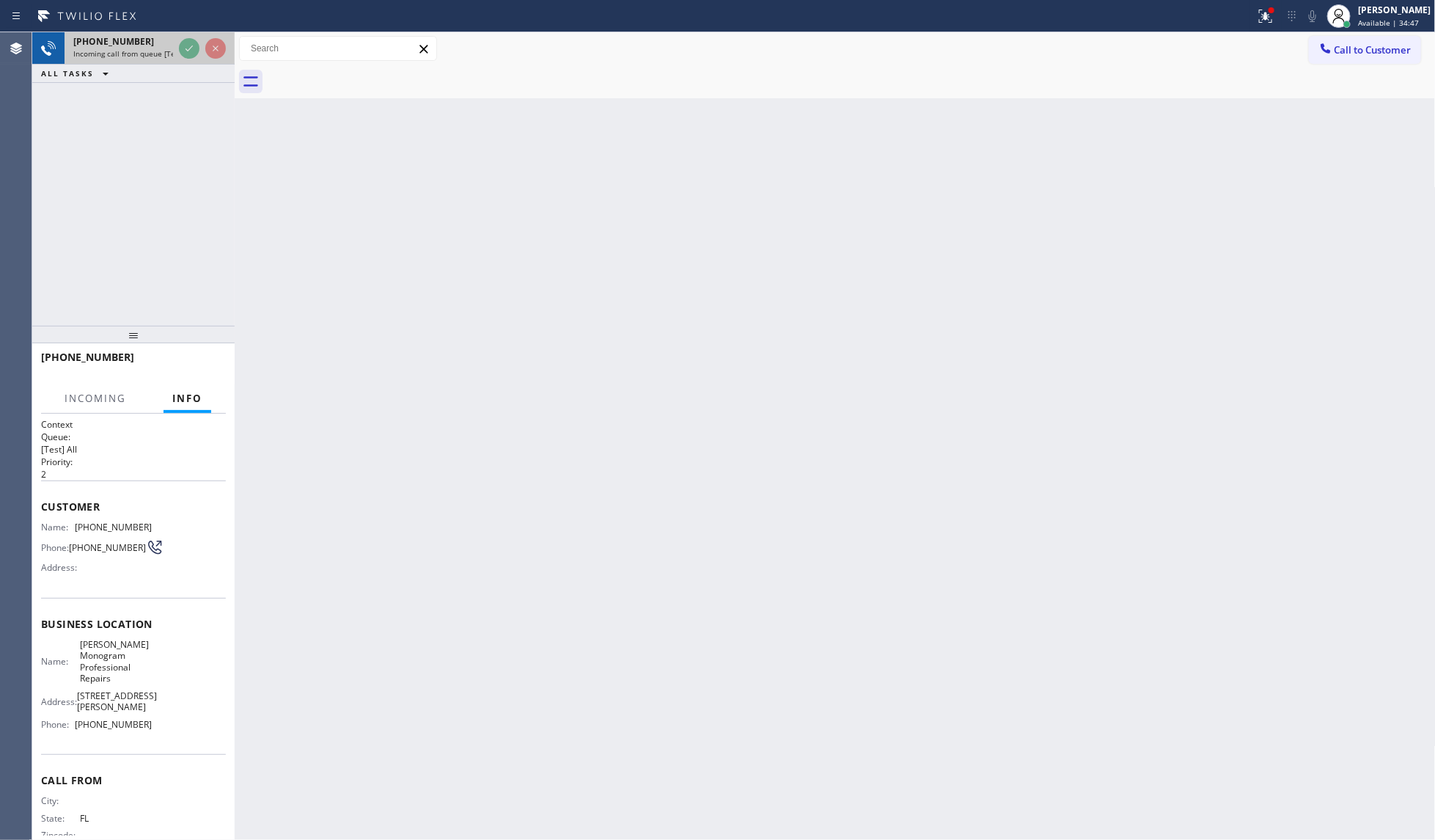
click at [175, 55] on div "+14076003011 Incoming call from queue [Test] All" at bounding box center [133, 48] width 203 height 32
click at [174, 57] on div "+14076003011 Incoming call from queue [Test] All" at bounding box center [120, 48] width 112 height 32
click at [189, 38] on div at bounding box center [203, 48] width 53 height 32
drag, startPoint x: 191, startPoint y: 32, endPoint x: 203, endPoint y: 40, distance: 14.4
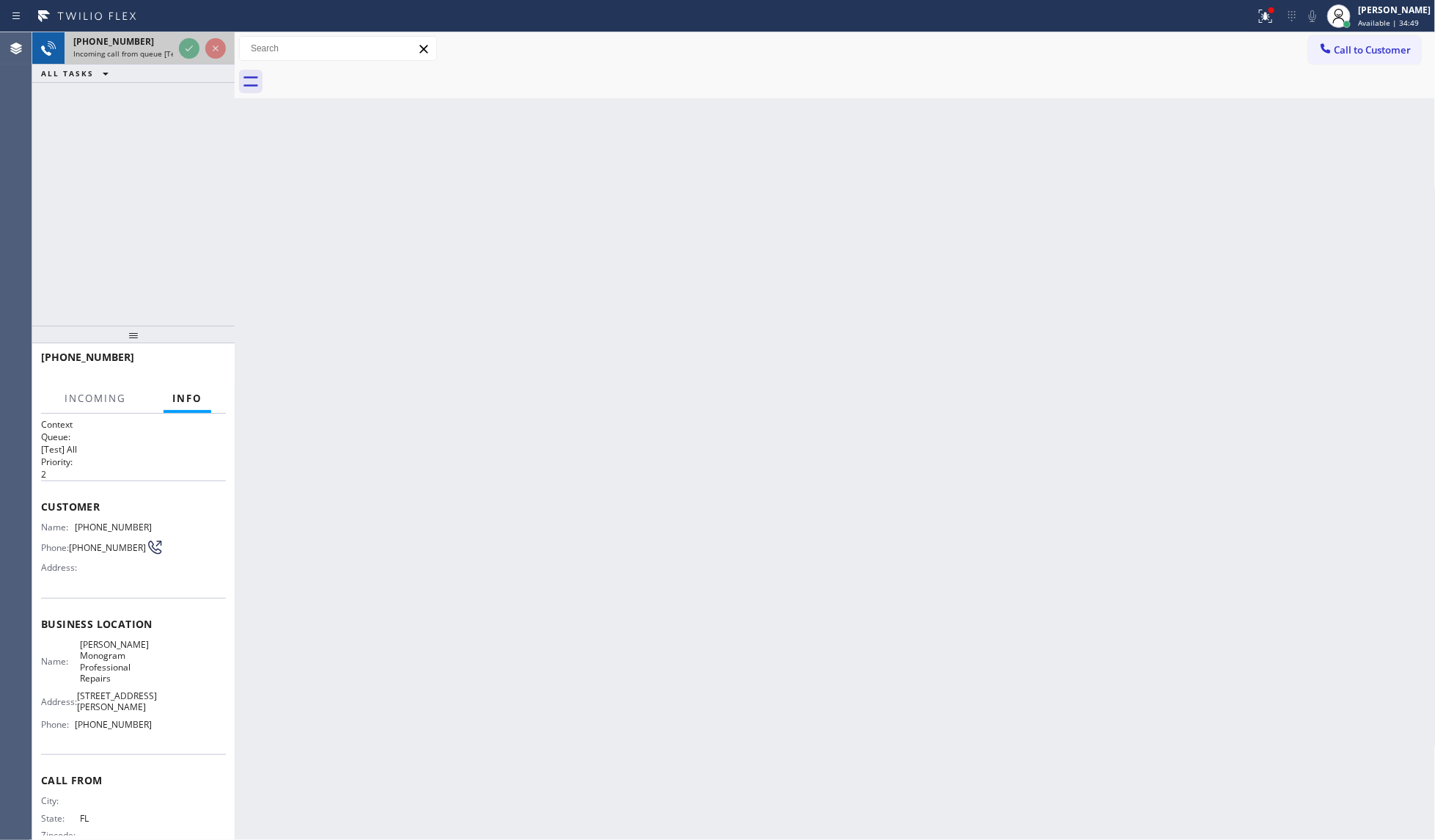
click at [200, 40] on div at bounding box center [203, 48] width 53 height 32
click at [203, 40] on div at bounding box center [203, 48] width 53 height 32
drag, startPoint x: 203, startPoint y: 40, endPoint x: 199, endPoint y: 52, distance: 12.6
click at [203, 46] on div at bounding box center [203, 48] width 53 height 32
click at [177, 61] on div at bounding box center [203, 48] width 53 height 32
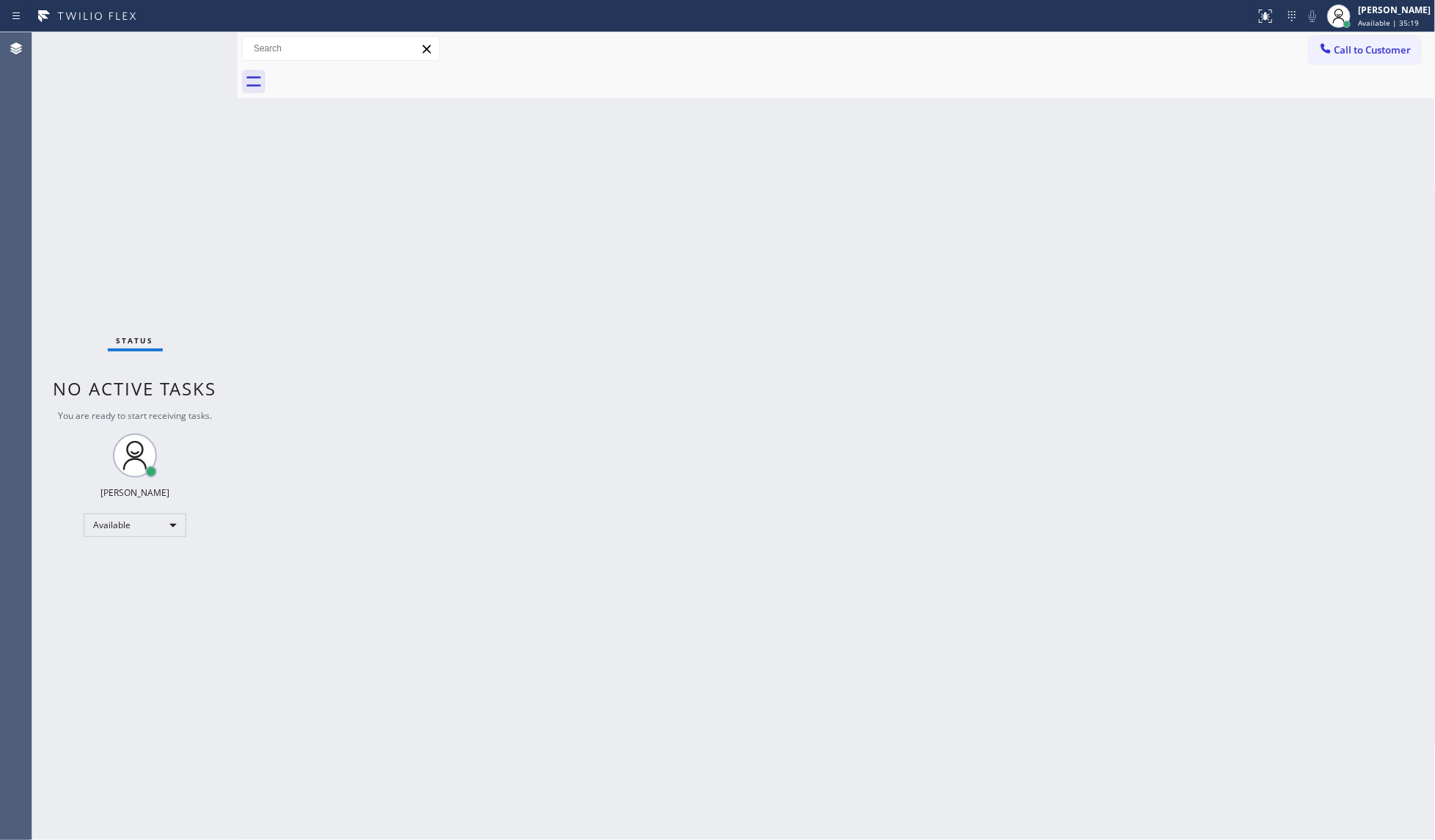
click at [200, 66] on div "Status No active tasks You are ready to start receiving tasks. JENIZA ALCAYDE A…" at bounding box center [134, 435] width 206 height 807
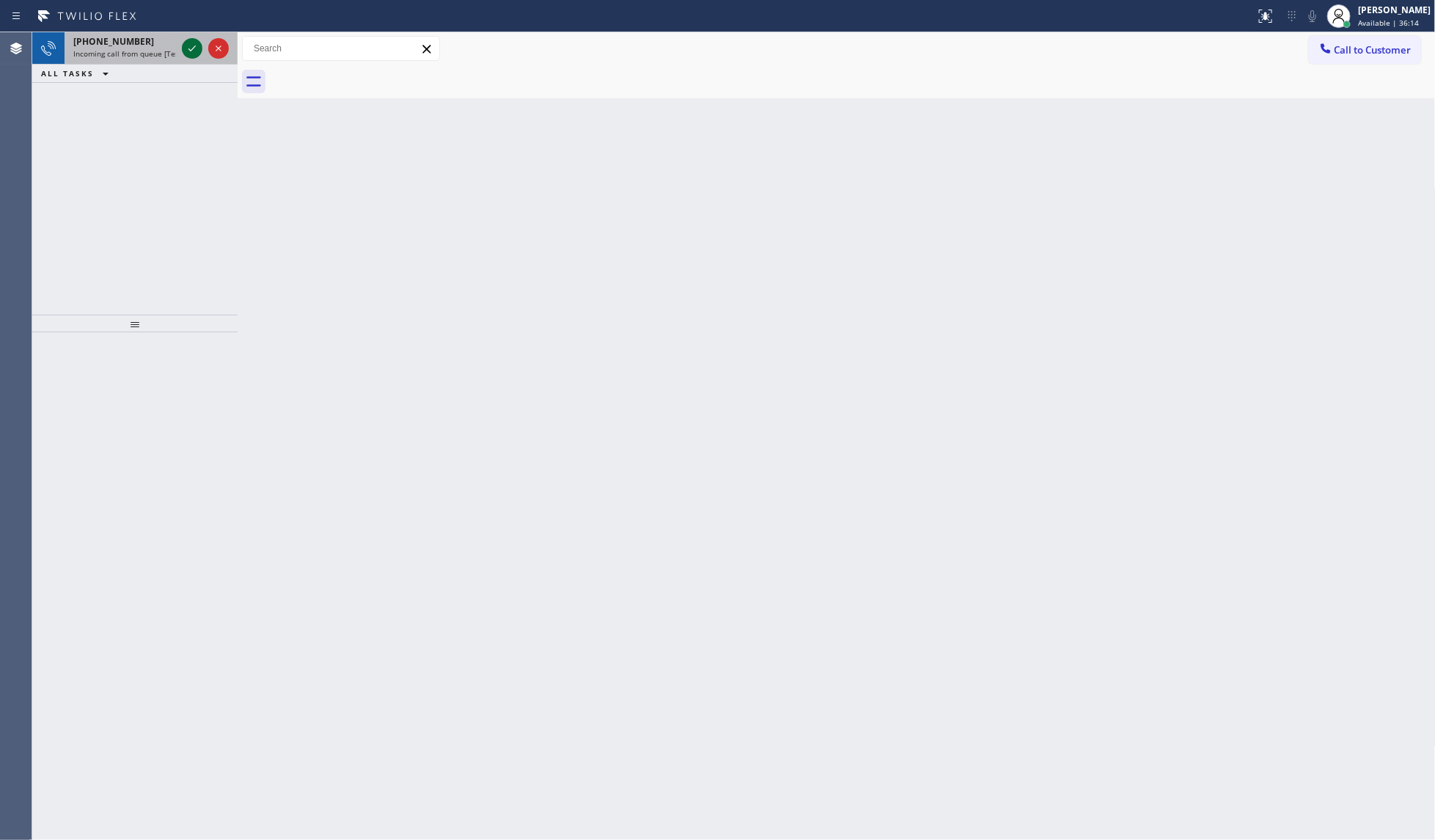
drag, startPoint x: 190, startPoint y: 42, endPoint x: 186, endPoint y: 55, distance: 13.6
click at [188, 48] on icon at bounding box center [191, 48] width 18 height 18
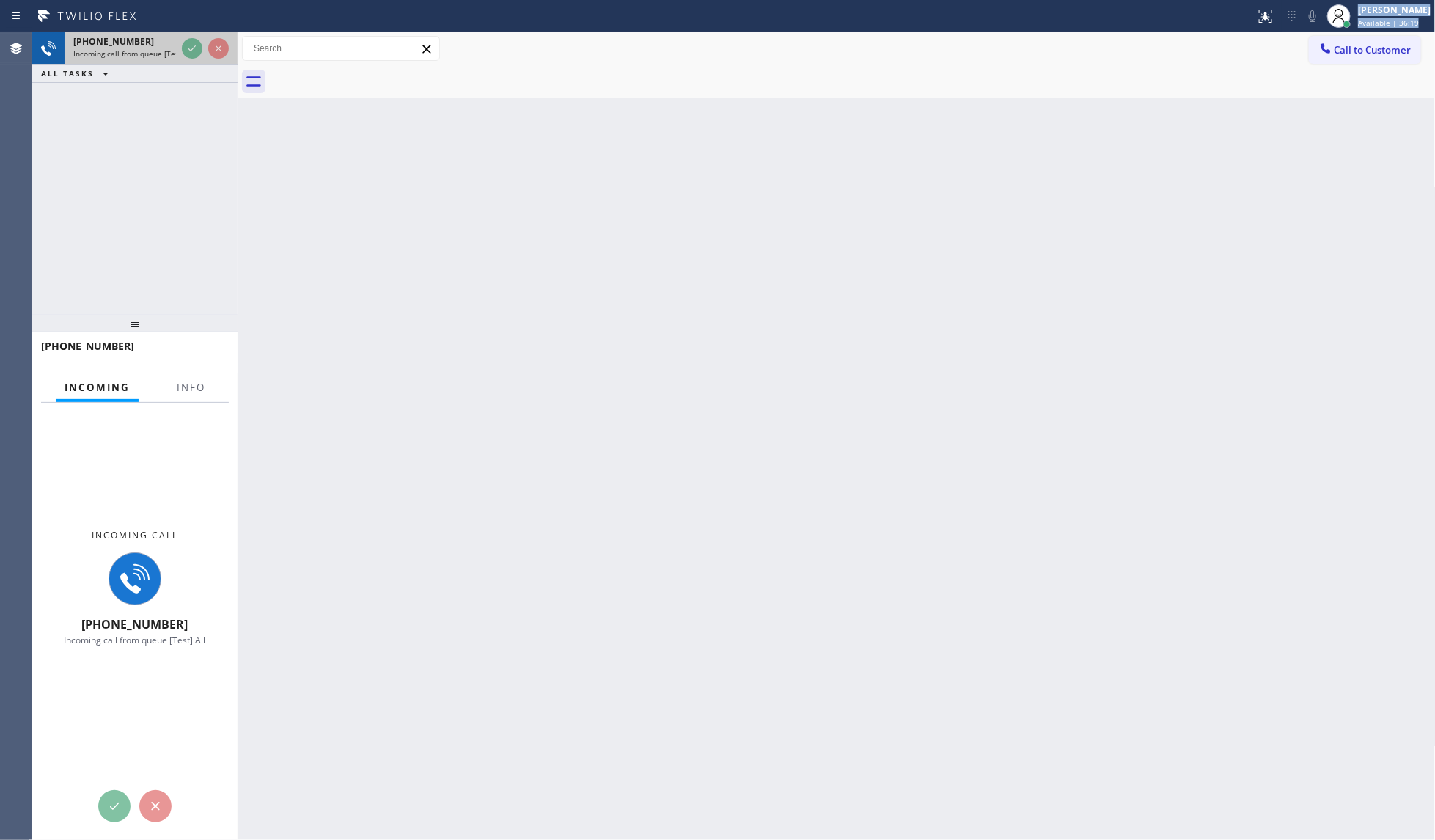
click at [192, 42] on div "Status report No issues detected If you experience an issue, please download th…" at bounding box center [717, 420] width 1435 height 840
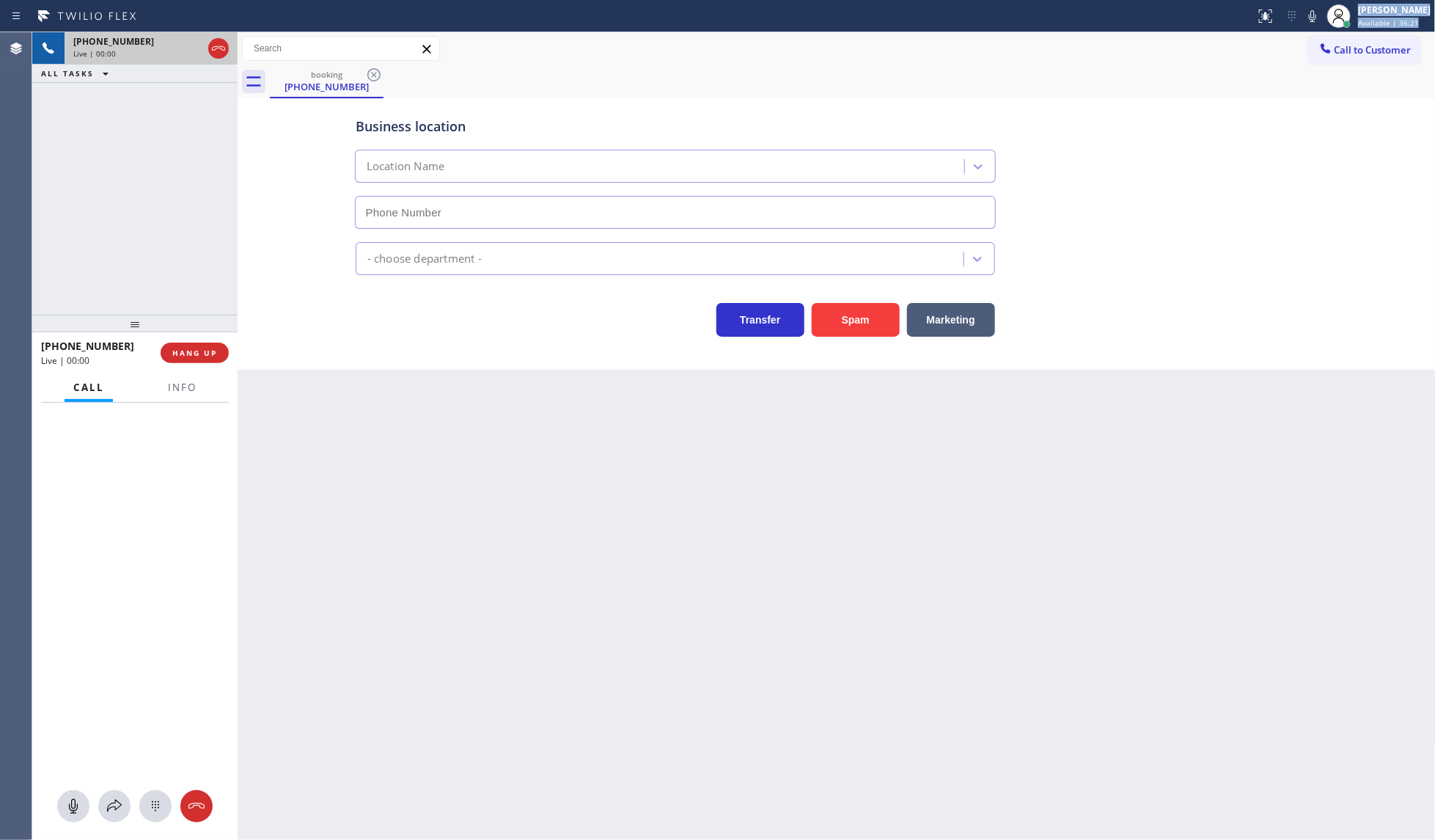
type input "(623) 323-7393"
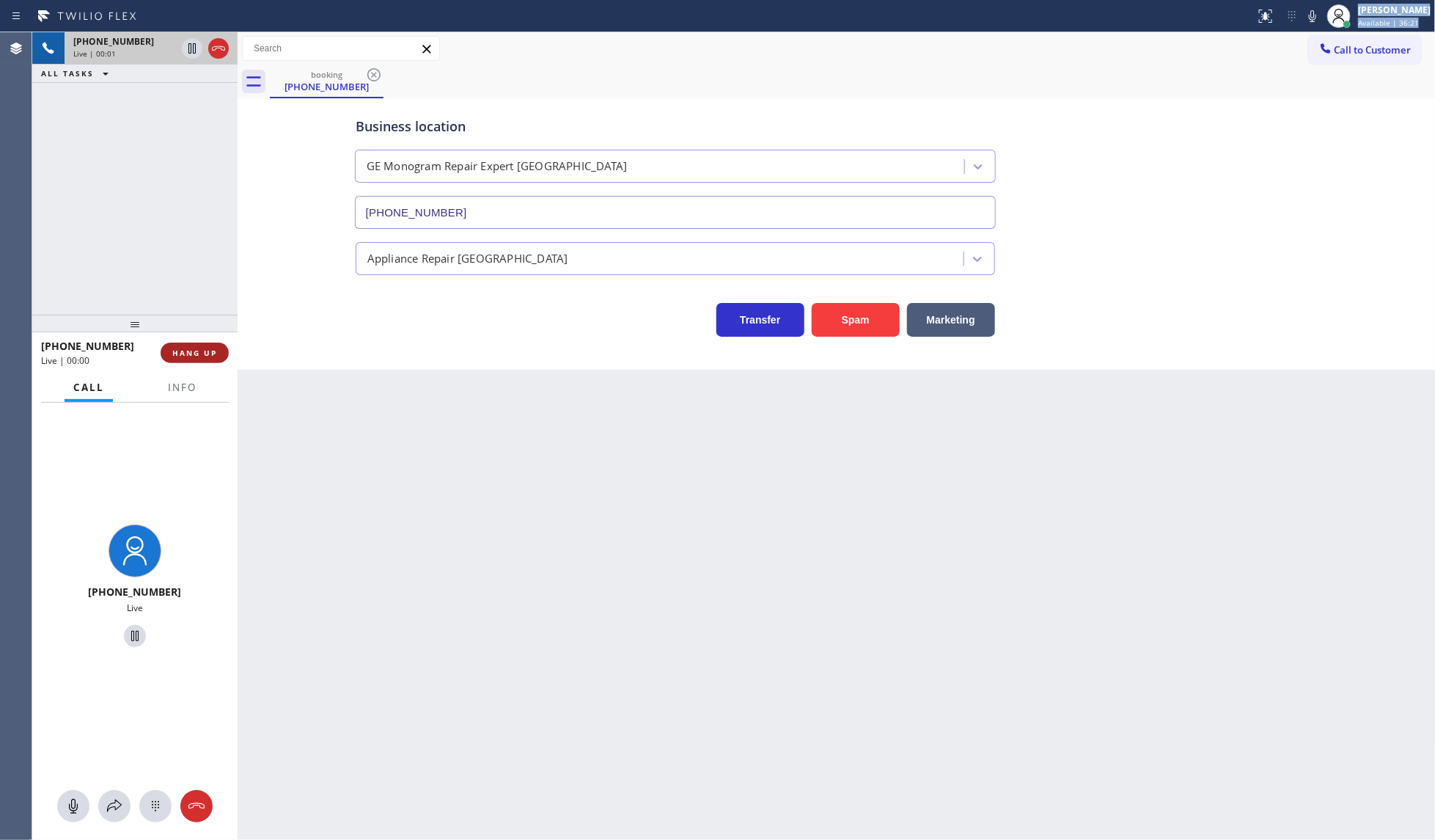
click at [181, 357] on span "HANG UP" at bounding box center [195, 352] width 45 height 10
drag, startPoint x: 181, startPoint y: 357, endPoint x: 191, endPoint y: 357, distance: 10.0
click at [181, 357] on span "HANG UP" at bounding box center [195, 352] width 45 height 10
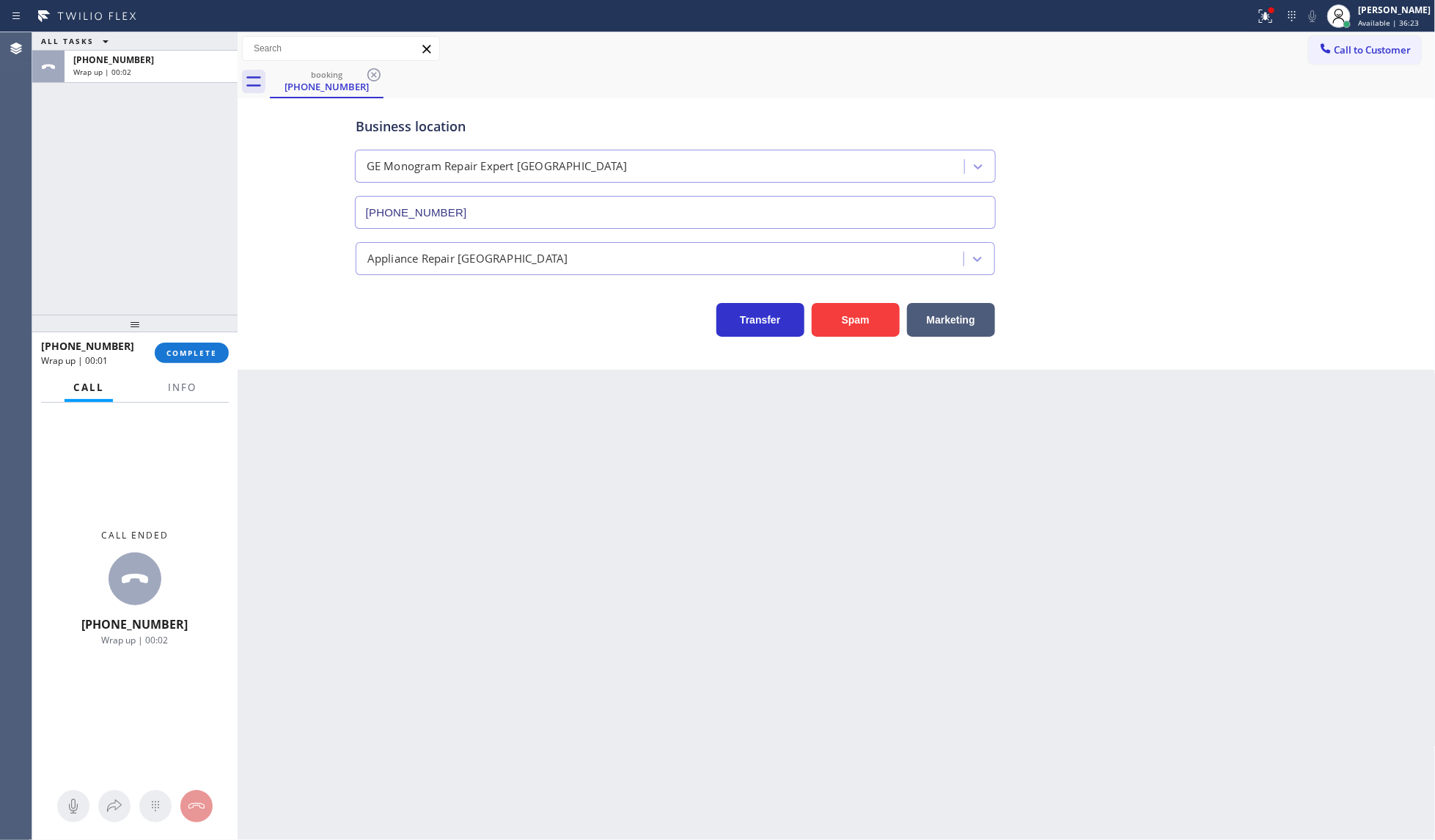
click at [196, 367] on div "+16232000012 Wrap up | 00:01 COMPLETE" at bounding box center [135, 352] width 188 height 38
click at [200, 350] on span "COMPLETE" at bounding box center [191, 352] width 51 height 10
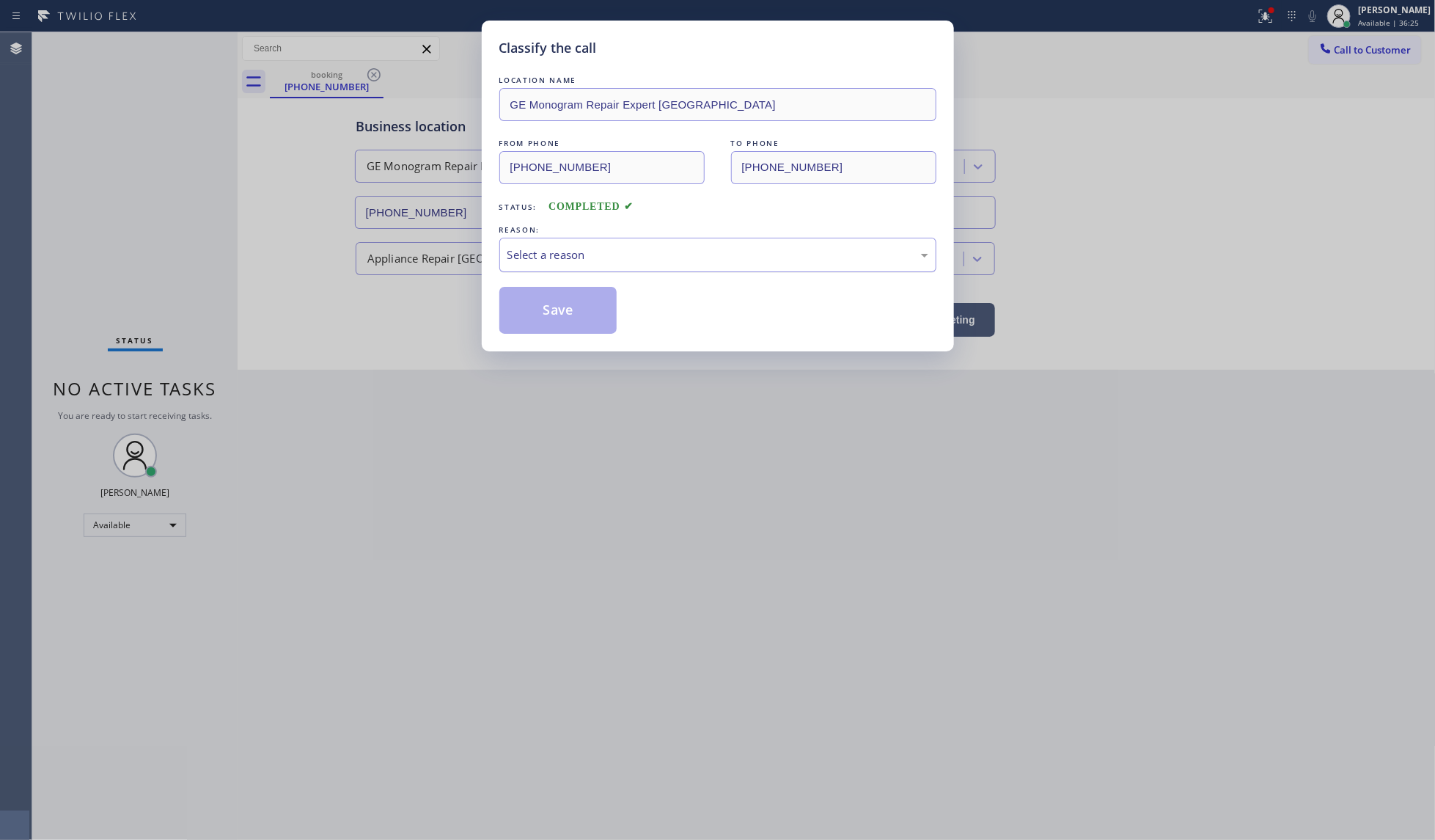
click at [561, 251] on div "Select a reason" at bounding box center [718, 255] width 420 height 17
click at [602, 342] on div "Classify the call LOCATION NAME GE Monogram Repair Expert Glendale FROM PHONE (…" at bounding box center [717, 186] width 472 height 330
click at [602, 325] on button "Save" at bounding box center [558, 310] width 118 height 47
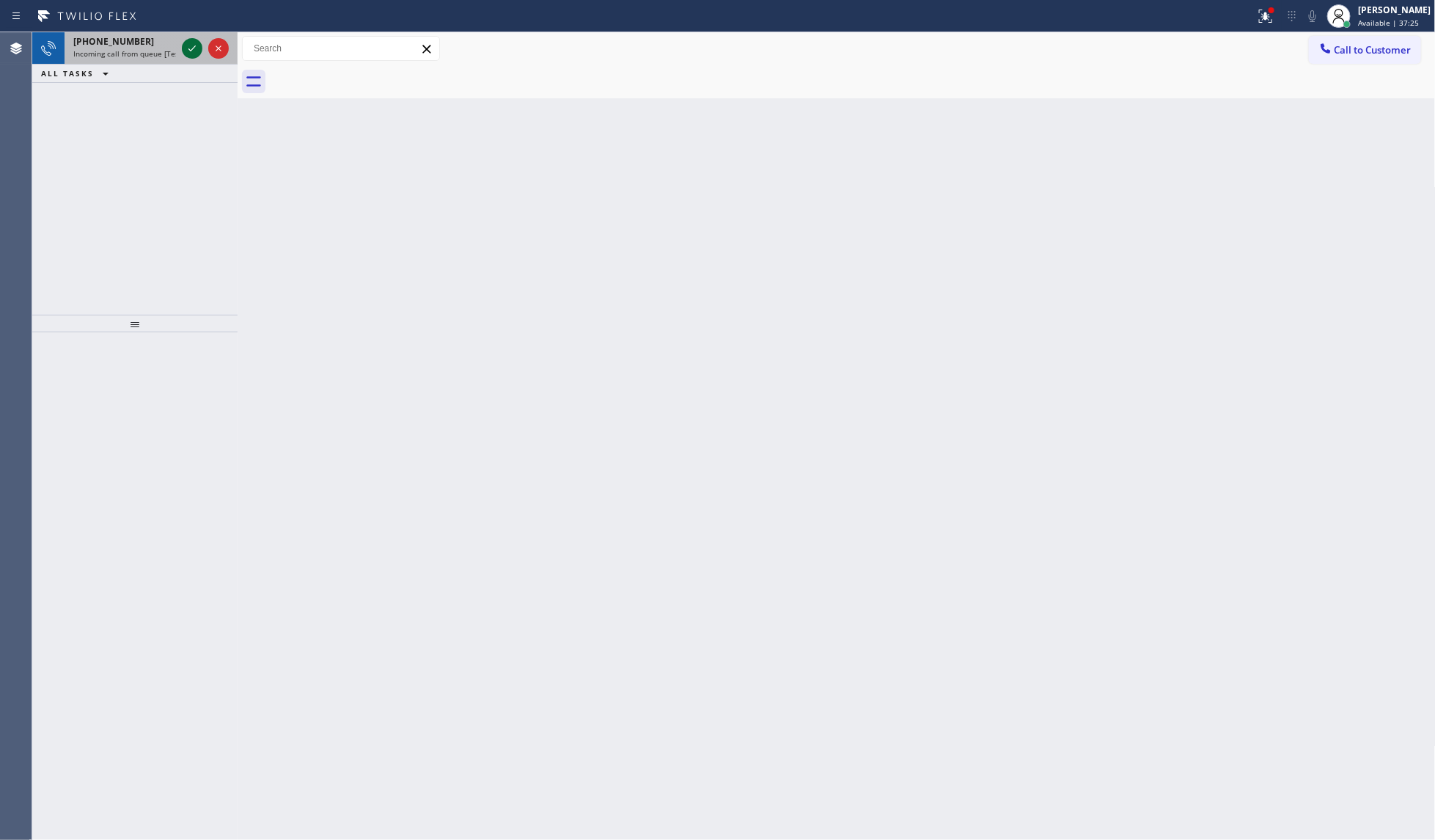
click at [192, 52] on icon at bounding box center [191, 48] width 18 height 18
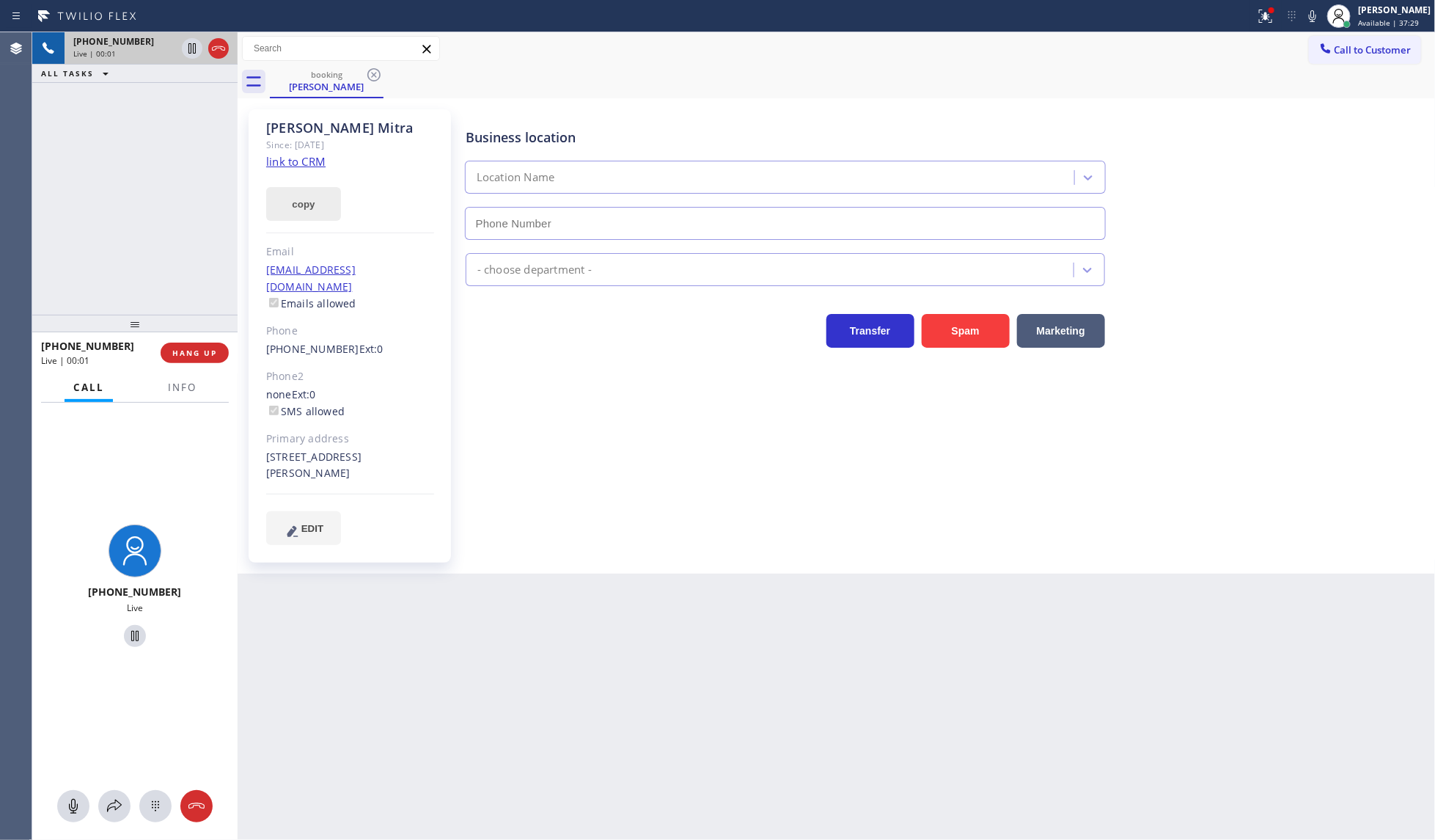
type input "(626) 249-4455"
click at [195, 354] on span "HANG UP" at bounding box center [195, 352] width 45 height 10
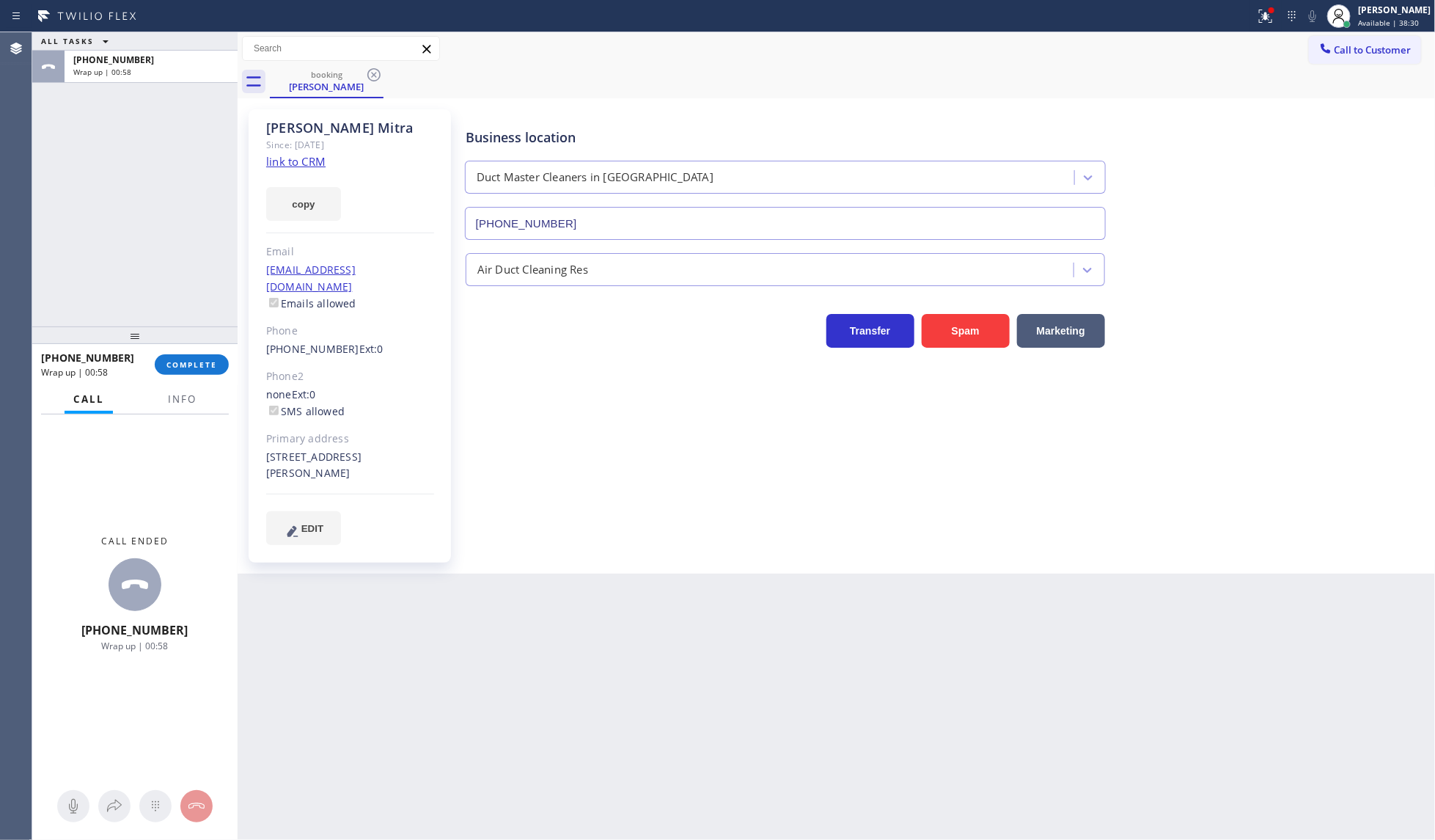
drag, startPoint x: 187, startPoint y: 324, endPoint x: 184, endPoint y: 350, distance: 26.2
click at [186, 342] on div at bounding box center [134, 335] width 206 height 18
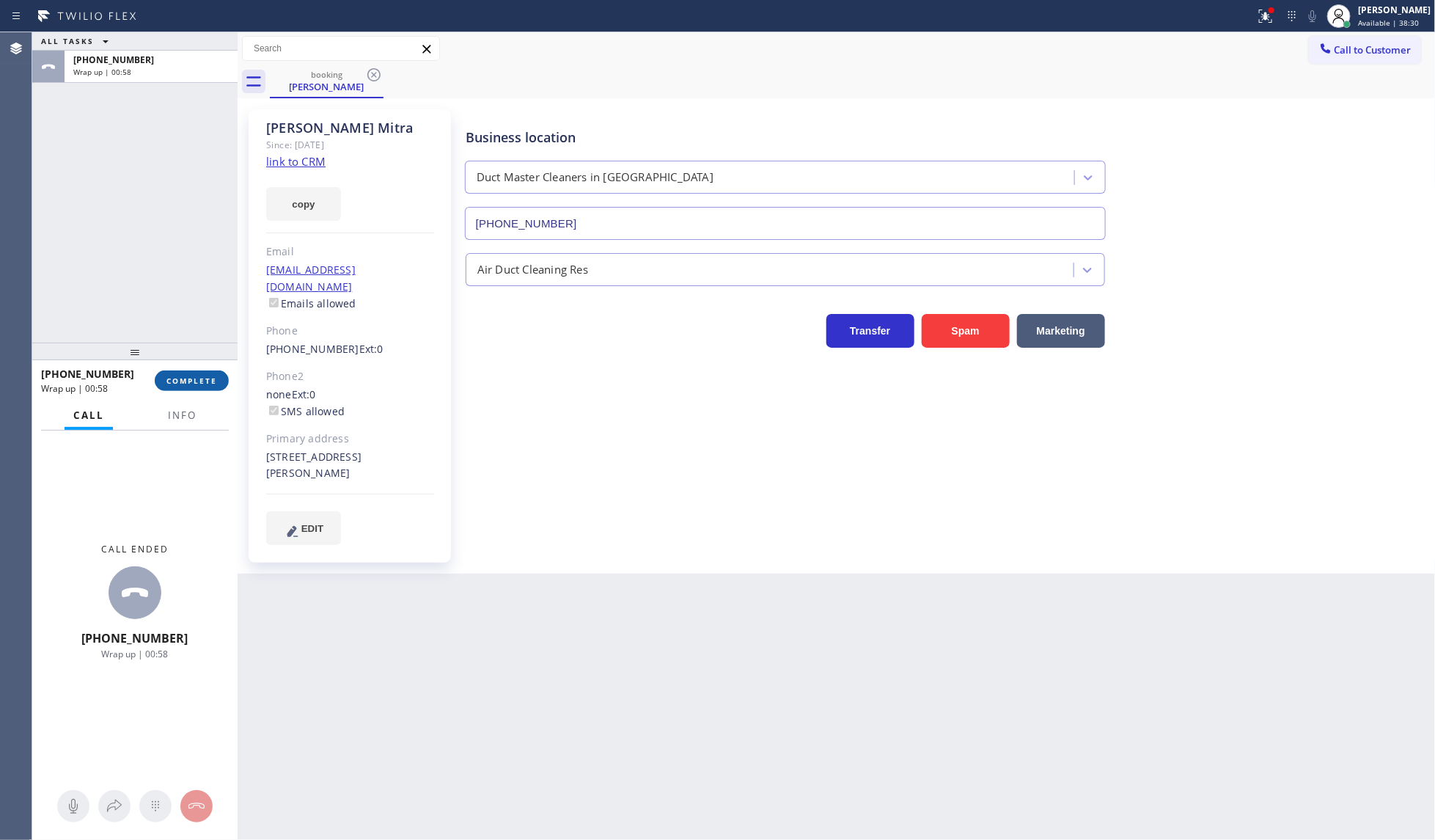
drag, startPoint x: 184, startPoint y: 350, endPoint x: 184, endPoint y: 380, distance: 30.0
click at [185, 360] on div at bounding box center [134, 351] width 206 height 18
click at [183, 404] on div "+16303372782 Wrap up | 00:58 COMPLETE" at bounding box center [135, 384] width 188 height 38
click at [182, 398] on div "+16303372782 Wrap up | 00:58 COMPLETE" at bounding box center [135, 384] width 188 height 38
click at [187, 369] on div "ALL TASKS ALL TASKS ACTIVE TASKS TASKS IN WRAP UP +16303372782 Wrap up | 00:59 …" at bounding box center [134, 435] width 206 height 807
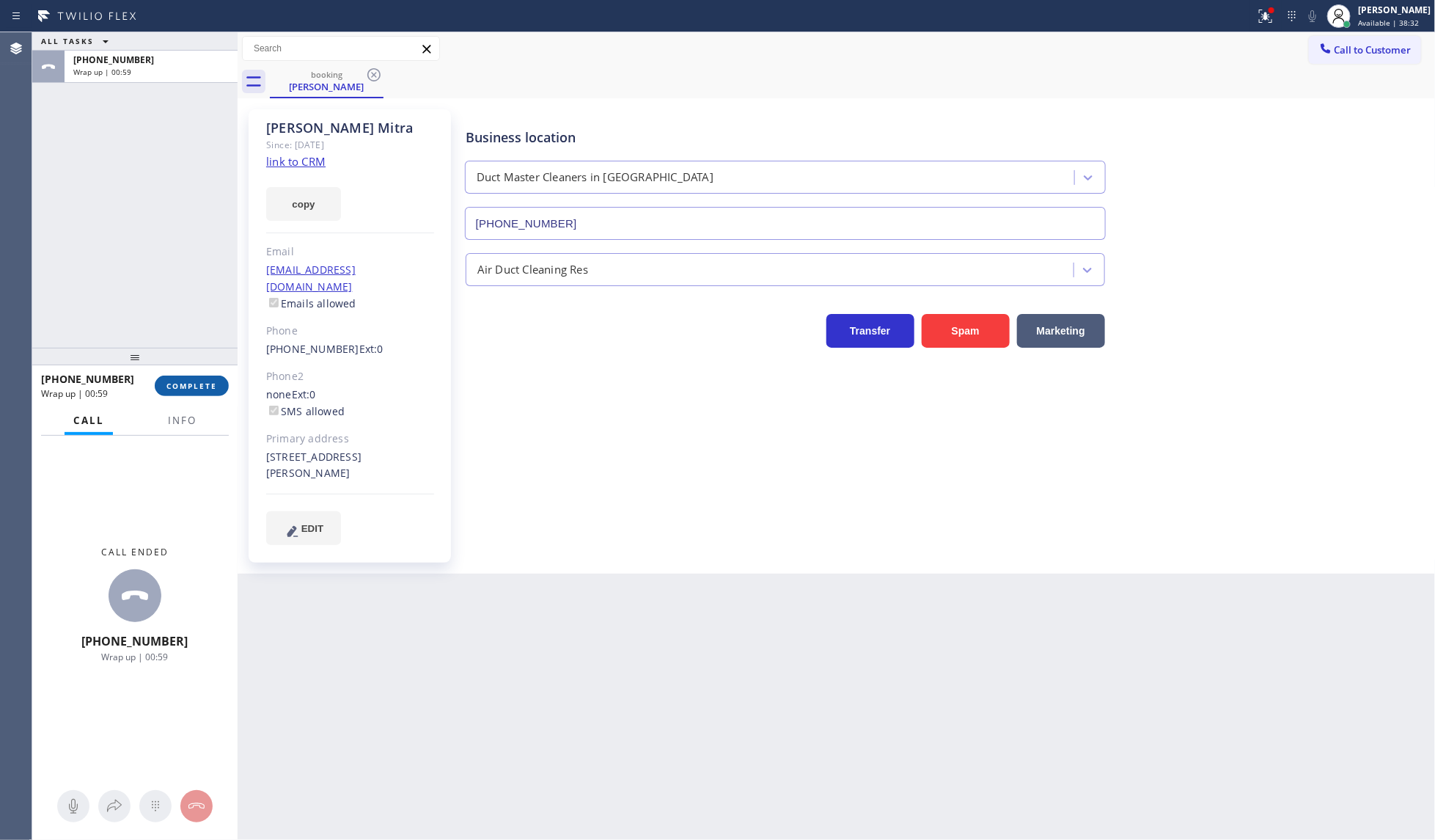
click at [194, 386] on span "COMPLETE" at bounding box center [191, 385] width 51 height 10
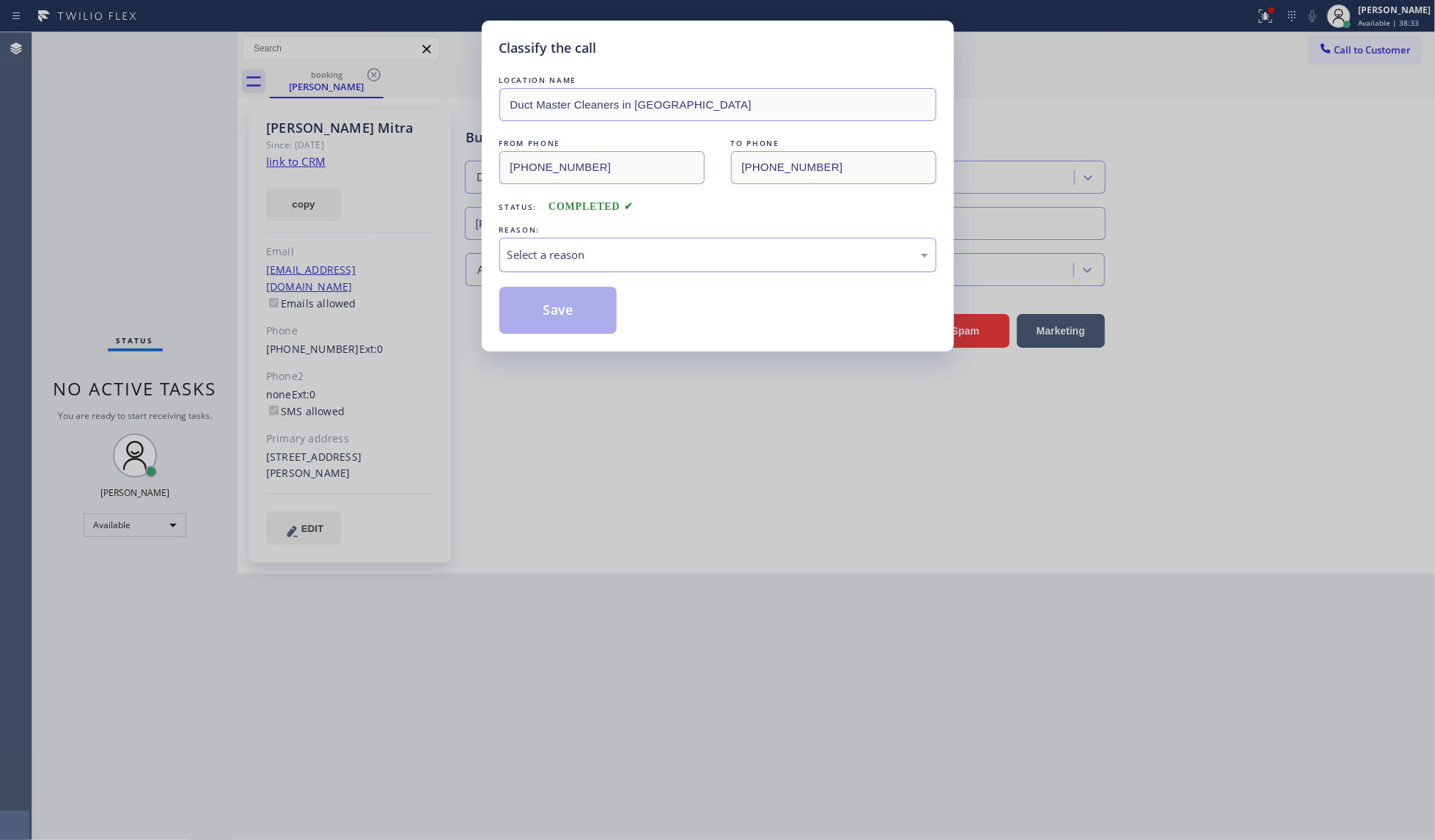
drag, startPoint x: 565, startPoint y: 250, endPoint x: 563, endPoint y: 266, distance: 16.1
click at [565, 258] on div "Select a reason" at bounding box center [718, 255] width 420 height 17
click at [534, 333] on button "Save" at bounding box center [558, 310] width 118 height 47
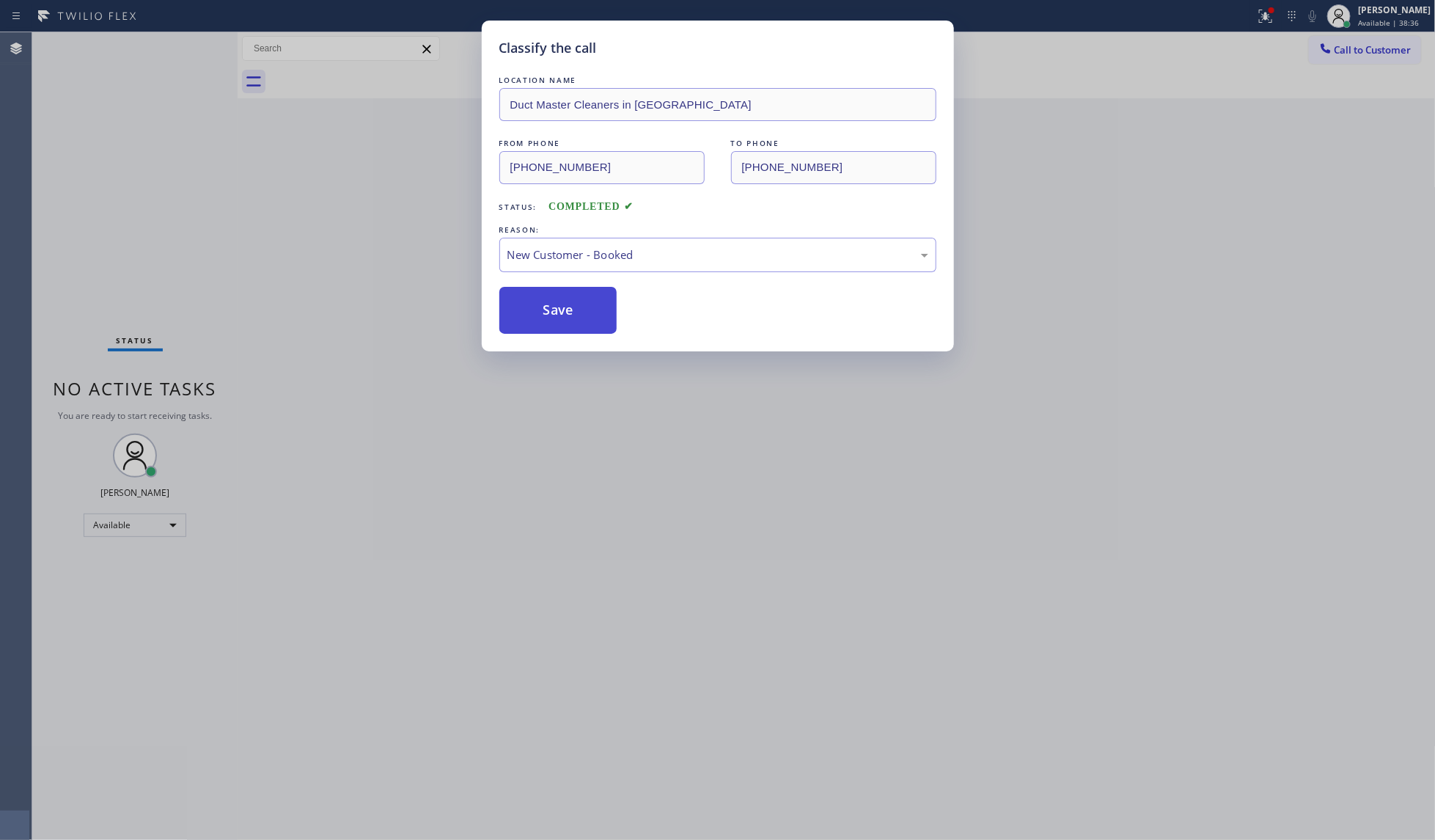
click at [534, 331] on button "Save" at bounding box center [558, 310] width 118 height 47
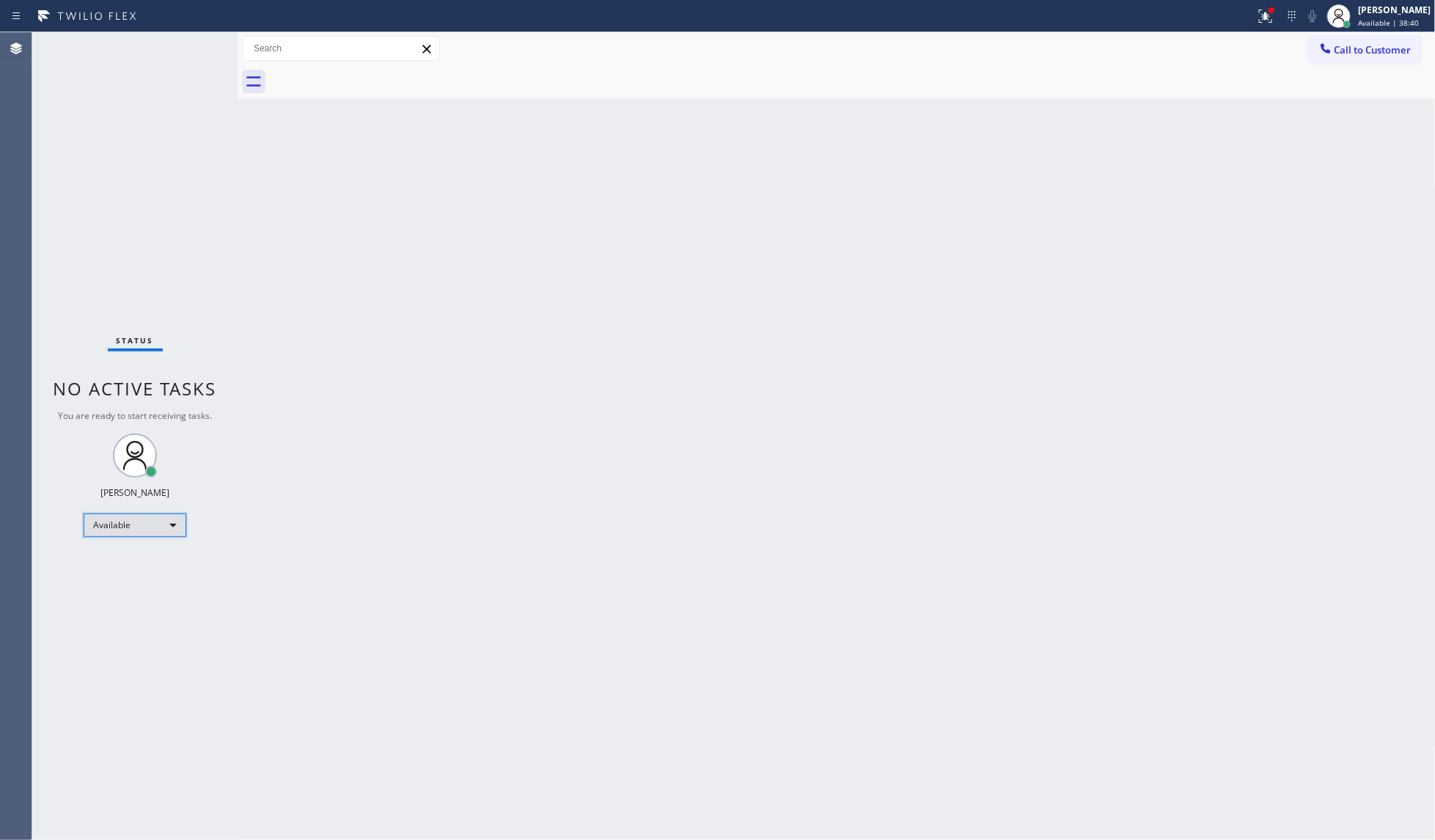
click at [111, 525] on div "Available" at bounding box center [134, 525] width 102 height 23
click at [111, 579] on li "Unavailable" at bounding box center [134, 582] width 99 height 18
click at [130, 525] on div "Unavailable" at bounding box center [134, 531] width 102 height 23
click at [123, 603] on li "Break" at bounding box center [134, 606] width 99 height 18
click at [332, 542] on div "Back to Dashboard Change Sender ID Customers Technicians Select a contact Outbo…" at bounding box center [836, 435] width 1198 height 807
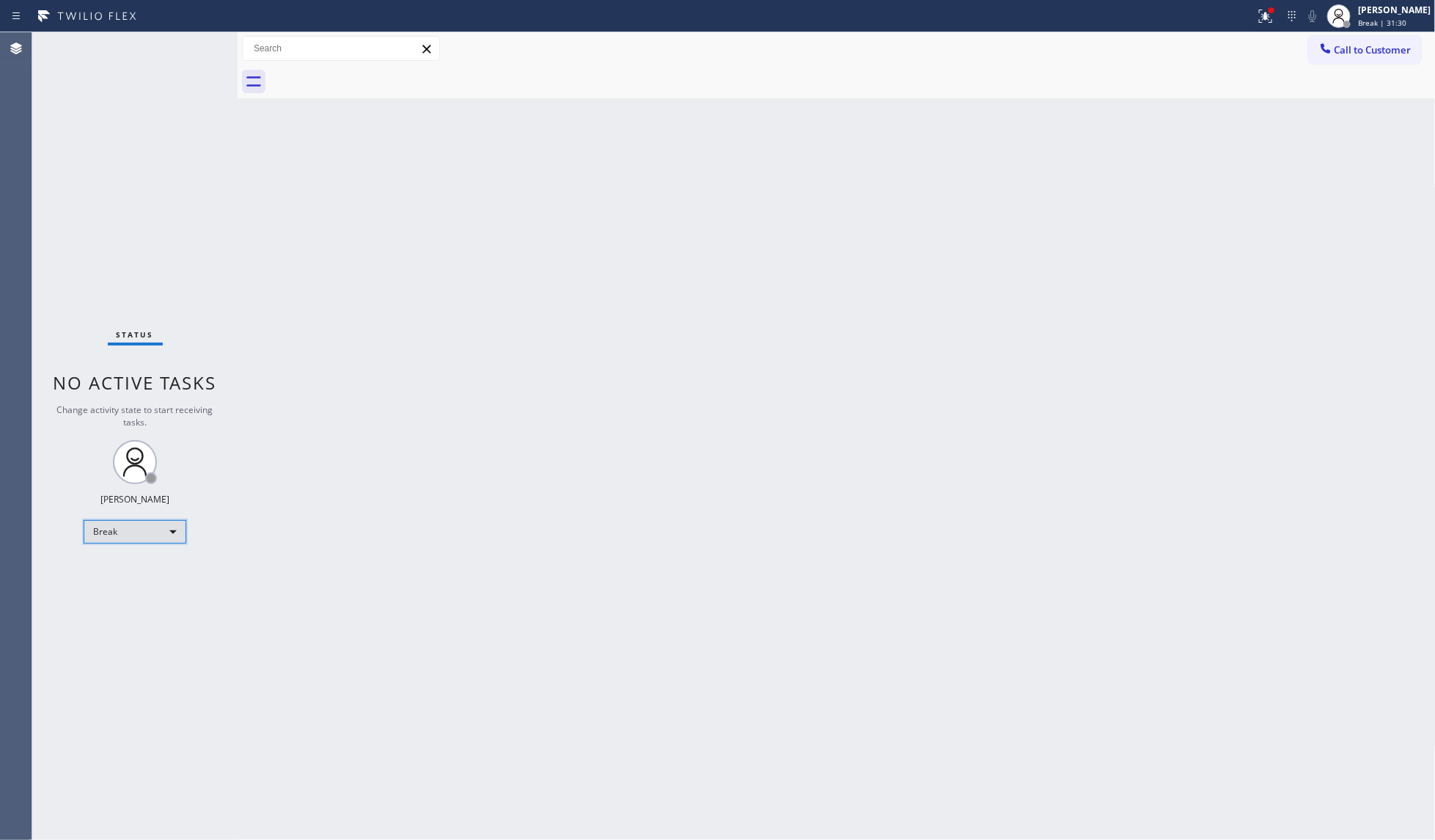
click at [150, 530] on div "Break" at bounding box center [134, 531] width 102 height 23
click at [156, 565] on li "Available" at bounding box center [134, 570] width 99 height 18
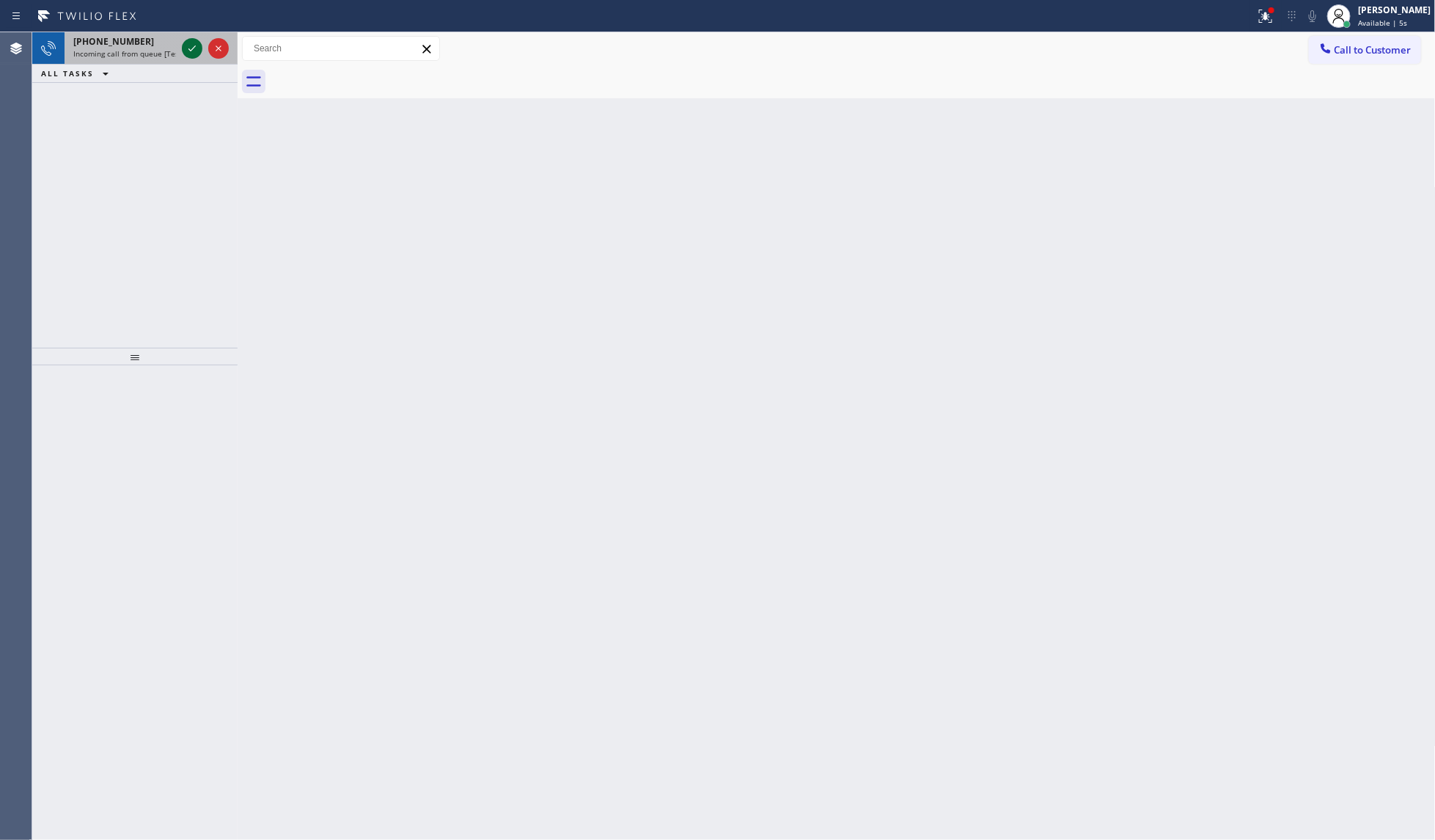
click at [195, 53] on icon at bounding box center [191, 48] width 18 height 18
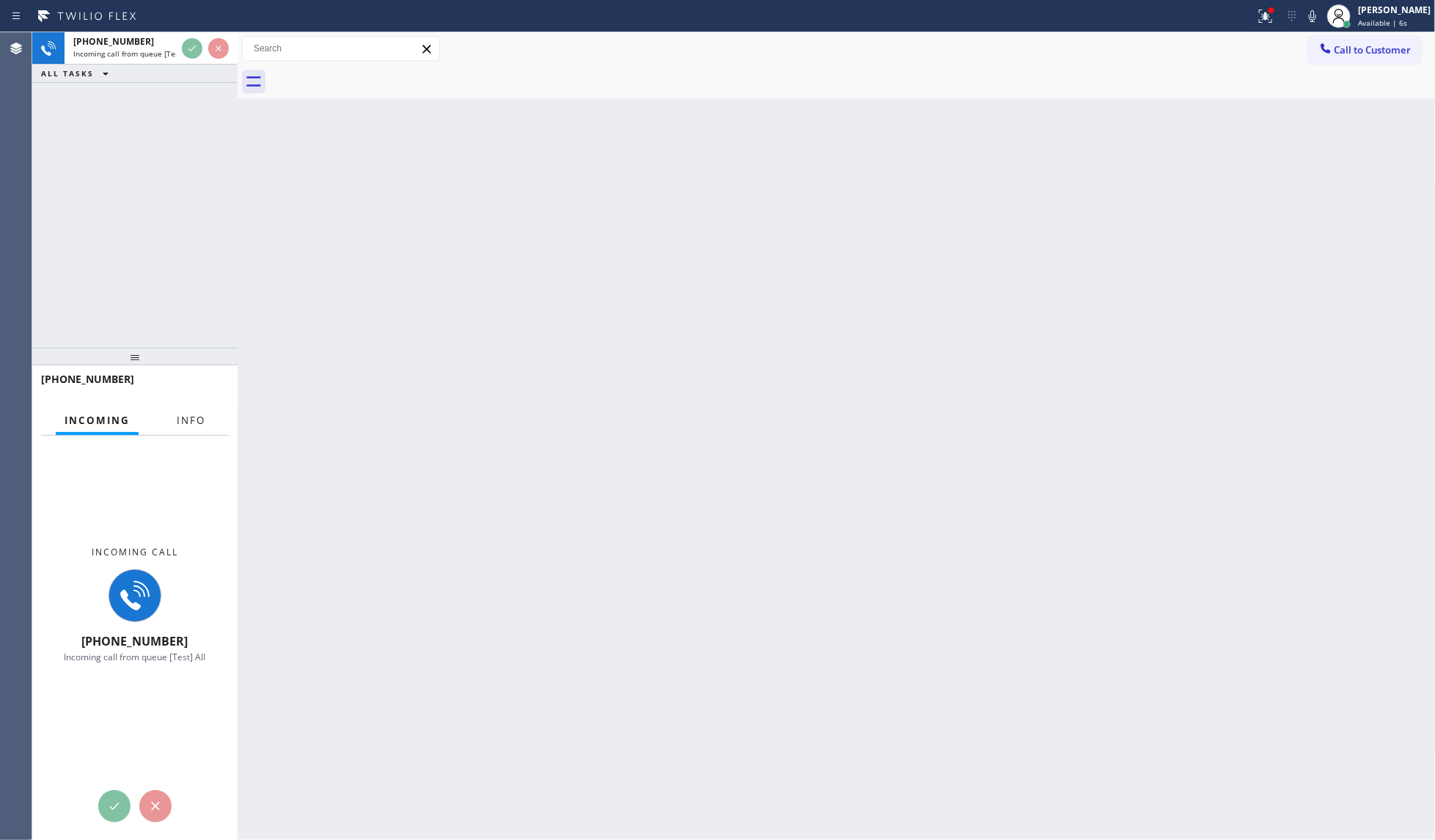
click at [203, 422] on span "Info" at bounding box center [191, 420] width 28 height 13
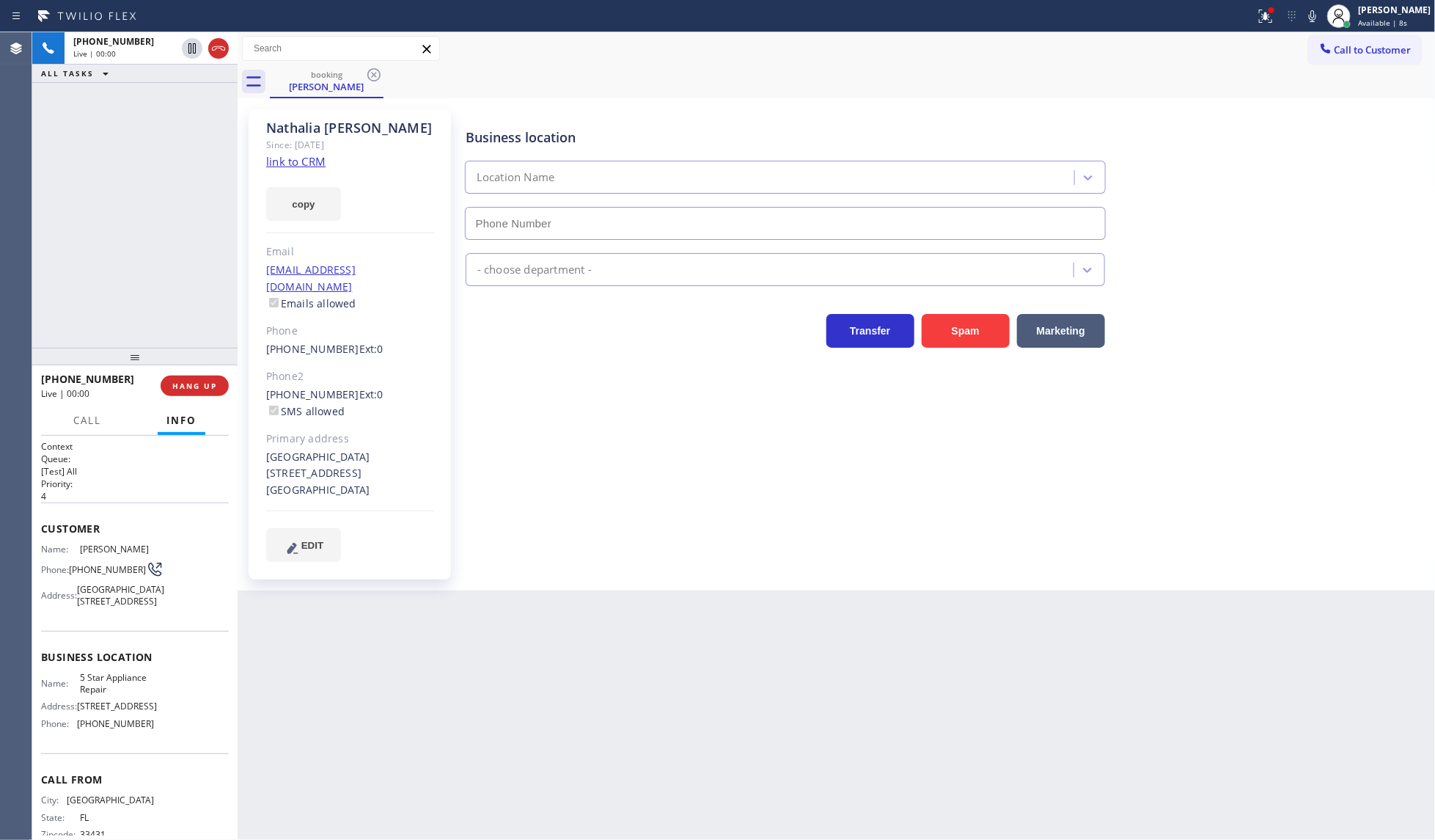
type input "[PHONE_NUMBER]"
click at [1269, 23] on icon at bounding box center [1265, 16] width 18 height 18
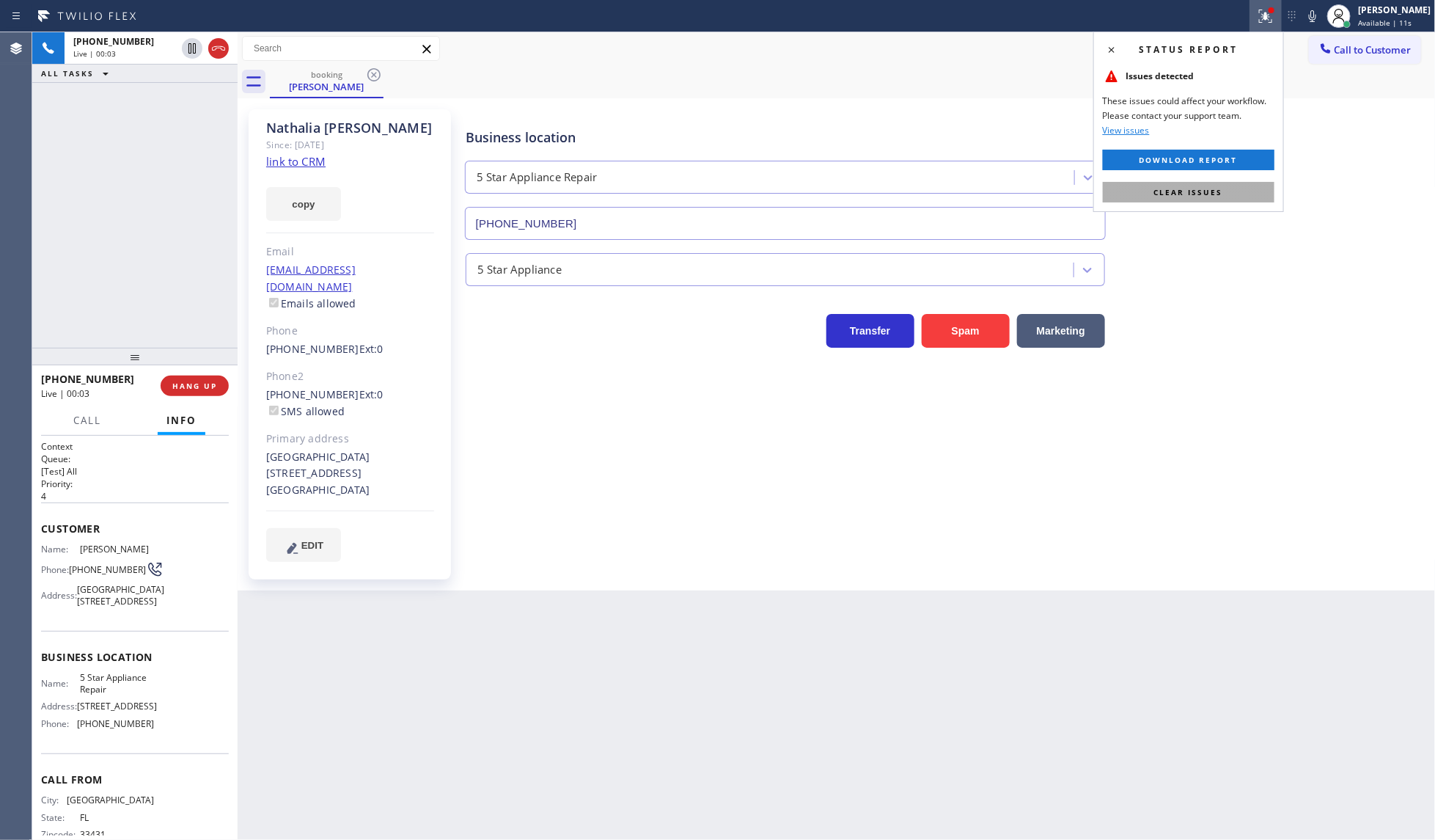
click at [1233, 200] on button "Clear issues" at bounding box center [1188, 192] width 172 height 21
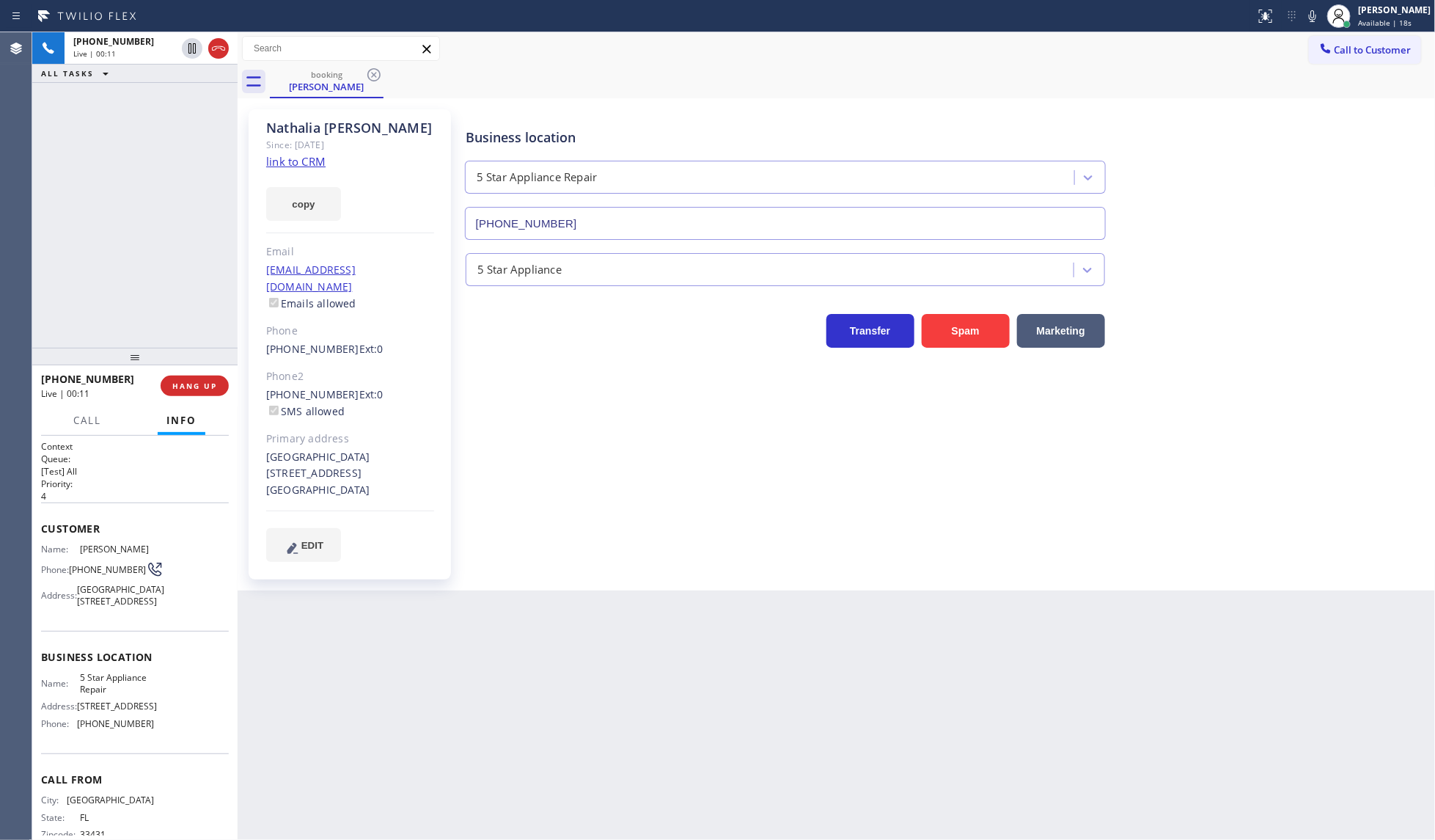
click at [298, 160] on link "link to CRM" at bounding box center [296, 161] width 59 height 15
click at [1316, 19] on icon at bounding box center [1312, 16] width 18 height 18
click at [185, 49] on icon at bounding box center [191, 48] width 18 height 18
click at [310, 202] on button "copy" at bounding box center [304, 204] width 75 height 34
click at [200, 300] on div "+13057997299 Live | 02:35 ALL TASKS ALL TASKS ACTIVE TASKS TASKS IN WRAP UP" at bounding box center [134, 190] width 206 height 315
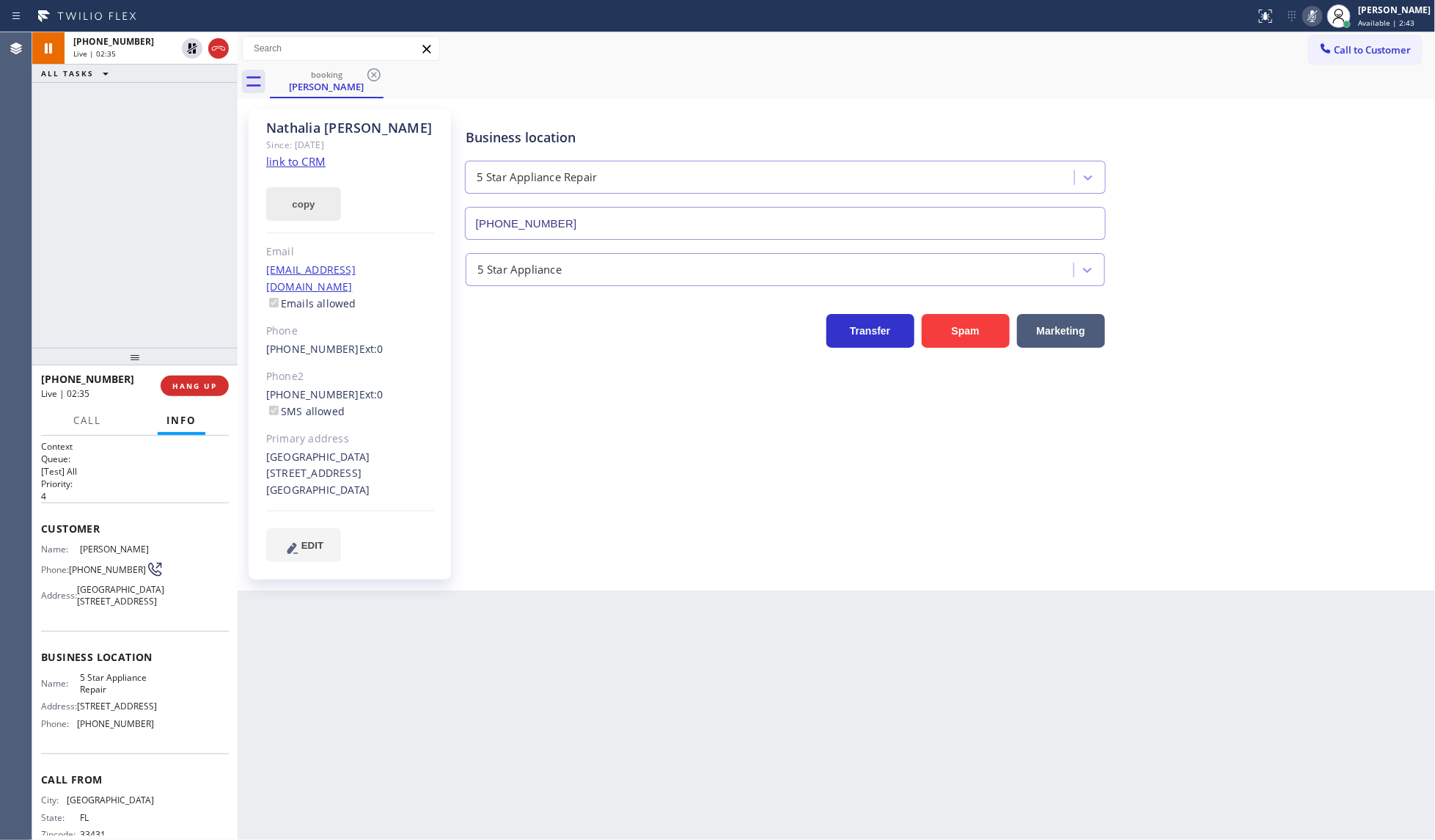
click at [292, 192] on button "copy" at bounding box center [304, 204] width 75 height 34
click at [191, 45] on icon at bounding box center [191, 48] width 18 height 18
click at [1312, 12] on icon at bounding box center [1312, 16] width 18 height 18
click at [176, 381] on span "HANG UP" at bounding box center [195, 385] width 45 height 10
click at [176, 382] on span "COMPLETE" at bounding box center [191, 385] width 51 height 10
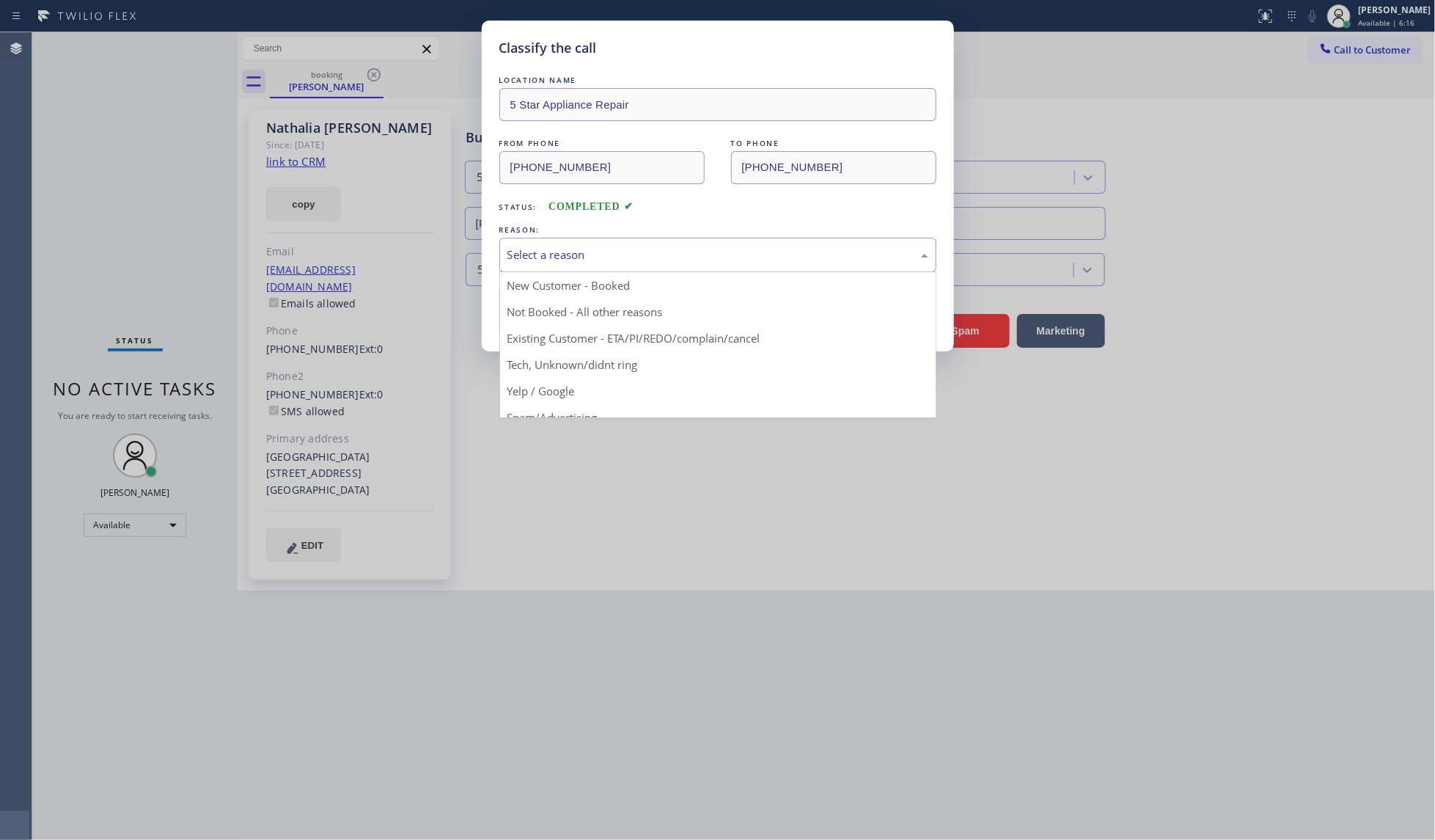
click at [536, 259] on div "Select a reason" at bounding box center [718, 255] width 420 height 17
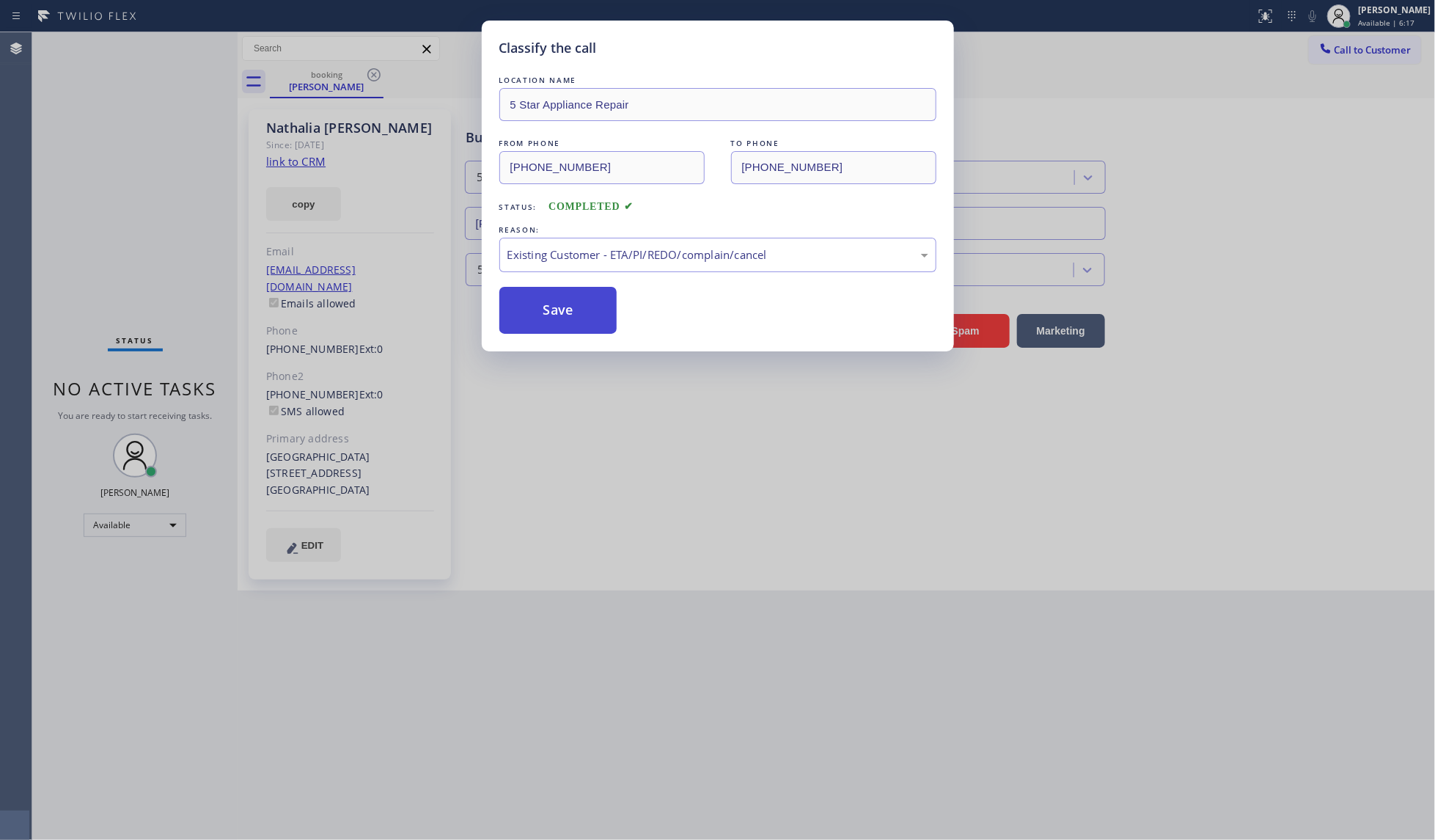
click at [542, 315] on button "Save" at bounding box center [558, 310] width 118 height 47
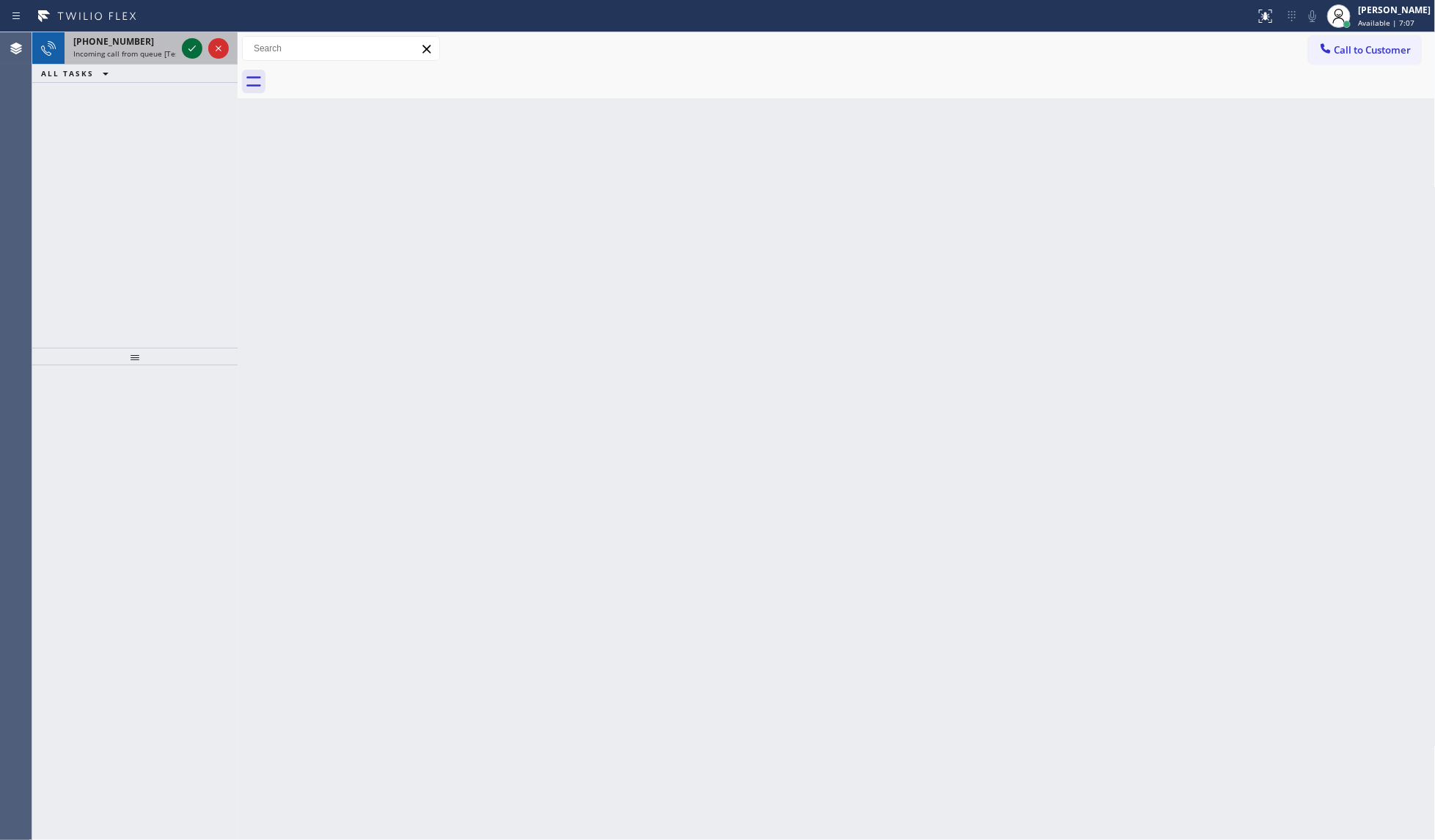
click at [196, 46] on div at bounding box center [192, 48] width 21 height 18
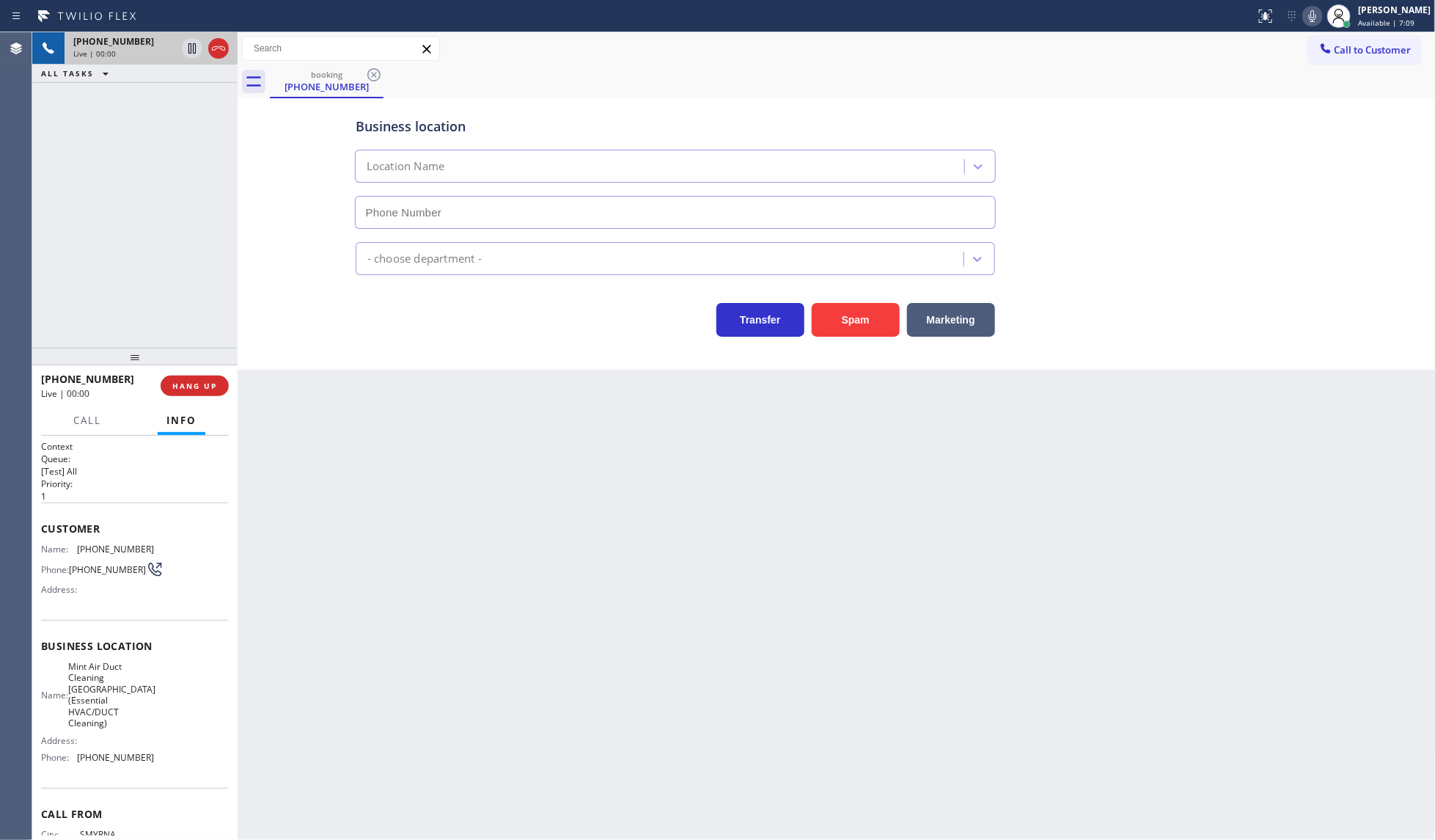
type input "(949) 304-6140"
click at [170, 384] on button "HANG UP" at bounding box center [194, 386] width 69 height 21
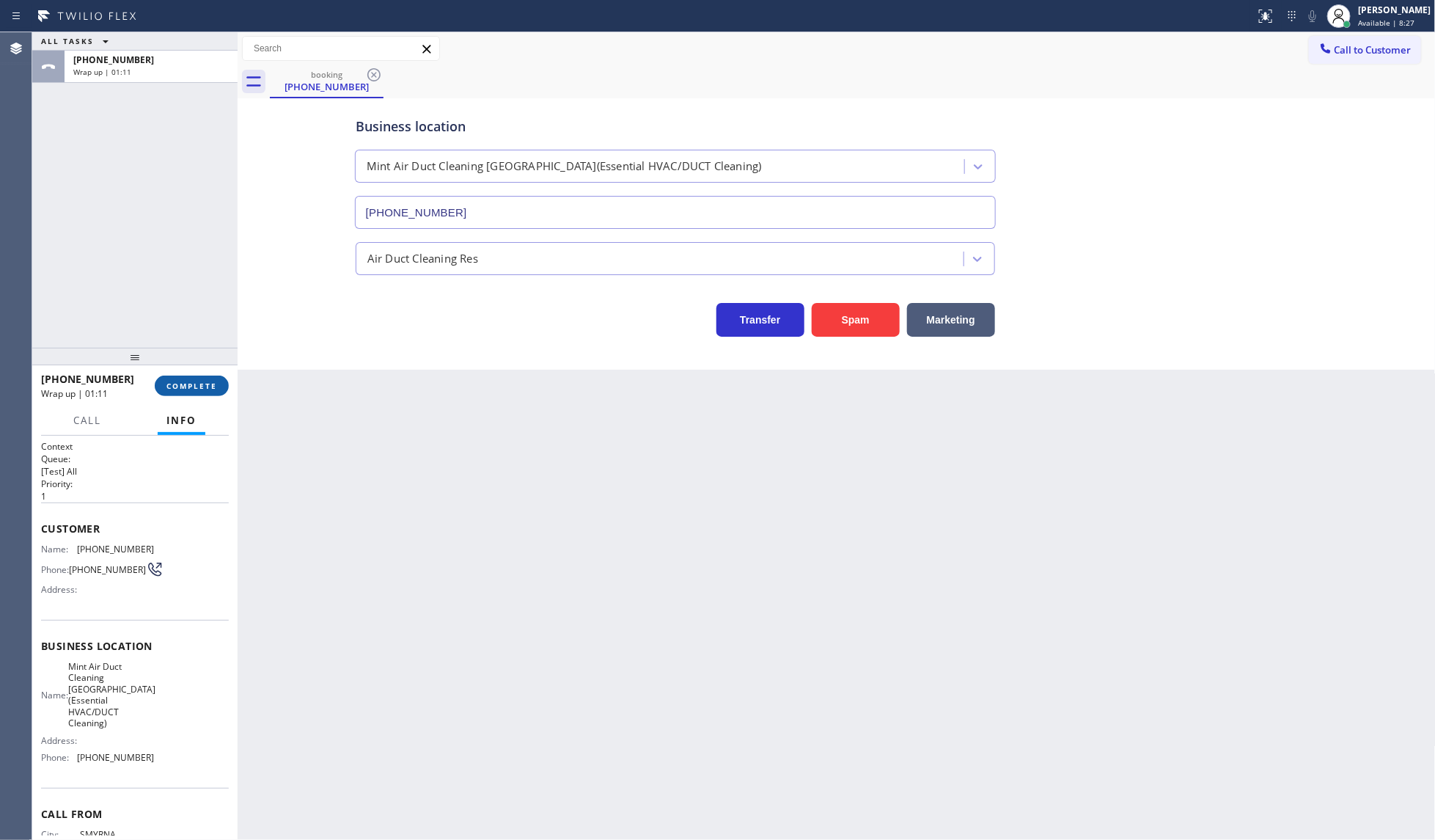
drag, startPoint x: 175, startPoint y: 256, endPoint x: 191, endPoint y: 390, distance: 135.0
click at [175, 268] on div "ALL TASKS ALL TASKS ACTIVE TASKS TASKS IN WRAP UP +13024067640 Wrap up | 01:11" at bounding box center [134, 190] width 206 height 315
click at [194, 398] on div "+13024067640 Wrap up | 01:12 COMPLETE" at bounding box center [135, 386] width 188 height 38
click at [196, 389] on span "COMPLETE" at bounding box center [191, 385] width 51 height 10
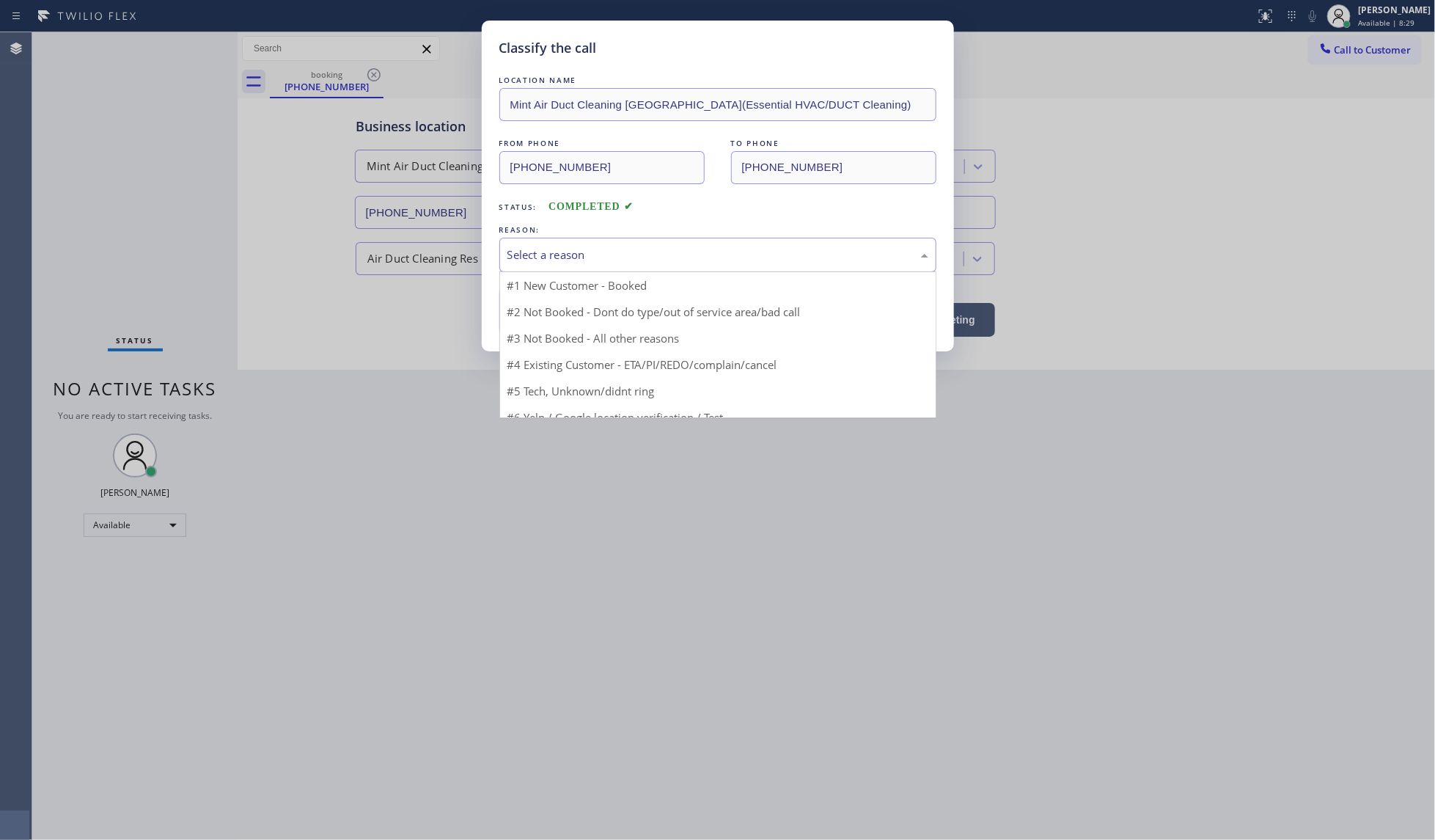
click at [530, 260] on div "Select a reason" at bounding box center [718, 255] width 420 height 17
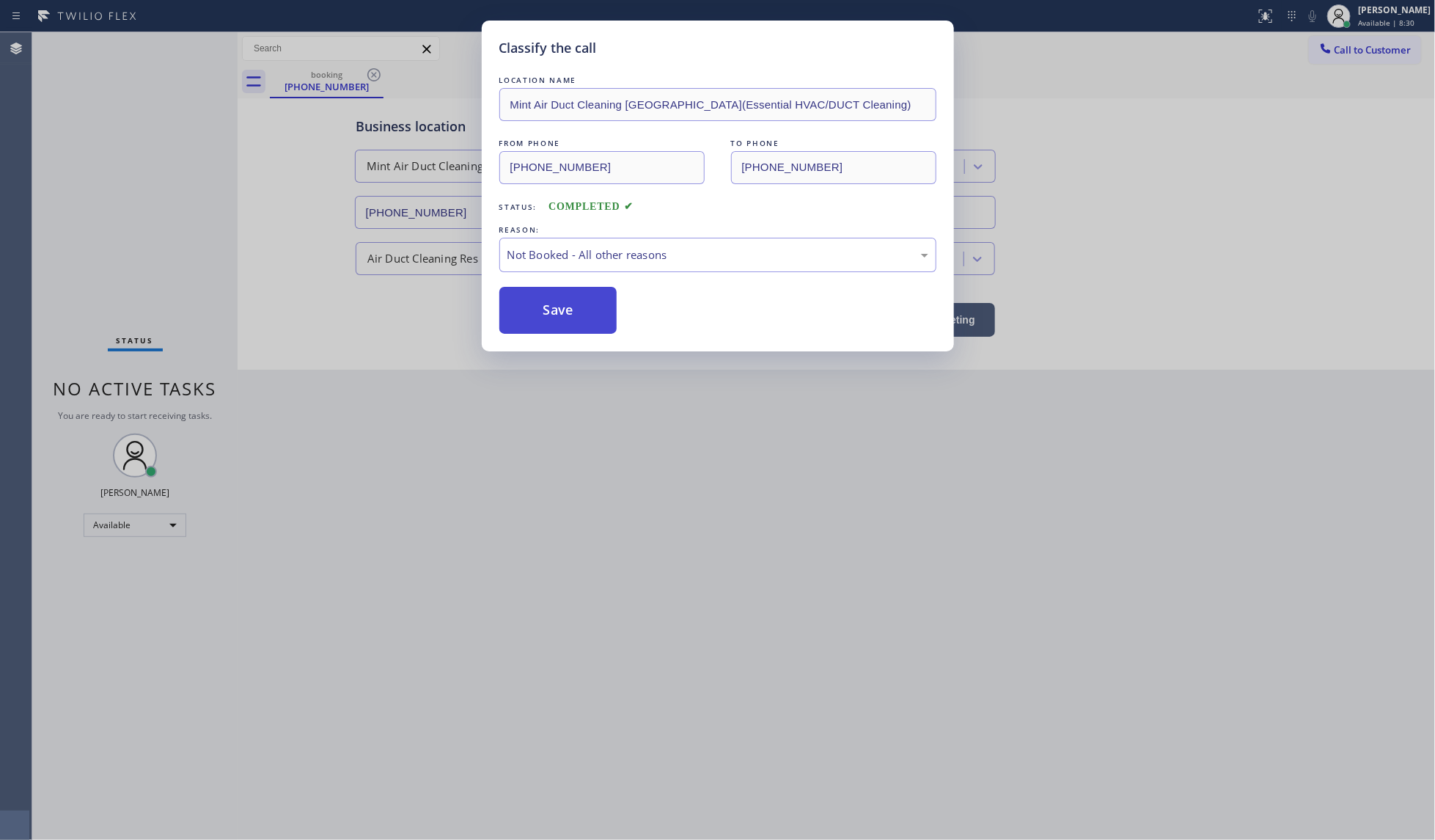
click at [522, 307] on button "Save" at bounding box center [558, 310] width 118 height 47
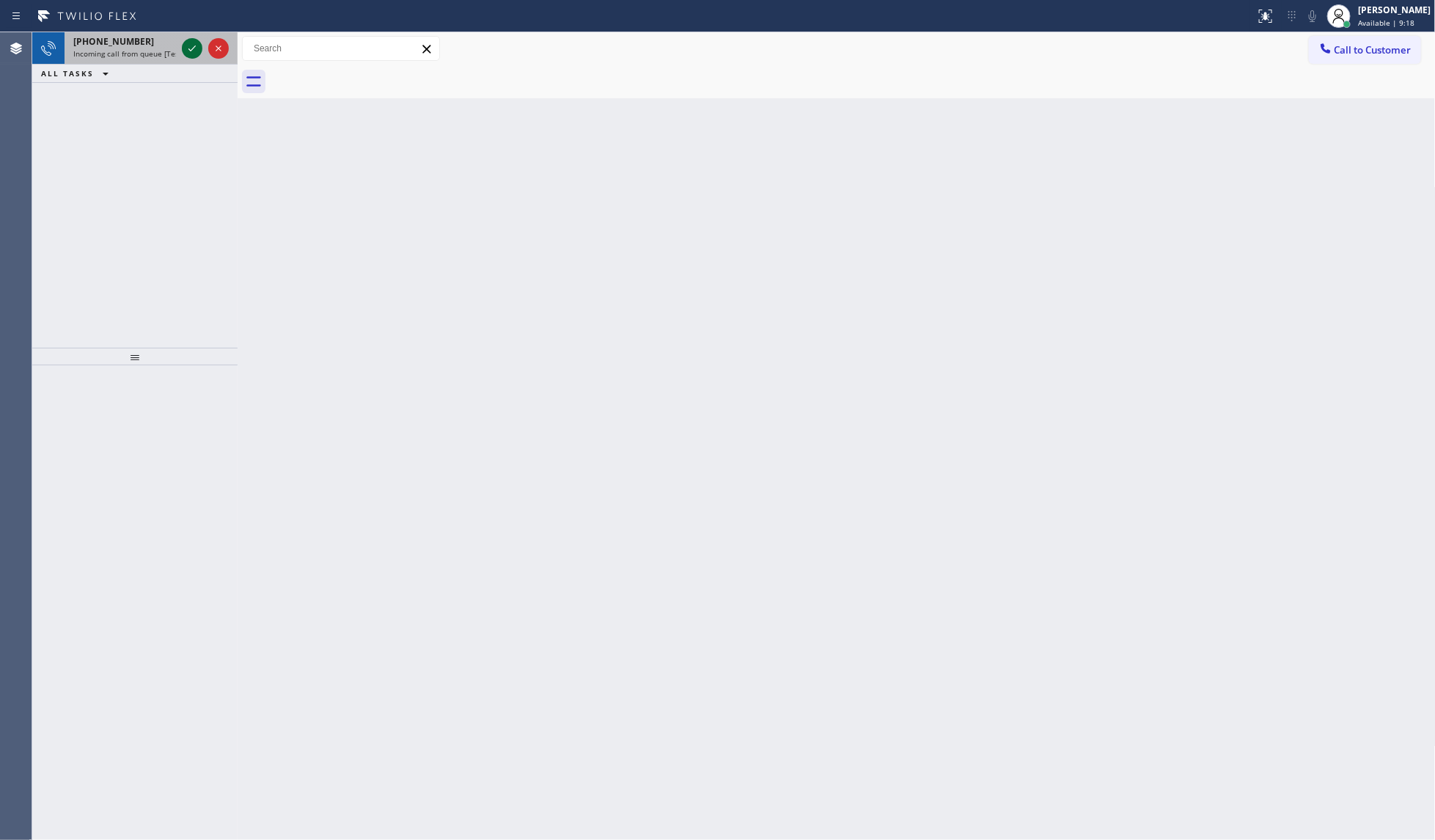
click at [186, 49] on icon at bounding box center [191, 48] width 18 height 18
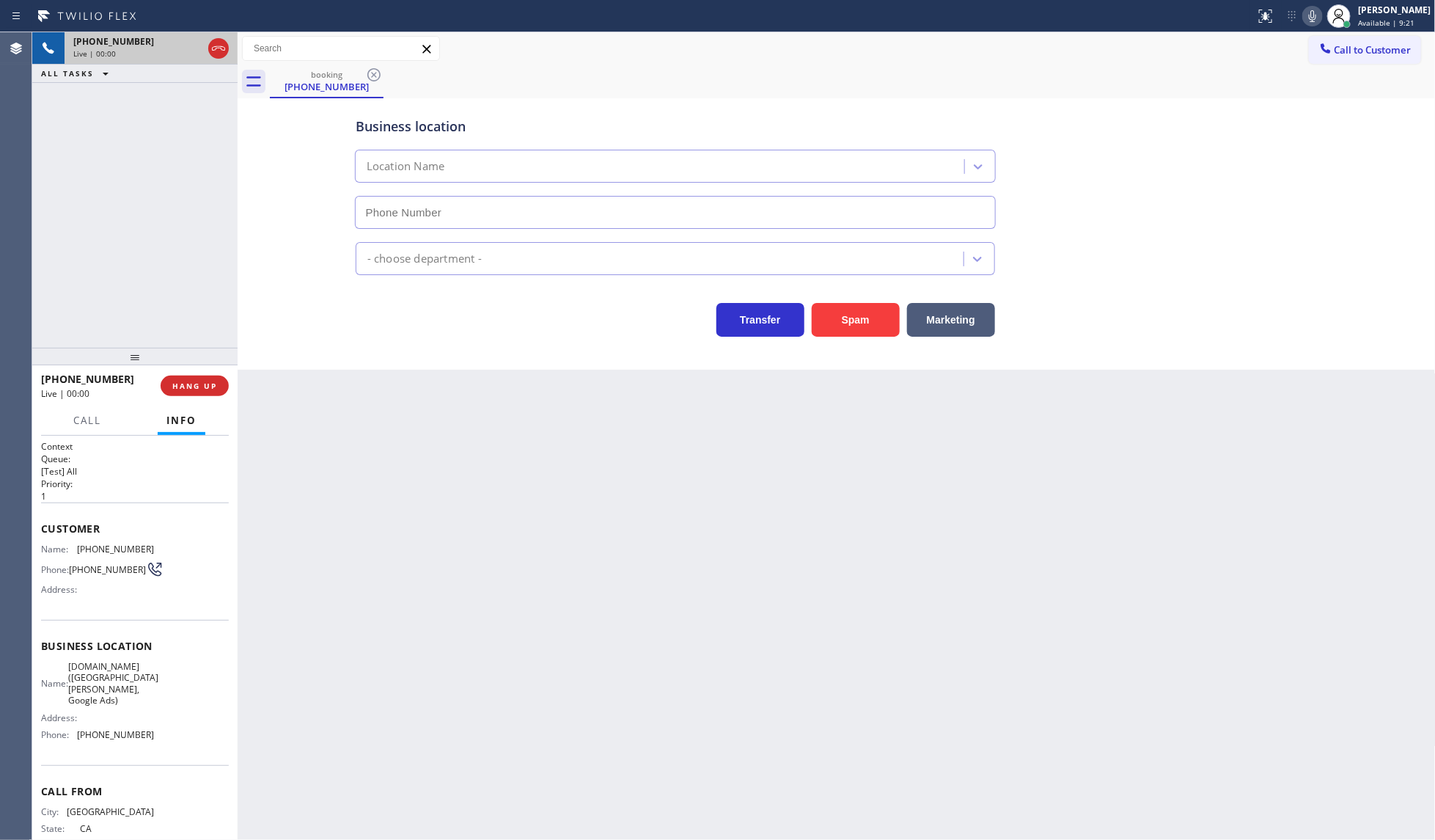
type input "(669) 257-7102"
click at [185, 382] on span "HANG UP" at bounding box center [195, 385] width 45 height 10
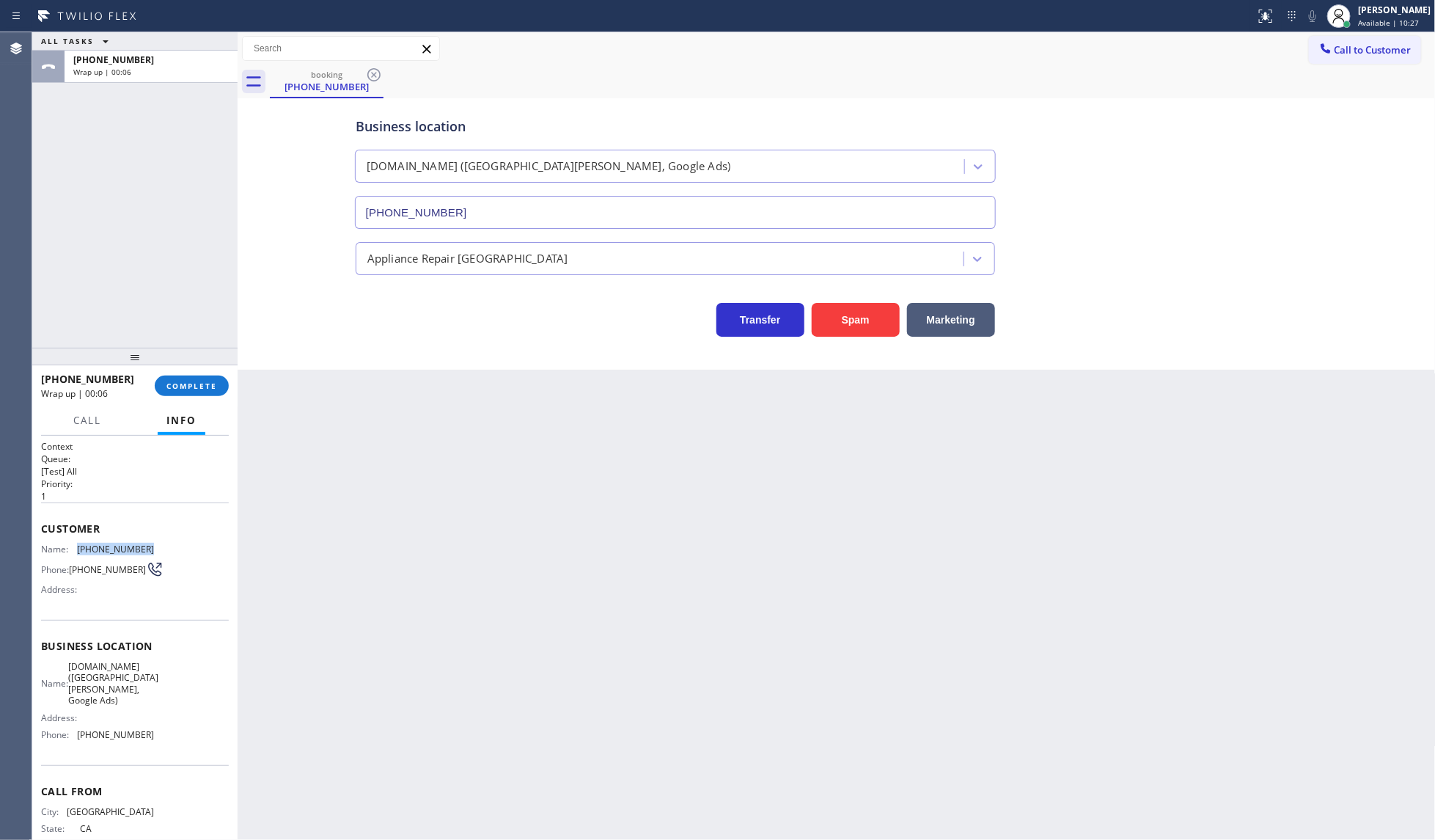
drag, startPoint x: 77, startPoint y: 547, endPoint x: 169, endPoint y: 544, distance: 92.0
click at [169, 544] on div "Name: (415) 602-3439 Phone: (415) 602-3439 Address:" at bounding box center [135, 573] width 188 height 58
copy span "(415) 602-3439"
drag, startPoint x: 72, startPoint y: 709, endPoint x: 216, endPoint y: 712, distance: 144.0
click at [216, 712] on div "Context Queue: [Test] All Priority: 1 Customer Name: (415) 602-3439 Phone: (415…" at bounding box center [135, 637] width 188 height 395
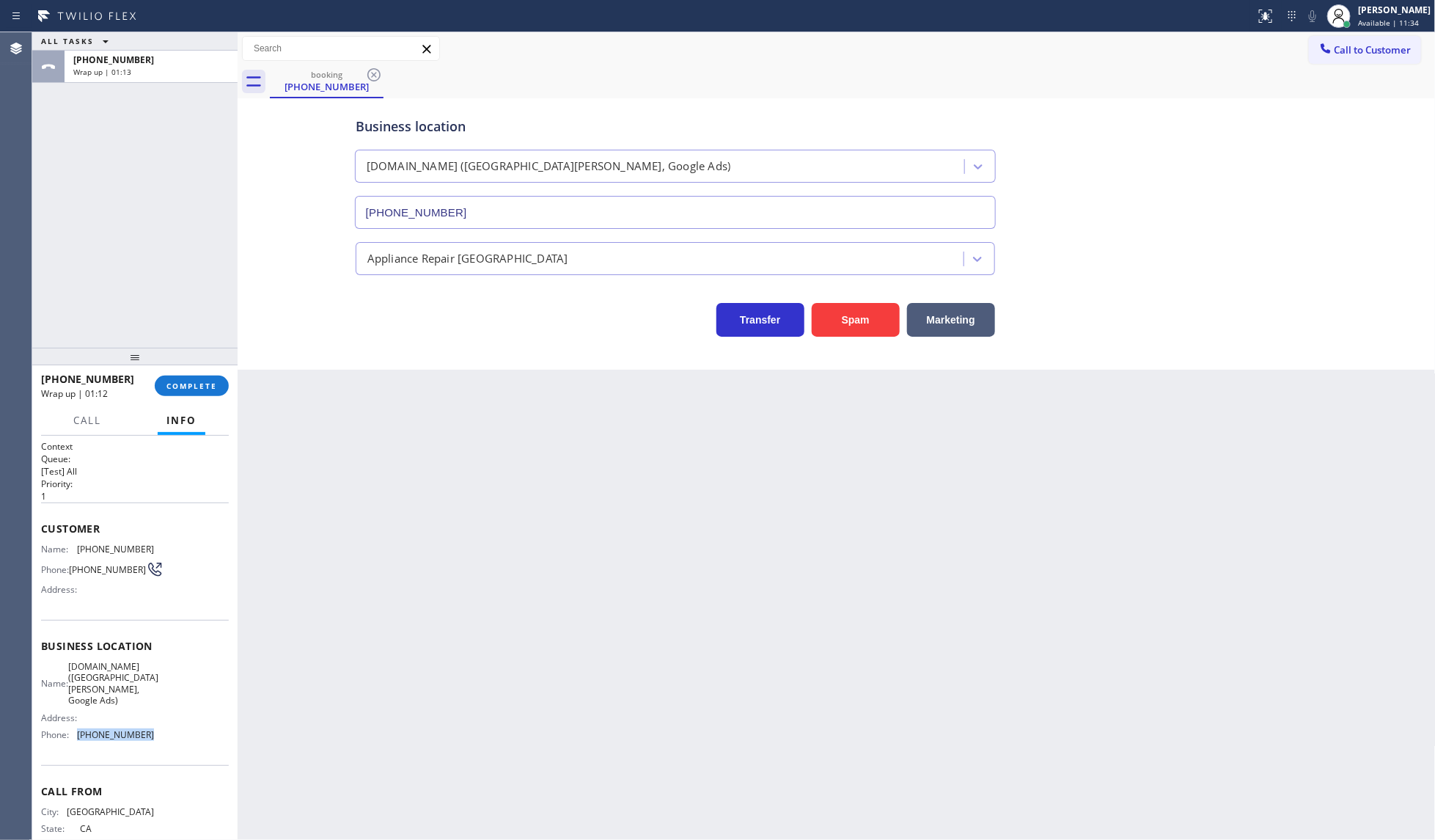
copy div "(669) 257-7102"
click at [1339, 42] on button "Call to Customer" at bounding box center [1366, 50] width 113 height 28
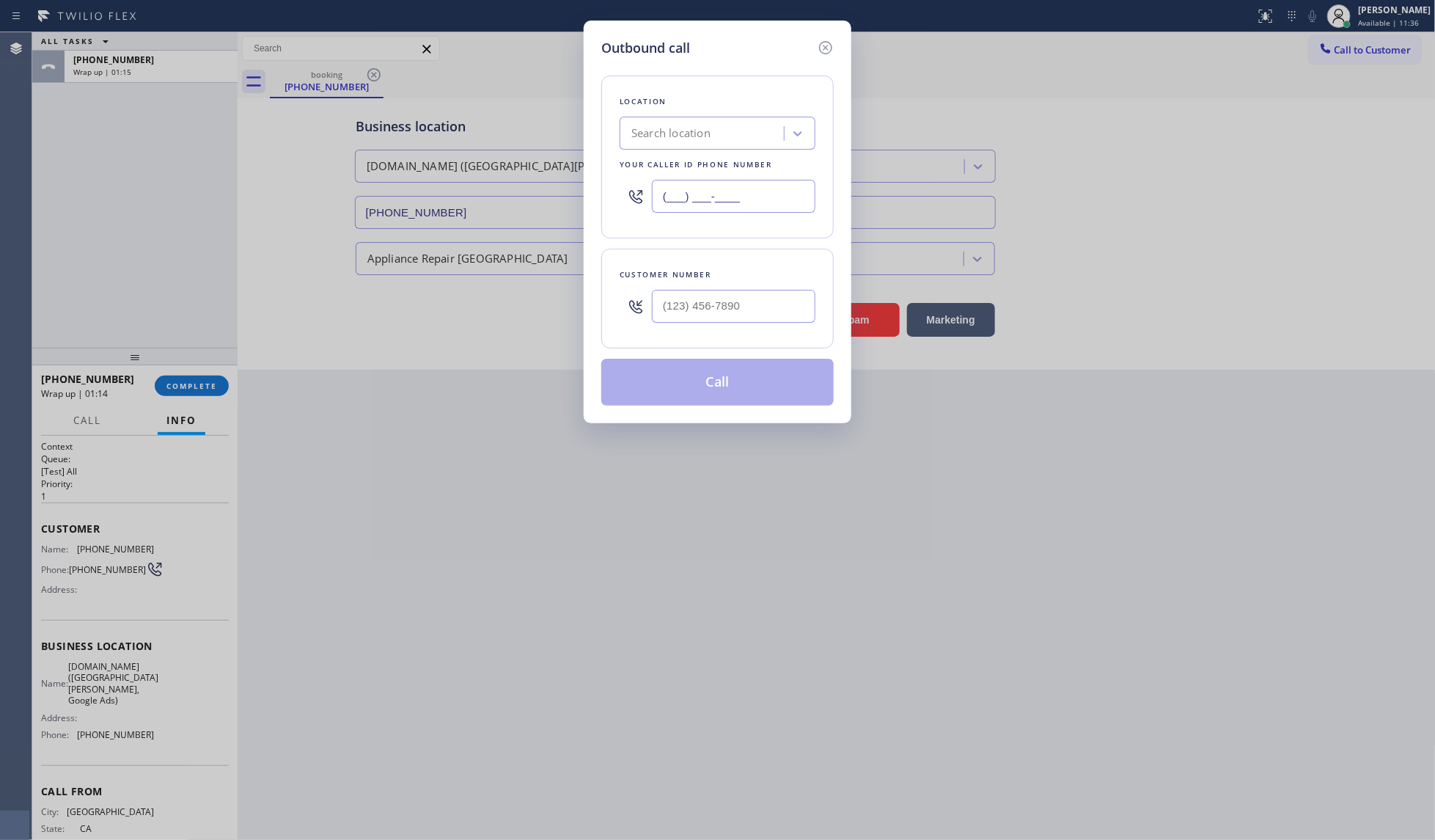
click at [676, 189] on input "(___) ___-____" at bounding box center [734, 195] width 163 height 33
paste input "669) 257-7102"
type input "(669) 257-7102"
click at [679, 309] on input "(___) ___-____" at bounding box center [734, 306] width 163 height 33
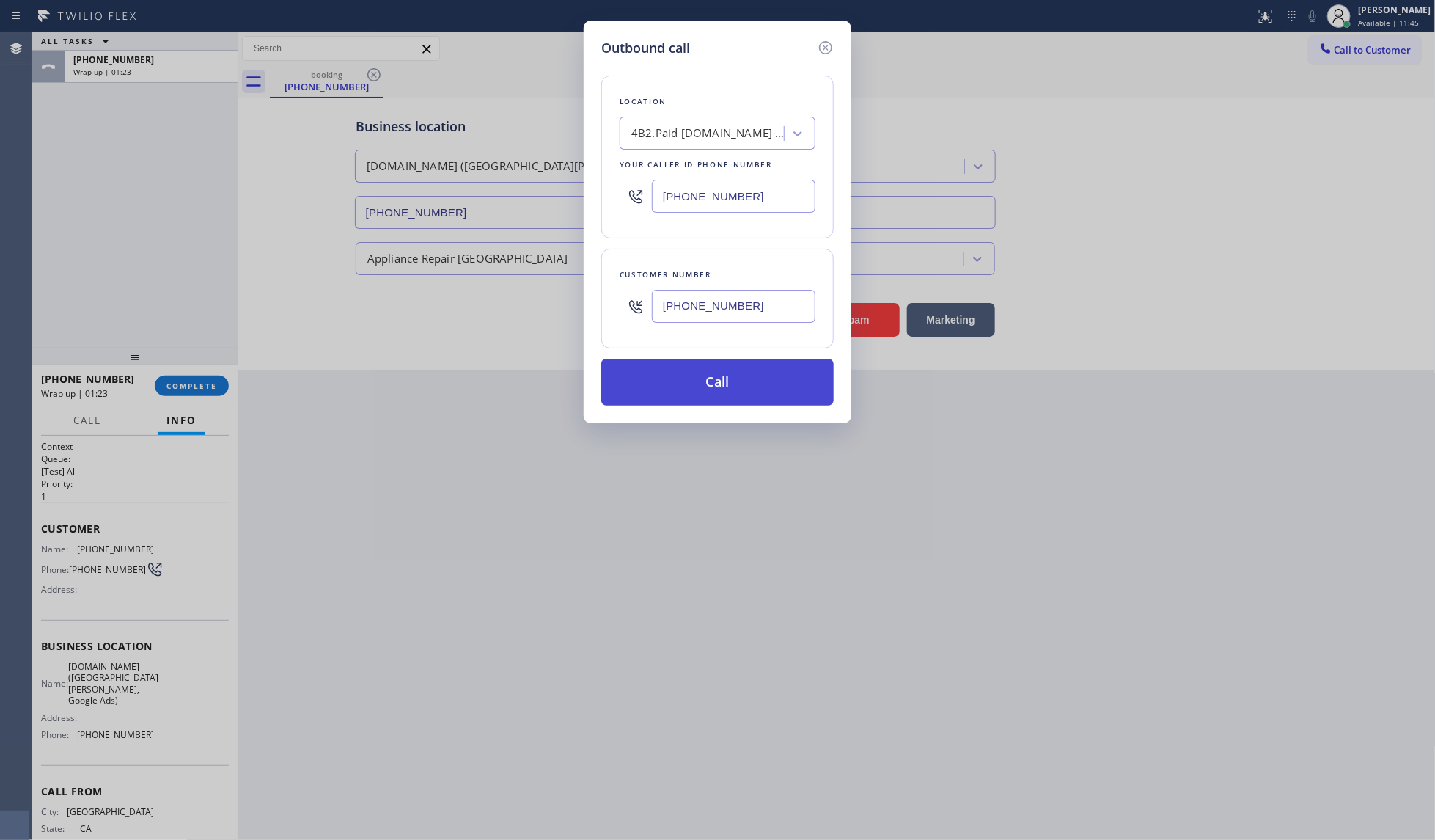
type input "(415) 602-3439"
click at [657, 376] on button "Call" at bounding box center [718, 382] width 233 height 47
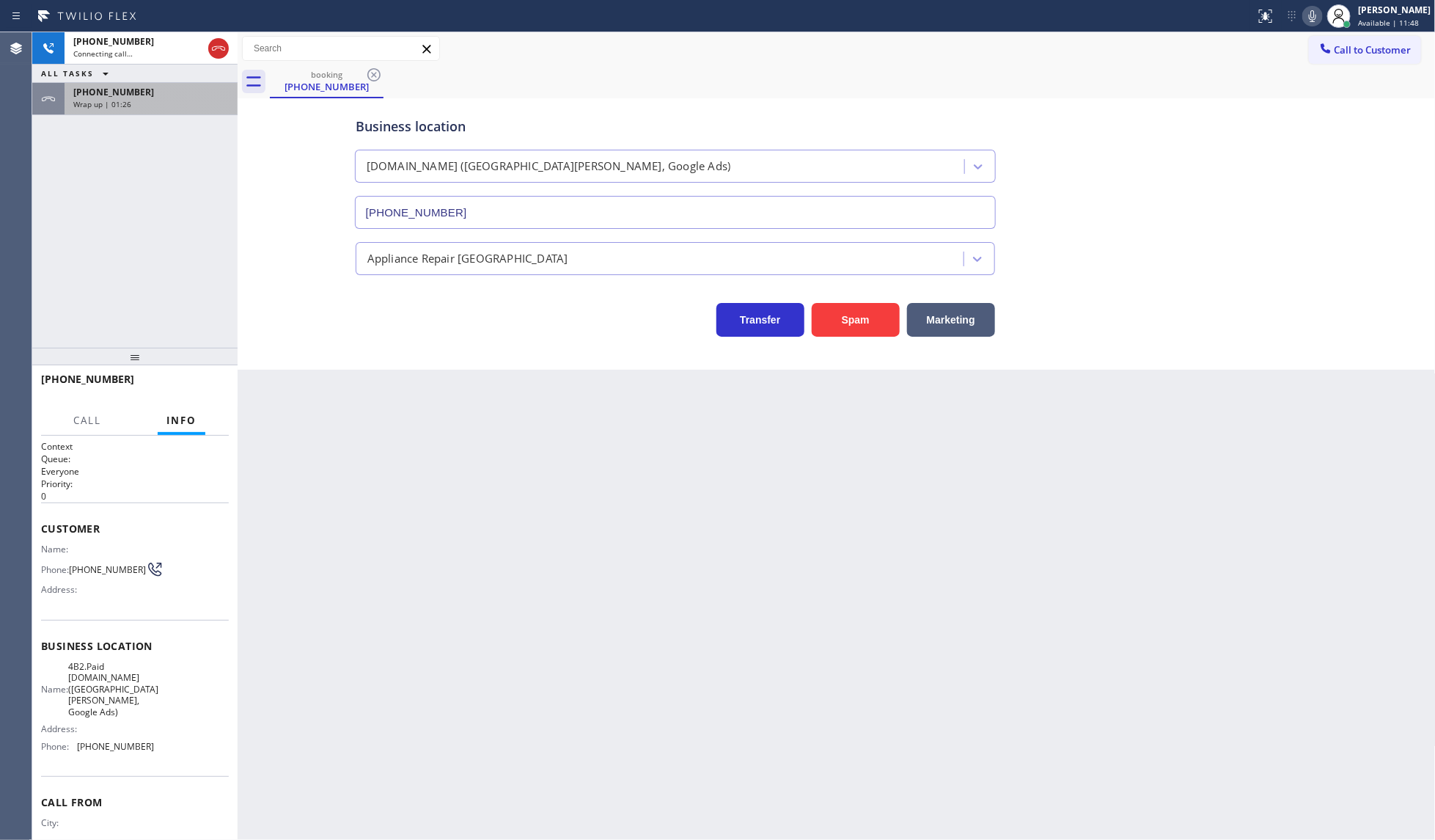
click at [146, 104] on div "Wrap up | 01:26" at bounding box center [151, 103] width 156 height 10
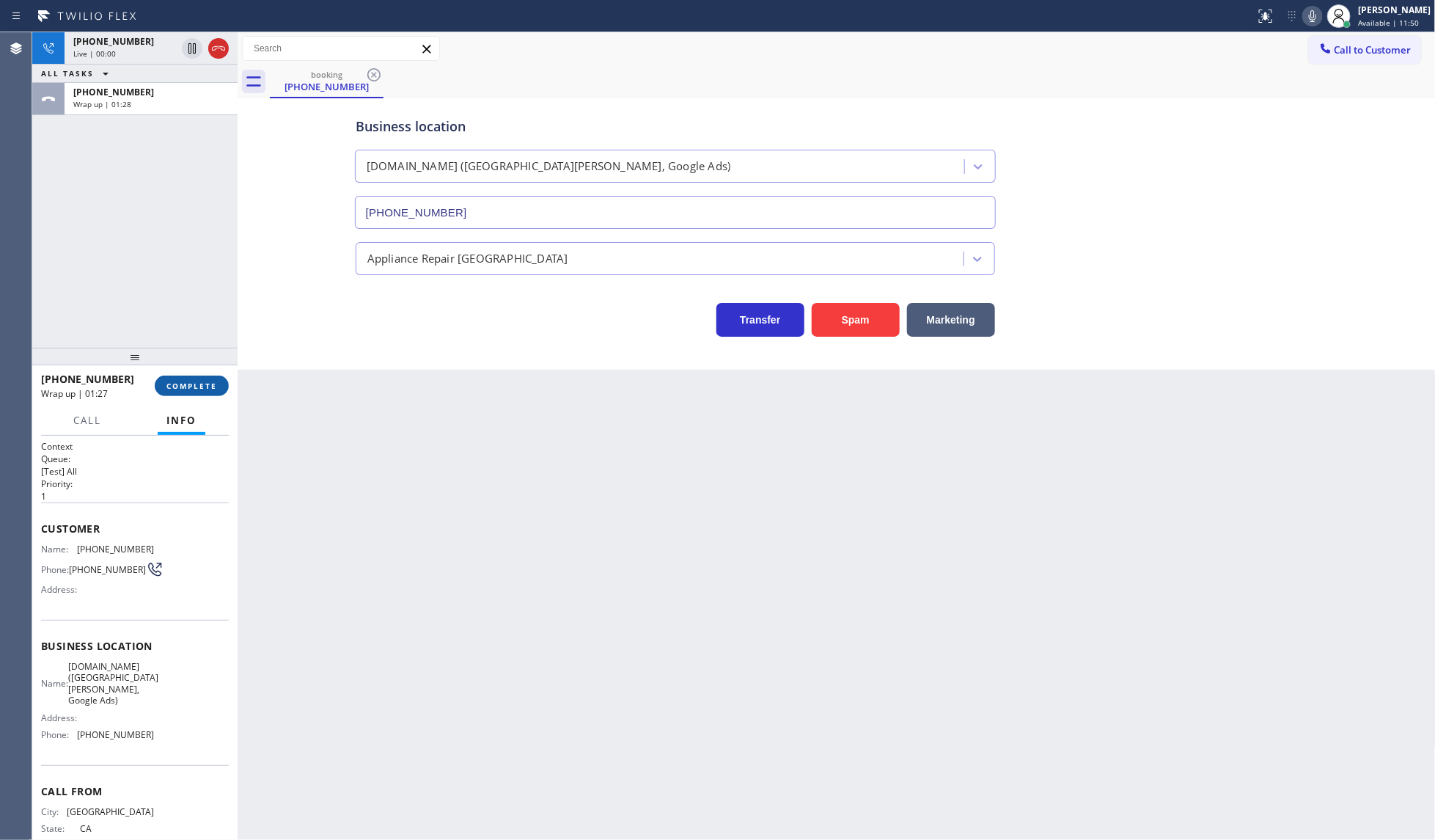
click at [204, 375] on button "COMPLETE" at bounding box center [191, 386] width 74 height 21
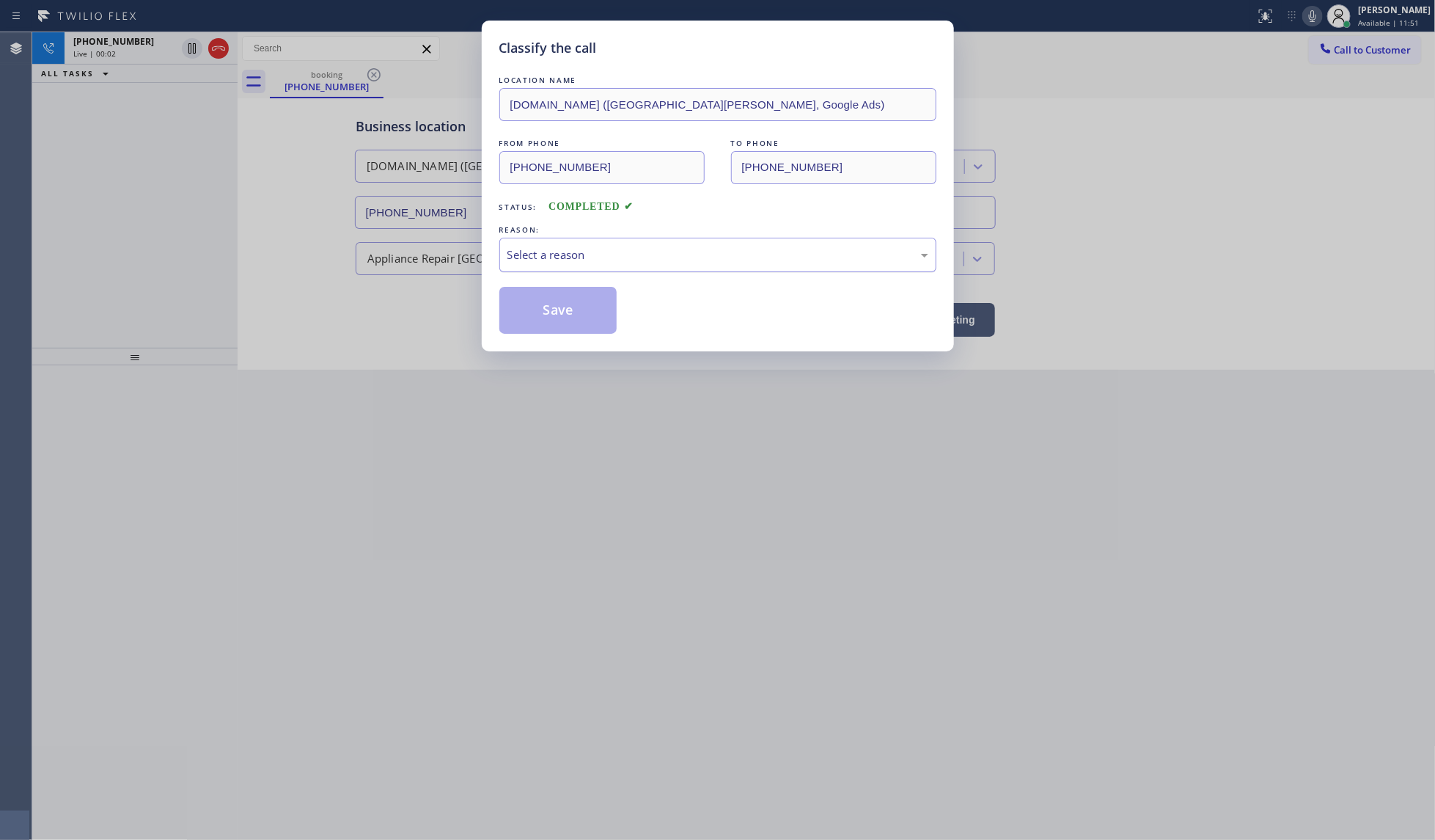
click at [542, 252] on div "Select a reason" at bounding box center [718, 255] width 420 height 17
click at [546, 313] on button "Save" at bounding box center [558, 310] width 118 height 47
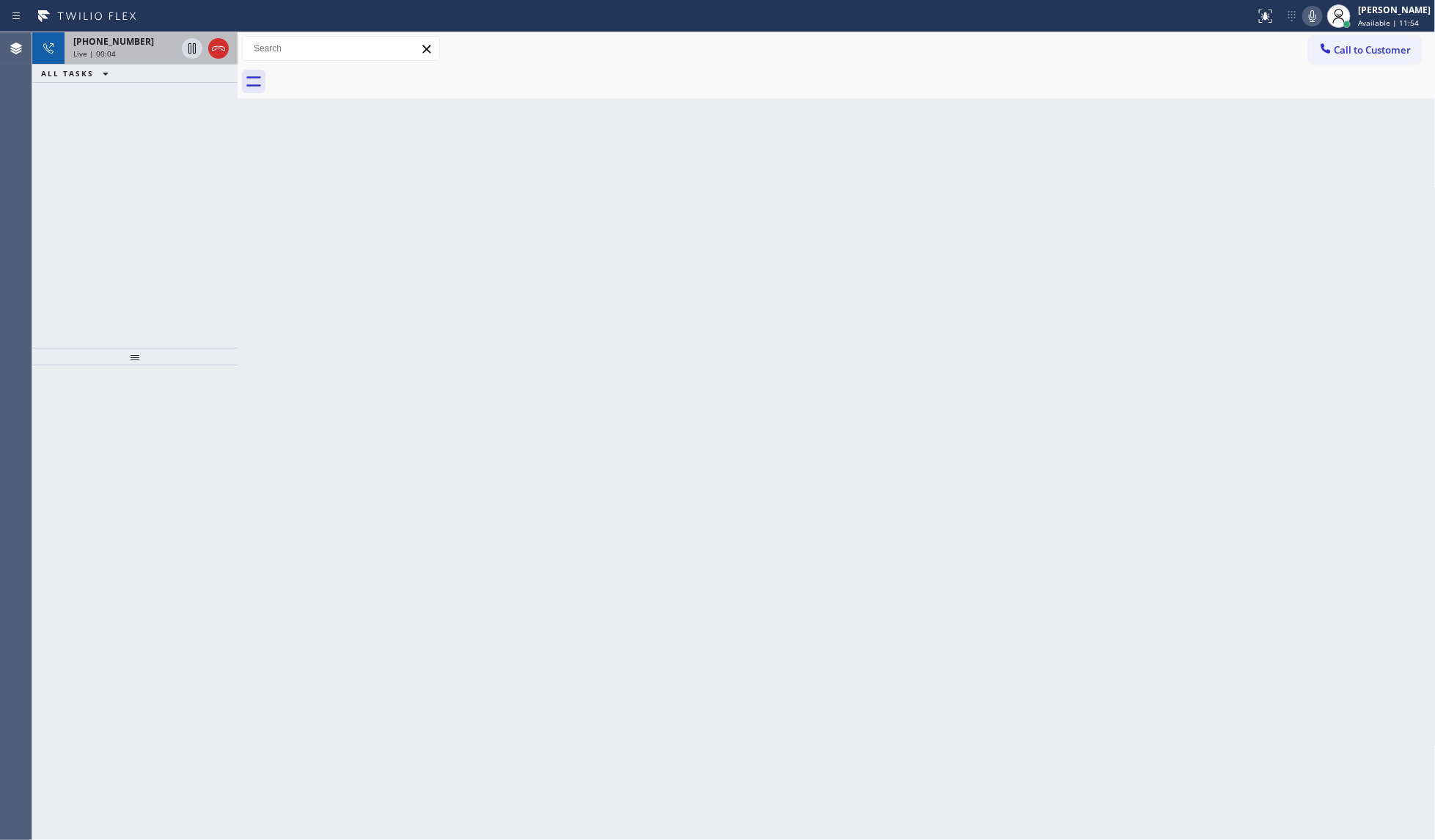
click at [96, 46] on span "+14156023439" at bounding box center [114, 41] width 81 height 12
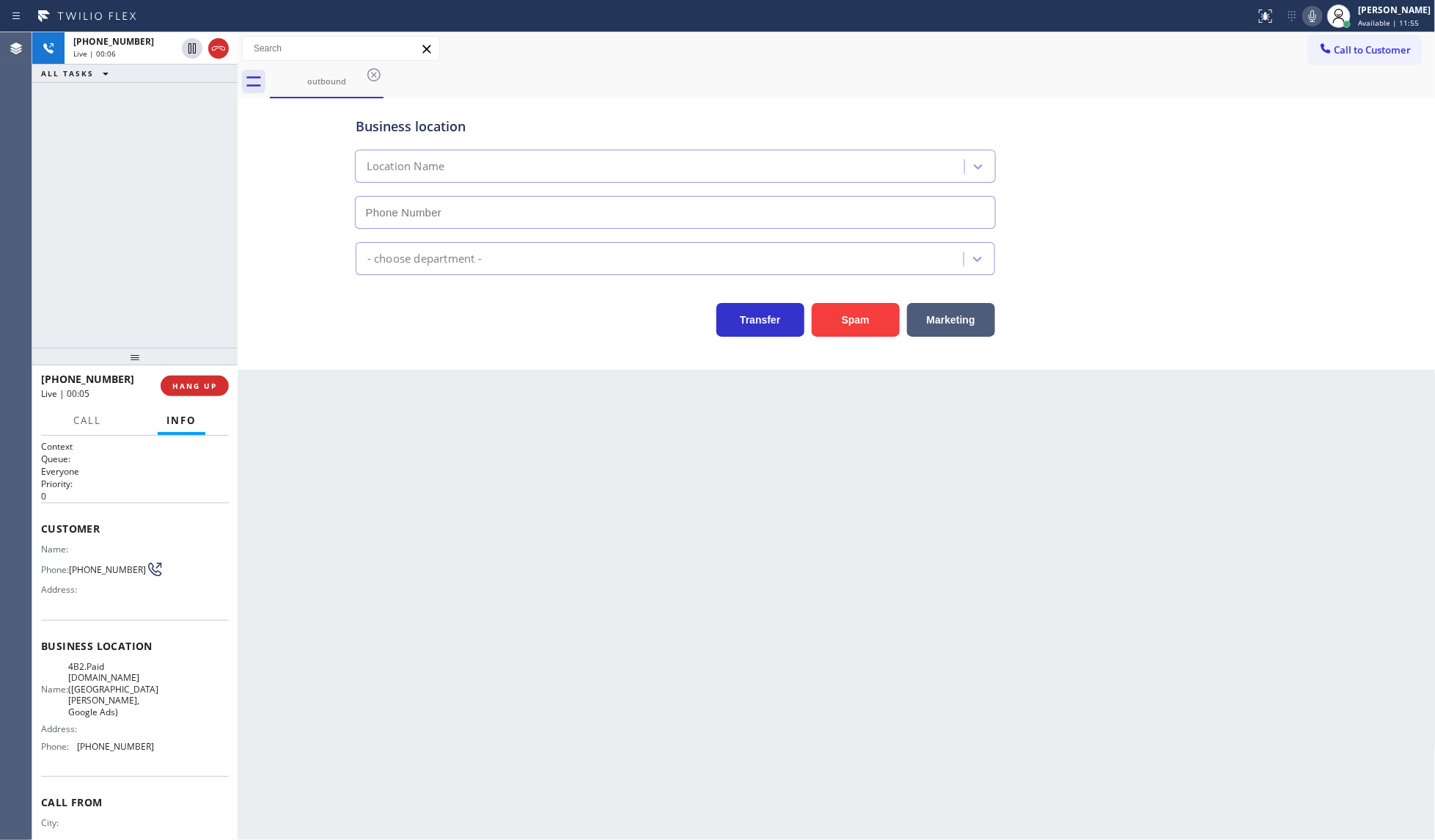
type input "(669) 257-7102"
click at [194, 386] on span "HANG UP" at bounding box center [195, 385] width 45 height 10
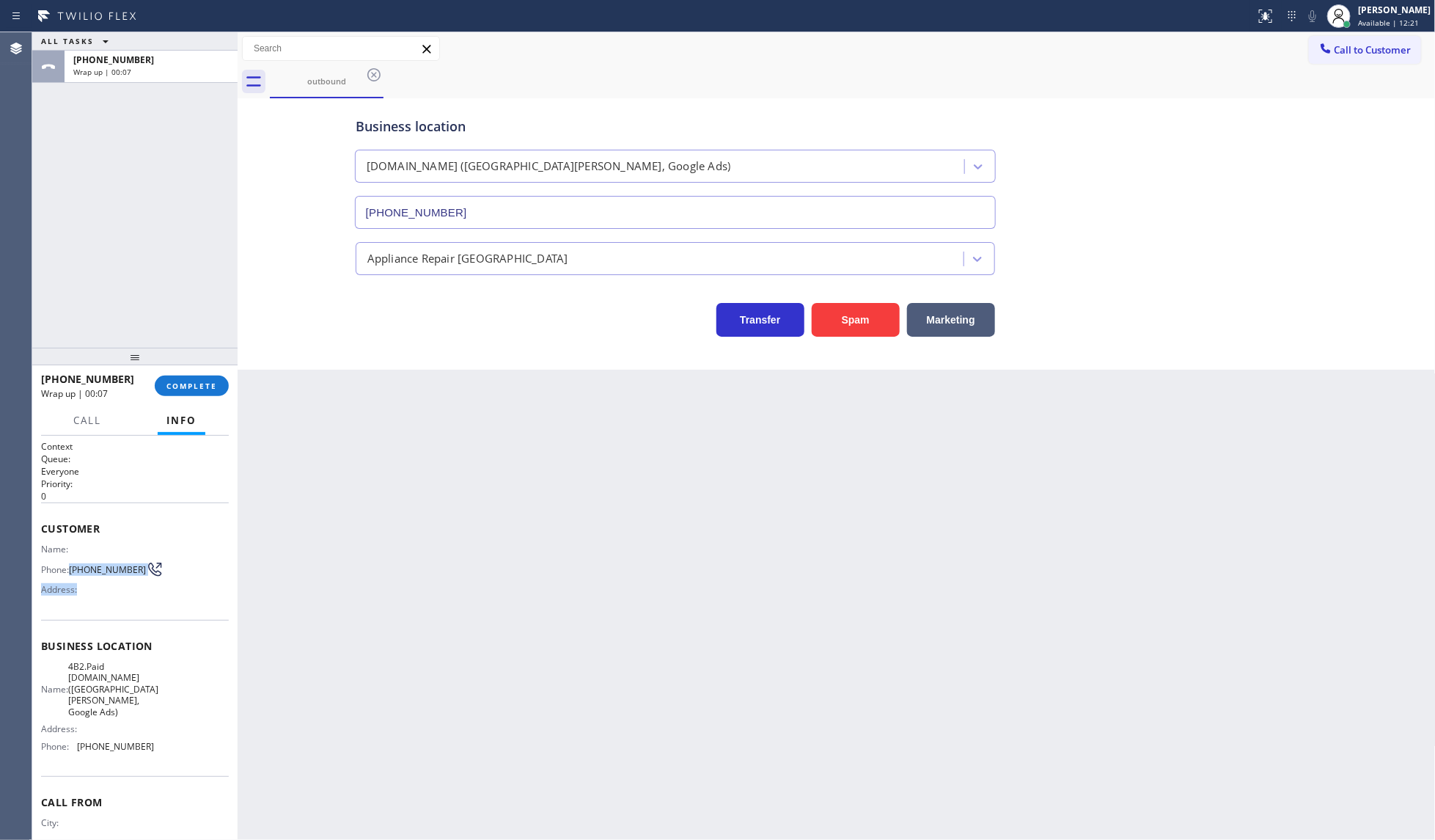
drag, startPoint x: 70, startPoint y: 559, endPoint x: 110, endPoint y: 585, distance: 47.7
click at [110, 585] on div "Name: Phone: (415) 602-3439 Address:" at bounding box center [98, 573] width 113 height 58
click at [68, 622] on div "Business location Name: 4B2.Paid SubzeroExperts.online (San Jose, Google Ads) A…" at bounding box center [135, 697] width 188 height 156
drag, startPoint x: 71, startPoint y: 563, endPoint x: 96, endPoint y: 574, distance: 27.3
click at [96, 574] on div "Phone: (415) 602-3439" at bounding box center [98, 569] width 113 height 18
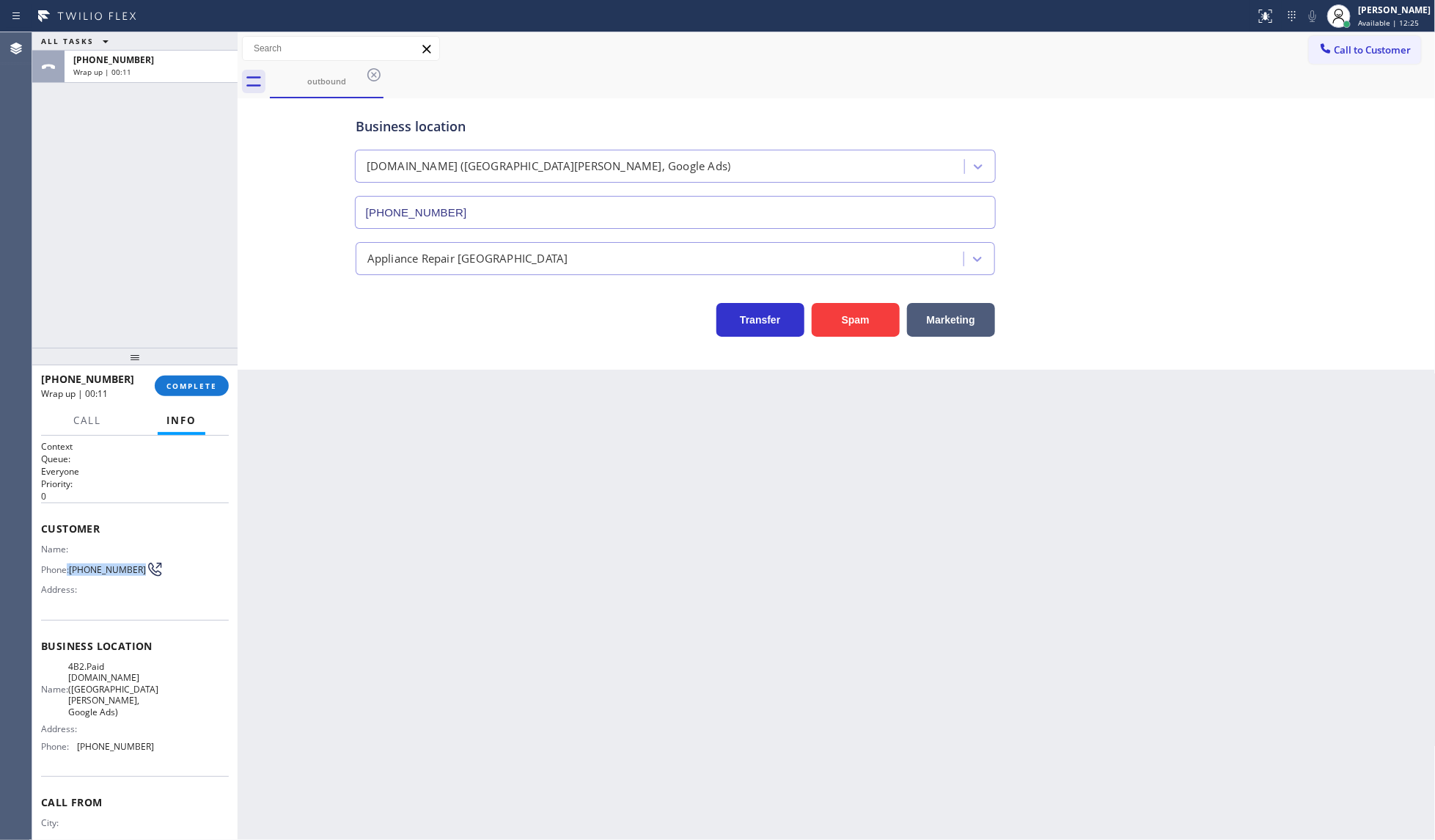
copy div ": (415) 602-3439"
drag, startPoint x: 85, startPoint y: 603, endPoint x: 89, endPoint y: 583, distance: 20.4
click at [86, 602] on div "Customer Name: Phone: (415) 602-3439 Address:" at bounding box center [135, 560] width 188 height 117
drag, startPoint x: 69, startPoint y: 559, endPoint x: 101, endPoint y: 575, distance: 35.8
click at [101, 575] on div "Phone: (415) 602-3439" at bounding box center [98, 569] width 113 height 18
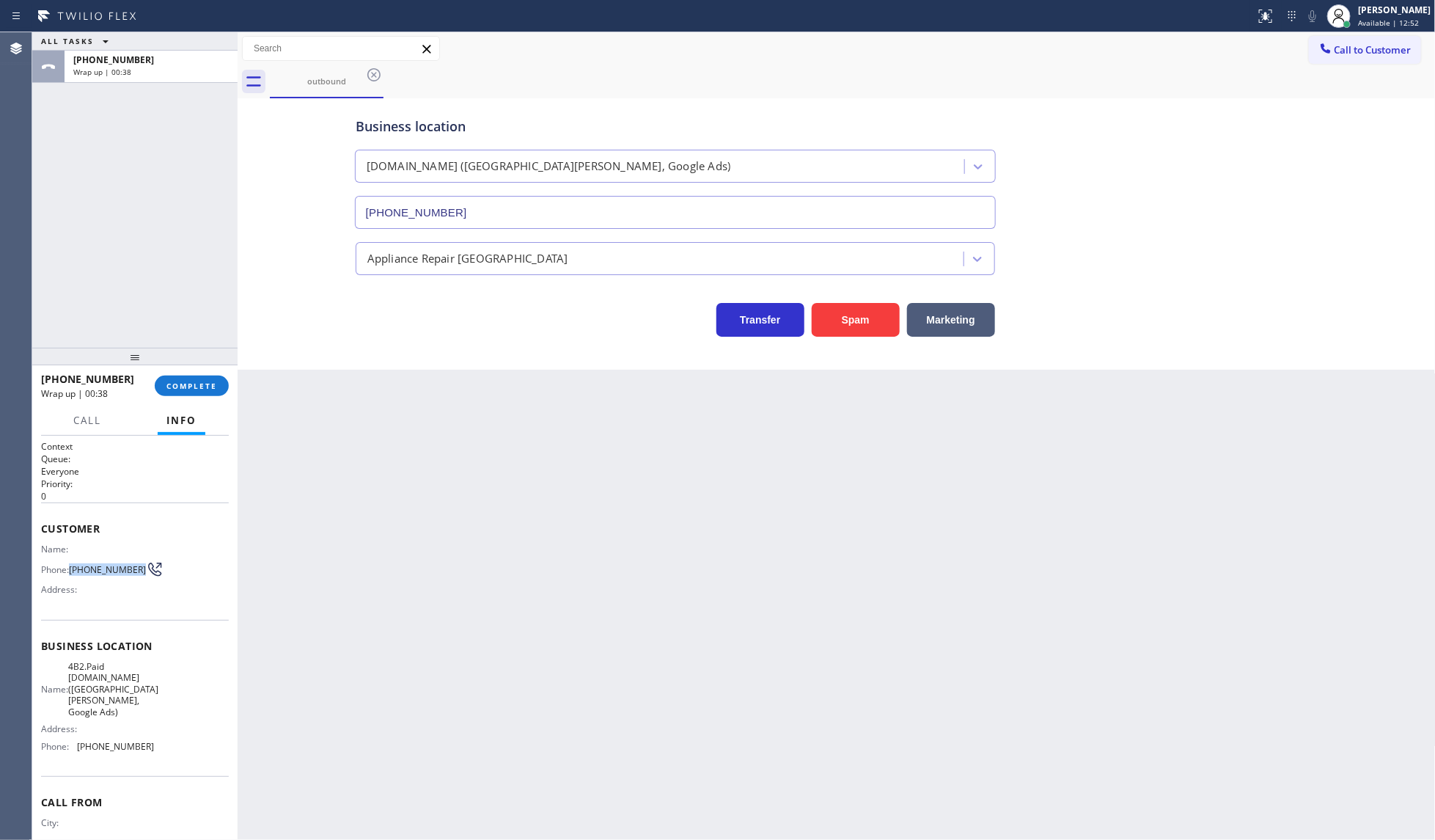
copy span "(415) 602-3439"
click at [1400, 52] on span "Call to Customer" at bounding box center [1373, 50] width 77 height 13
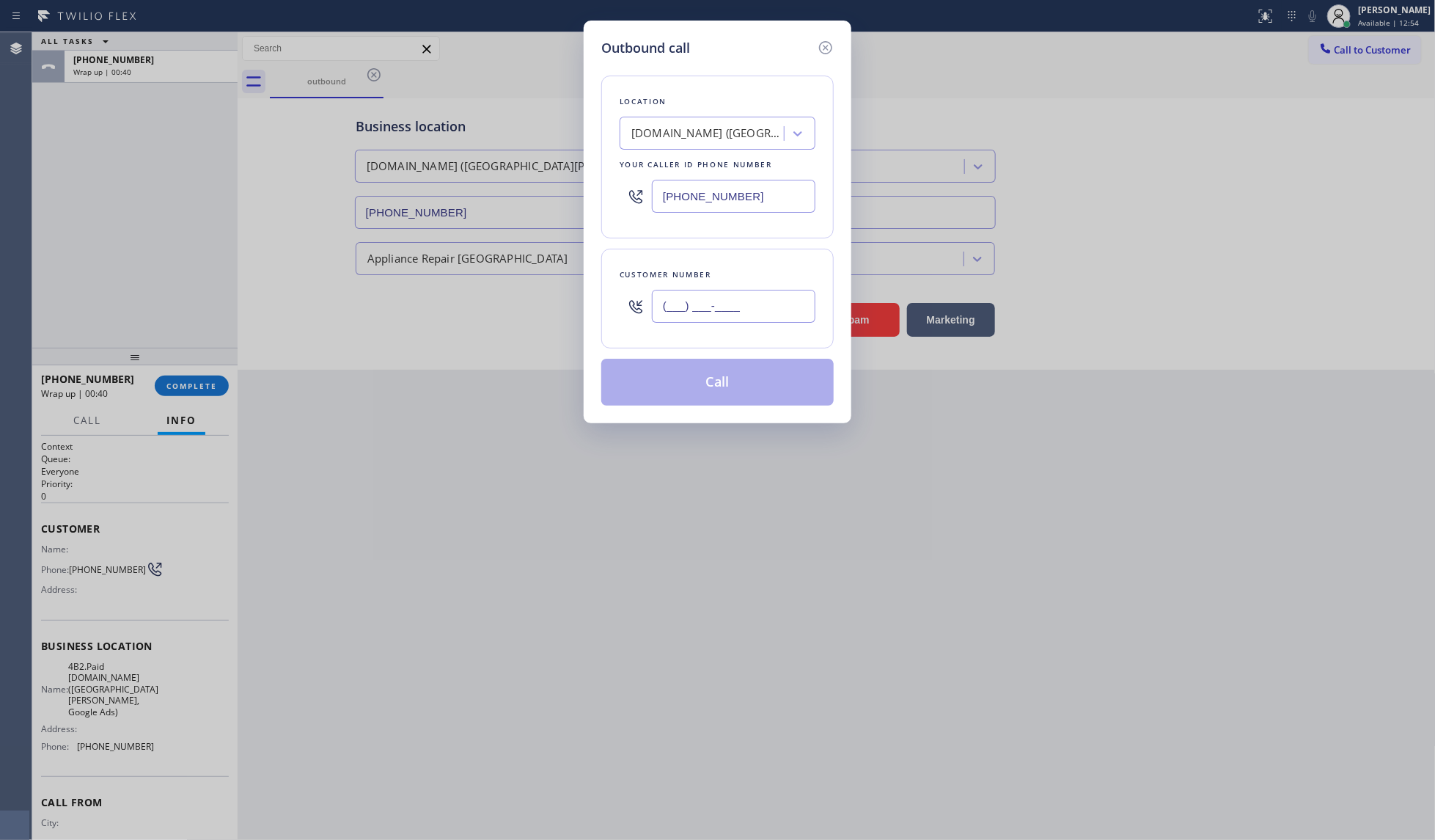
click at [759, 300] on input "(___) ___-____" at bounding box center [734, 306] width 163 height 33
paste input "415) 602-3439"
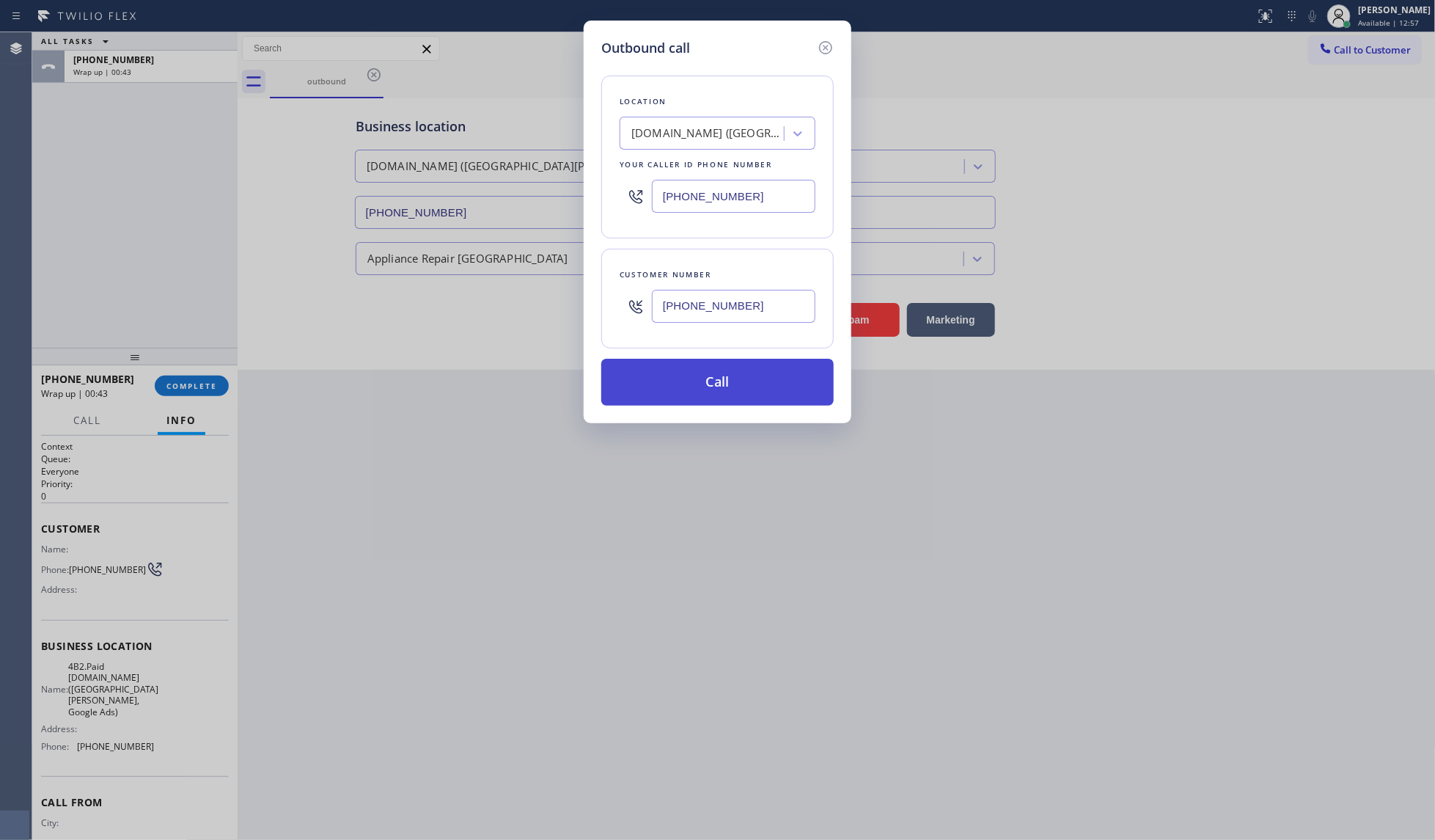
type input "(415) 602-3439"
click at [746, 373] on button "Call" at bounding box center [718, 382] width 233 height 47
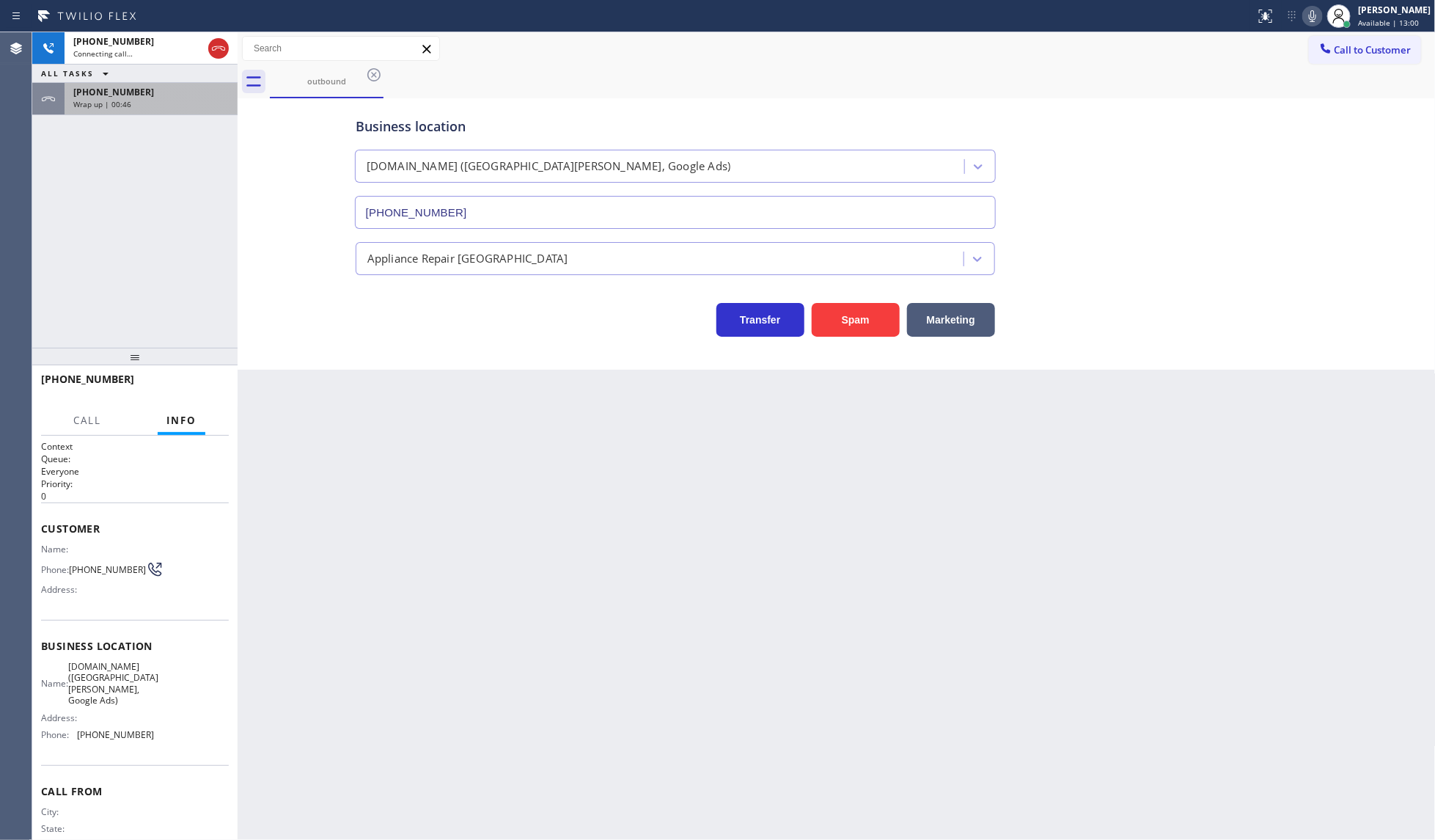
click at [110, 103] on span "Wrap up | 00:46" at bounding box center [102, 103] width 58 height 10
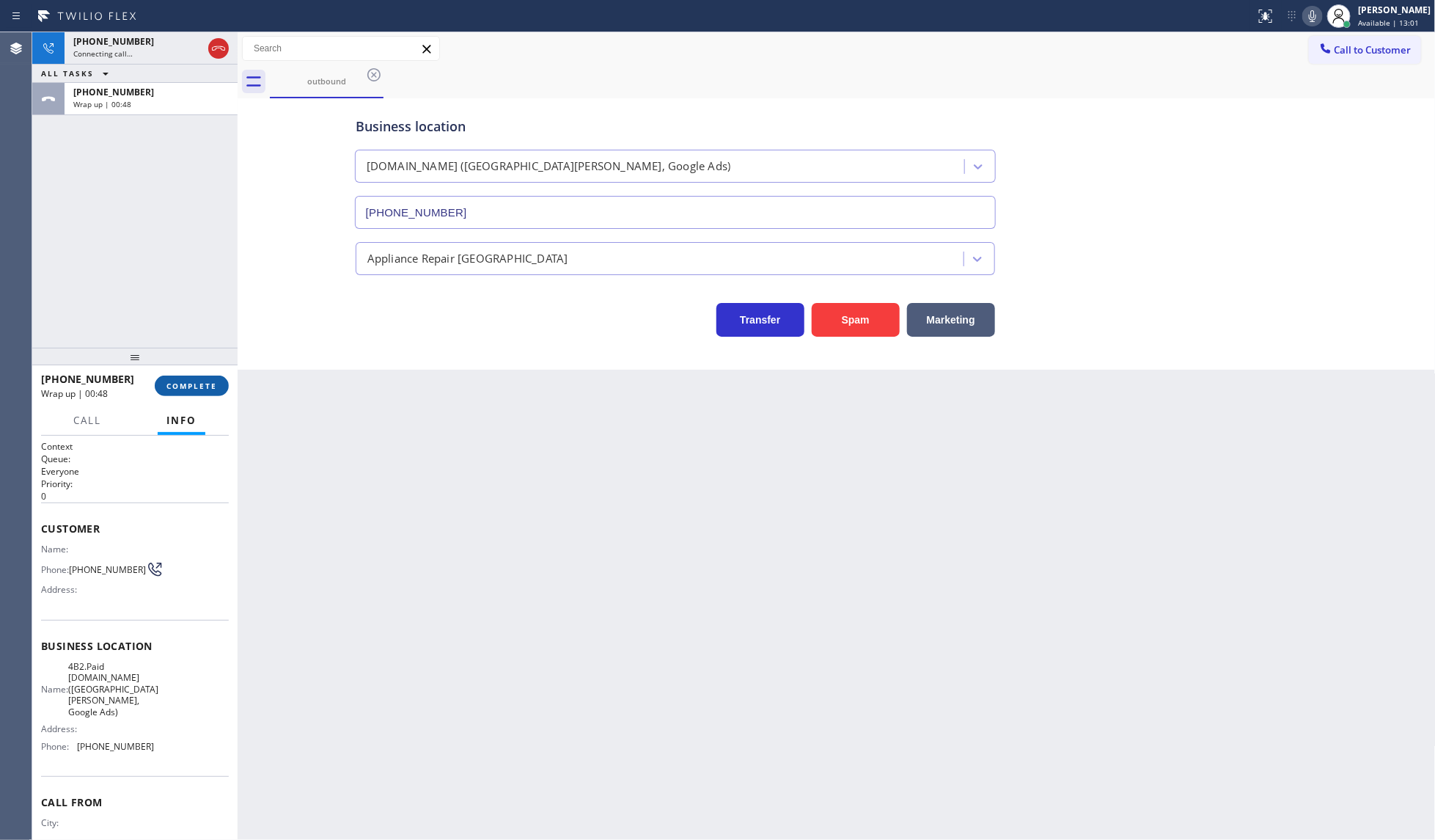
click at [191, 377] on button "COMPLETE" at bounding box center [191, 386] width 74 height 21
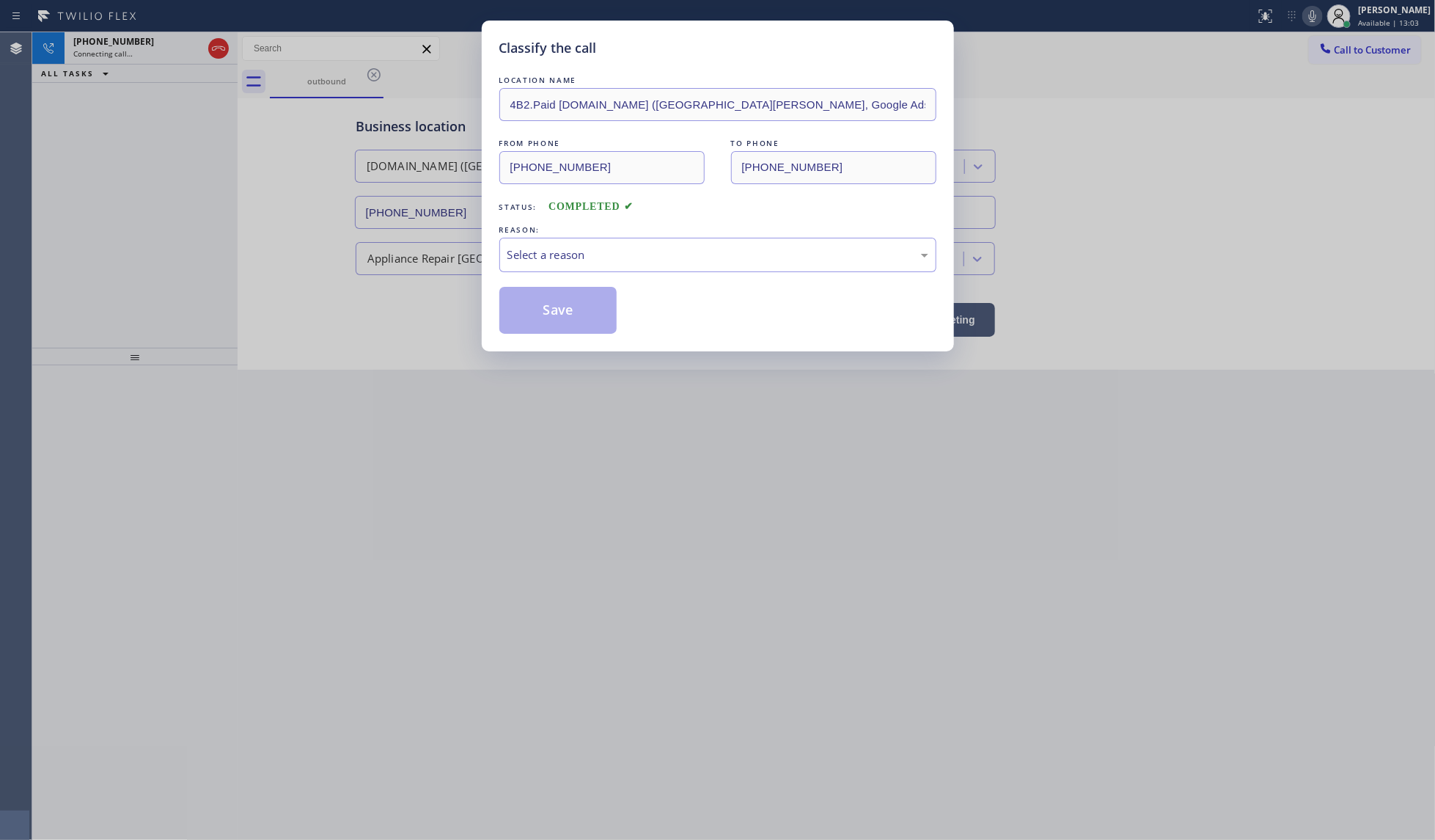
click at [565, 277] on div "LOCATION NAME 4B2.Paid SubzeroExperts.online (San Jose, Google Ads) FROM PHONE …" at bounding box center [718, 203] width 437 height 261
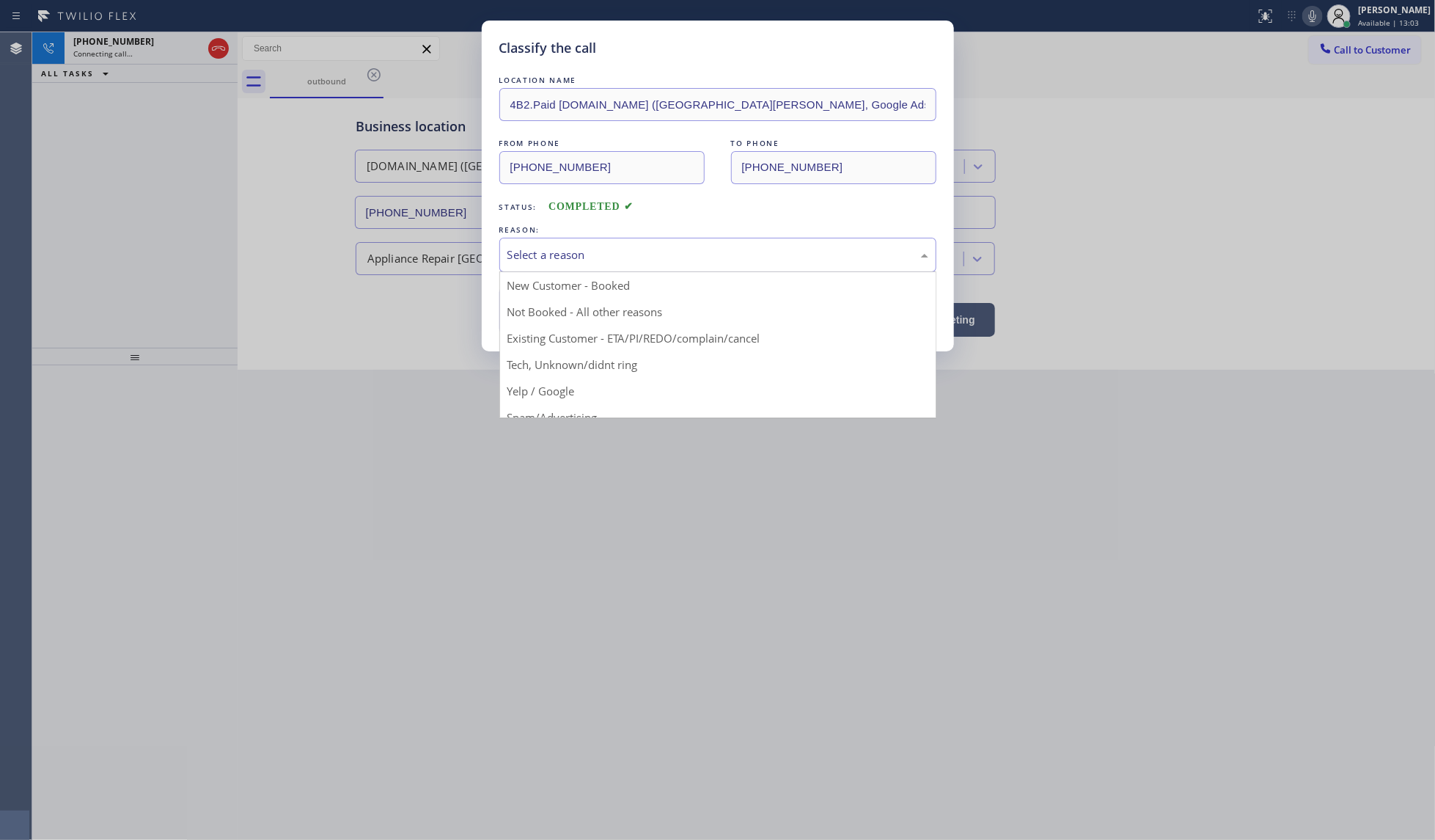
click at [565, 257] on div "Select a reason" at bounding box center [718, 255] width 420 height 17
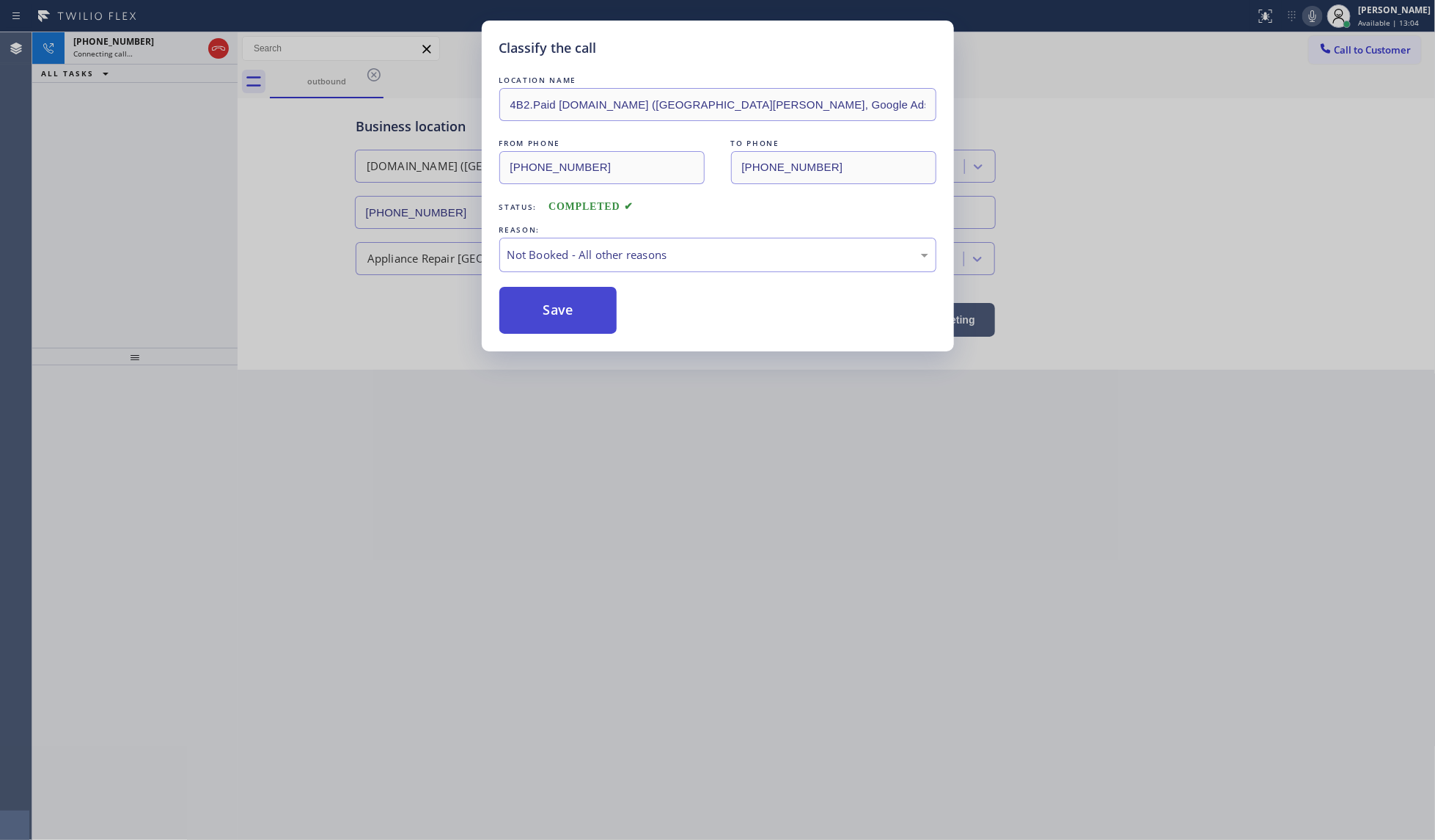
click at [537, 307] on button "Save" at bounding box center [558, 310] width 118 height 47
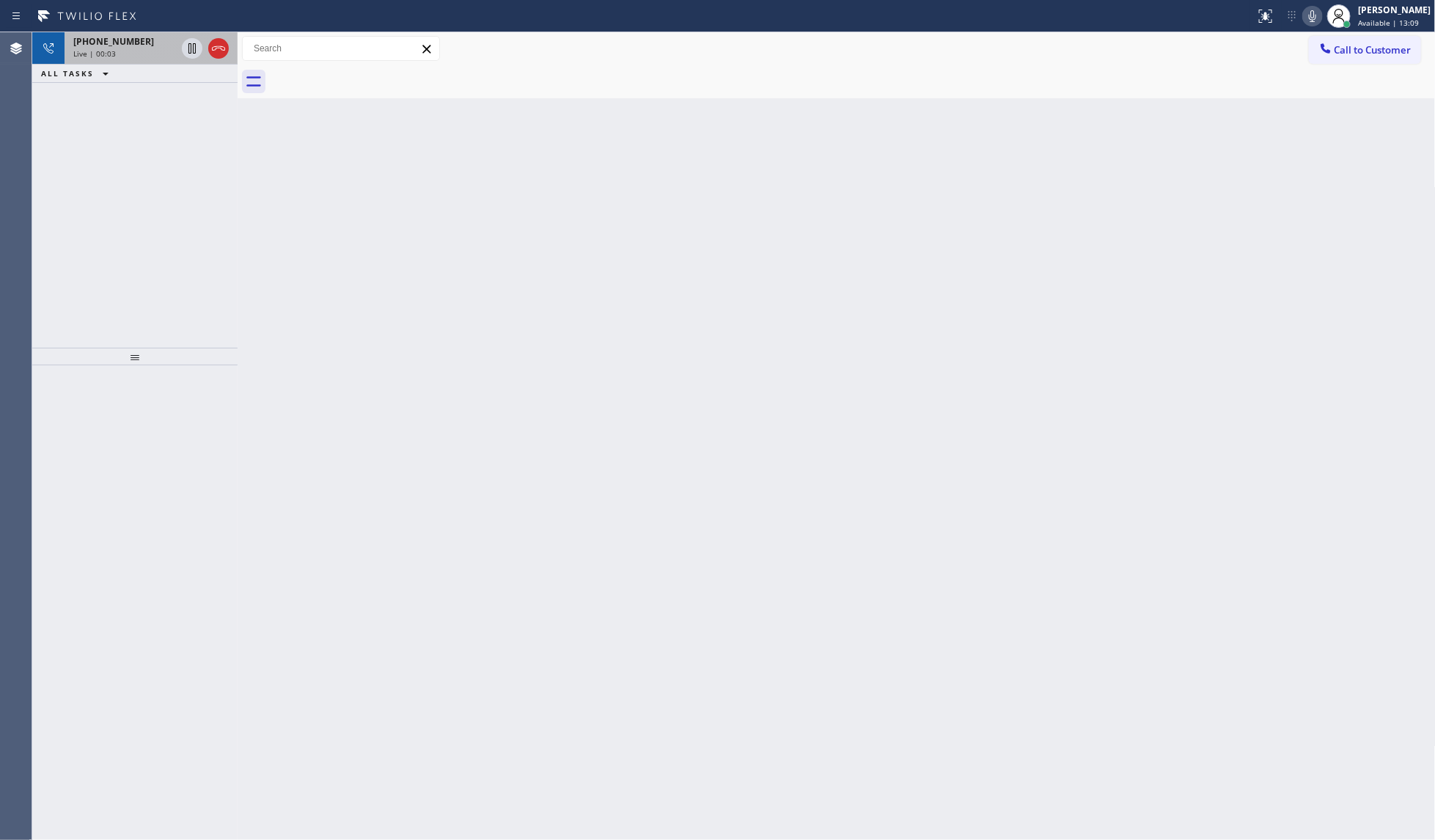
click at [101, 45] on span "+14156023439" at bounding box center [114, 41] width 81 height 12
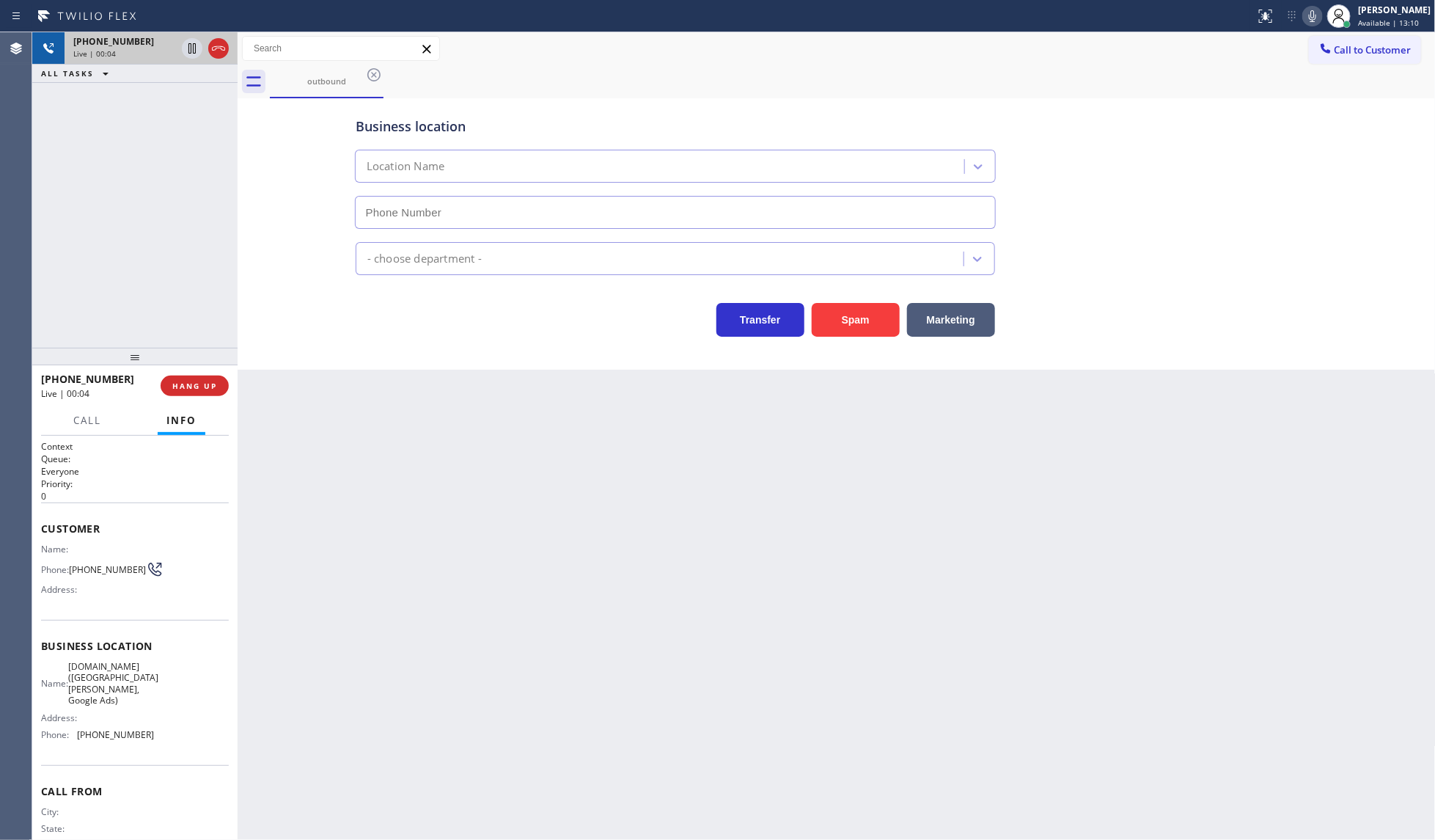
type input "(669) 257-7102"
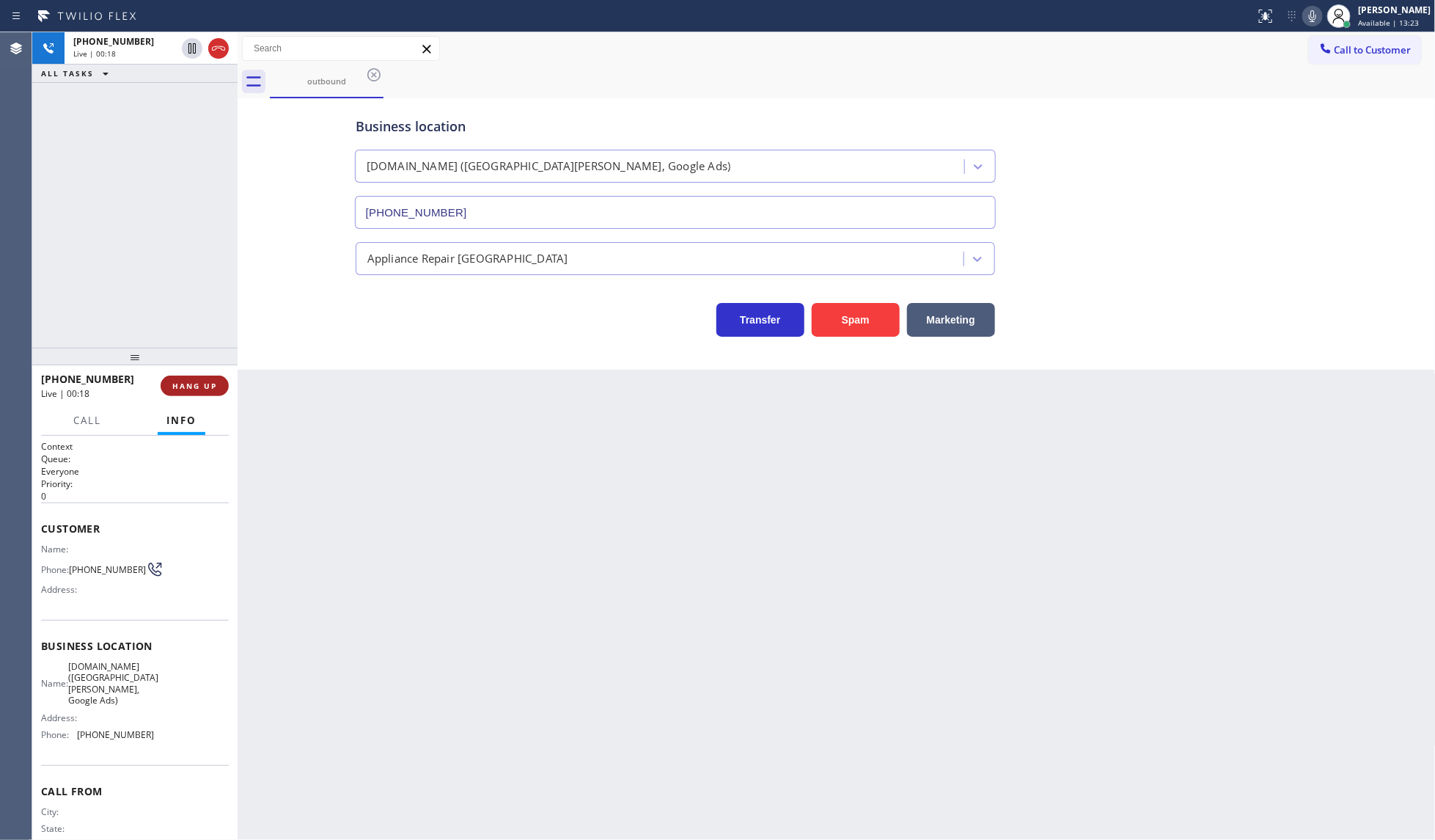
click at [186, 386] on span "HANG UP" at bounding box center [195, 385] width 45 height 10
click at [221, 389] on button "COMPLETE" at bounding box center [191, 386] width 74 height 21
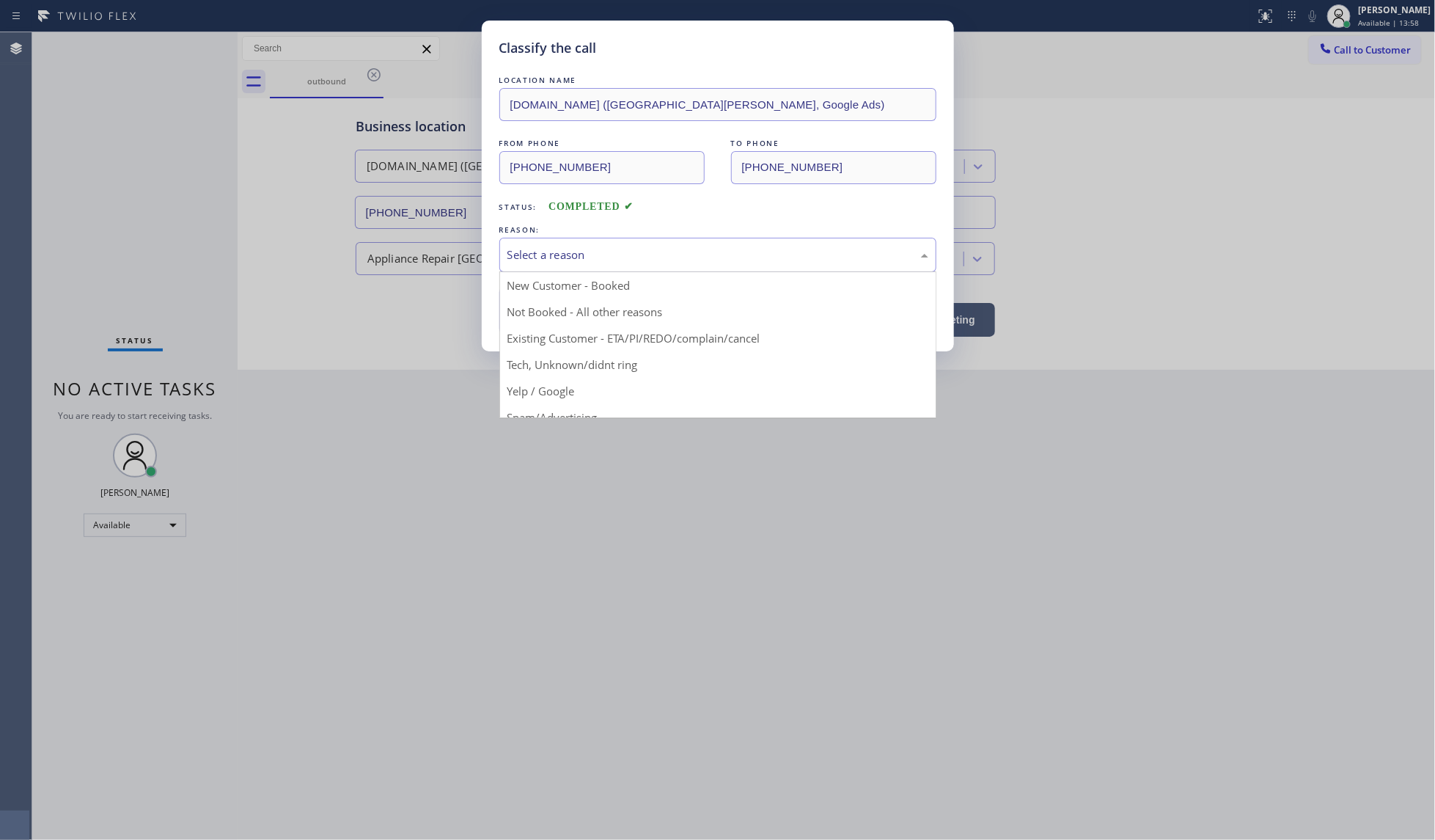
click at [594, 265] on div "Select a reason" at bounding box center [718, 254] width 437 height 35
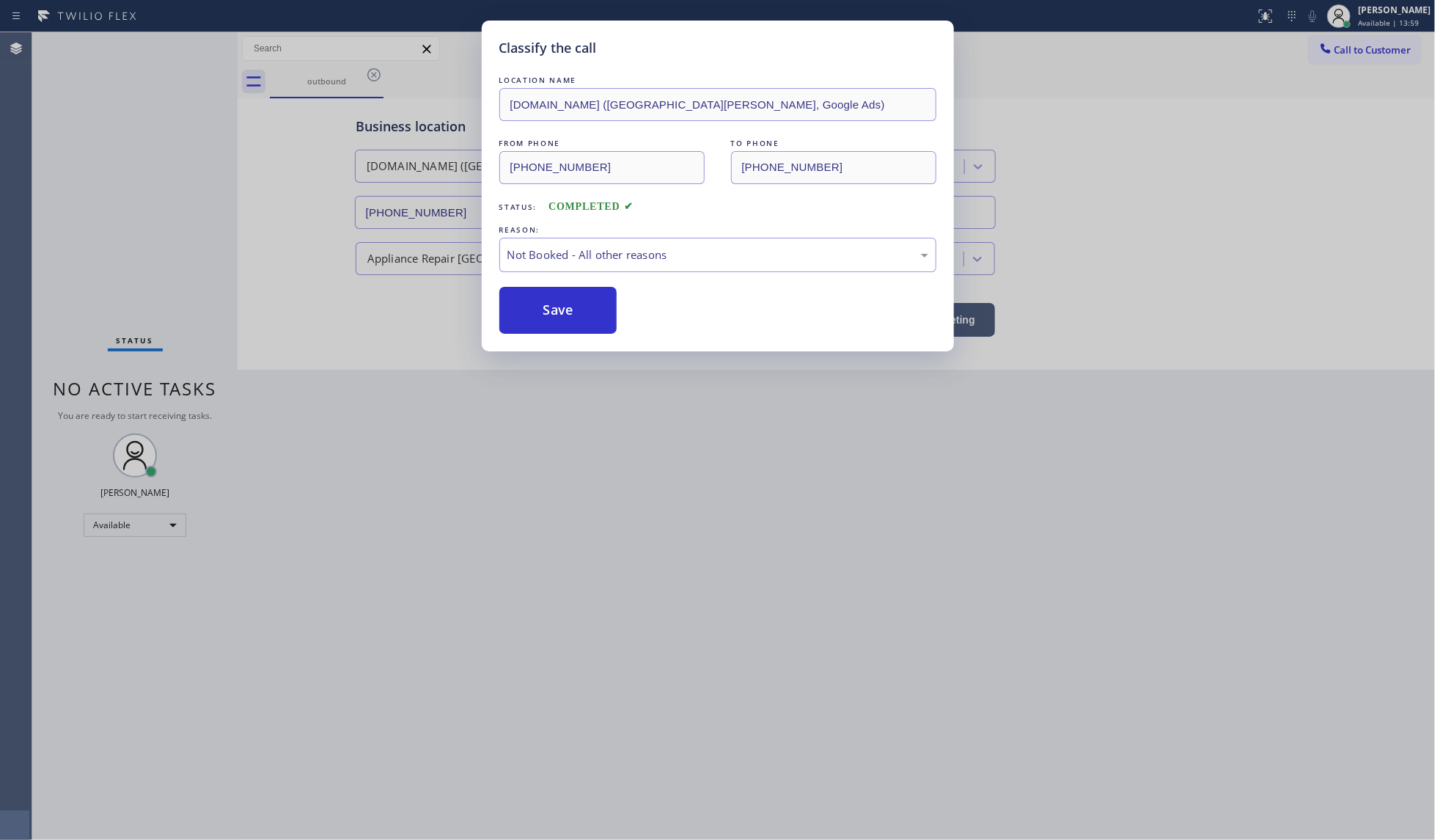
click at [566, 321] on button "Save" at bounding box center [558, 310] width 118 height 47
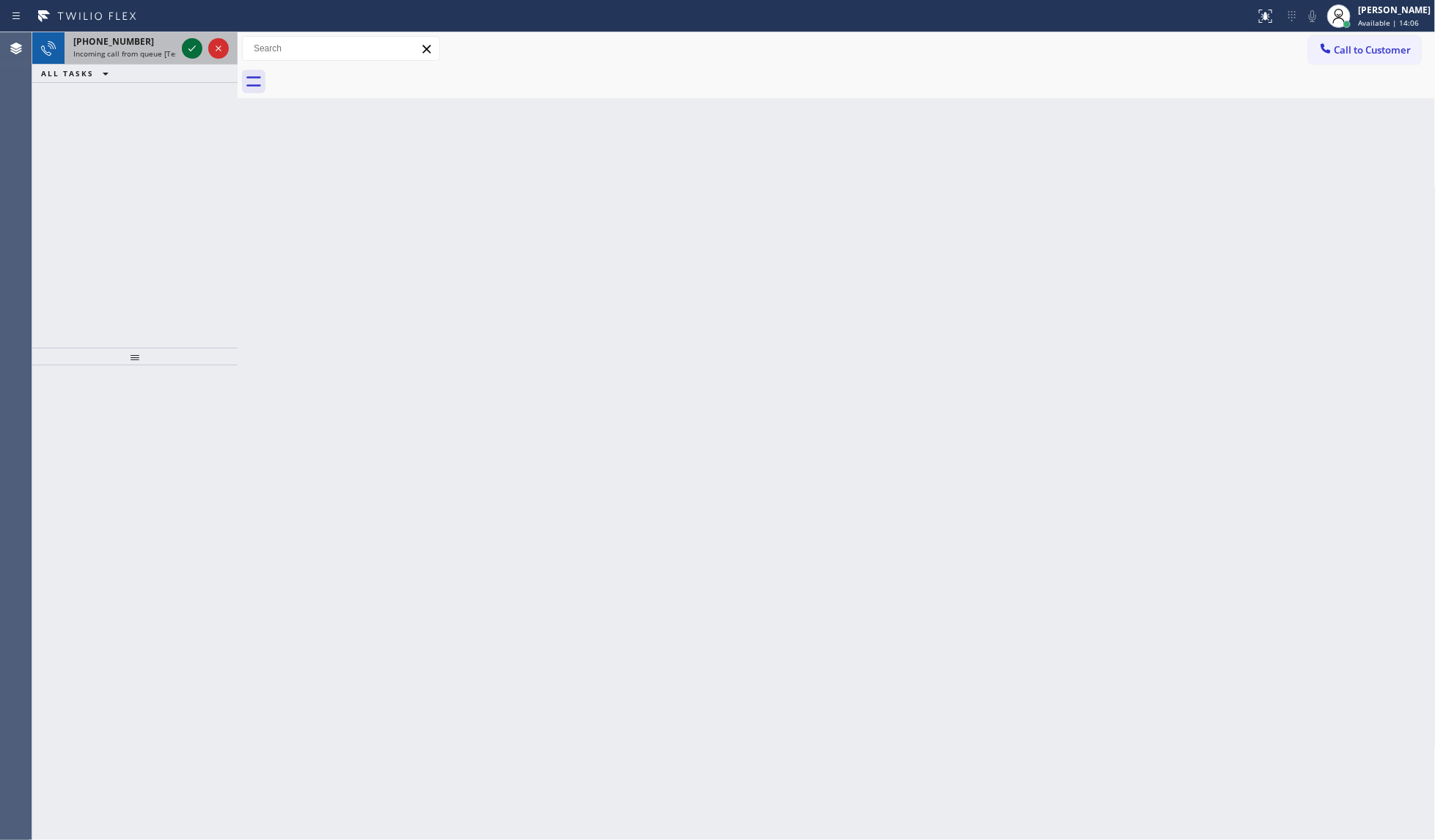
click at [199, 49] on icon at bounding box center [191, 48] width 18 height 18
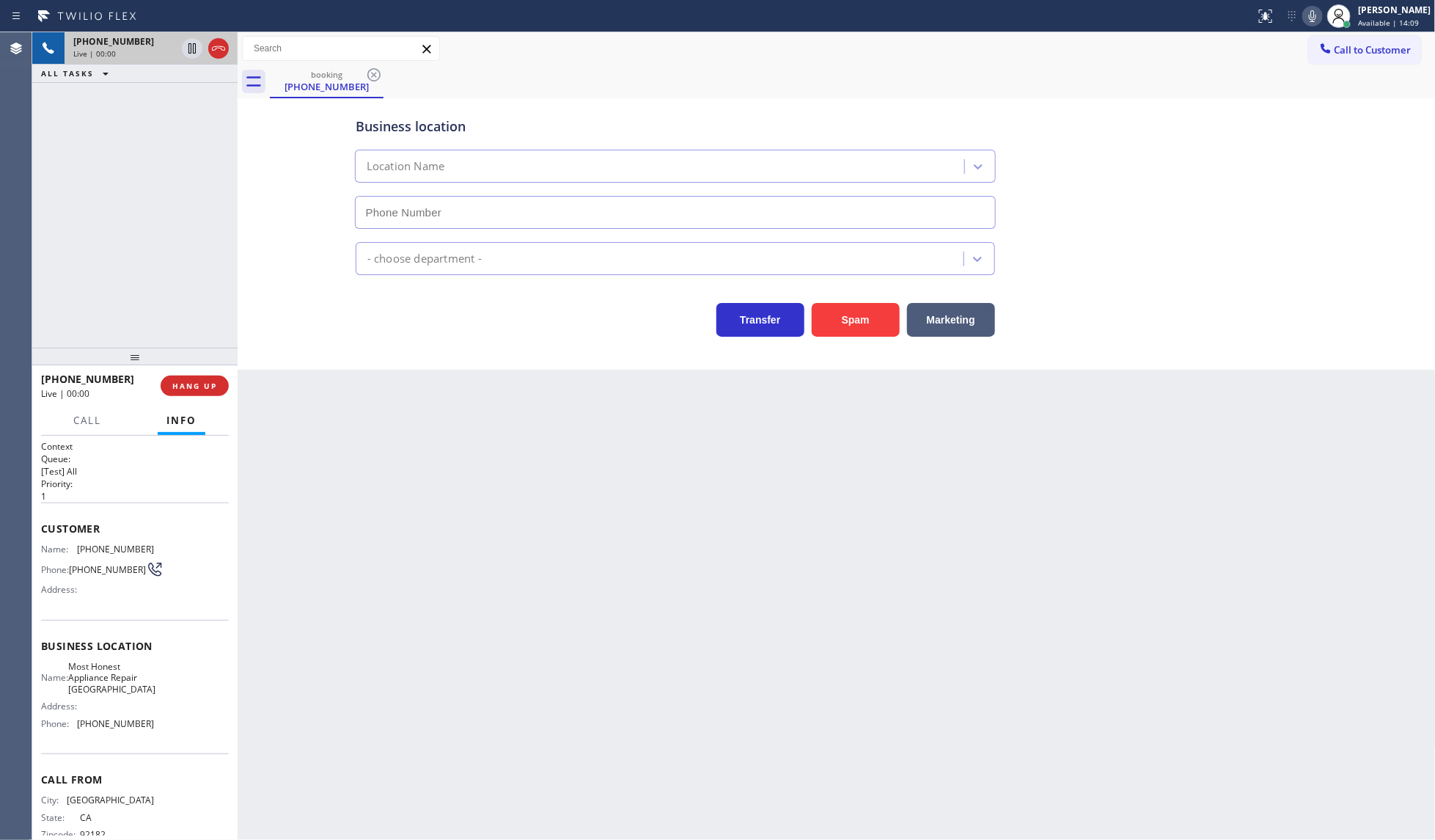
type input "(714) 844-0904"
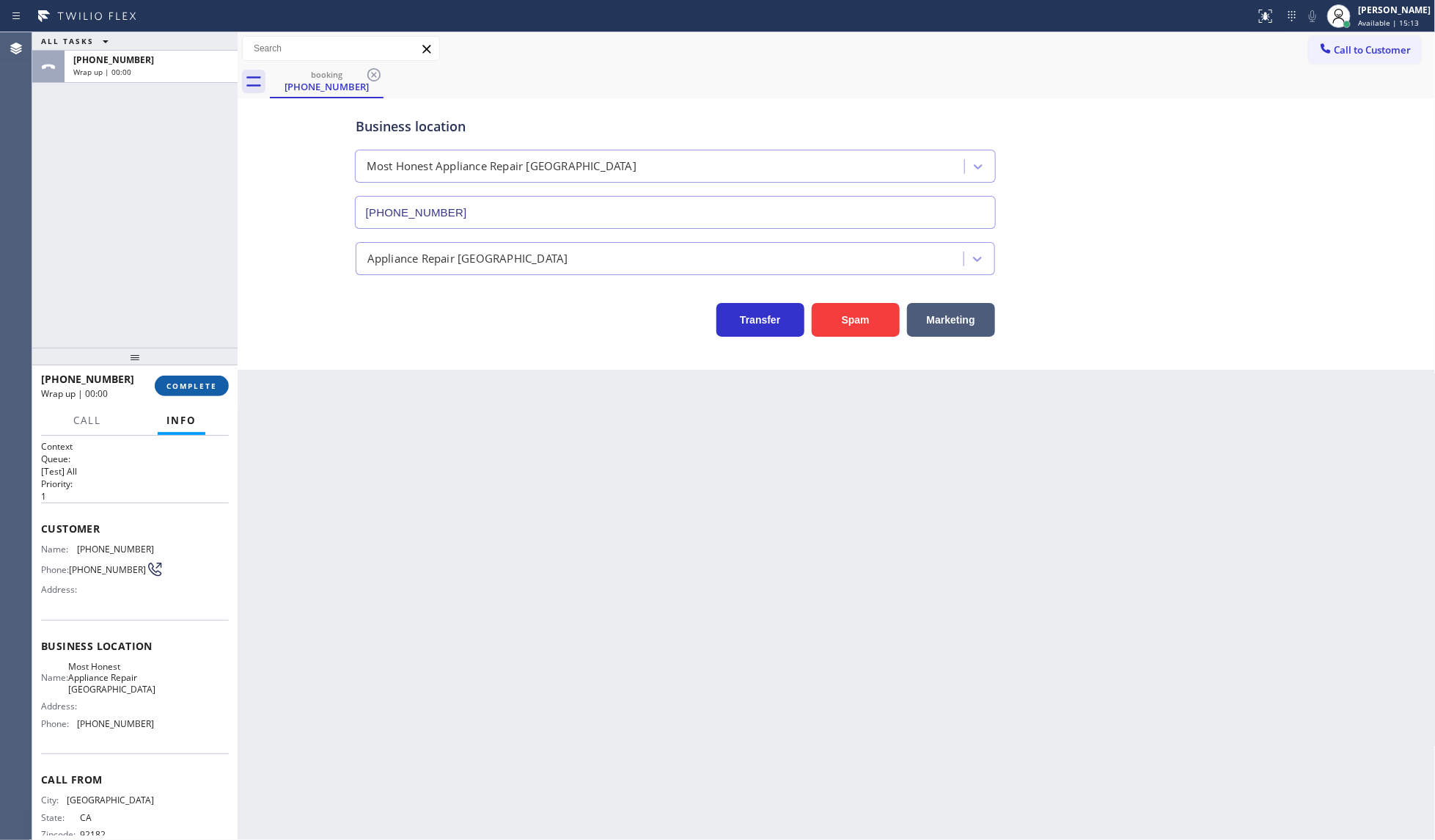
click at [200, 390] on button "COMPLETE" at bounding box center [191, 386] width 74 height 21
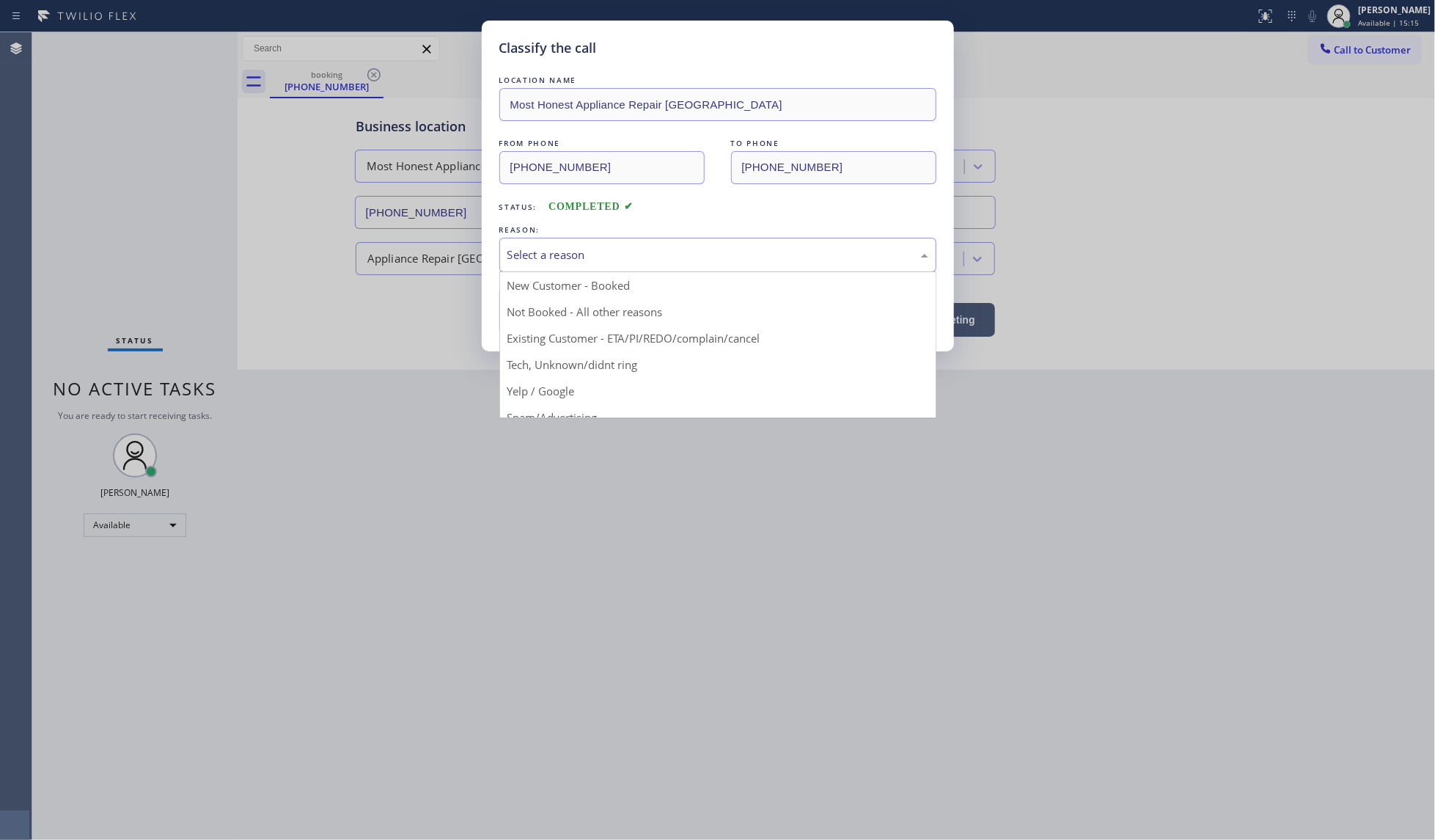
click at [552, 247] on div "Select a reason" at bounding box center [718, 255] width 420 height 17
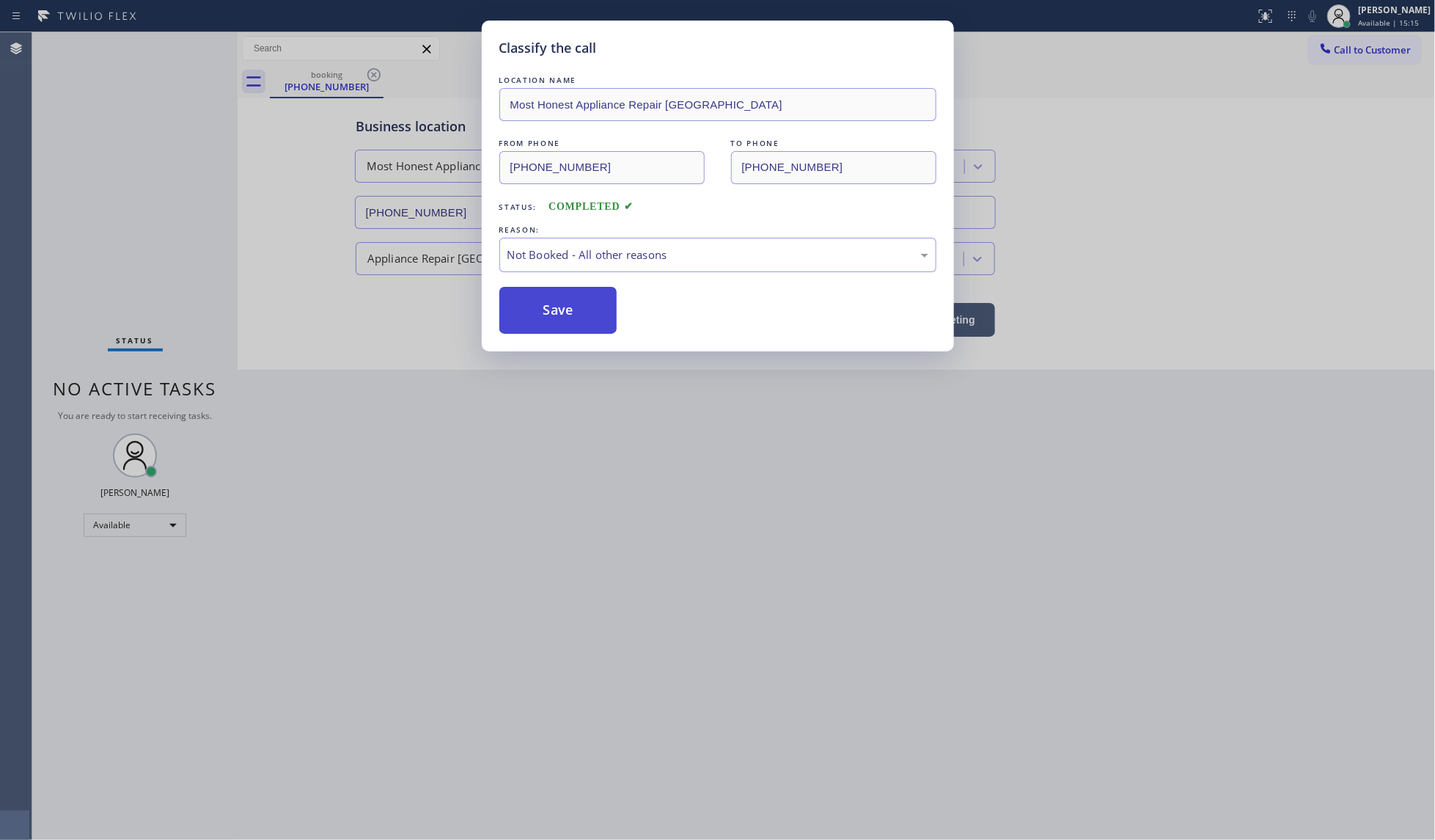
click at [552, 312] on button "Save" at bounding box center [558, 310] width 118 height 47
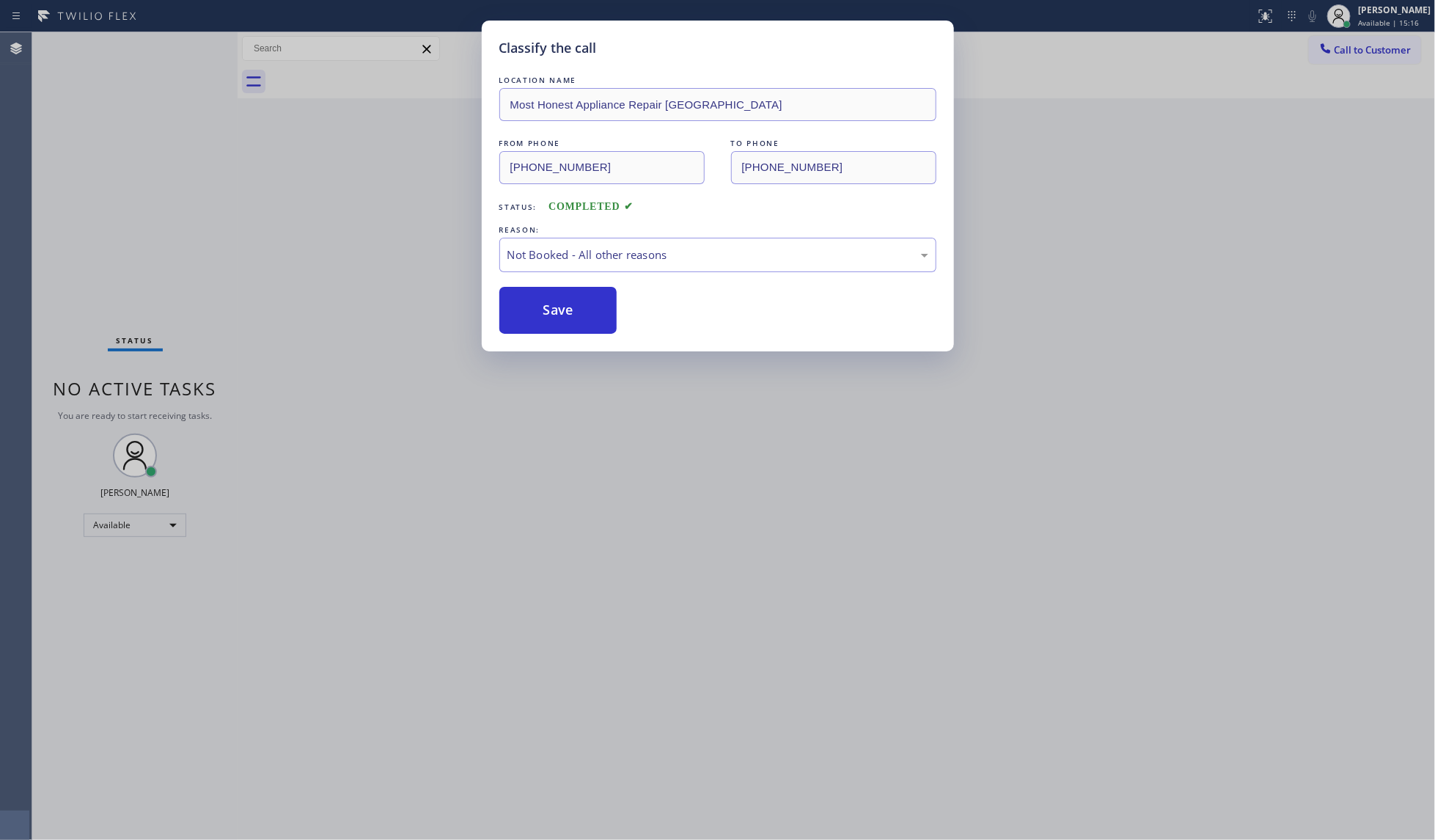
click at [1430, 267] on div "Classify the call LOCATION NAME Most Honest Appliance Repair Garden Grove FROM …" at bounding box center [717, 420] width 1435 height 840
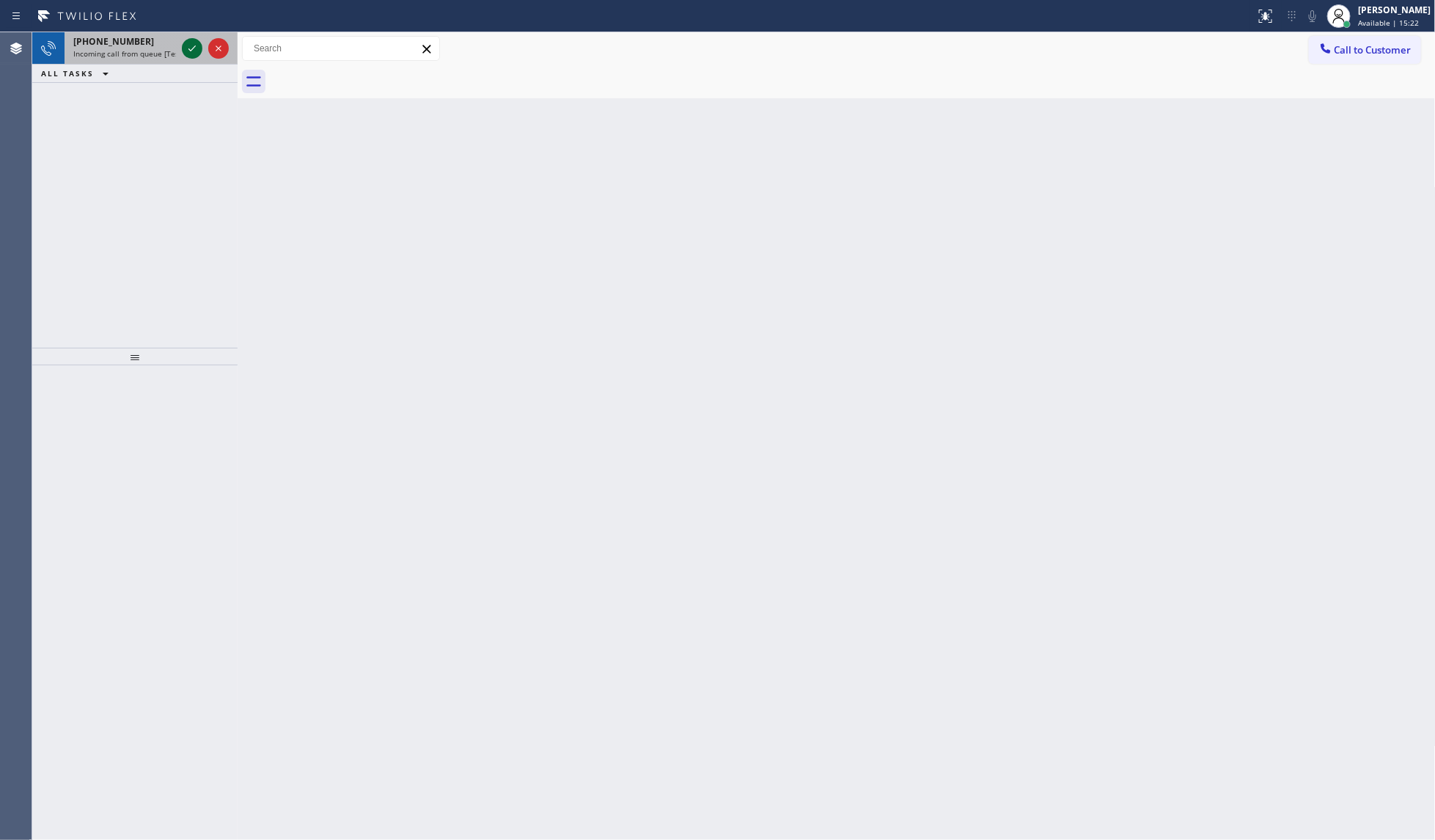
click at [190, 42] on icon at bounding box center [191, 48] width 18 height 18
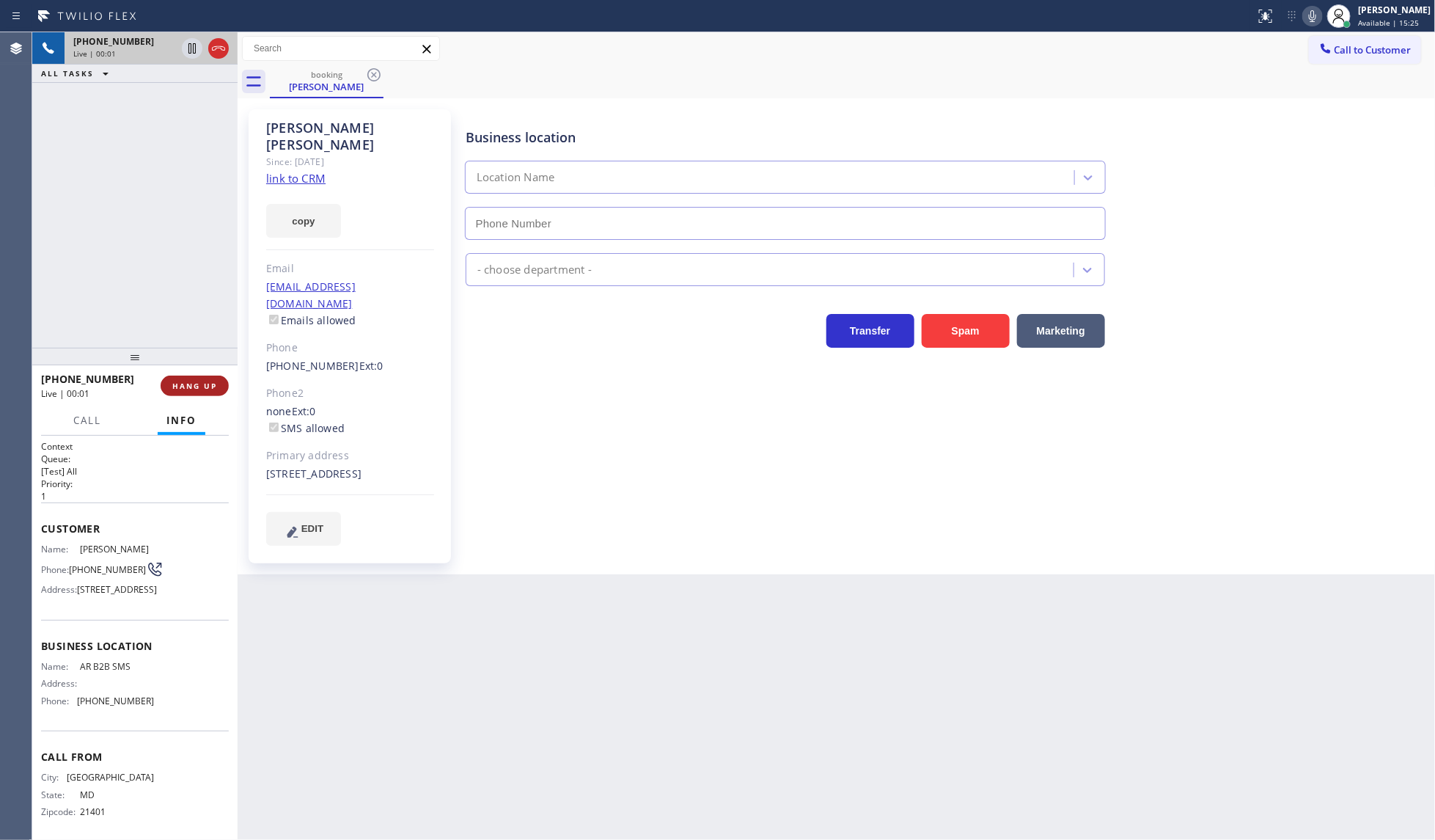
type input "(833) 692-2271"
click at [200, 390] on span "HANG UP" at bounding box center [195, 385] width 45 height 10
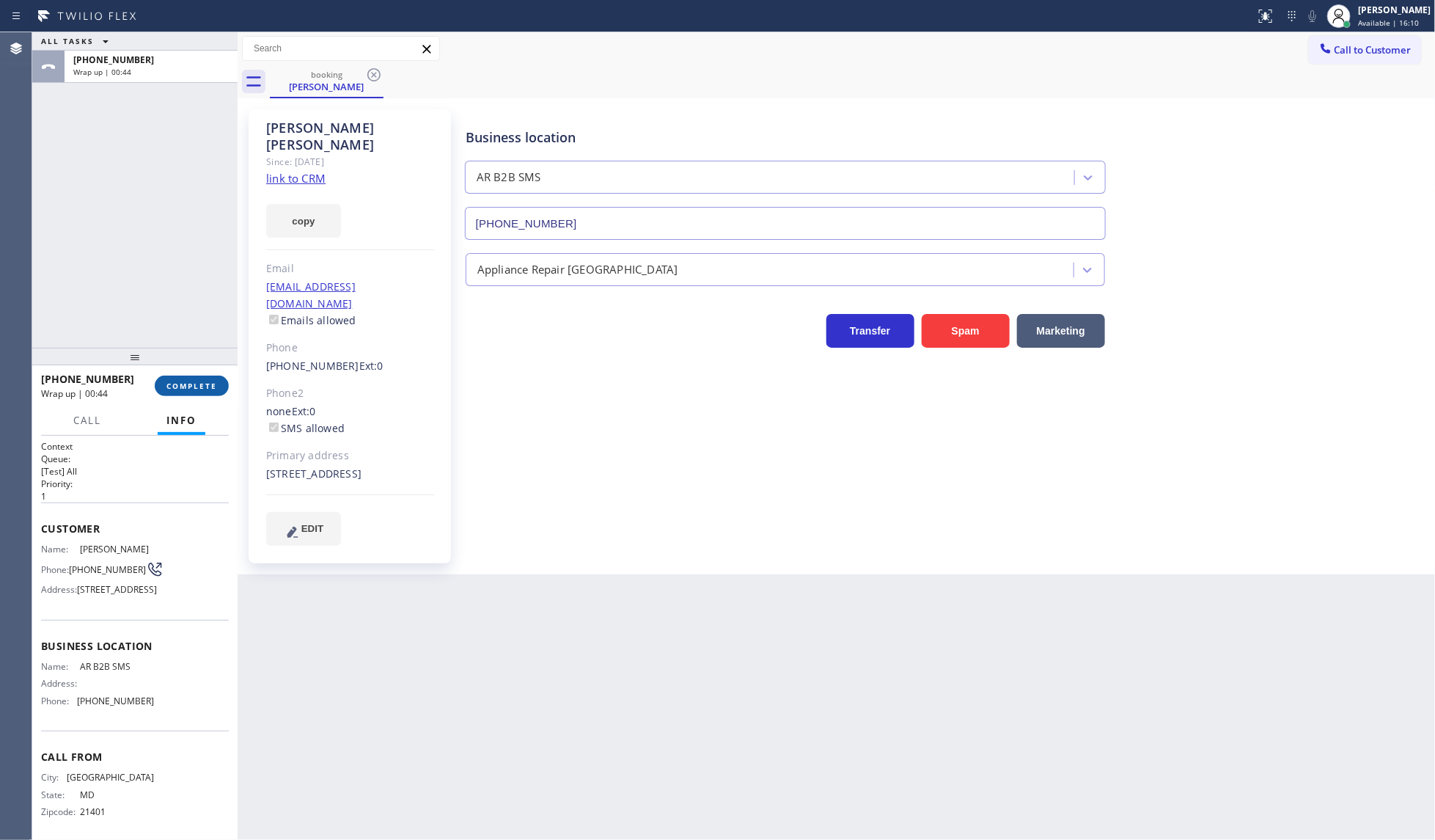
click at [191, 386] on span "COMPLETE" at bounding box center [191, 385] width 51 height 10
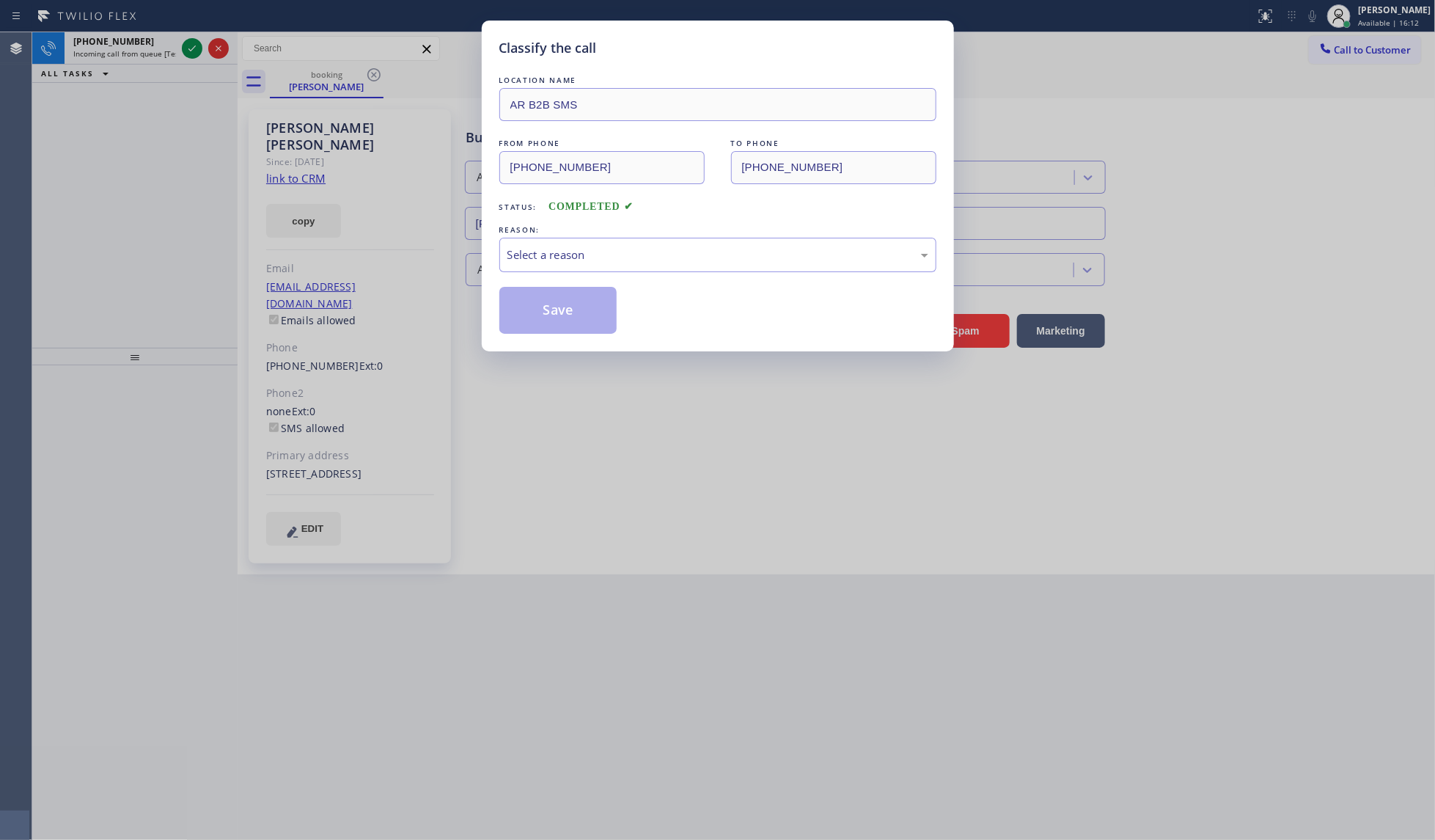
click at [198, 379] on div "Classify the call LOCATION NAME AR B2B SMS FROM PHONE (410) 507-2998 TO PHONE (…" at bounding box center [717, 420] width 1435 height 840
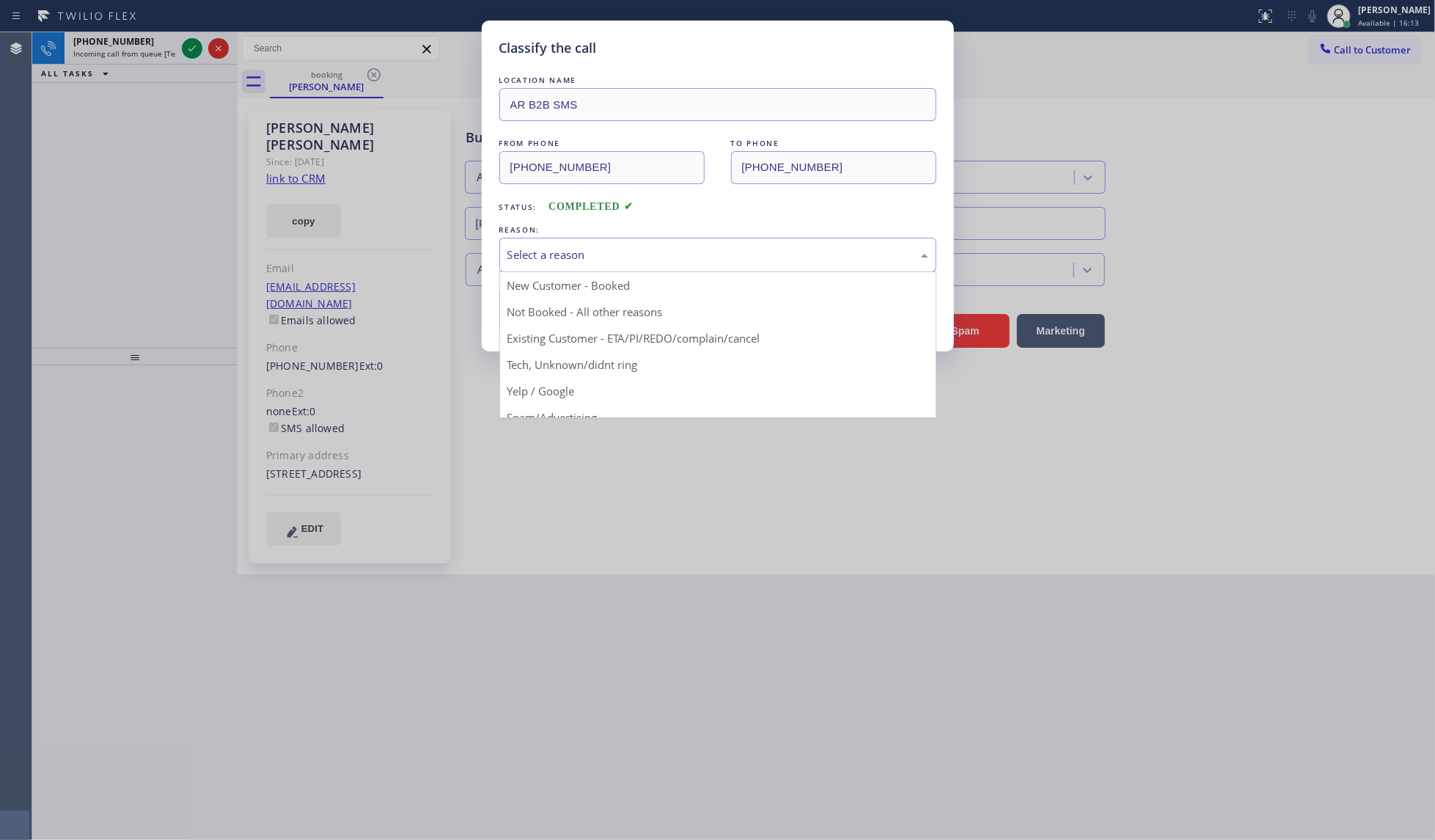
click at [568, 250] on div "Select a reason" at bounding box center [718, 255] width 420 height 17
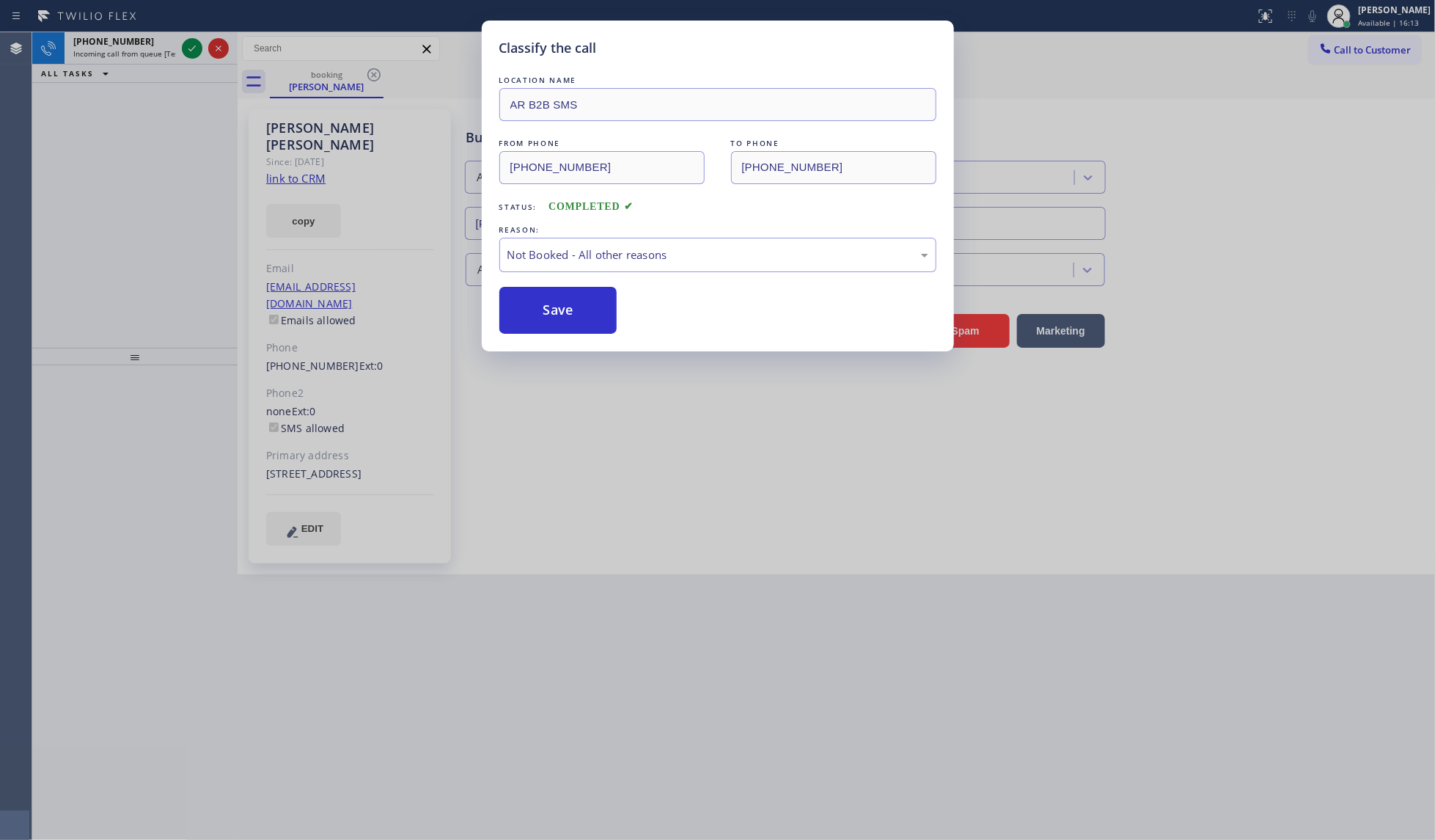
click at [555, 310] on button "Save" at bounding box center [558, 310] width 118 height 47
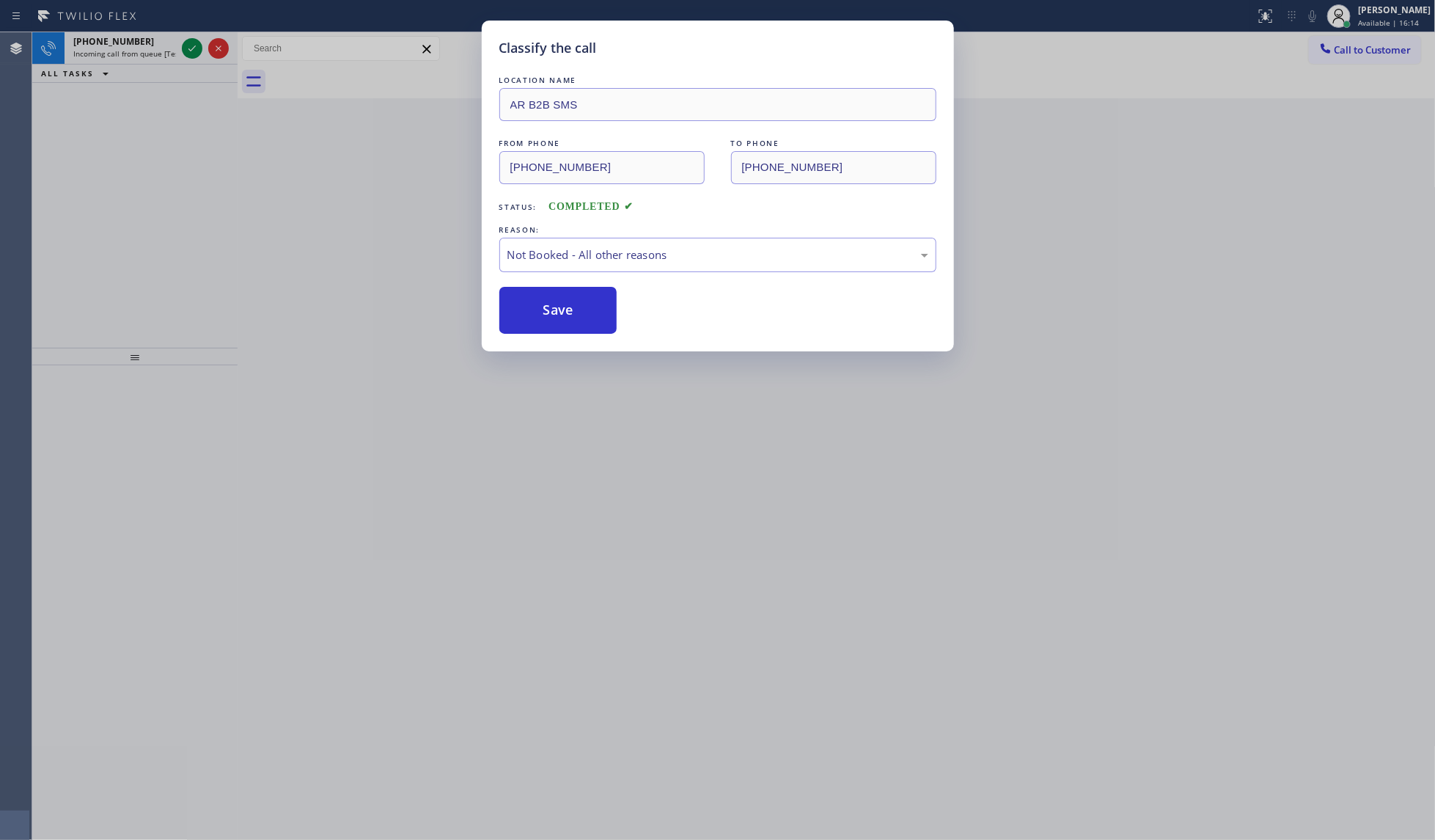
click at [179, 46] on div "Classify the call LOCATION NAME AR B2B SMS FROM PHONE (410) 507-2998 TO PHONE (…" at bounding box center [717, 420] width 1435 height 840
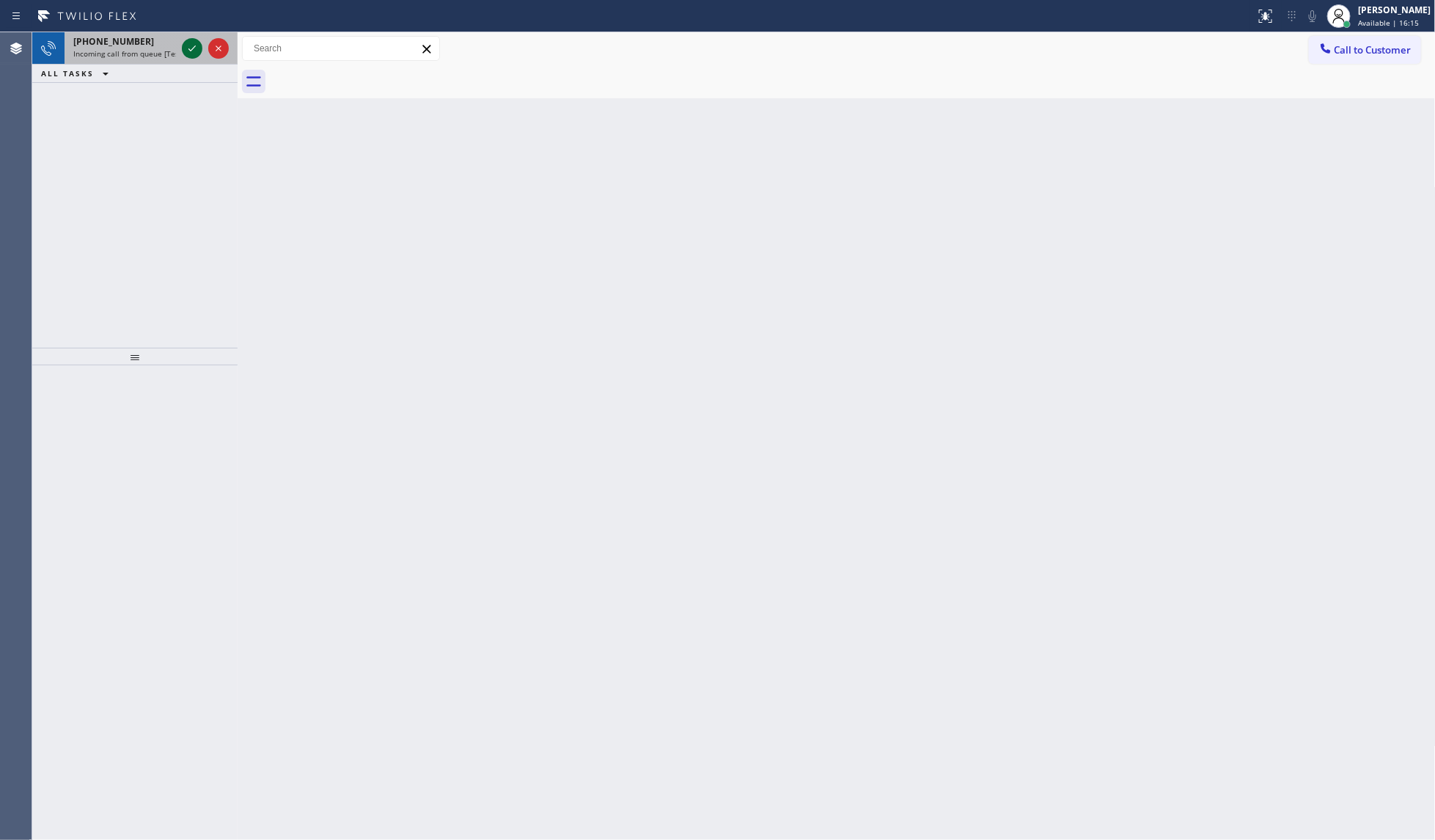
click at [200, 49] on icon at bounding box center [191, 48] width 18 height 18
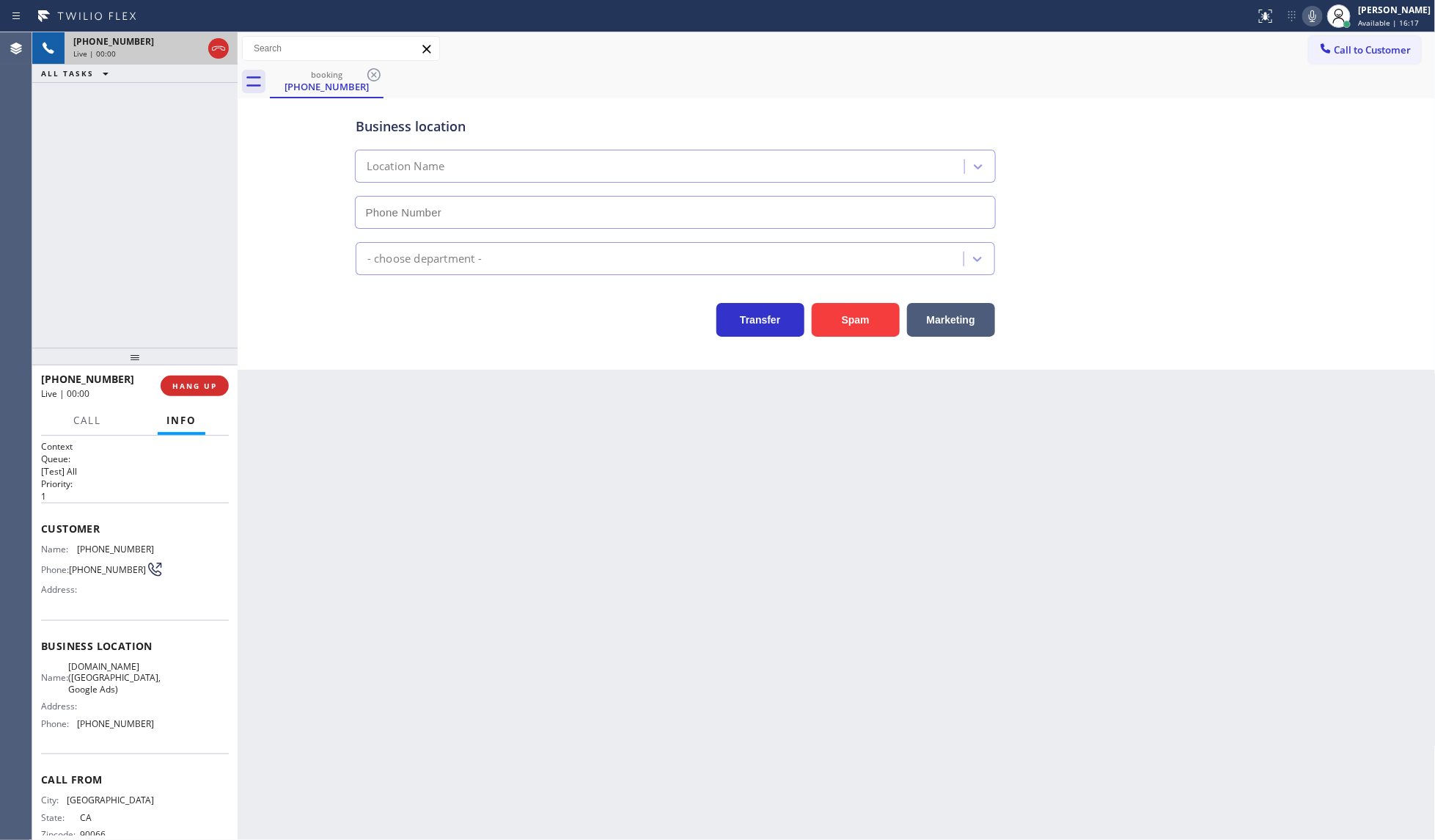
type input "(619) 768-1678"
click at [184, 388] on span "HANG UP" at bounding box center [195, 385] width 45 height 10
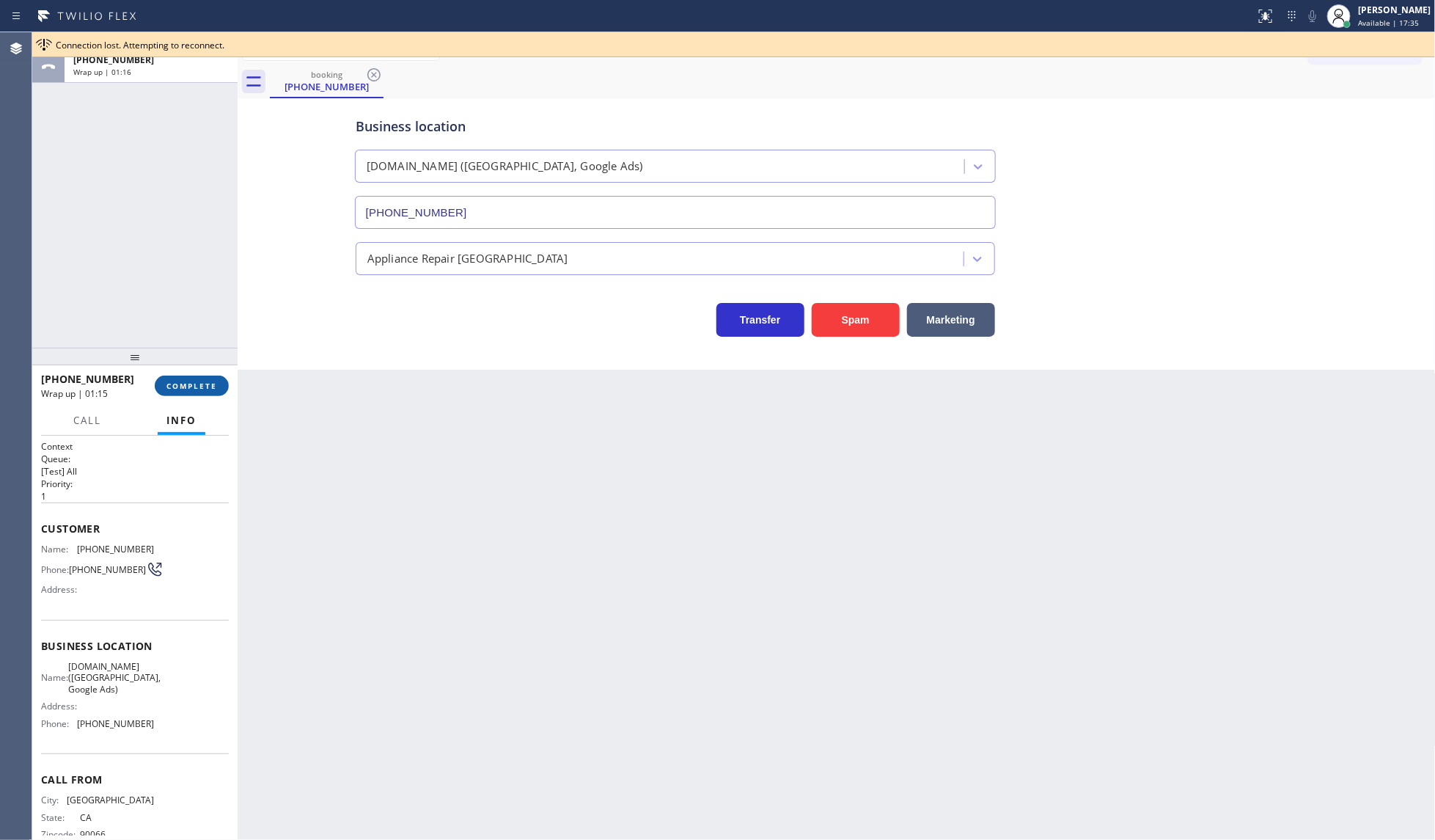
click at [206, 389] on span "COMPLETE" at bounding box center [191, 385] width 51 height 10
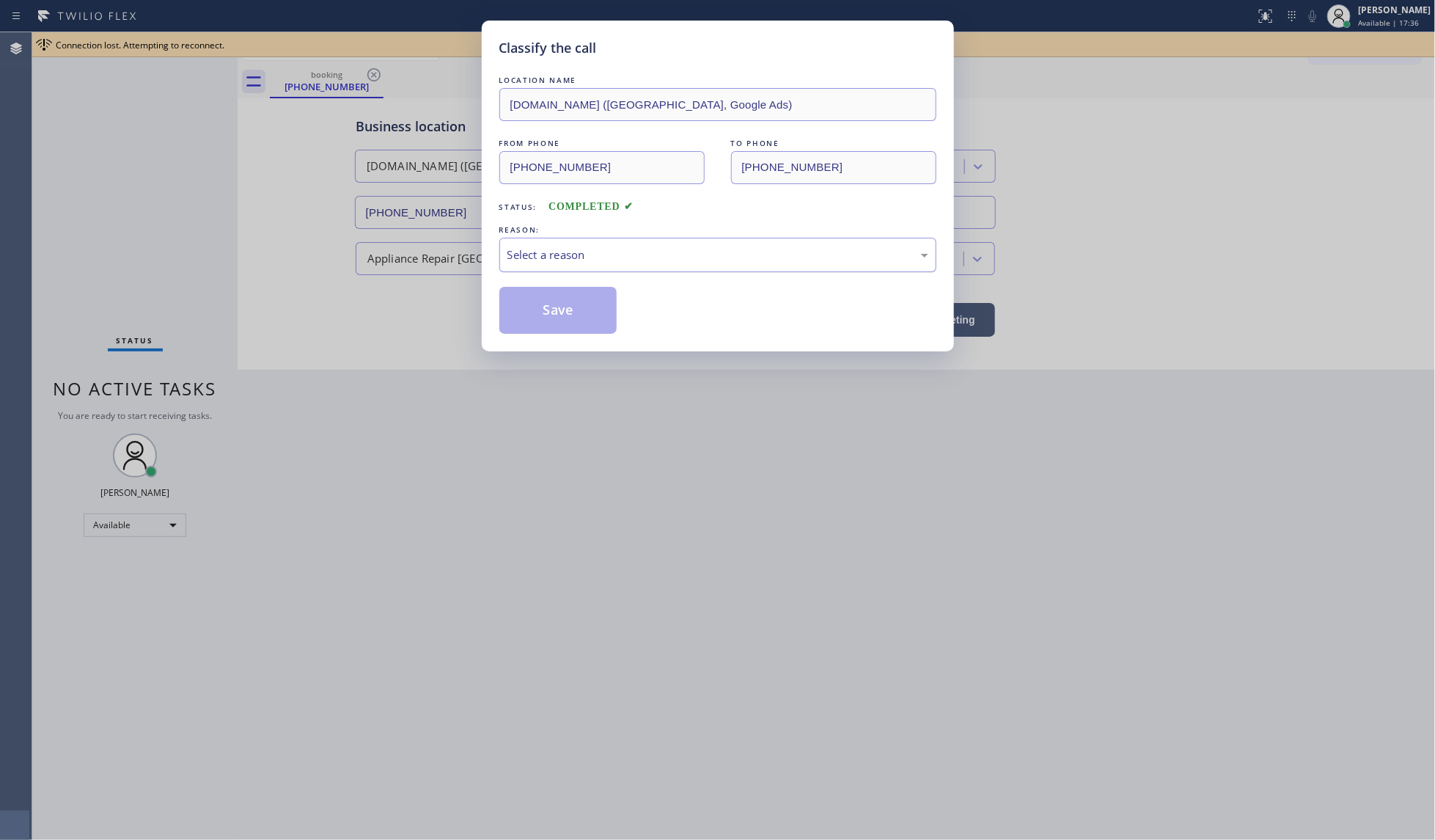
click at [552, 262] on div "Select a reason" at bounding box center [718, 255] width 420 height 17
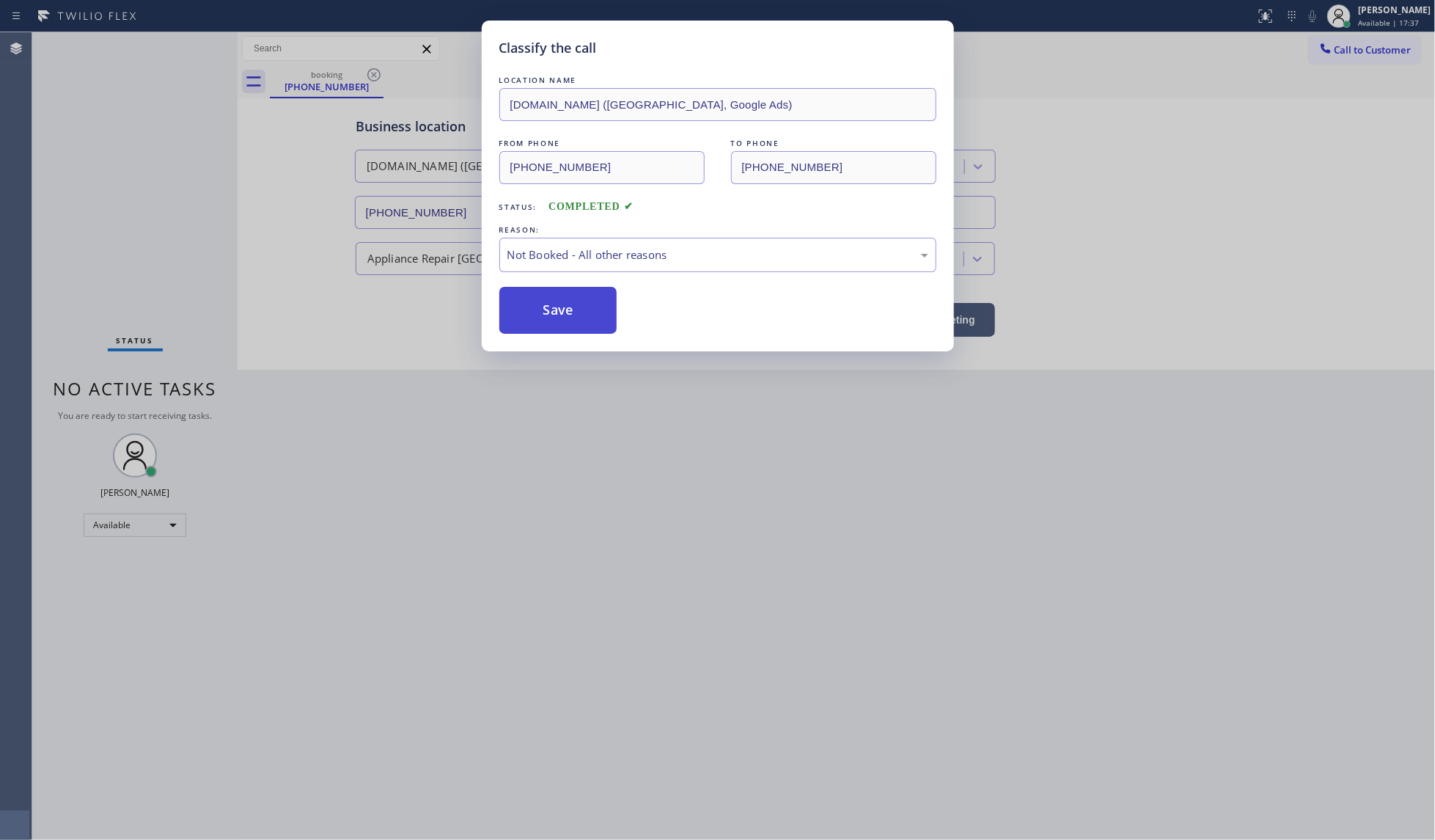
click at [541, 313] on button "Save" at bounding box center [558, 310] width 118 height 47
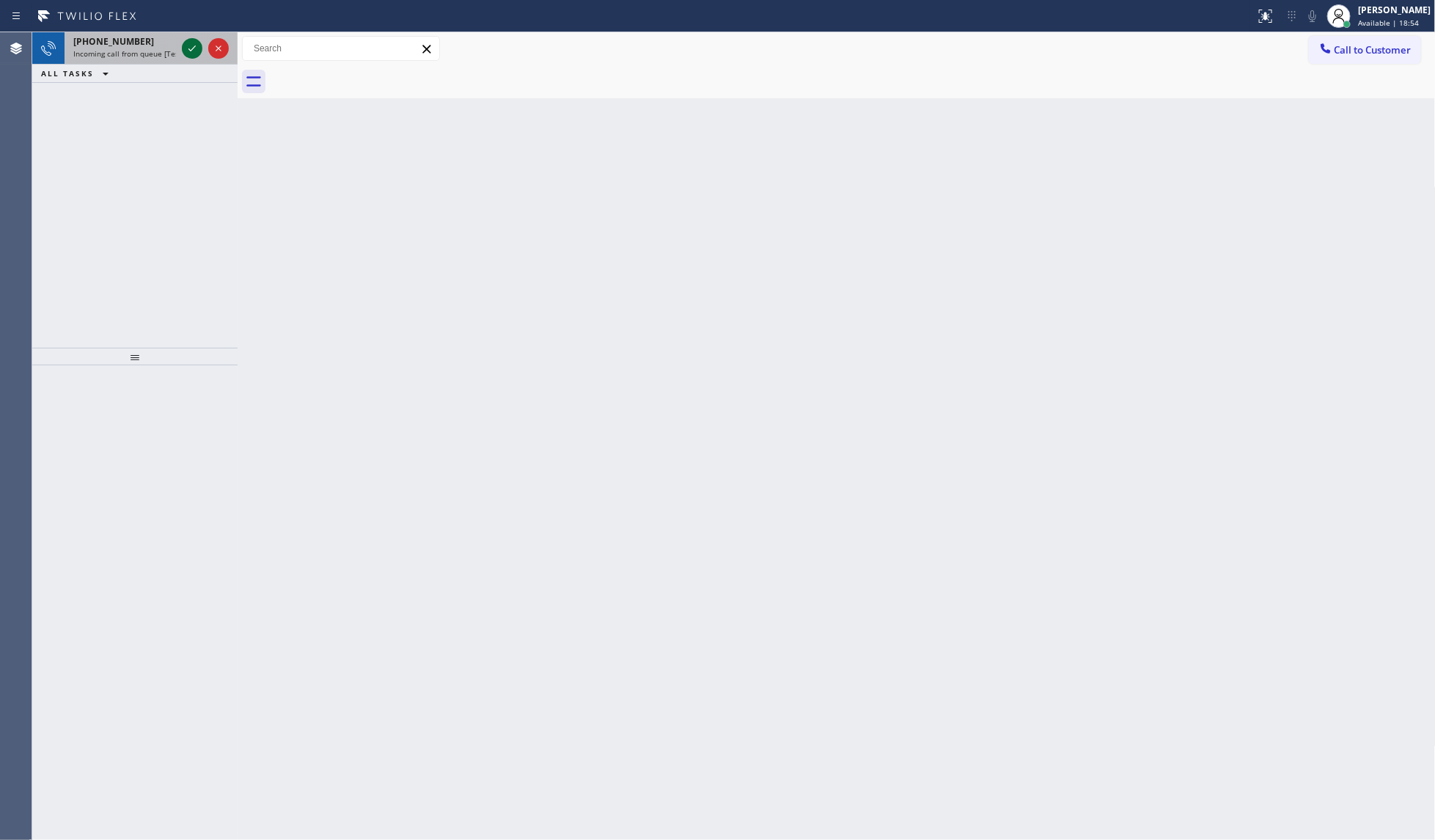
drag, startPoint x: 202, startPoint y: 46, endPoint x: 191, endPoint y: 50, distance: 11.7
click at [192, 49] on div at bounding box center [192, 48] width 21 height 18
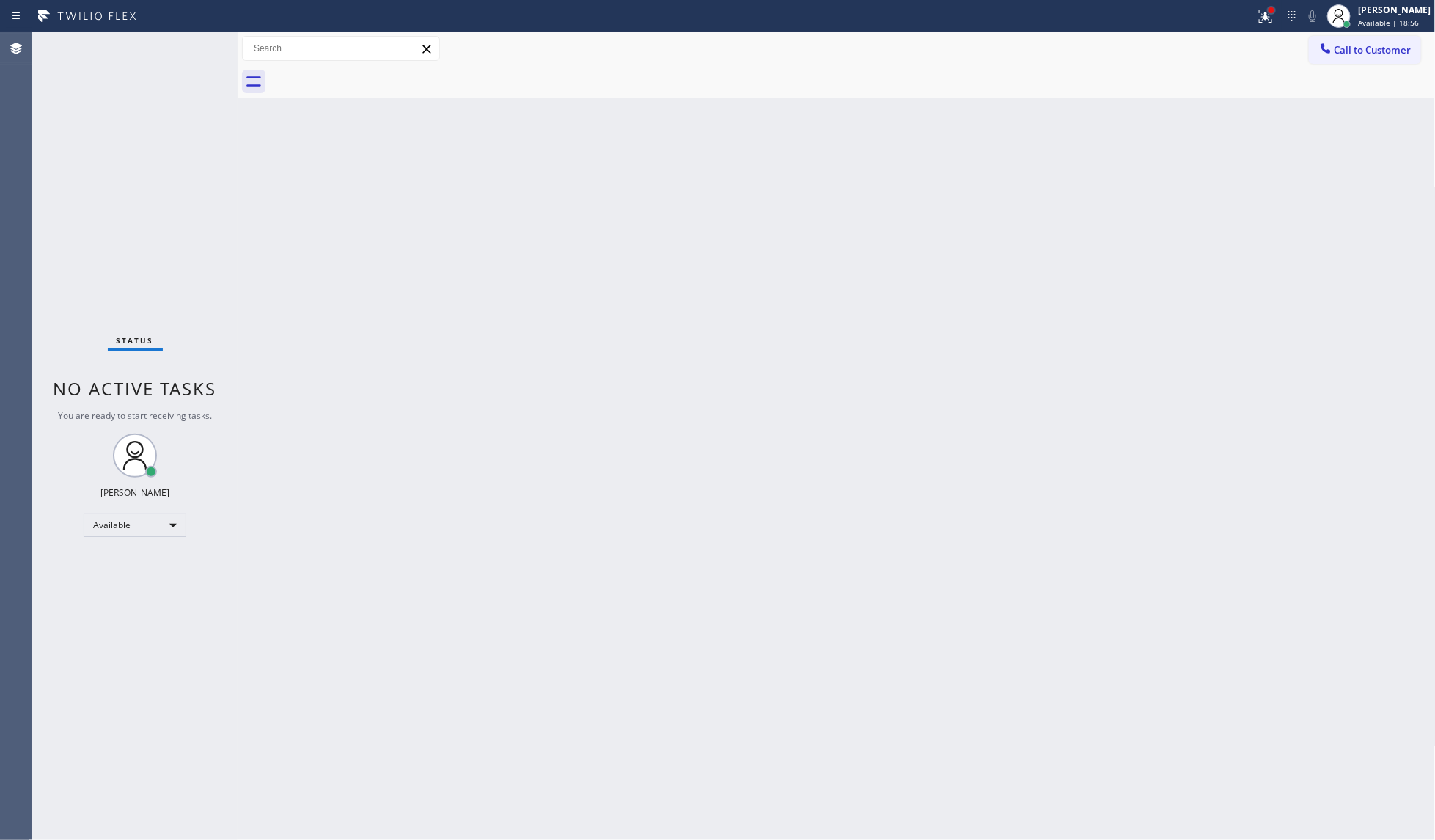
click at [1269, 12] on div at bounding box center [1271, 9] width 8 height 8
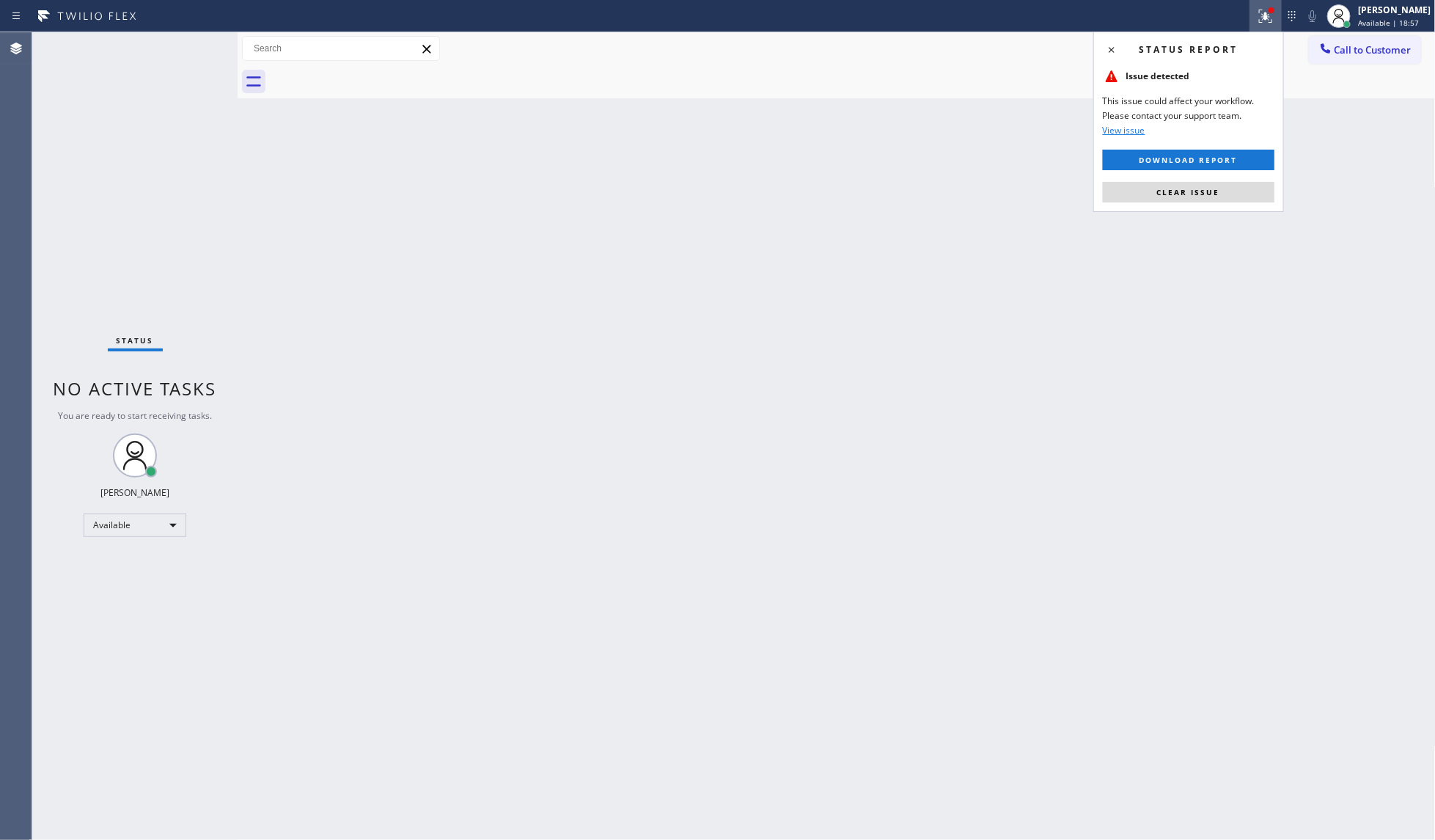
drag, startPoint x: 1194, startPoint y: 190, endPoint x: 1192, endPoint y: 202, distance: 12.2
click at [1192, 202] on button "Clear issue" at bounding box center [1188, 192] width 172 height 21
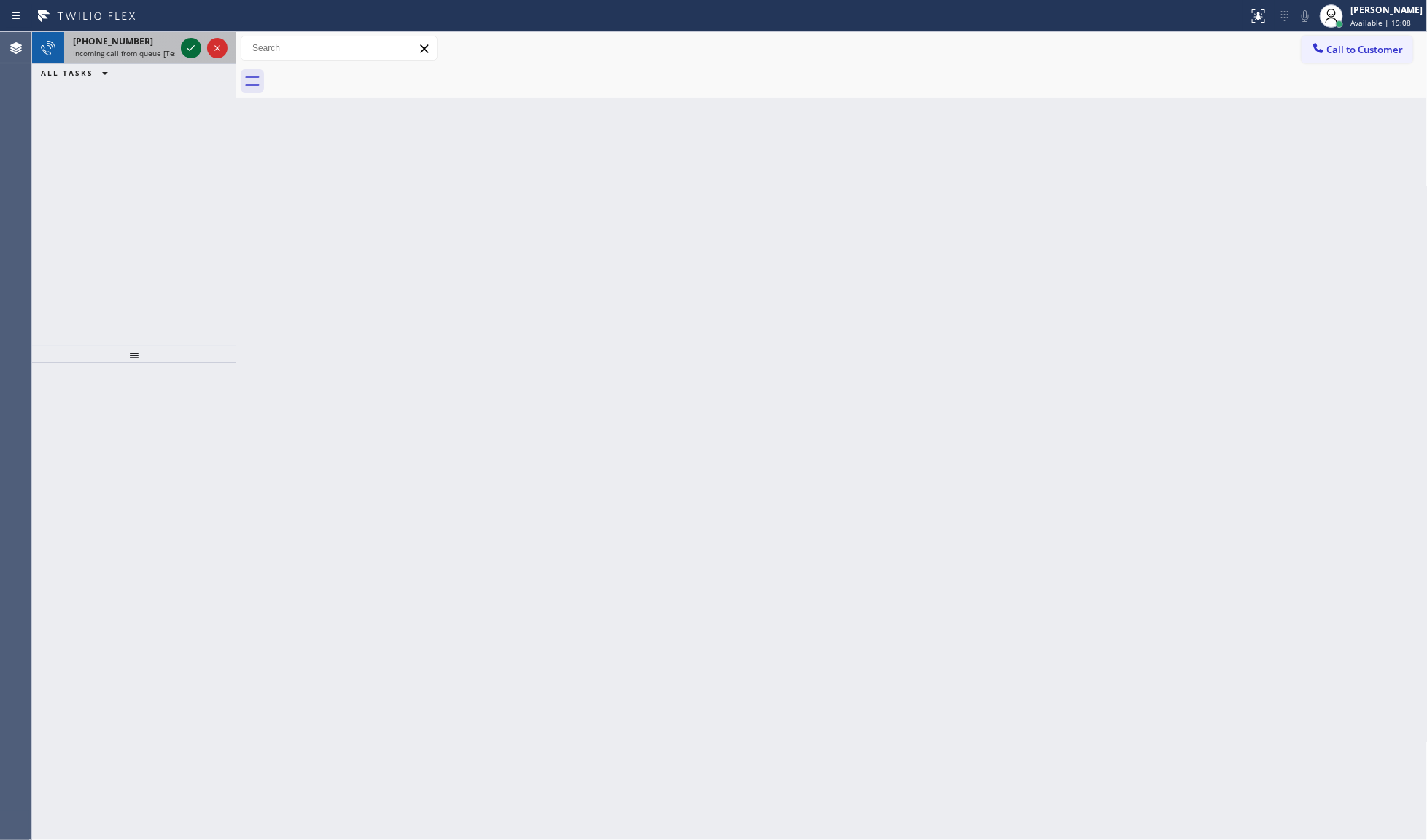
click at [189, 44] on icon at bounding box center [190, 48] width 18 height 18
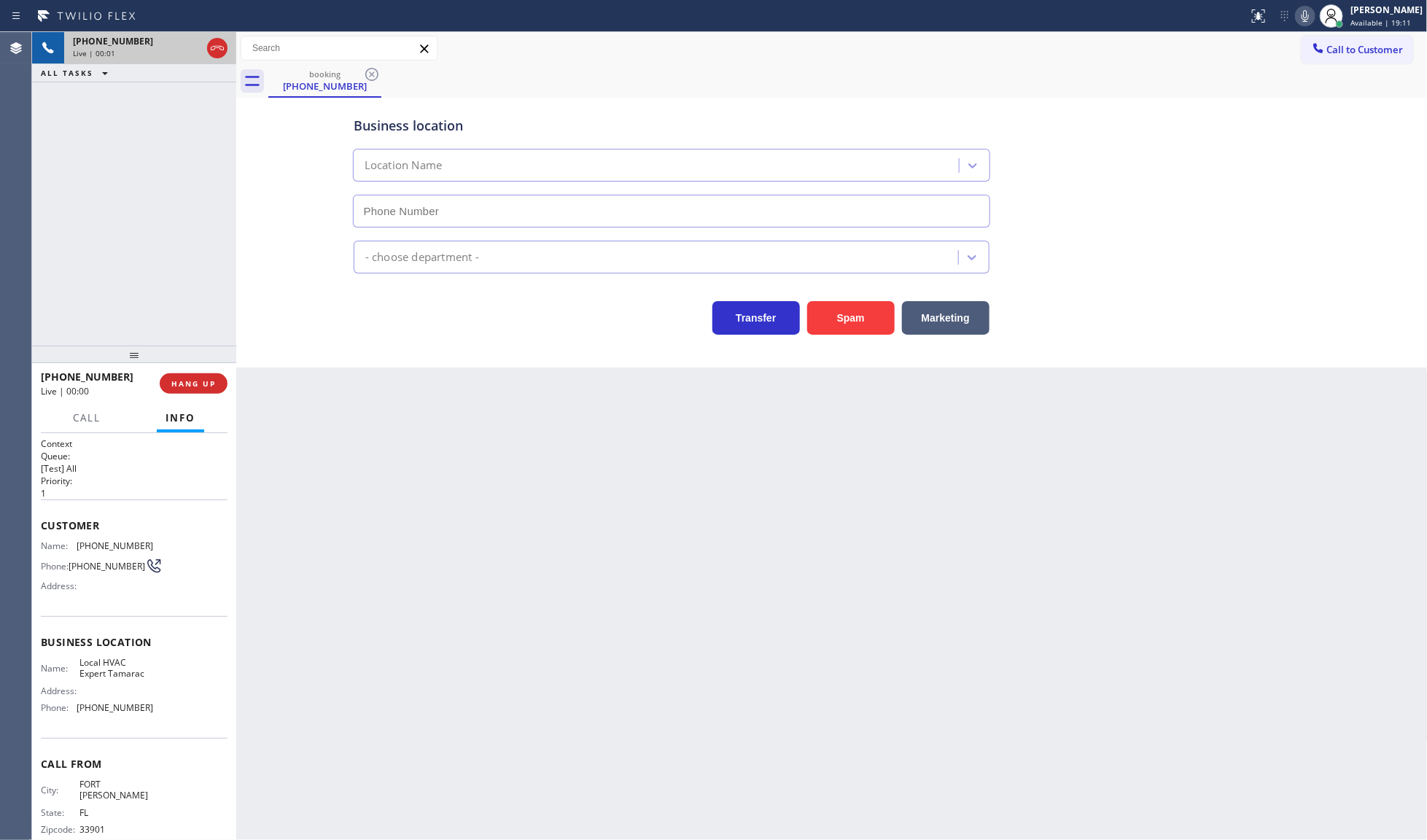
type input "(954) 869-4554"
drag, startPoint x: 899, startPoint y: 319, endPoint x: 875, endPoint y: 325, distance: 24.7
click at [899, 319] on div "Marketing" at bounding box center [943, 315] width 95 height 41
click at [852, 325] on button "Spam" at bounding box center [851, 318] width 88 height 34
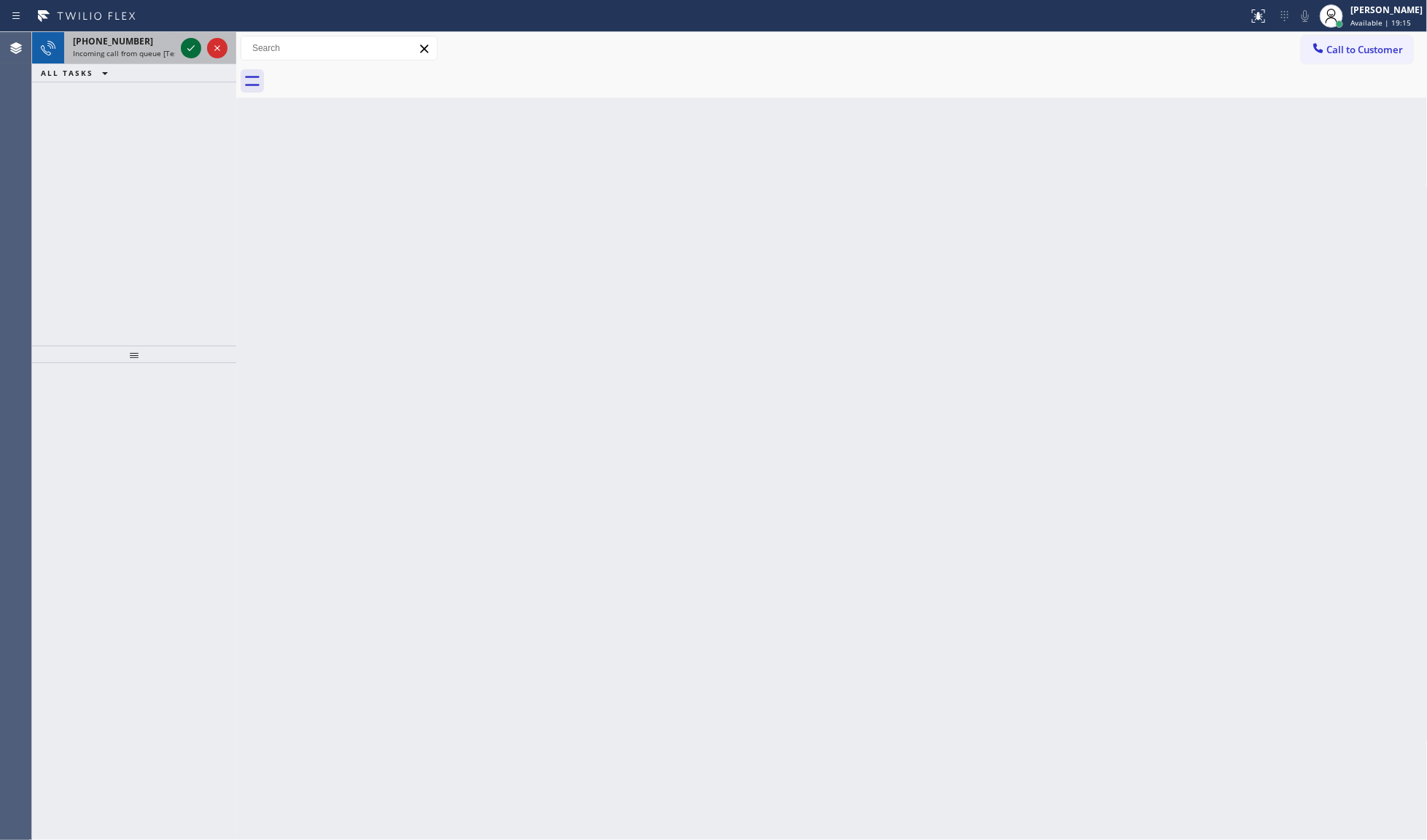
click at [182, 44] on div at bounding box center [204, 48] width 52 height 32
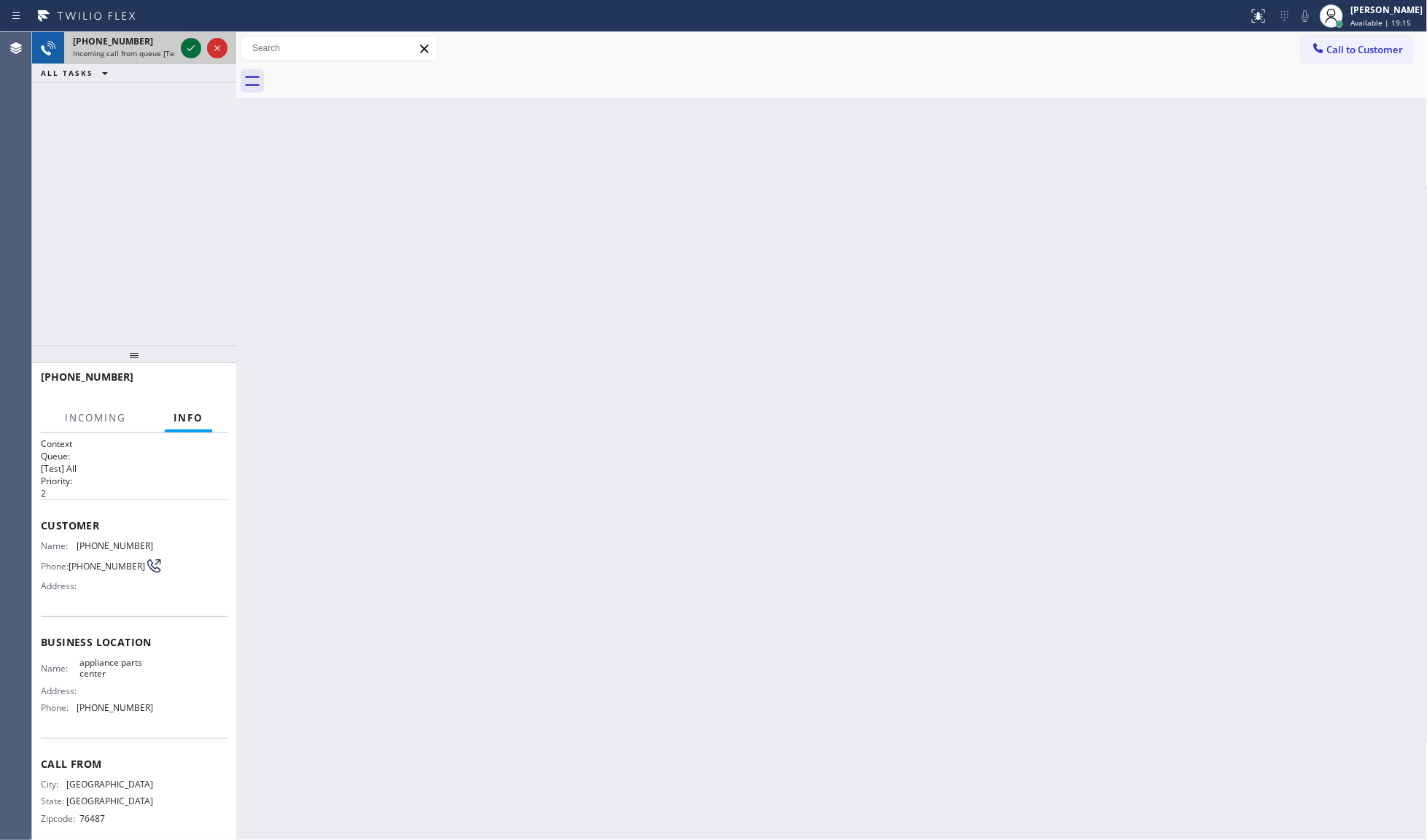
click at [182, 44] on icon at bounding box center [190, 48] width 18 height 18
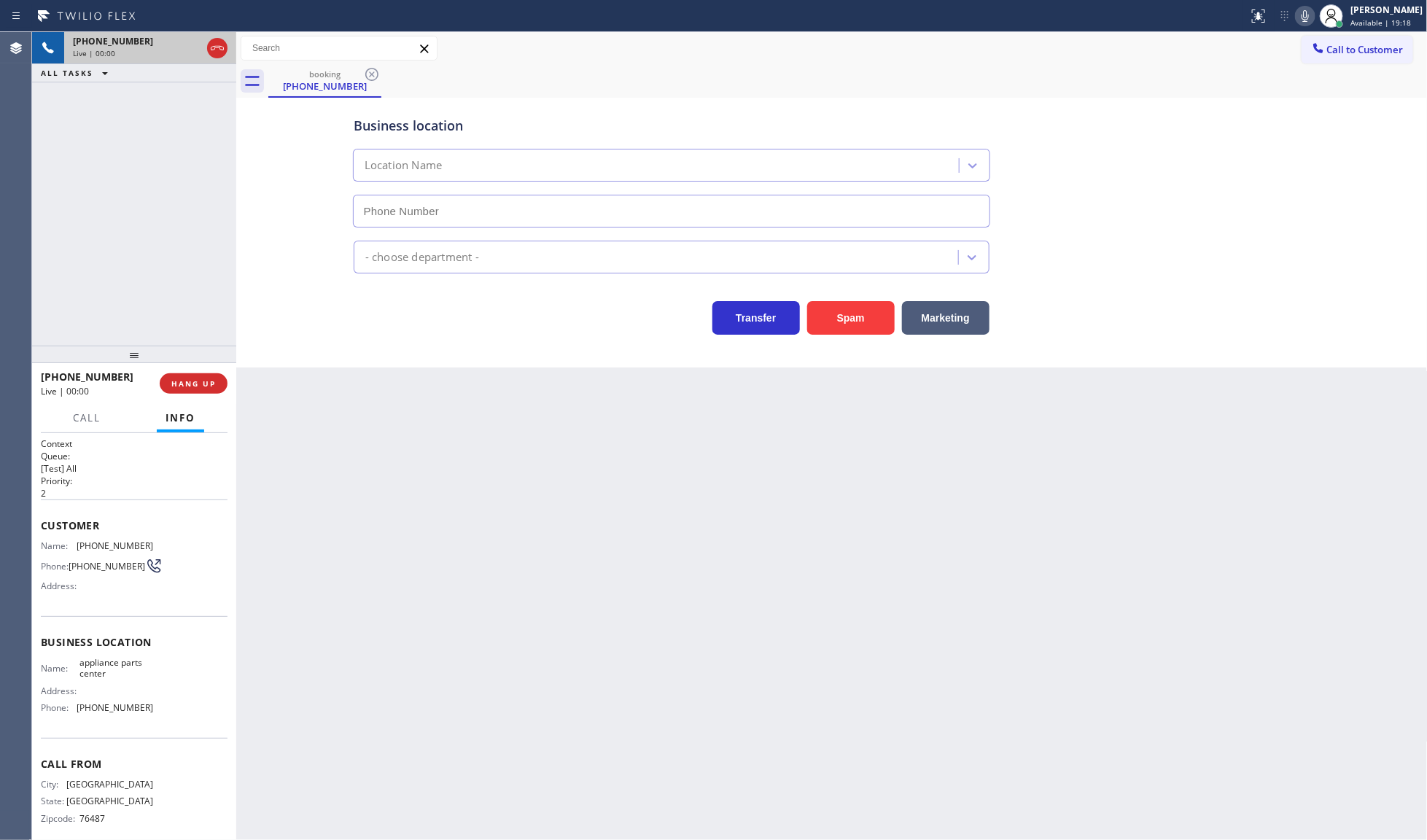
type input "(817) 482-5346"
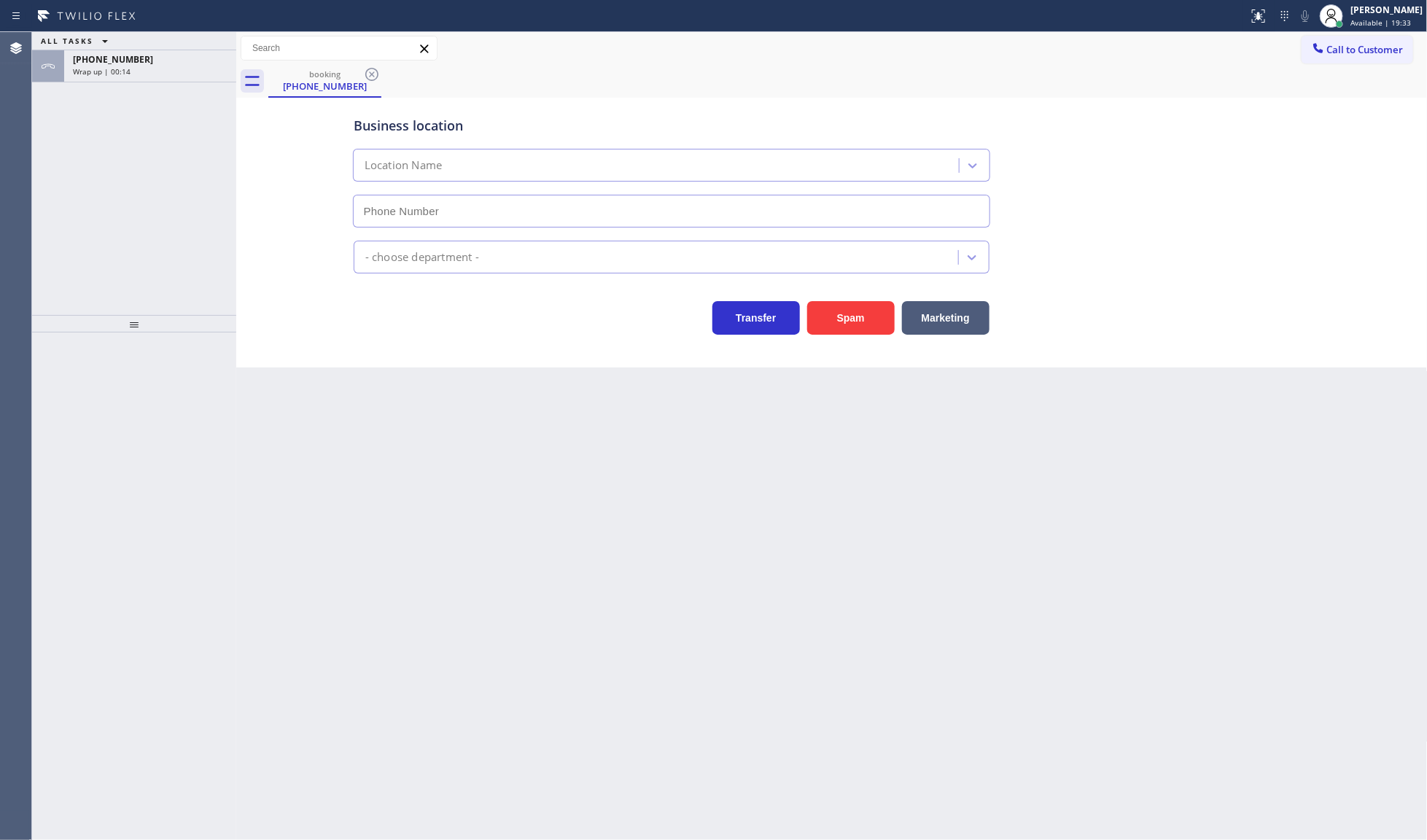
type input "[PHONE_NUMBER]"
drag, startPoint x: 190, startPoint y: 52, endPoint x: 188, endPoint y: 112, distance: 60.0
click at [190, 60] on div "+18178214098" at bounding box center [150, 59] width 155 height 12
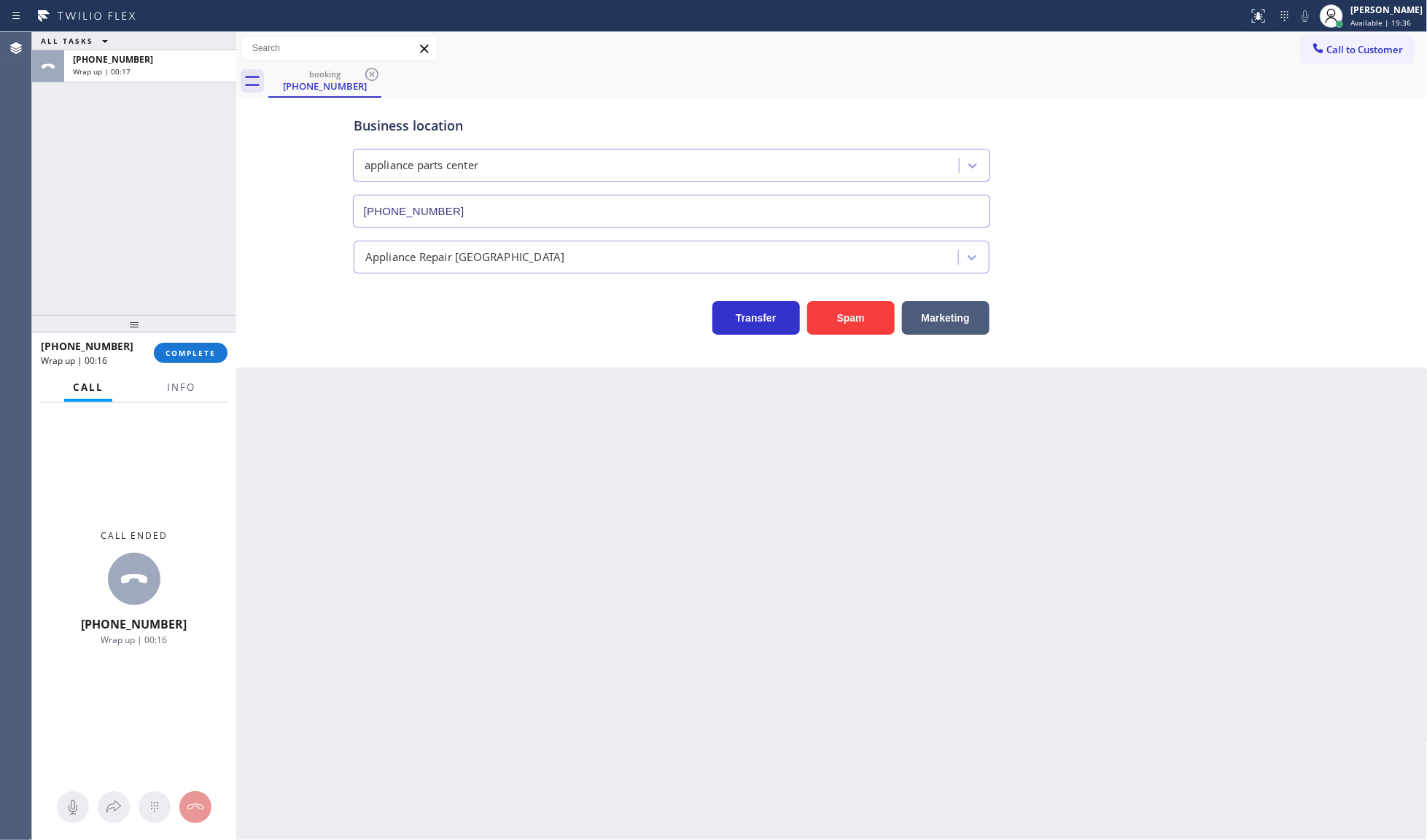
click at [205, 341] on div "+18178214098 Wrap up | 00:16 COMPLETE" at bounding box center [134, 353] width 187 height 38
click at [208, 350] on span "COMPLETE" at bounding box center [190, 353] width 50 height 10
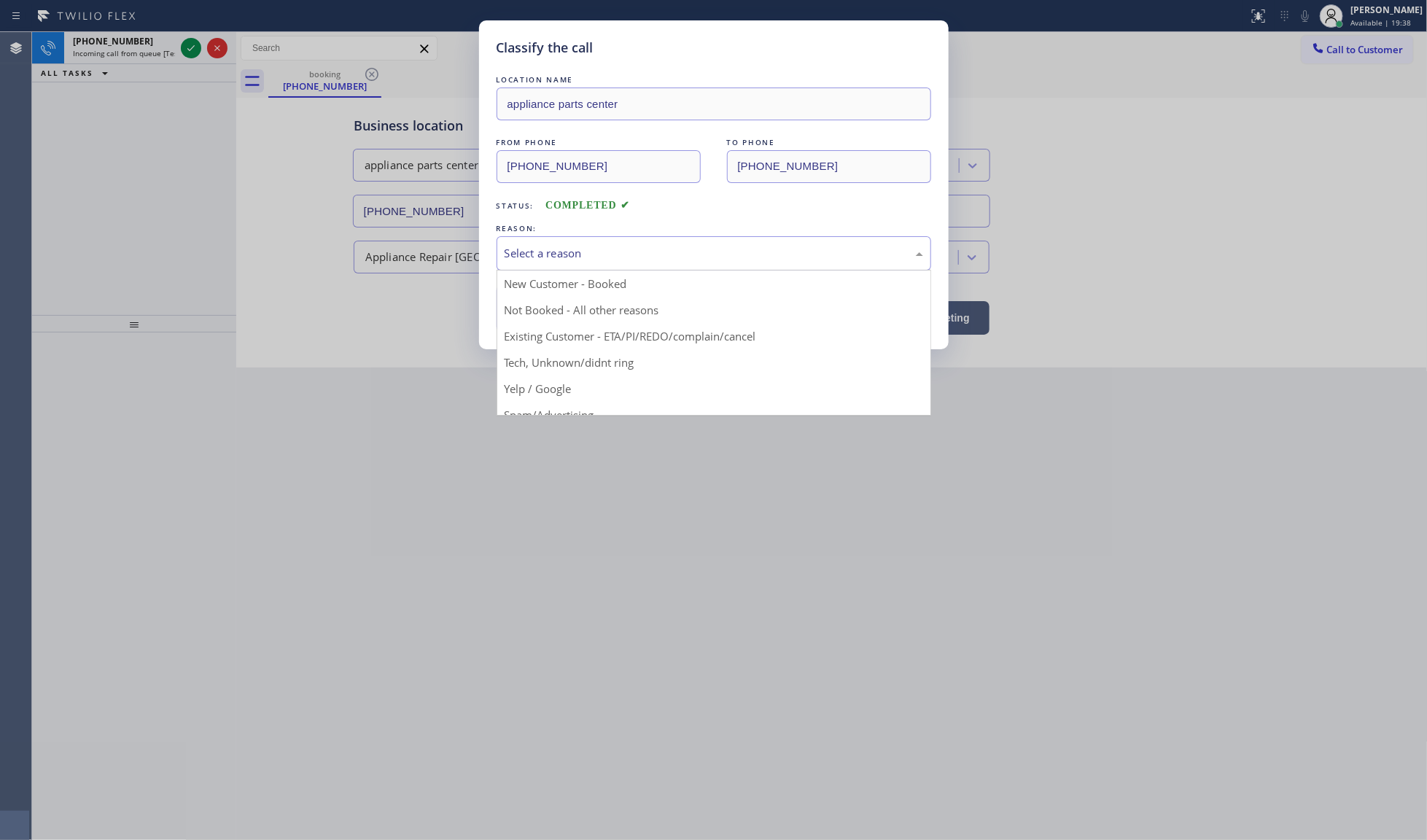
click at [644, 254] on div "Select a reason" at bounding box center [714, 254] width 418 height 17
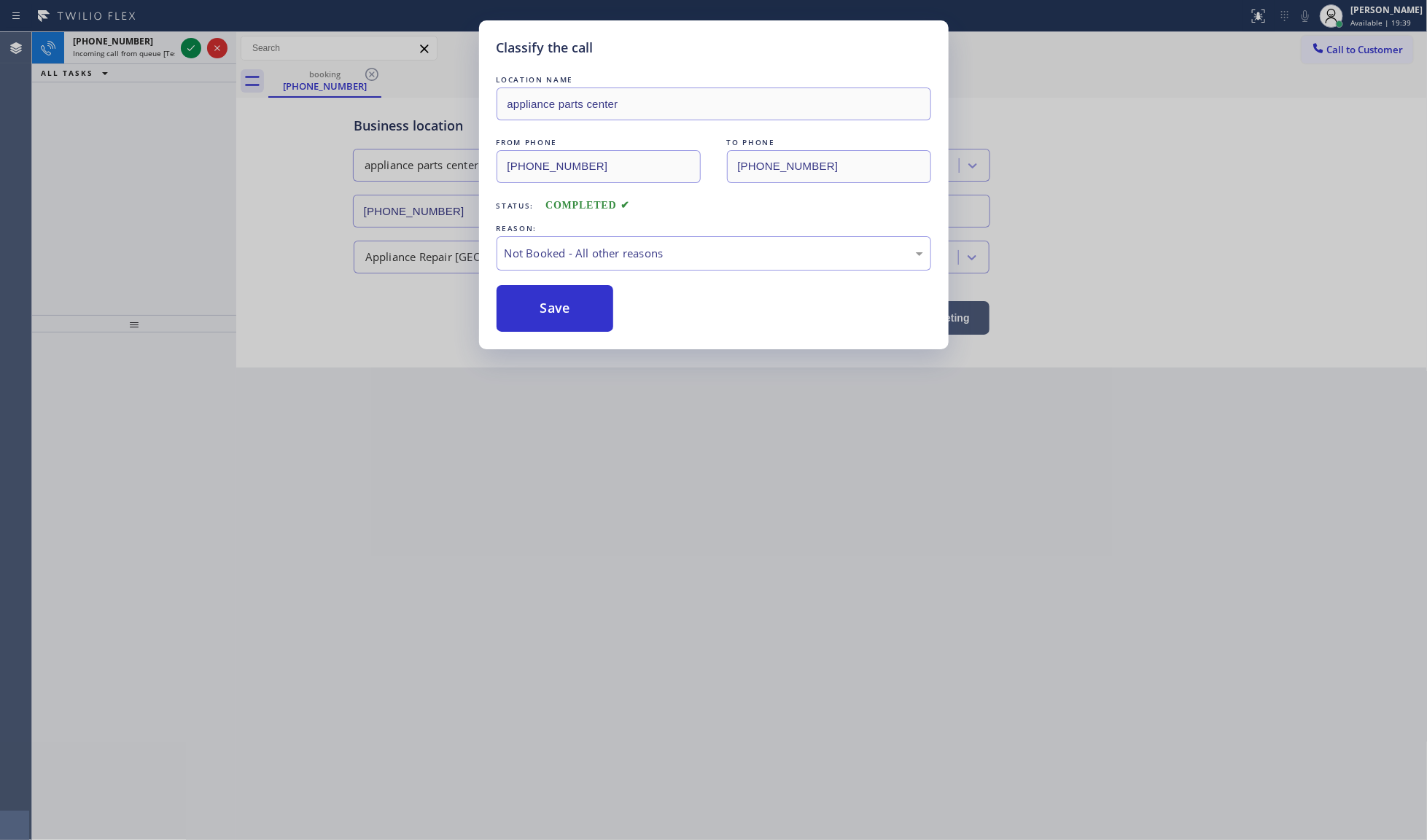
click at [552, 308] on button "Save" at bounding box center [555, 308] width 118 height 47
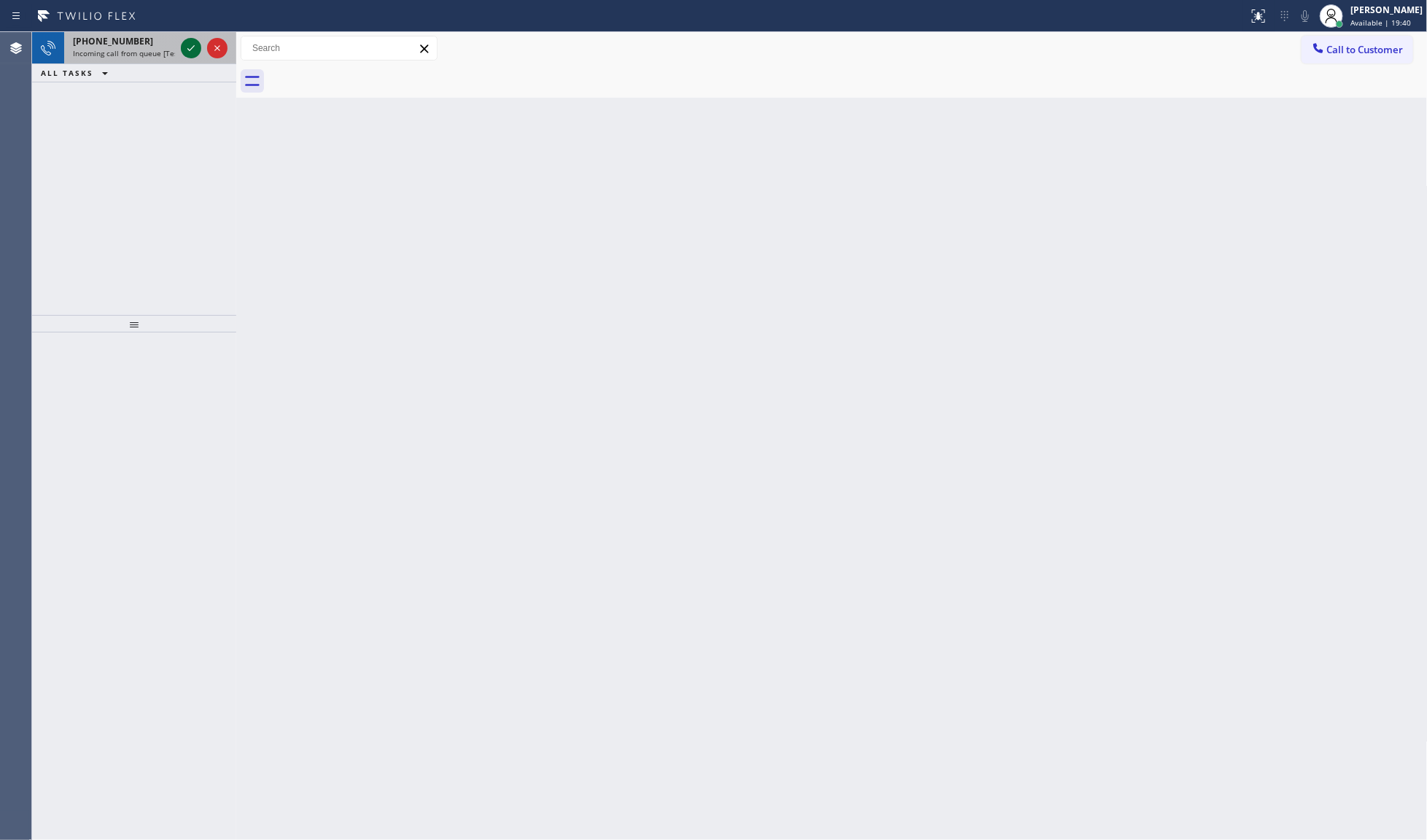
click at [189, 45] on icon at bounding box center [190, 48] width 18 height 18
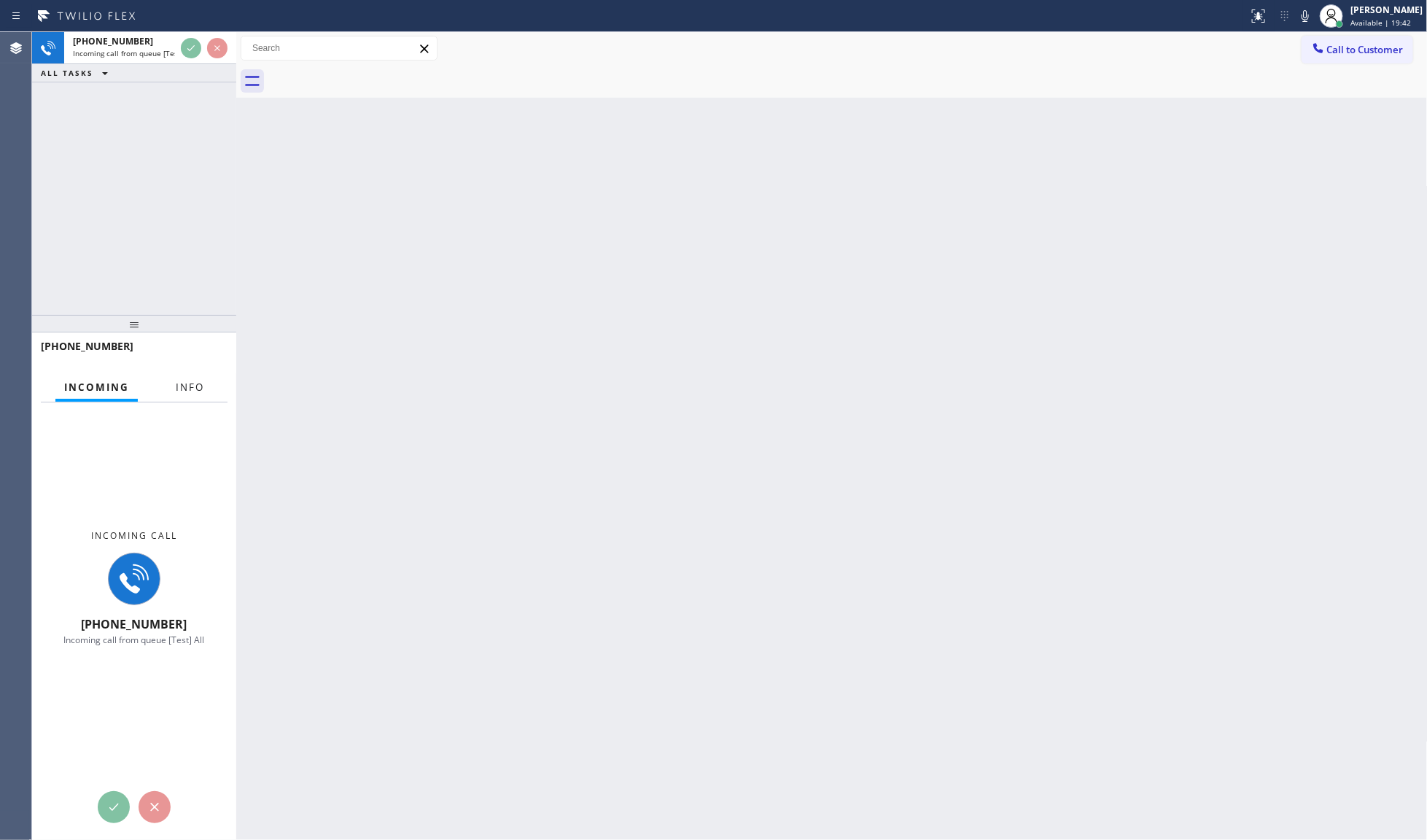
click at [199, 392] on span "Info" at bounding box center [189, 387] width 28 height 13
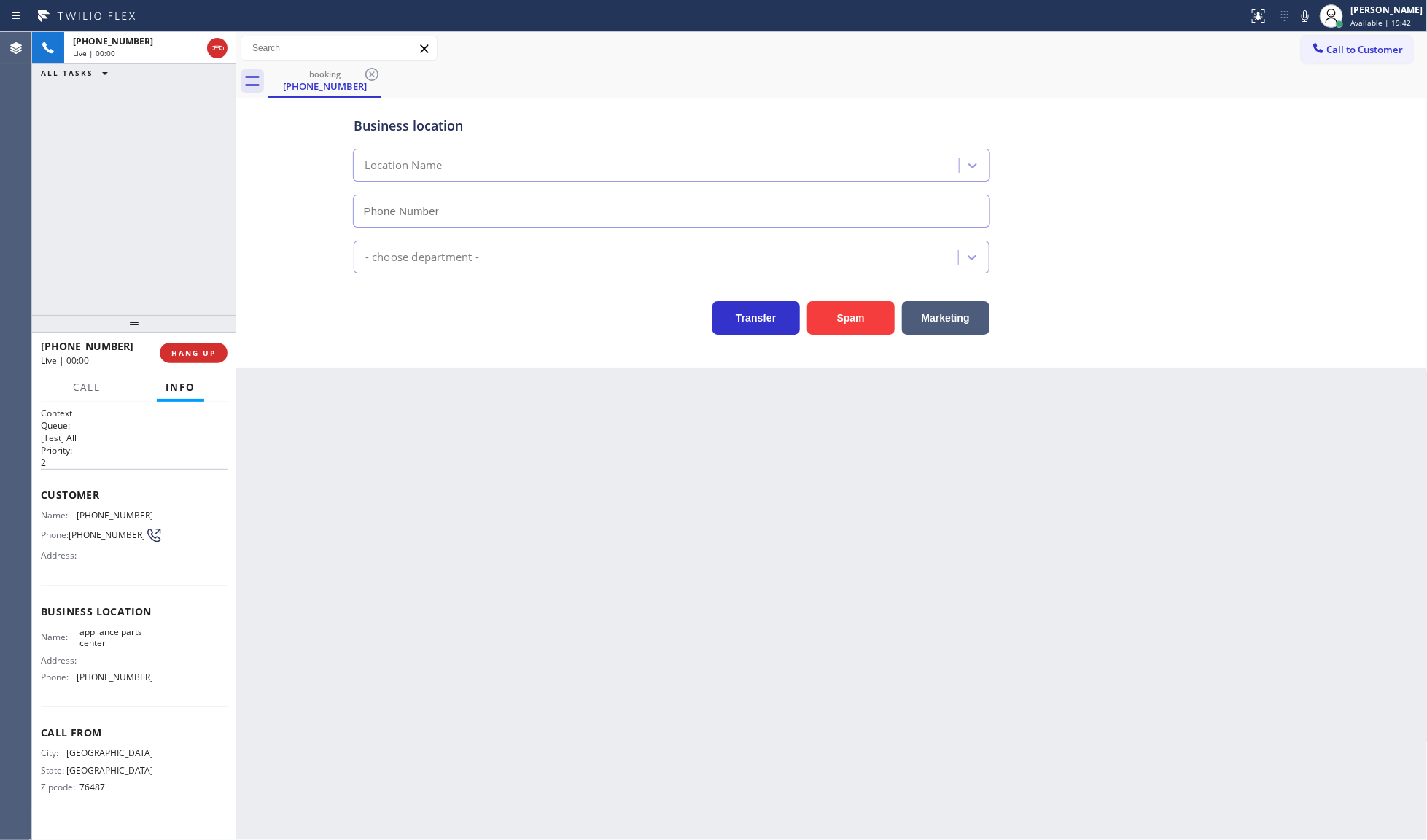
type input "(817) 482-5346"
click at [185, 357] on span "HANG UP" at bounding box center [194, 353] width 45 height 10
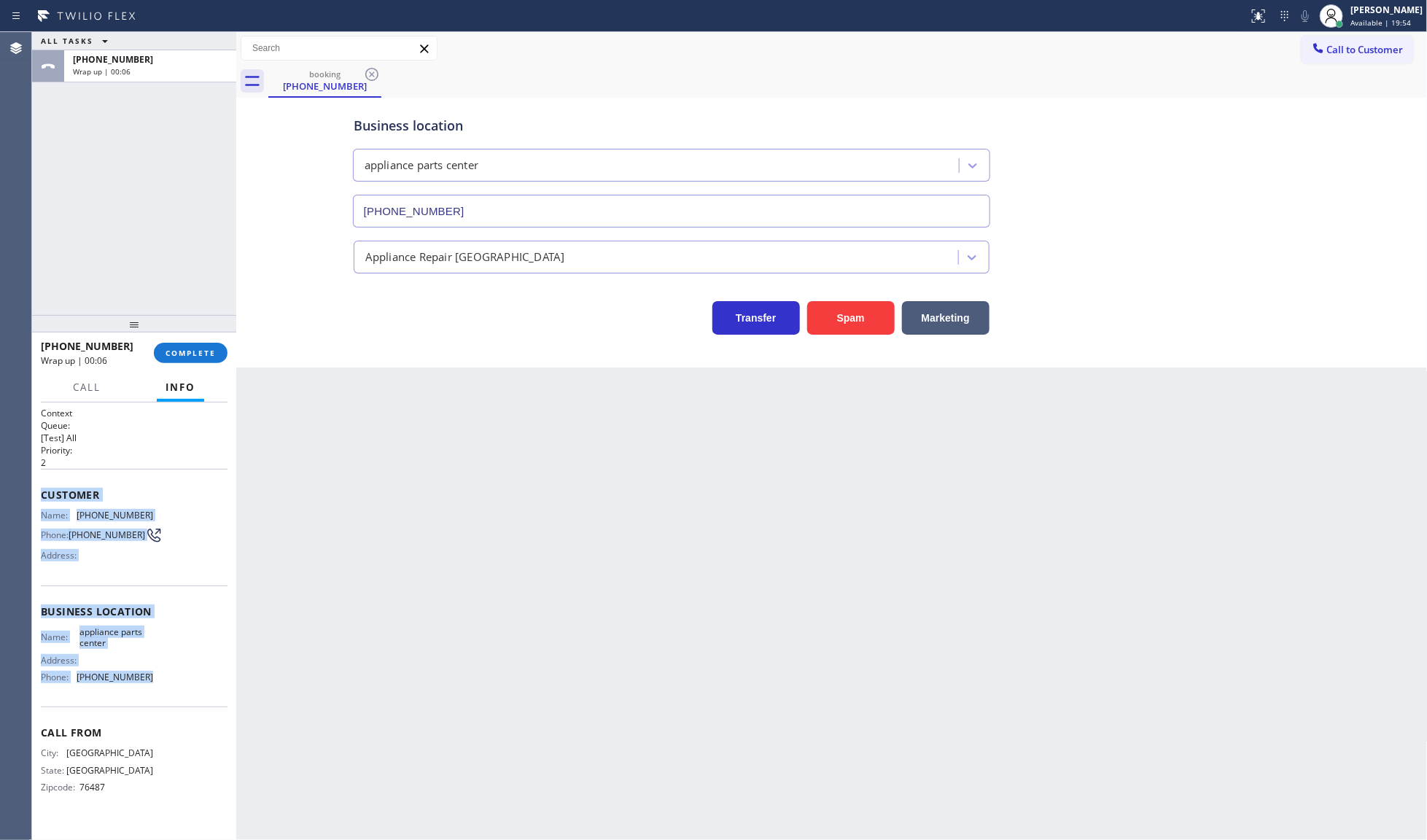
drag, startPoint x: 42, startPoint y: 483, endPoint x: 206, endPoint y: 702, distance: 273.6
click at [206, 702] on div "Context Queue: [Test] All Priority: 2 Customer Name: (817) 821-4098 Phone: (817…" at bounding box center [134, 612] width 187 height 411
copy div "Customer Name: (817) 821-4098 Phone: (817) 821-4098 Address: Business location …"
click at [194, 348] on span "COMPLETE" at bounding box center [190, 353] width 50 height 10
click at [182, 363] on div "+18178214098 Wrap up | 01:24 COMPLETE" at bounding box center [134, 353] width 187 height 38
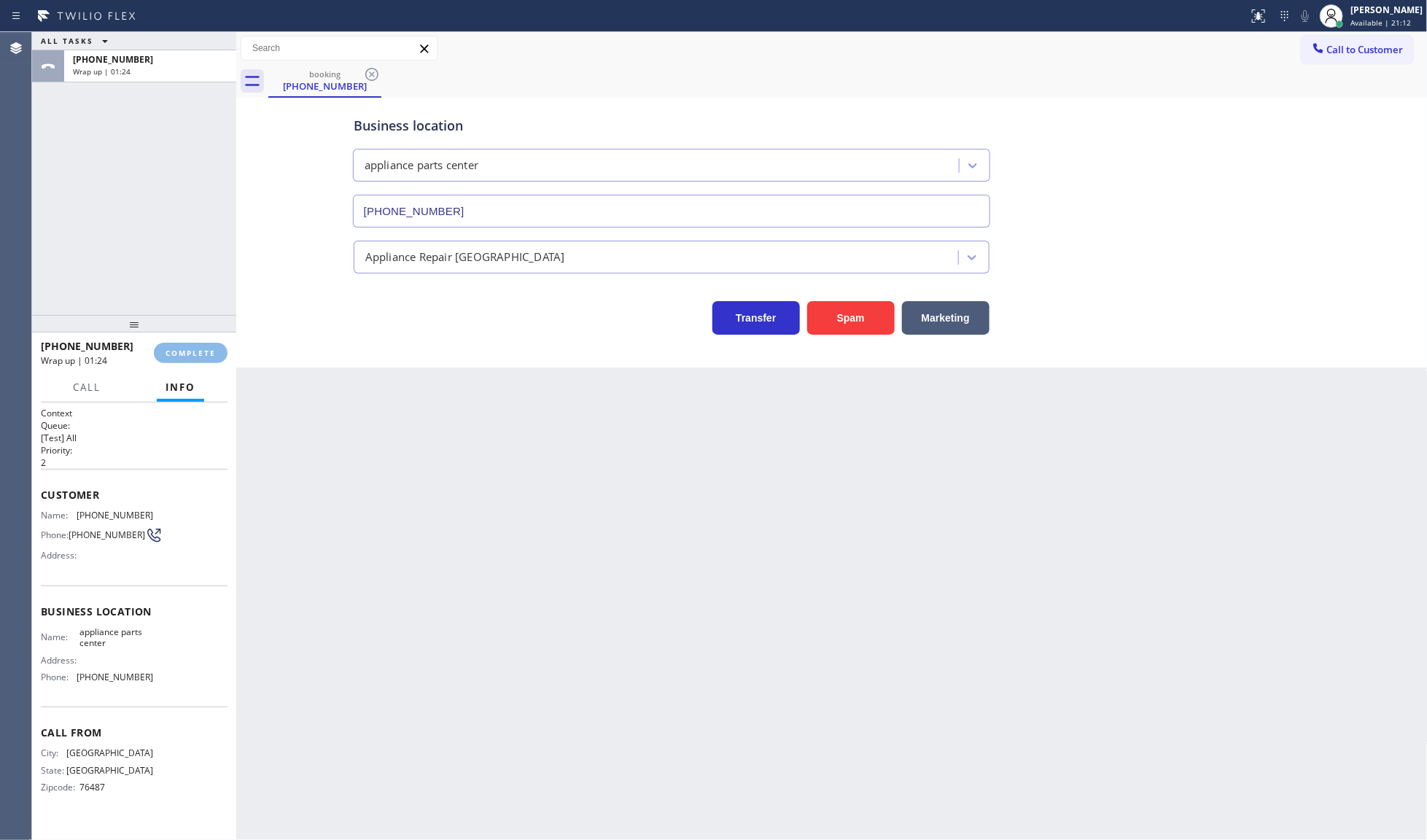
drag, startPoint x: 149, startPoint y: 381, endPoint x: 143, endPoint y: 402, distance: 21.8
click at [145, 399] on div "Call Info" at bounding box center [134, 387] width 187 height 29
click at [880, 614] on div "Back to Dashboard Change Sender ID Customers Technicians Select a contact Outbo…" at bounding box center [832, 436] width 1192 height 808
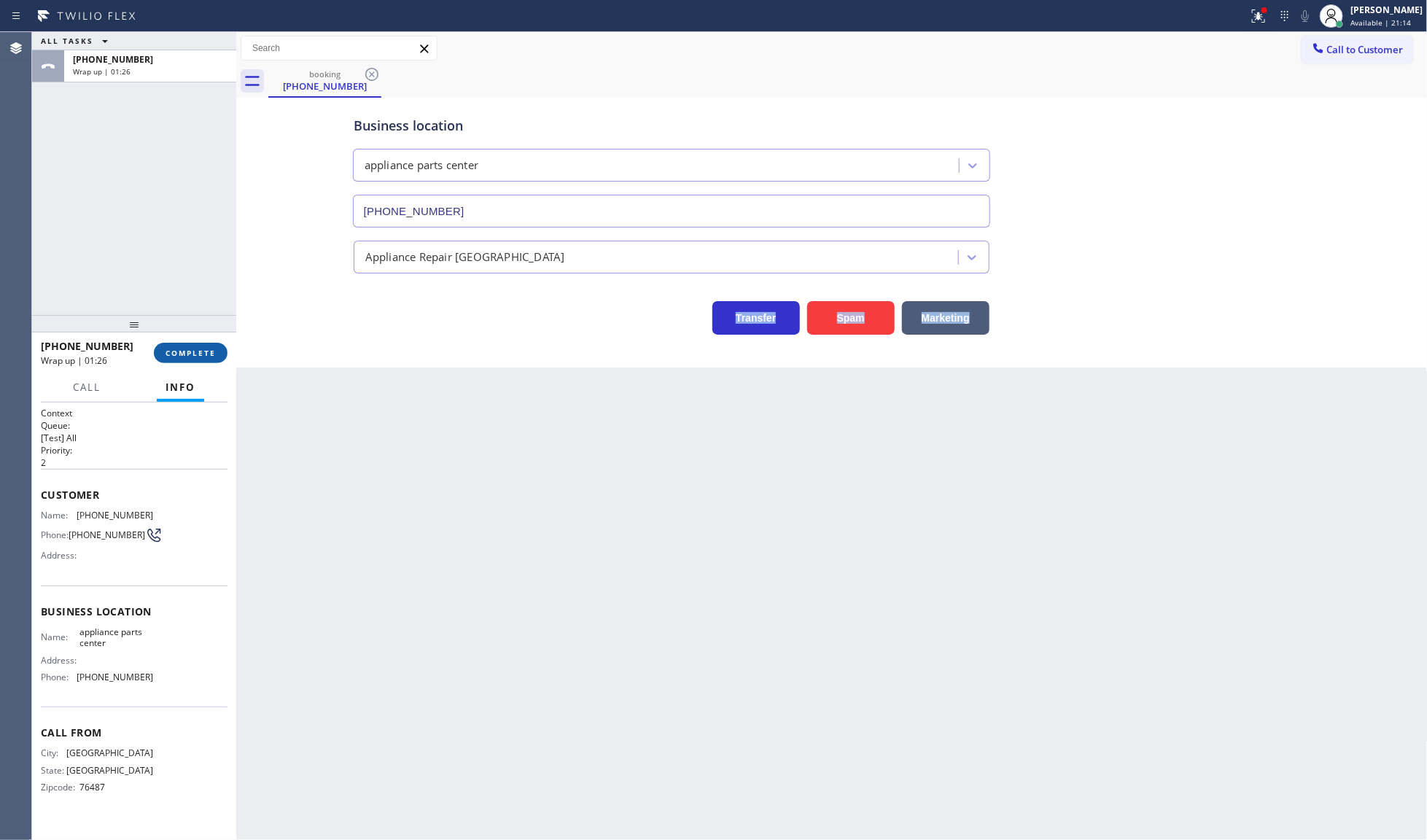
click at [204, 352] on span "COMPLETE" at bounding box center [190, 353] width 50 height 10
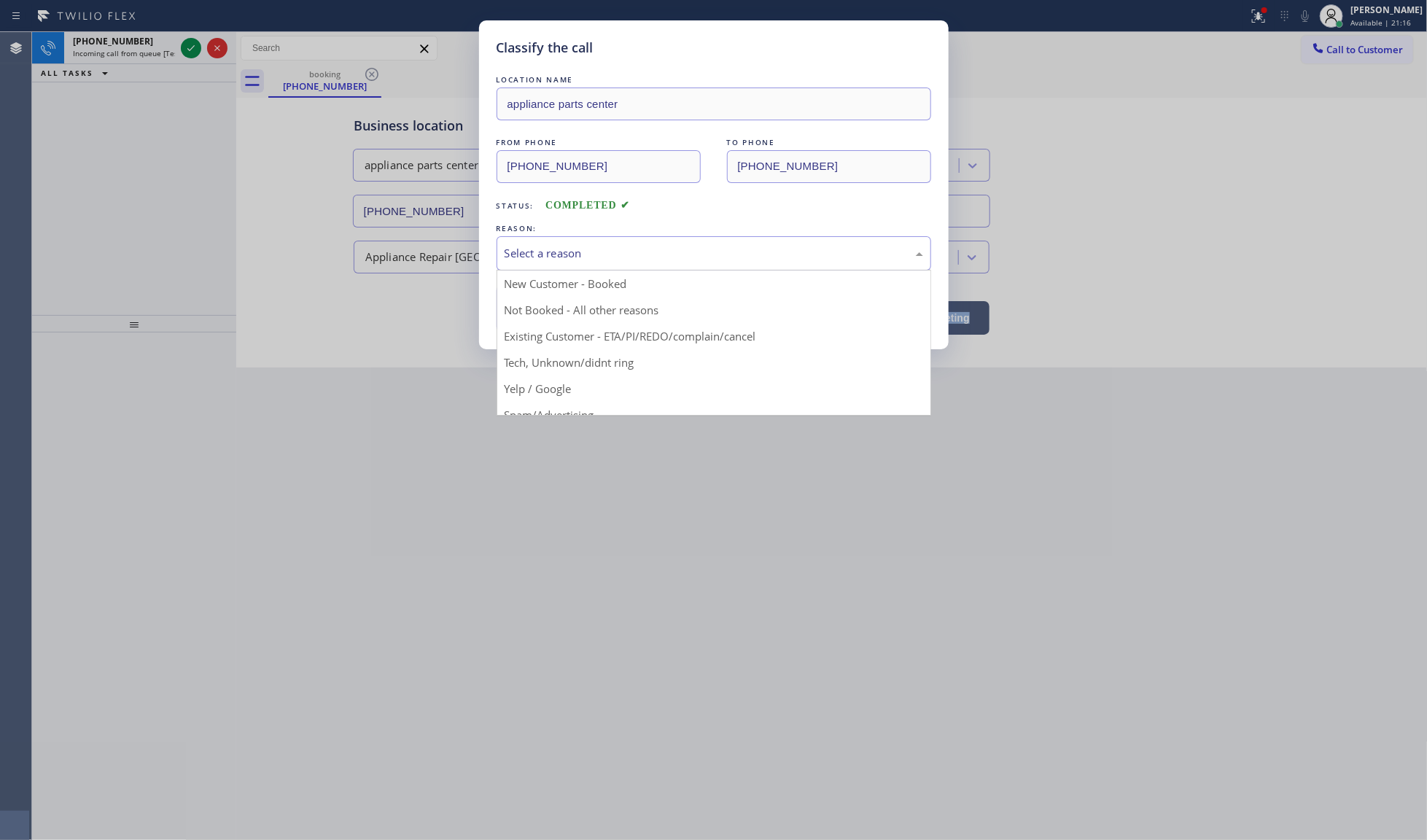
click at [536, 253] on div "Select a reason" at bounding box center [714, 254] width 418 height 17
drag, startPoint x: 532, startPoint y: 292, endPoint x: 527, endPoint y: 307, distance: 15.8
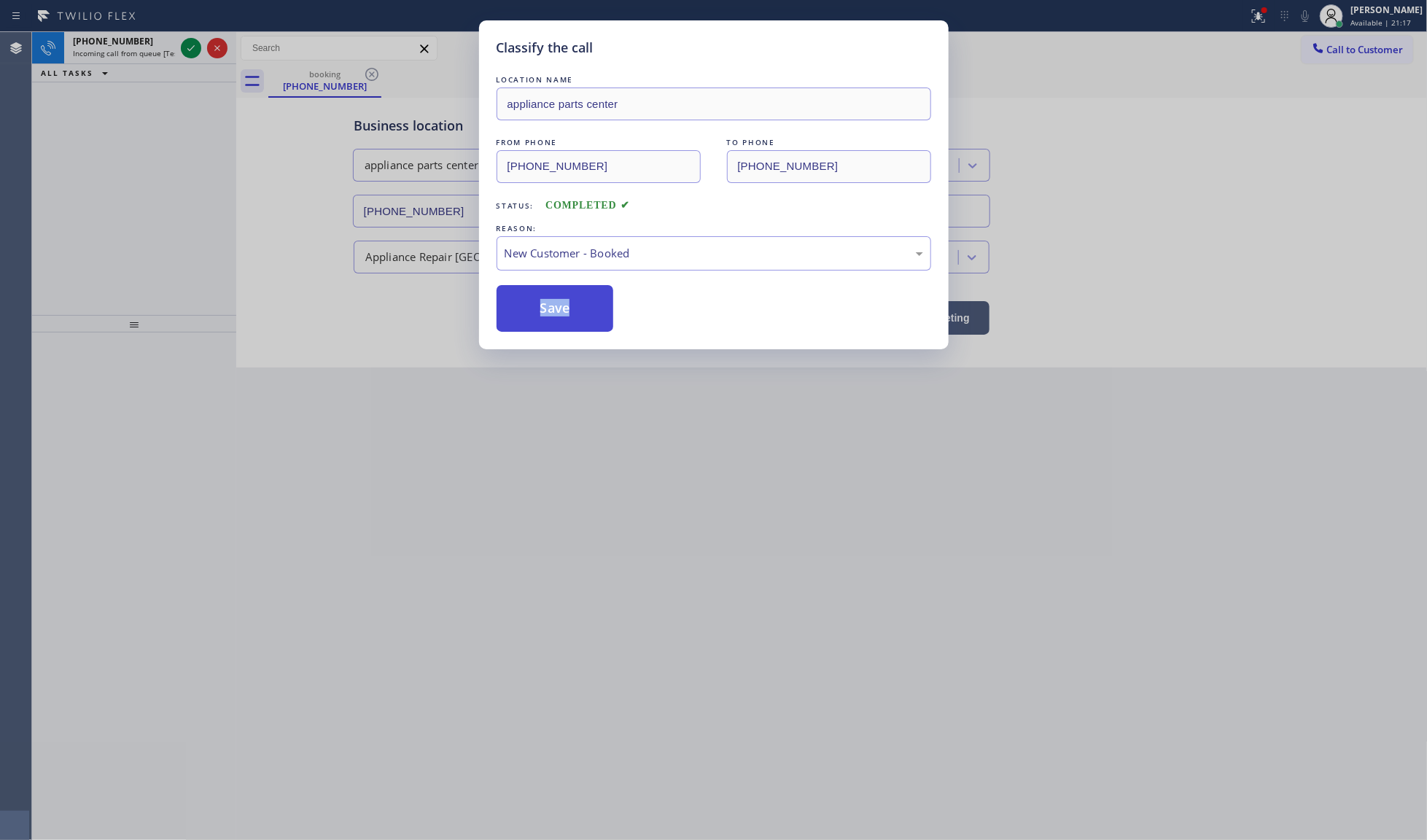
click at [527, 307] on button "Save" at bounding box center [555, 308] width 118 height 47
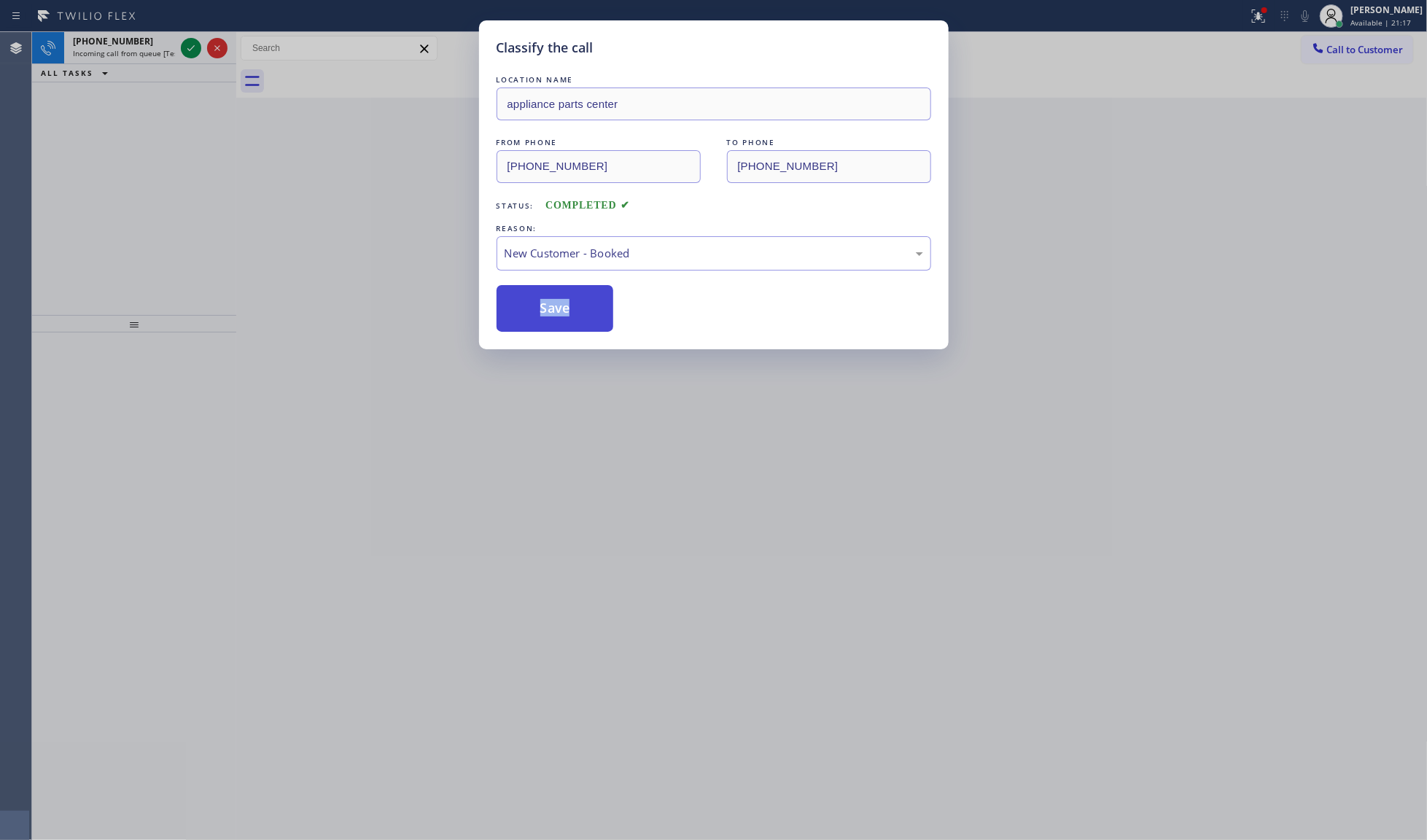
click at [525, 292] on button "Save" at bounding box center [555, 308] width 118 height 47
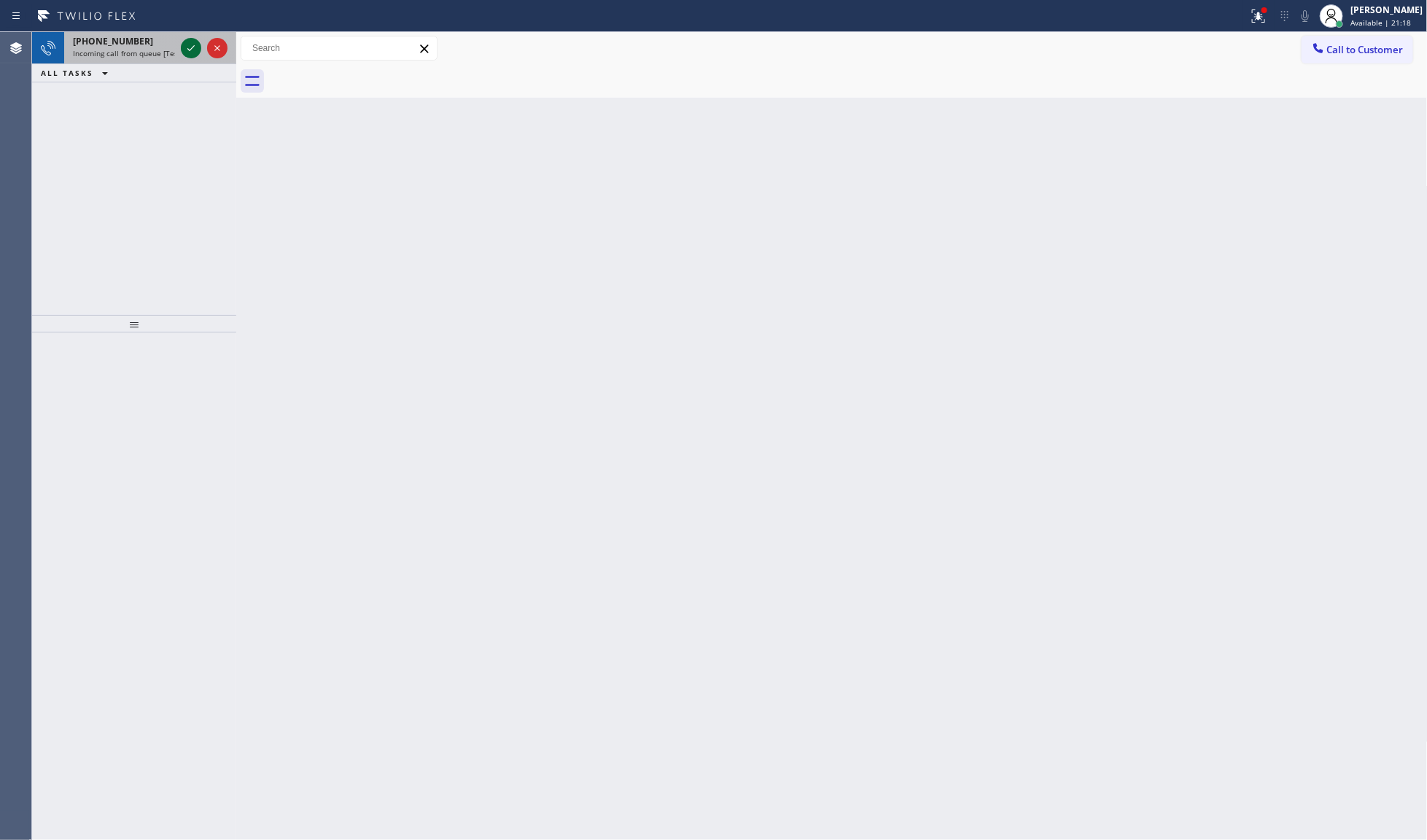
click at [199, 46] on icon at bounding box center [190, 48] width 18 height 18
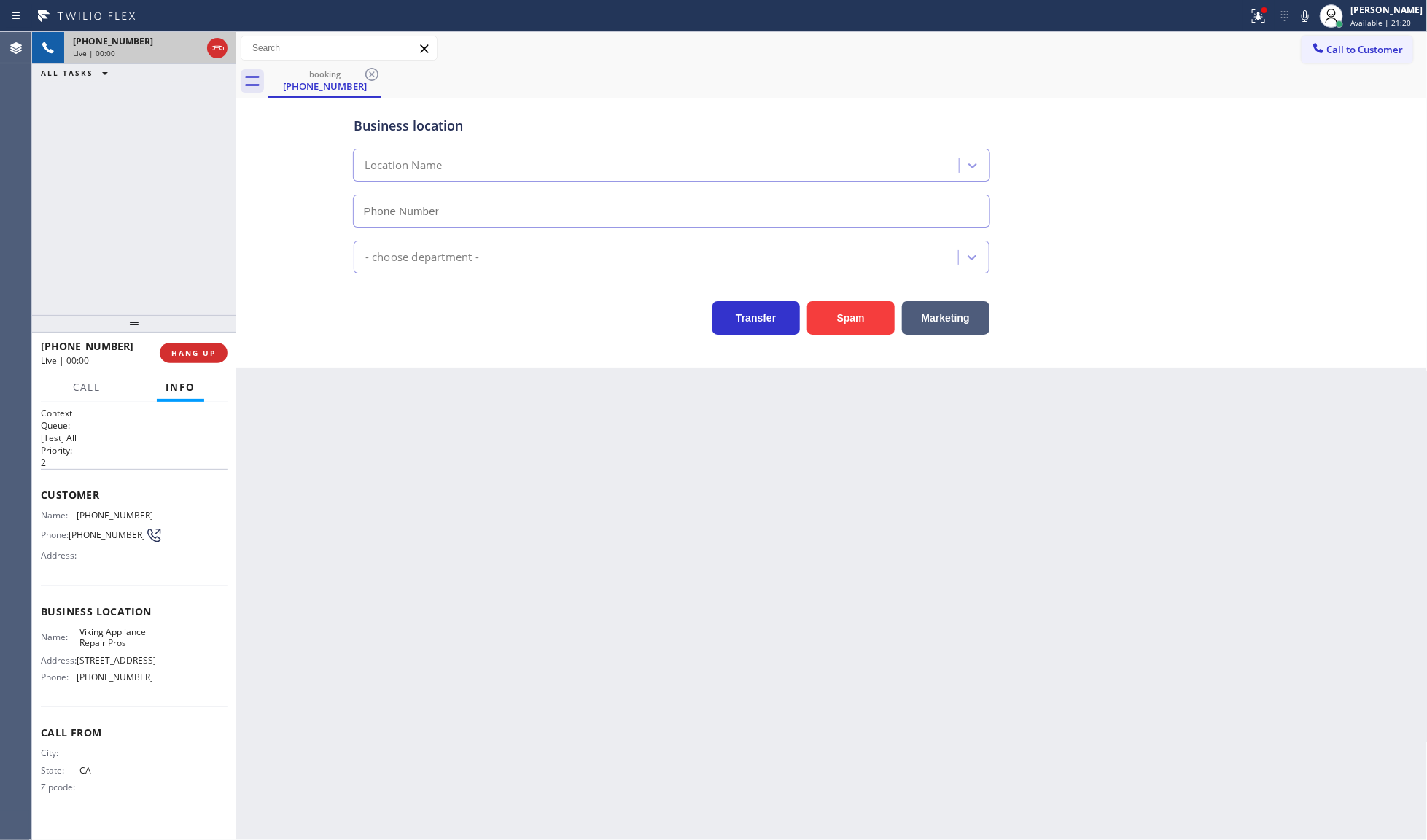
type input "(855) 666-9755"
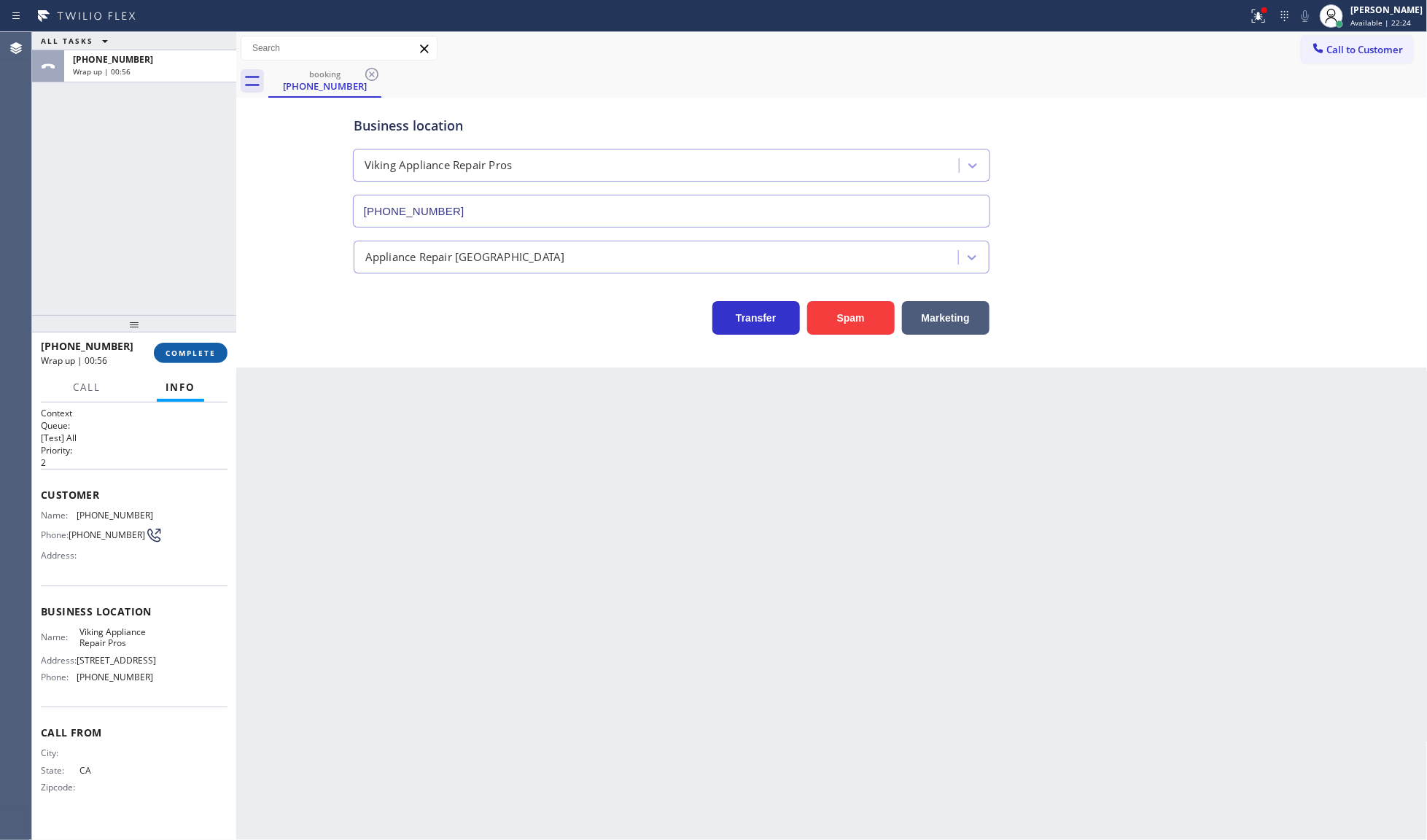
click at [166, 348] on span "COMPLETE" at bounding box center [190, 353] width 50 height 10
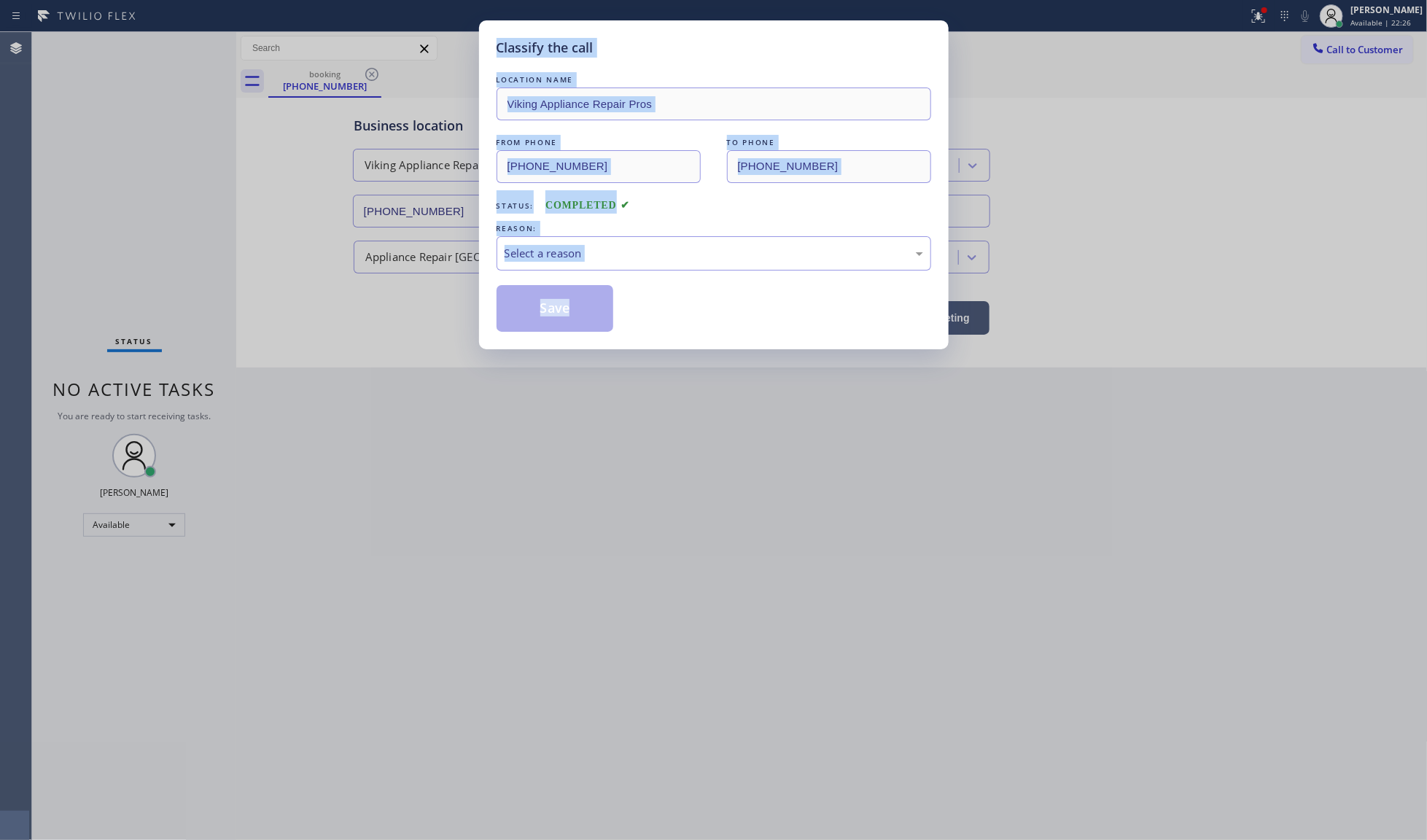
click at [740, 213] on div "Status: COMPLETED" at bounding box center [714, 202] width 435 height 23
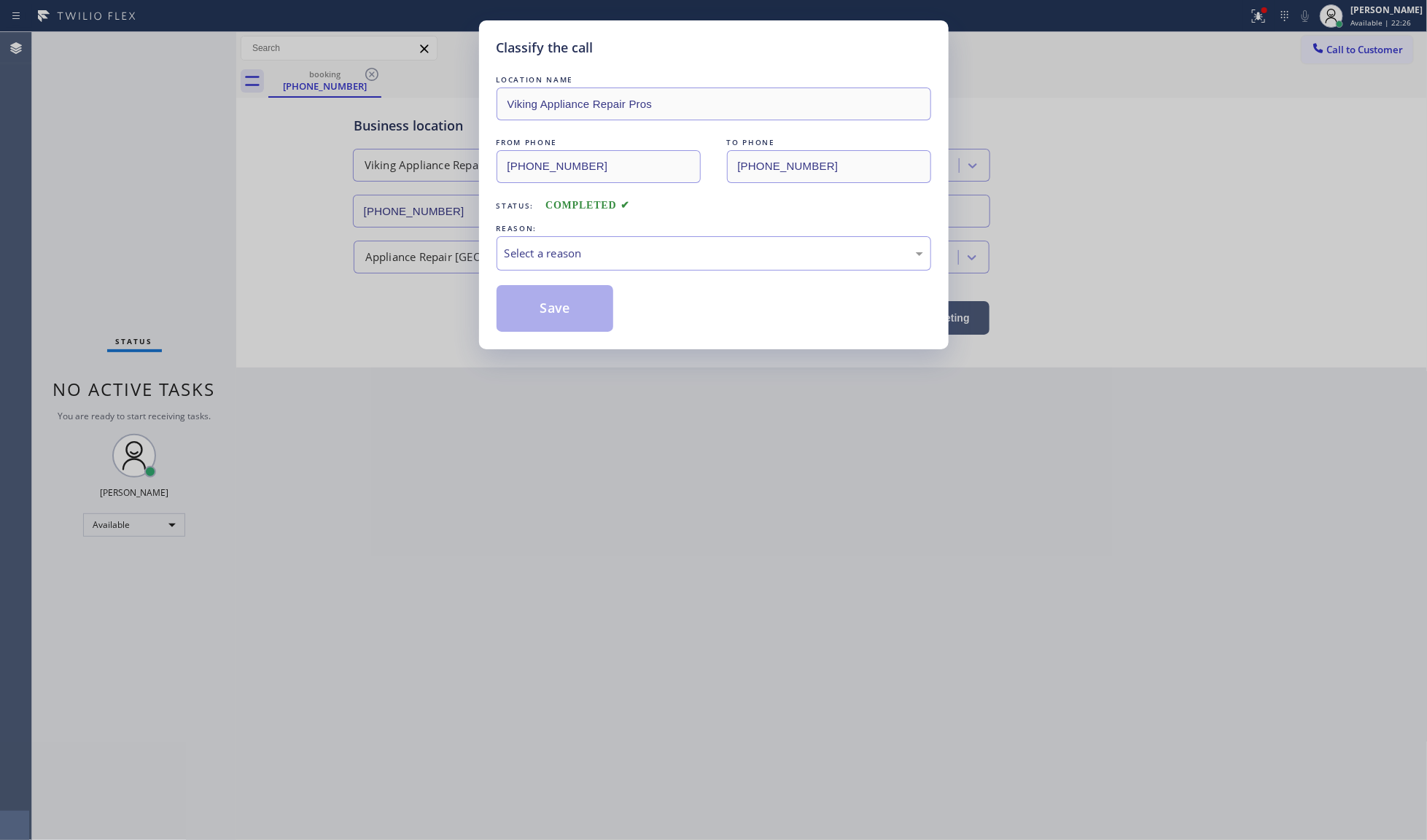
click at [740, 213] on div "Status: COMPLETED" at bounding box center [714, 202] width 435 height 23
click at [531, 245] on div "Select a reason" at bounding box center [714, 254] width 418 height 17
click at [537, 318] on button "Save" at bounding box center [555, 308] width 118 height 47
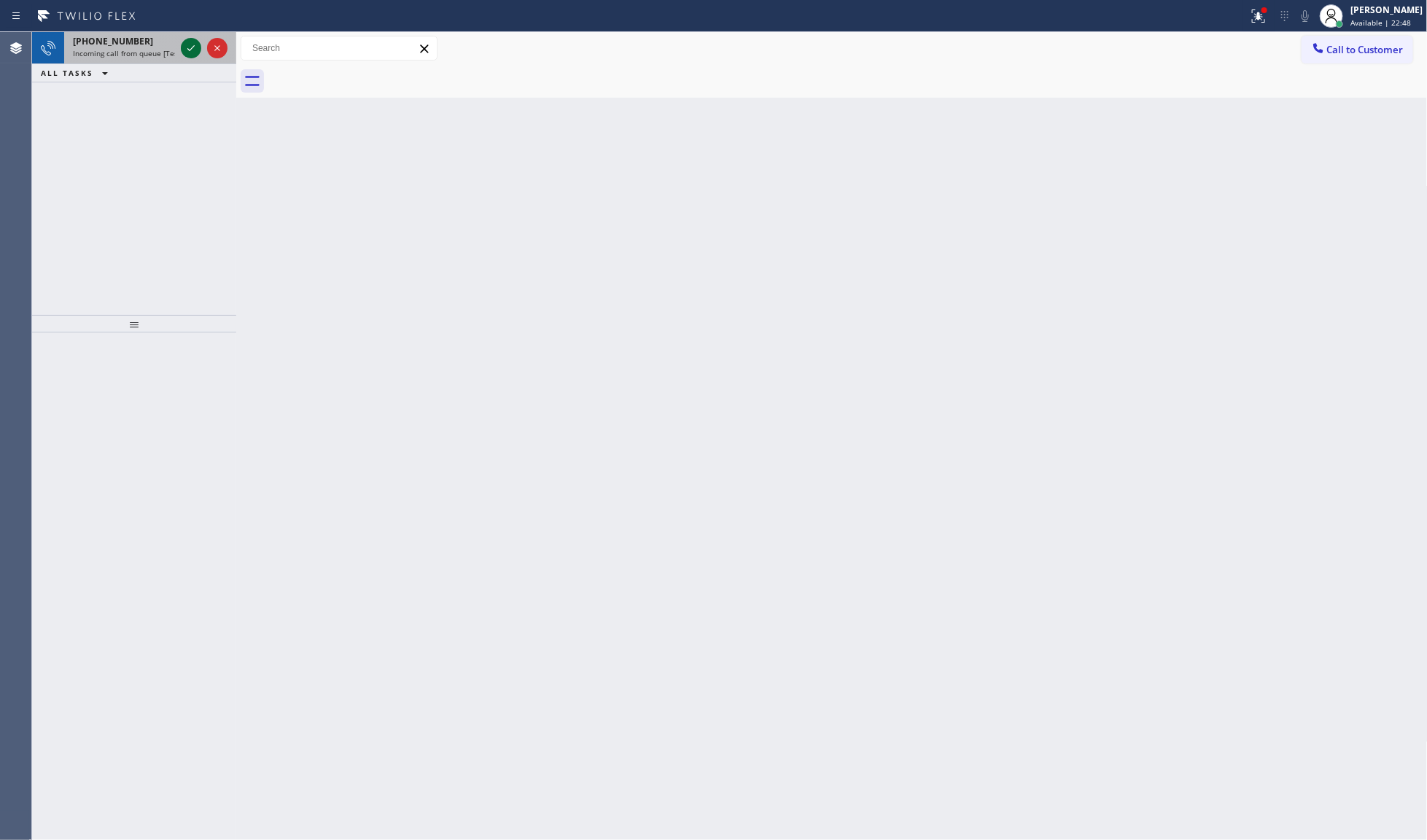
click at [184, 46] on icon at bounding box center [190, 48] width 18 height 18
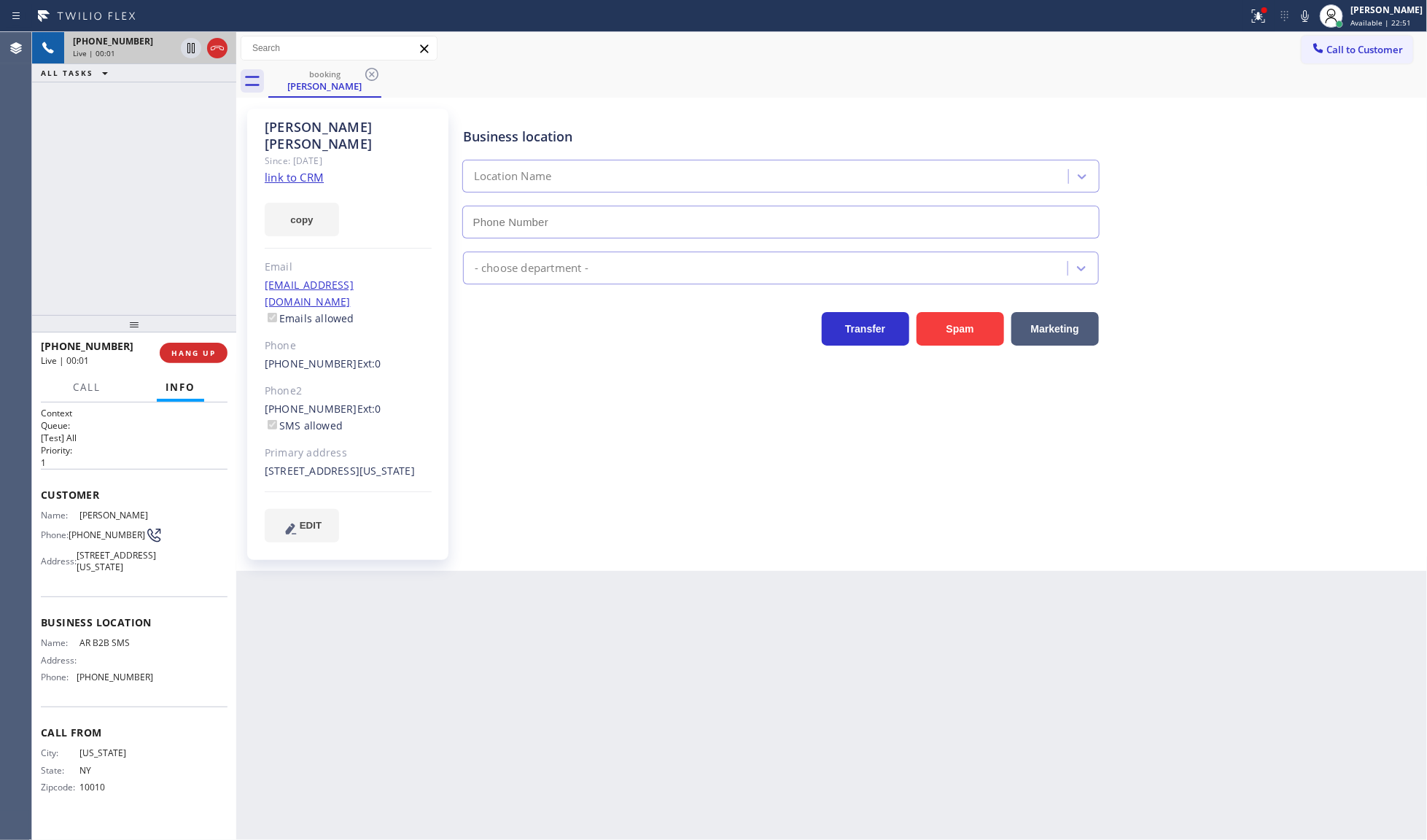
type input "(833) 692-2271"
click at [305, 170] on link "link to CRM" at bounding box center [294, 177] width 59 height 15
click at [194, 49] on icon at bounding box center [191, 48] width 7 height 10
drag, startPoint x: 1266, startPoint y: 12, endPoint x: 902, endPoint y: 525, distance: 629.0
click at [1264, 15] on div at bounding box center [1258, 16] width 32 height 32
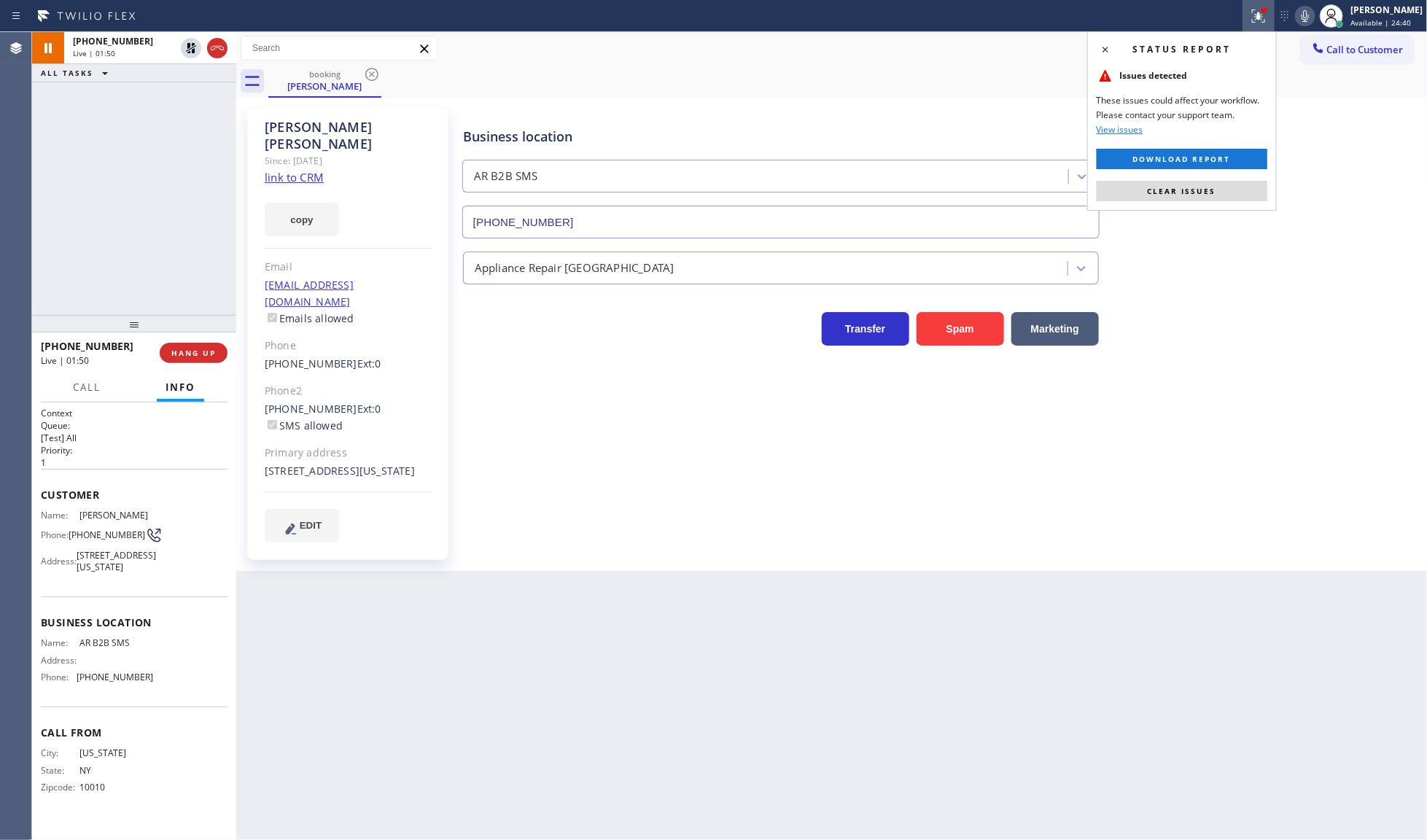
click at [1309, 11] on icon at bounding box center [1305, 16] width 18 height 18
click at [1145, 191] on button "Clear issues" at bounding box center [1182, 191] width 171 height 21
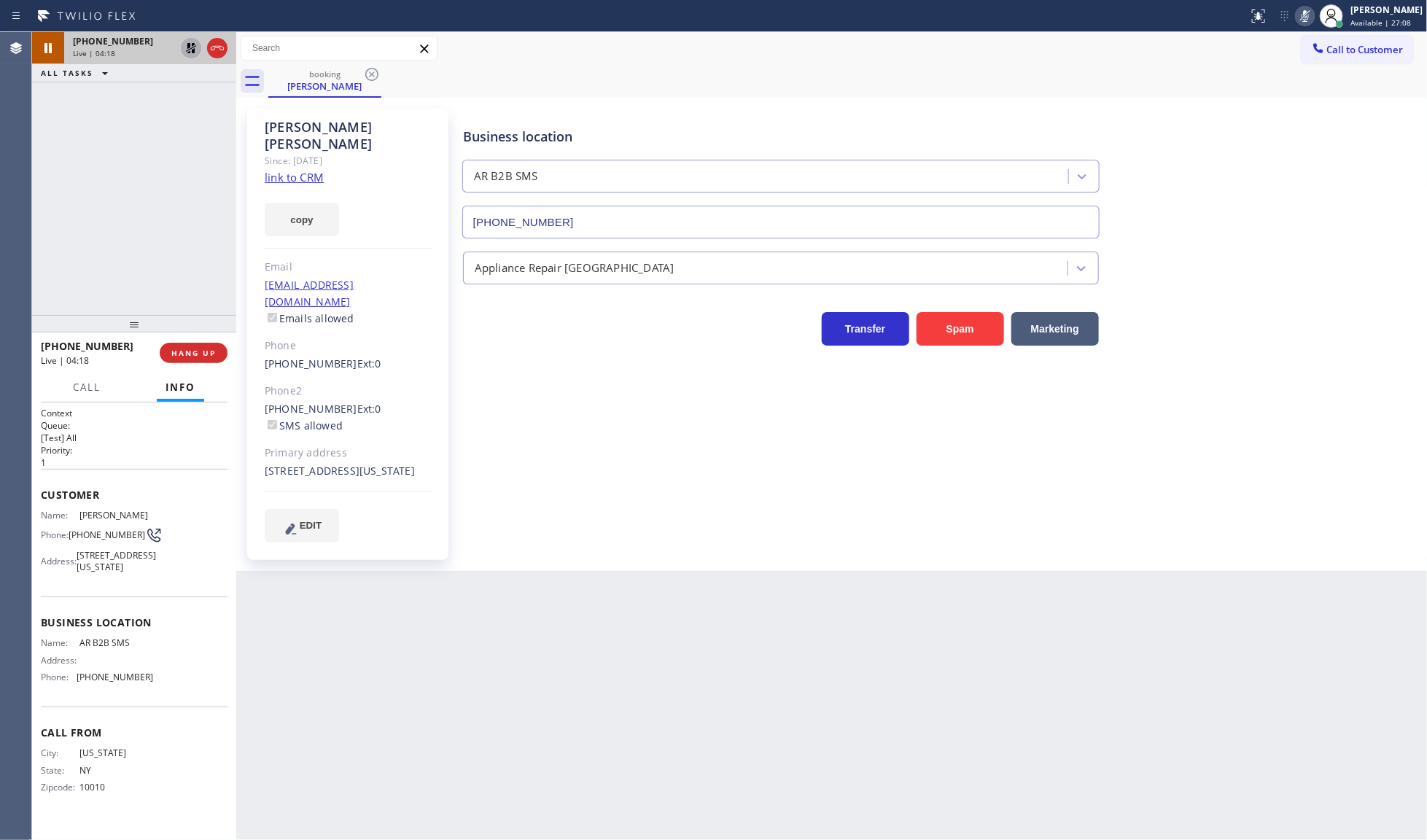
click at [191, 46] on icon at bounding box center [190, 48] width 18 height 18
click at [1311, 15] on icon at bounding box center [1305, 16] width 18 height 18
drag, startPoint x: 252, startPoint y: 329, endPoint x: 338, endPoint y: 329, distance: 86.0
click at [338, 329] on div "Russell Abrams Since: 20 may 2020 link to CRM copy Email r26abrams@gmail.com Em…" at bounding box center [348, 334] width 202 height 452
copy link "(917) 251-2514"
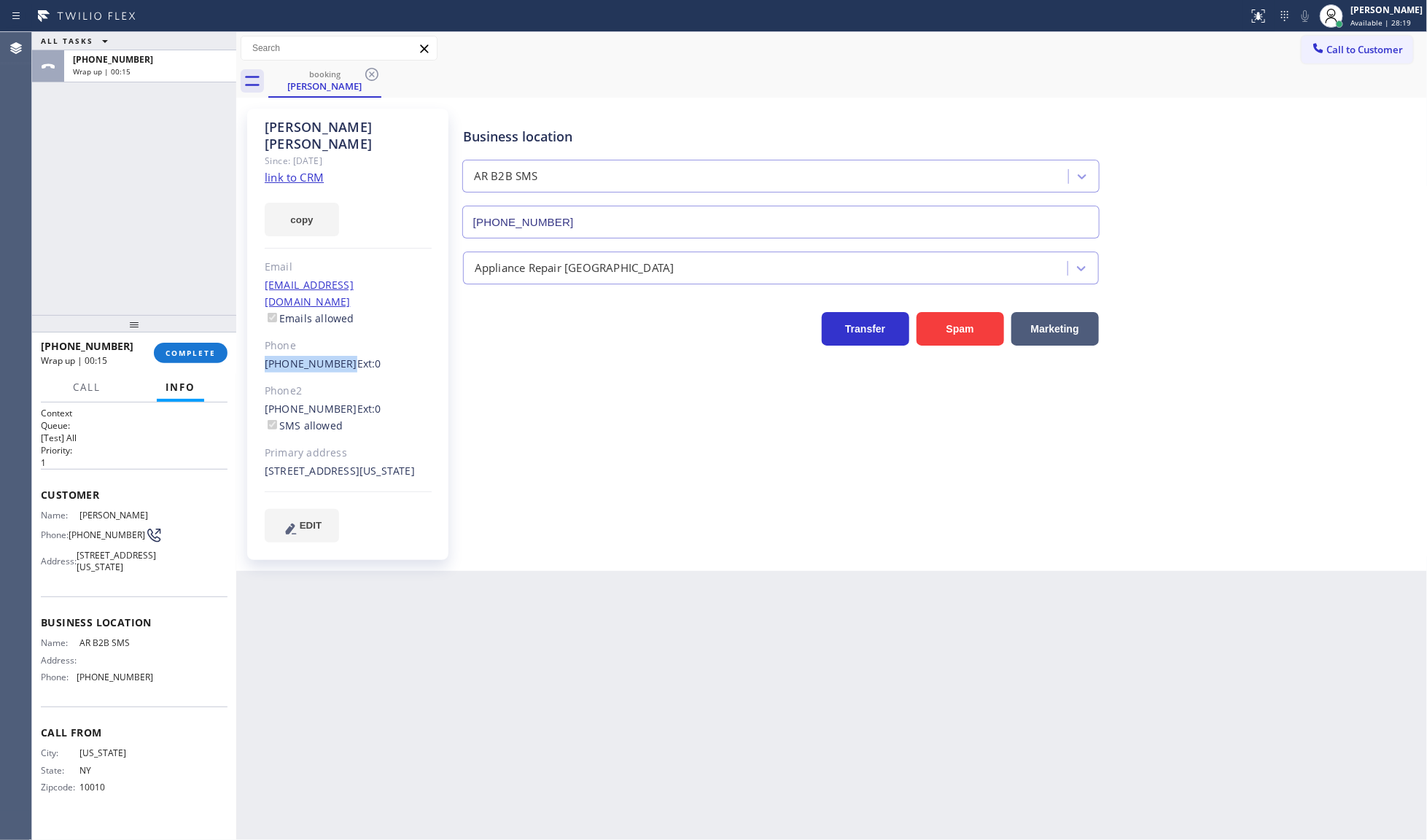
drag, startPoint x: 191, startPoint y: 354, endPoint x: 172, endPoint y: 363, distance: 21.0
click at [172, 363] on div "+19172512514 Wrap up | 00:15 COMPLETE" at bounding box center [134, 353] width 187 height 38
click at [203, 355] on span "COMPLETE" at bounding box center [190, 353] width 50 height 10
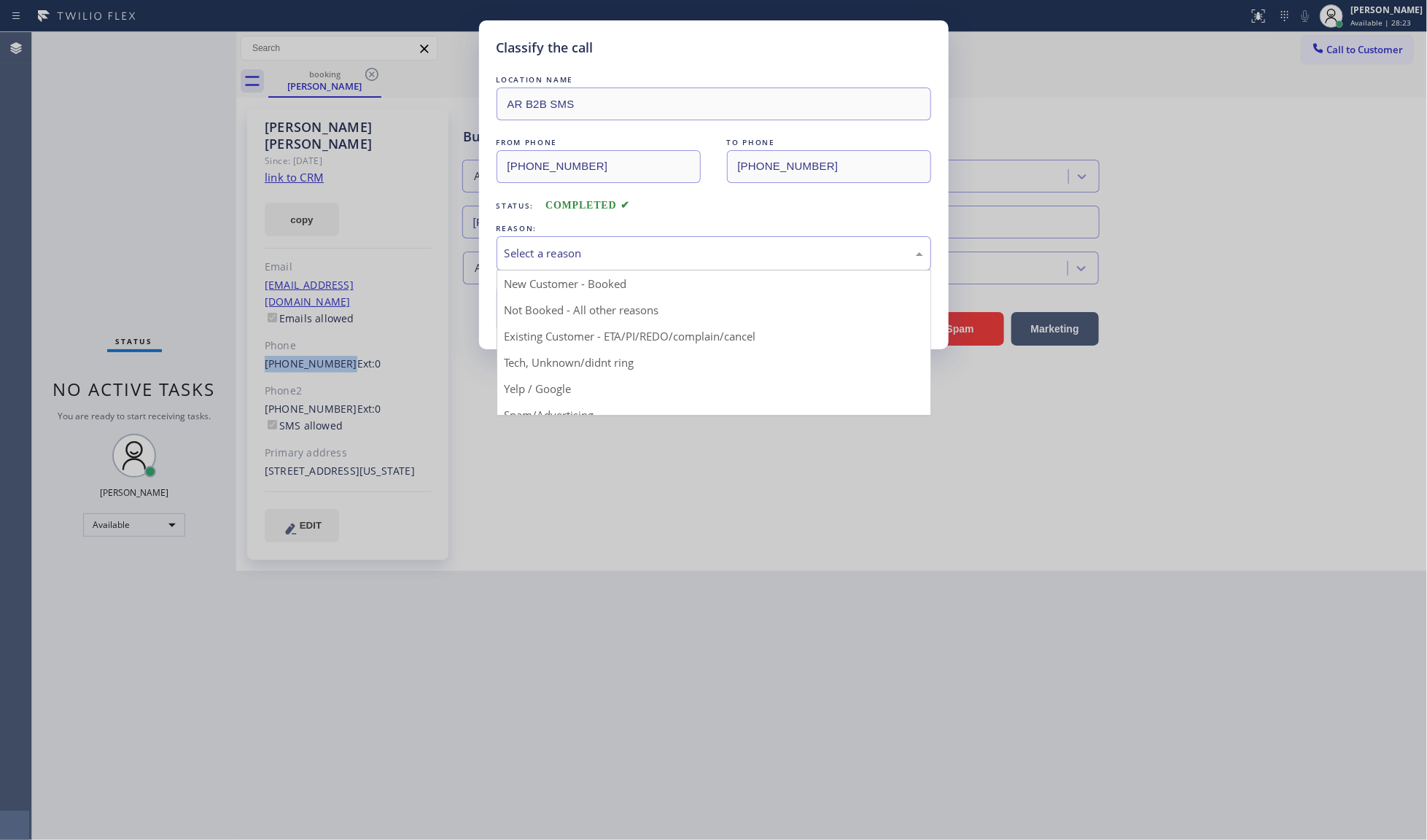
click at [581, 245] on div "Select a reason" at bounding box center [714, 254] width 418 height 17
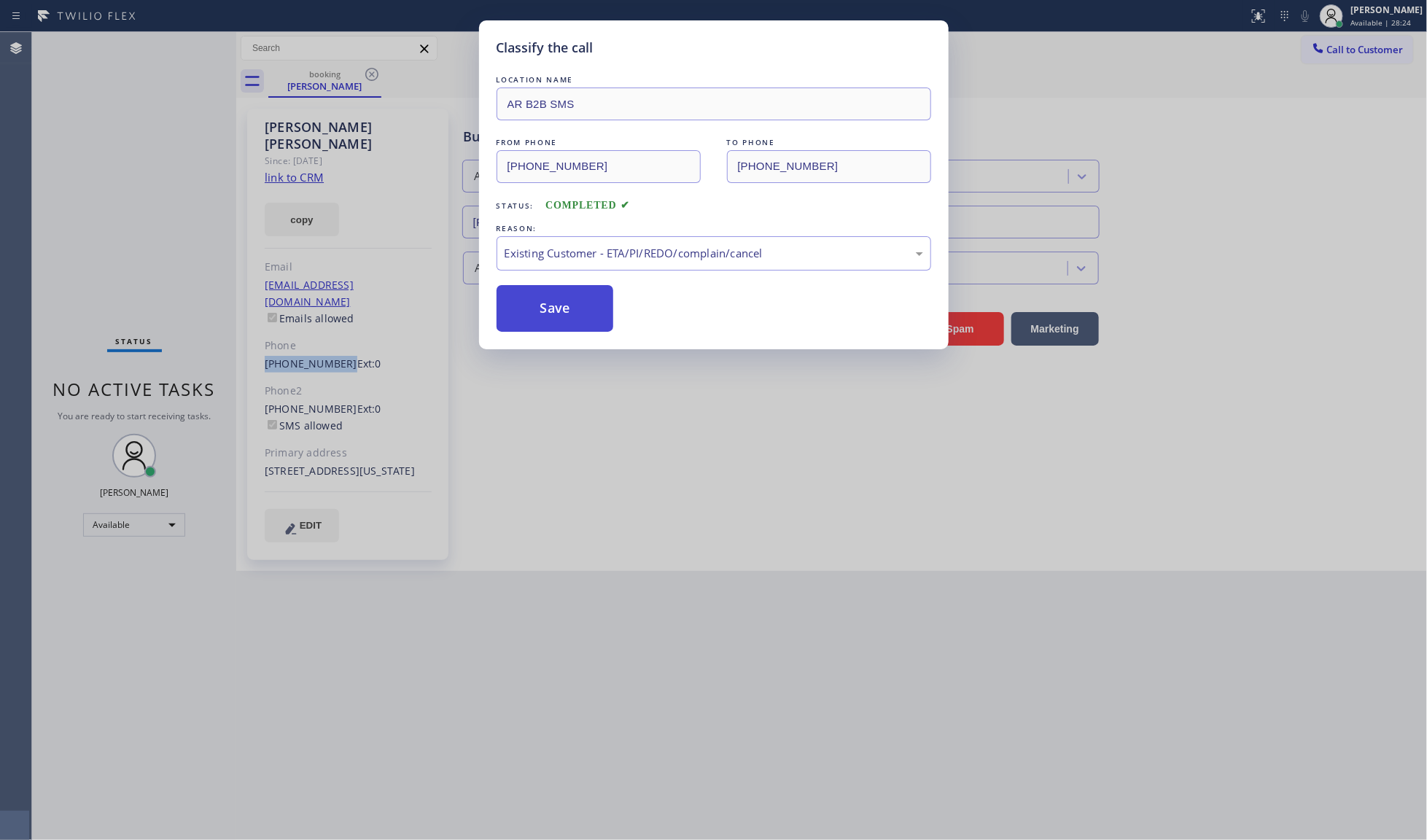
click at [555, 308] on button "Save" at bounding box center [555, 308] width 118 height 47
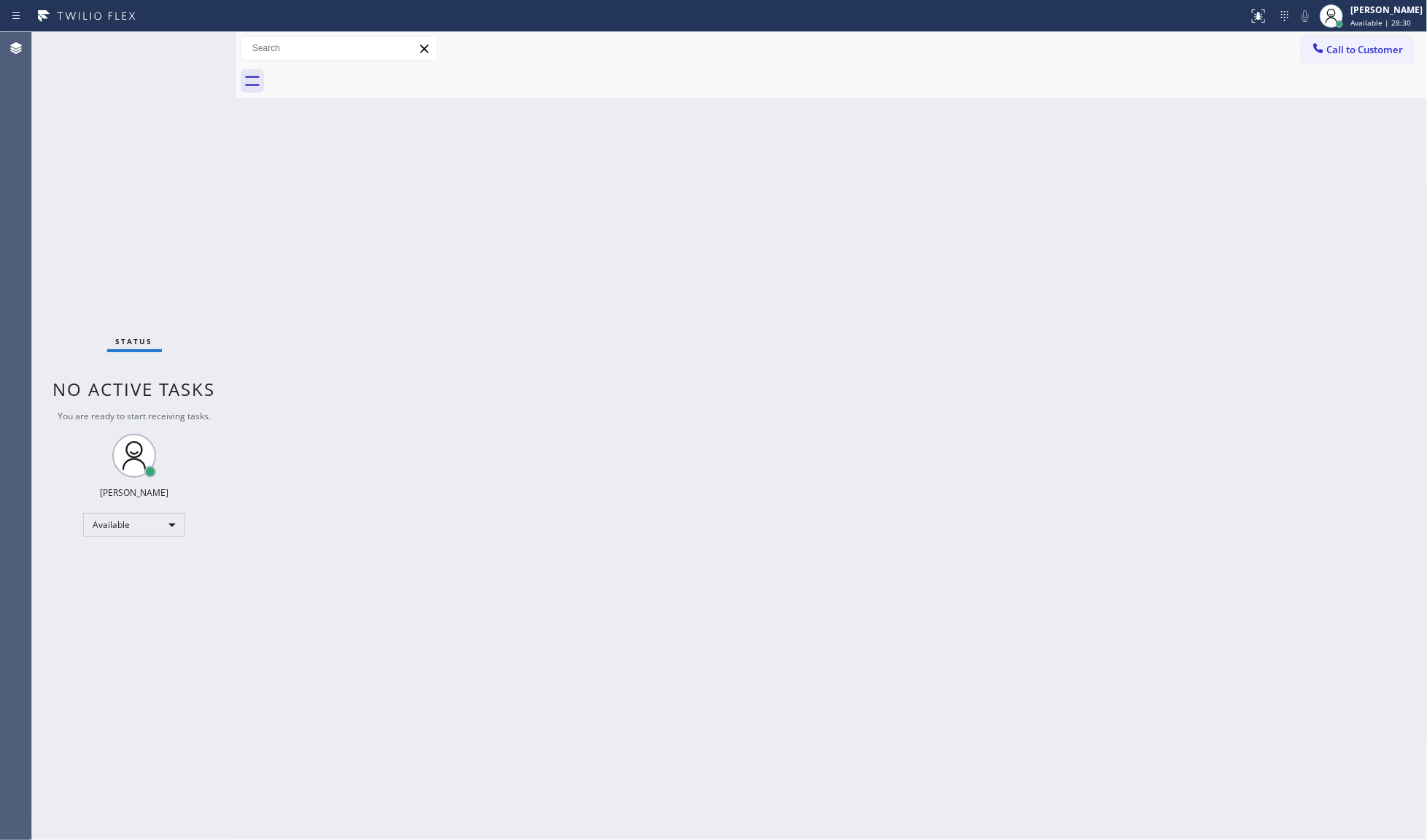
click at [869, 289] on div "Back to Dashboard Change Sender ID Customers Technicians Select a contact Outbo…" at bounding box center [832, 436] width 1192 height 808
click at [195, 49] on div "Status No active tasks You are ready to start receiving tasks. JENIZA ALCAYDE A…" at bounding box center [133, 436] width 204 height 808
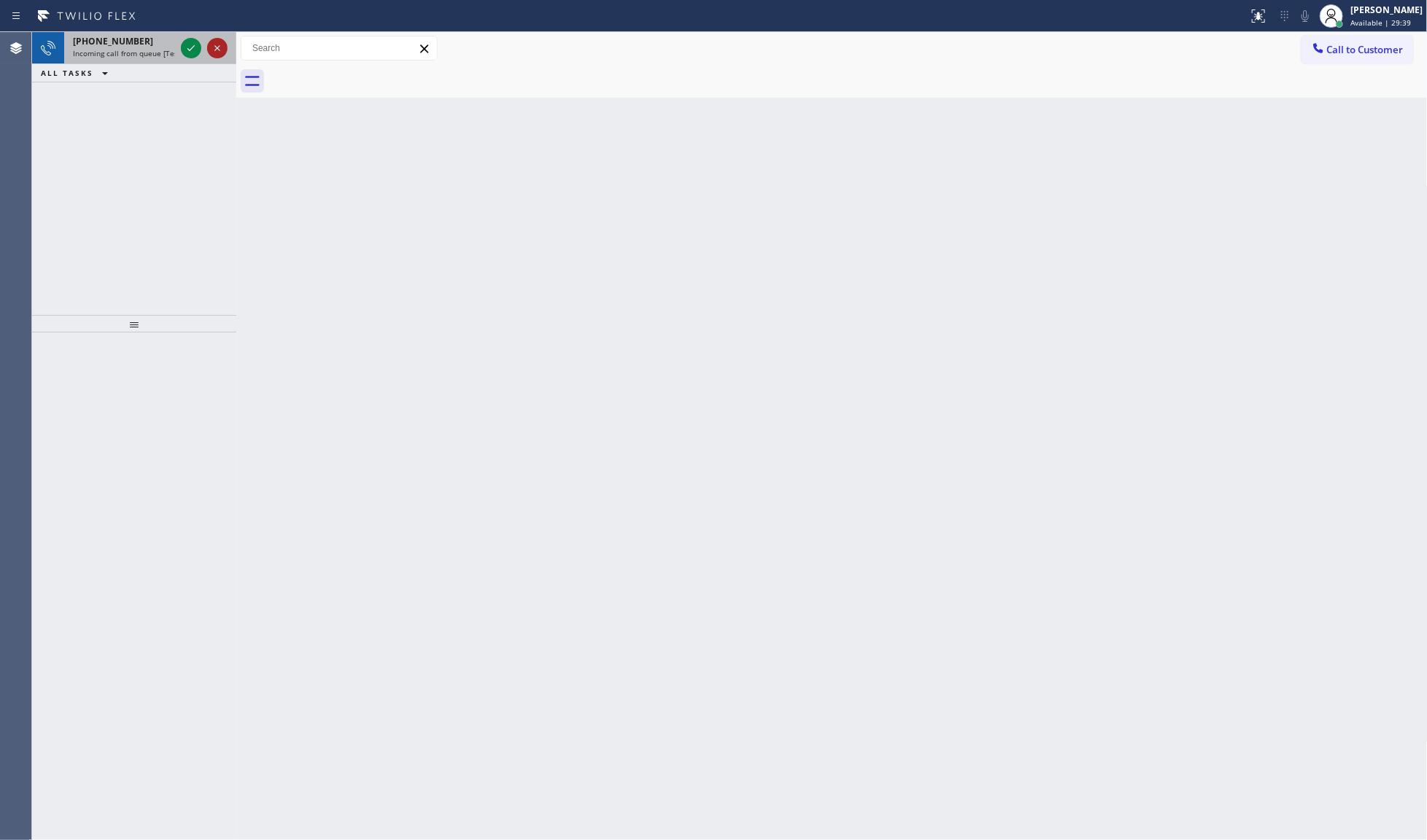
click at [201, 53] on div at bounding box center [191, 48] width 21 height 18
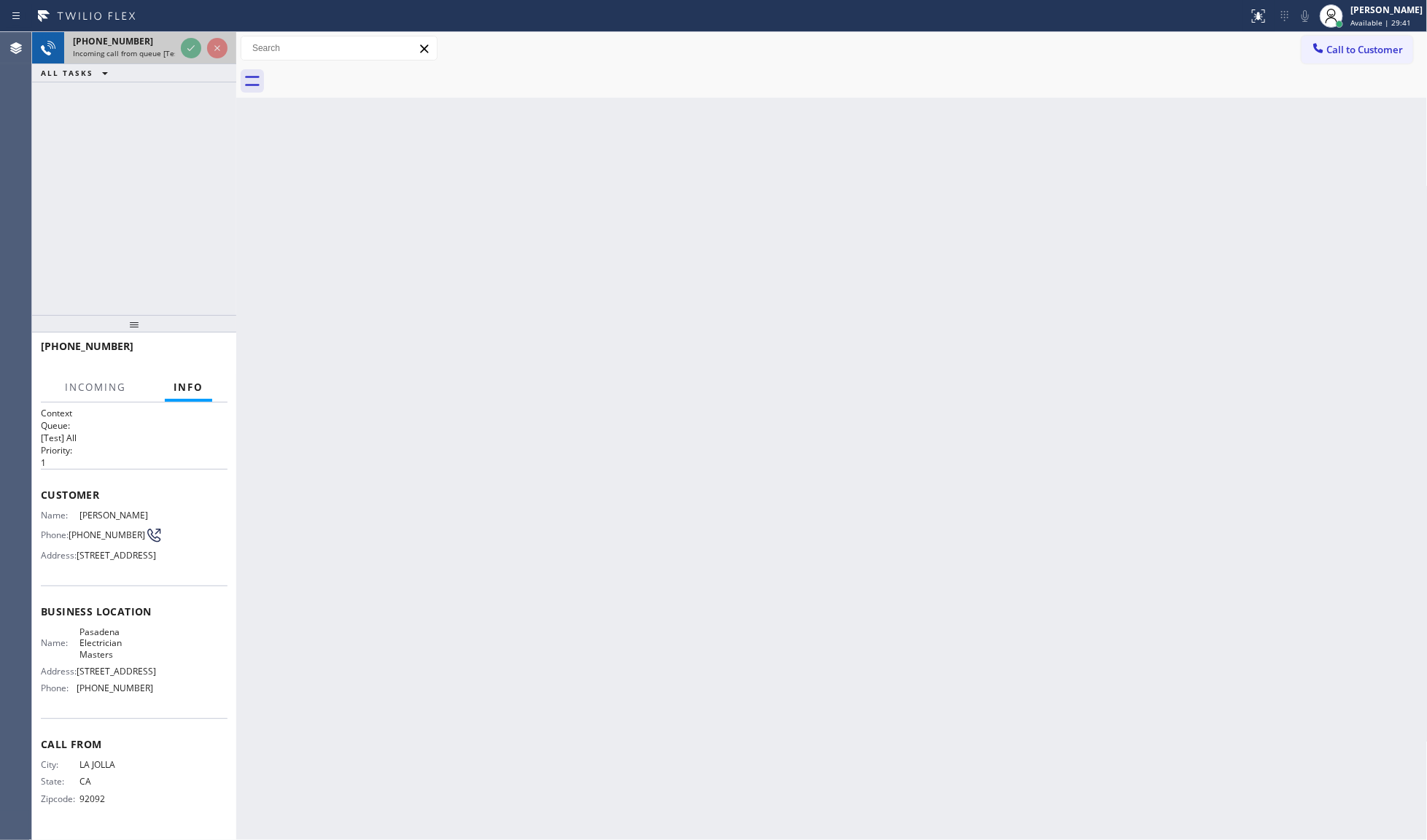
click at [208, 55] on div at bounding box center [204, 48] width 52 height 32
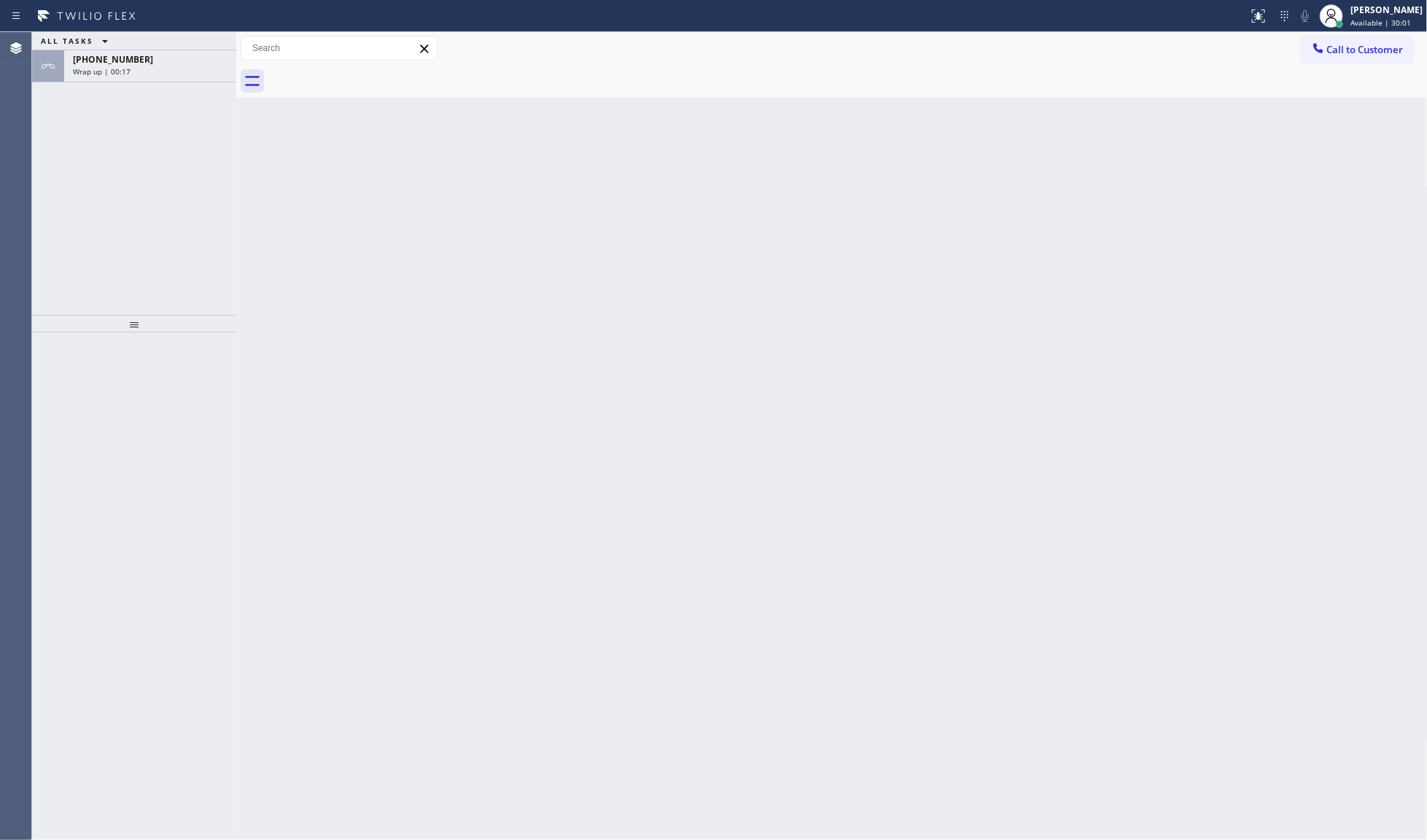
drag, startPoint x: 161, startPoint y: 55, endPoint x: 135, endPoint y: 89, distance: 42.8
click at [161, 55] on div "[PHONE_NUMBER]" at bounding box center [150, 59] width 155 height 12
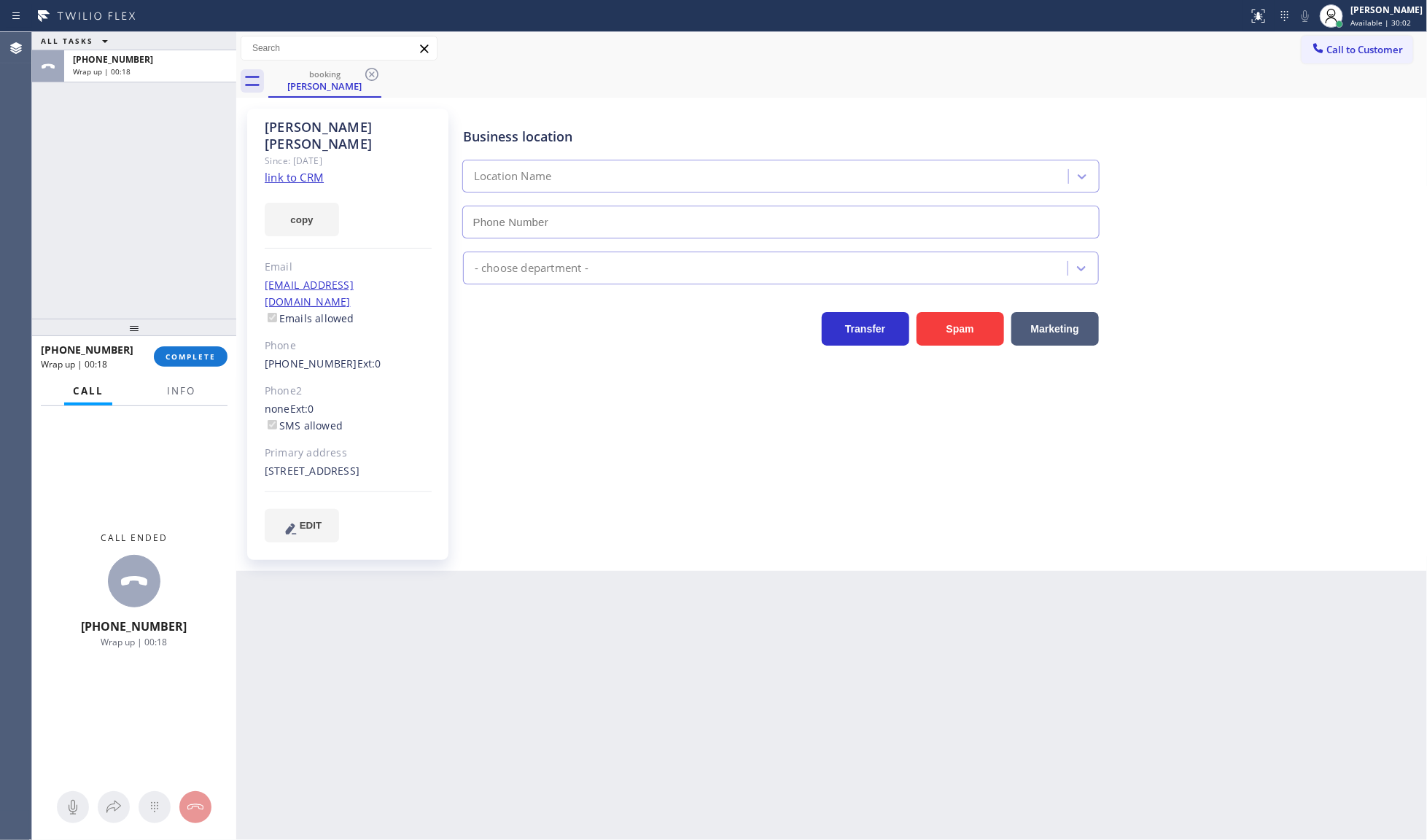
drag, startPoint x: 183, startPoint y: 326, endPoint x: 193, endPoint y: 350, distance: 26.0
click at [191, 336] on div at bounding box center [133, 327] width 204 height 18
click at [195, 336] on div at bounding box center [133, 327] width 204 height 18
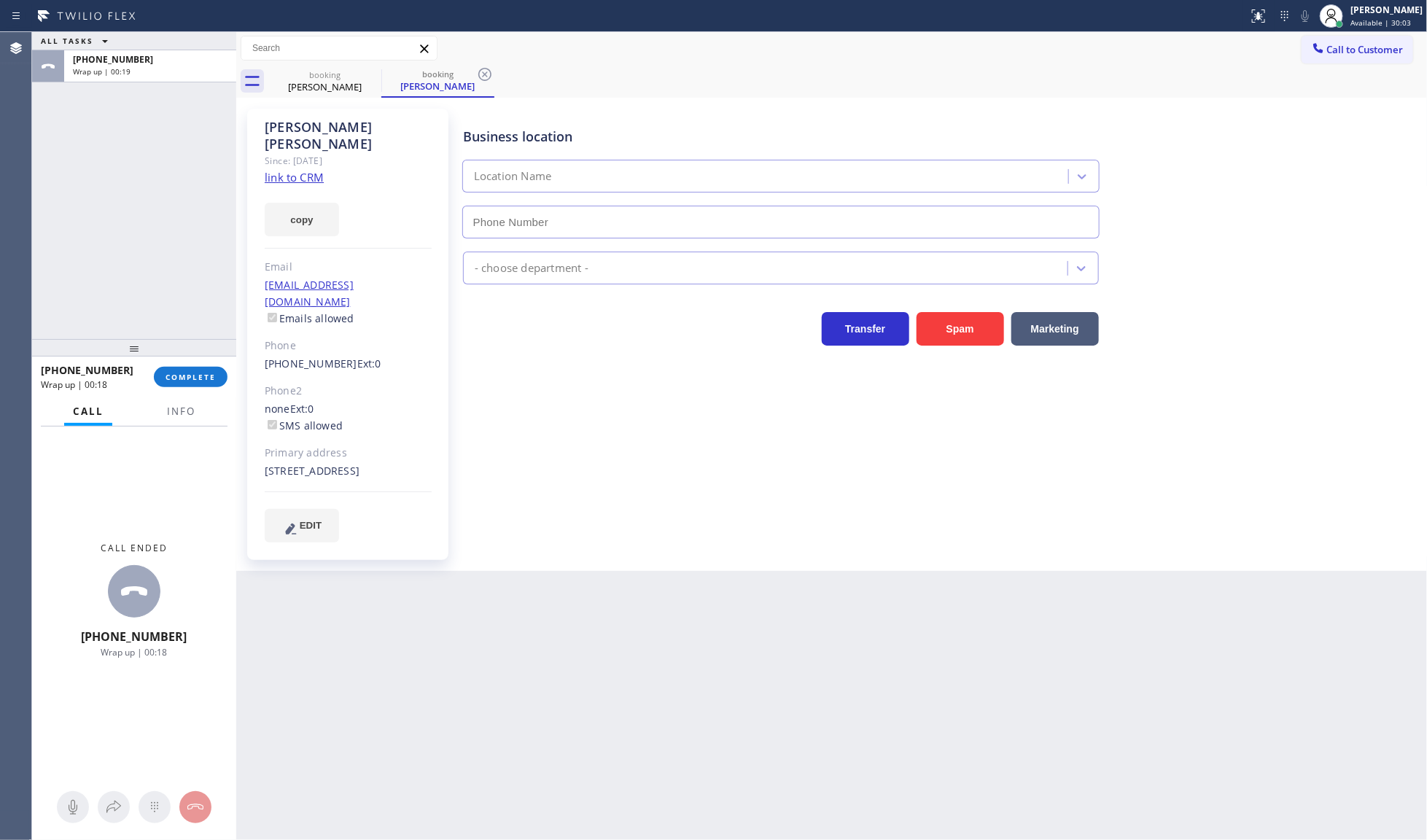
click at [195, 350] on div at bounding box center [133, 347] width 204 height 18
drag, startPoint x: 193, startPoint y: 355, endPoint x: 191, endPoint y: 372, distance: 17.1
click at [191, 357] on div at bounding box center [133, 347] width 204 height 18
type input "[PHONE_NUMBER]"
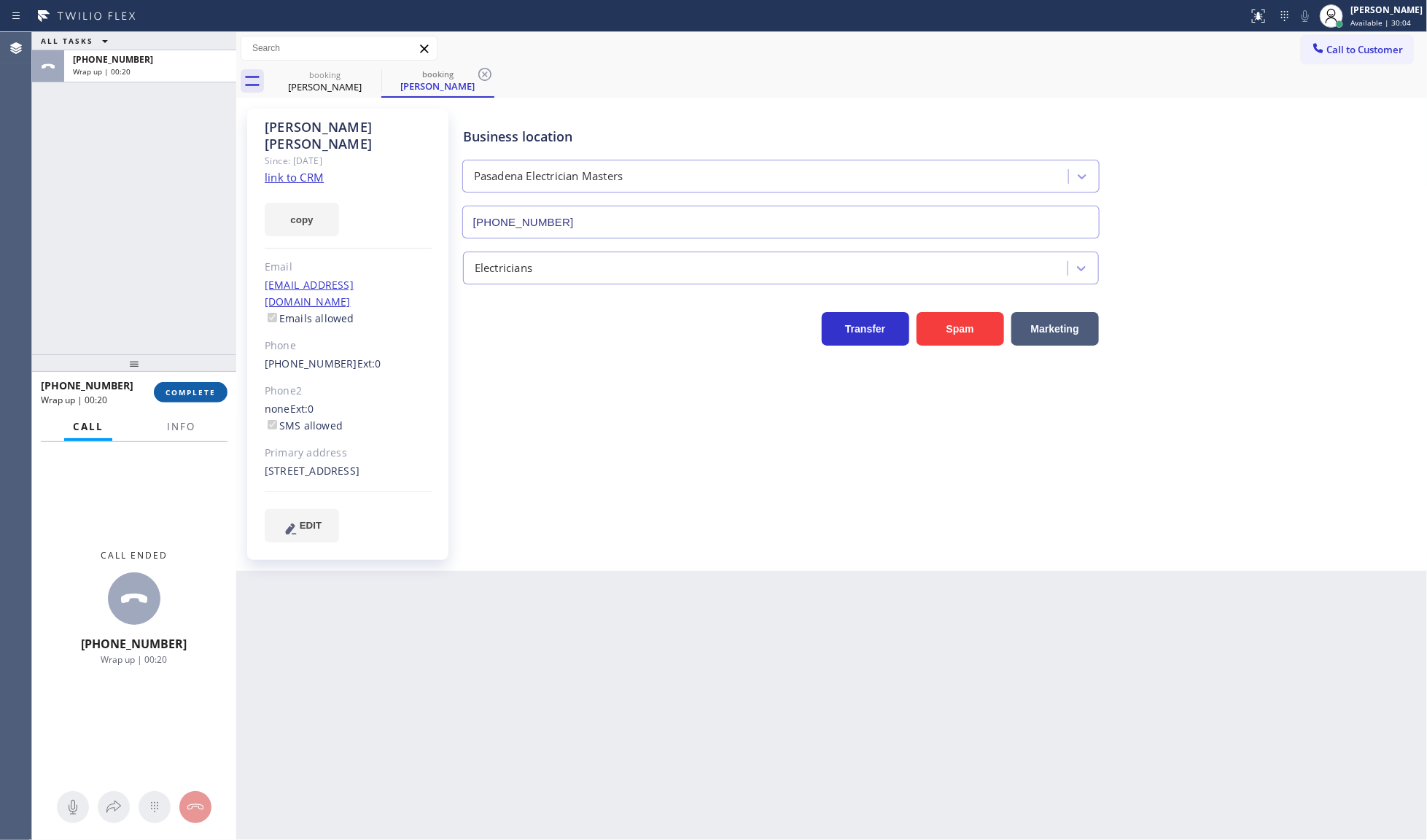
click at [191, 394] on span "COMPLETE" at bounding box center [190, 392] width 50 height 10
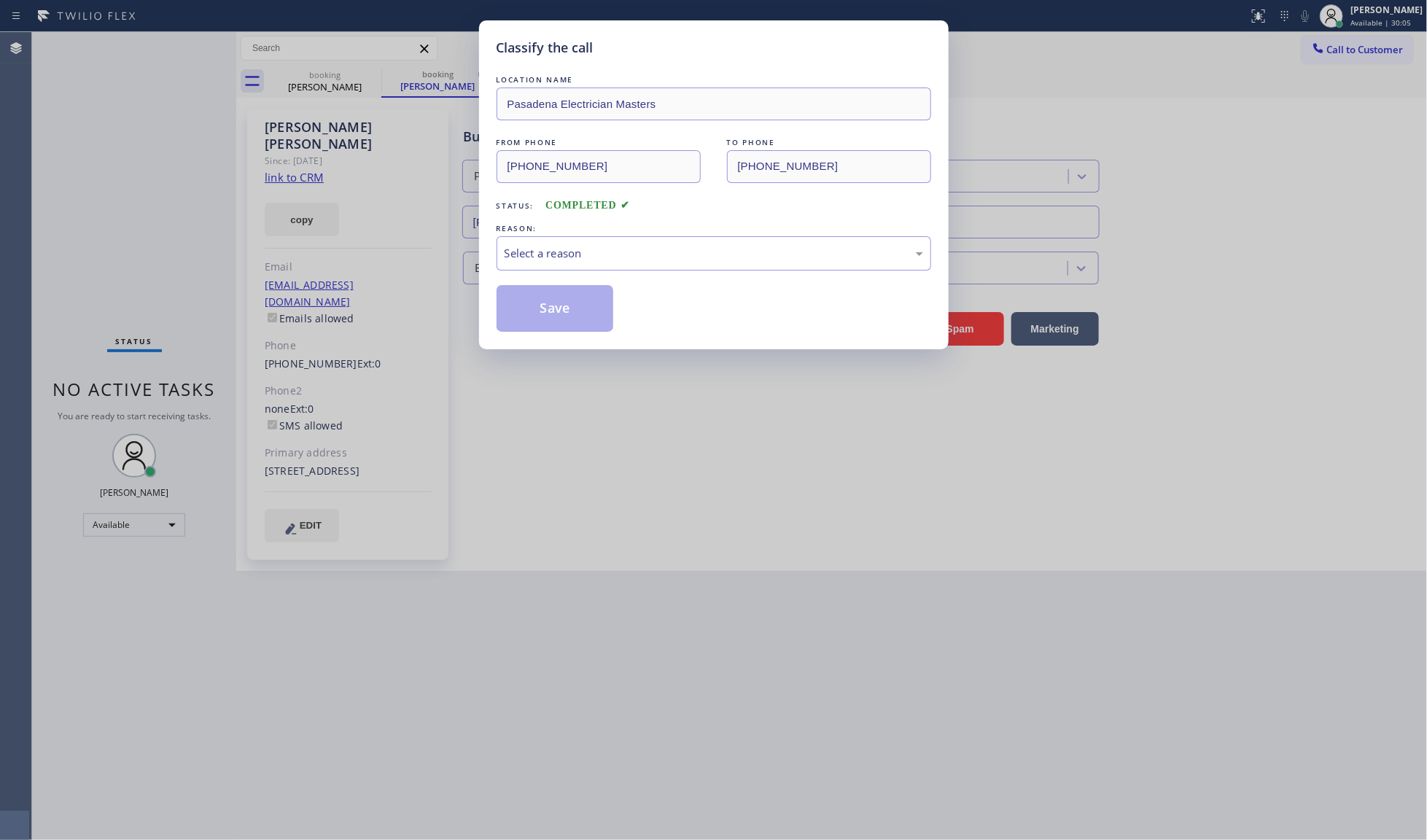
click at [303, 155] on div "Classify the call LOCATION NAME Pasadena Electrician Masters FROM PHONE [PHONE_…" at bounding box center [713, 420] width 1427 height 840
click at [726, 235] on div "REASON:" at bounding box center [714, 229] width 435 height 15
click at [679, 255] on div "Select a reason" at bounding box center [714, 254] width 418 height 17
click at [537, 308] on button "Save" at bounding box center [555, 308] width 118 height 47
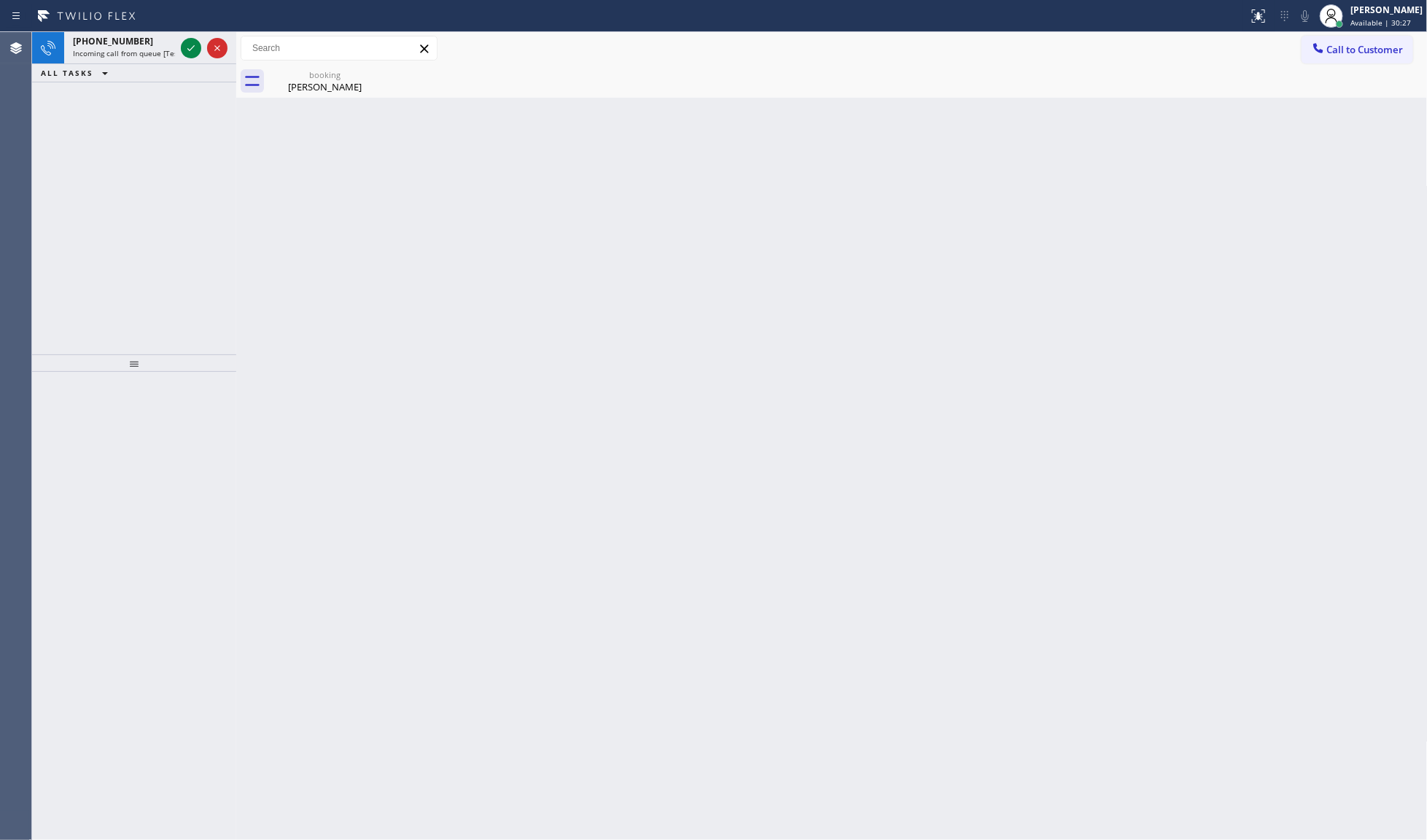
drag, startPoint x: 100, startPoint y: 144, endPoint x: 140, endPoint y: 118, distance: 47.7
click at [105, 144] on div "[PHONE_NUMBER] Incoming call from queue [Test] All ALL TASKS ALL TASKS ACTIVE T…" at bounding box center [133, 192] width 204 height 322
click at [193, 39] on icon at bounding box center [190, 48] width 18 height 18
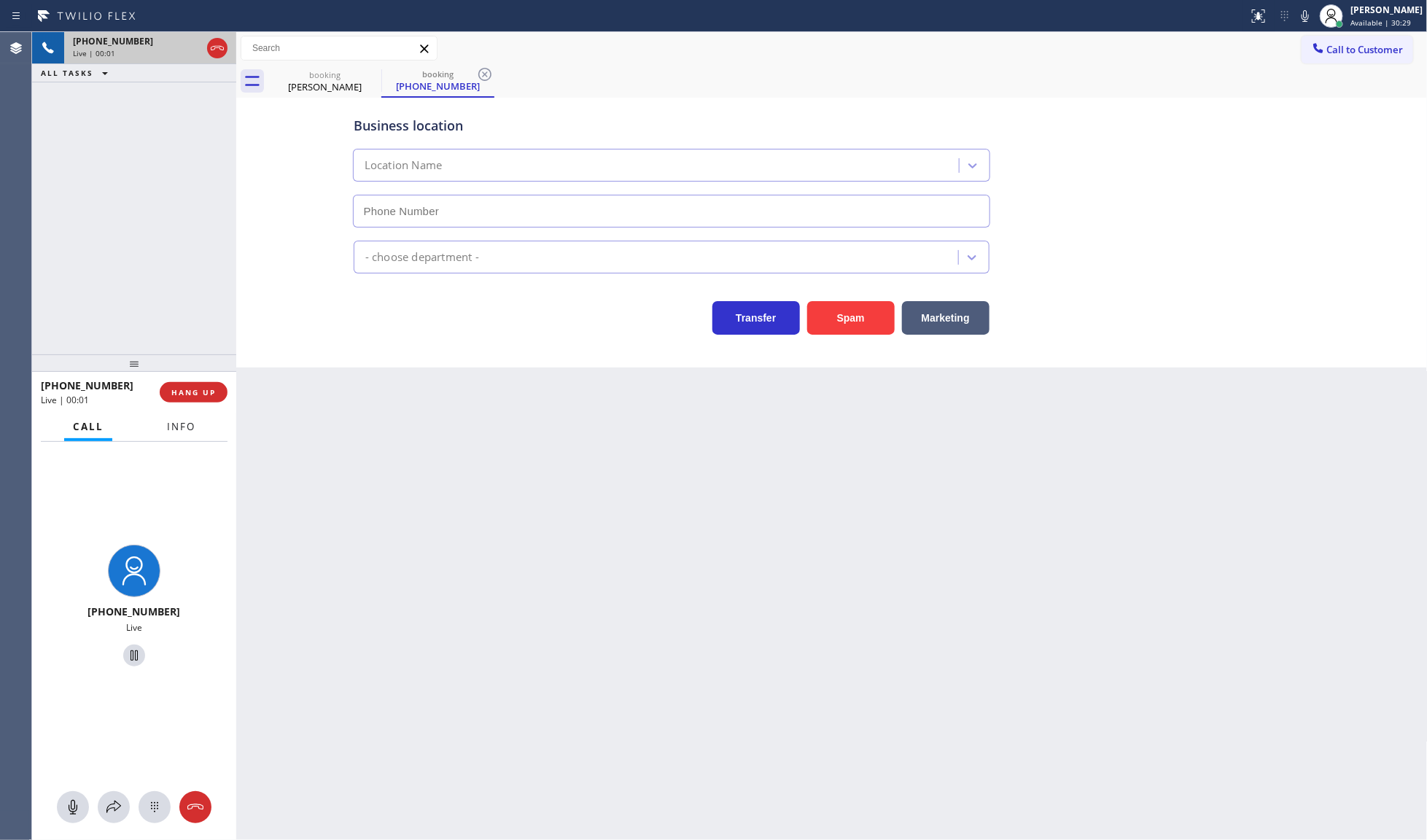
type input "[PHONE_NUMBER]"
click at [846, 315] on button "Spam" at bounding box center [851, 318] width 88 height 34
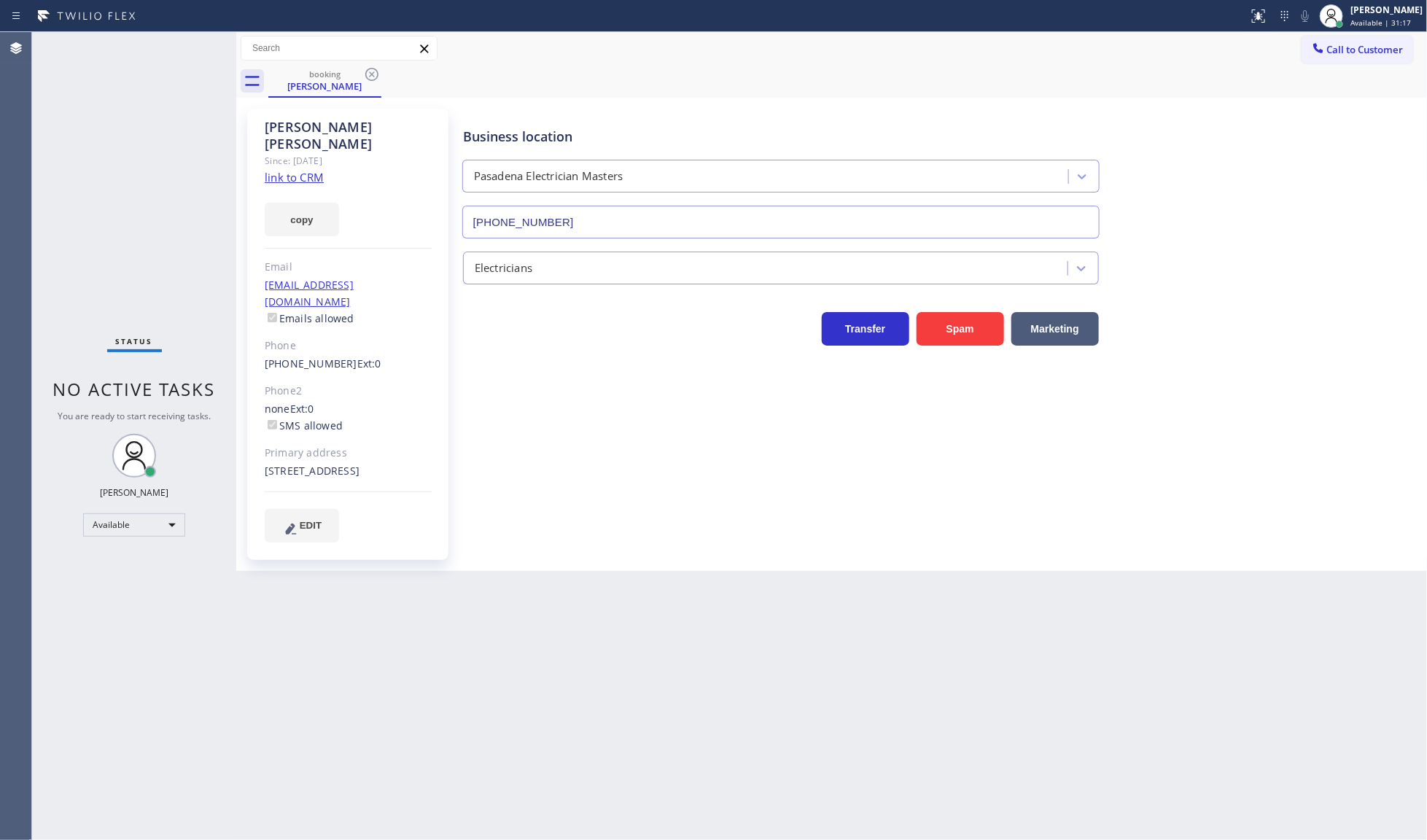
click at [242, 537] on div "[PERSON_NAME] Since: [DATE] link to CRM copy Email [EMAIL_ADDRESS][DOMAIN_NAME]…" at bounding box center [349, 334] width 218 height 466
click at [352, 112] on div "[PERSON_NAME] Since: [DATE] link to CRM copy Email [EMAIL_ADDRESS][DOMAIN_NAME]…" at bounding box center [348, 334] width 202 height 452
click at [369, 67] on icon at bounding box center [371, 74] width 18 height 18
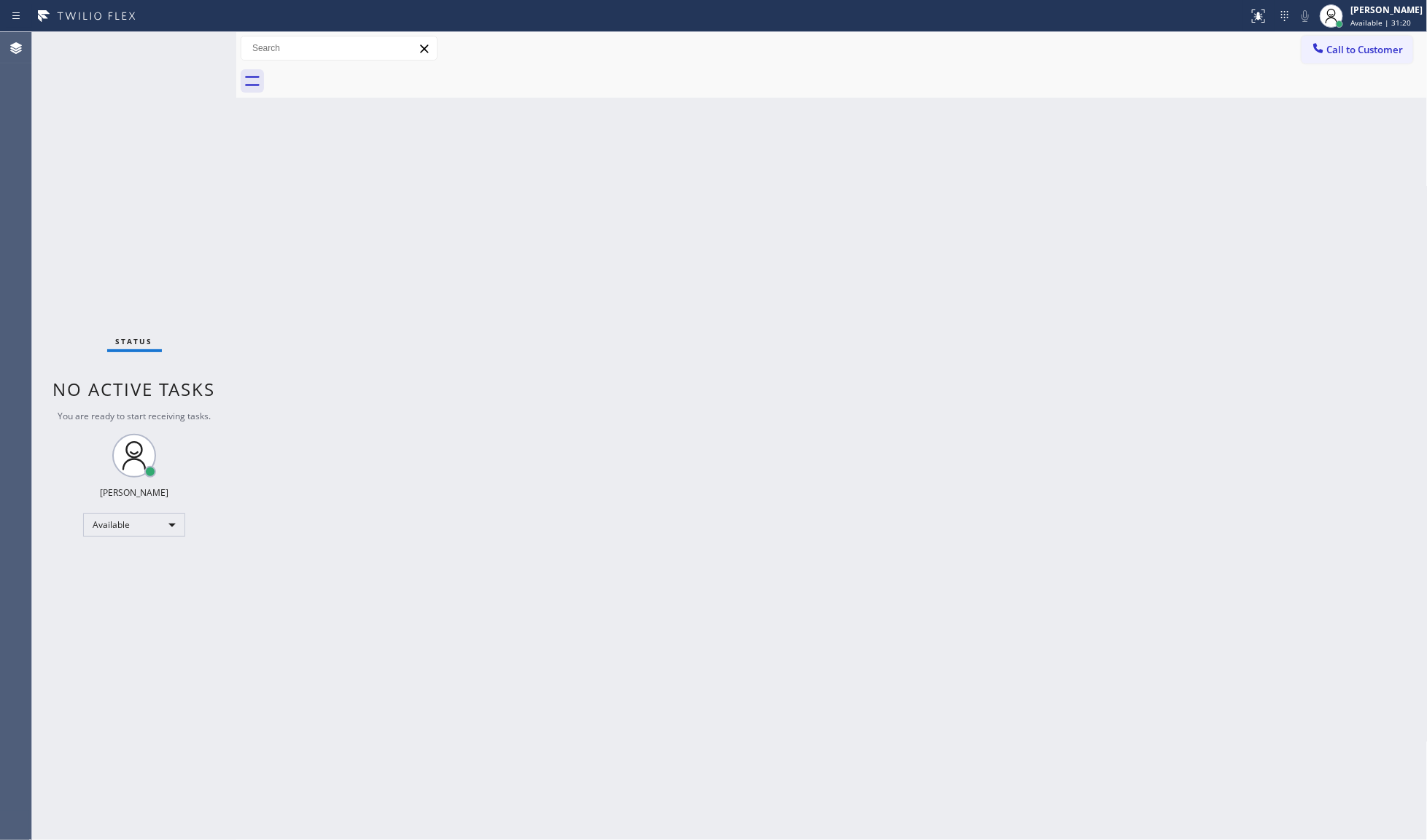
drag, startPoint x: 568, startPoint y: 351, endPoint x: 1368, endPoint y: 285, distance: 802.7
click at [581, 348] on div "Back to Dashboard Change Sender ID Customers Technicians Select a contact Outbo…" at bounding box center [832, 436] width 1192 height 808
drag, startPoint x: 1423, startPoint y: 275, endPoint x: 1438, endPoint y: 278, distance: 15.3
click at [1426, 278] on html "Status report No issues detected If you experience an issue, please download th…" at bounding box center [713, 420] width 1427 height 840
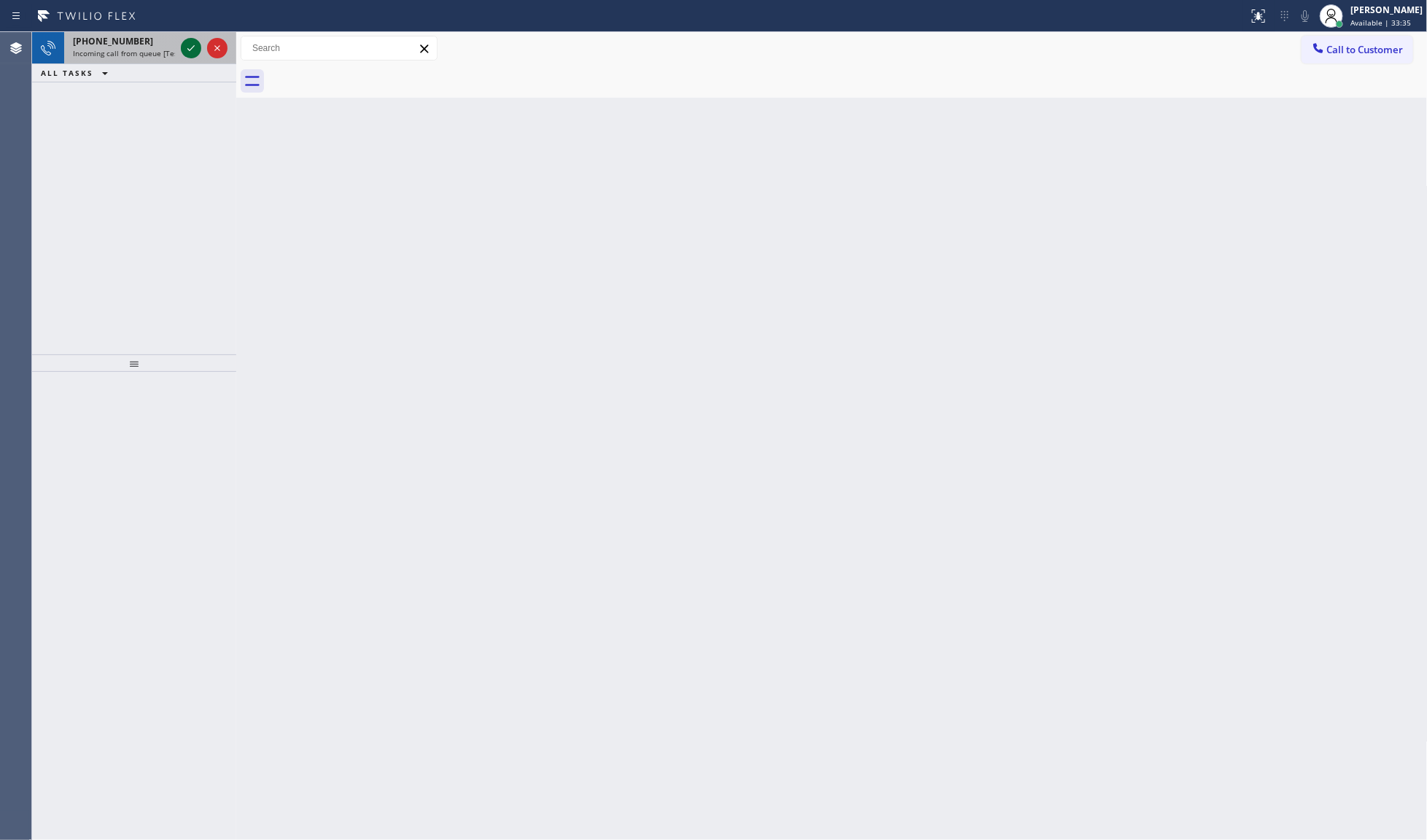
click at [190, 46] on icon at bounding box center [190, 48] width 18 height 18
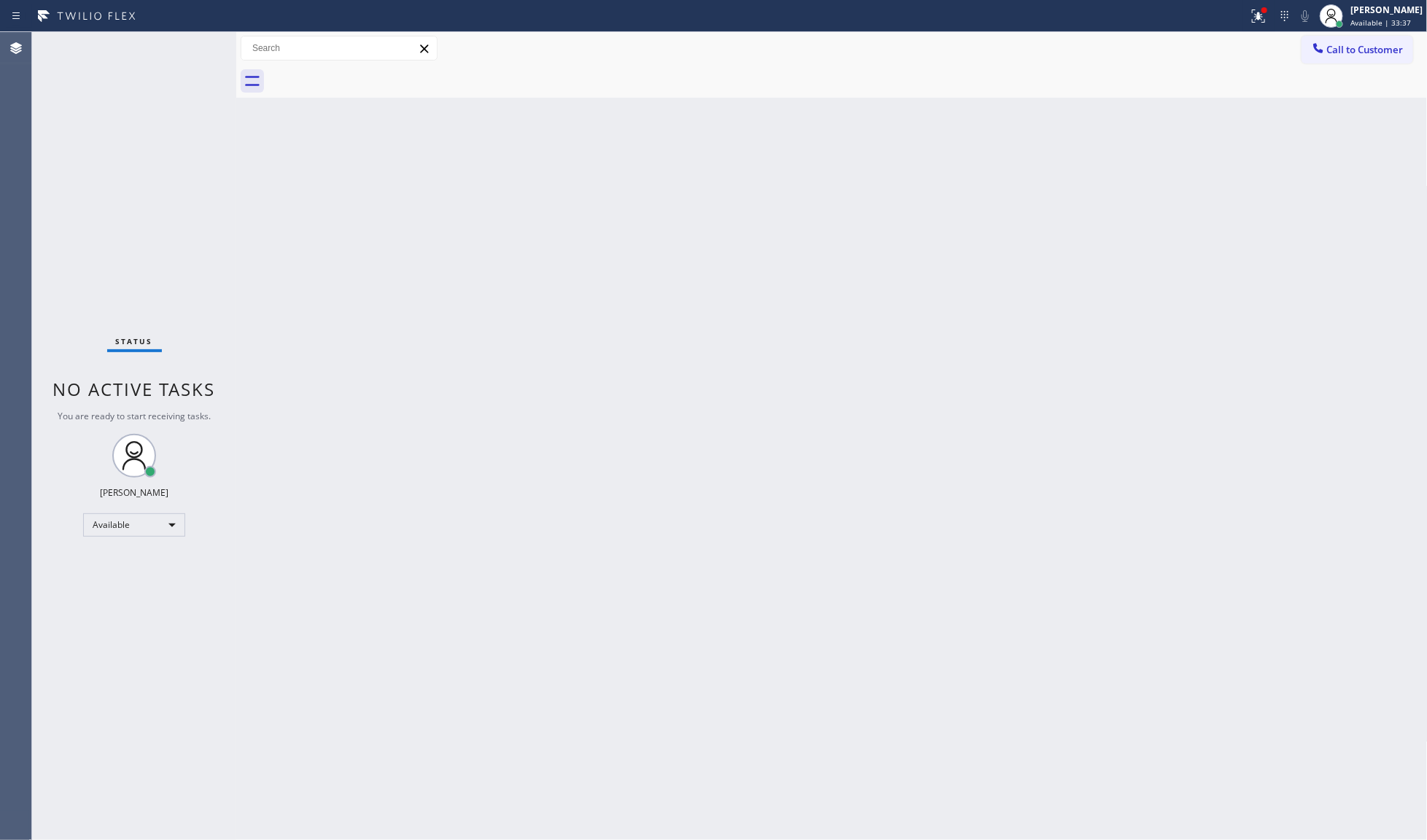
click at [183, 431] on div "Status No active tasks You are ready to start receiving tasks. JENIZA ALCAYDE A…" at bounding box center [133, 436] width 204 height 808
click at [1254, 26] on button at bounding box center [1258, 16] width 32 height 32
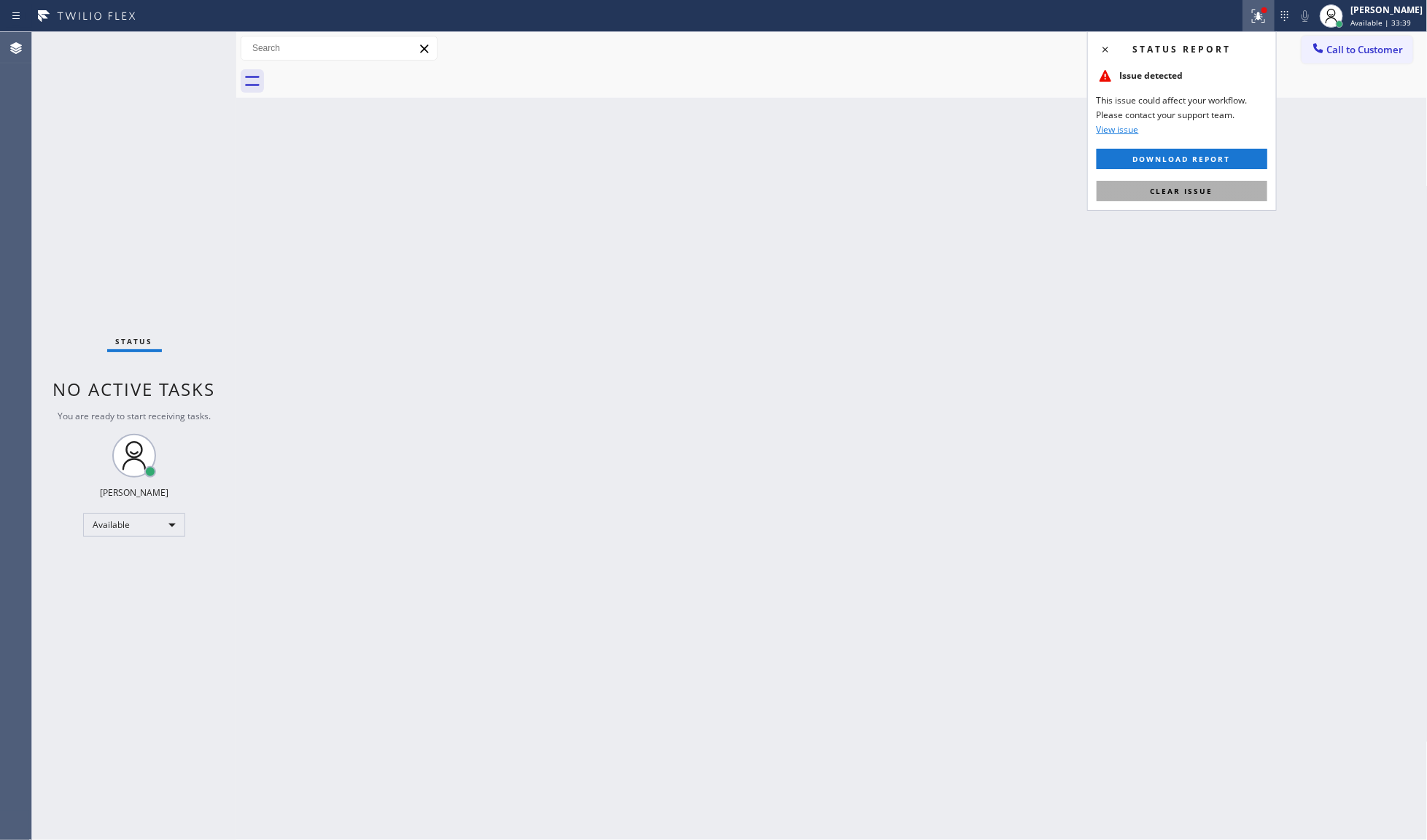
click at [1237, 197] on button "Clear issue" at bounding box center [1182, 191] width 171 height 21
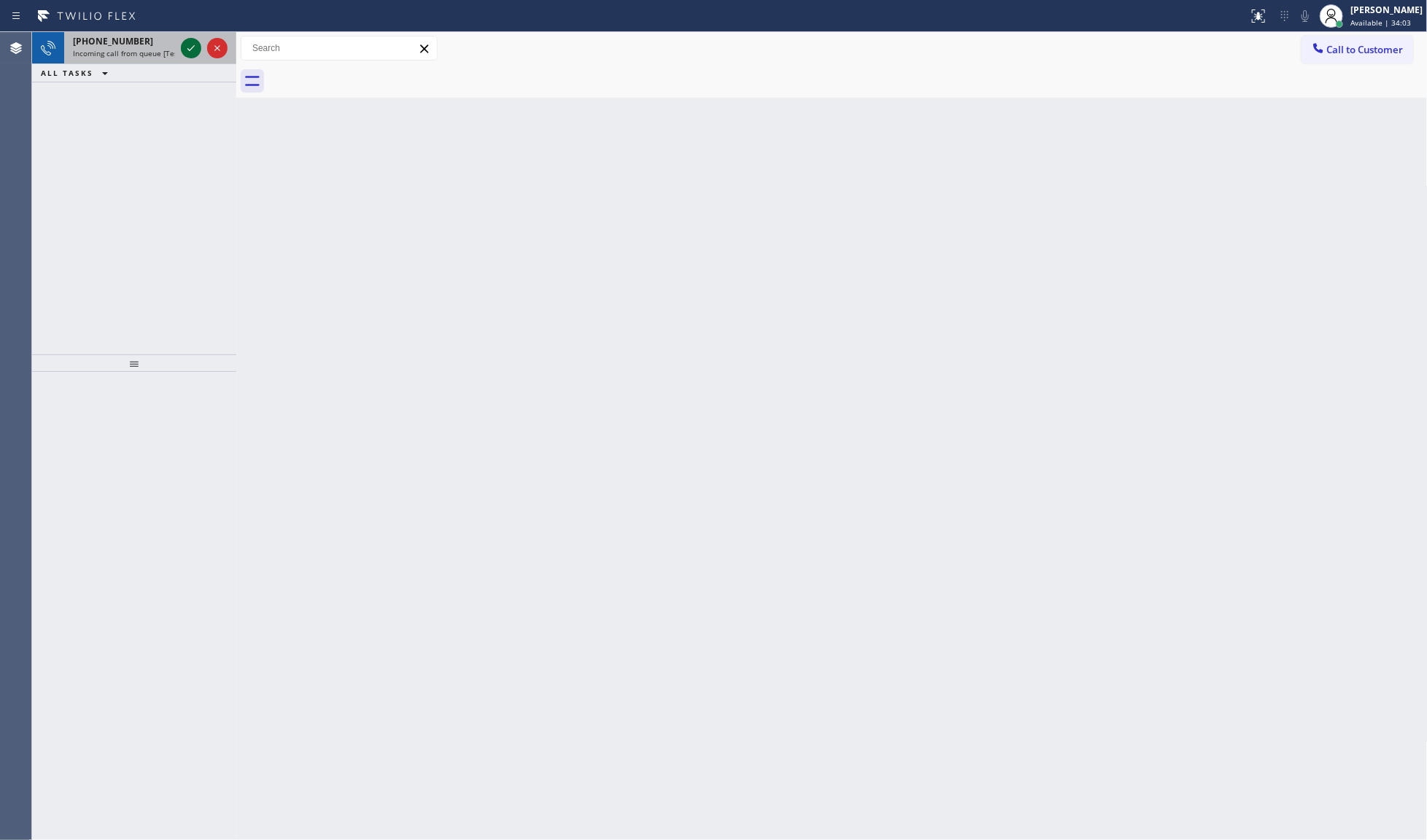
click at [187, 46] on icon at bounding box center [190, 48] width 18 height 18
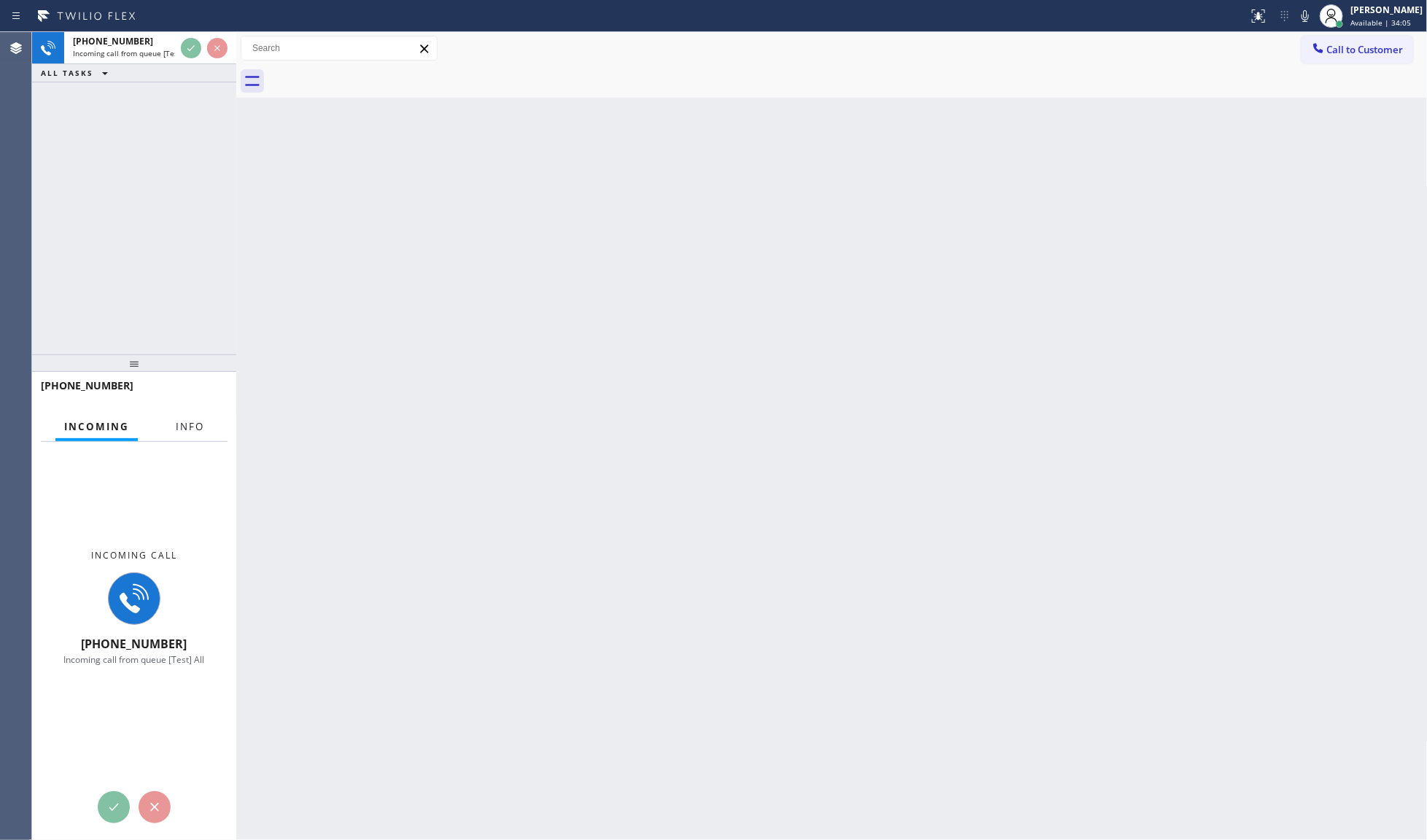
click at [195, 424] on span "Info" at bounding box center [189, 427] width 28 height 13
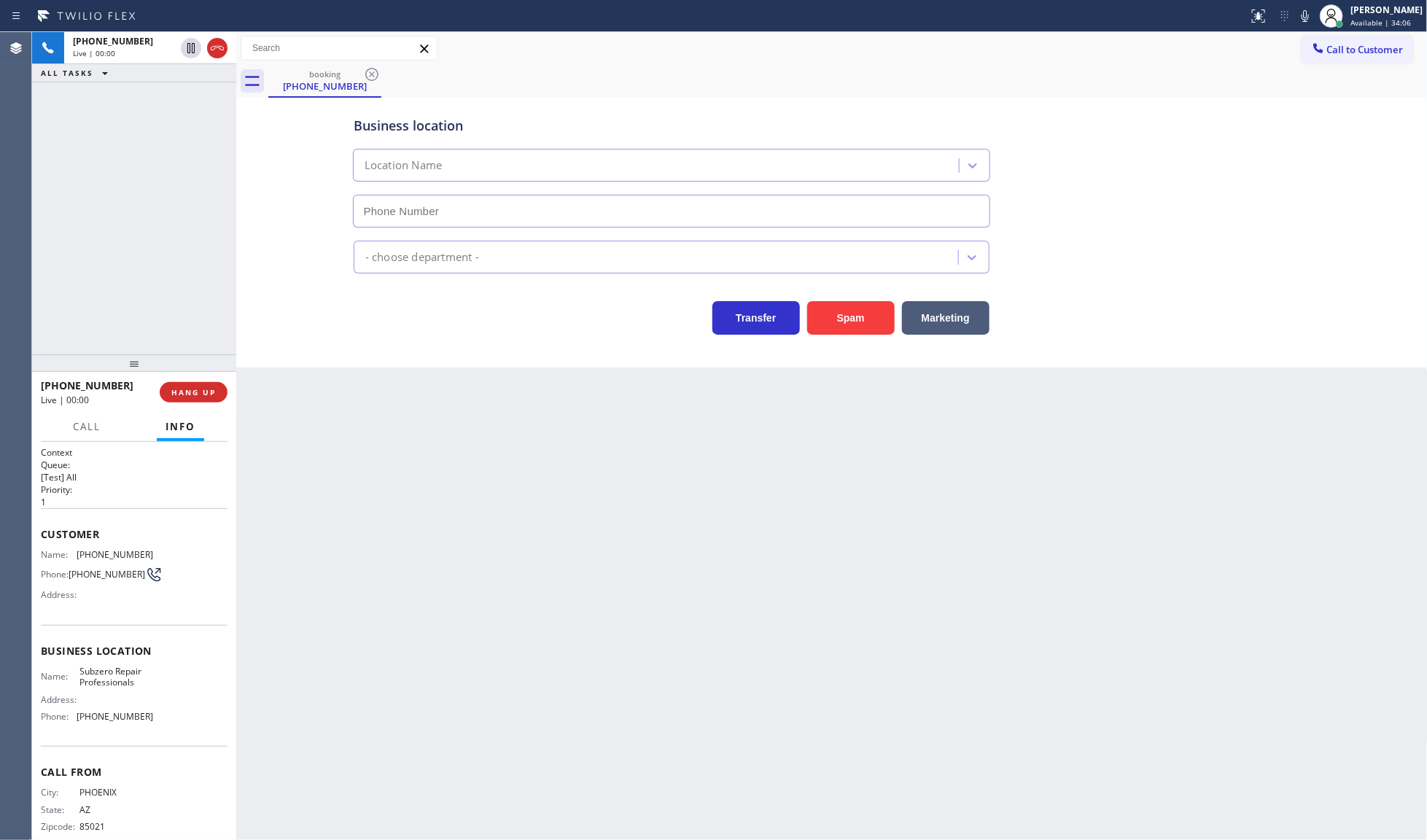
type input "[PHONE_NUMBER]"
click at [215, 395] on span "HANG UP" at bounding box center [194, 392] width 45 height 10
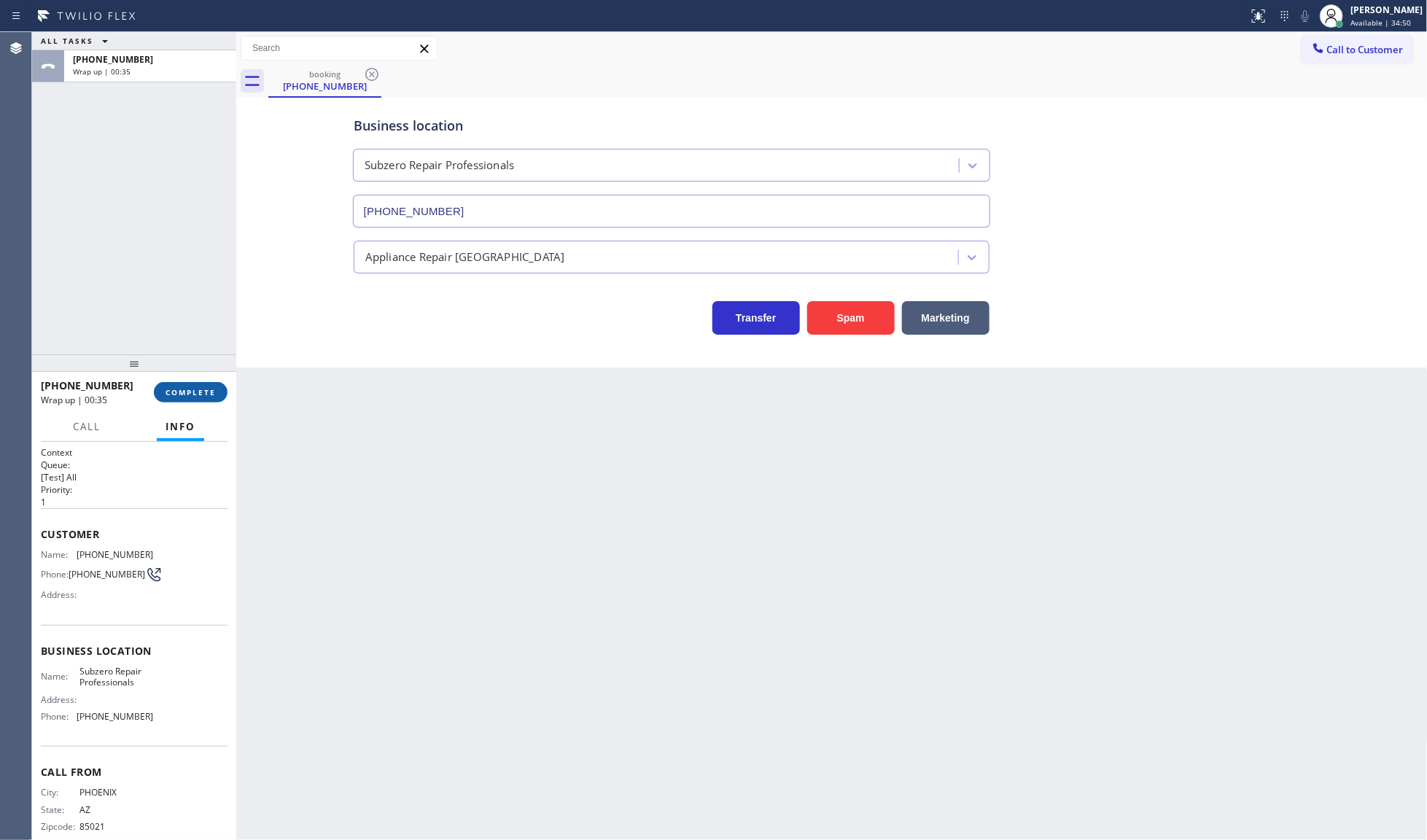
click at [203, 385] on button "COMPLETE" at bounding box center [190, 392] width 74 height 21
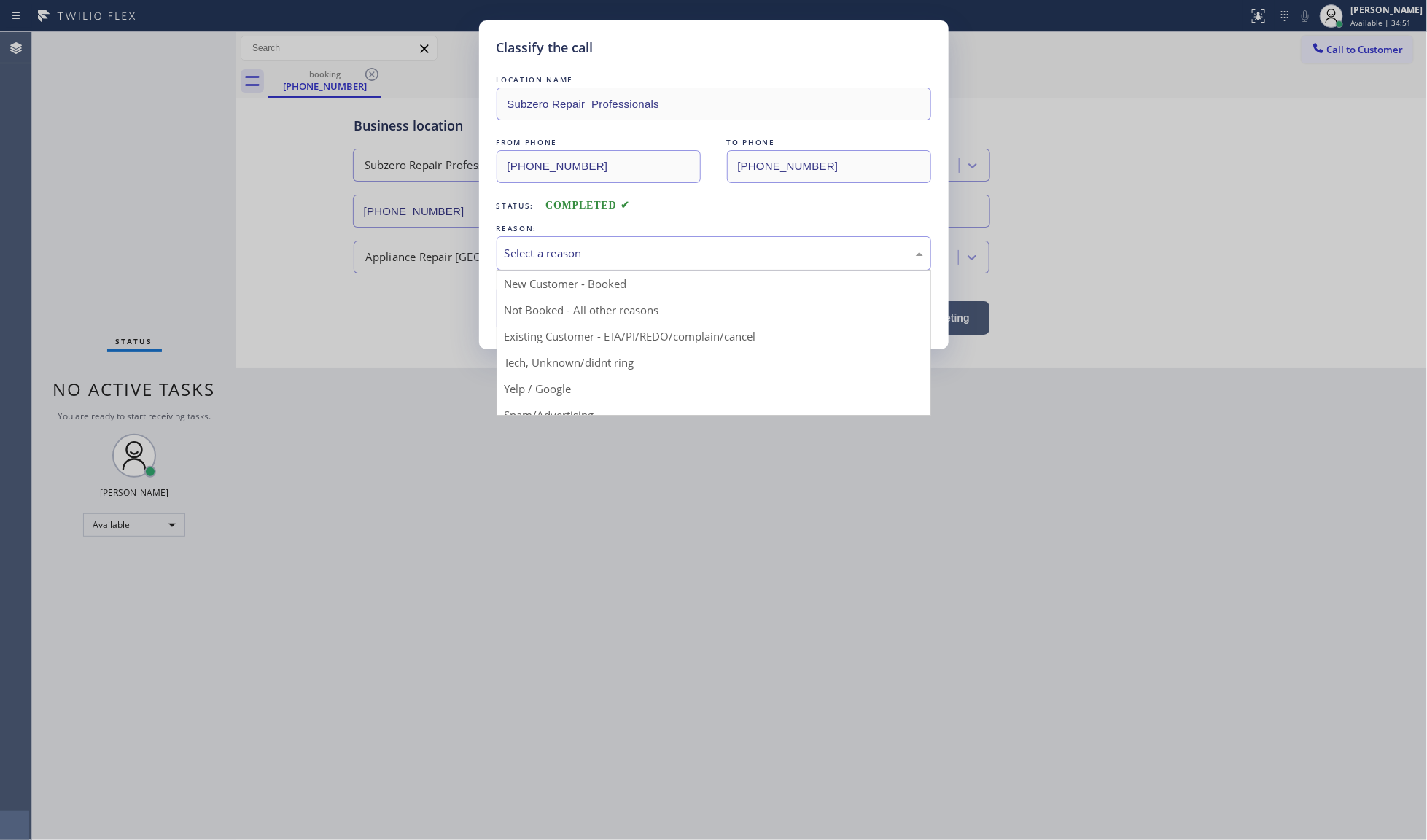
click at [559, 263] on div "Select a reason" at bounding box center [714, 253] width 435 height 35
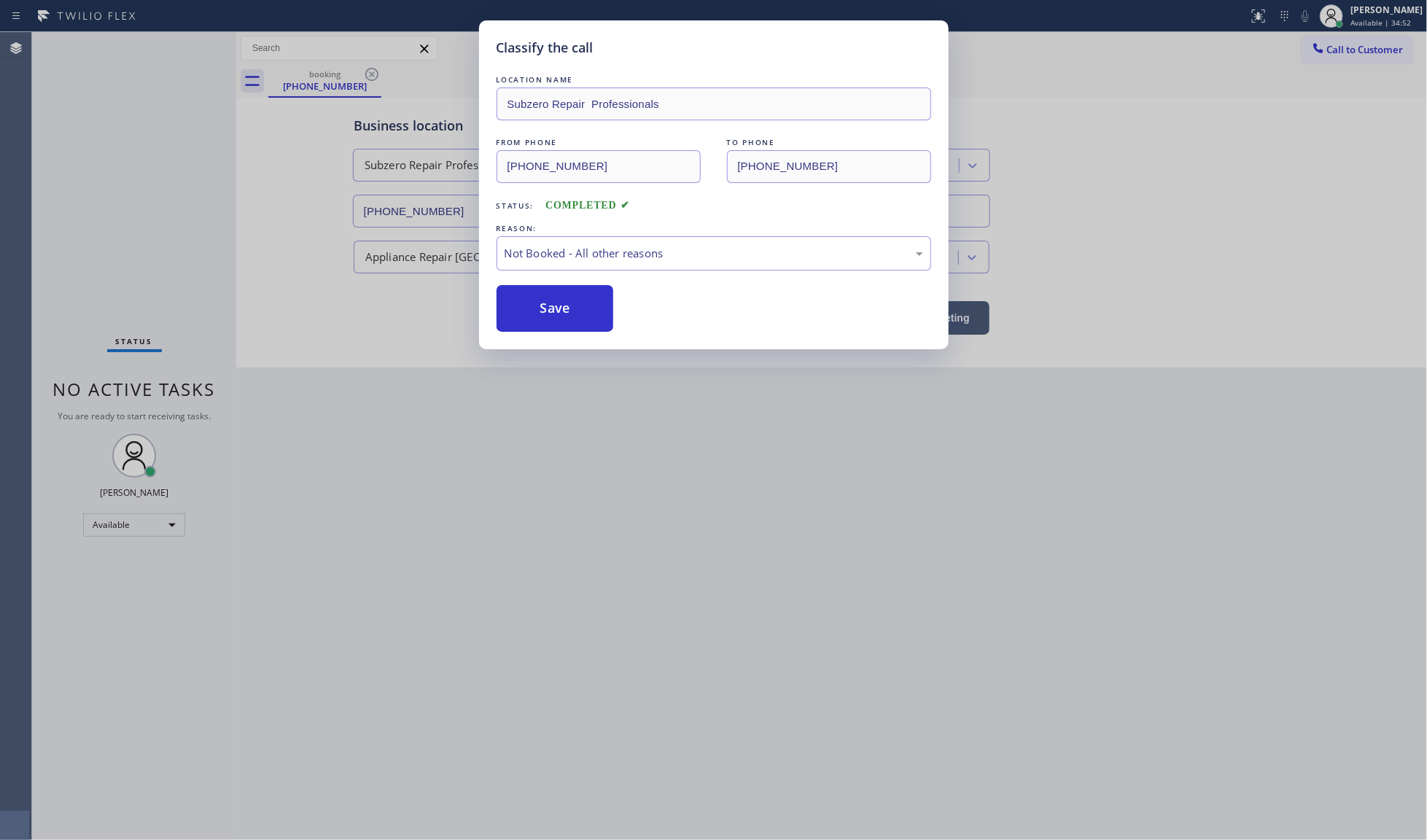
click at [538, 310] on button "Save" at bounding box center [555, 308] width 118 height 47
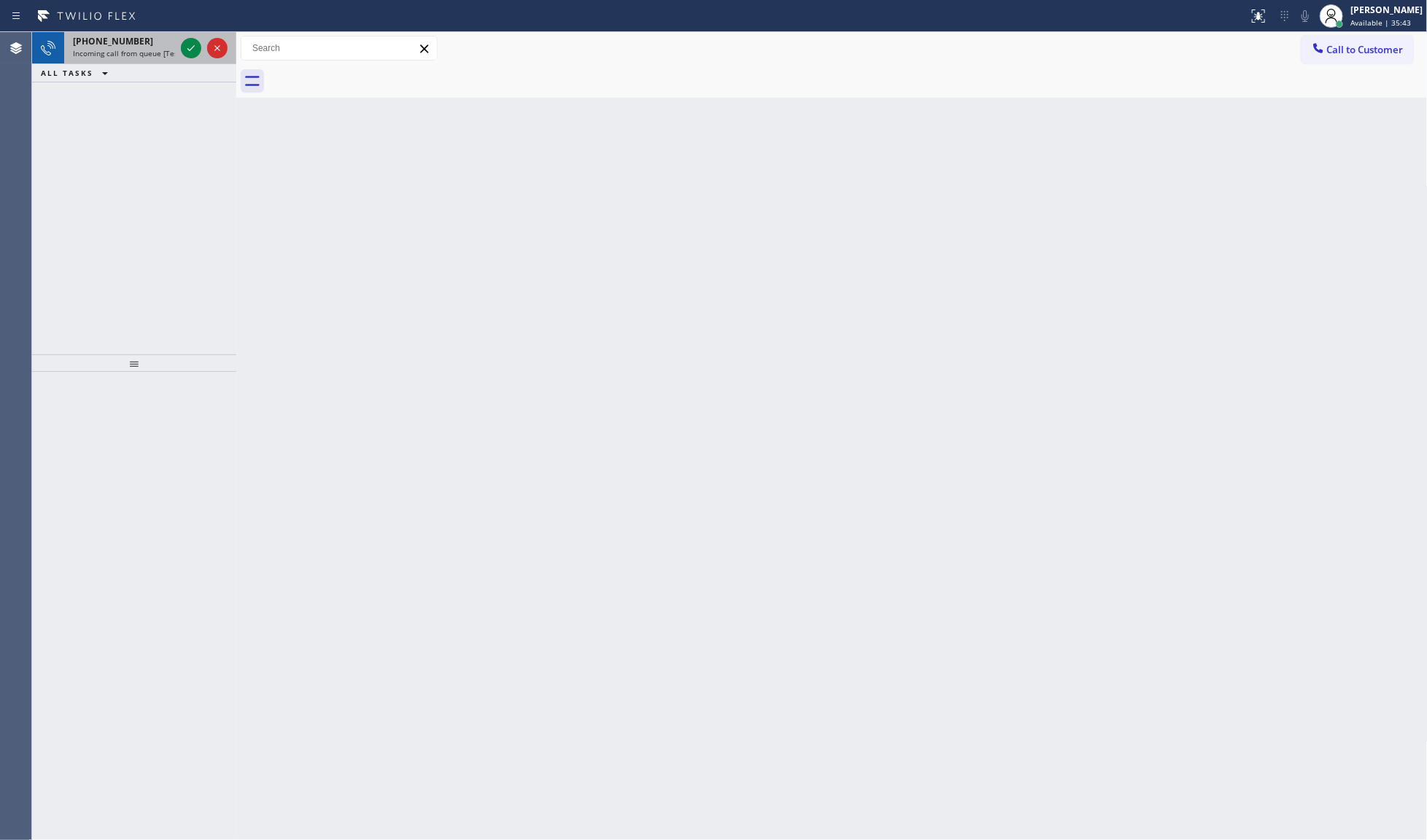
click at [202, 48] on div at bounding box center [204, 48] width 52 height 32
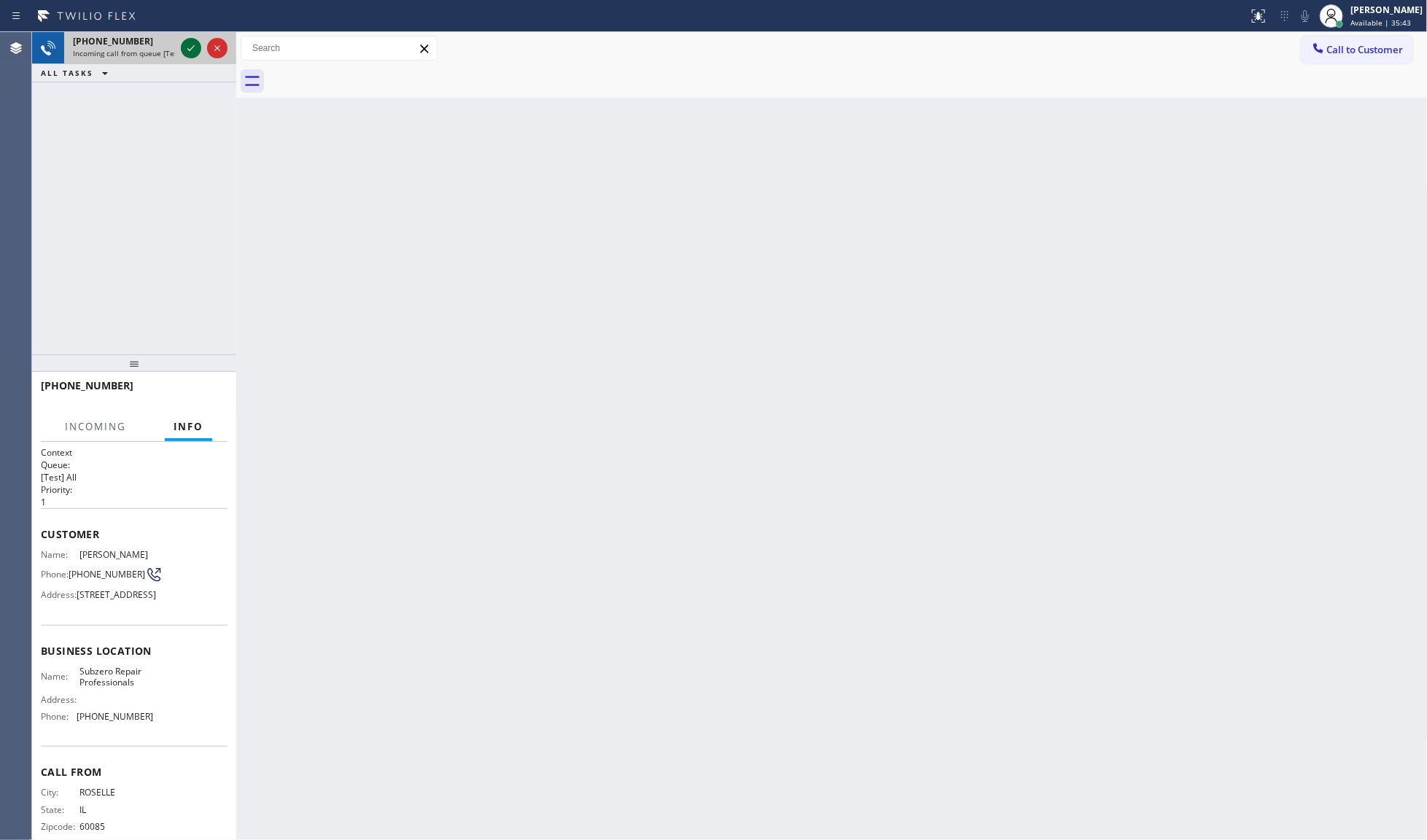
click at [194, 48] on icon at bounding box center [190, 48] width 18 height 18
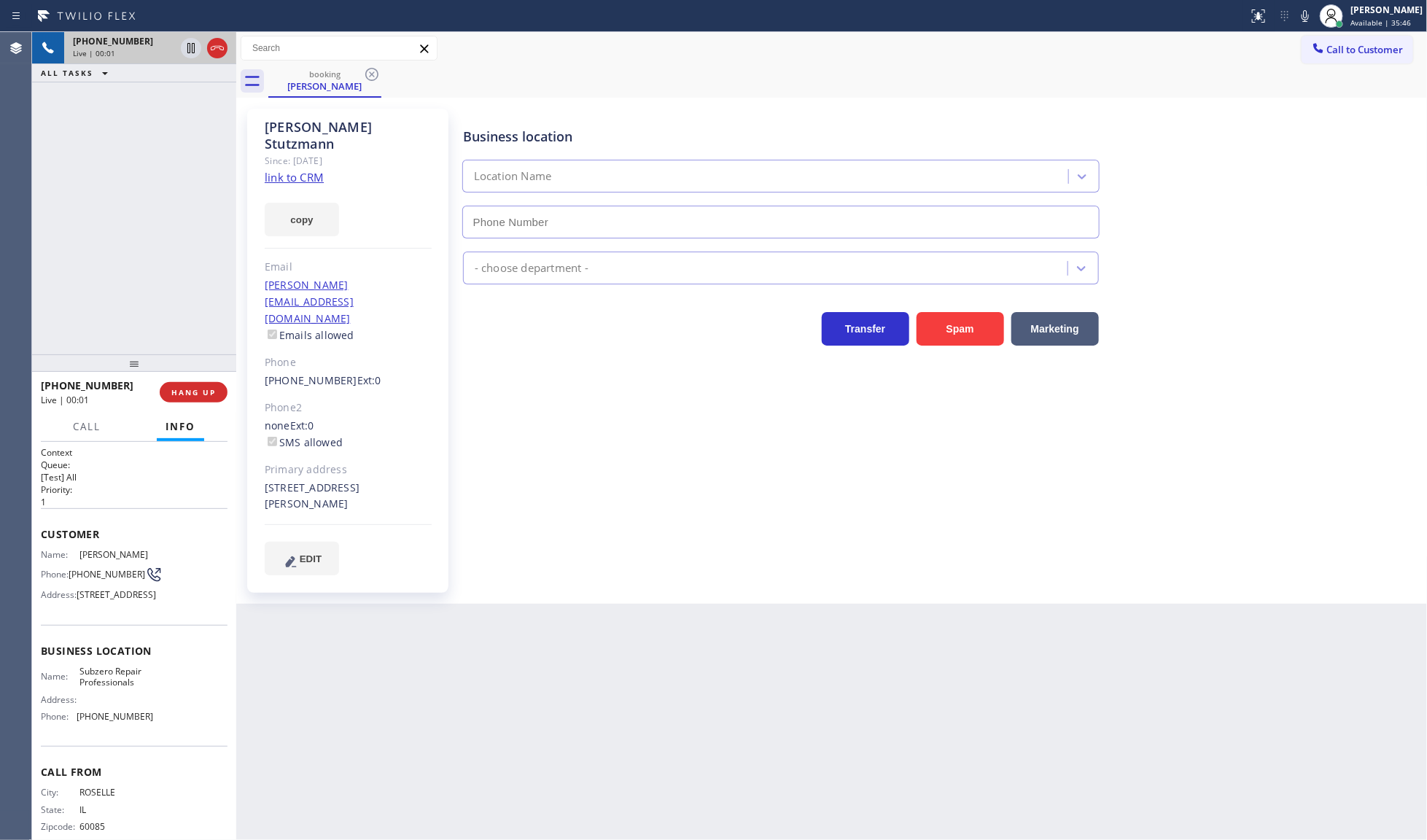
type input "[PHONE_NUMBER]"
click at [268, 170] on link "link to CRM" at bounding box center [294, 177] width 59 height 15
click at [189, 42] on icon at bounding box center [190, 48] width 18 height 18
click at [1299, 13] on icon at bounding box center [1305, 16] width 18 height 18
click at [304, 205] on button "copy" at bounding box center [302, 219] width 75 height 34
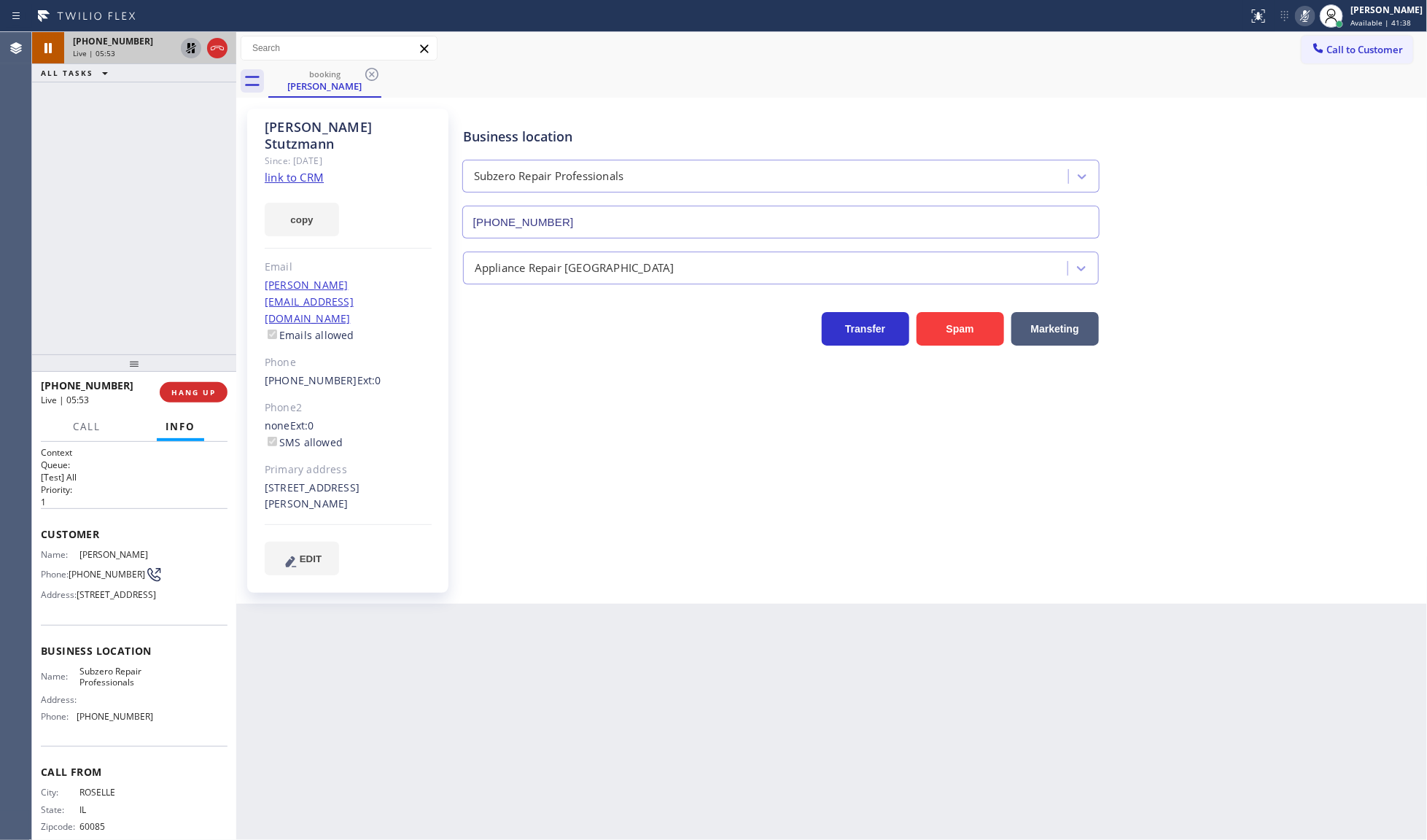
click at [191, 51] on icon at bounding box center [190, 48] width 10 height 10
click at [1300, 19] on icon at bounding box center [1305, 16] width 18 height 18
click at [191, 392] on span "COMPLETE" at bounding box center [190, 392] width 50 height 10
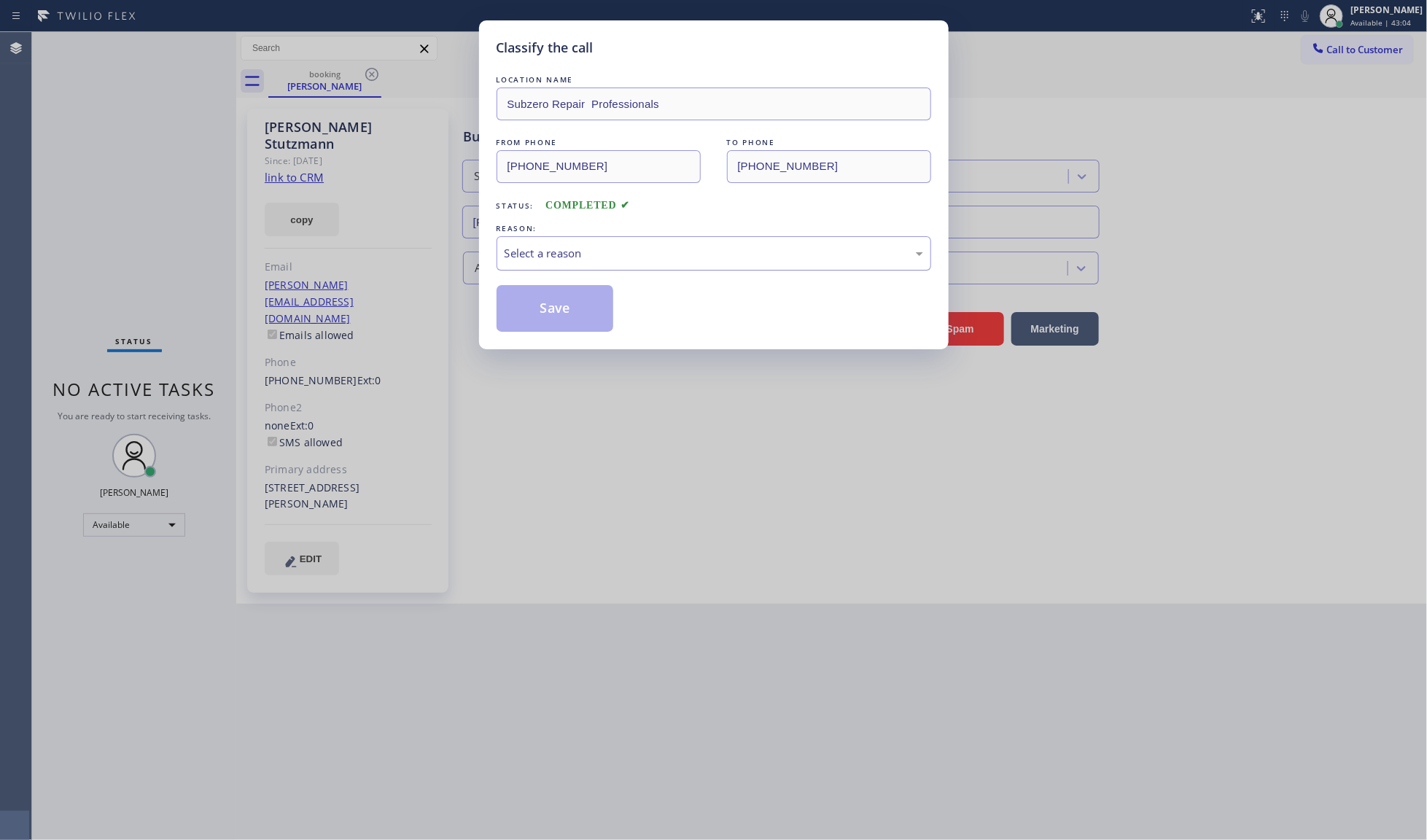
click at [533, 258] on div "Select a reason" at bounding box center [714, 254] width 418 height 17
drag, startPoint x: 535, startPoint y: 365, endPoint x: 547, endPoint y: 318, distance: 48.5
click at [547, 318] on button "Save" at bounding box center [555, 308] width 118 height 47
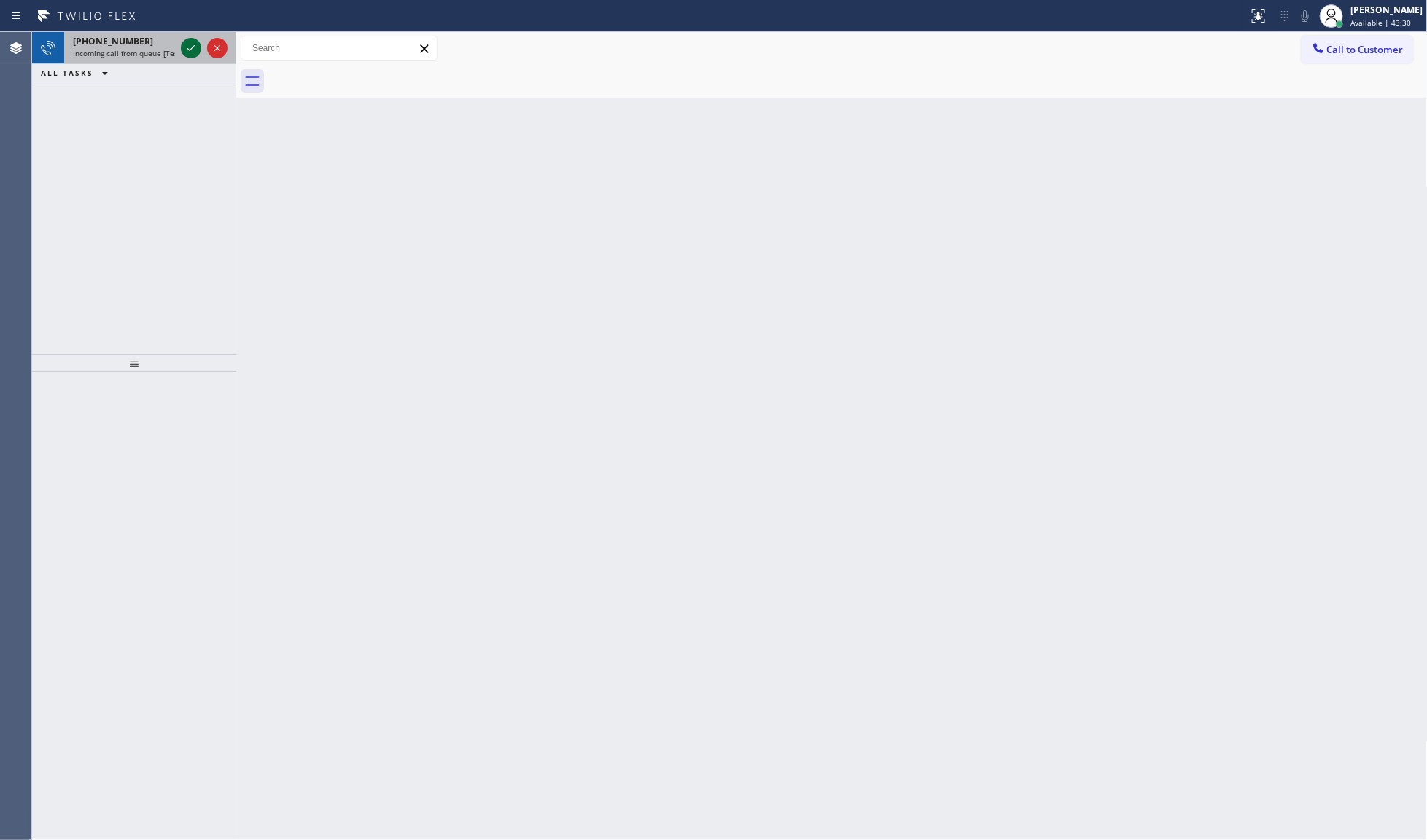
click at [189, 49] on icon at bounding box center [190, 48] width 18 height 18
click at [185, 45] on icon at bounding box center [190, 48] width 18 height 18
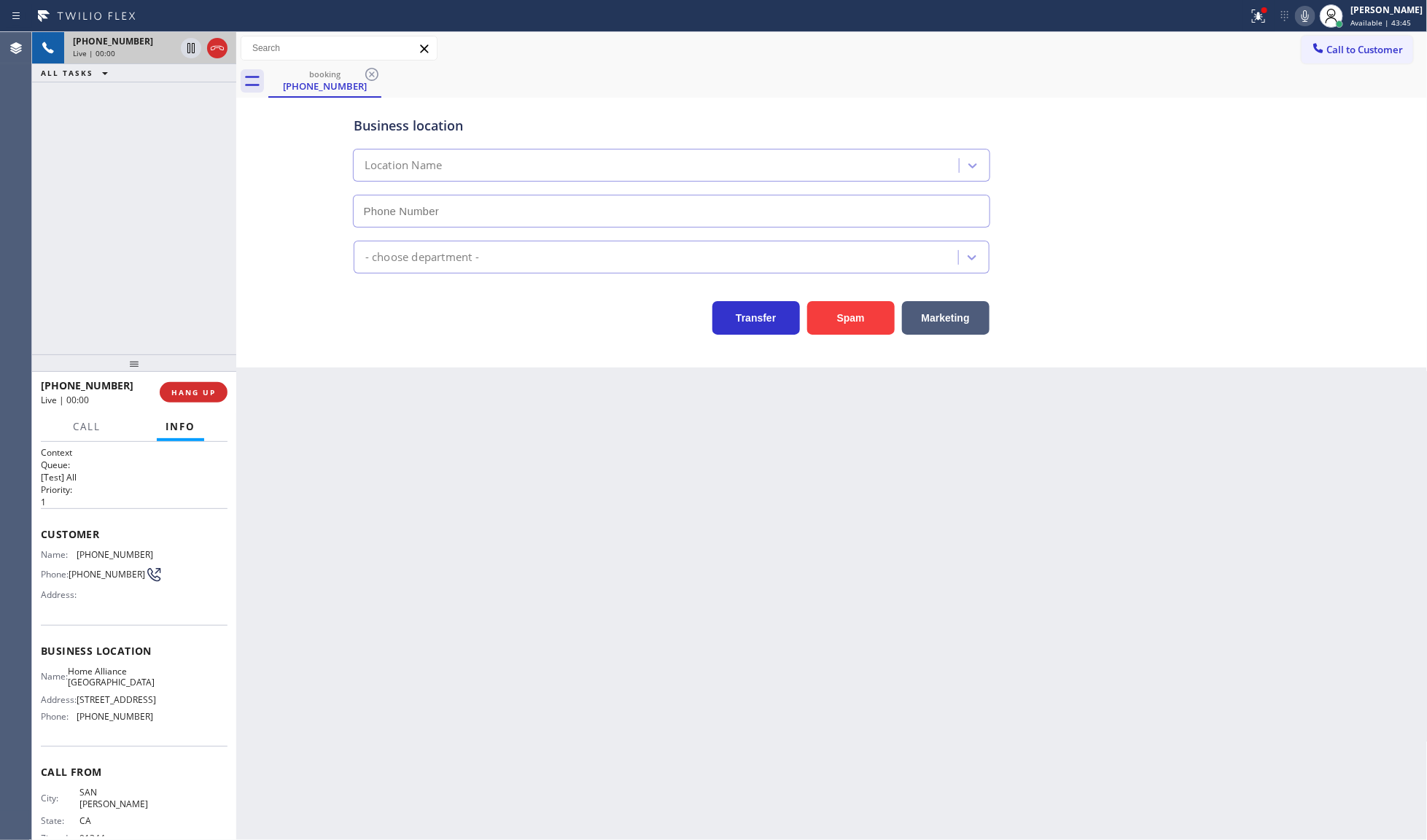
type input "[PHONE_NUMBER]"
click at [199, 388] on span "HANG UP" at bounding box center [194, 392] width 45 height 10
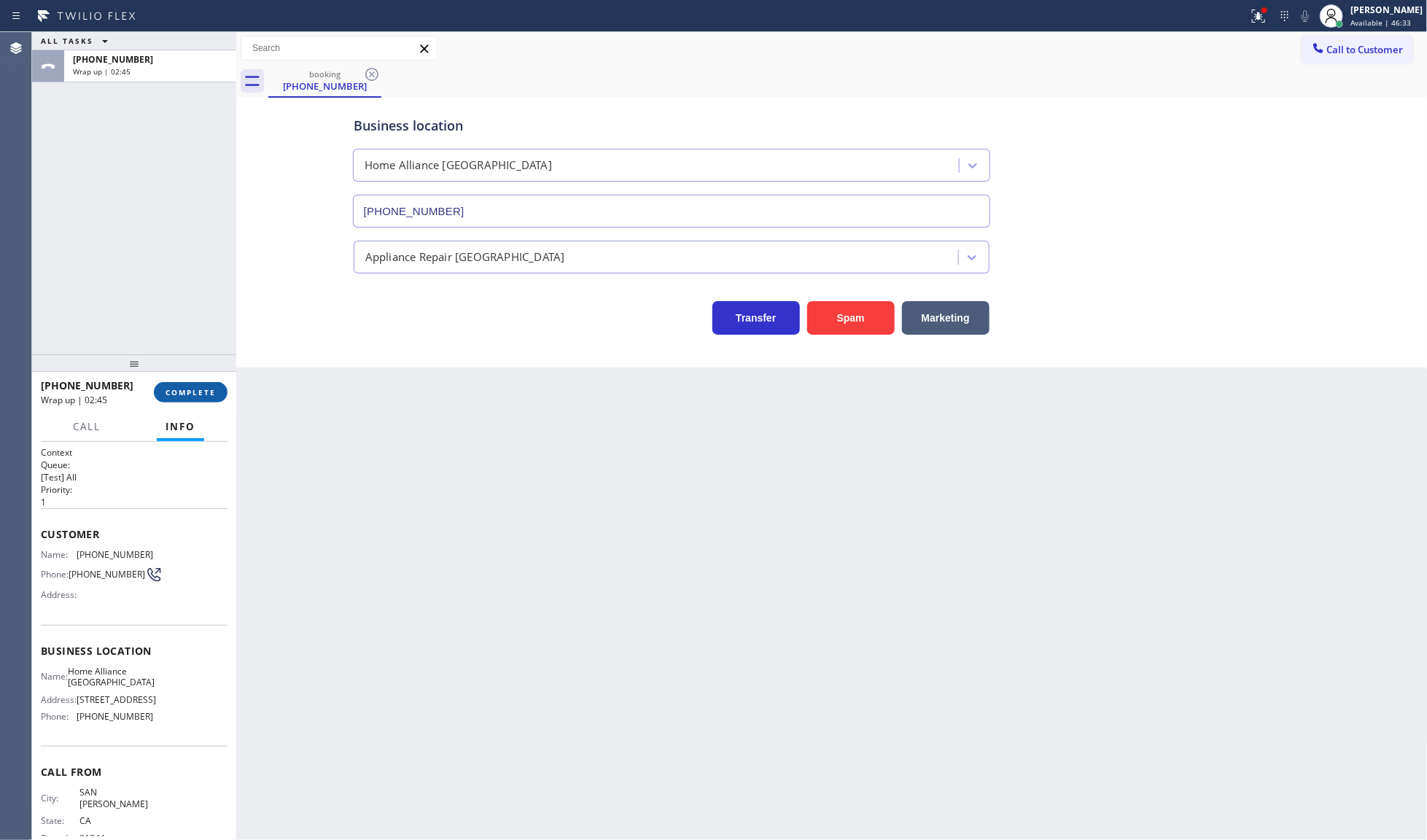
click at [187, 390] on span "COMPLETE" at bounding box center [190, 392] width 50 height 10
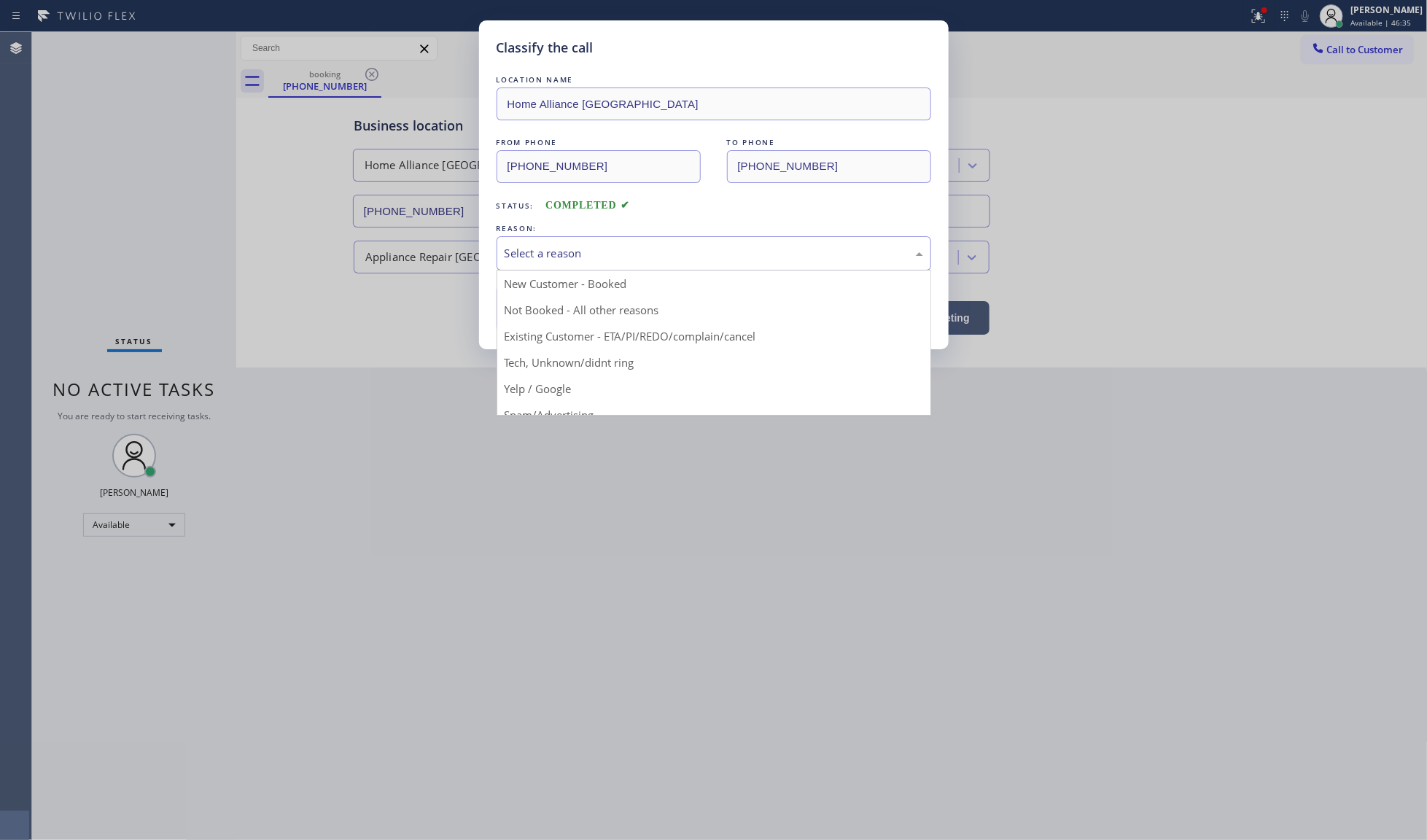
click at [509, 248] on div "Select a reason" at bounding box center [714, 254] width 418 height 17
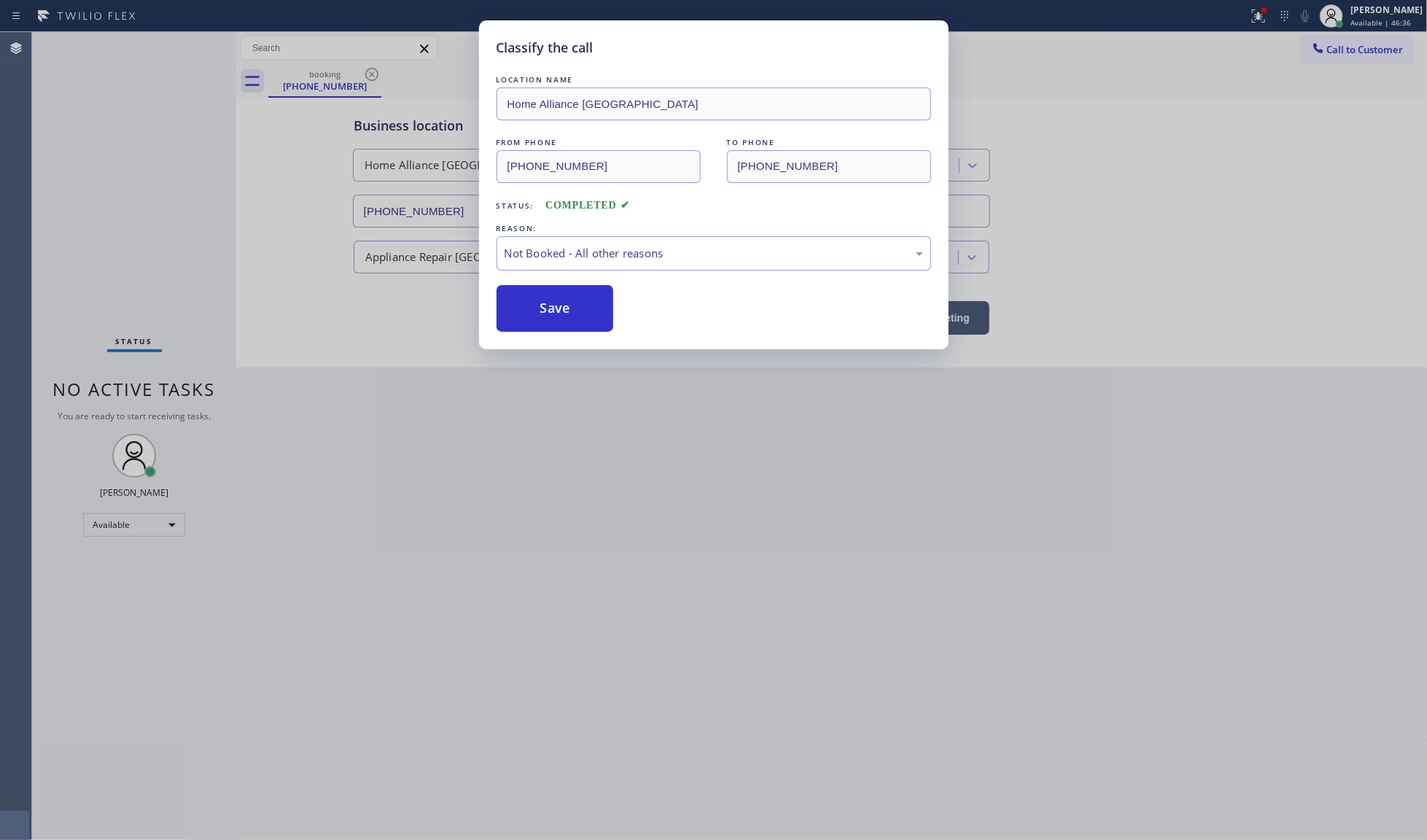
click at [522, 302] on button "Save" at bounding box center [555, 308] width 118 height 47
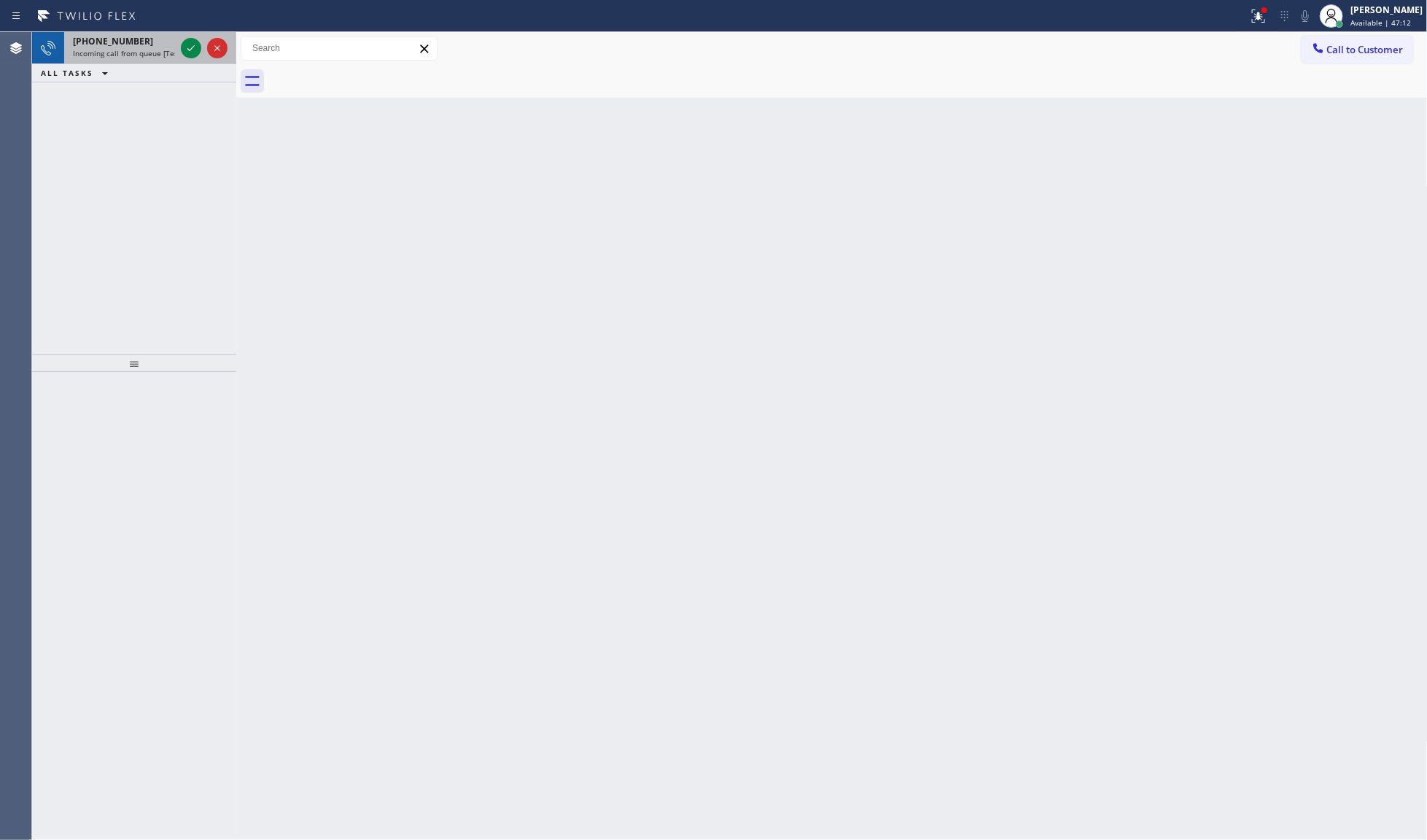
click at [205, 55] on div at bounding box center [204, 48] width 52 height 32
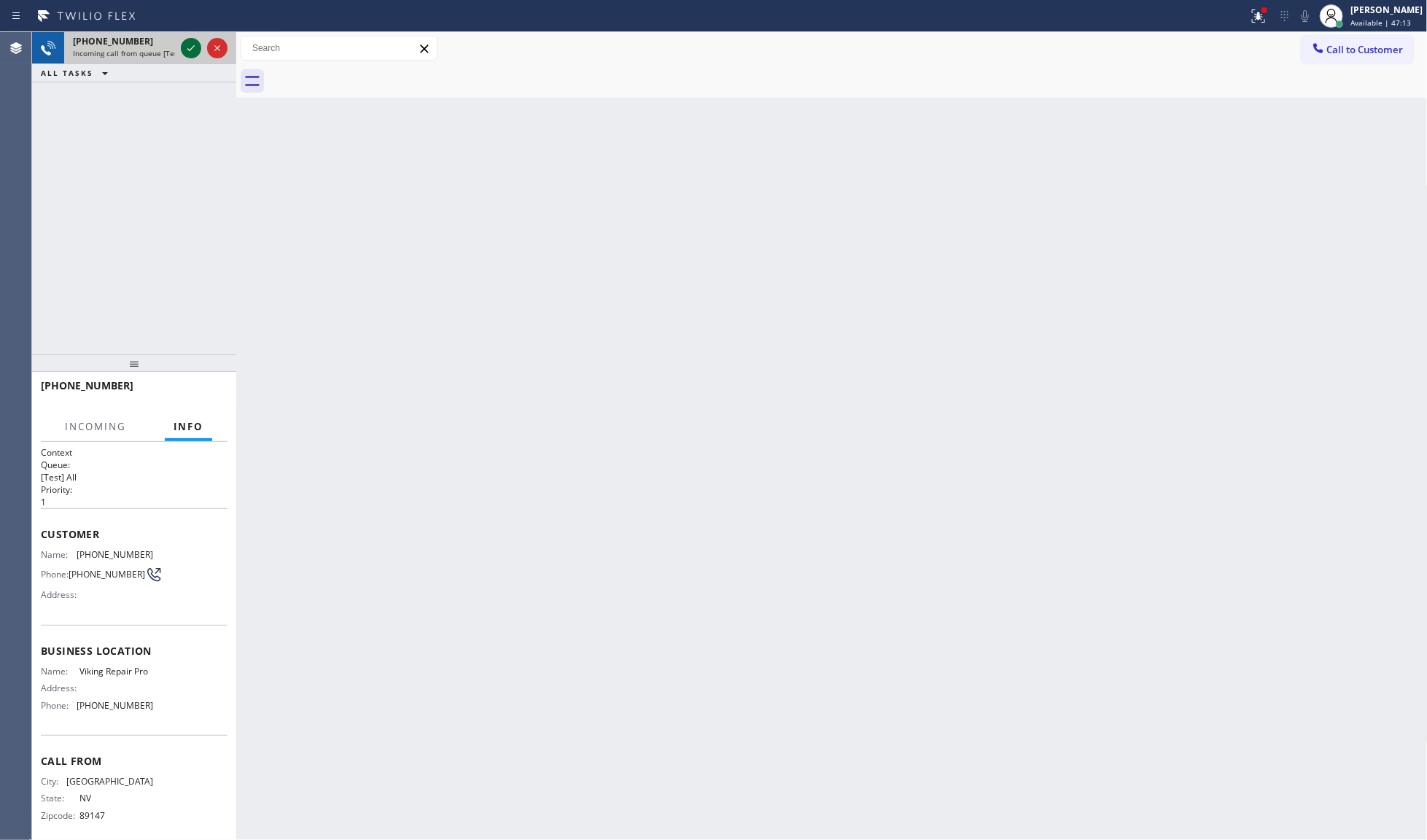
click at [201, 52] on div at bounding box center [191, 48] width 21 height 18
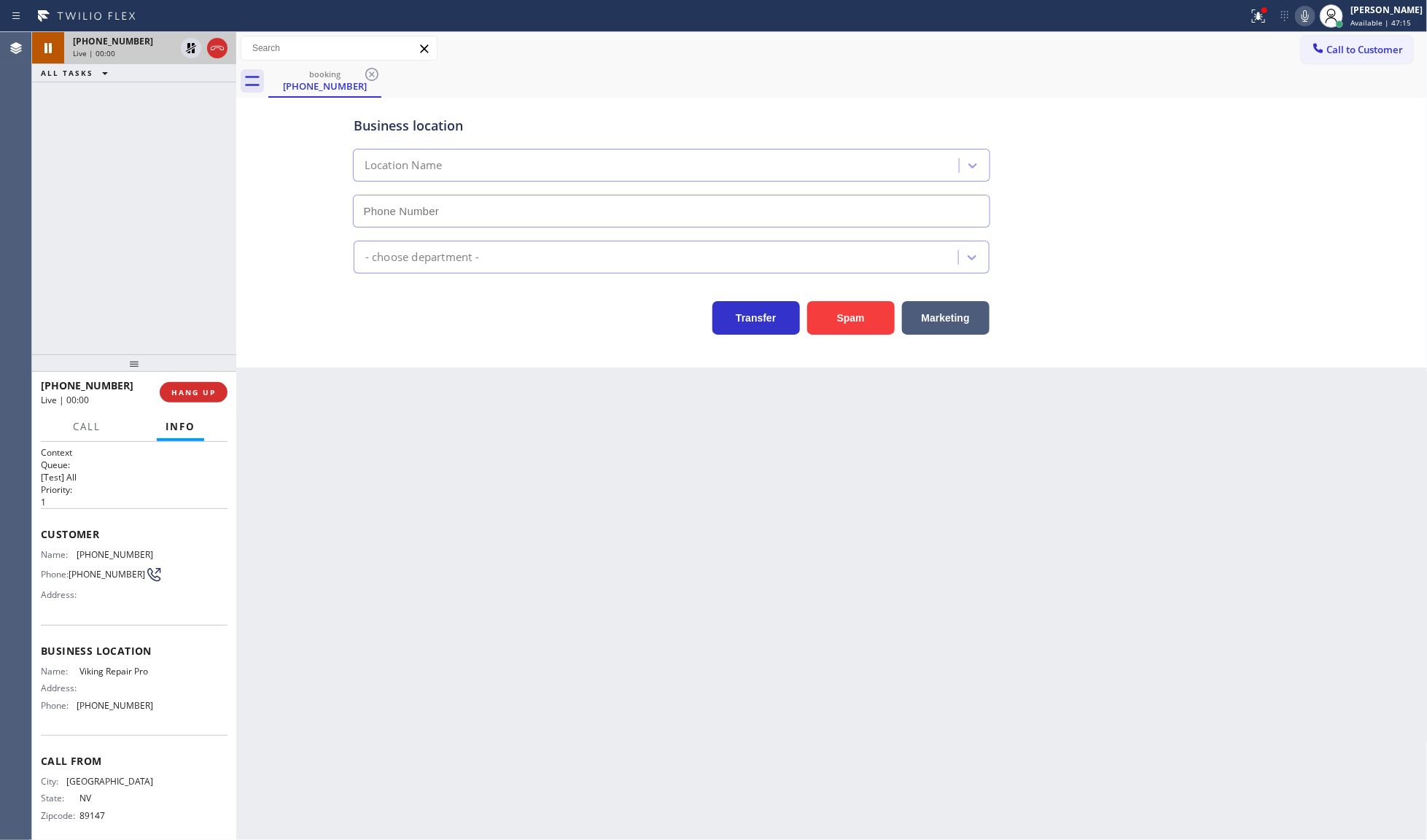
type input "[PHONE_NUMBER]"
click at [175, 49] on div "Live | 00:00" at bounding box center [123, 53] width 102 height 10
click at [193, 48] on icon at bounding box center [190, 48] width 10 height 10
drag, startPoint x: 212, startPoint y: 416, endPoint x: 209, endPoint y: 406, distance: 10.4
click at [213, 416] on div "Call Info" at bounding box center [134, 427] width 187 height 29
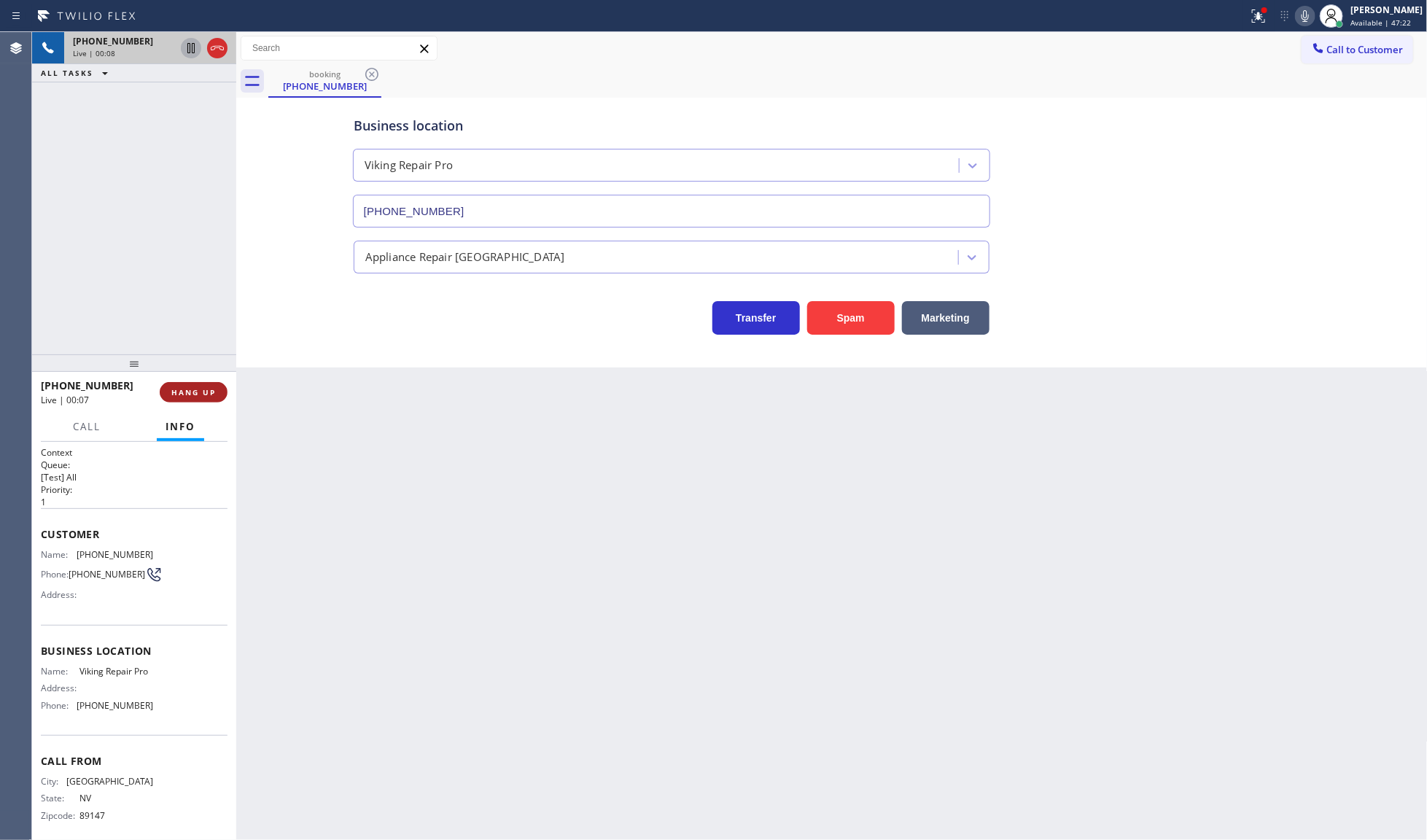
click at [208, 401] on button "HANG UP" at bounding box center [193, 392] width 68 height 21
click at [189, 388] on span "COMPLETE" at bounding box center [190, 392] width 50 height 10
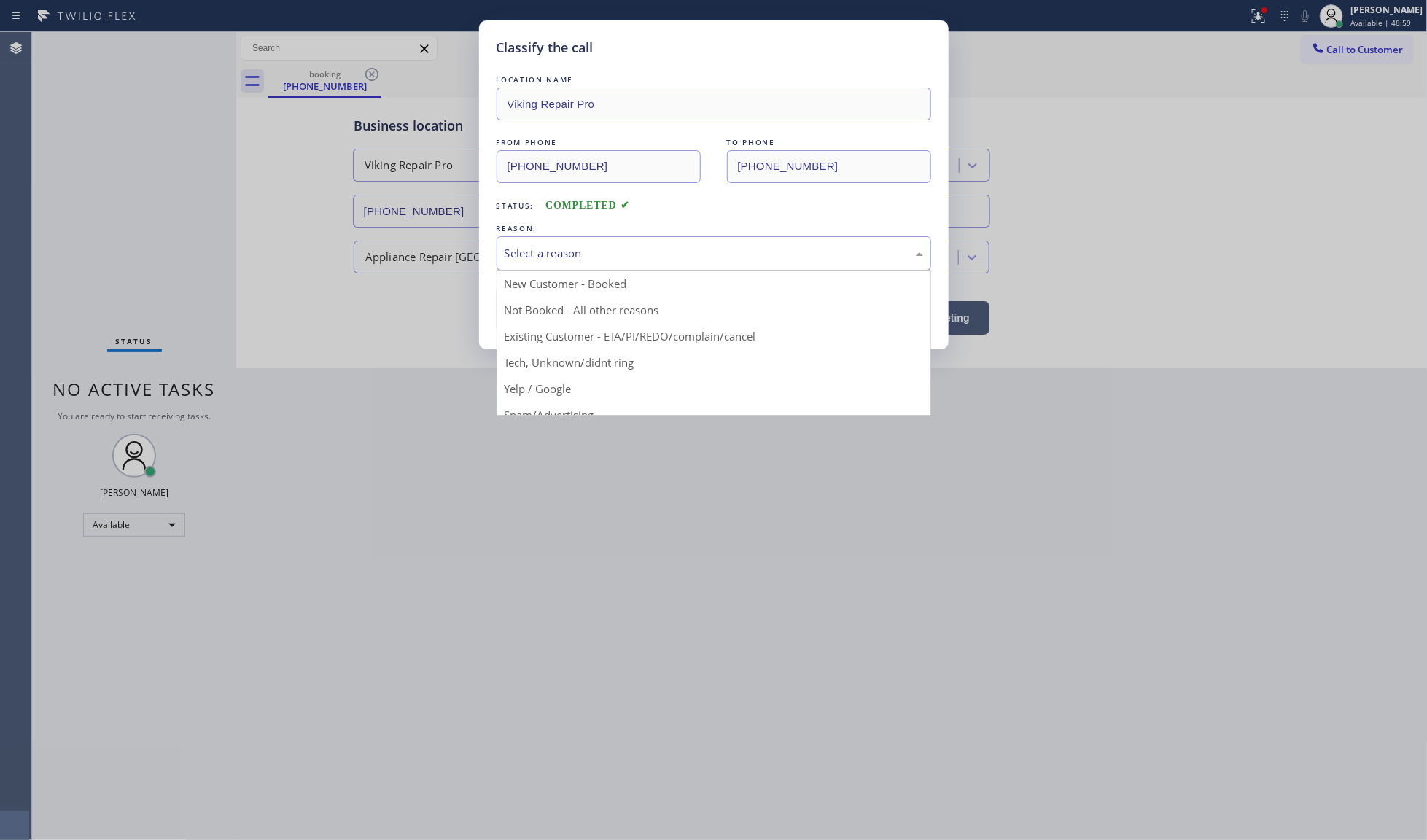
click at [545, 258] on div "Select a reason" at bounding box center [714, 254] width 418 height 17
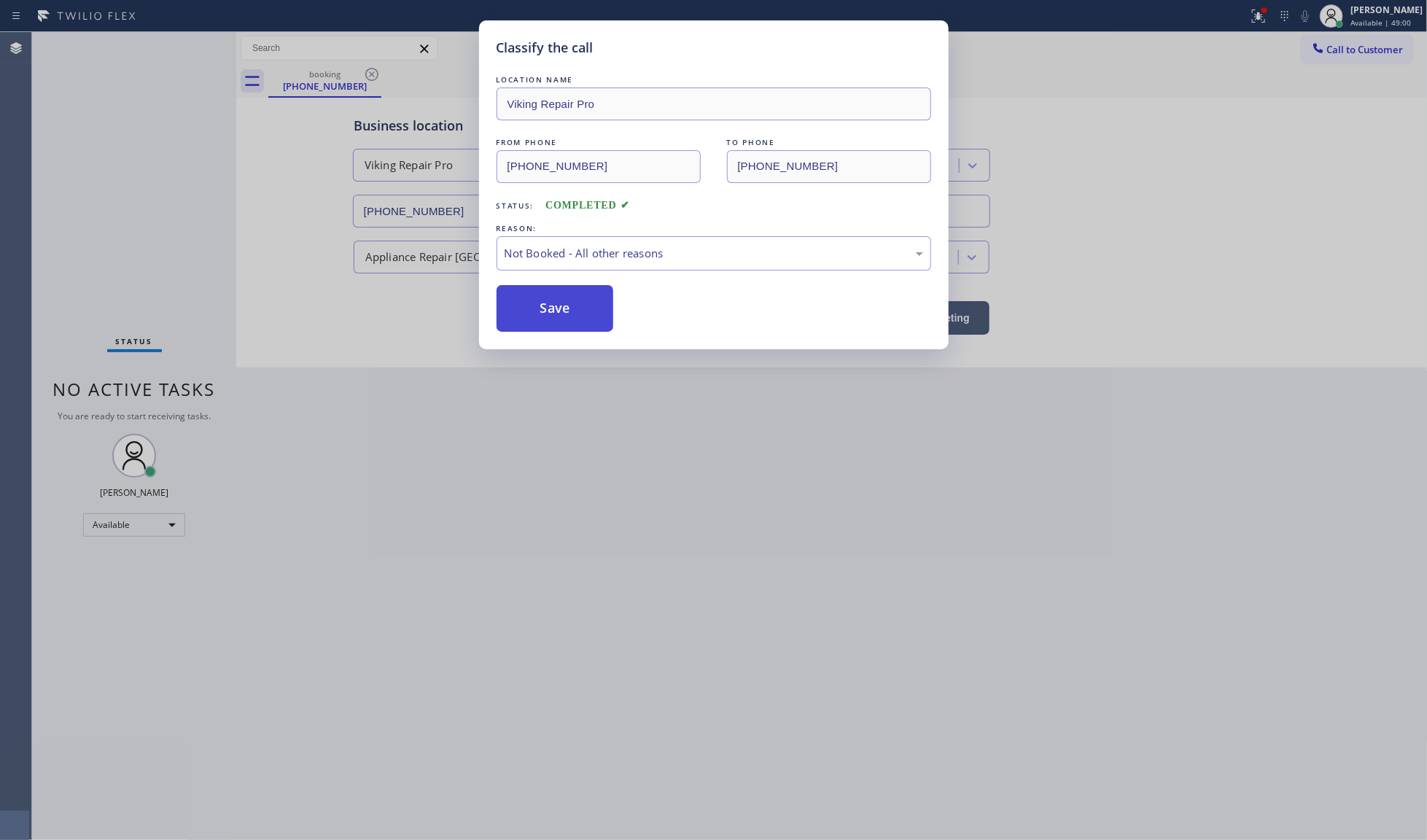
click at [545, 308] on button "Save" at bounding box center [555, 308] width 118 height 47
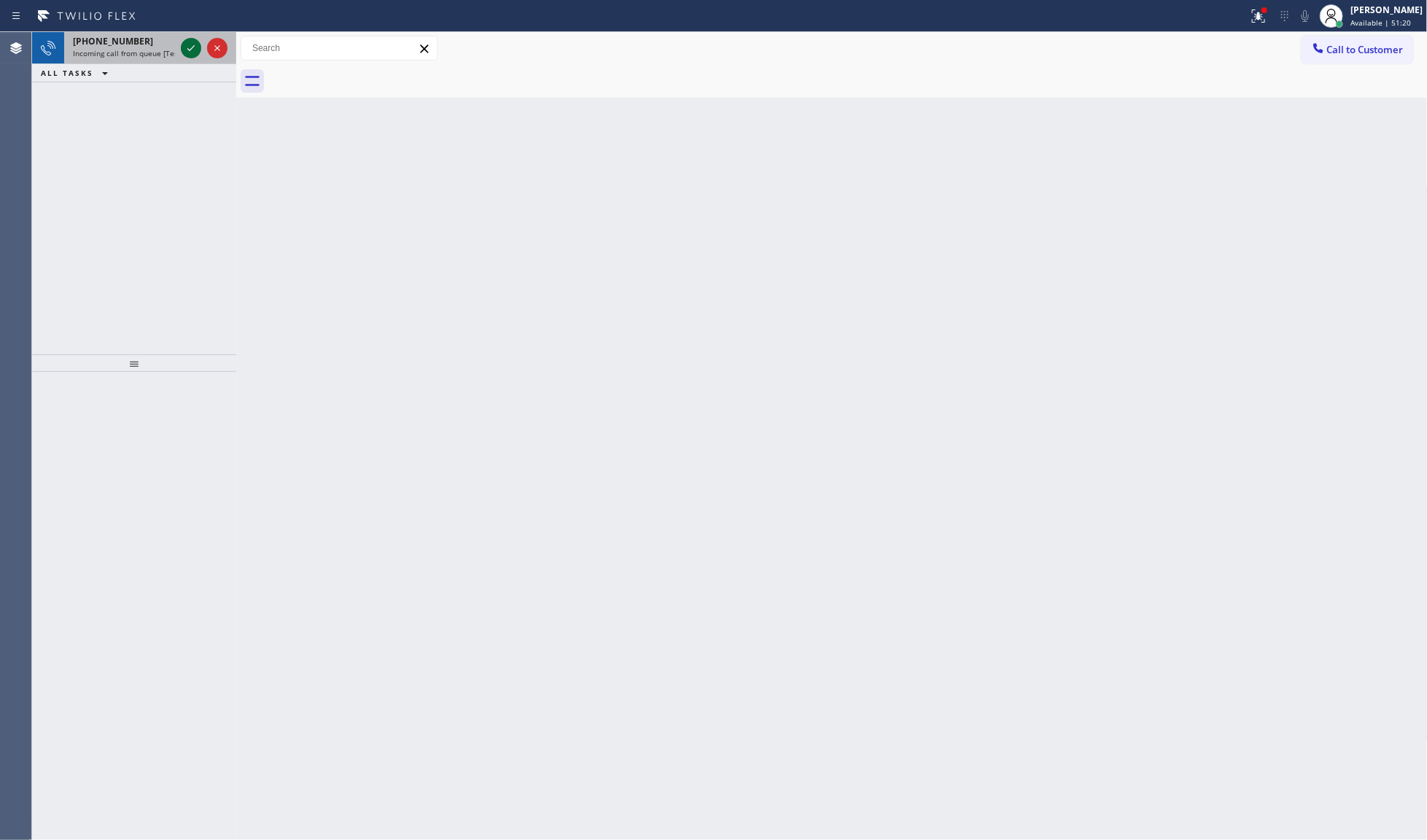
click at [189, 41] on icon at bounding box center [190, 48] width 18 height 18
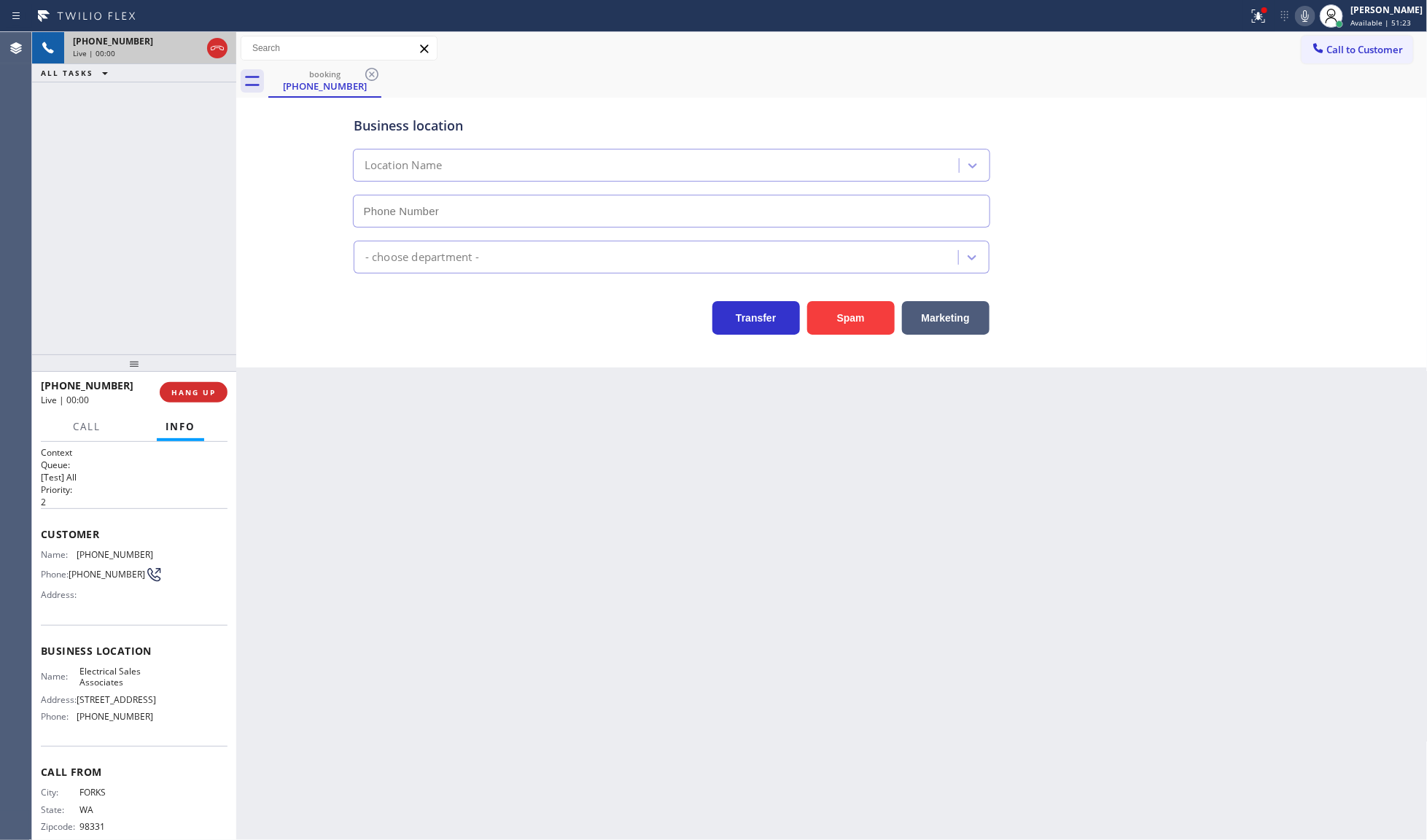
type input "[PHONE_NUMBER]"
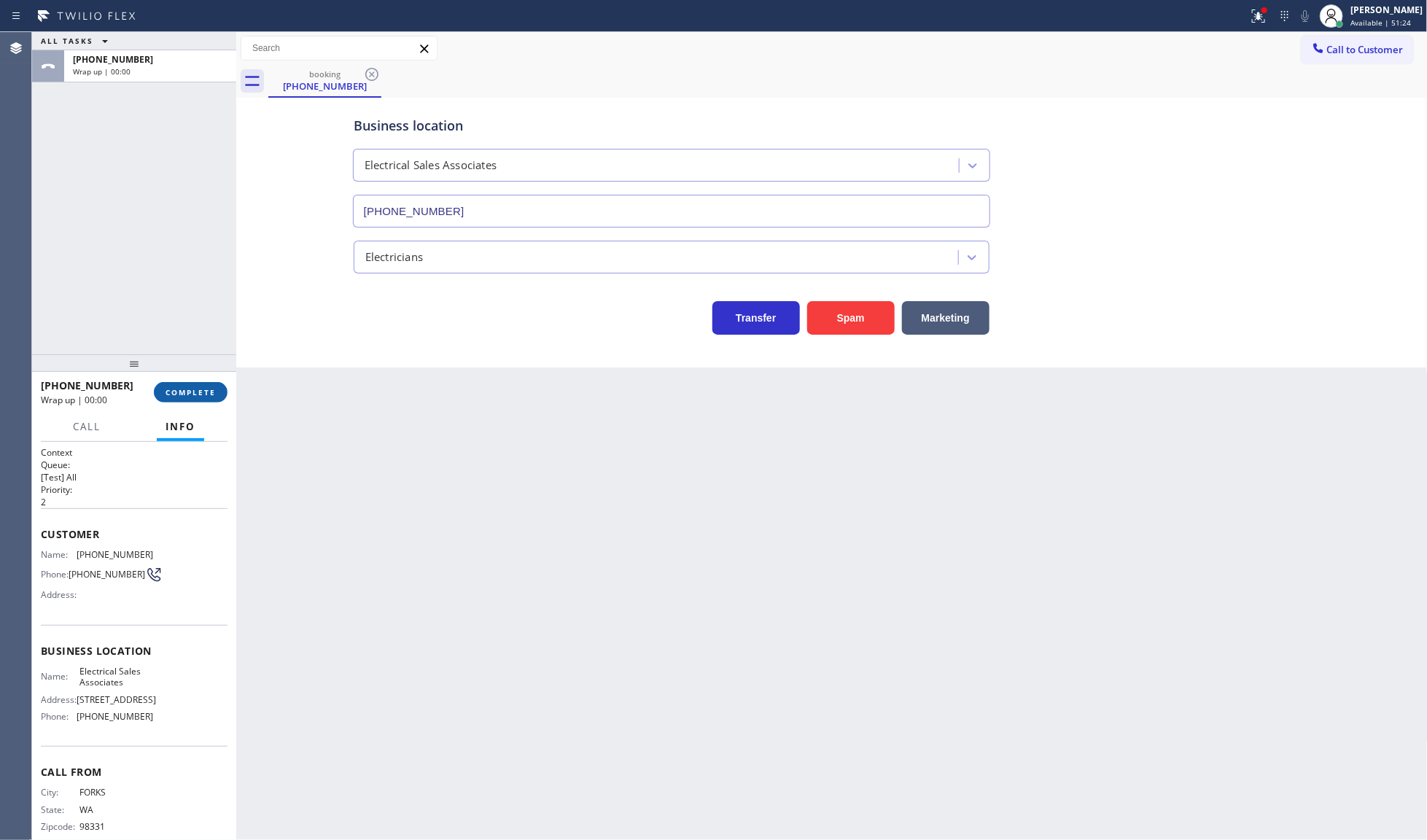
click at [198, 388] on span "COMPLETE" at bounding box center [190, 392] width 50 height 10
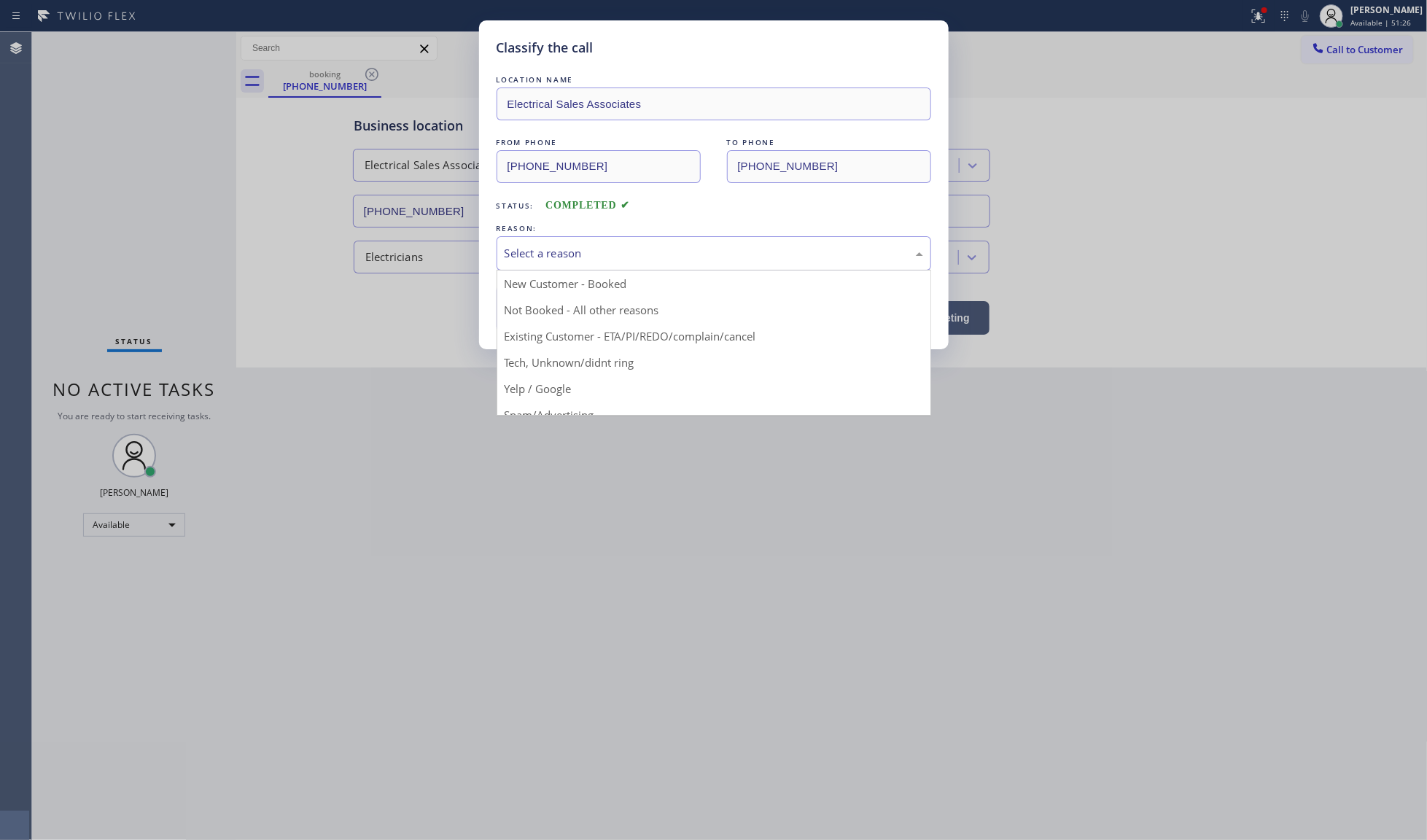
click at [515, 246] on div "Select a reason" at bounding box center [714, 253] width 435 height 35
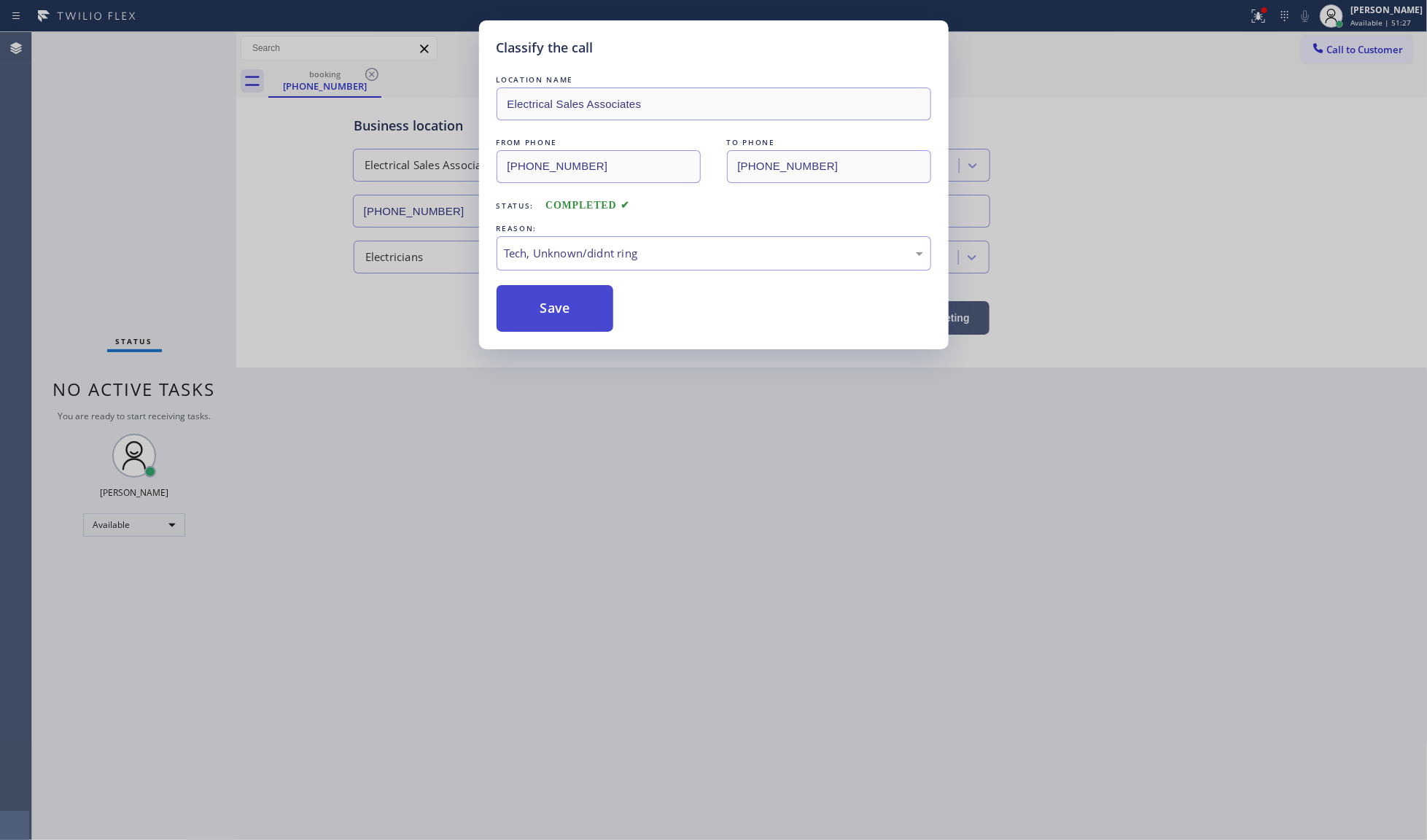
click at [575, 315] on button "Save" at bounding box center [555, 308] width 118 height 47
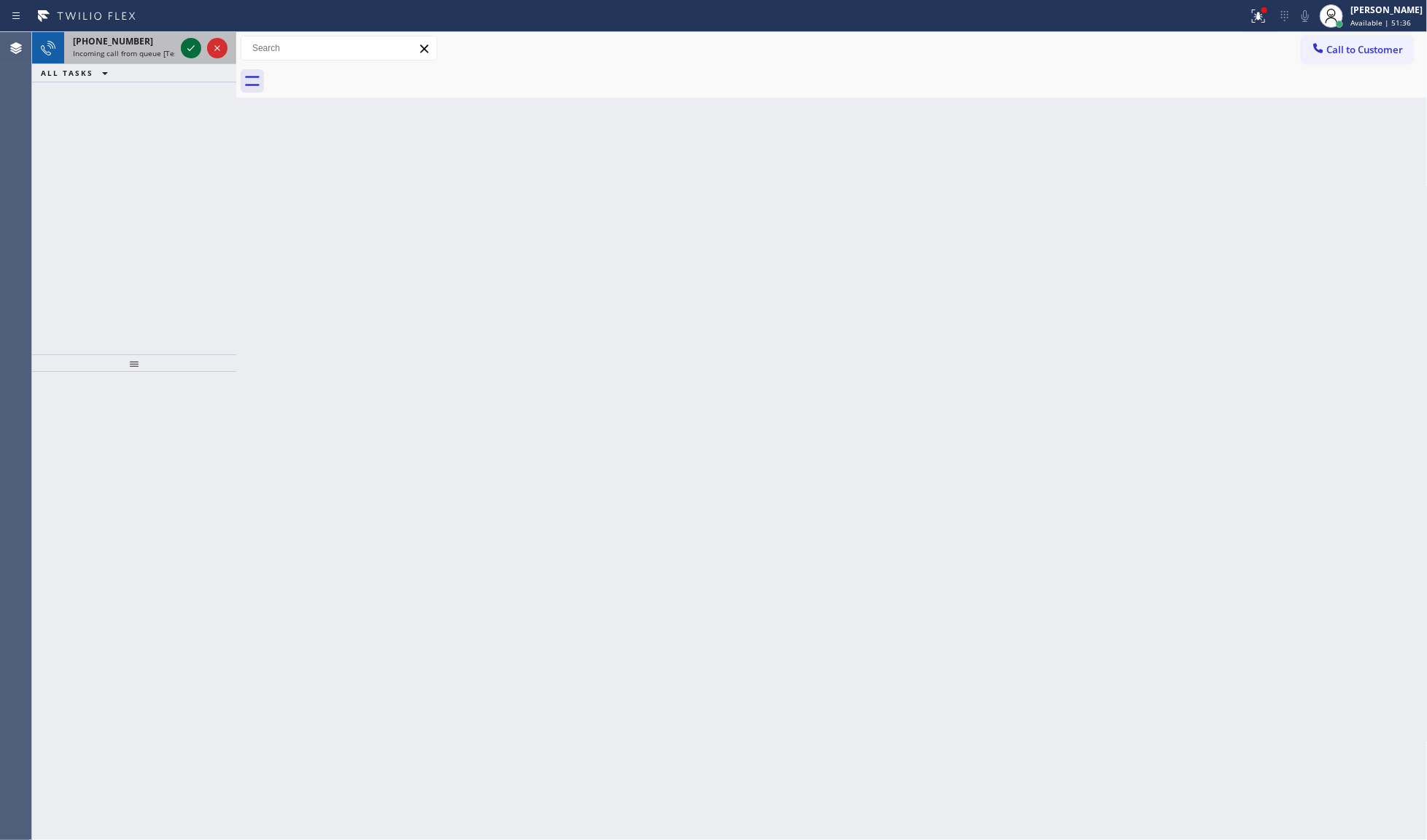
click at [180, 45] on div at bounding box center [204, 48] width 52 height 32
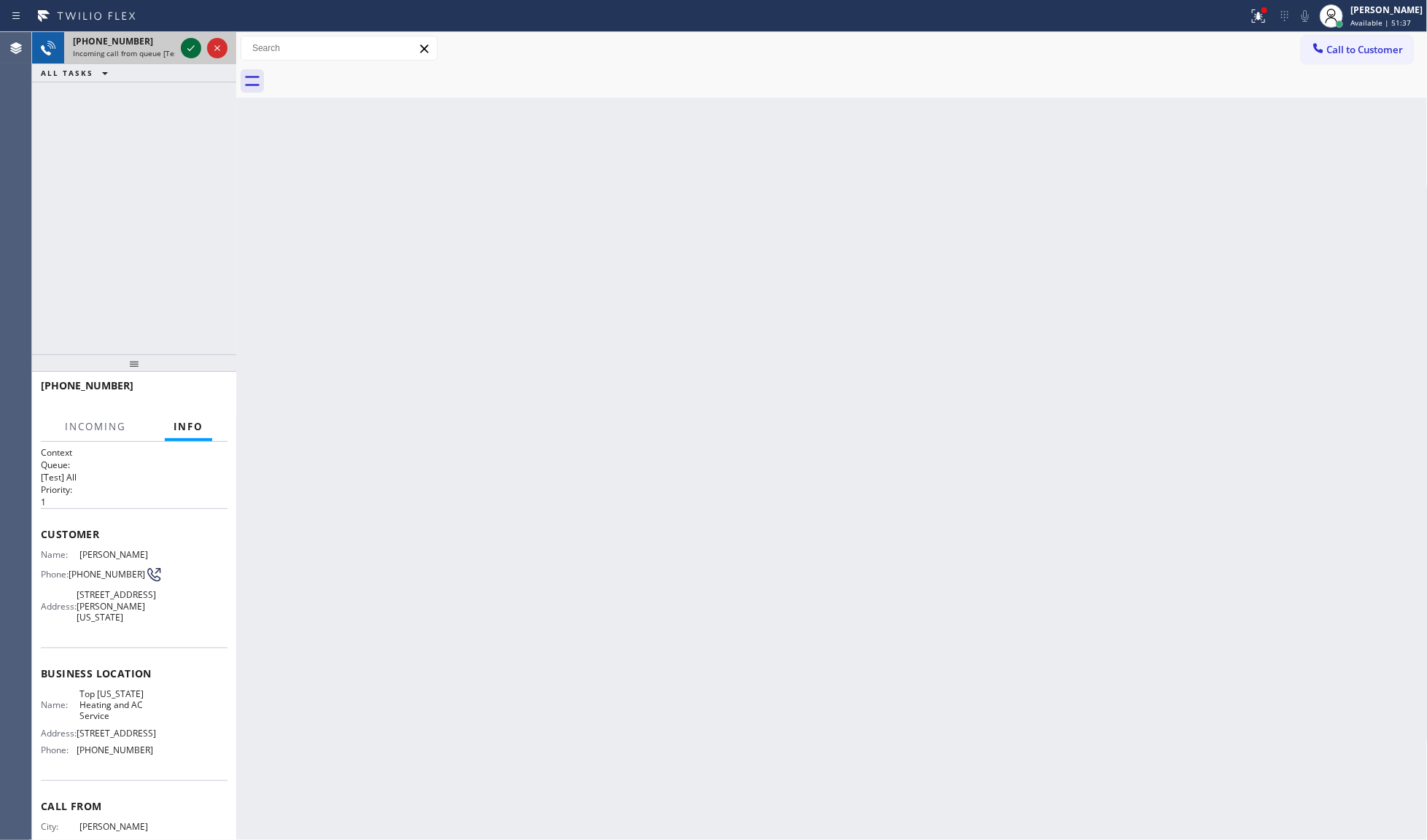
click at [181, 45] on div at bounding box center [191, 48] width 21 height 18
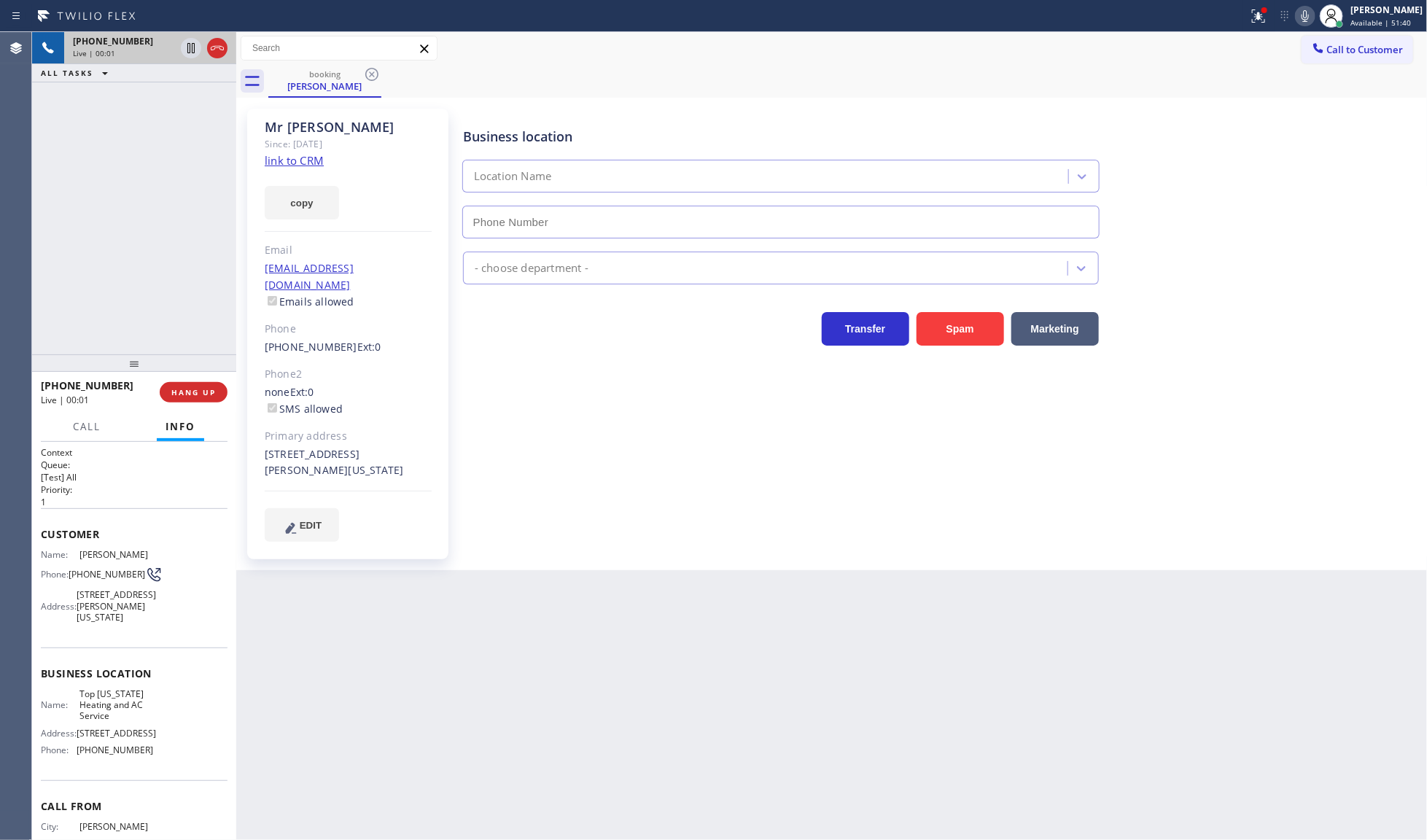
type input "[PHONE_NUMBER]"
click at [282, 165] on link "link to CRM" at bounding box center [294, 161] width 59 height 15
click at [95, 427] on span "Call" at bounding box center [87, 427] width 28 height 13
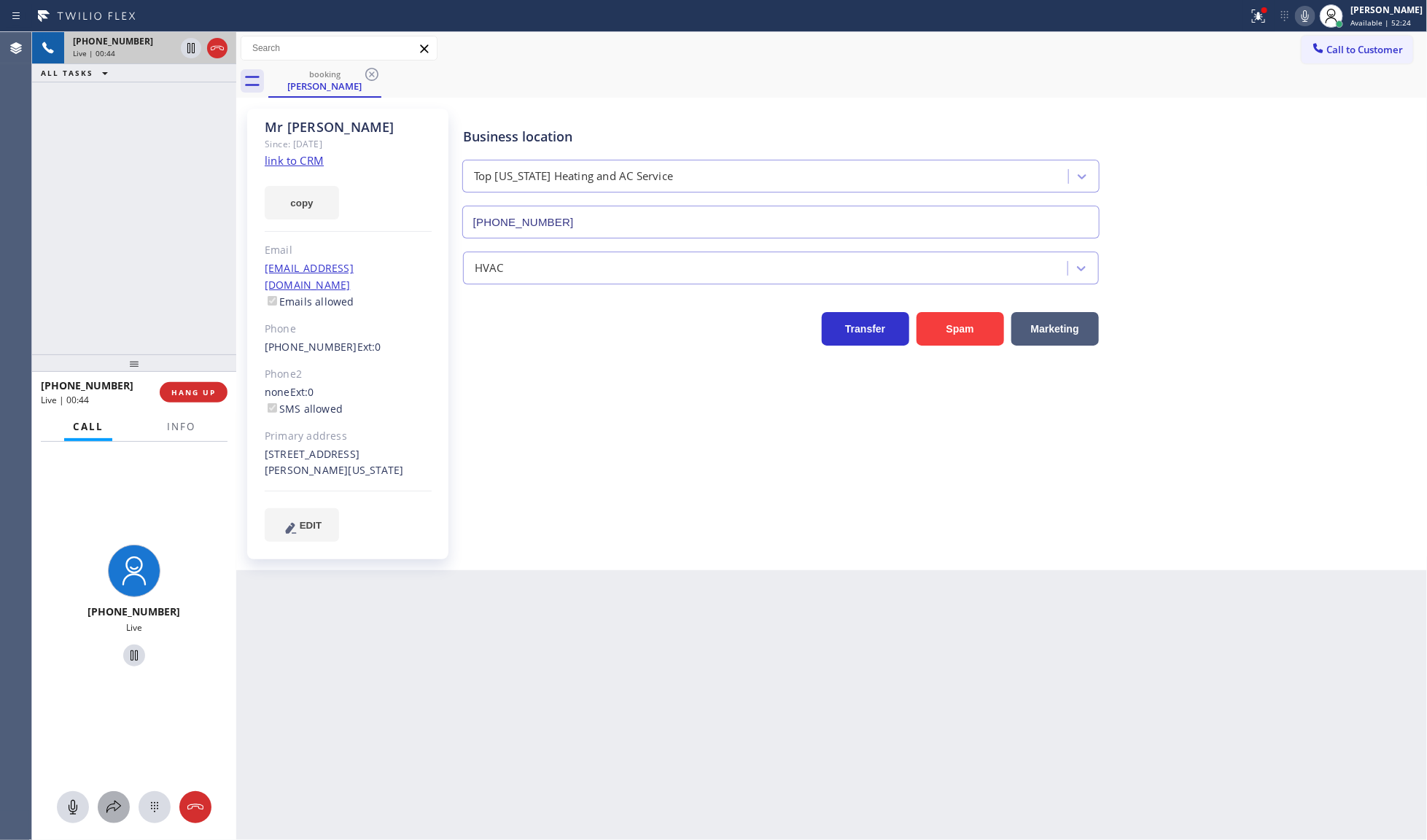
click at [107, 805] on icon at bounding box center [114, 806] width 18 height 18
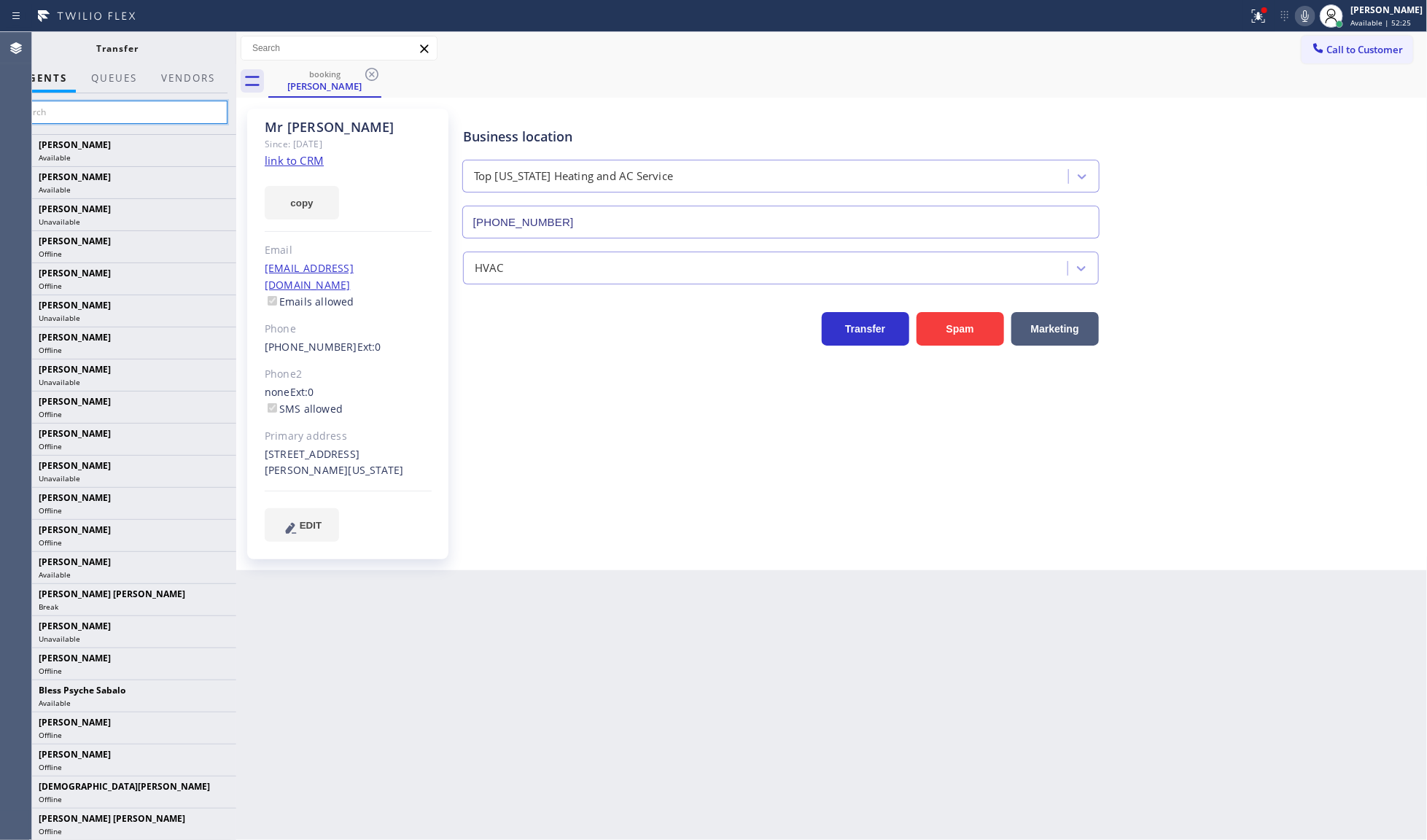
click at [190, 115] on input "text" at bounding box center [118, 112] width 219 height 23
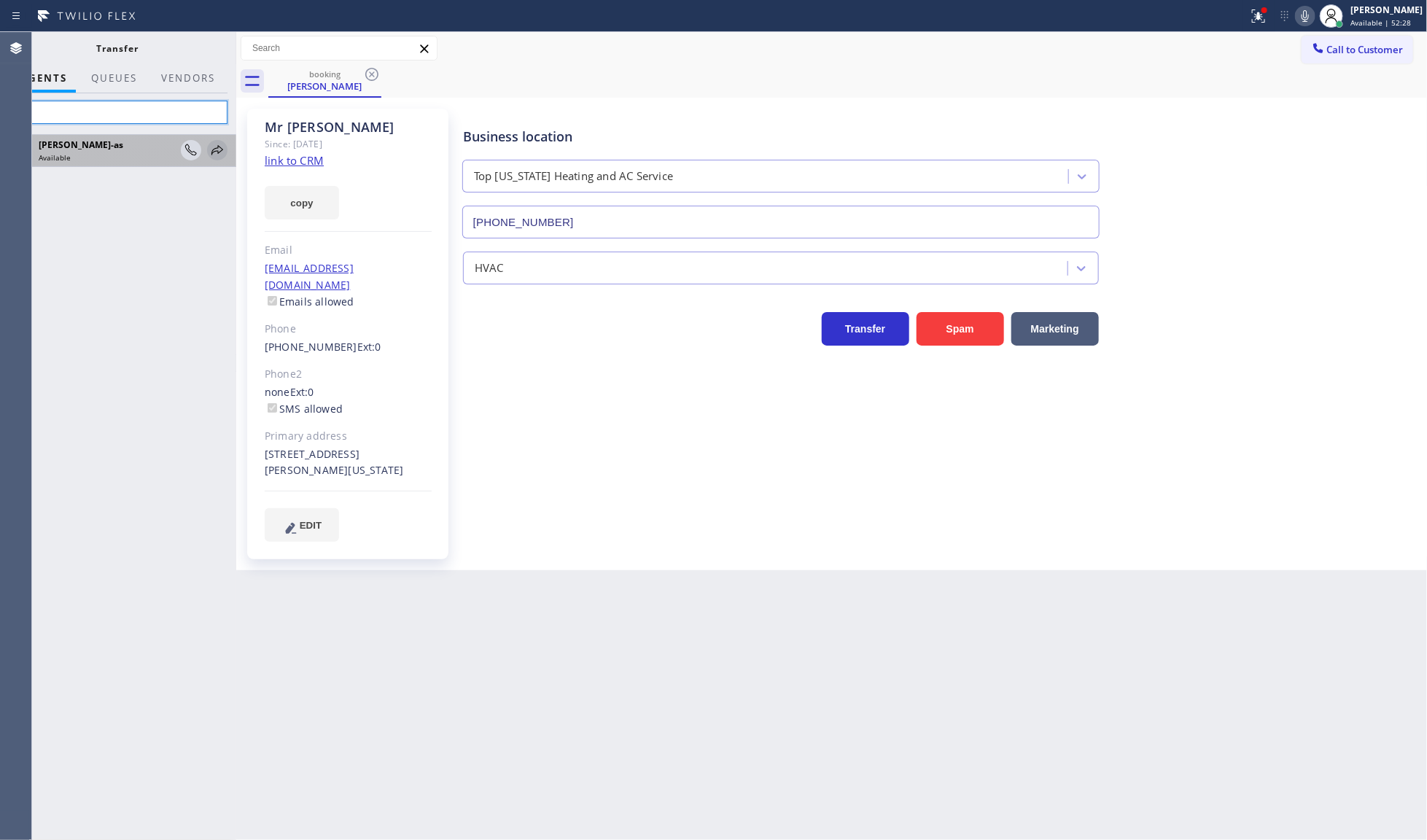
type input "jes"
click at [221, 149] on icon at bounding box center [217, 150] width 18 height 18
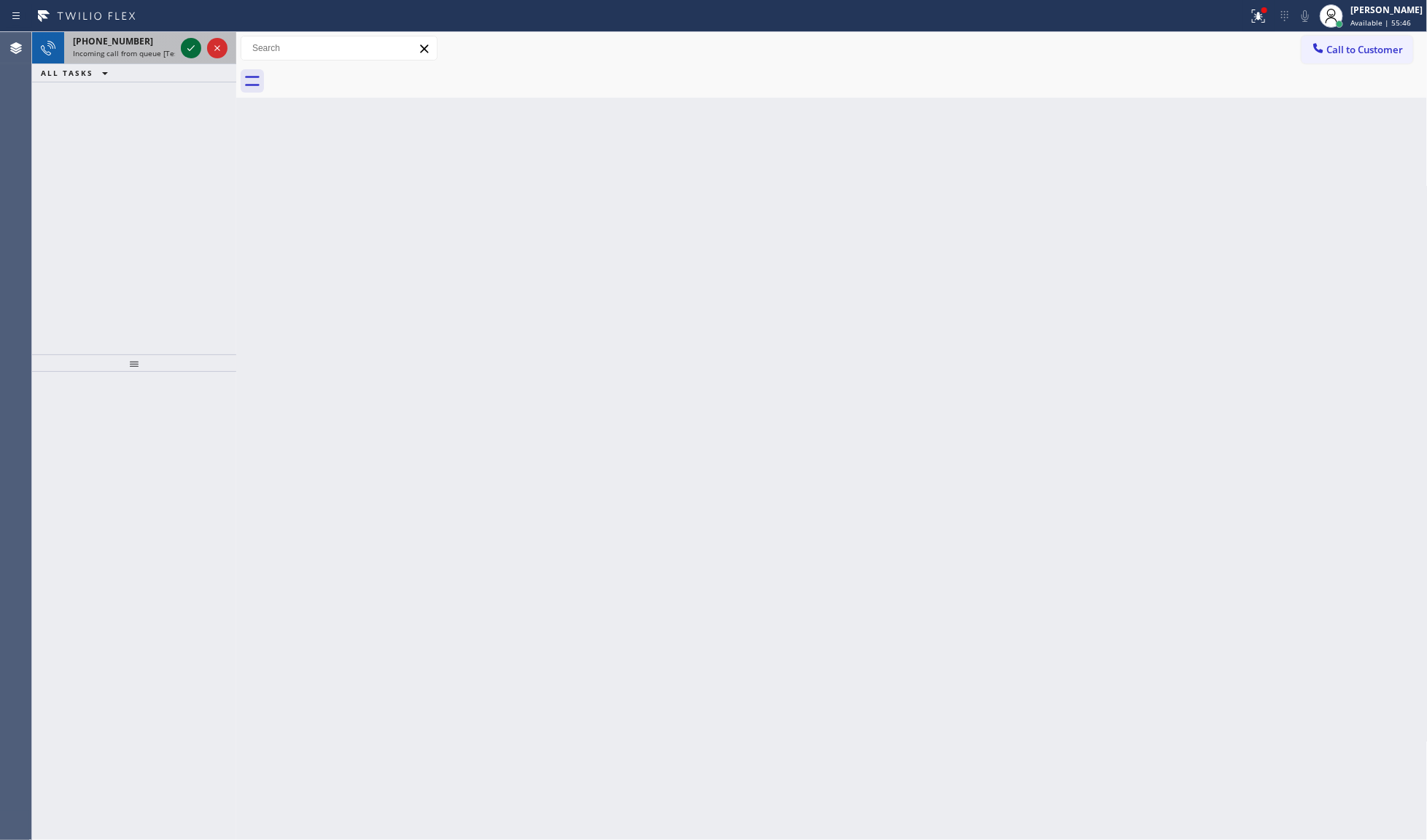
click at [195, 53] on icon at bounding box center [190, 48] width 18 height 18
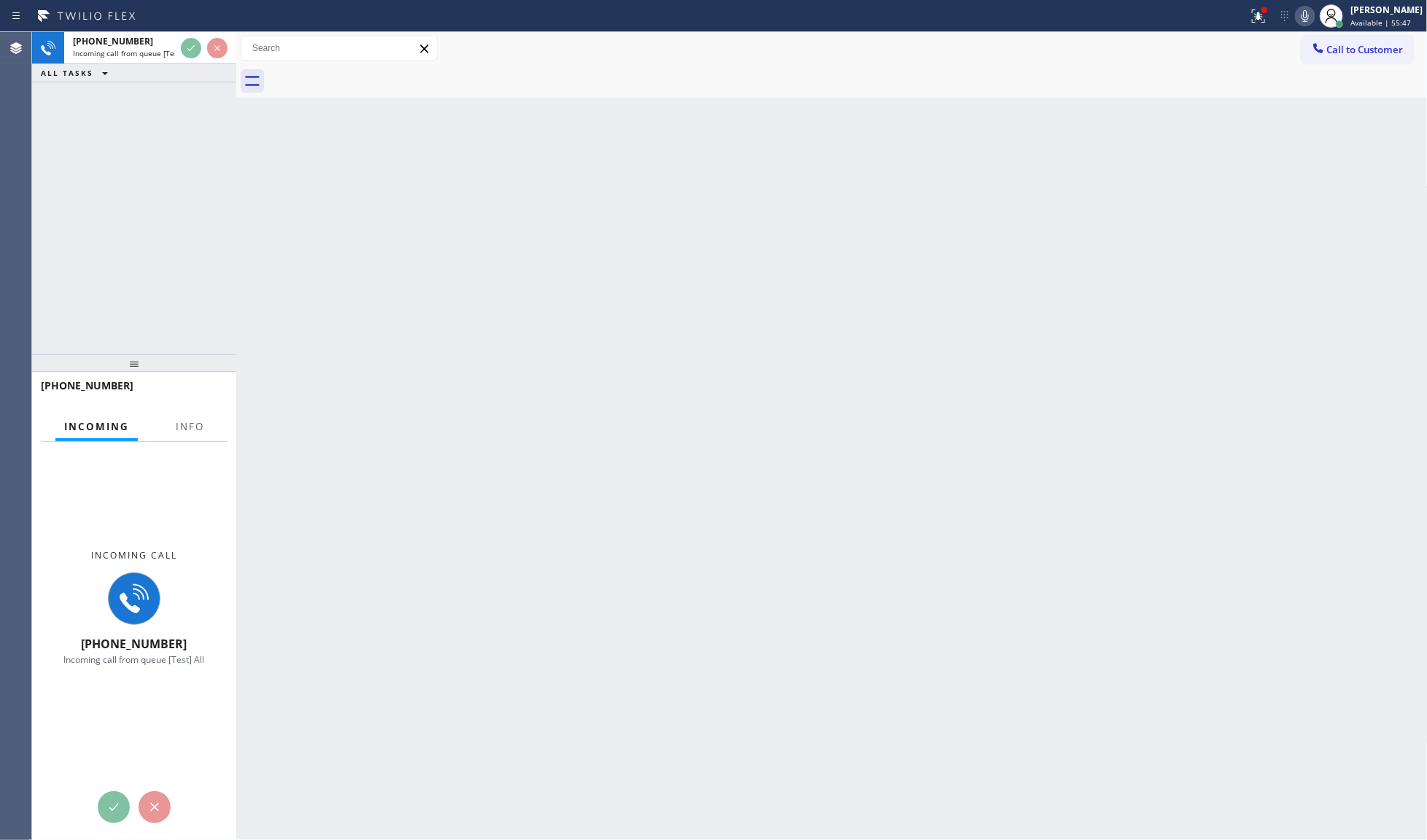
click at [185, 68] on div "ALL TASKS ALL TASKS ACTIVE TASKS TASKS IN WRAP UP" at bounding box center [133, 74] width 204 height 19
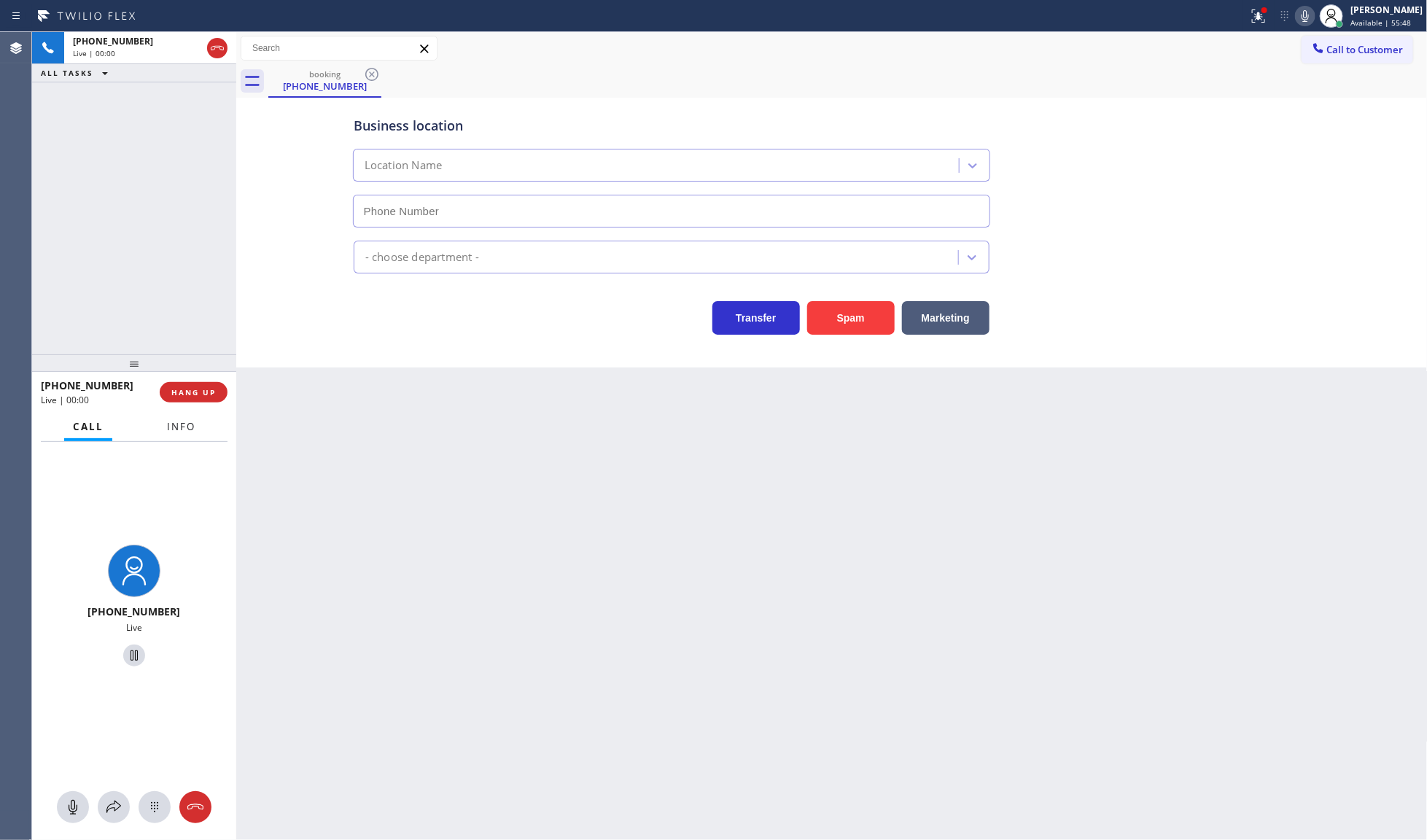
click at [159, 423] on button "Info" at bounding box center [181, 427] width 46 height 28
type input "[PHONE_NUMBER]"
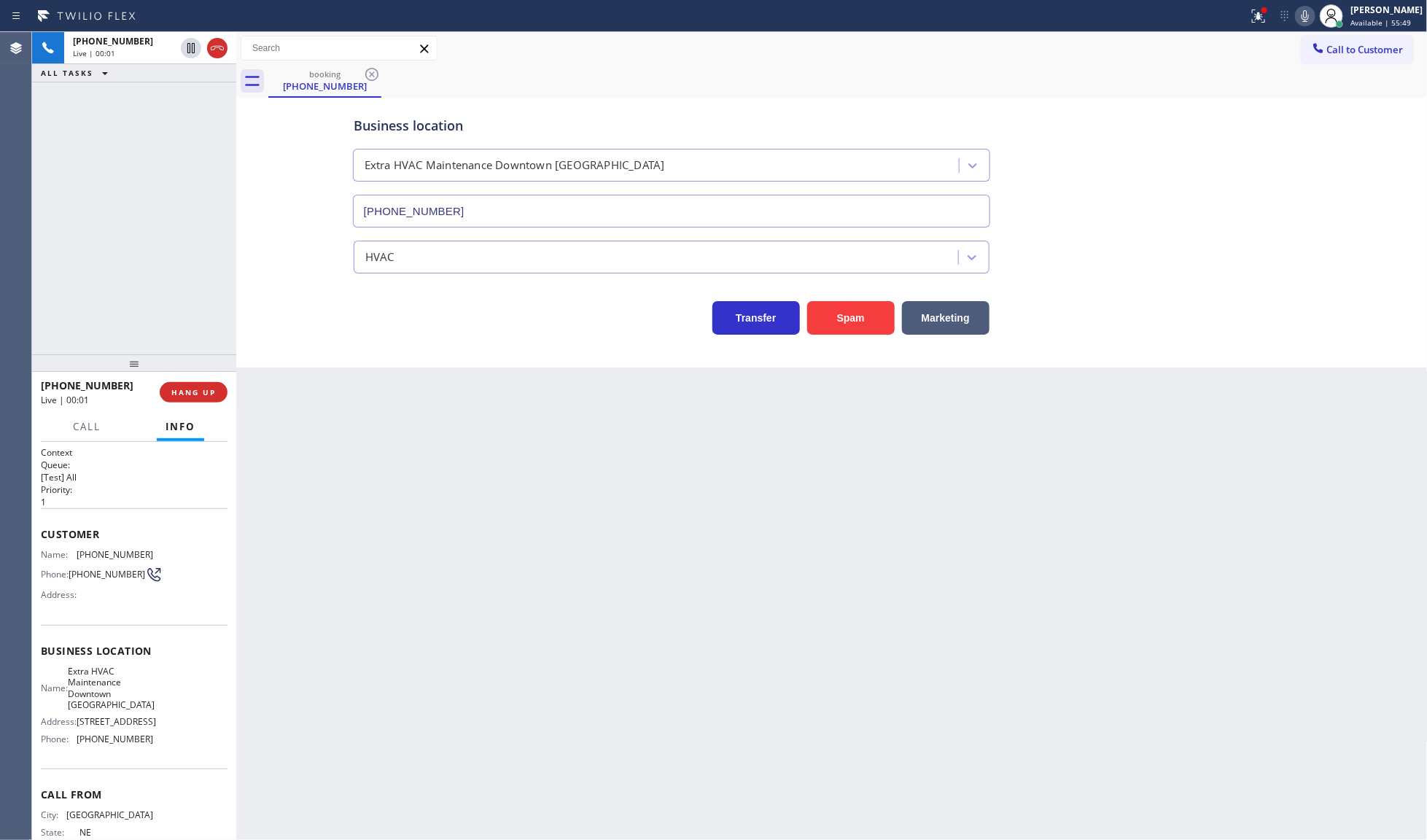
click at [168, 428] on span "Info" at bounding box center [180, 427] width 30 height 13
click at [205, 385] on button "HANG UP" at bounding box center [193, 392] width 68 height 21
drag, startPoint x: 199, startPoint y: 371, endPoint x: 194, endPoint y: 392, distance: 21.6
click at [198, 371] on div at bounding box center [133, 363] width 204 height 18
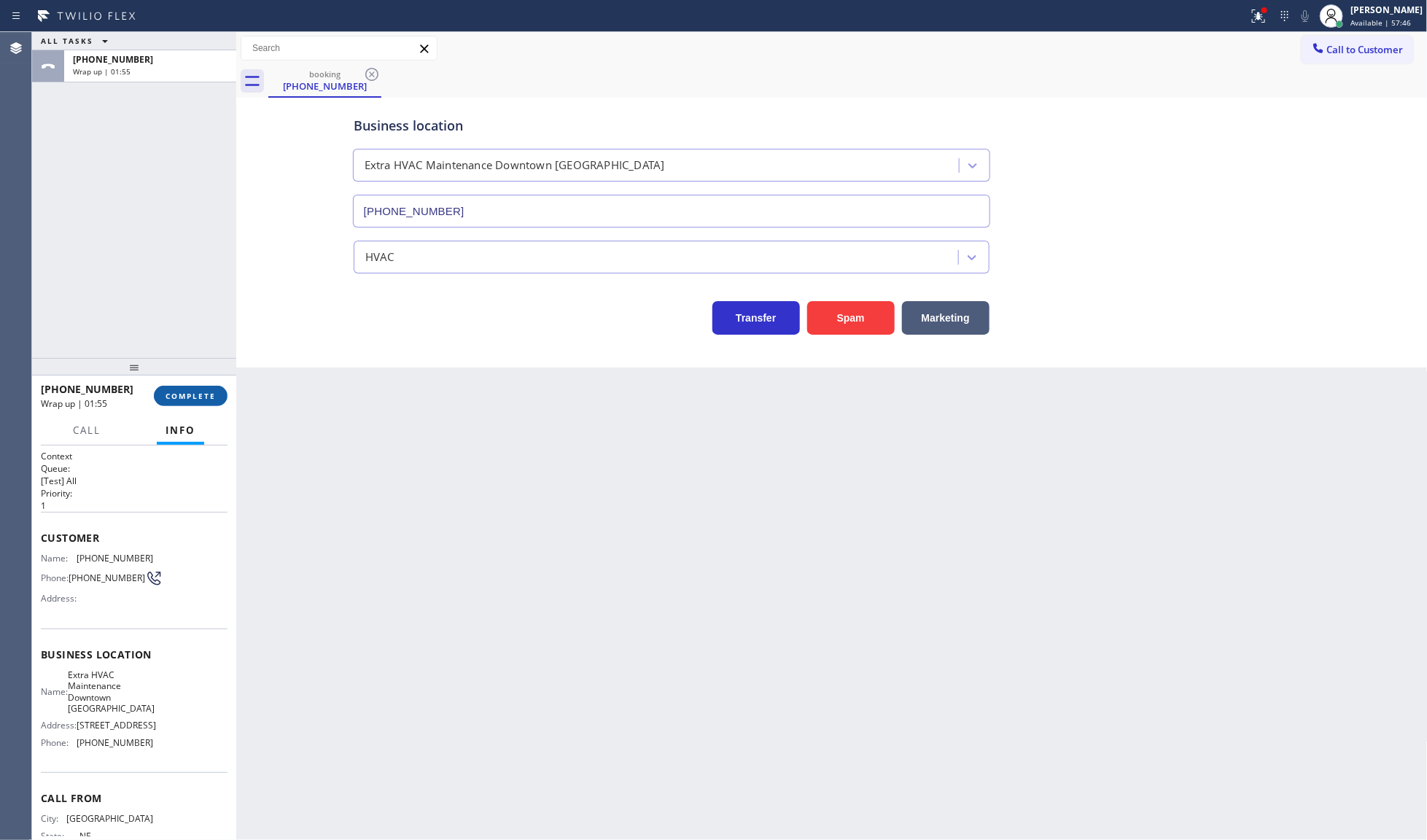
click at [194, 392] on span "COMPLETE" at bounding box center [190, 396] width 50 height 10
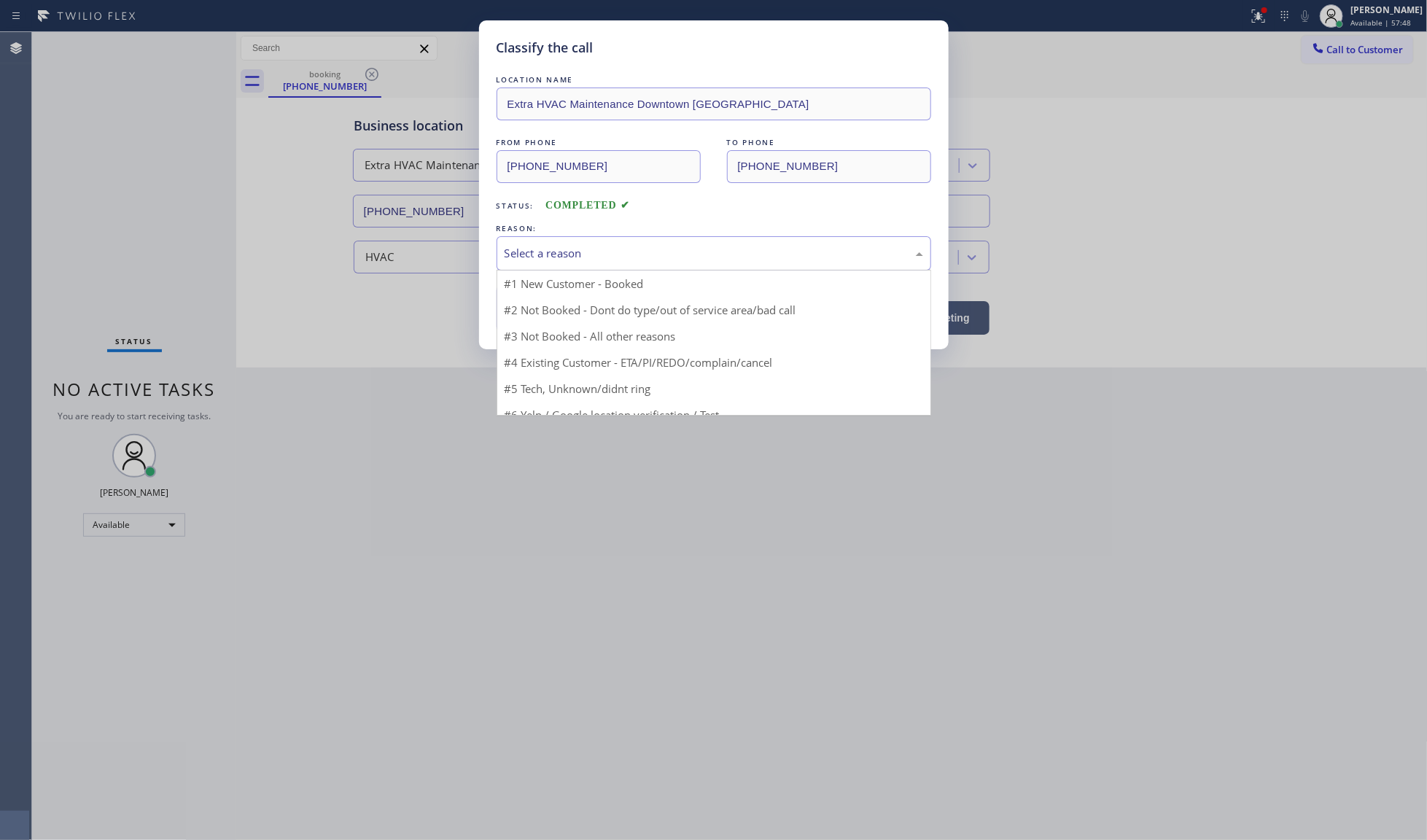
click at [530, 242] on div "Select a reason" at bounding box center [714, 253] width 435 height 35
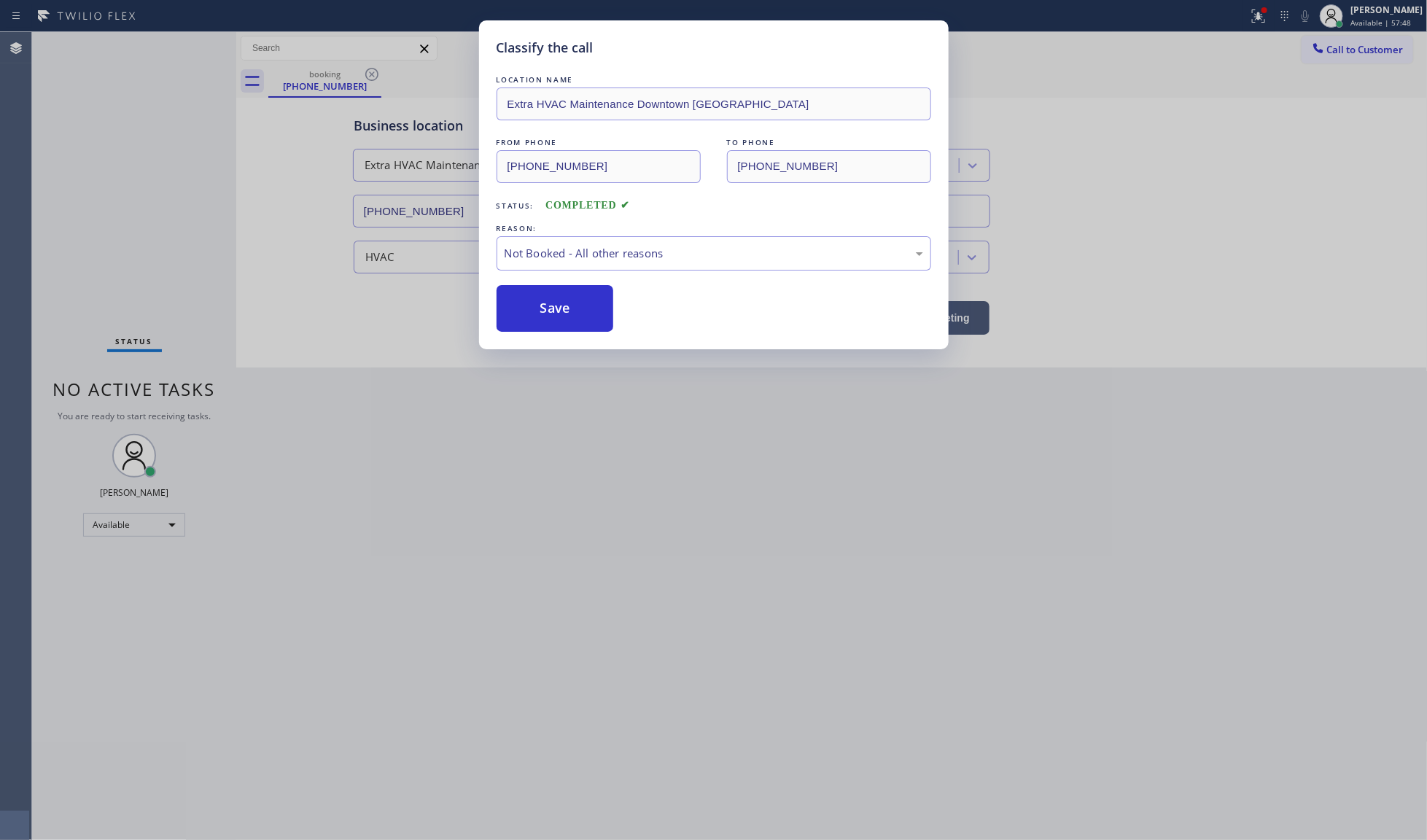
click at [534, 315] on button "Save" at bounding box center [555, 308] width 118 height 47
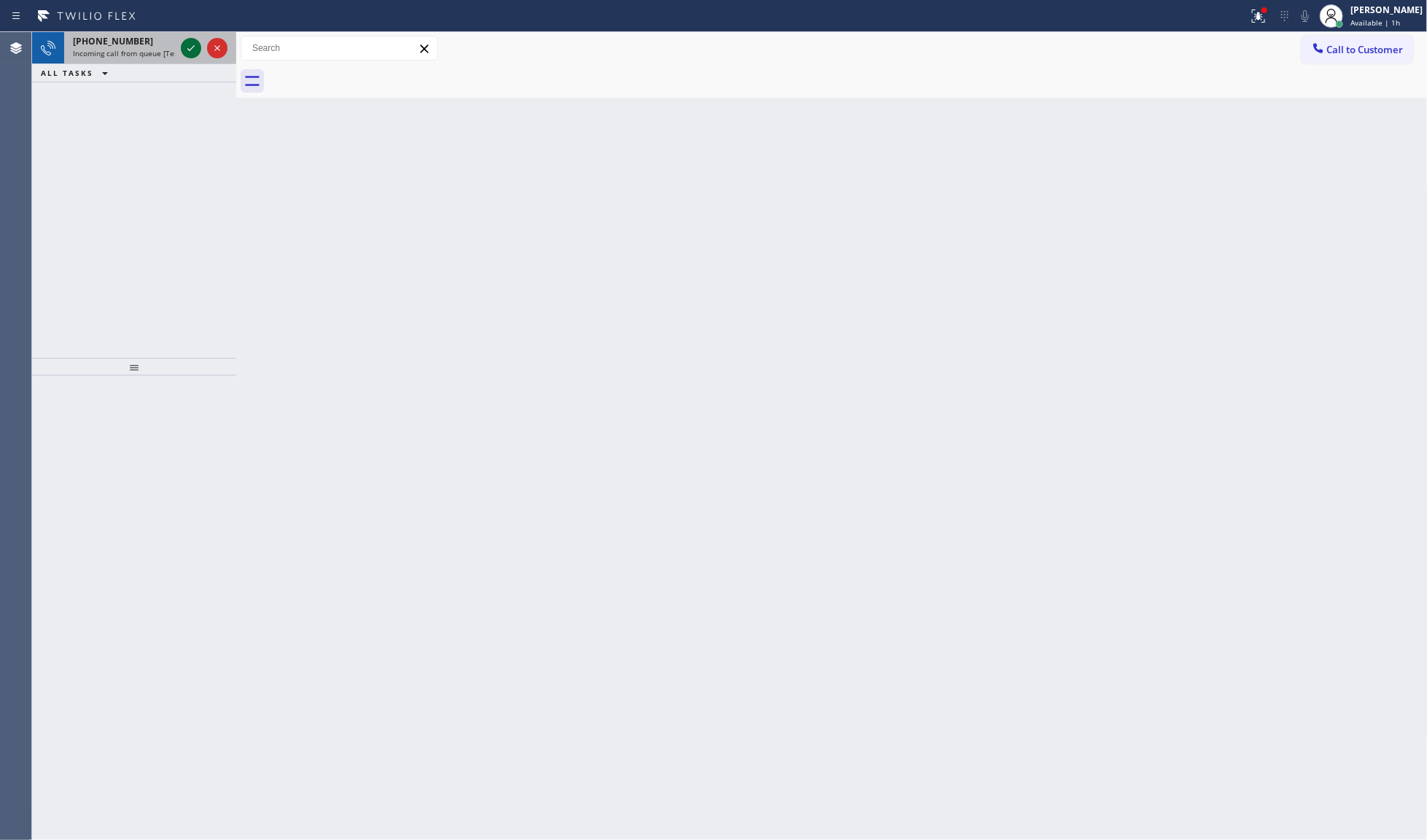
click at [191, 51] on icon at bounding box center [190, 48] width 18 height 18
click at [194, 49] on icon at bounding box center [190, 48] width 18 height 18
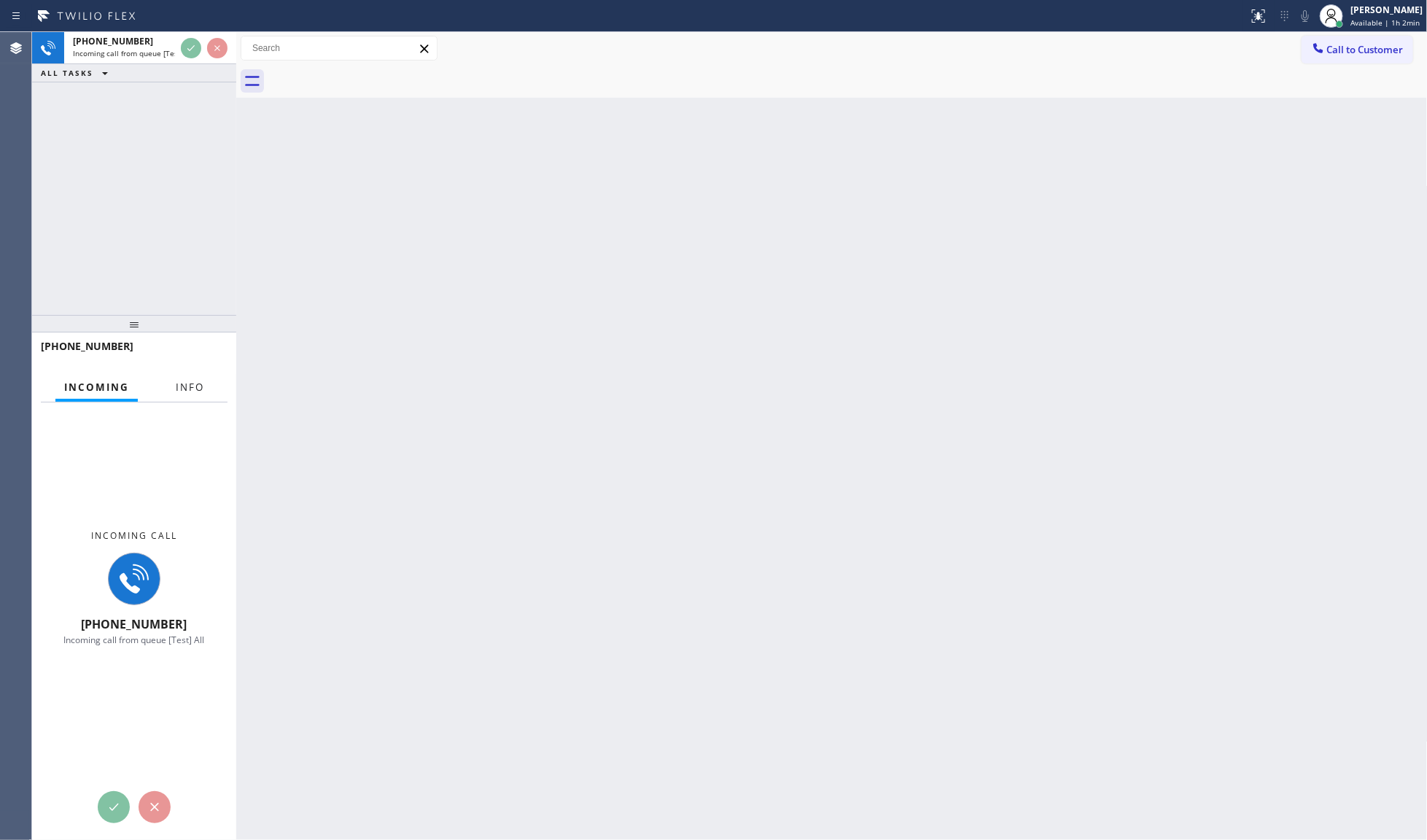
click at [206, 392] on button "Info" at bounding box center [189, 387] width 46 height 28
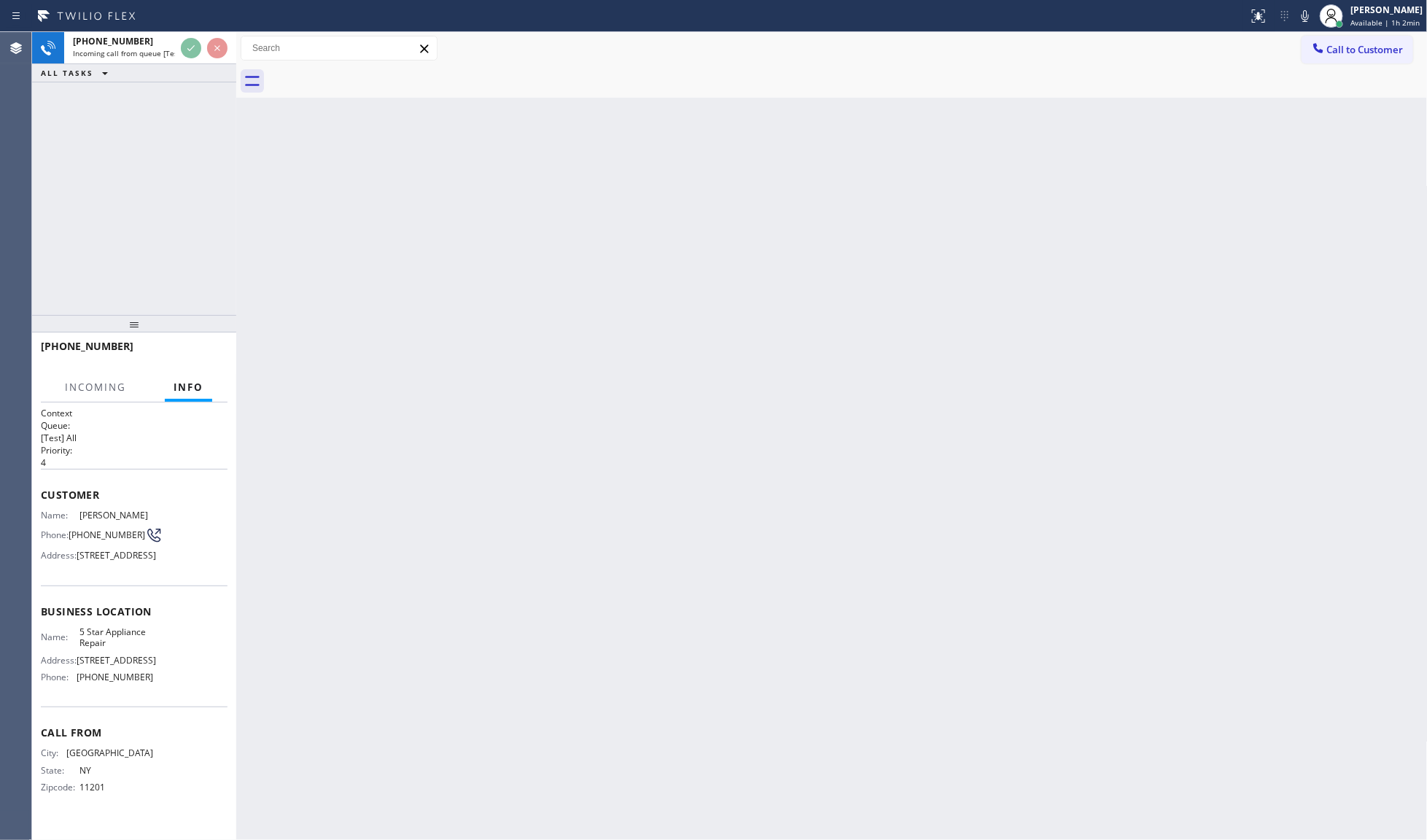
click at [197, 387] on span "Info" at bounding box center [189, 387] width 30 height 13
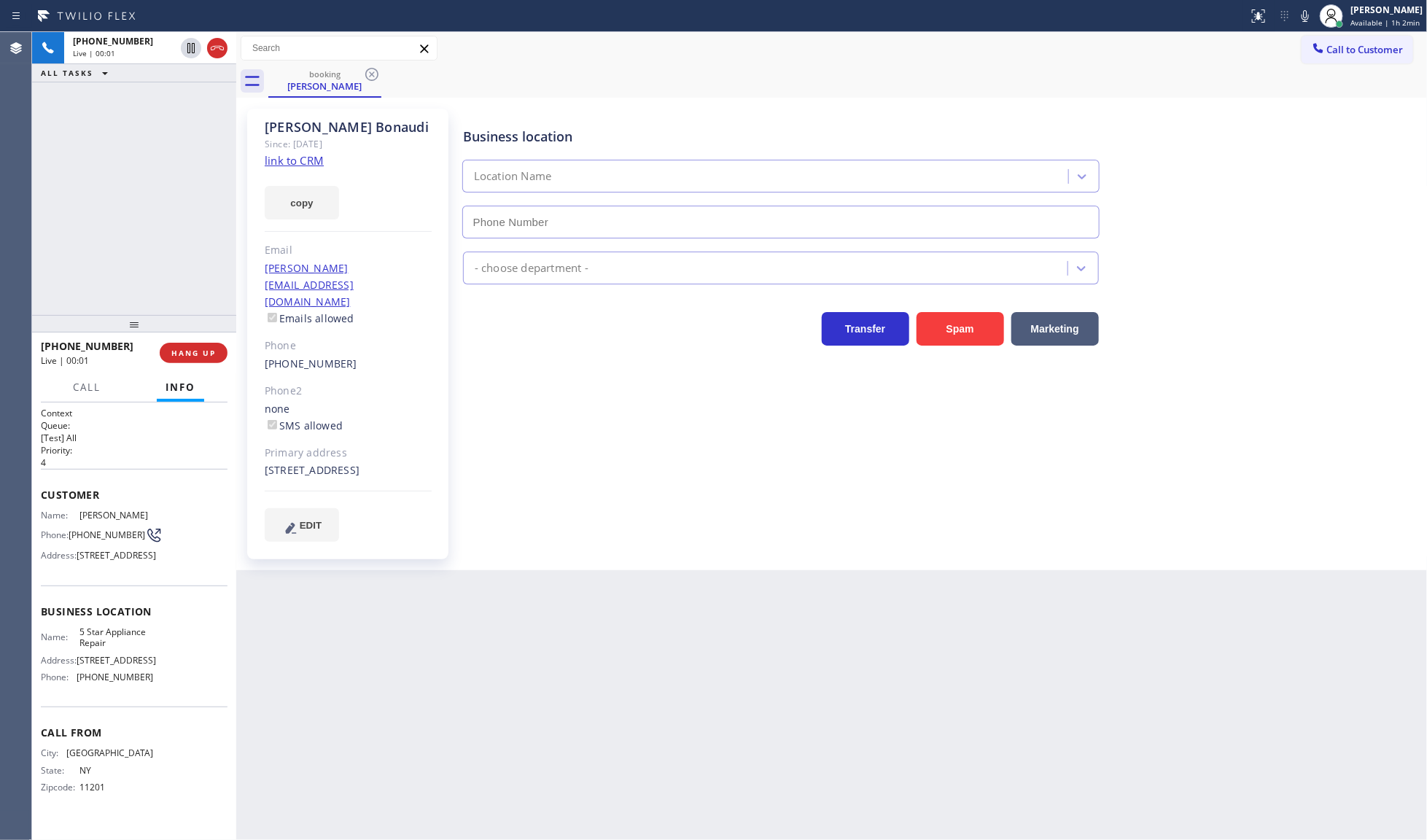
type input "[PHONE_NUMBER]"
click at [307, 159] on link "link to CRM" at bounding box center [294, 161] width 59 height 15
click at [82, 399] on div at bounding box center [87, 399] width 45 height 3
click at [95, 381] on span "Call" at bounding box center [87, 387] width 28 height 13
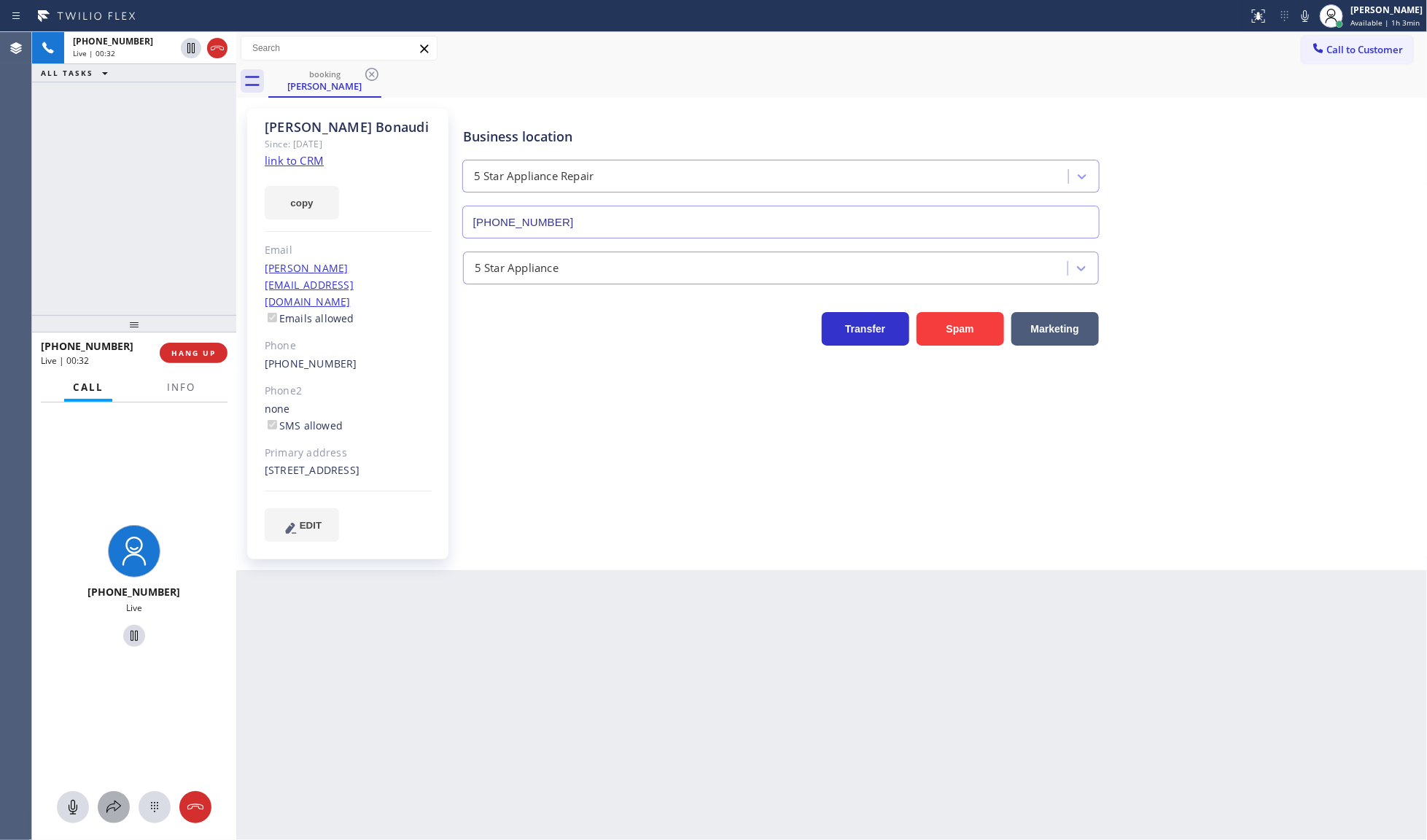
click at [105, 806] on div at bounding box center [114, 806] width 32 height 18
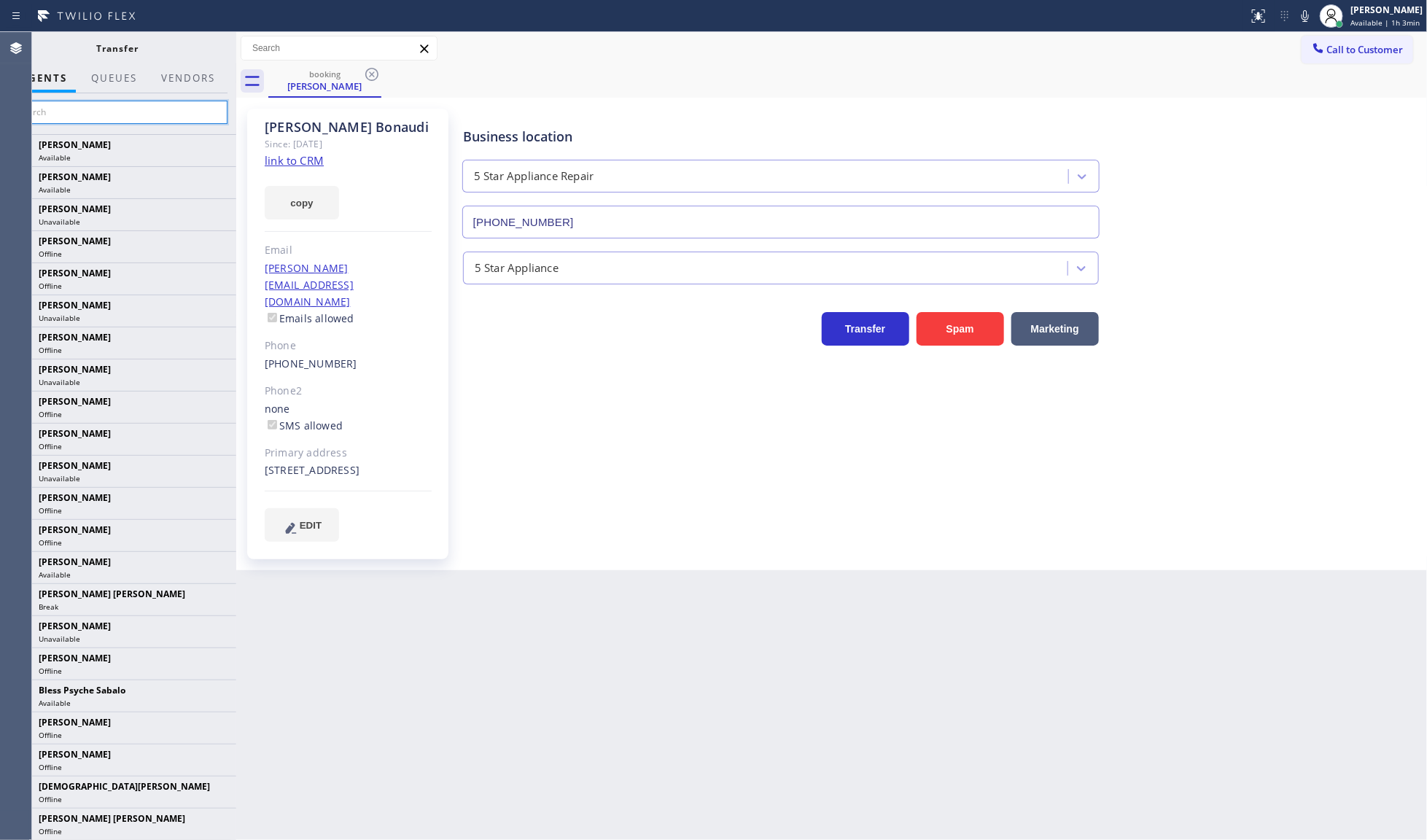
click at [126, 124] on input "text" at bounding box center [118, 112] width 219 height 23
click at [138, 115] on input "text" at bounding box center [118, 112] width 219 height 23
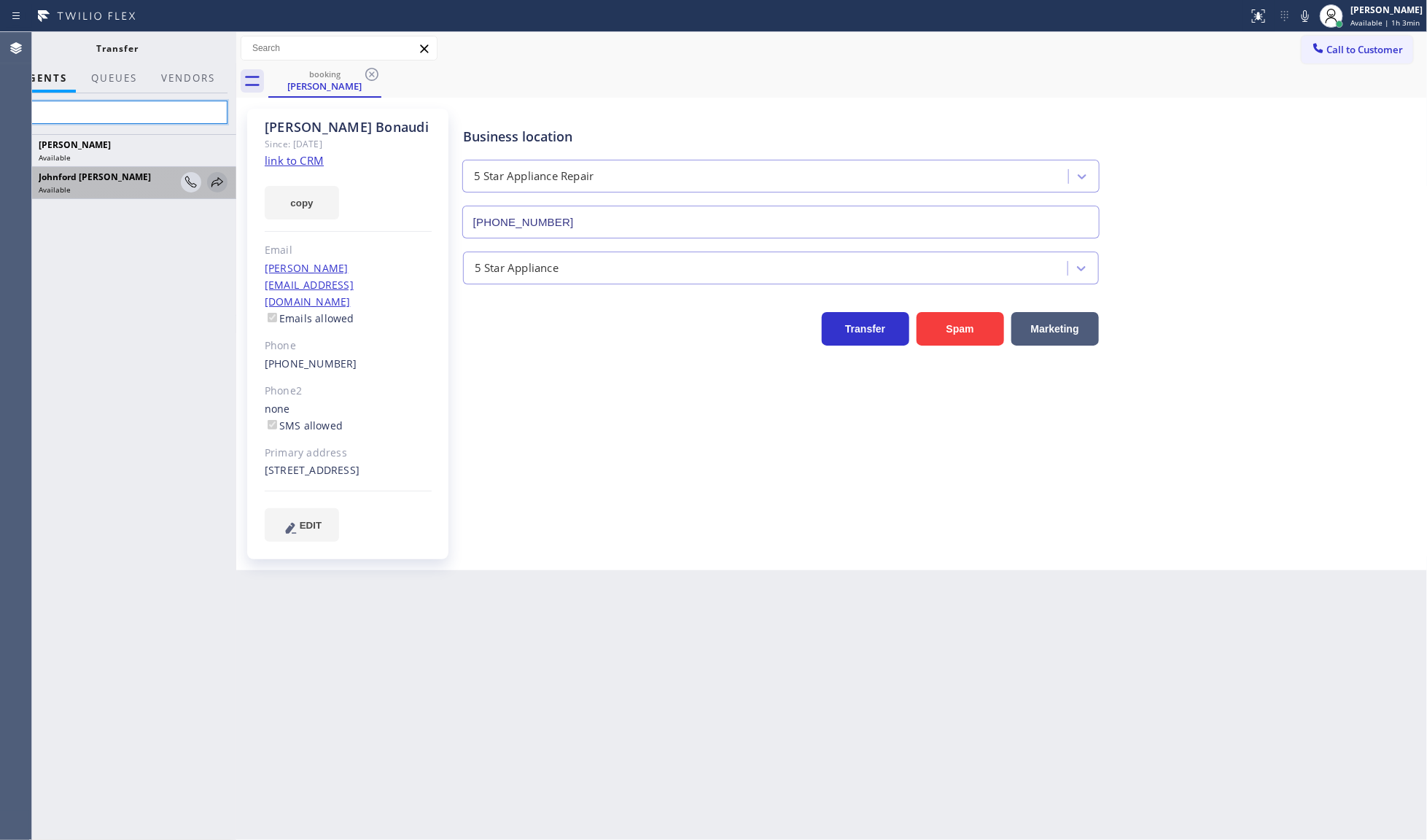
type input "coll"
click at [213, 179] on icon at bounding box center [217, 182] width 18 height 18
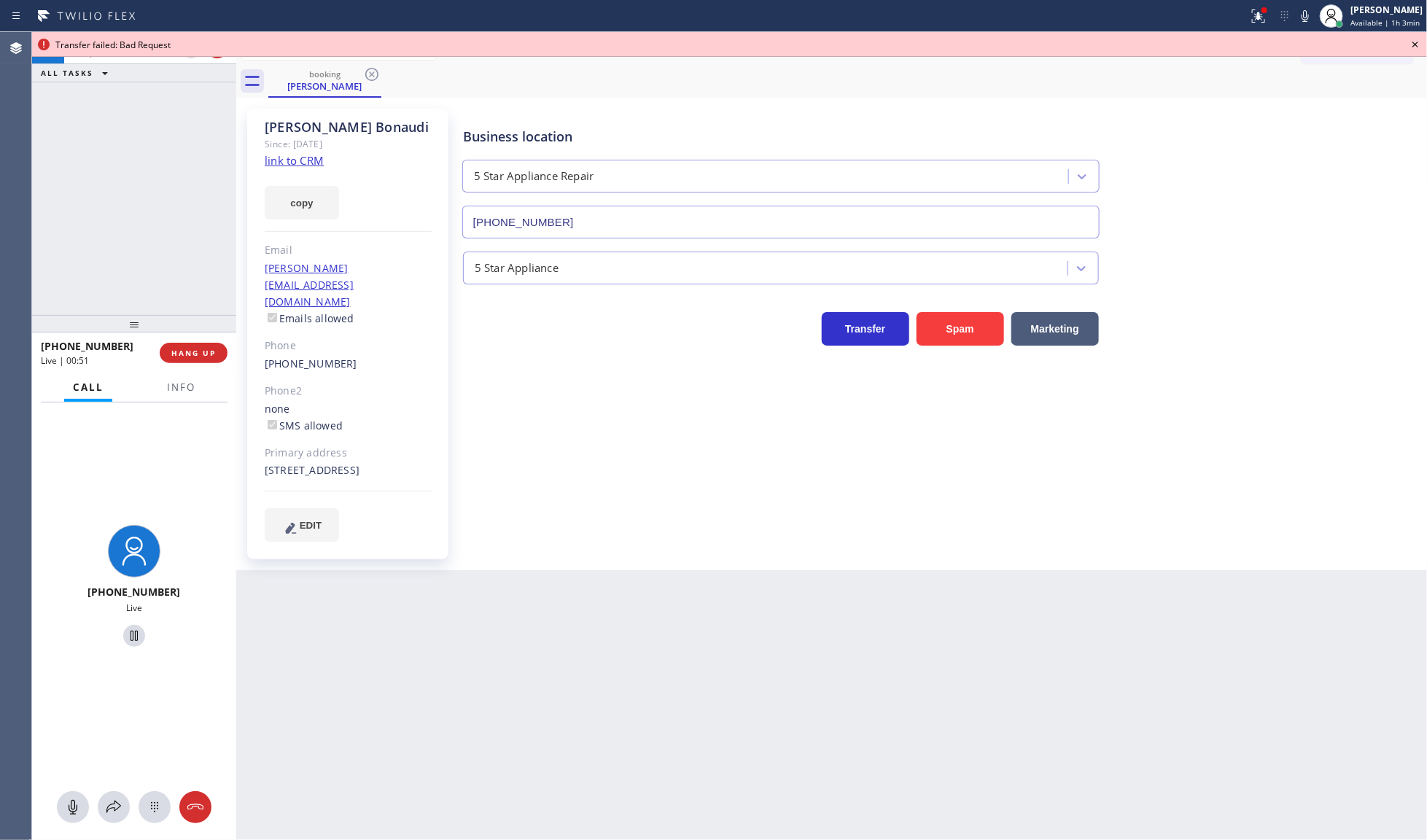
drag, startPoint x: 146, startPoint y: 223, endPoint x: 137, endPoint y: 219, distance: 9.8
click at [146, 222] on div "+17182194952 Live | 00:50 ALL TASKS ALL TASKS ACTIVE TASKS TASKS IN WRAP UP" at bounding box center [133, 173] width 204 height 283
click at [119, 802] on icon at bounding box center [114, 806] width 18 height 18
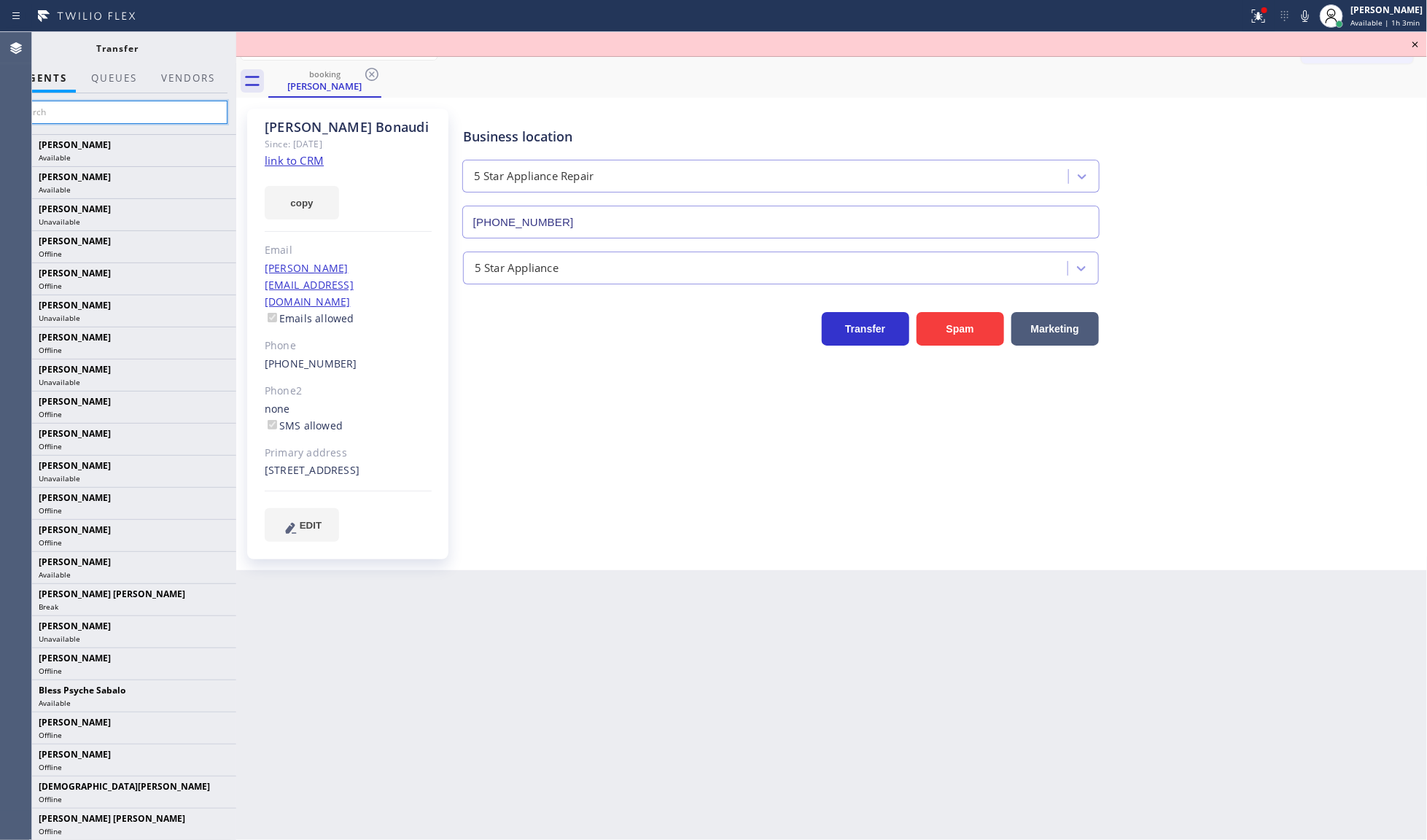
click at [130, 119] on input "text" at bounding box center [118, 112] width 219 height 23
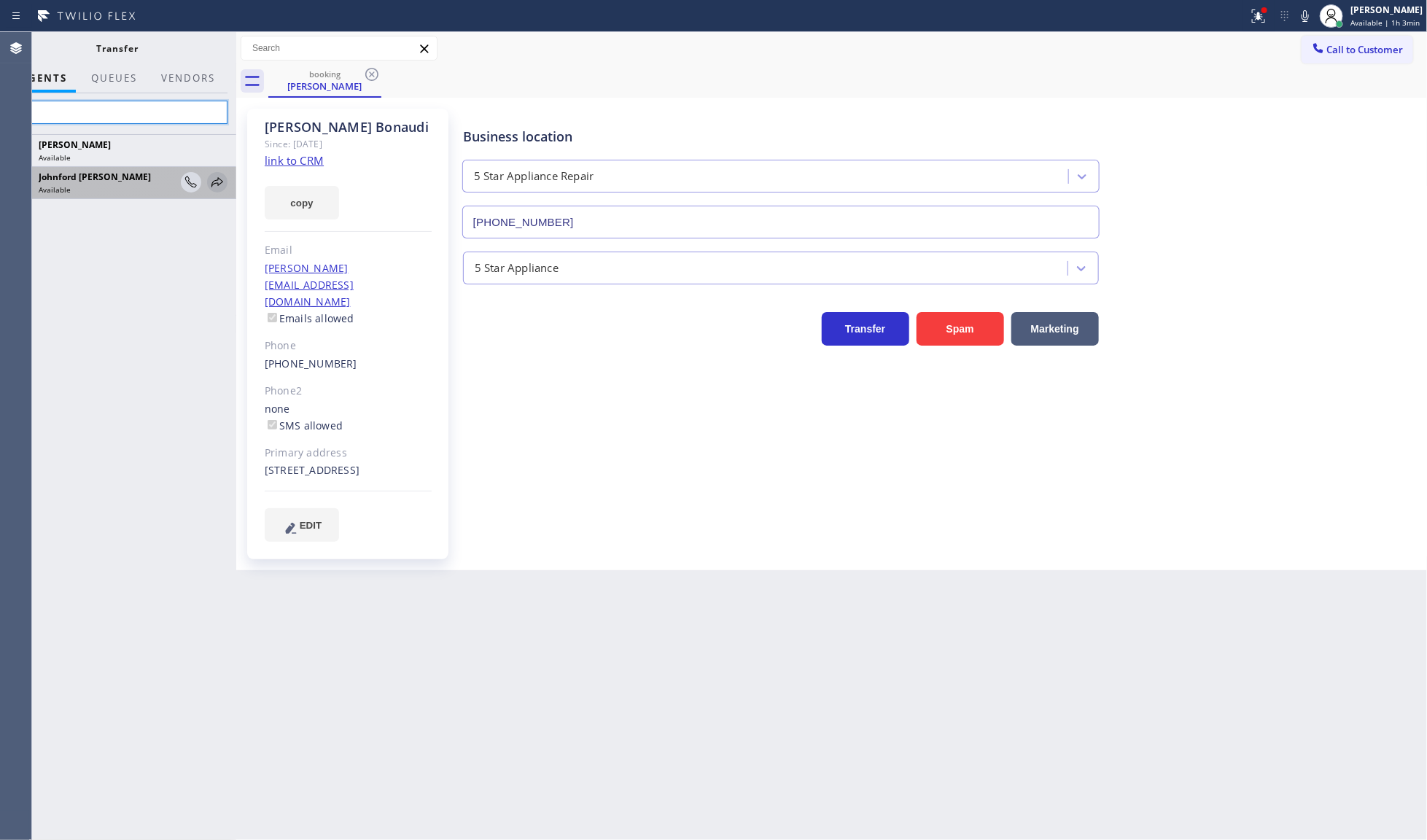
type input "coll"
click at [212, 178] on icon at bounding box center [217, 182] width 18 height 18
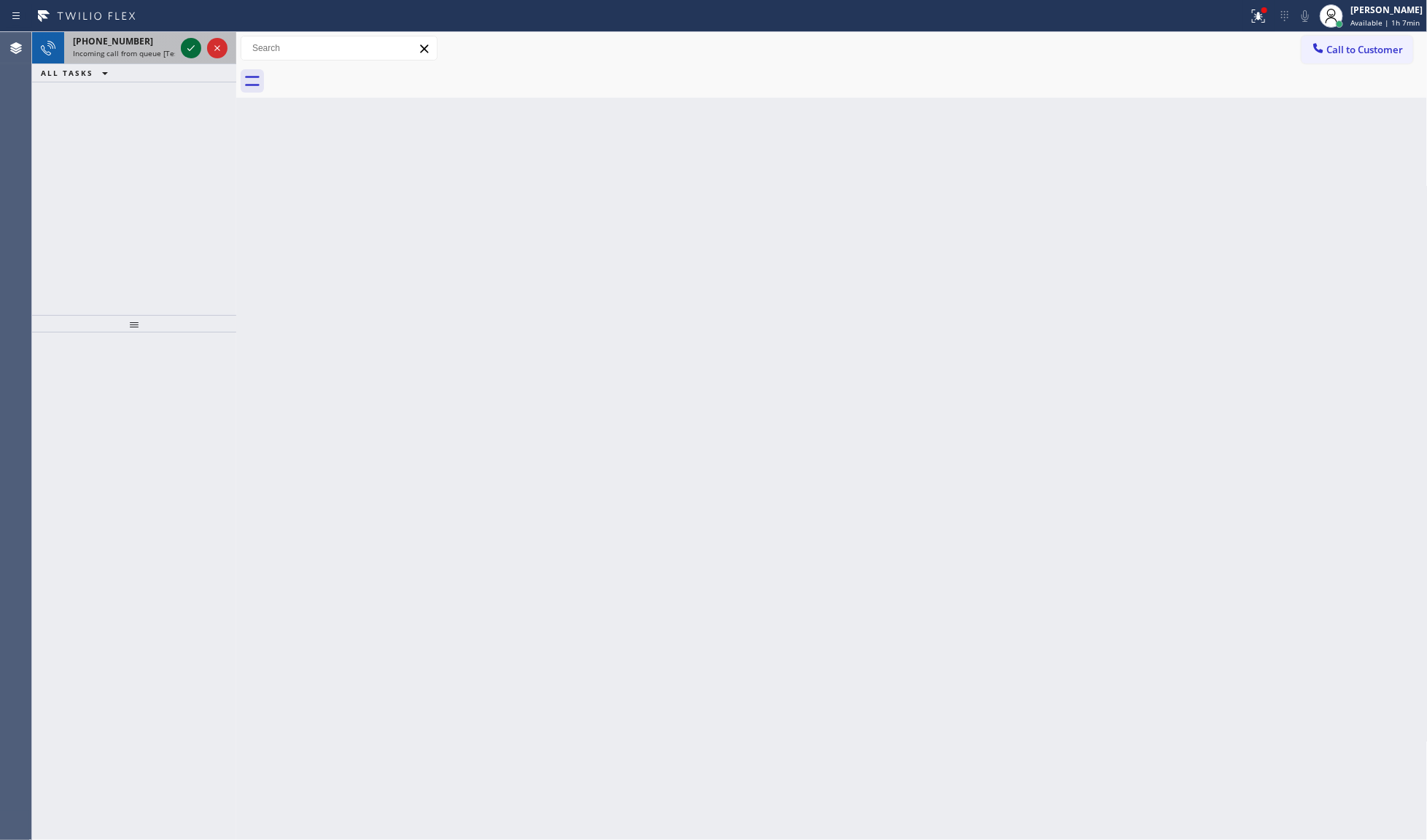
click at [181, 44] on div at bounding box center [191, 48] width 21 height 18
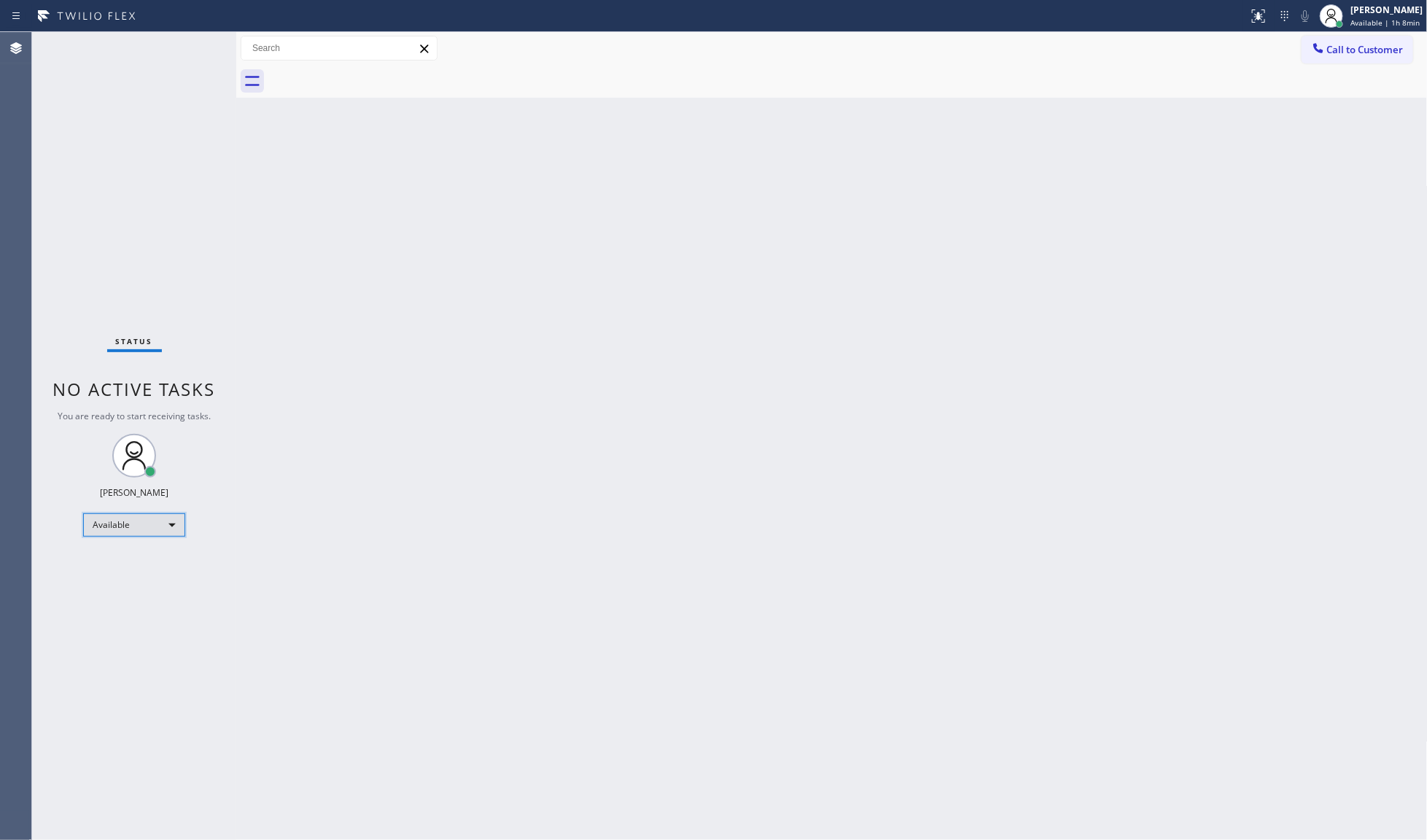
click at [107, 518] on div "Available" at bounding box center [133, 525] width 102 height 23
click at [114, 578] on li "Unavailable" at bounding box center [133, 581] width 99 height 18
click at [125, 530] on div "Unavailable" at bounding box center [133, 530] width 102 height 23
click at [104, 572] on li "Available" at bounding box center [133, 568] width 99 height 18
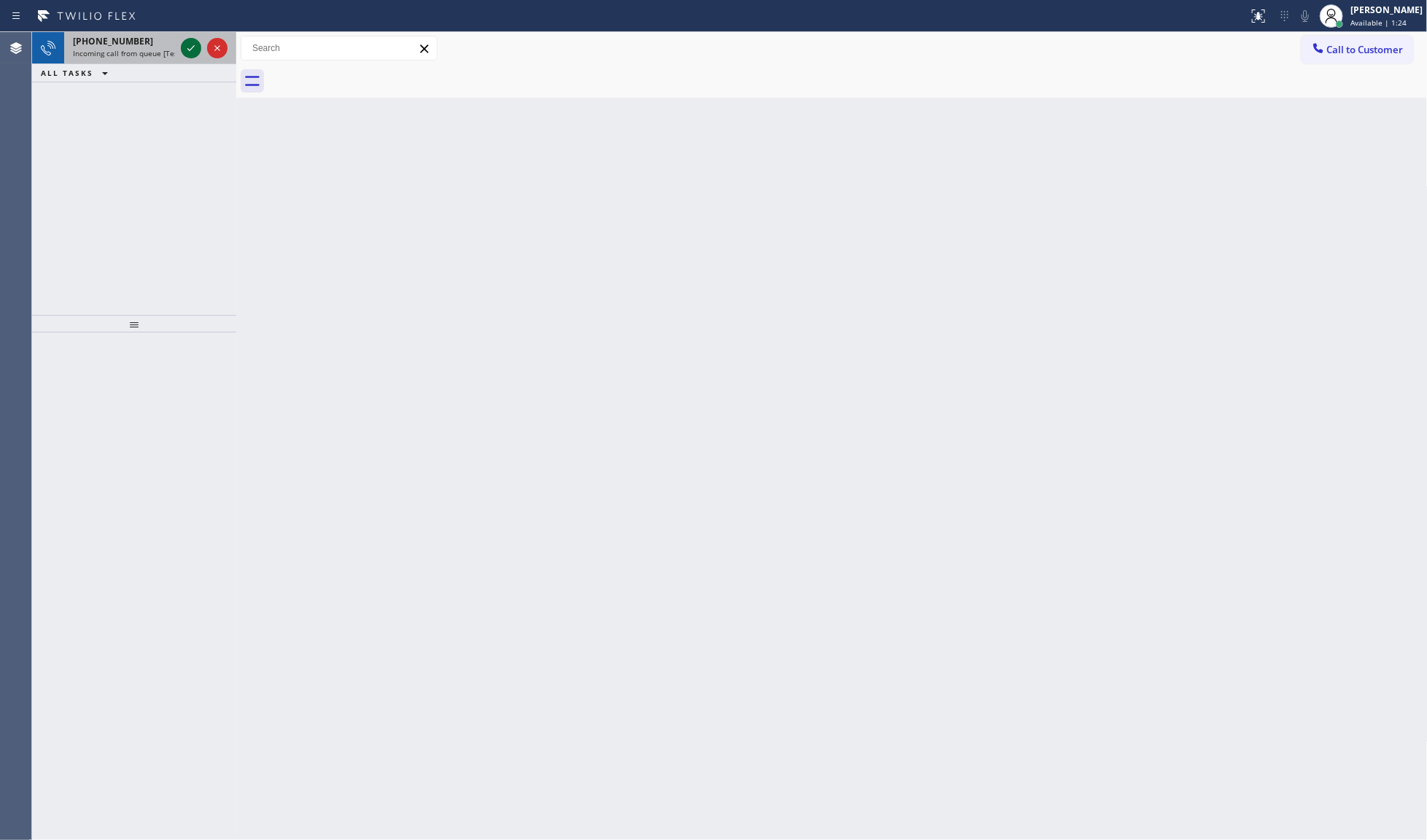
click at [186, 45] on icon at bounding box center [190, 48] width 18 height 18
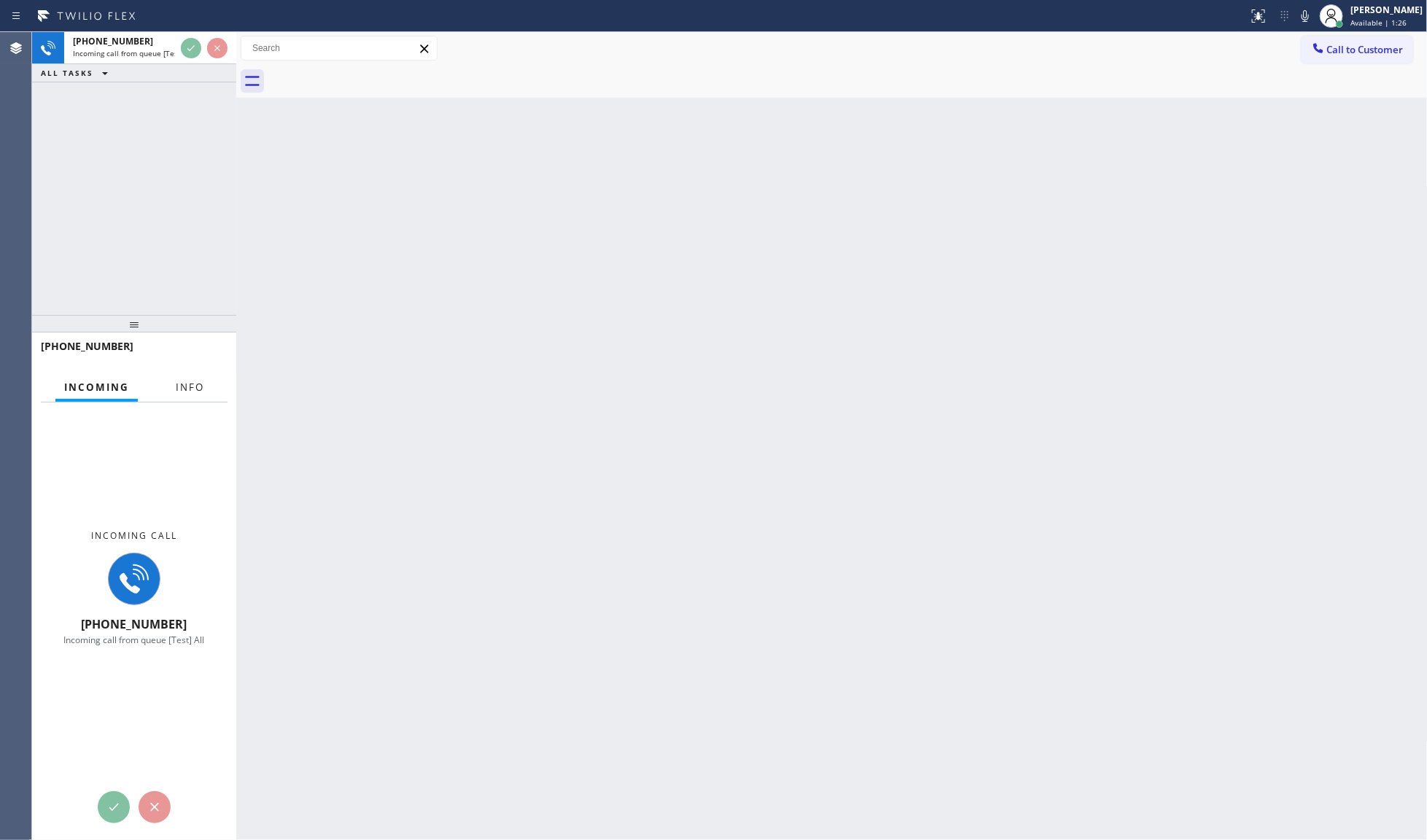
click at [208, 379] on button "Info" at bounding box center [189, 387] width 46 height 28
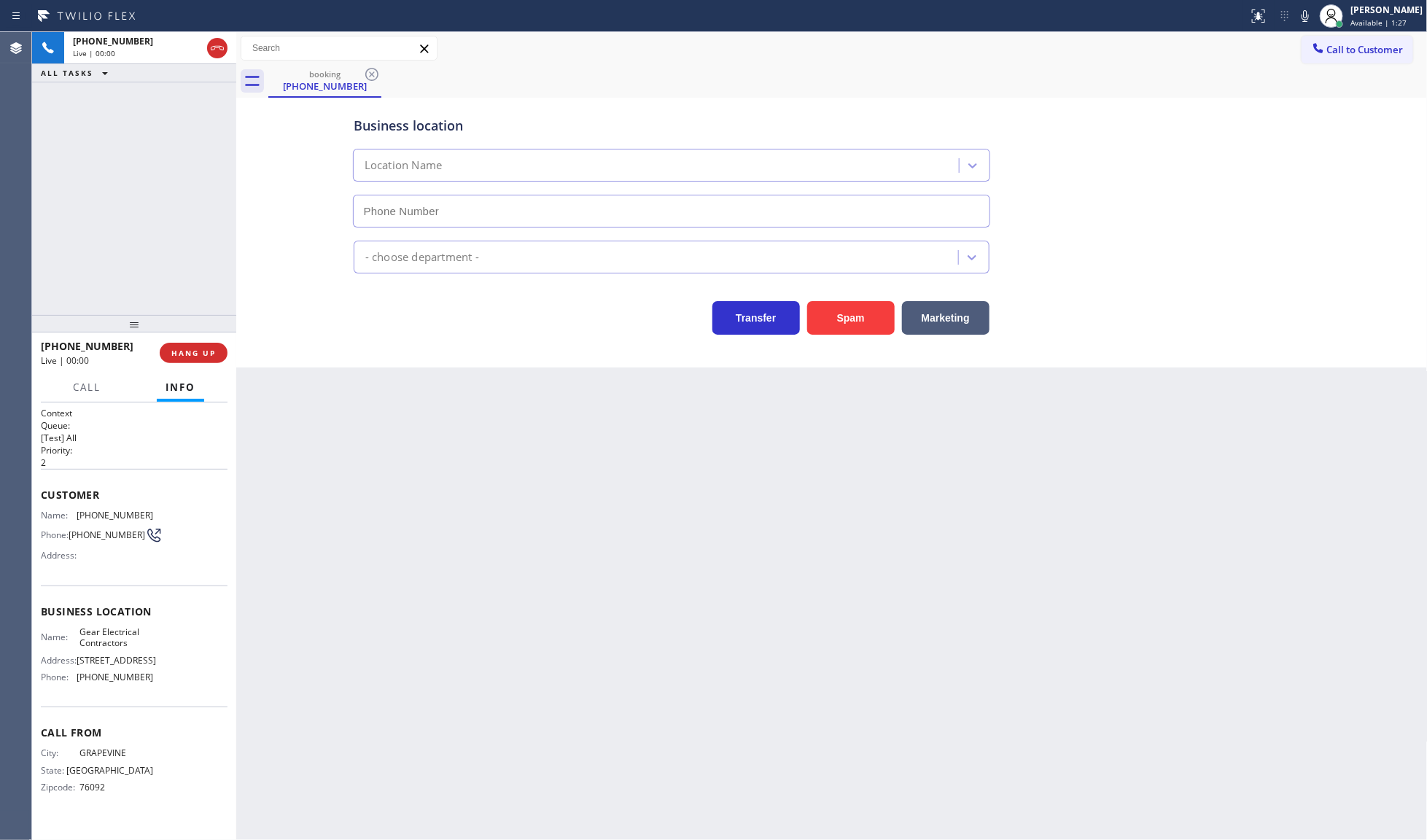
type input "[PHONE_NUMBER]"
click at [118, 223] on div "ALL TASKS ALL TASKS ACTIVE TASKS TASKS IN WRAP UP [PHONE_NUMBER] Wrap up | 00:28" at bounding box center [133, 173] width 204 height 283
click at [199, 362] on button "COMPLETE" at bounding box center [190, 353] width 74 height 21
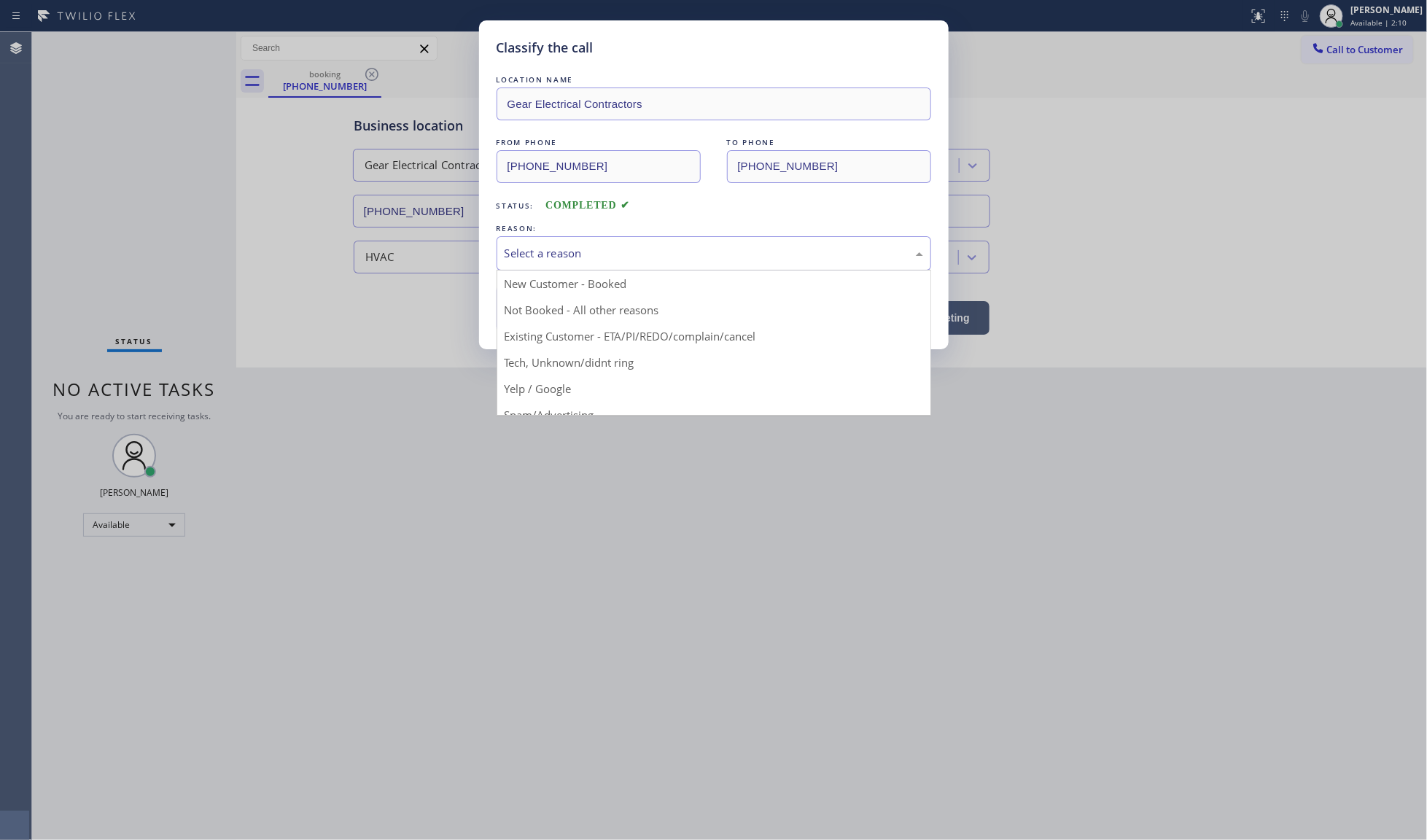
click at [551, 268] on div "Select a reason" at bounding box center [714, 253] width 435 height 35
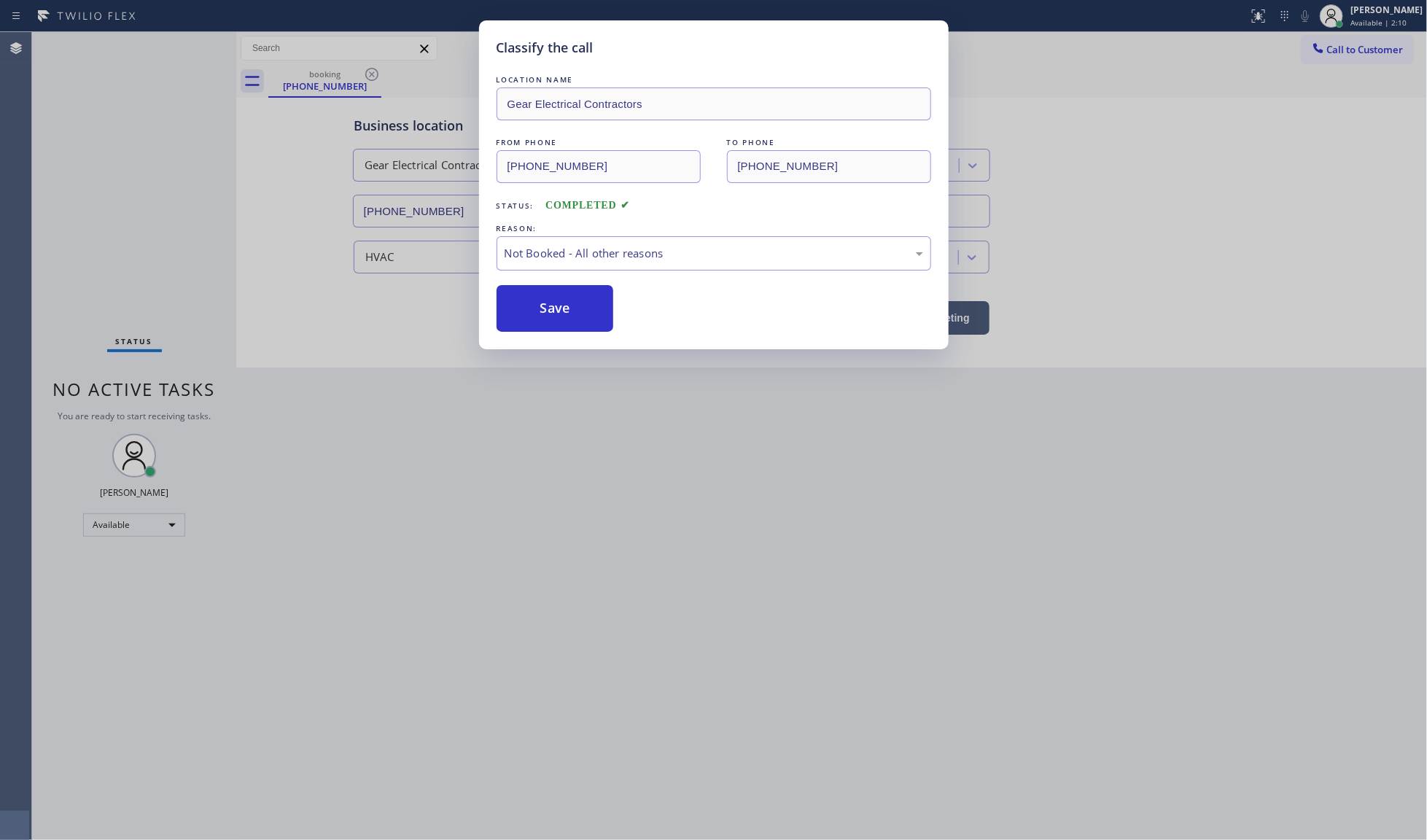
click at [548, 304] on button "Save" at bounding box center [555, 308] width 118 height 47
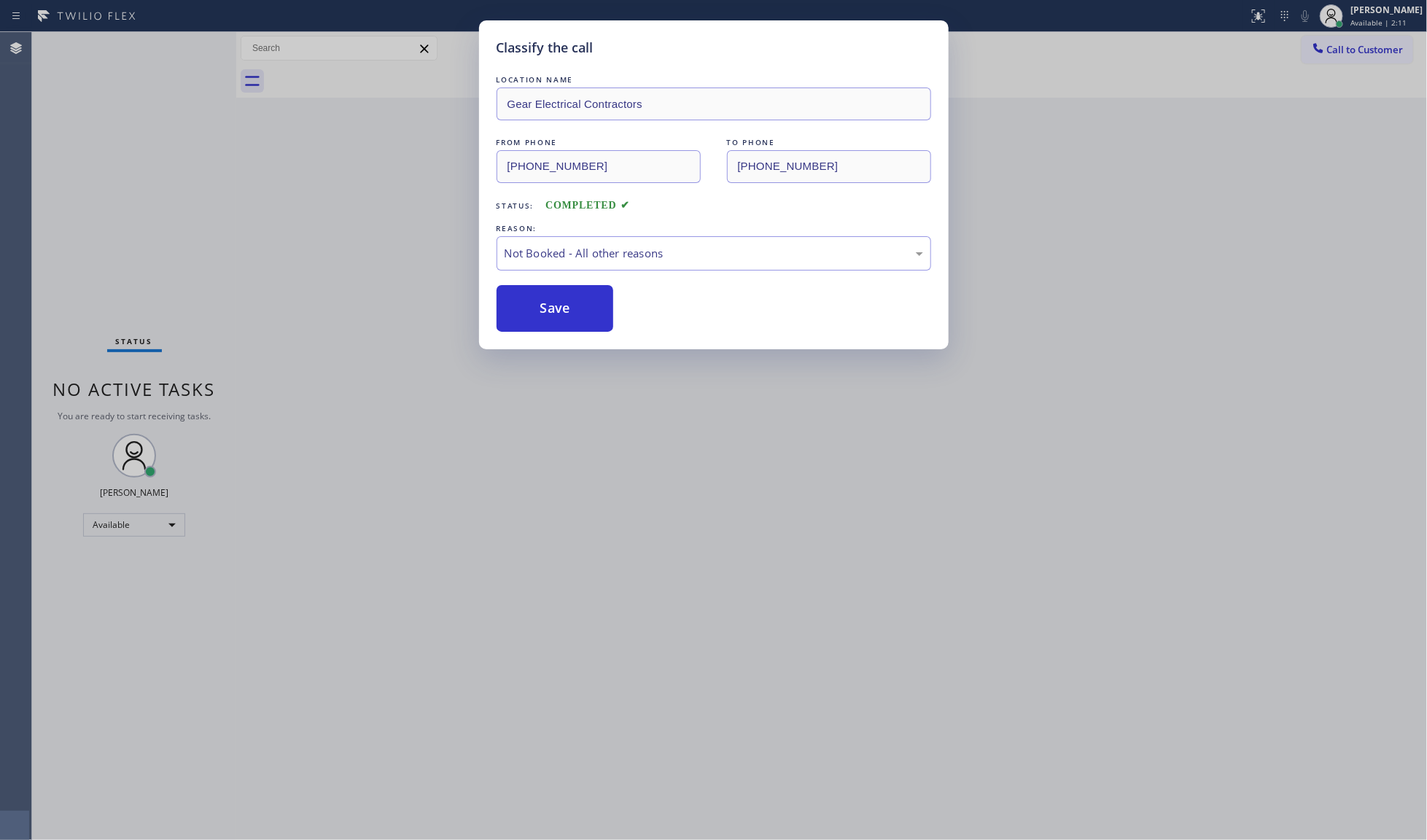
click at [548, 304] on button "Save" at bounding box center [555, 308] width 118 height 47
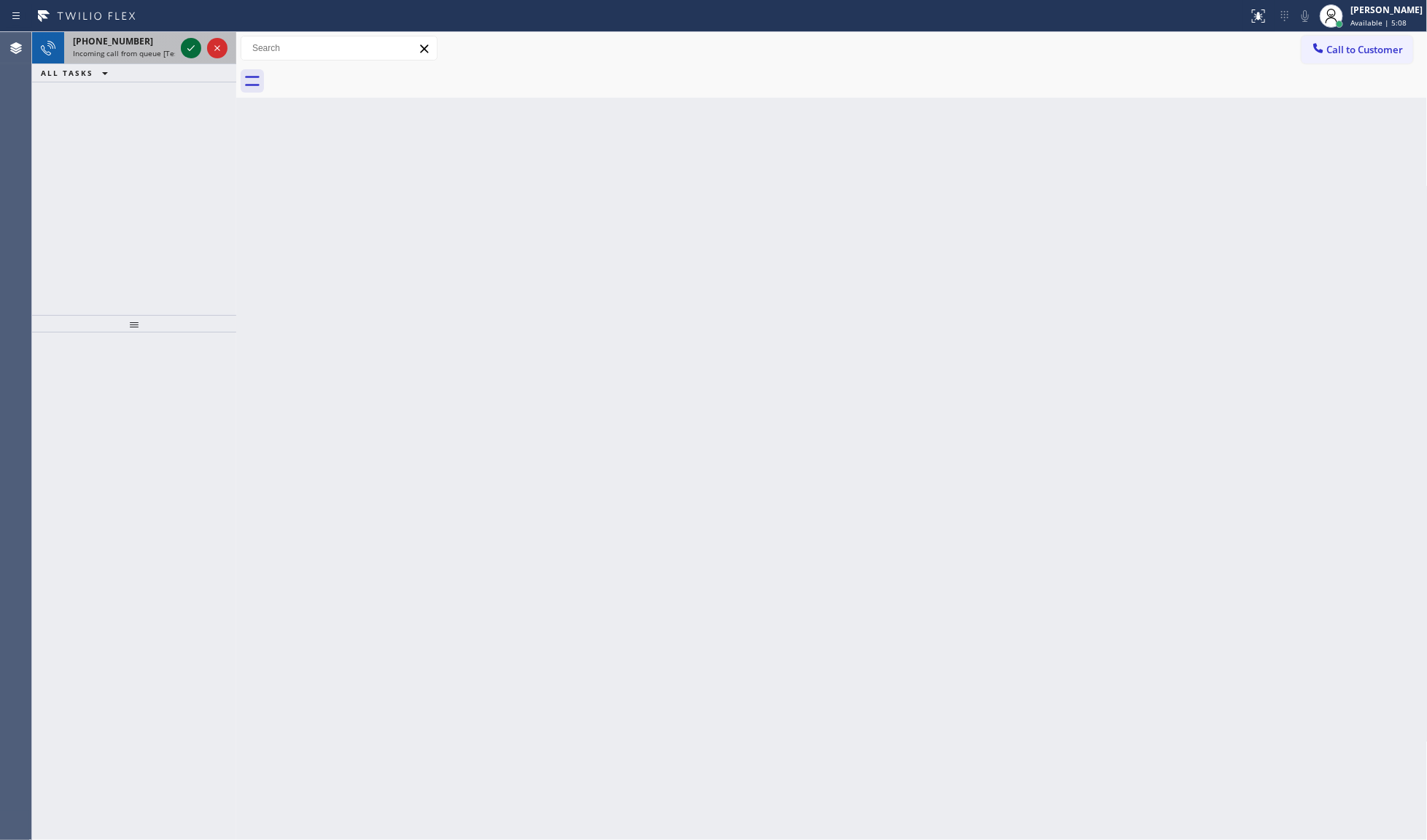
click at [197, 48] on icon at bounding box center [190, 48] width 18 height 18
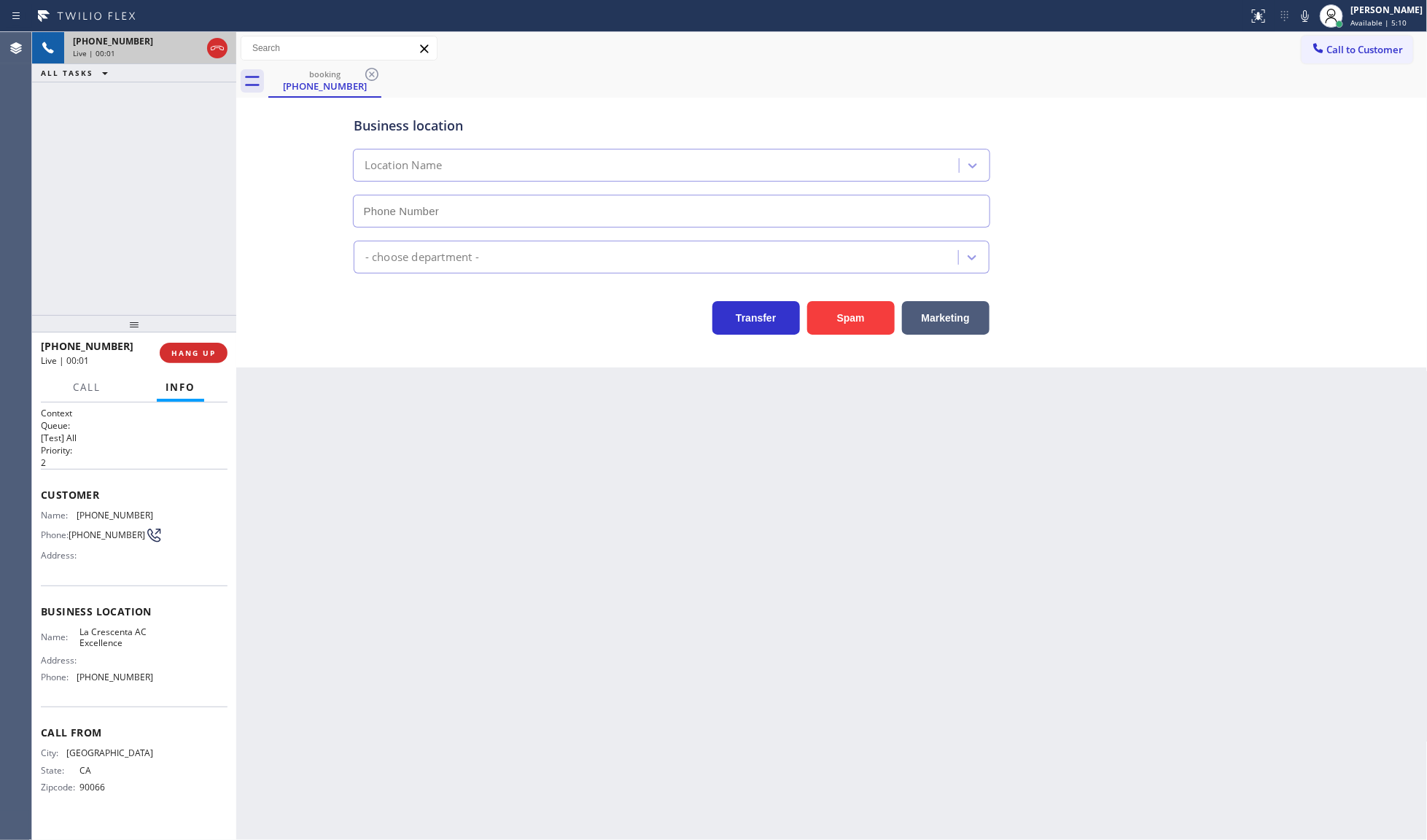
type input "[PHONE_NUMBER]"
click at [197, 357] on span "HANG UP" at bounding box center [194, 353] width 45 height 10
drag, startPoint x: 195, startPoint y: 339, endPoint x: 199, endPoint y: 354, distance: 15.5
click at [195, 346] on div "[PHONE_NUMBER] Wrap up | 01:19 COMPLETE" at bounding box center [134, 353] width 187 height 38
click at [199, 354] on span "COMPLETE" at bounding box center [190, 353] width 50 height 10
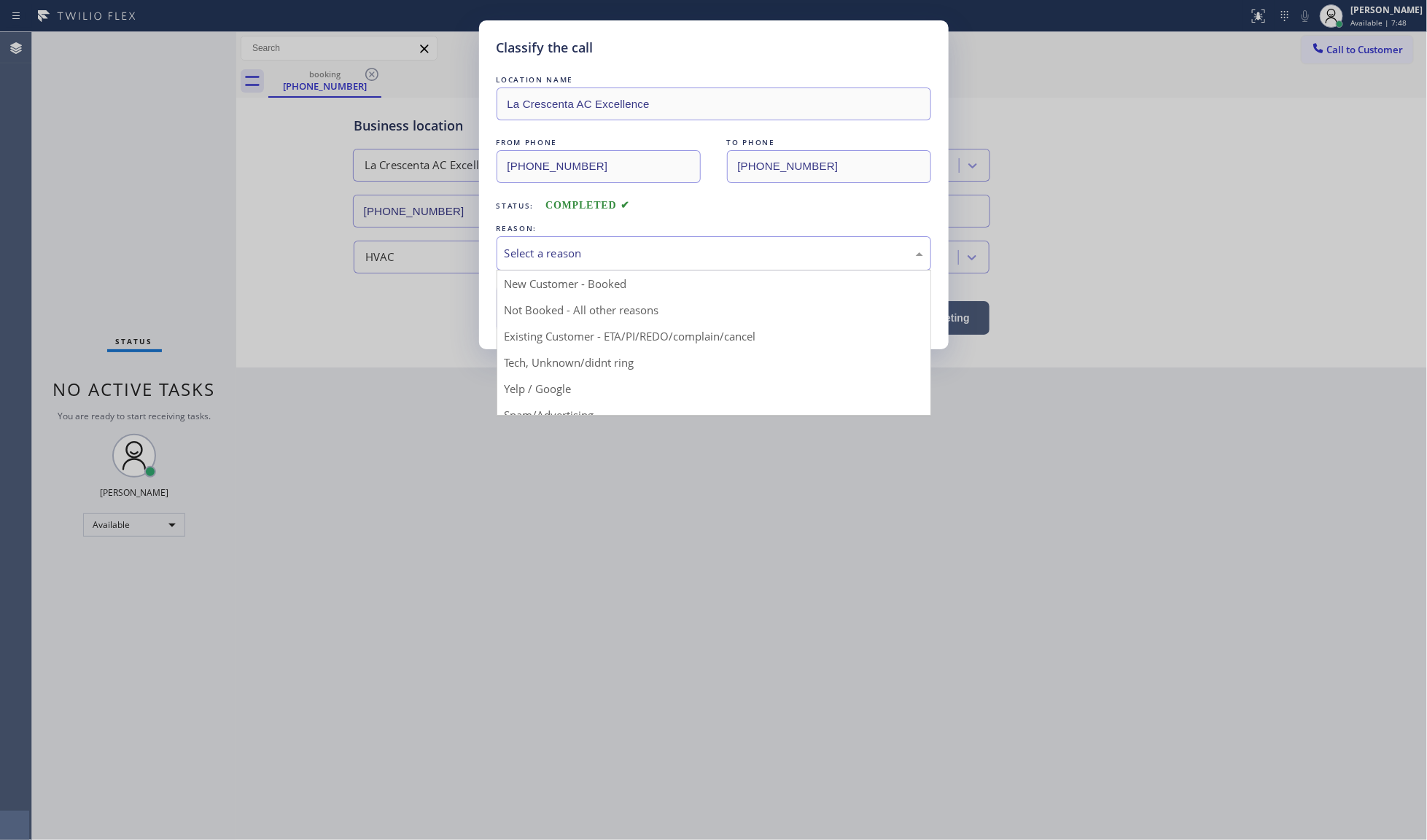
click at [540, 258] on div "Select a reason" at bounding box center [714, 254] width 418 height 17
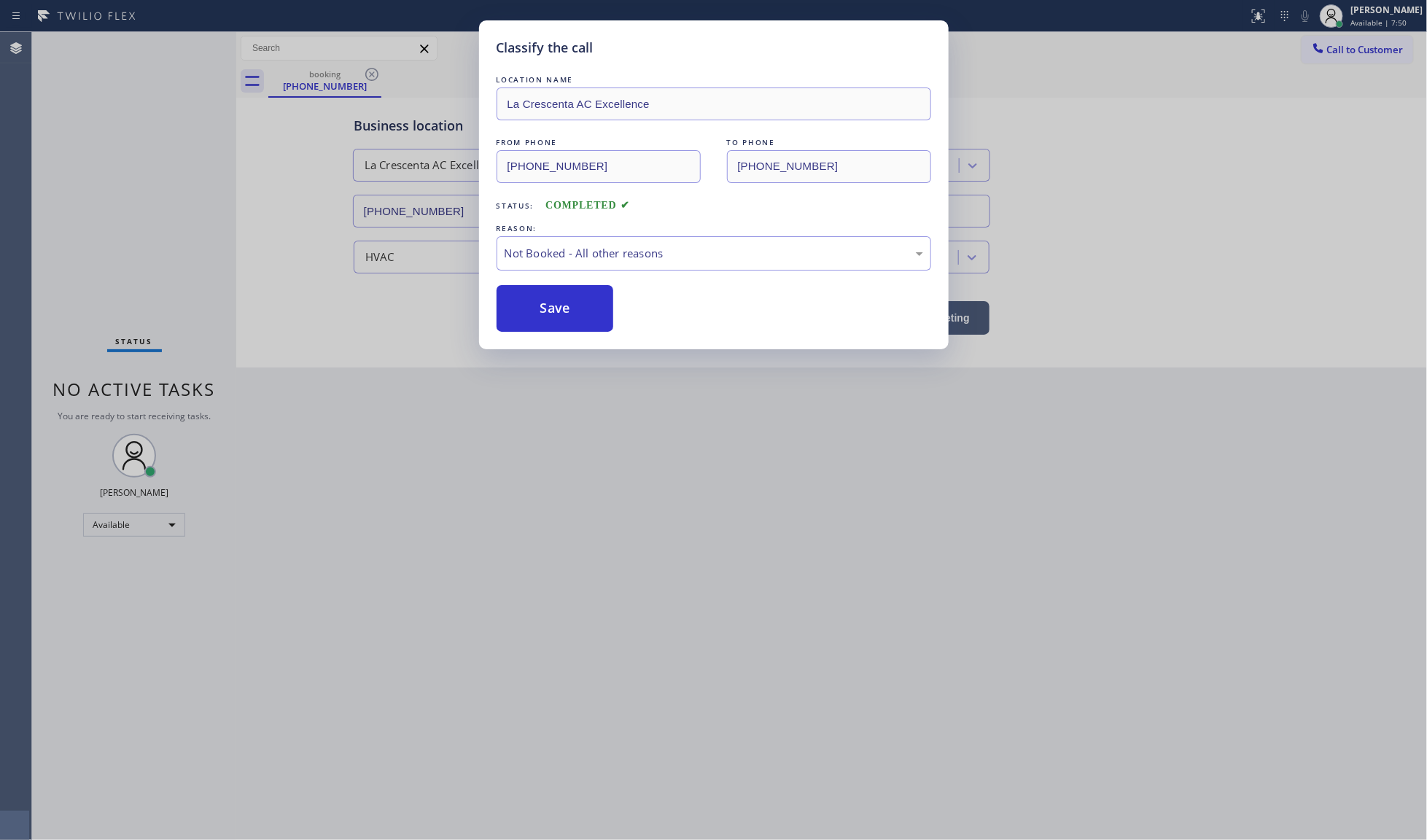
click at [545, 312] on button "Save" at bounding box center [555, 308] width 118 height 47
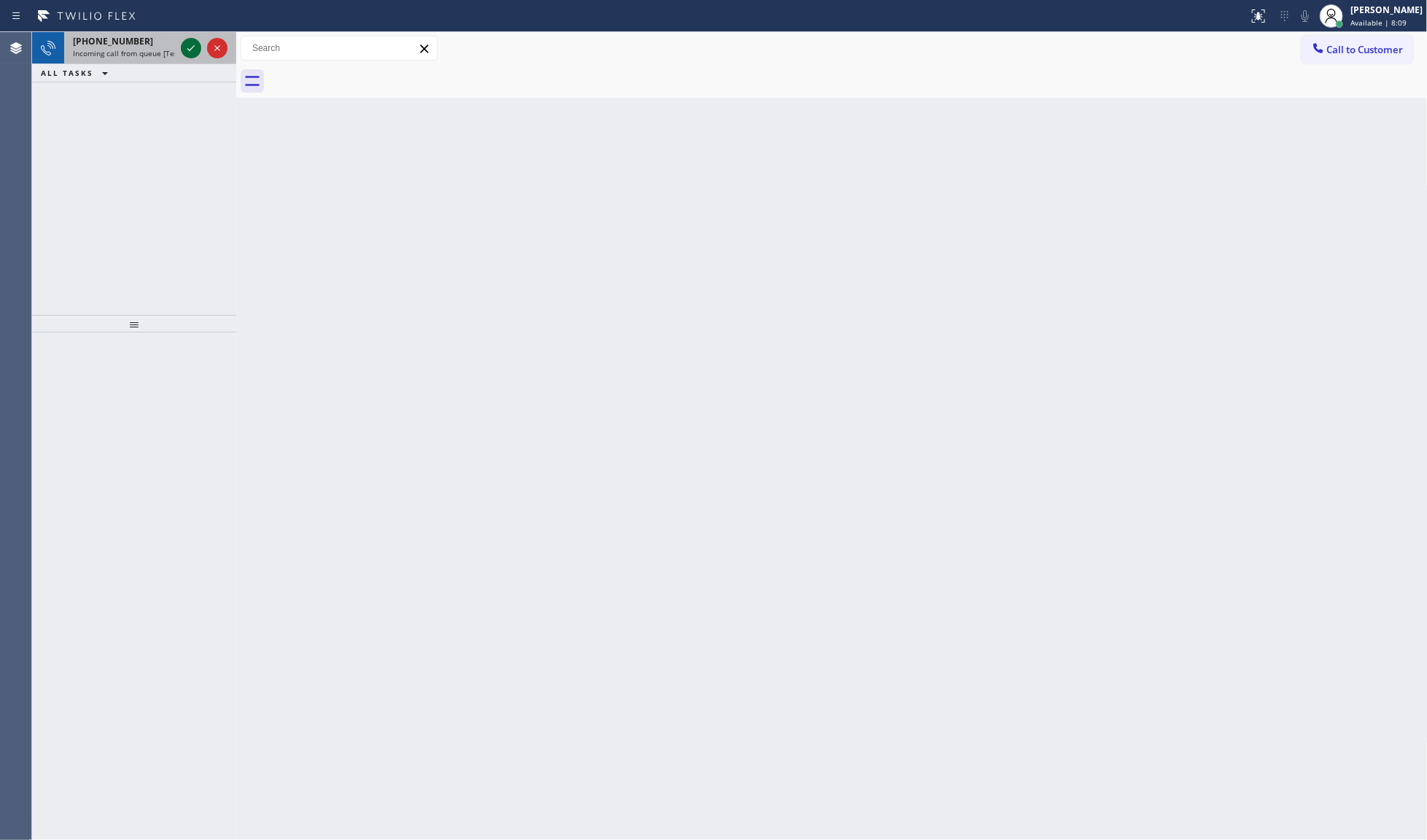
click at [184, 55] on icon at bounding box center [190, 48] width 18 height 18
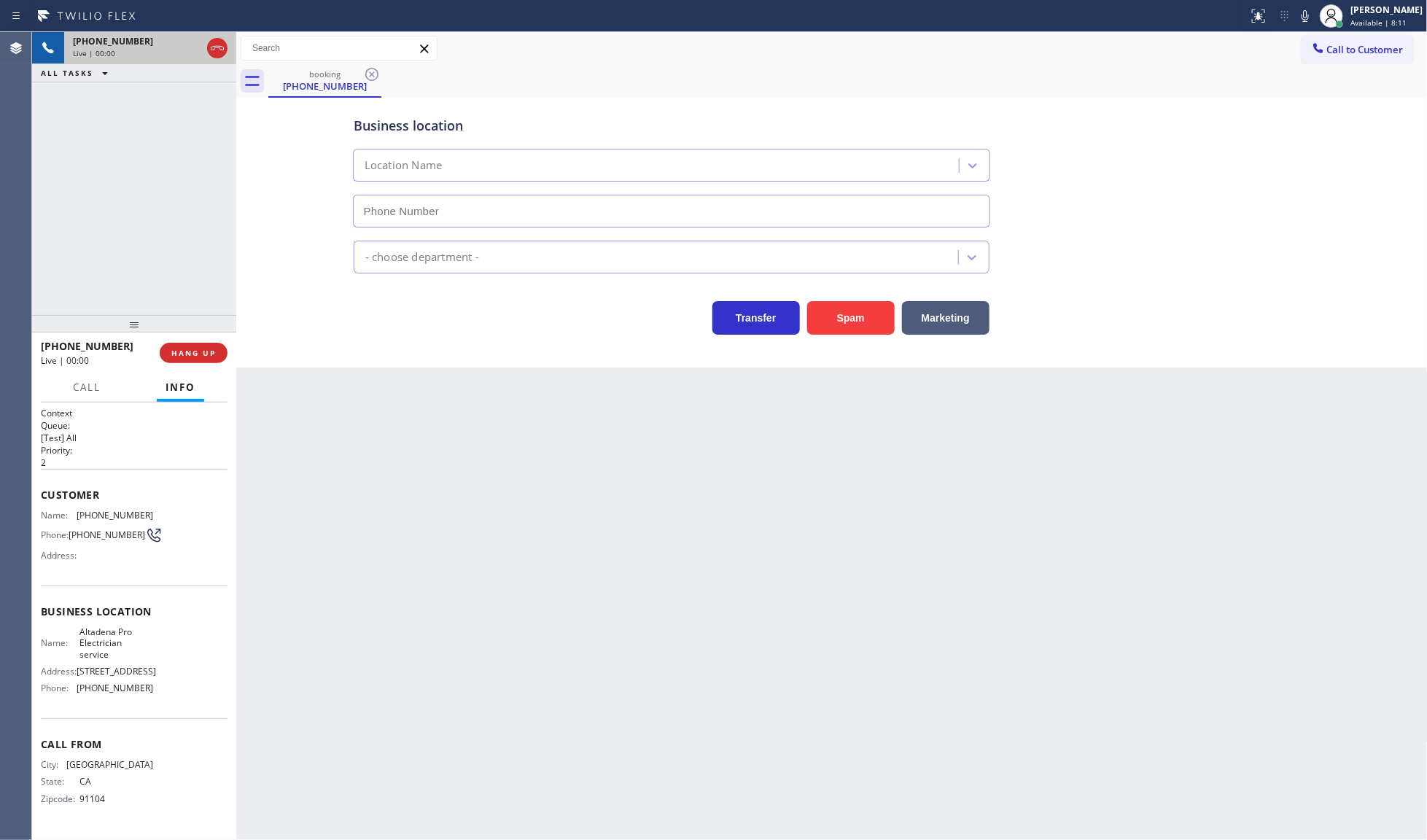
type input "[PHONE_NUMBER]"
click at [166, 350] on button "HANG UP" at bounding box center [193, 353] width 68 height 21
click at [189, 351] on span "COMPLETE" at bounding box center [190, 353] width 50 height 10
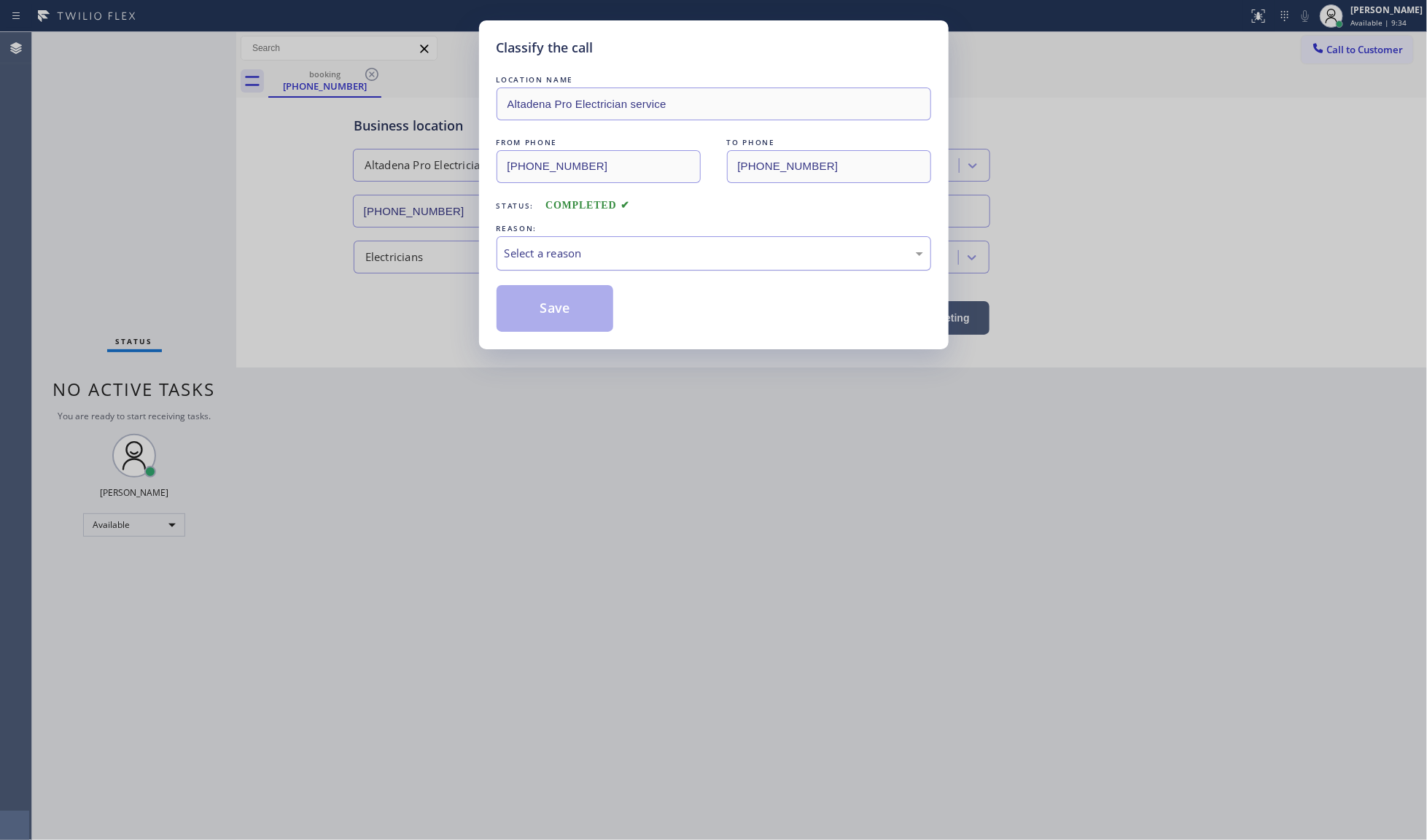
click at [523, 256] on div "Select a reason" at bounding box center [714, 254] width 418 height 17
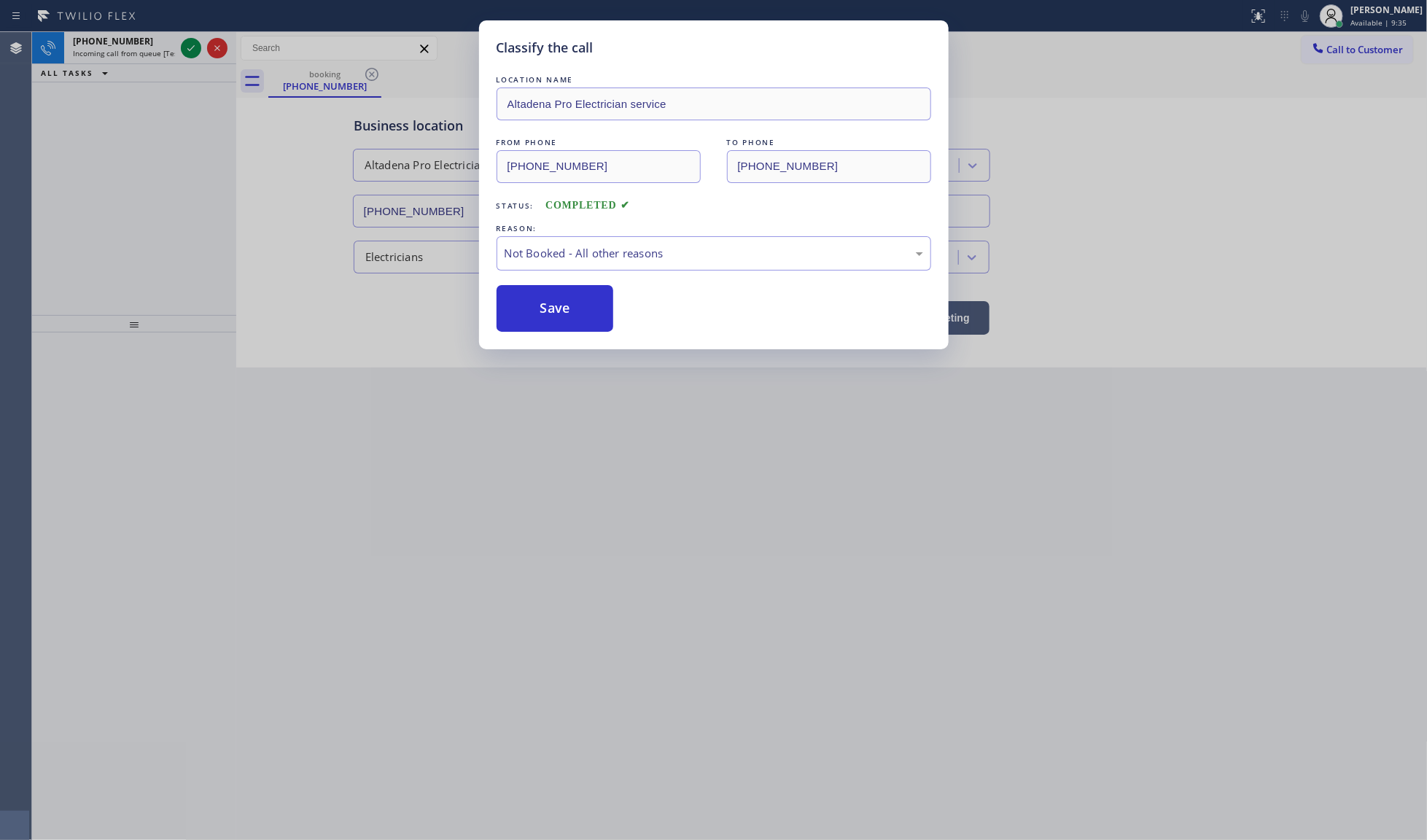
click at [527, 306] on button "Save" at bounding box center [555, 308] width 118 height 47
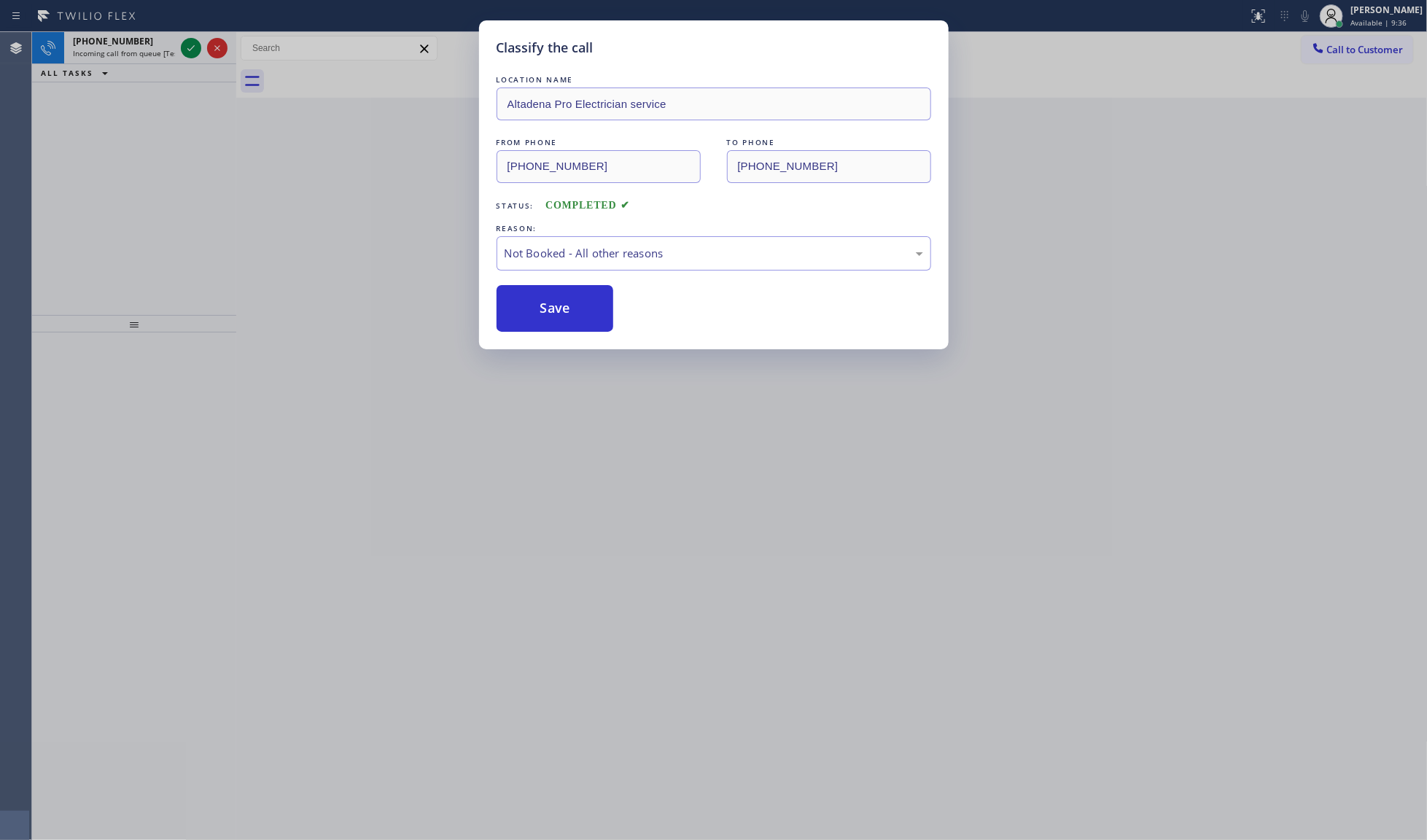
click at [191, 45] on div "Classify the call LOCATION NAME Gear Electrical Contractors FROM PHONE [PHONE_N…" at bounding box center [729, 436] width 1395 height 808
click at [191, 45] on icon at bounding box center [190, 48] width 18 height 18
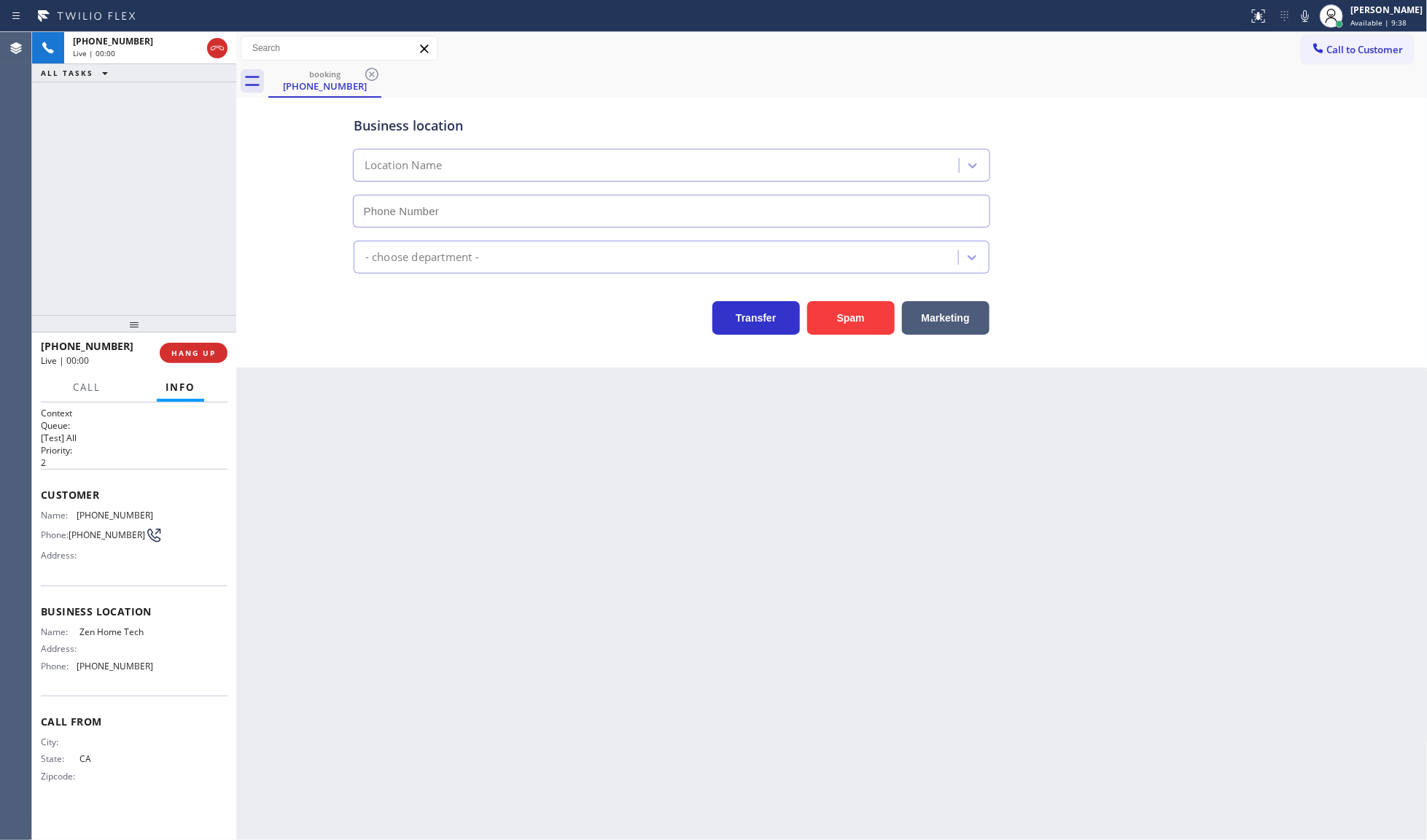
type input "[PHONE_NUMBER]"
click at [215, 357] on span "HANG UP" at bounding box center [194, 353] width 45 height 10
click at [194, 370] on div "[PHONE_NUMBER] Wrap up | 00:39 COMPLETE" at bounding box center [134, 353] width 187 height 38
click at [193, 352] on span "COMPLETE" at bounding box center [190, 353] width 50 height 10
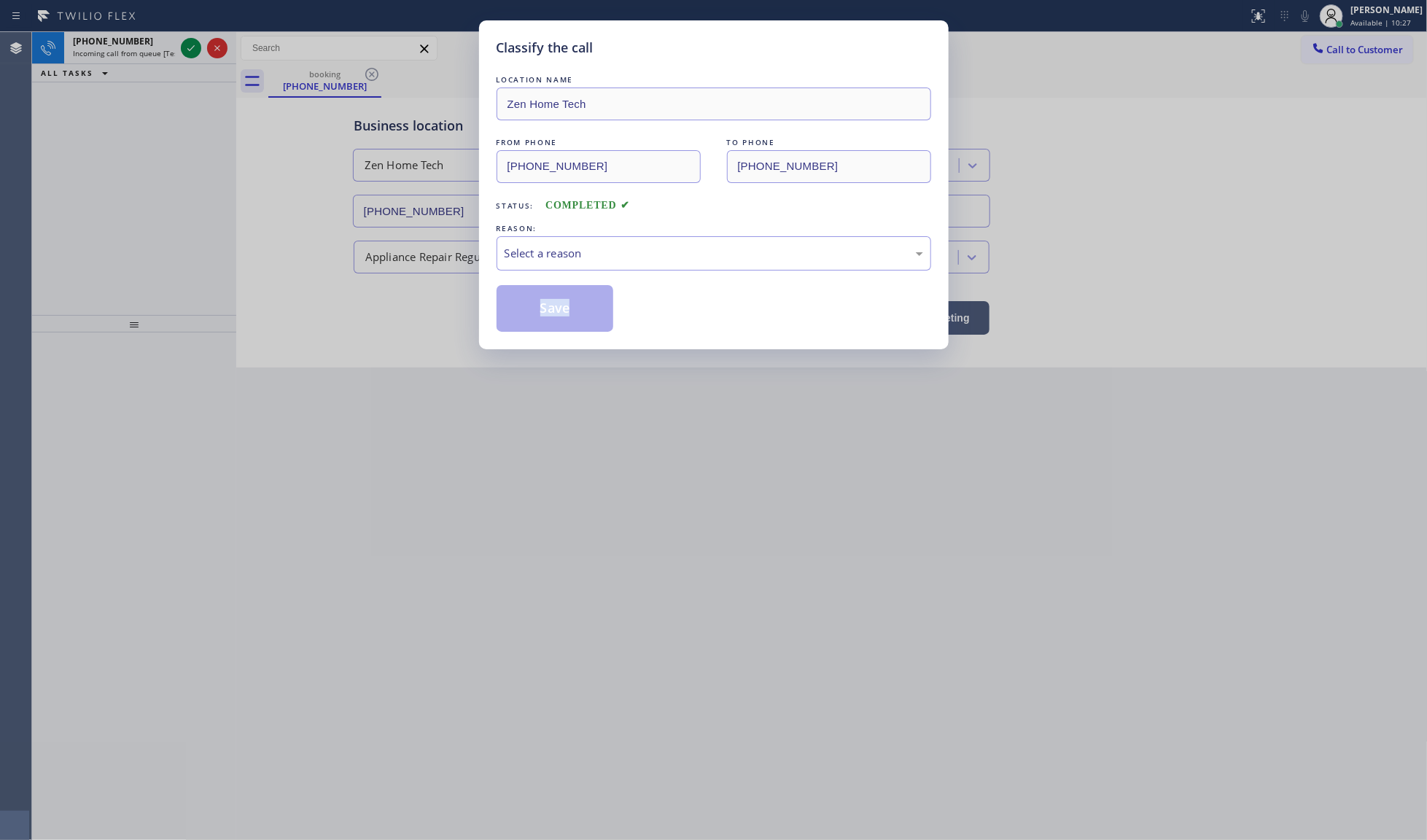
drag, startPoint x: 195, startPoint y: 352, endPoint x: 339, endPoint y: 346, distance: 144.1
click at [195, 351] on div "Classify the call LOCATION NAME Zen Home Tech FROM PHONE [PHONE_NUMBER] TO PHON…" at bounding box center [713, 420] width 1427 height 840
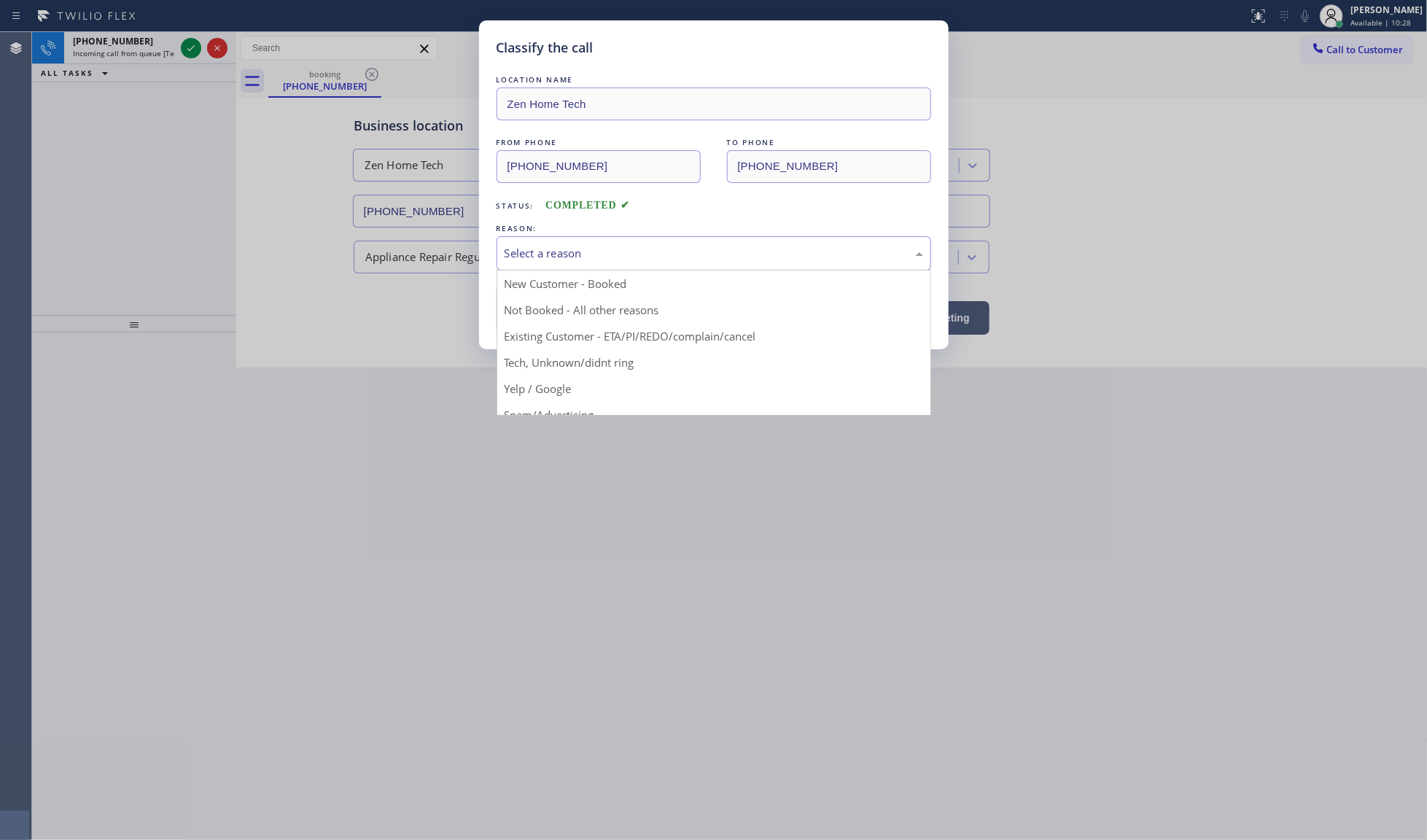
click at [572, 255] on div "Select a reason" at bounding box center [714, 254] width 418 height 17
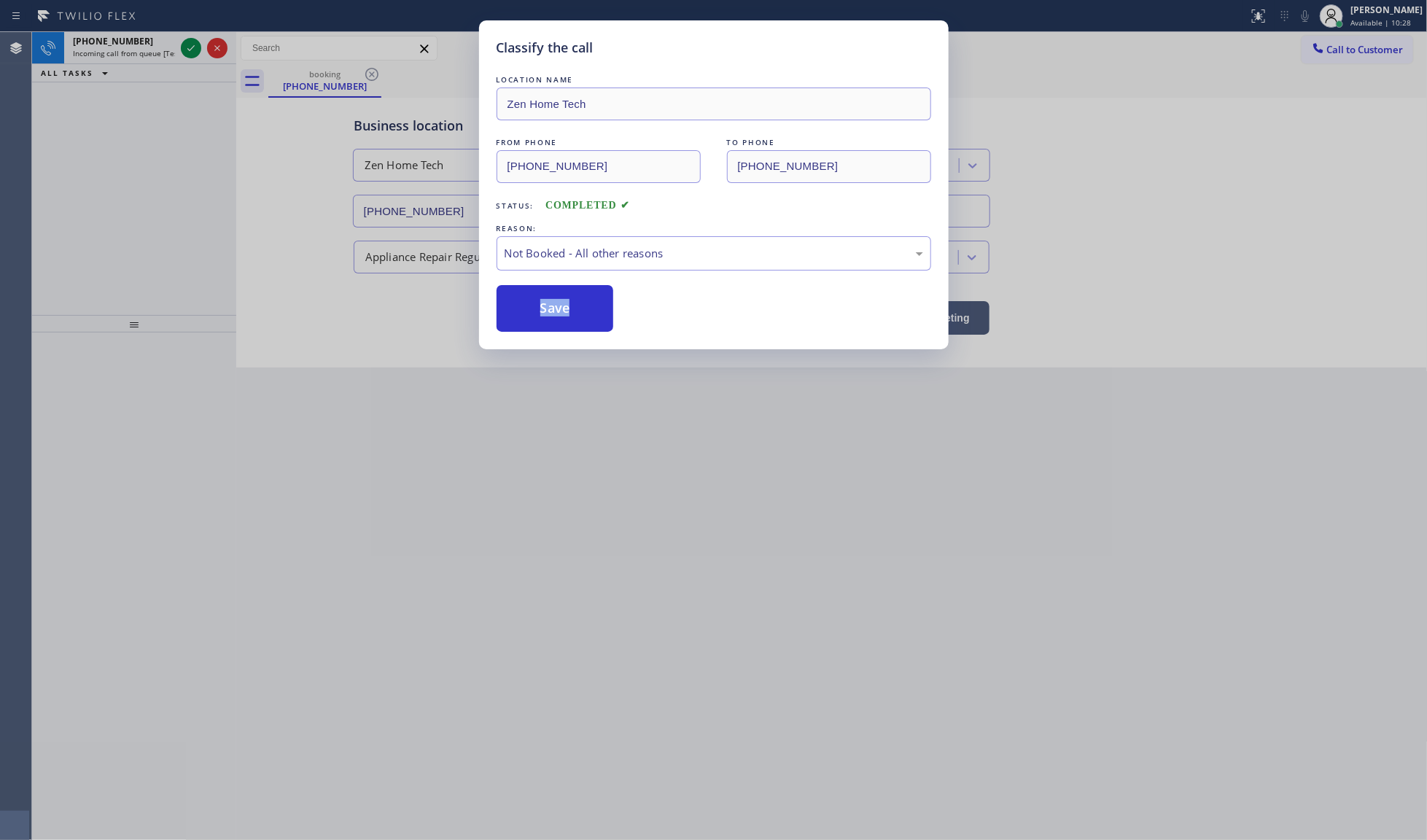
click at [534, 318] on button "Save" at bounding box center [555, 308] width 118 height 47
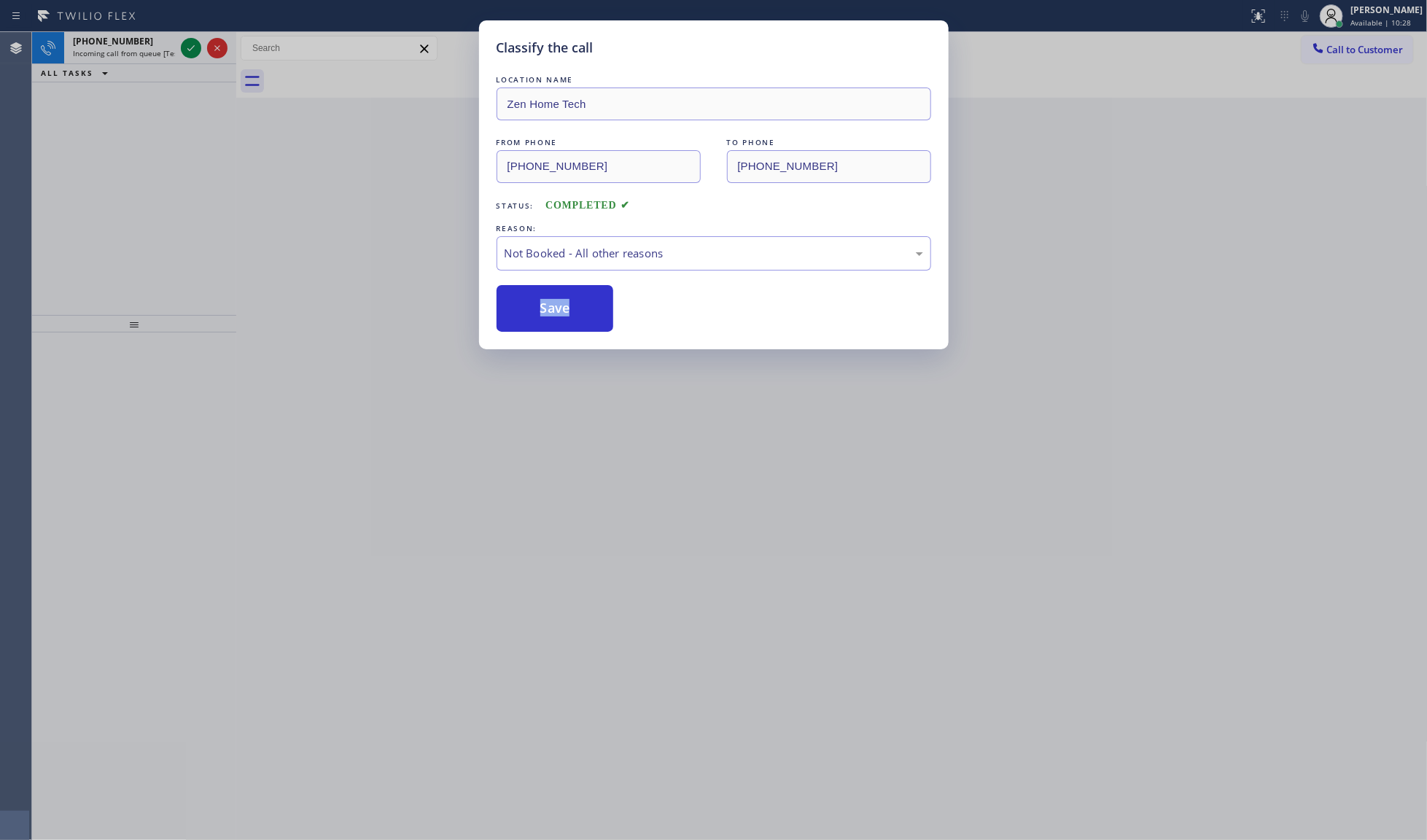
click at [534, 318] on button "Save" at bounding box center [555, 308] width 118 height 47
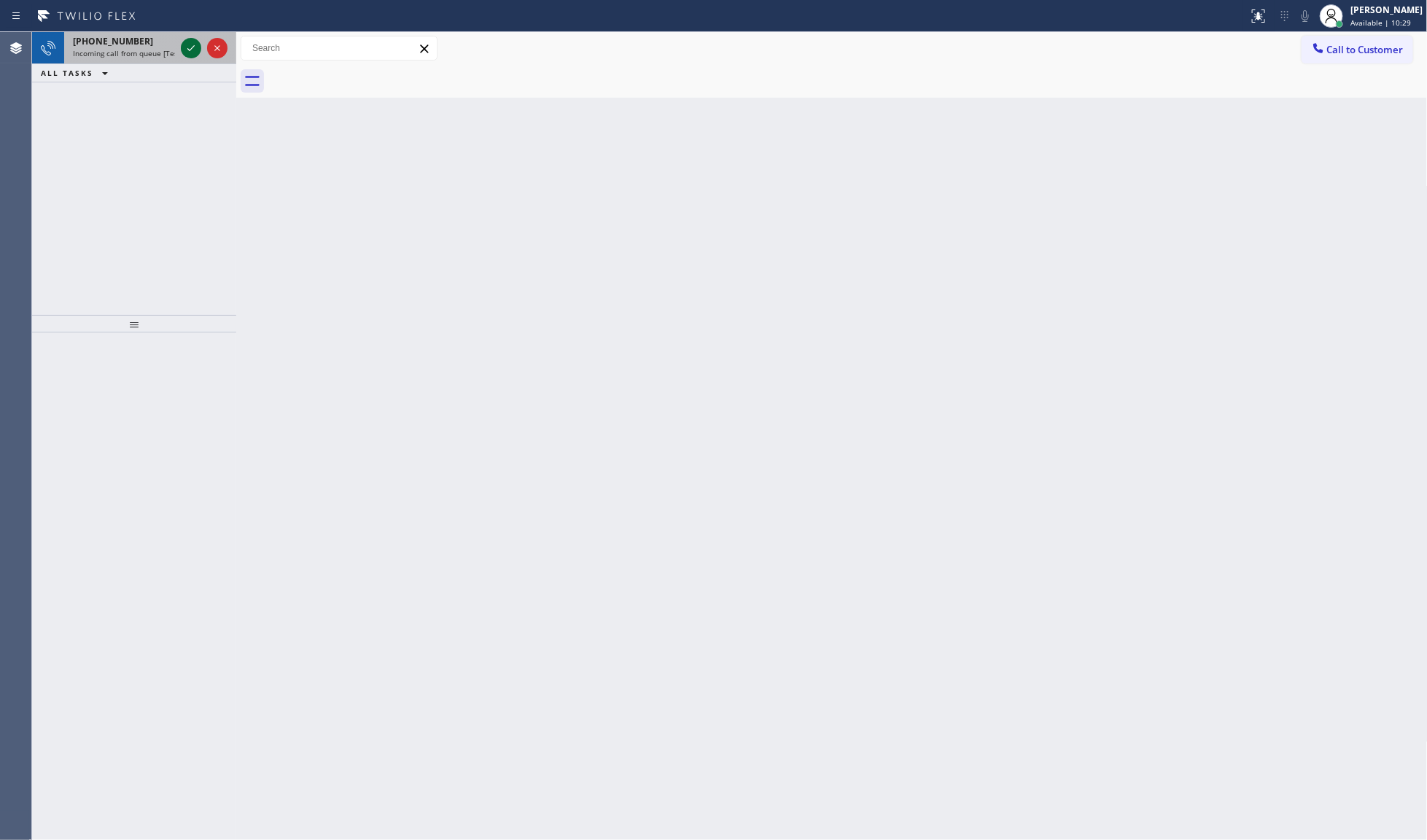
click at [198, 51] on icon at bounding box center [190, 48] width 18 height 18
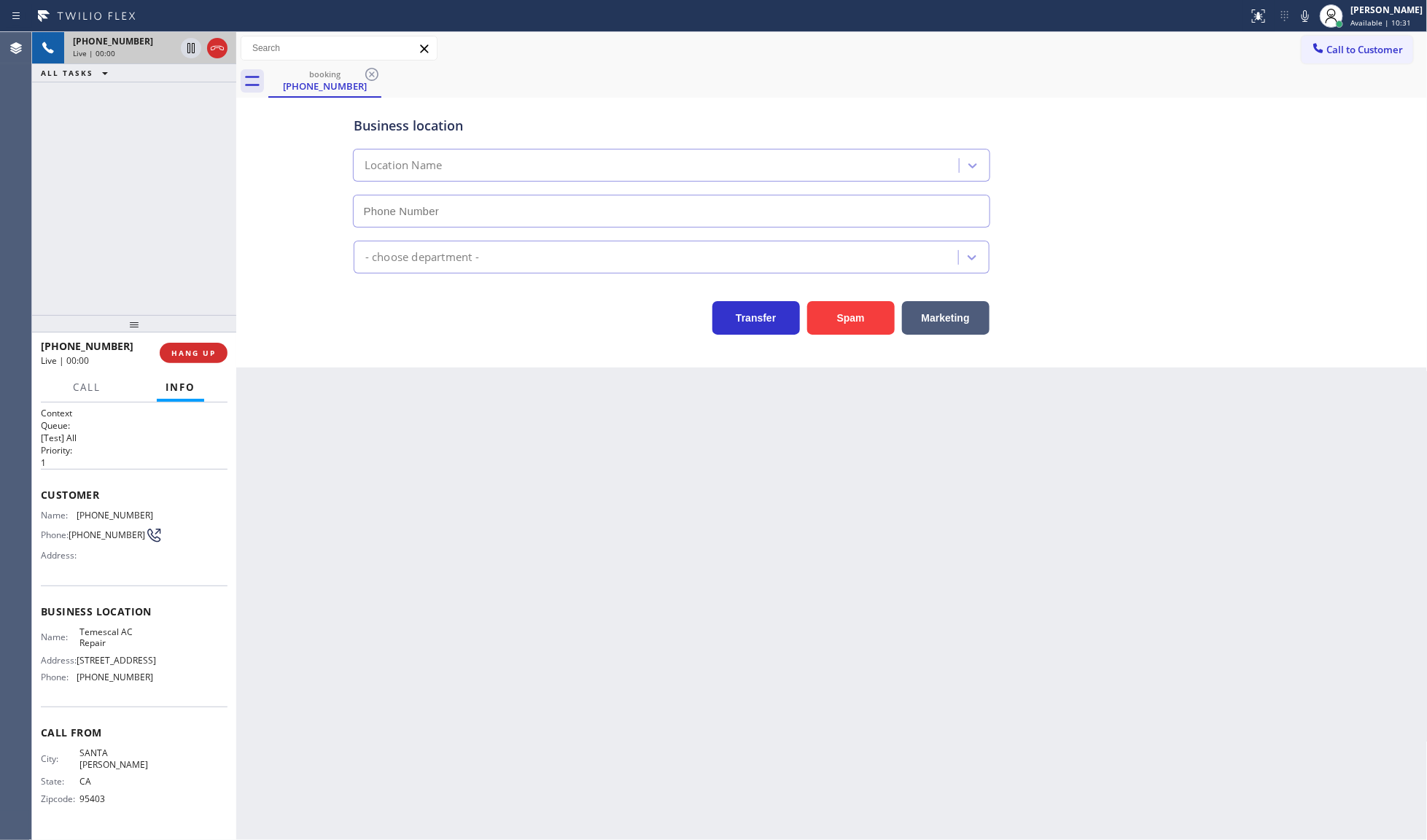
type input "[PHONE_NUMBER]"
click at [1308, 15] on icon at bounding box center [1306, 16] width 7 height 12
click at [194, 51] on icon at bounding box center [191, 48] width 7 height 10
drag, startPoint x: 75, startPoint y: 511, endPoint x: 130, endPoint y: 511, distance: 55.0
click at [75, 511] on span "Name:" at bounding box center [59, 515] width 35 height 11
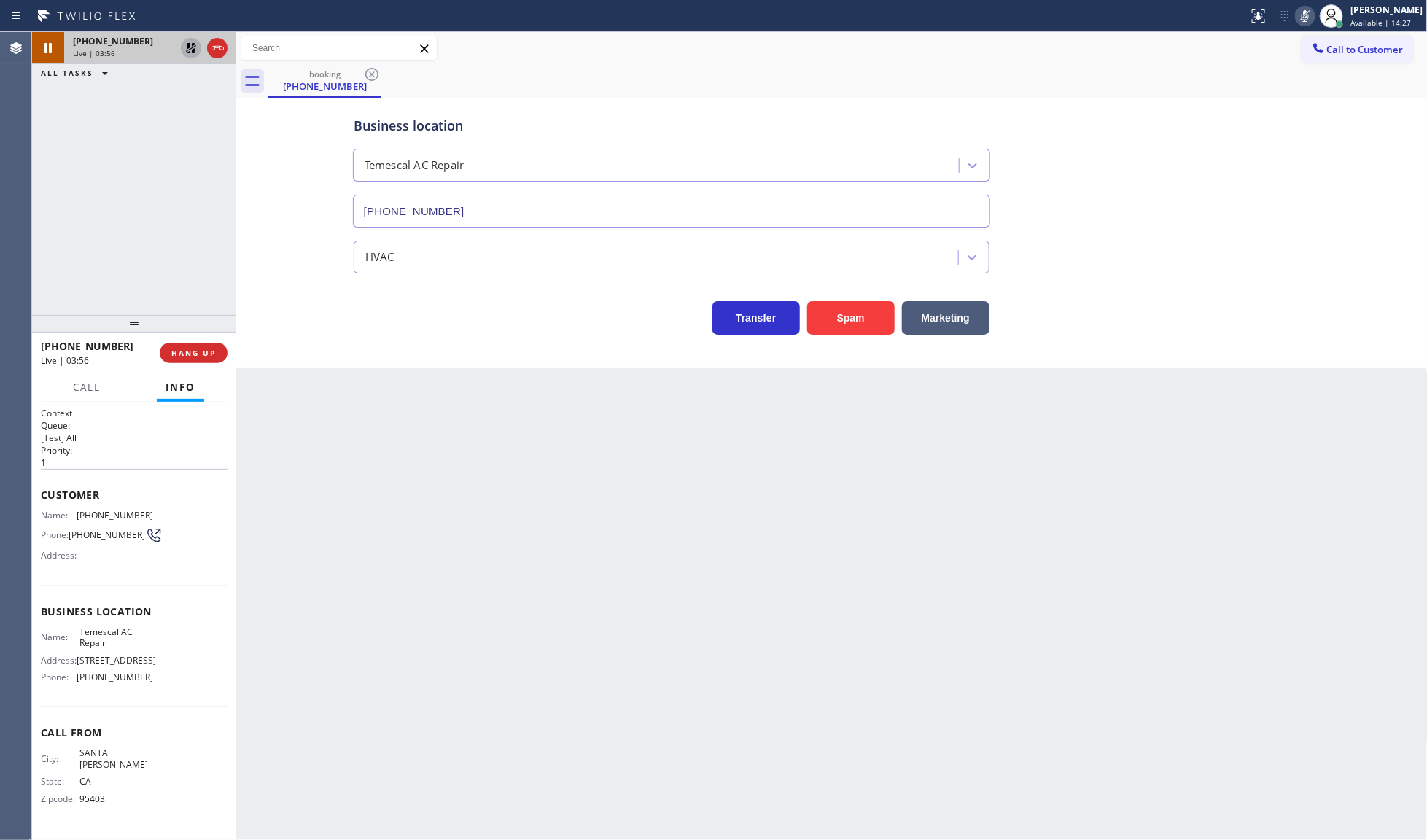
drag, startPoint x: 130, startPoint y: 511, endPoint x: 165, endPoint y: 511, distance: 35.0
click at [165, 511] on div "Name: [PHONE_NUMBER] Phone: [PHONE_NUMBER] Address:" at bounding box center [134, 539] width 187 height 58
click at [72, 510] on span "Name:" at bounding box center [59, 515] width 35 height 11
drag, startPoint x: 75, startPoint y: 508, endPoint x: 148, endPoint y: 515, distance: 73.3
click at [148, 515] on div "Name: [PHONE_NUMBER]" at bounding box center [97, 515] width 112 height 11
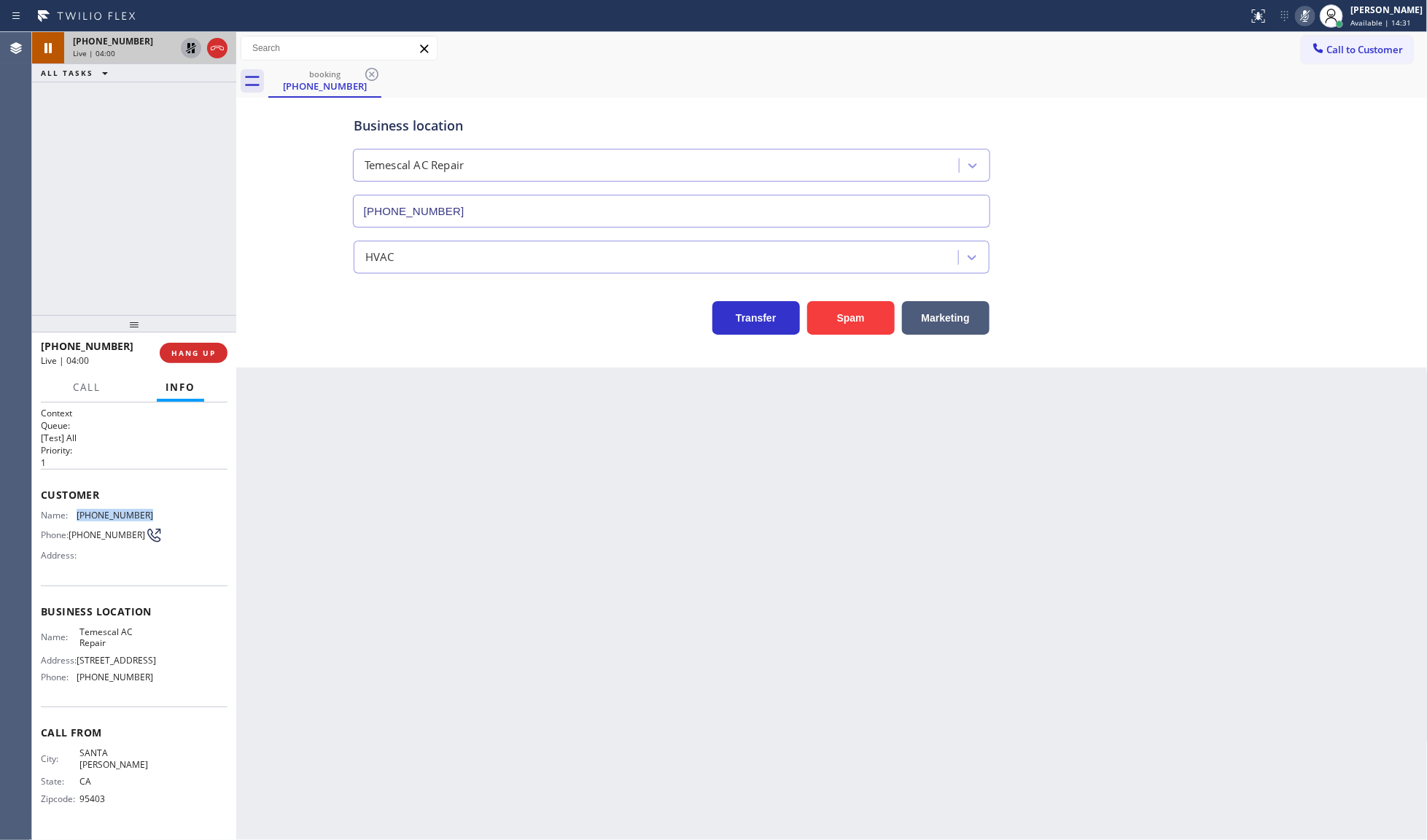
copy div "[PHONE_NUMBER]"
click at [195, 45] on icon at bounding box center [190, 48] width 10 height 10
click at [1308, 13] on rect at bounding box center [1305, 14] width 10 height 10
click at [197, 257] on div "[PHONE_NUMBER] Live | 05:04 ALL TASKS ALL TASKS ACTIVE TASKS TASKS IN WRAP UP" at bounding box center [133, 173] width 204 height 283
click at [125, 212] on div "[PHONE_NUMBER] Live | 09:24 ALL TASKS ALL TASKS ACTIVE TASKS TASKS IN WRAP UP" at bounding box center [133, 173] width 204 height 283
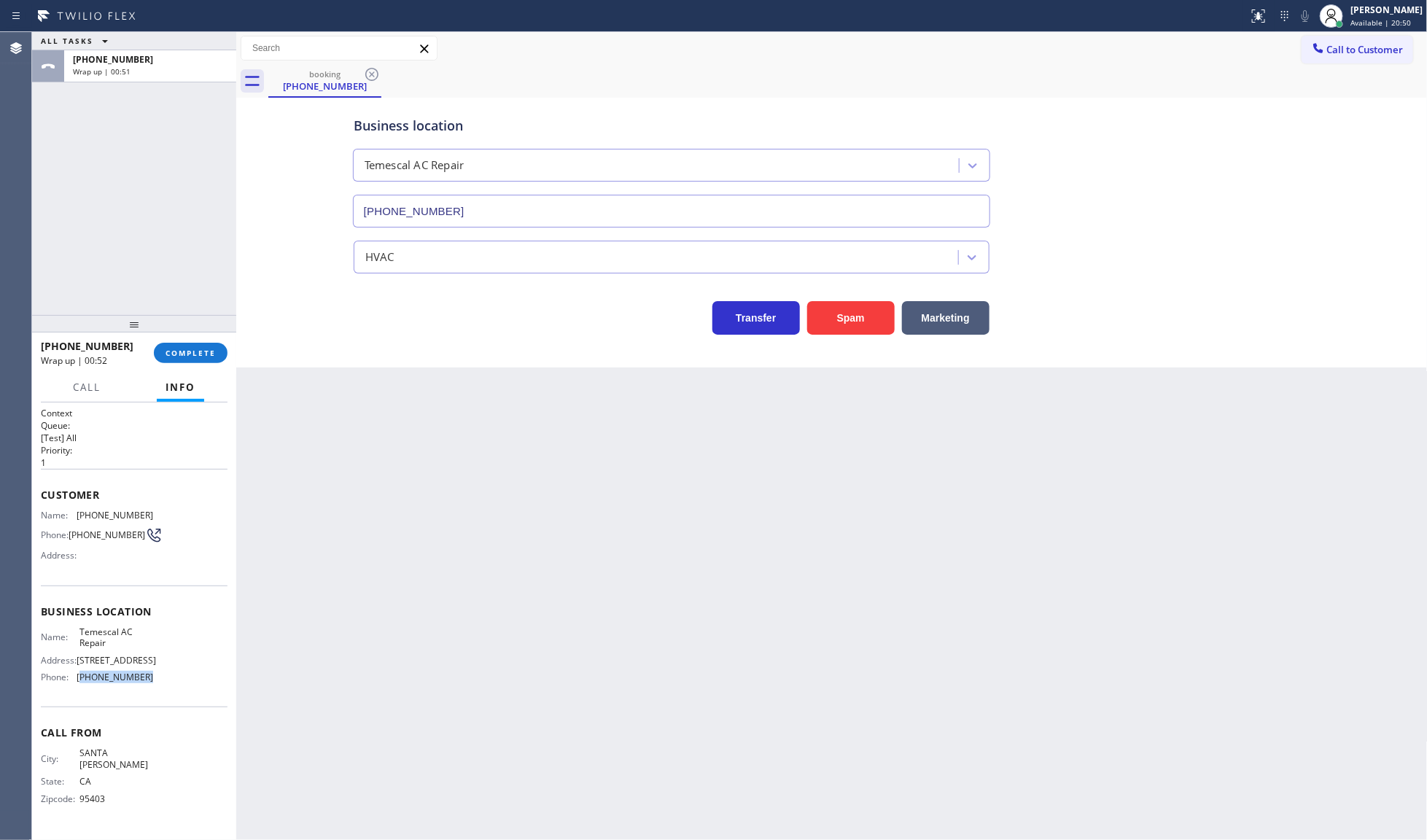
drag, startPoint x: 84, startPoint y: 679, endPoint x: 185, endPoint y: 679, distance: 101.0
click at [185, 679] on div "Name: Temescal AC Repair Address: [STREET_ADDRESS] Phone: [PHONE_NUMBER]" at bounding box center [134, 657] width 187 height 63
copy span "925) 204-2744"
click at [1378, 8] on div "[PERSON_NAME]" at bounding box center [1386, 9] width 72 height 12
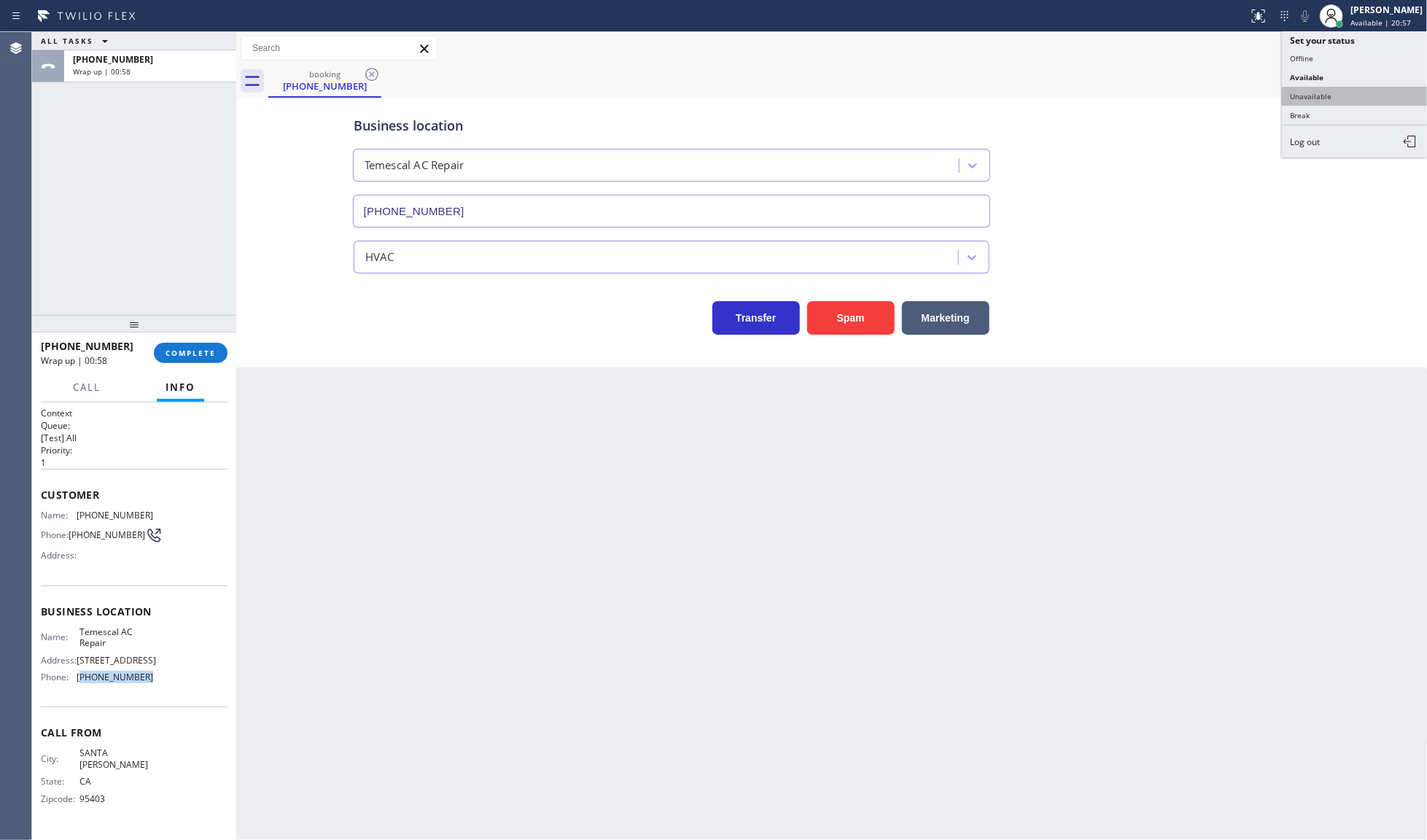
click at [1336, 93] on button "Unavailable" at bounding box center [1354, 96] width 146 height 19
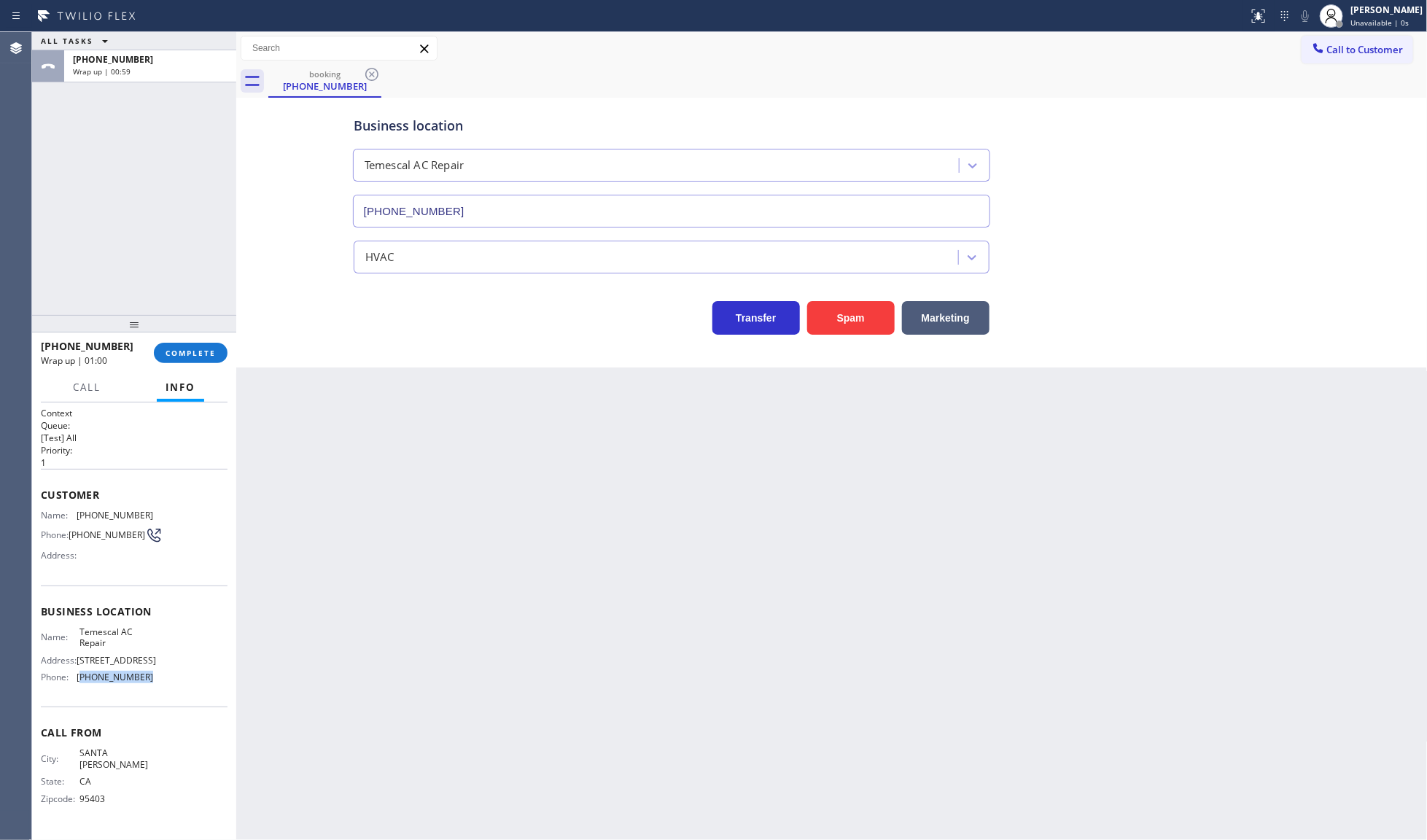
copy span "925) 204-2744"
drag, startPoint x: 1325, startPoint y: 49, endPoint x: 1065, endPoint y: 142, distance: 276.1
click at [1323, 49] on div at bounding box center [1318, 49] width 18 height 18
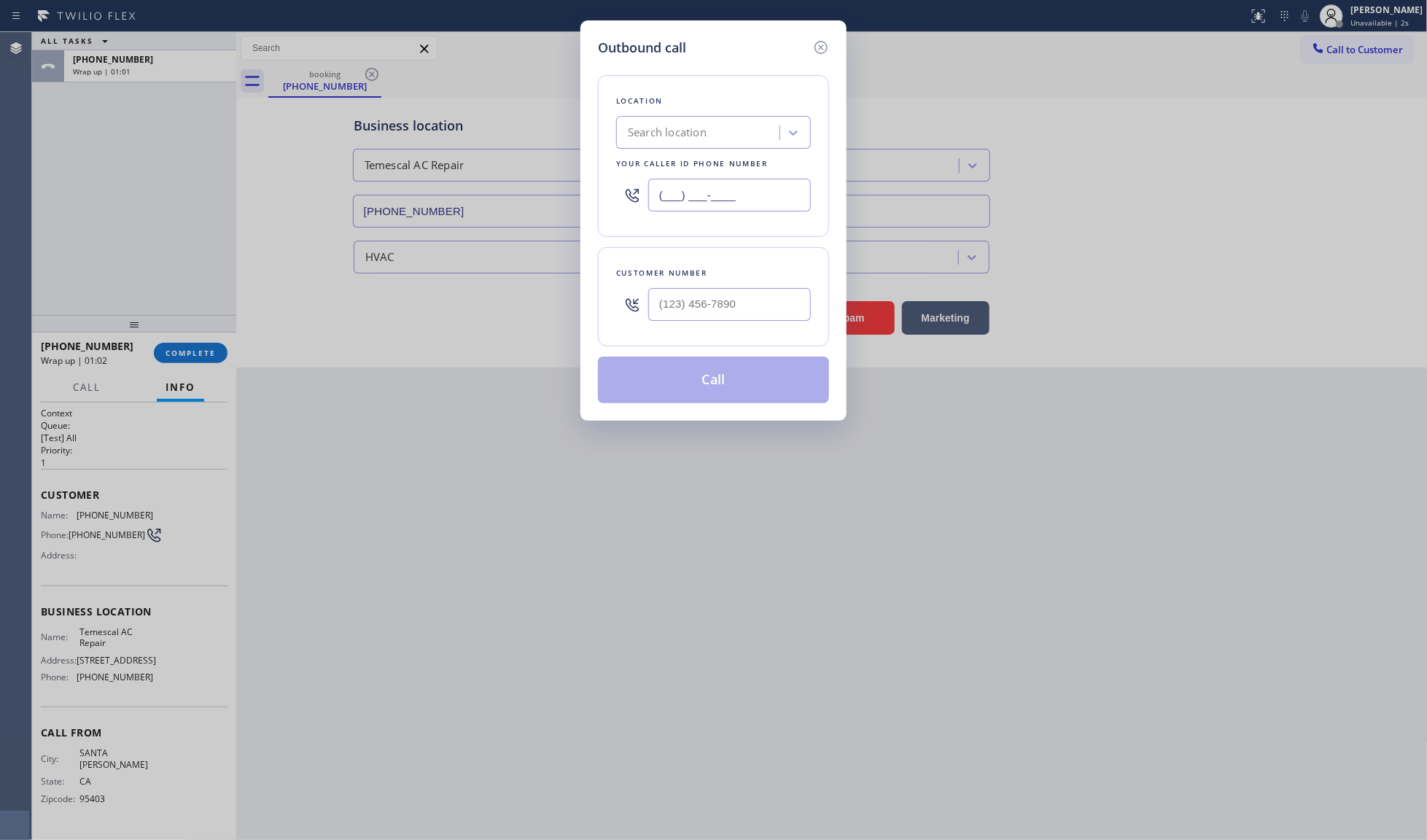
click at [730, 185] on input "(___) ___-____" at bounding box center [730, 194] width 162 height 33
paste input "925) 204-2744"
type input "[PHONE_NUMBER]"
click at [727, 294] on input "(___) ___-____" at bounding box center [730, 304] width 162 height 33
type input "[PHONE_NUMBER]"
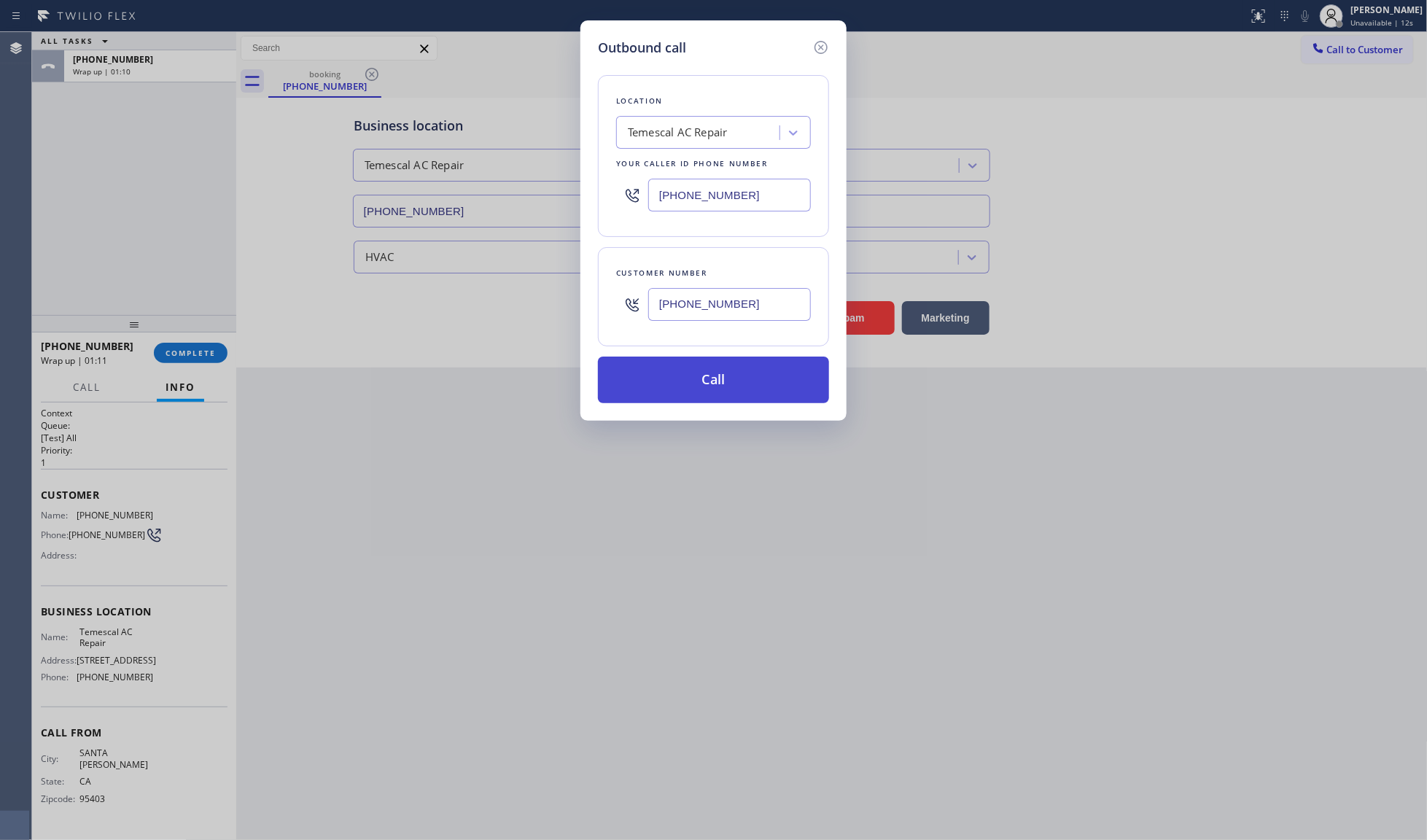
click at [679, 365] on button "Call" at bounding box center [714, 380] width 231 height 47
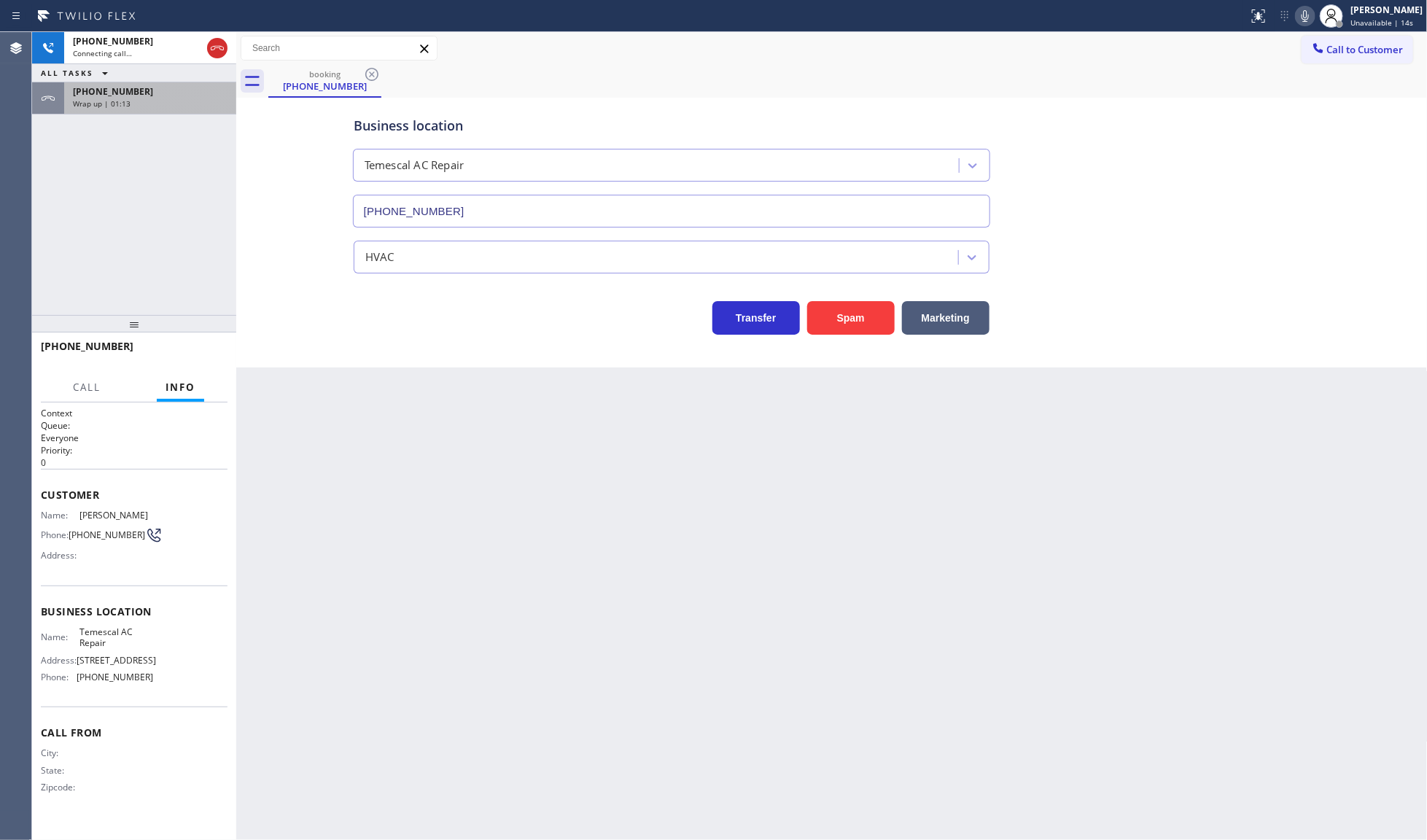
click at [106, 103] on span "Wrap up | 01:13" at bounding box center [102, 103] width 58 height 10
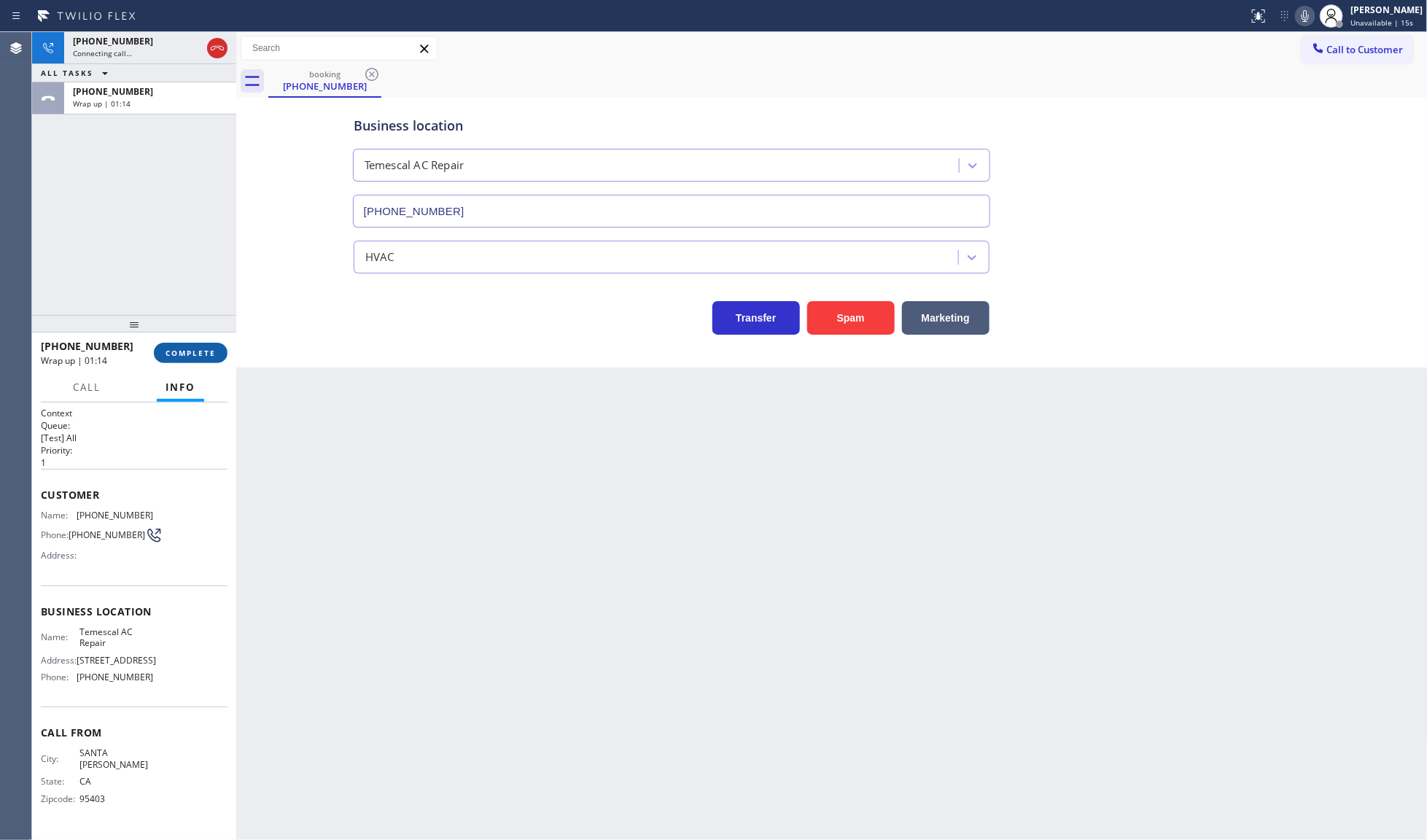
click at [199, 356] on span "COMPLETE" at bounding box center [190, 353] width 50 height 10
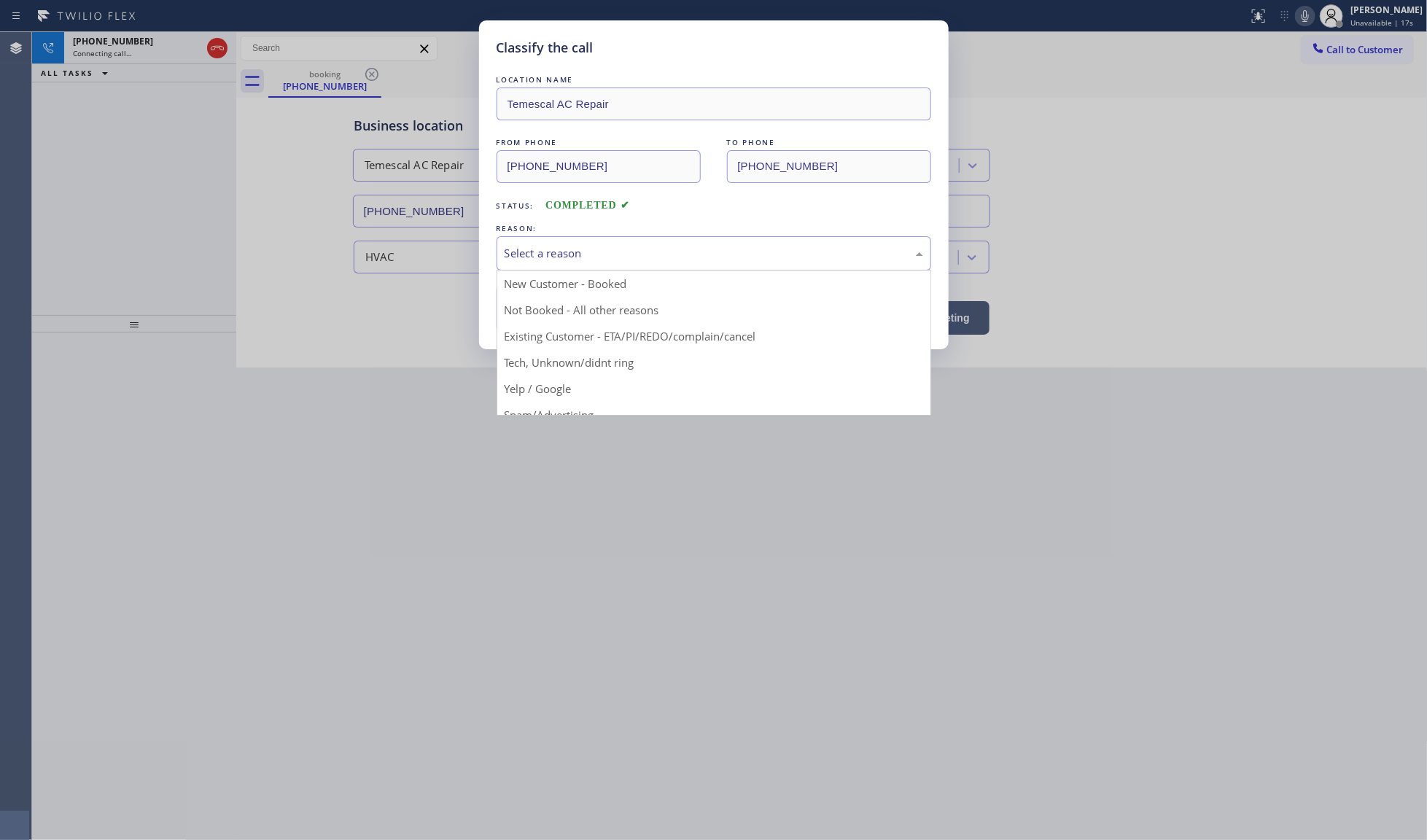
click at [629, 257] on div "Select a reason" at bounding box center [714, 254] width 418 height 17
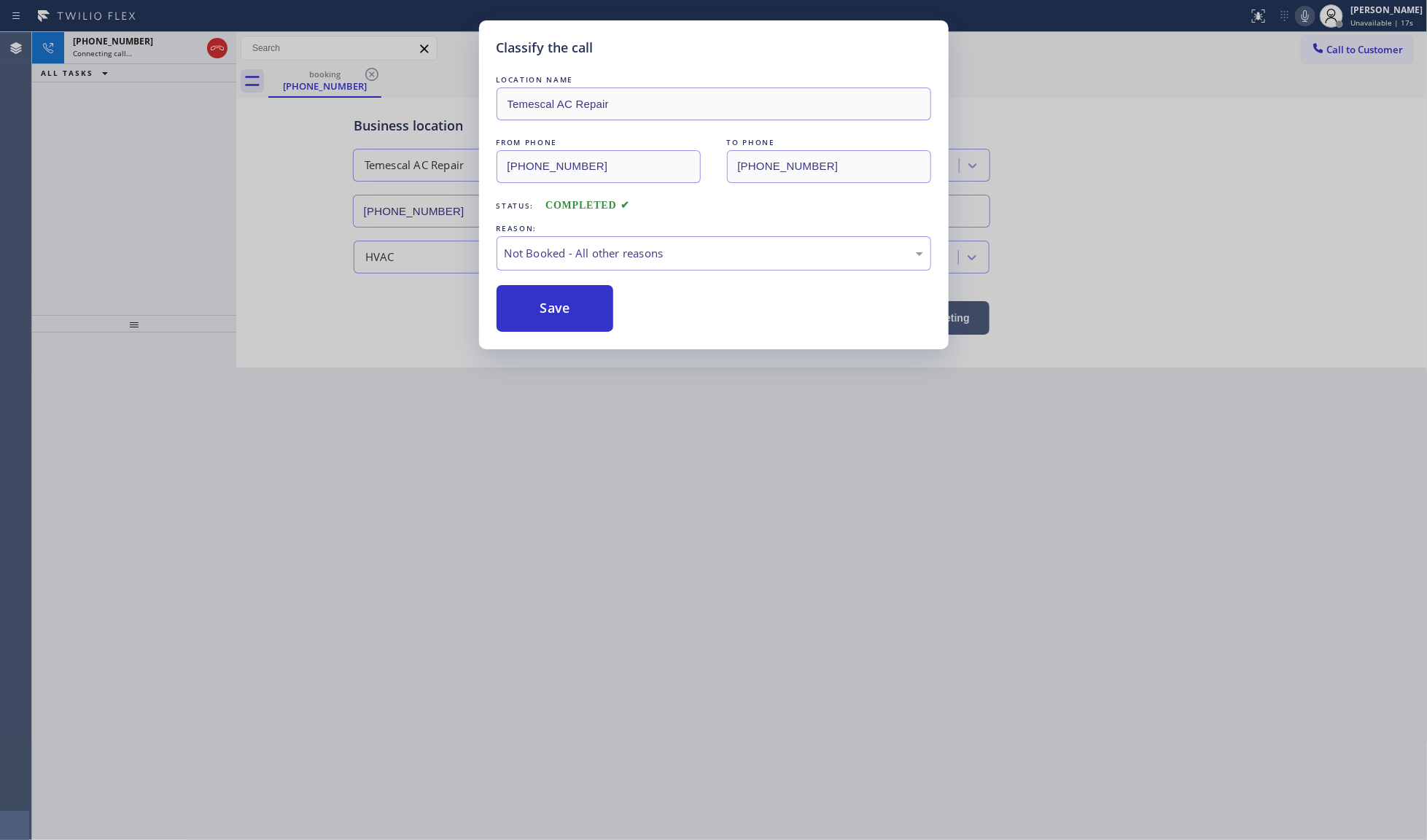
click at [537, 315] on button "Save" at bounding box center [555, 308] width 118 height 47
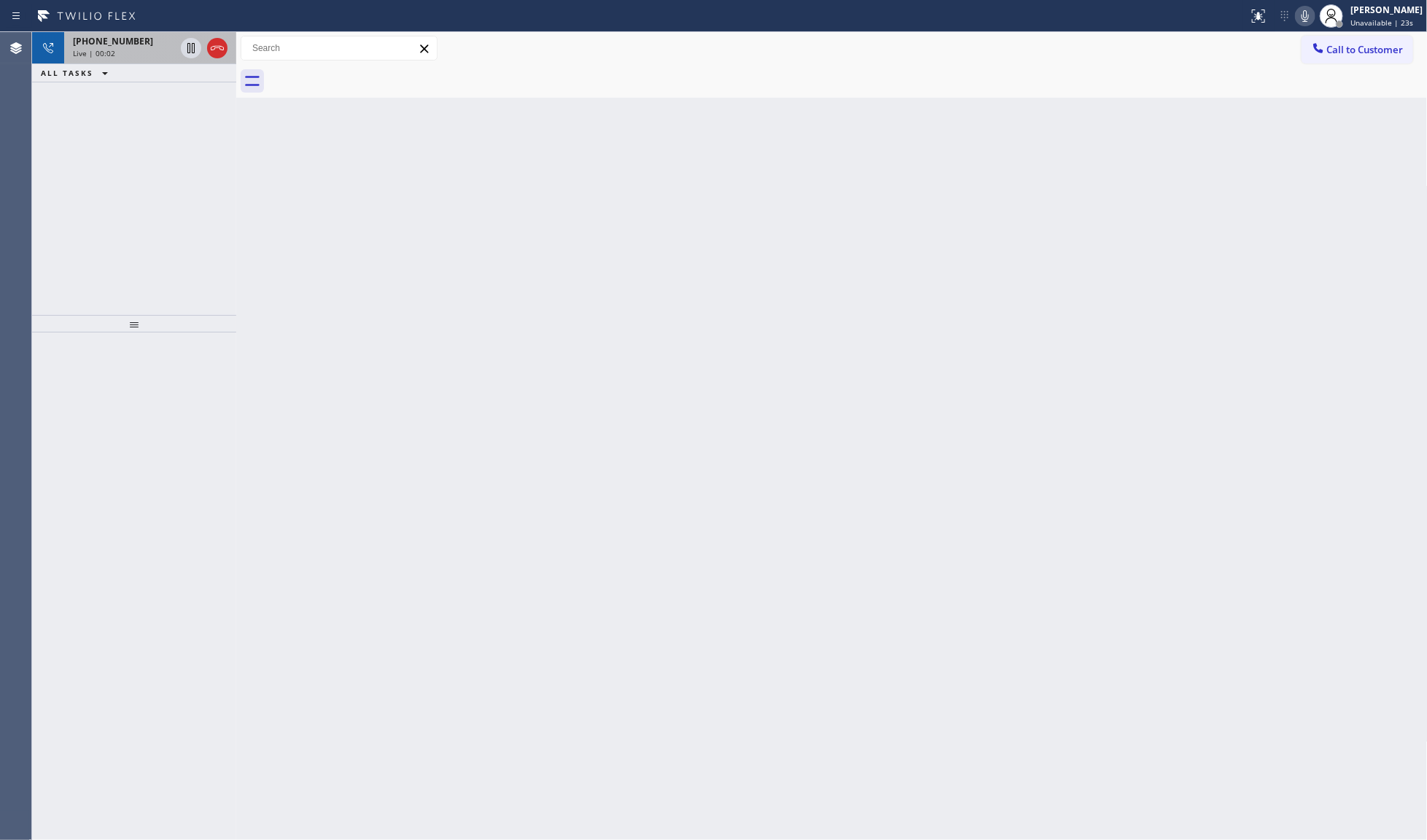
click at [118, 46] on span "[PHONE_NUMBER]" at bounding box center [113, 41] width 80 height 12
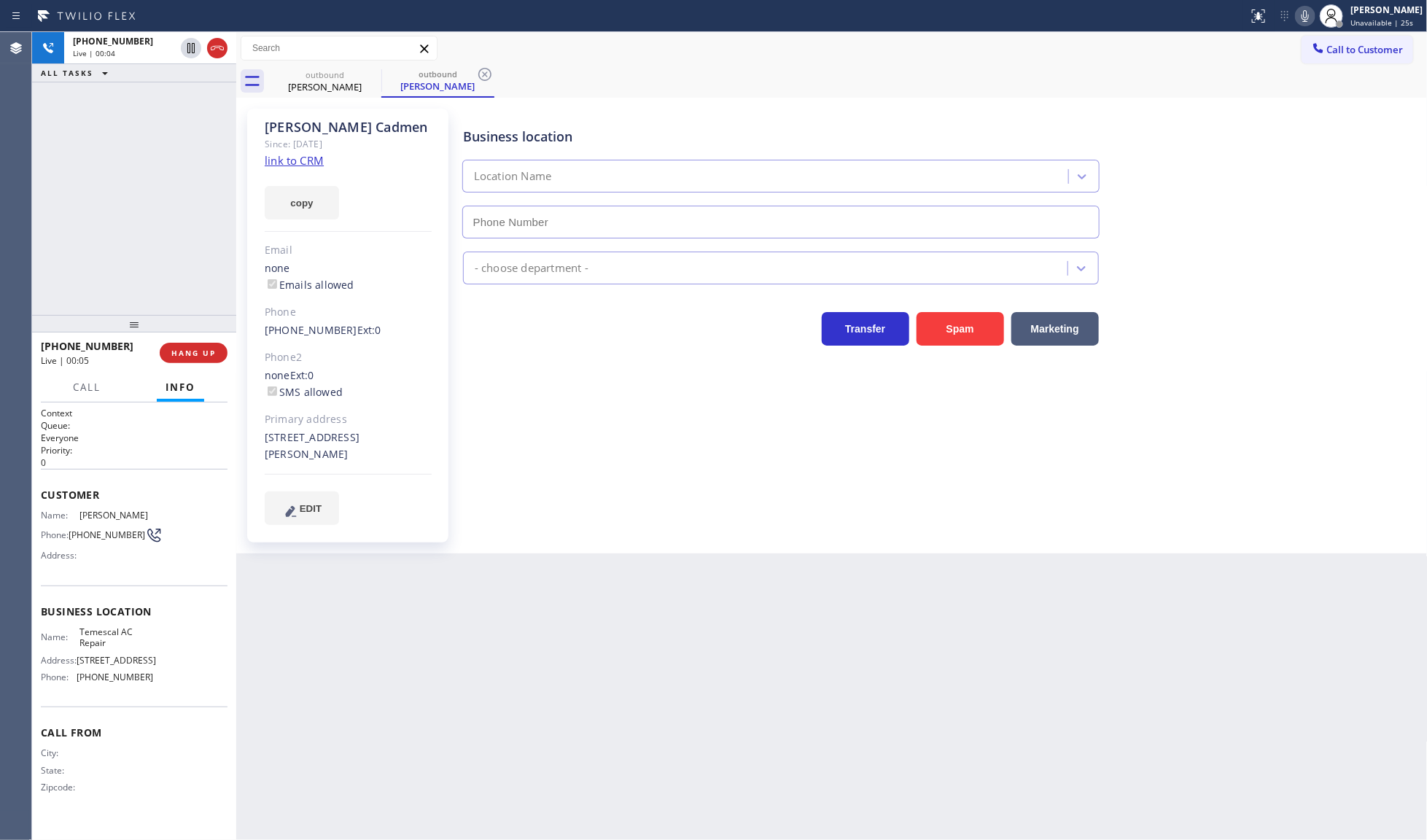
type input "[PHONE_NUMBER]"
drag, startPoint x: 74, startPoint y: 531, endPoint x: 133, endPoint y: 533, distance: 59.0
click at [133, 533] on span "[PHONE_NUMBER]" at bounding box center [106, 535] width 77 height 11
copy span "[PHONE_NUMBER]"
click at [81, 683] on div "Name: Temescal AC Repair Address: [STREET_ADDRESS] Phone: [PHONE_NUMBER]" at bounding box center [97, 657] width 112 height 63
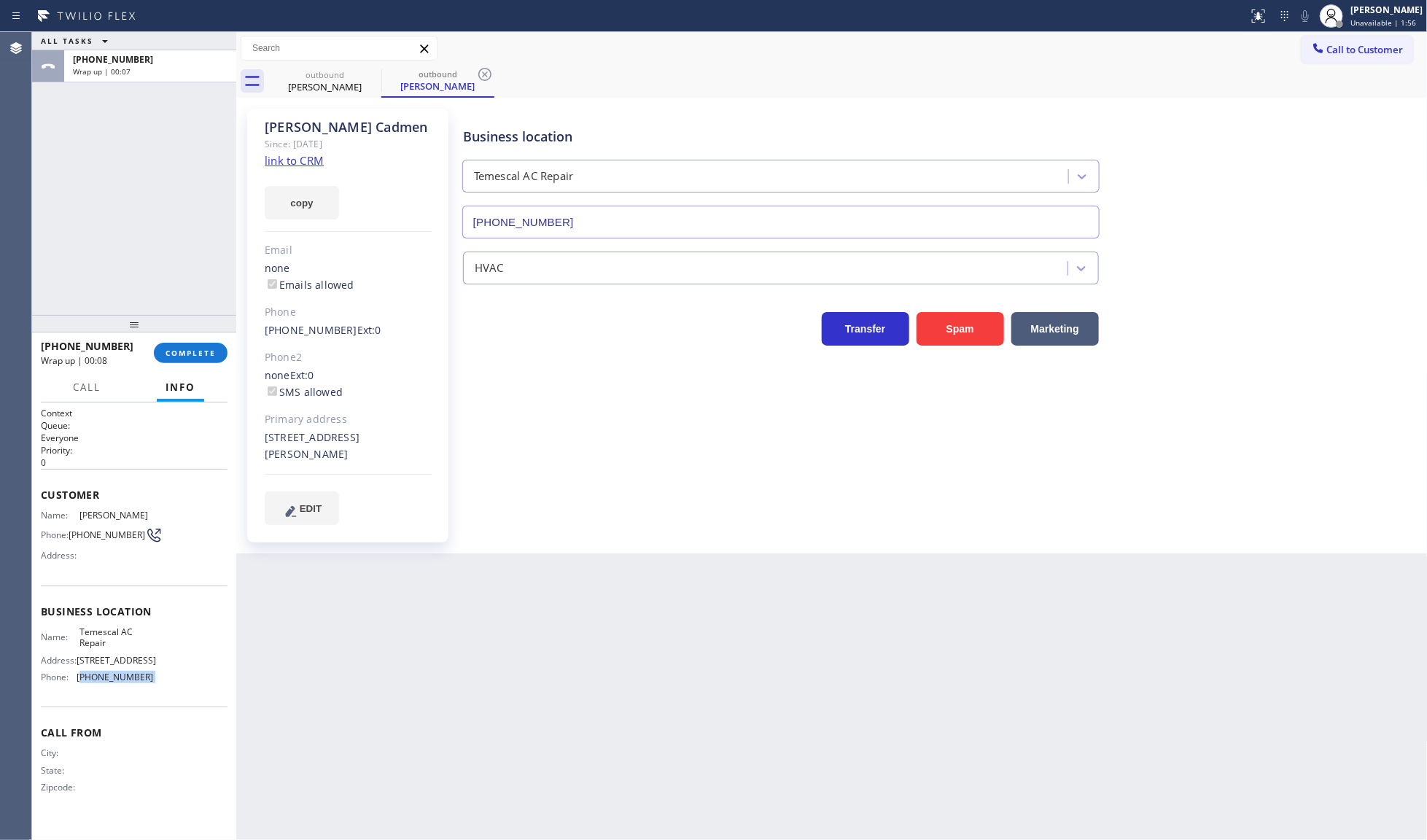
drag, startPoint x: 81, startPoint y: 683, endPoint x: 165, endPoint y: 681, distance: 84.0
click at [165, 681] on div "Name: Temescal AC Repair Address: [STREET_ADDRESS] Phone: [PHONE_NUMBER]" at bounding box center [134, 657] width 187 height 63
copy span "925) 204-2744"
drag, startPoint x: 74, startPoint y: 631, endPoint x: 124, endPoint y: 645, distance: 51.9
click at [124, 645] on div "Name: Temescal AC Repair" at bounding box center [97, 637] width 112 height 22
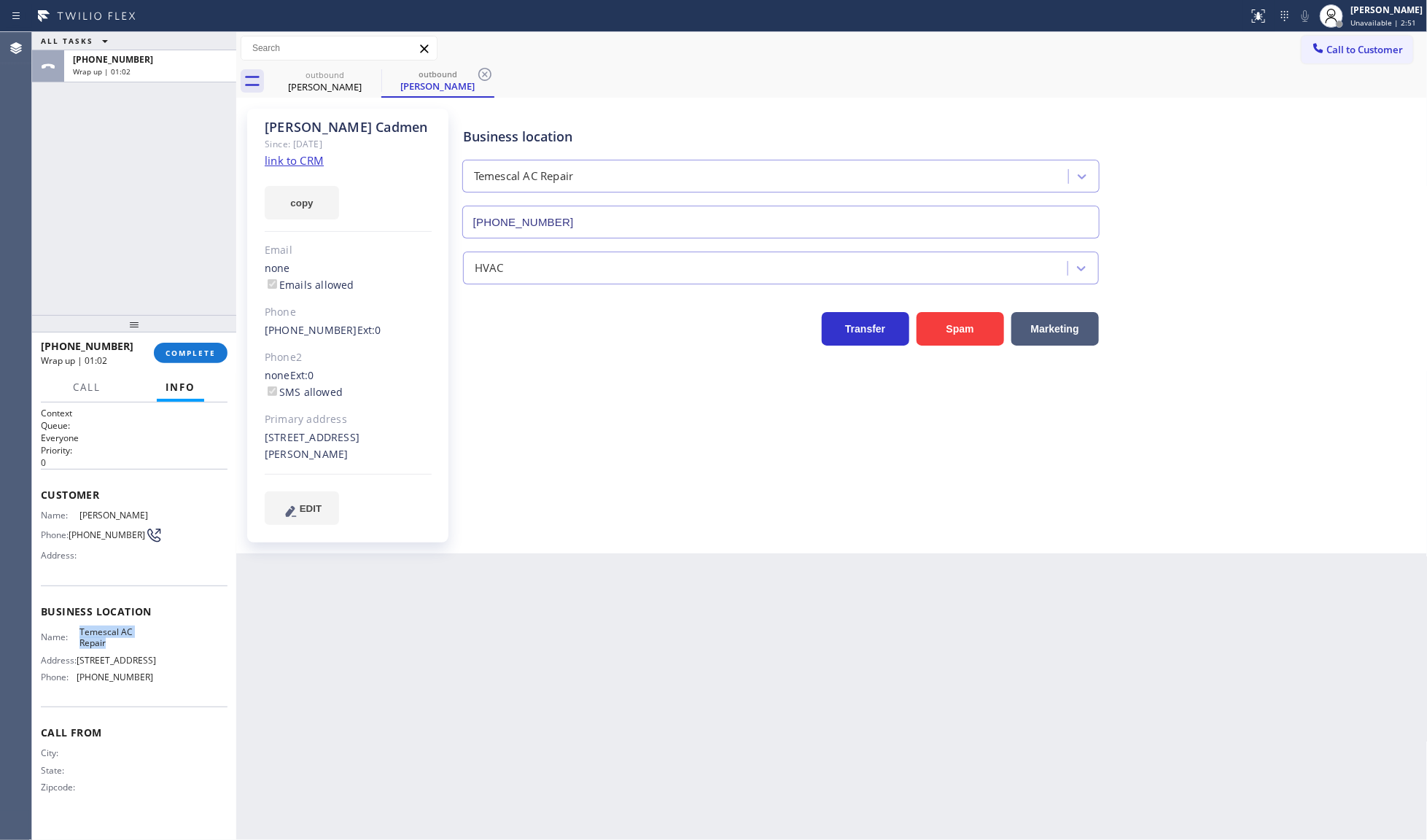
copy div "Temescal AC Repair"
click at [219, 352] on button "COMPLETE" at bounding box center [190, 353] width 74 height 21
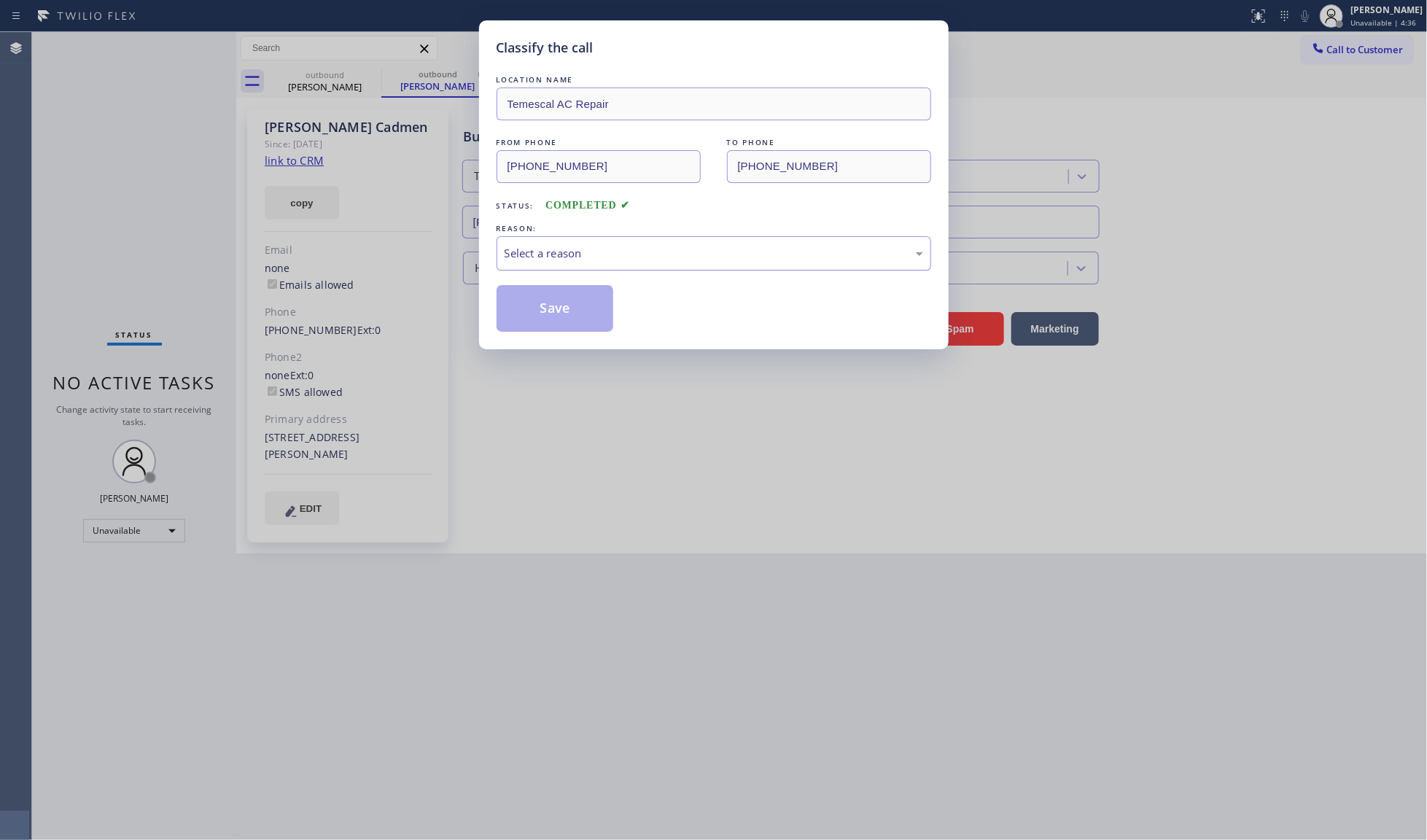
click at [558, 255] on div "Select a reason" at bounding box center [714, 254] width 418 height 17
click at [543, 303] on button "Save" at bounding box center [555, 308] width 118 height 47
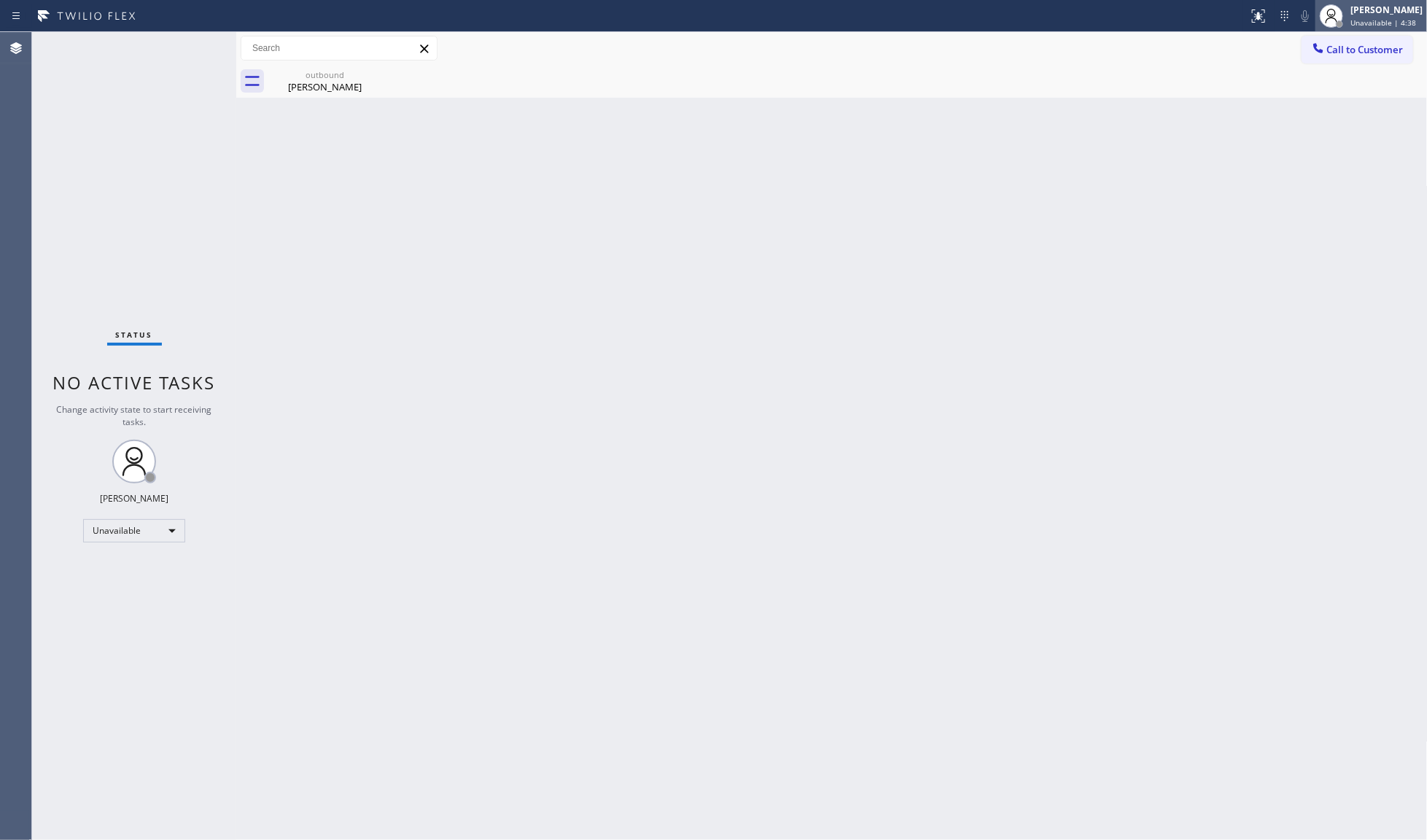
click at [1369, 18] on span "Unavailable | 4:38" at bounding box center [1383, 22] width 65 height 10
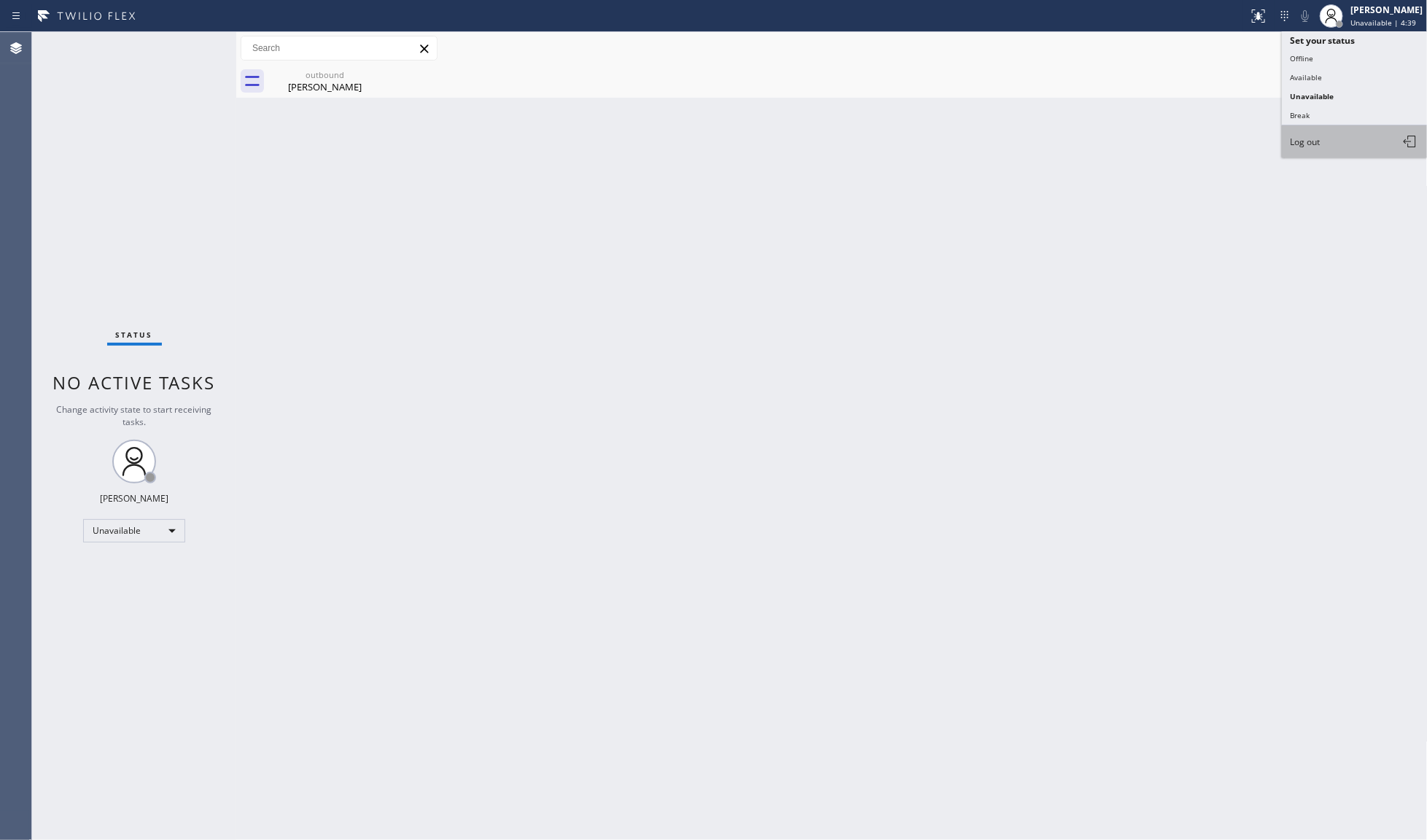
click at [1355, 140] on button "Log out" at bounding box center [1354, 141] width 146 height 32
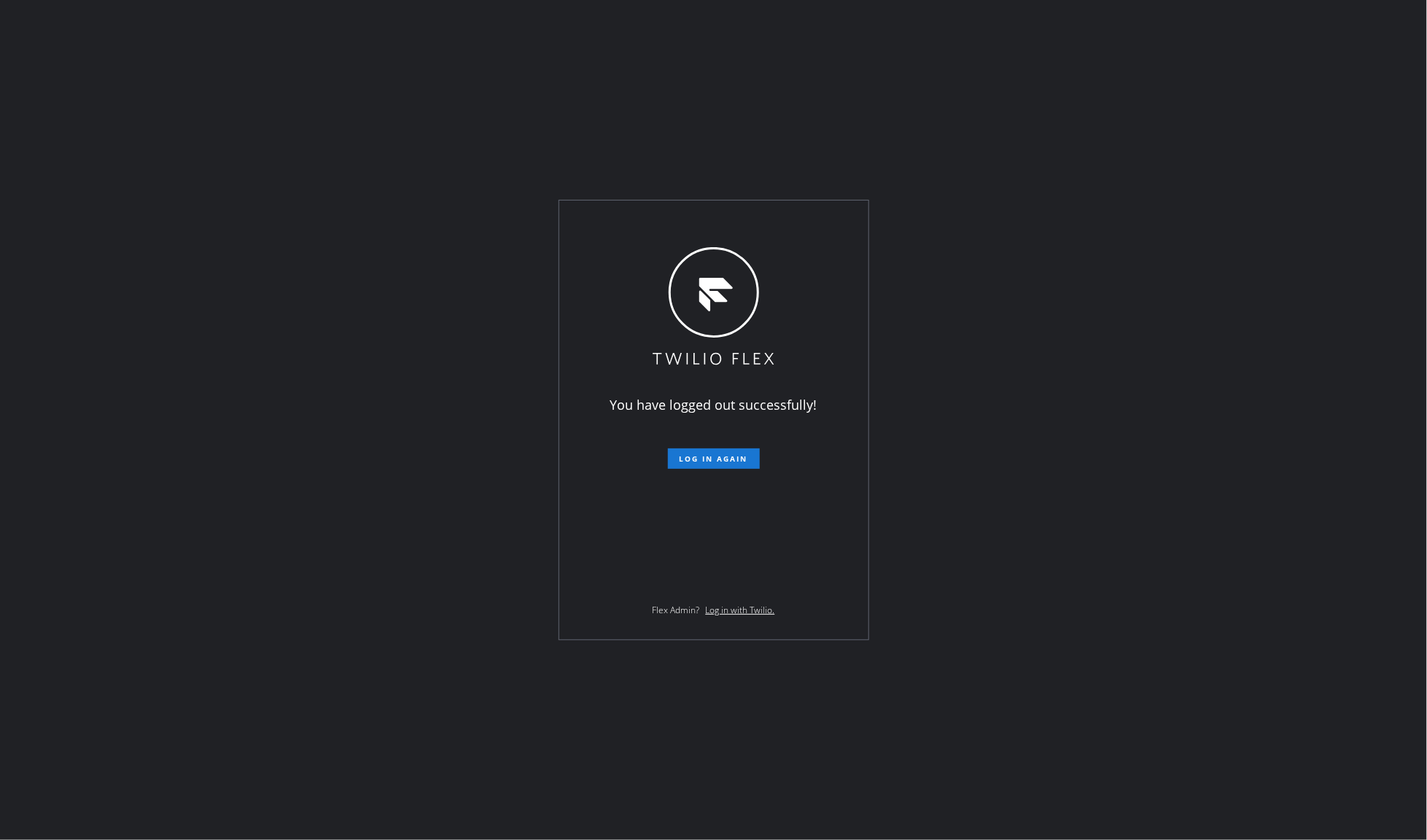
drag, startPoint x: 208, startPoint y: 71, endPoint x: 190, endPoint y: 2, distance: 71.3
click at [205, 59] on div "You have logged out successfully! Log in again Flex Admin? Log in with Twilio." at bounding box center [713, 420] width 1427 height 840
